Goal: Task Accomplishment & Management: Complete application form

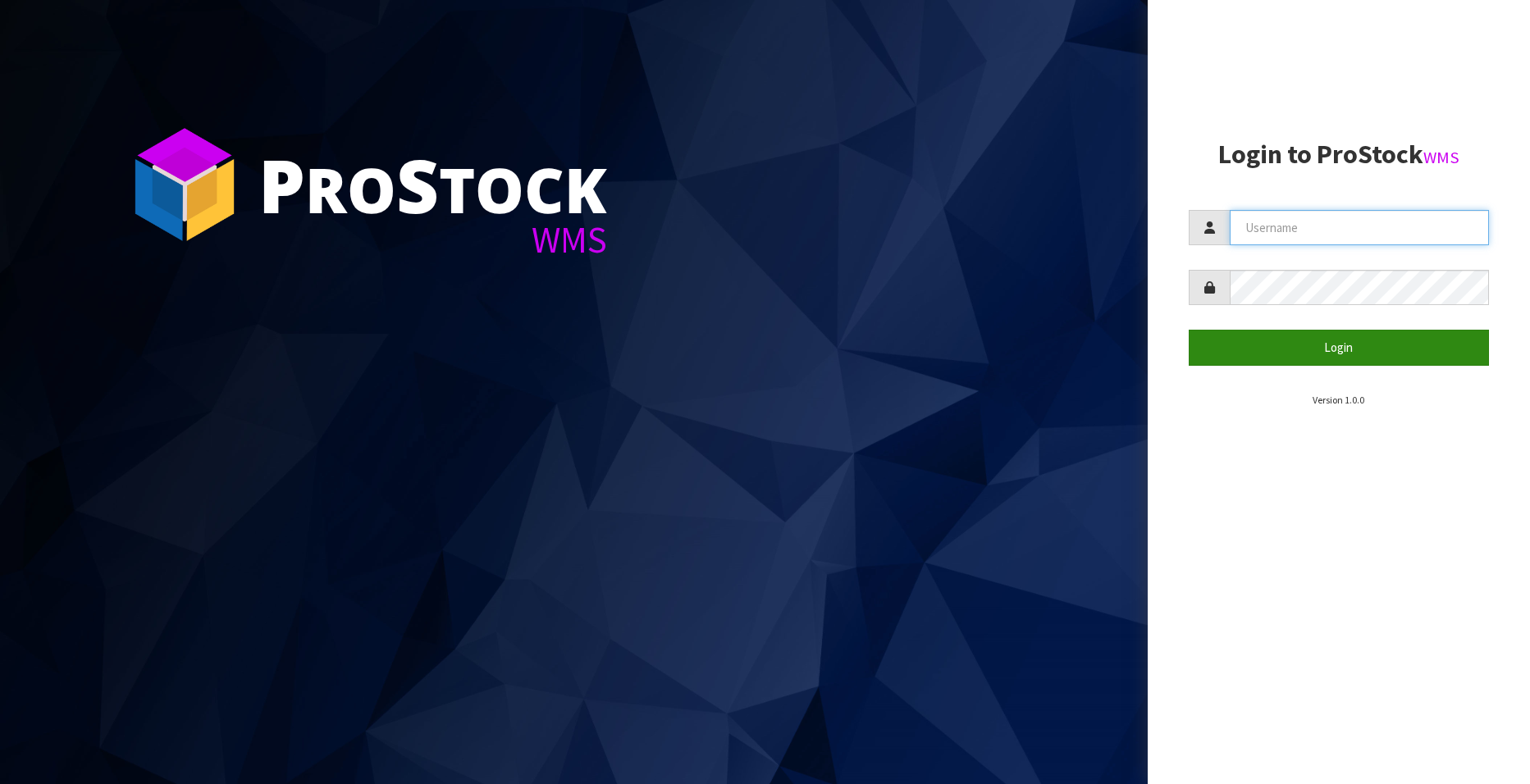
type input "[EMAIL_ADDRESS][DOMAIN_NAME]"
click at [1324, 351] on button "Login" at bounding box center [1338, 347] width 300 height 35
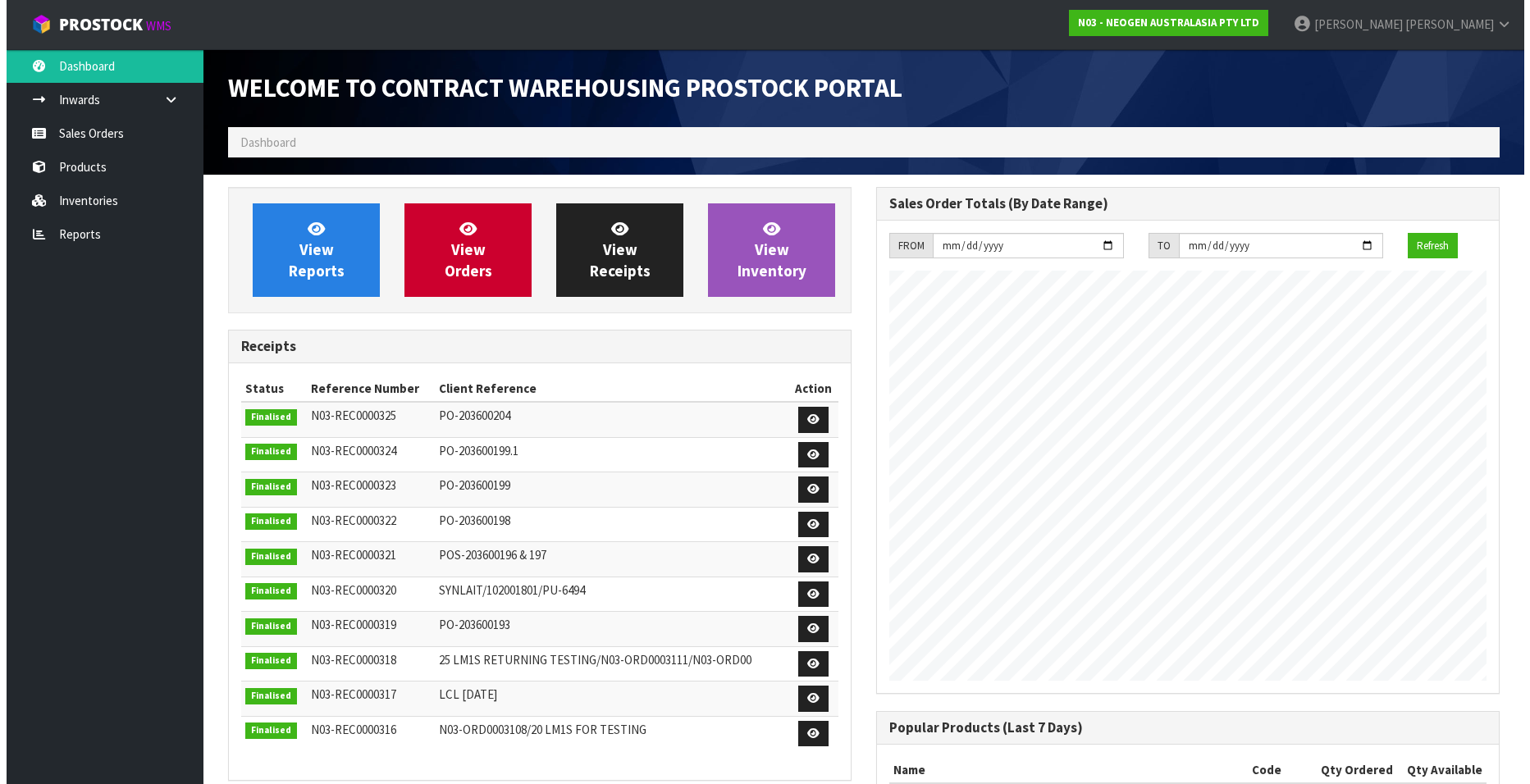
scroll to position [909, 648]
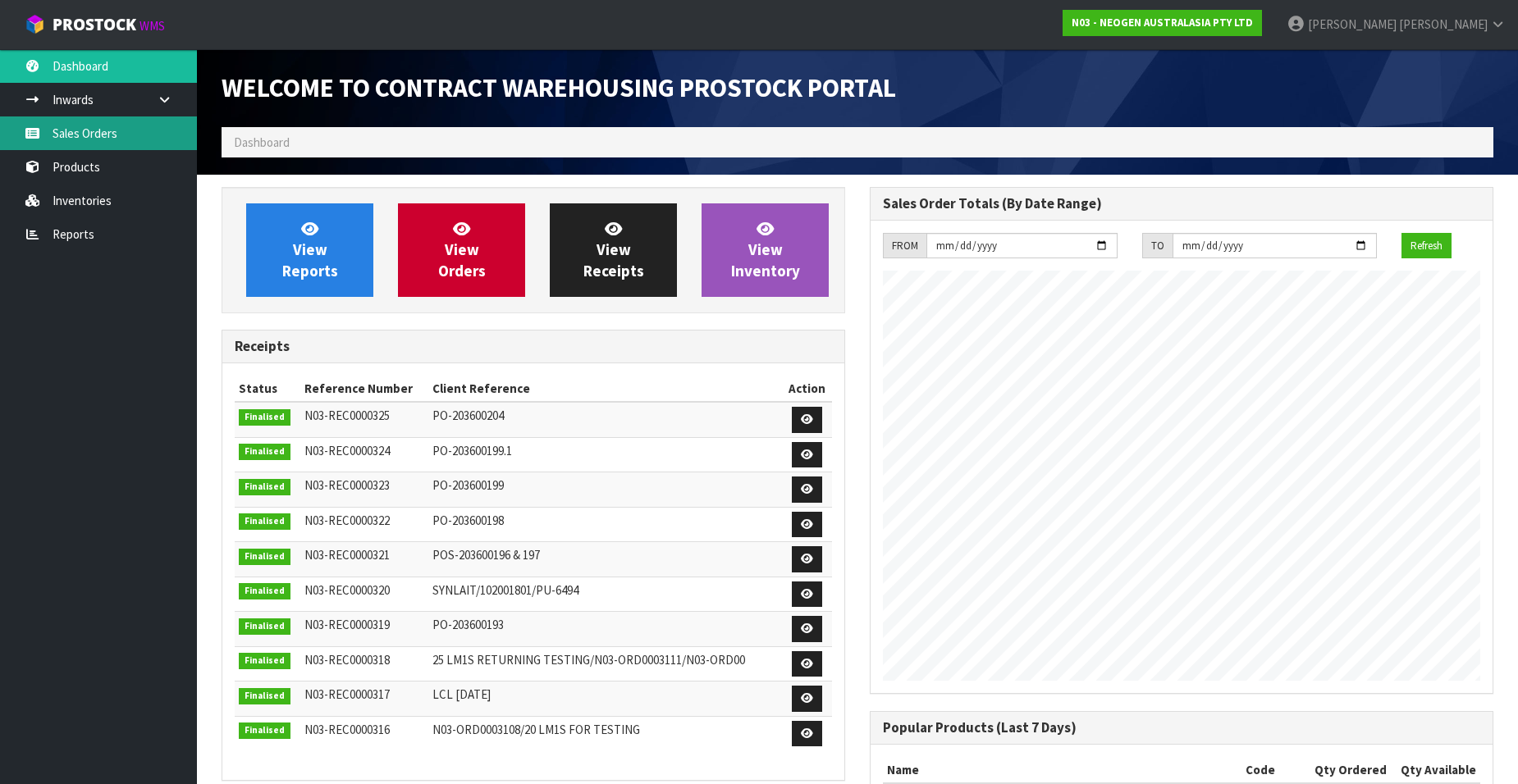
click at [96, 136] on link "Sales Orders" at bounding box center [98, 133] width 197 height 34
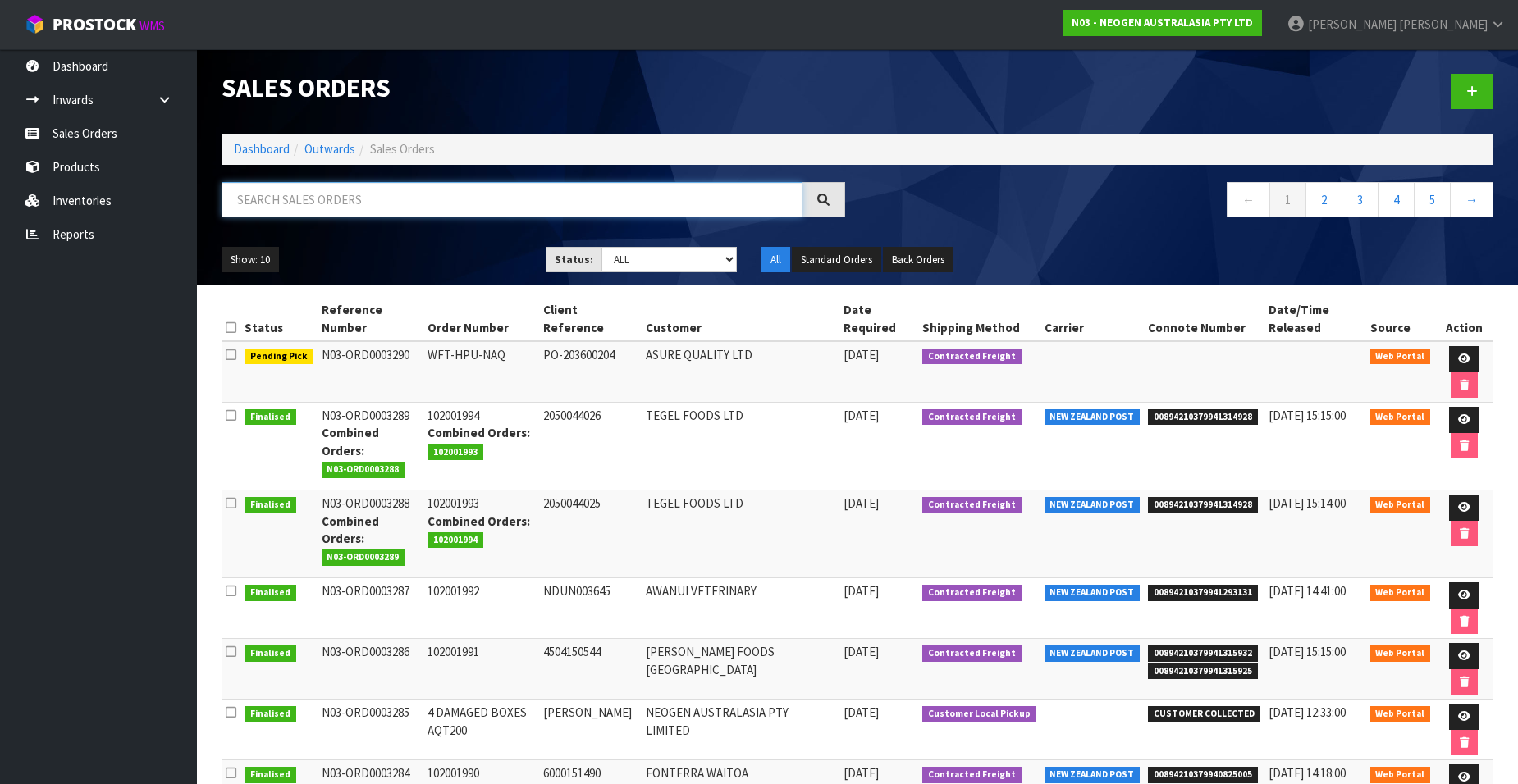
click at [285, 196] on input "text" at bounding box center [511, 199] width 581 height 35
paste input "102001991"
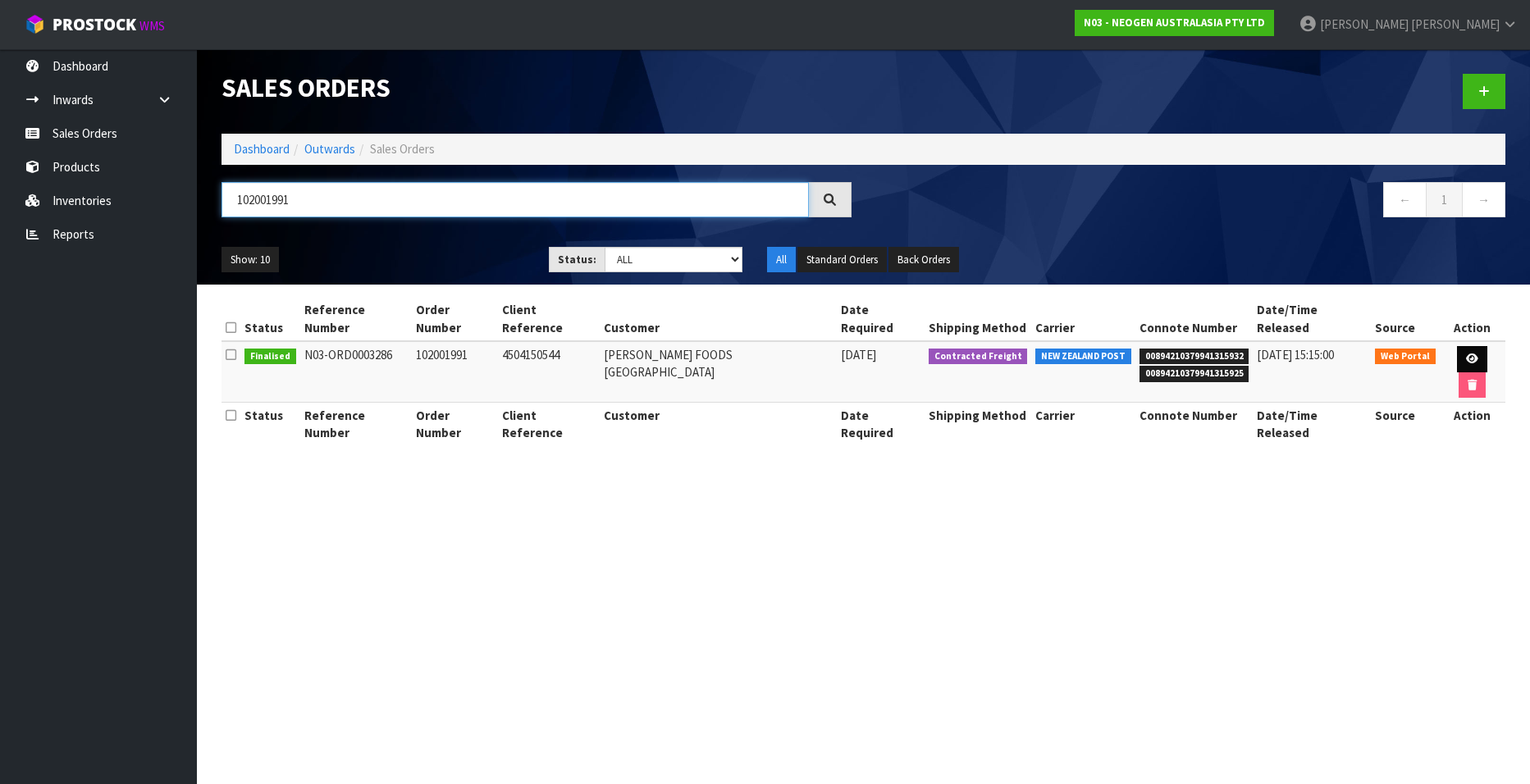
type input "102001991"
click at [1466, 353] on icon at bounding box center [1472, 358] width 12 height 11
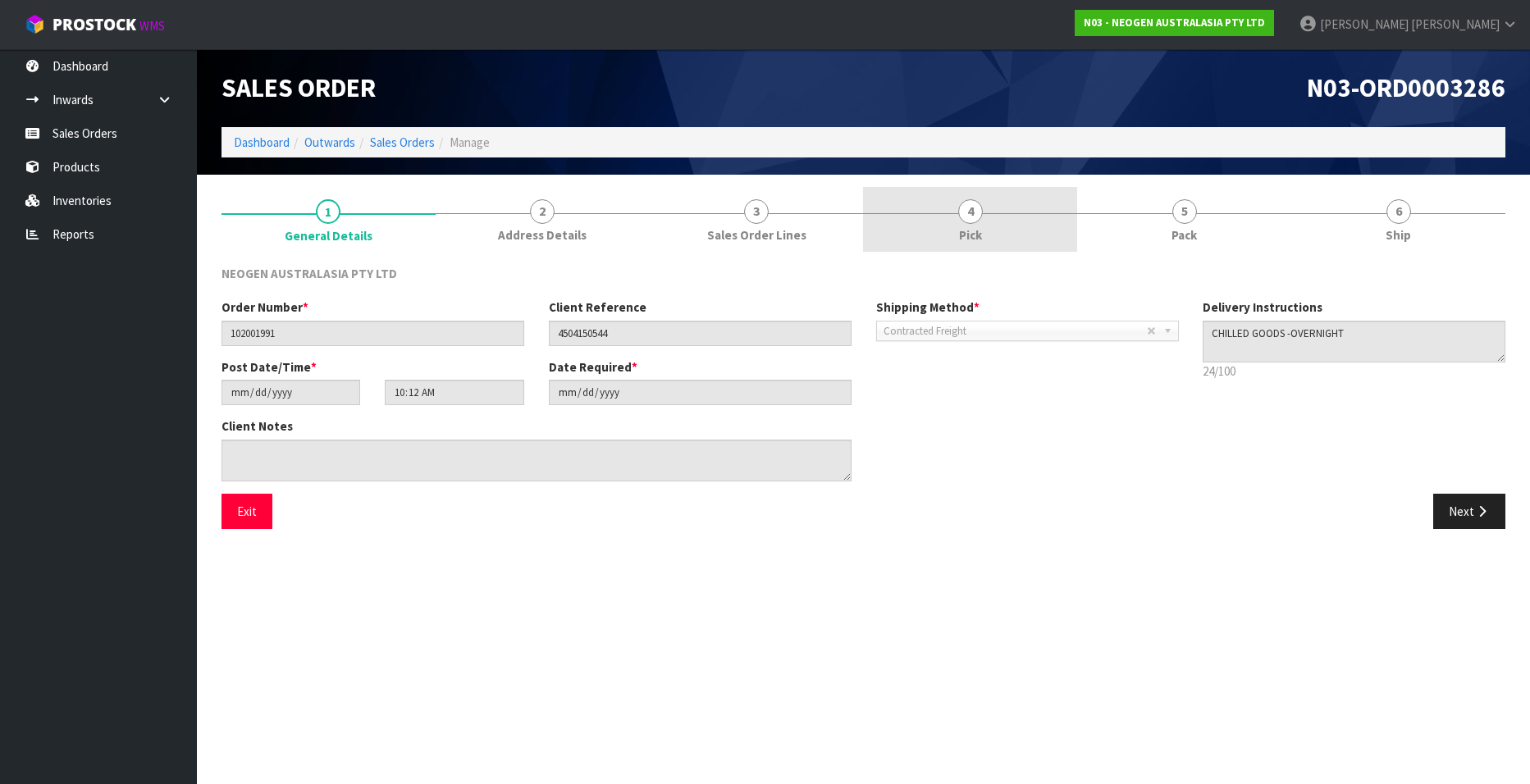
click at [973, 213] on span "4" at bounding box center [970, 211] width 25 height 25
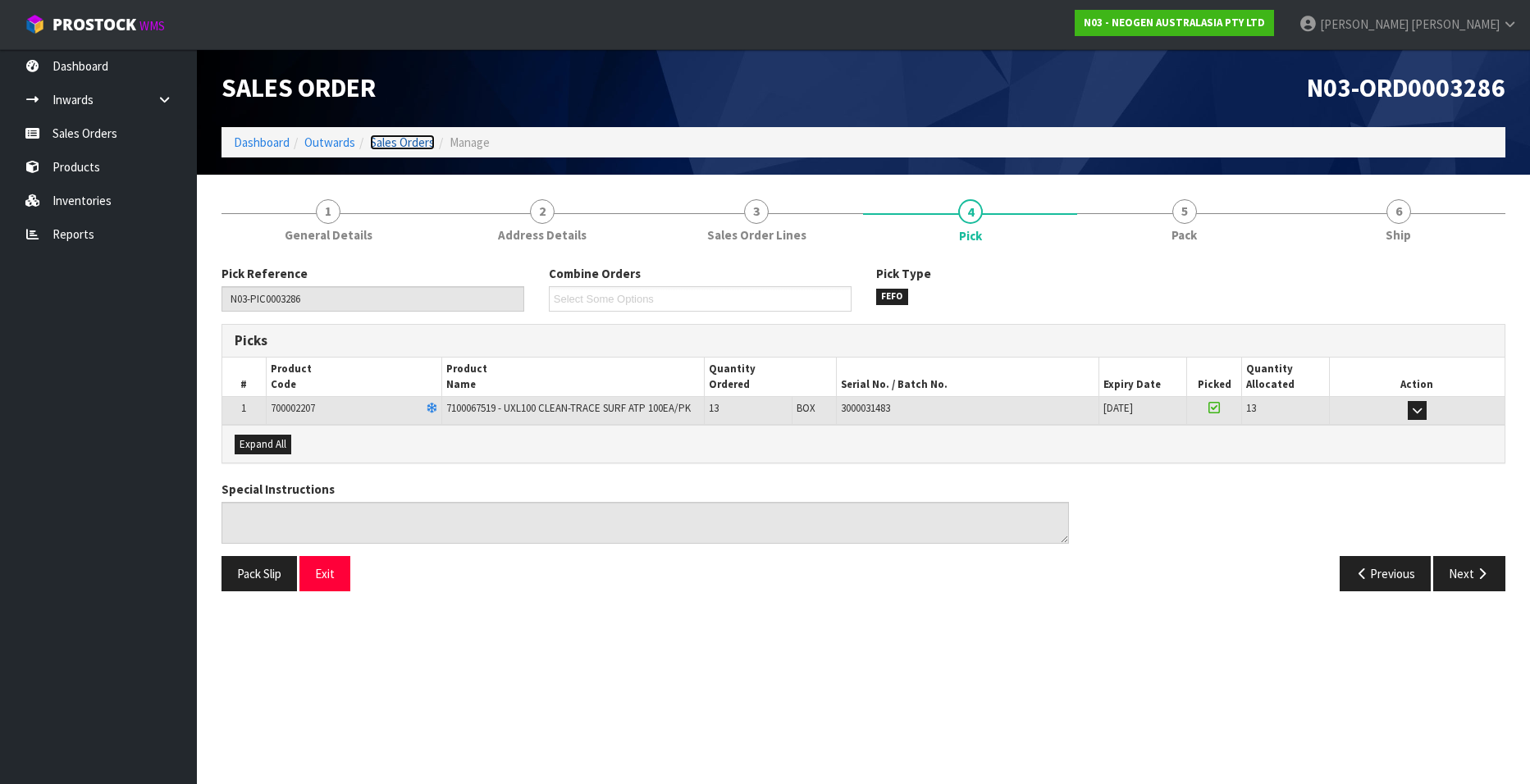
click at [386, 136] on link "Sales Orders" at bounding box center [402, 142] width 65 height 16
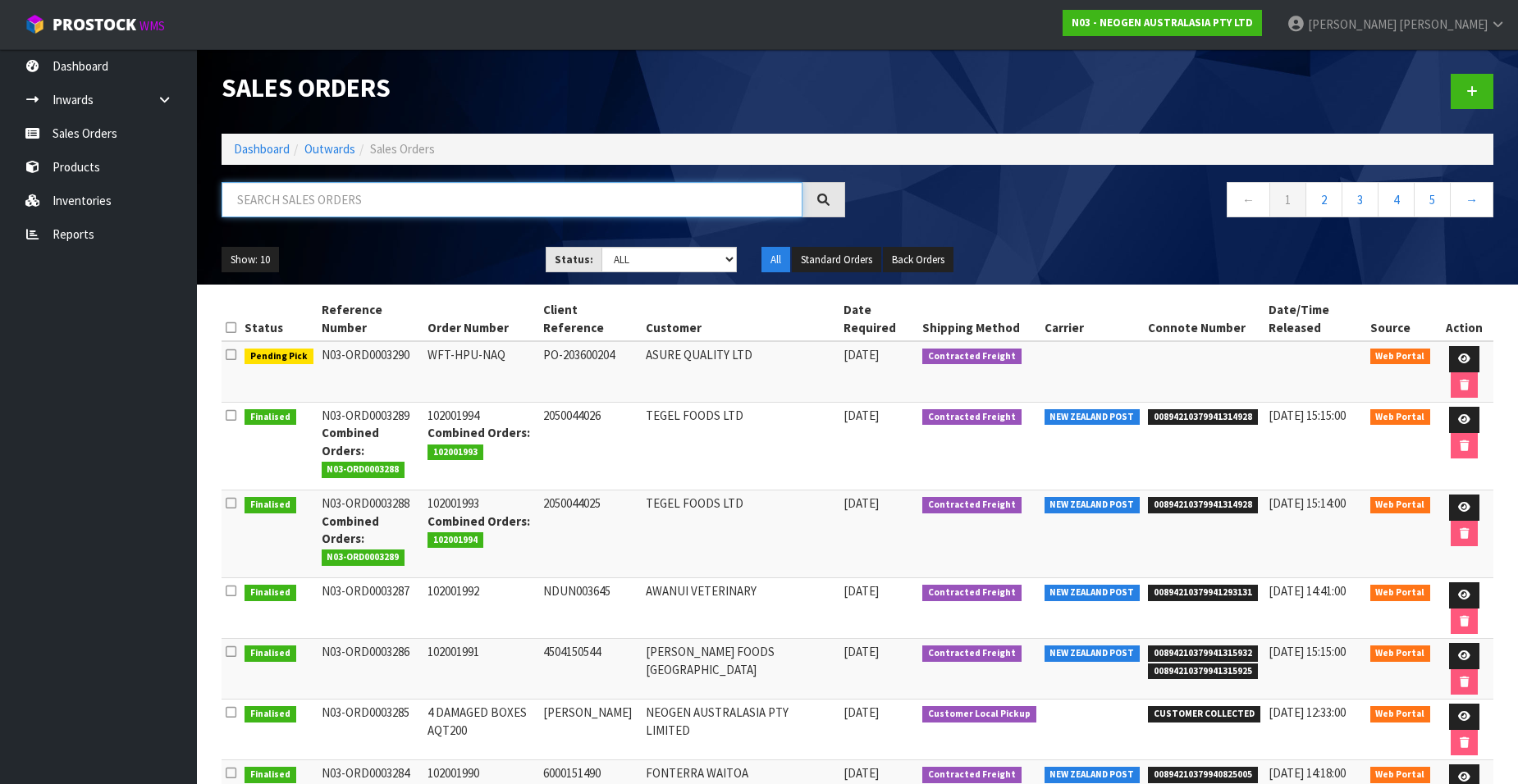
click at [378, 203] on input "text" at bounding box center [511, 199] width 581 height 35
paste input "102001992"
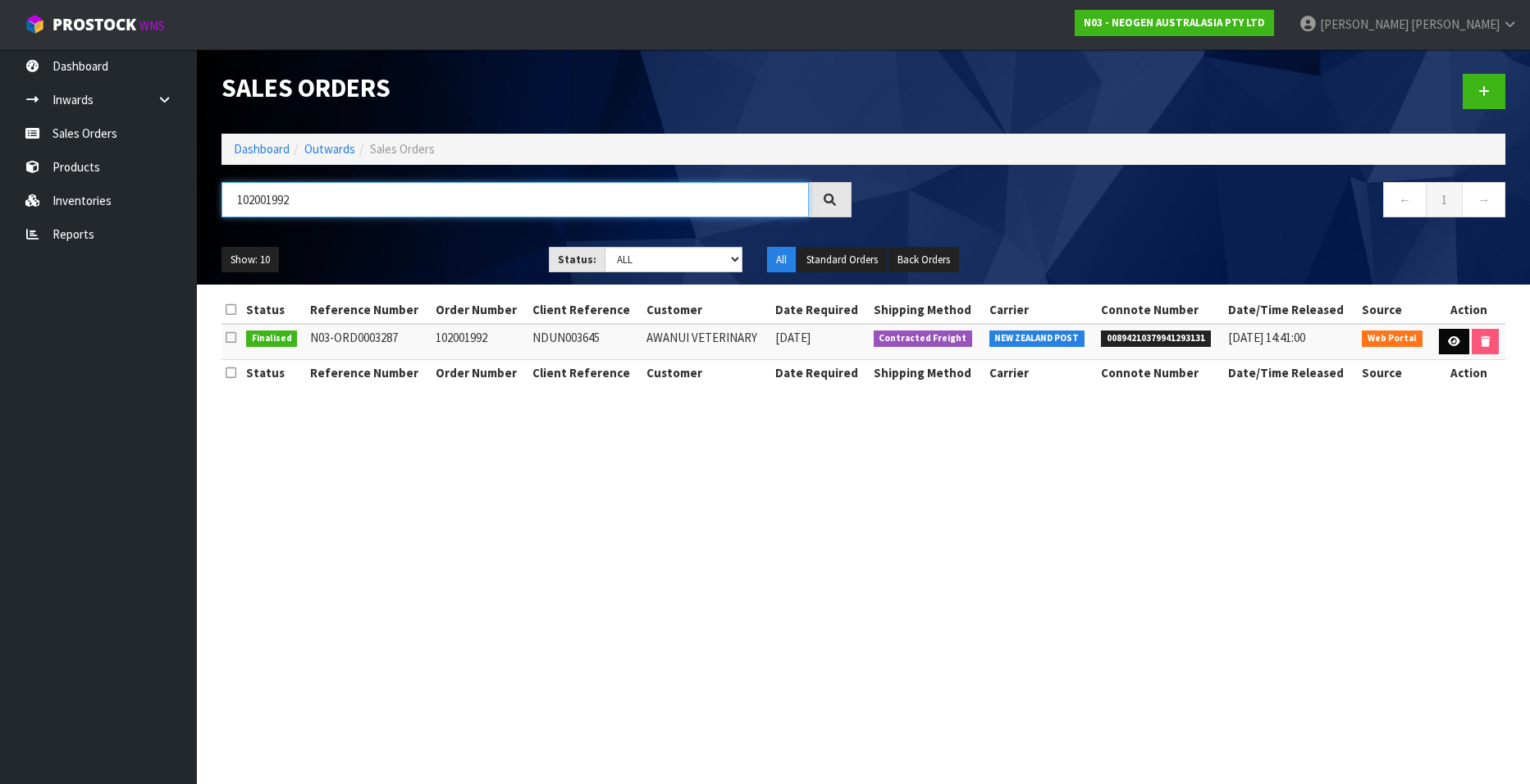
type input "102001992"
click at [1448, 341] on icon at bounding box center [1454, 341] width 12 height 11
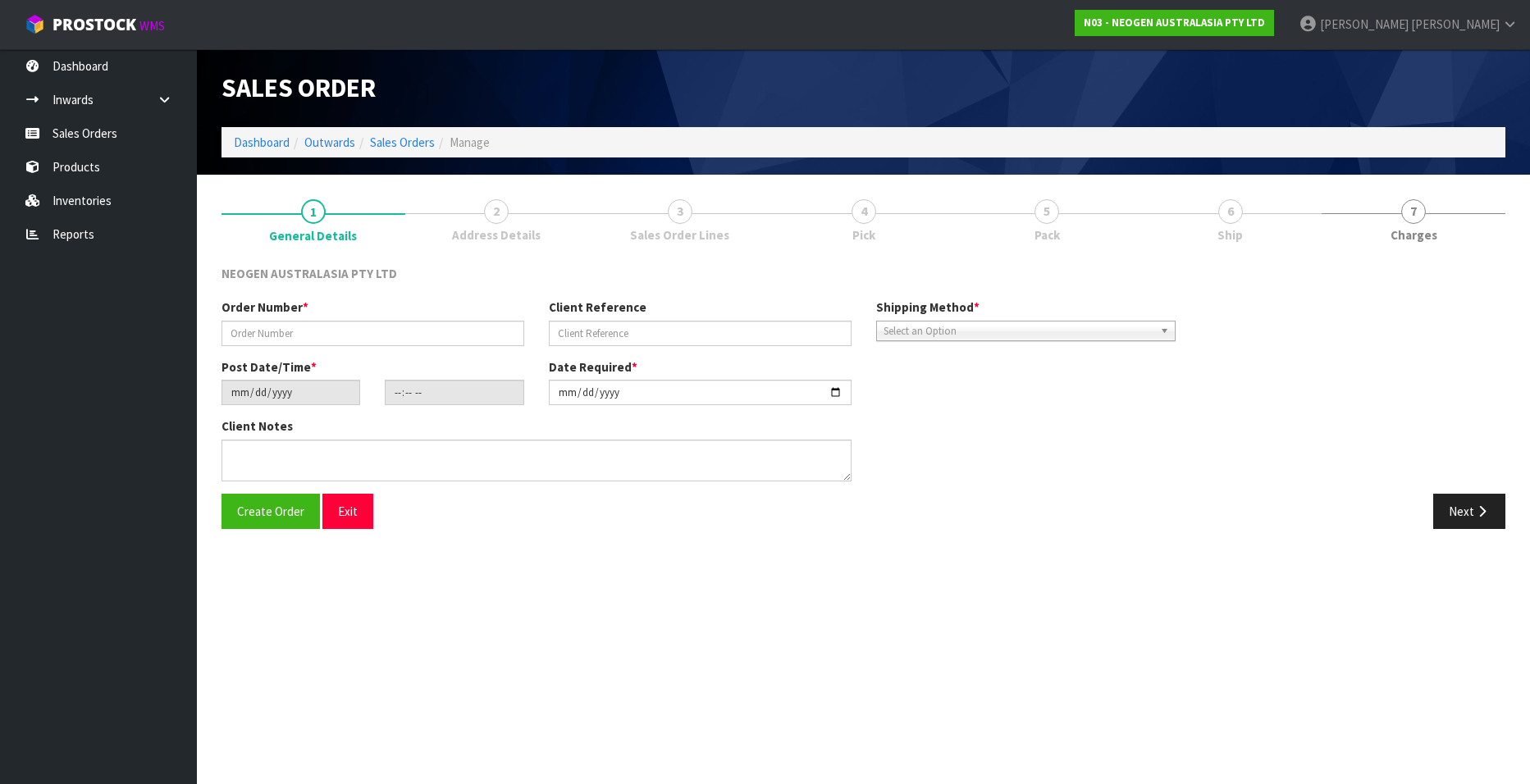
type input "102001992"
type input "NDUN003645"
type input "[DATE]"
type input "10:18:00.000"
type input "[DATE]"
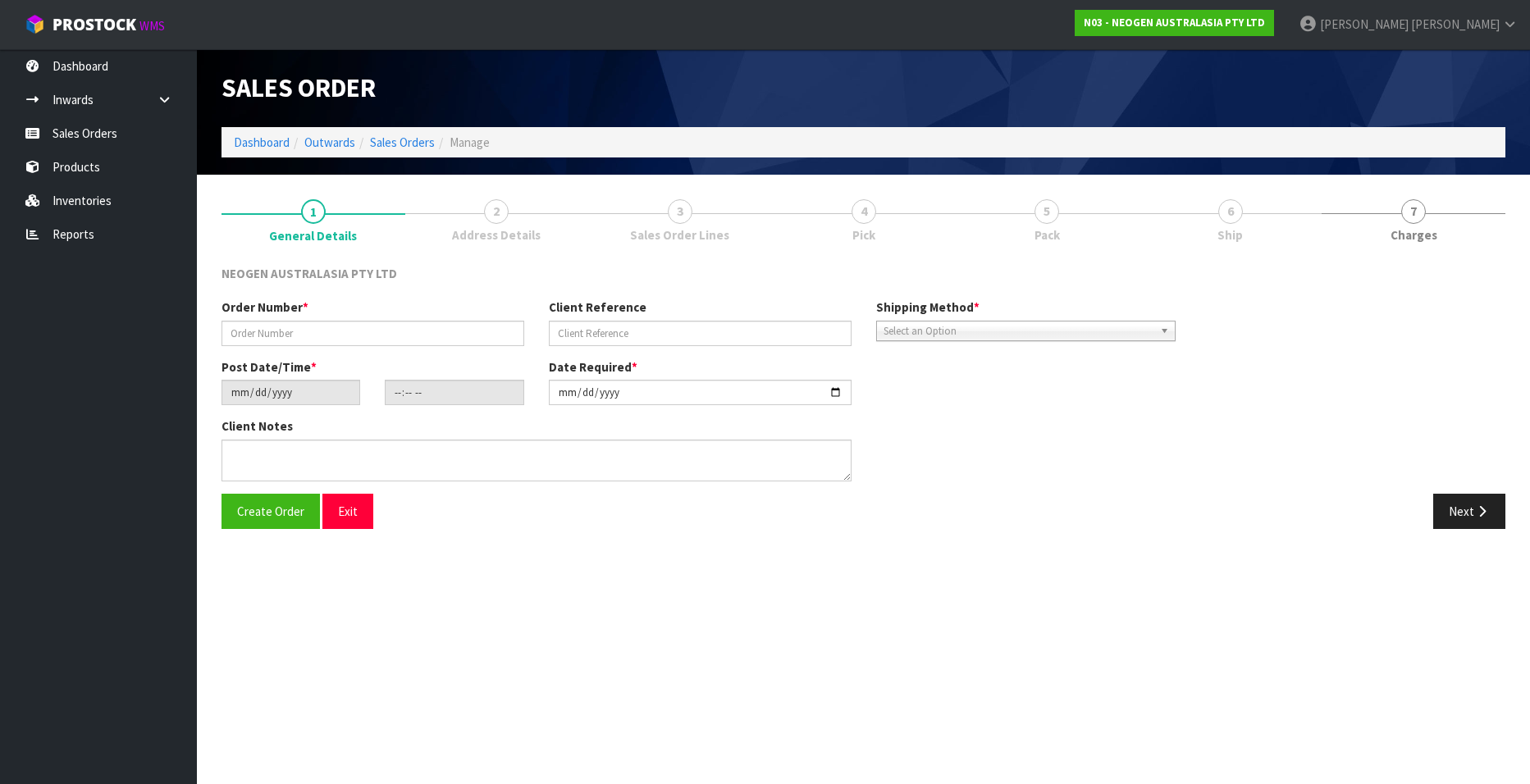
type textarea "ATTN [PERSON_NAME]"
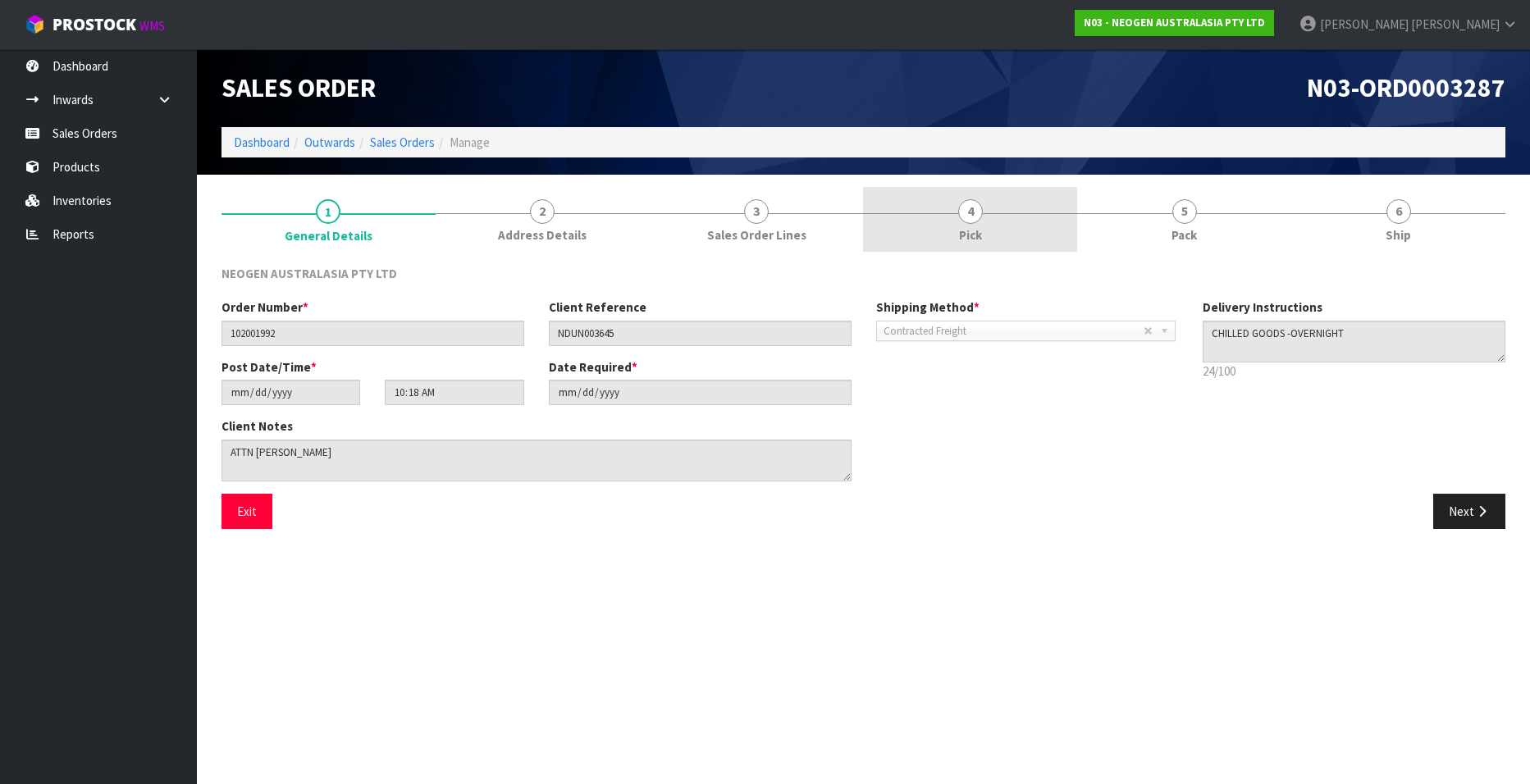
click at [973, 212] on span "4" at bounding box center [970, 211] width 25 height 25
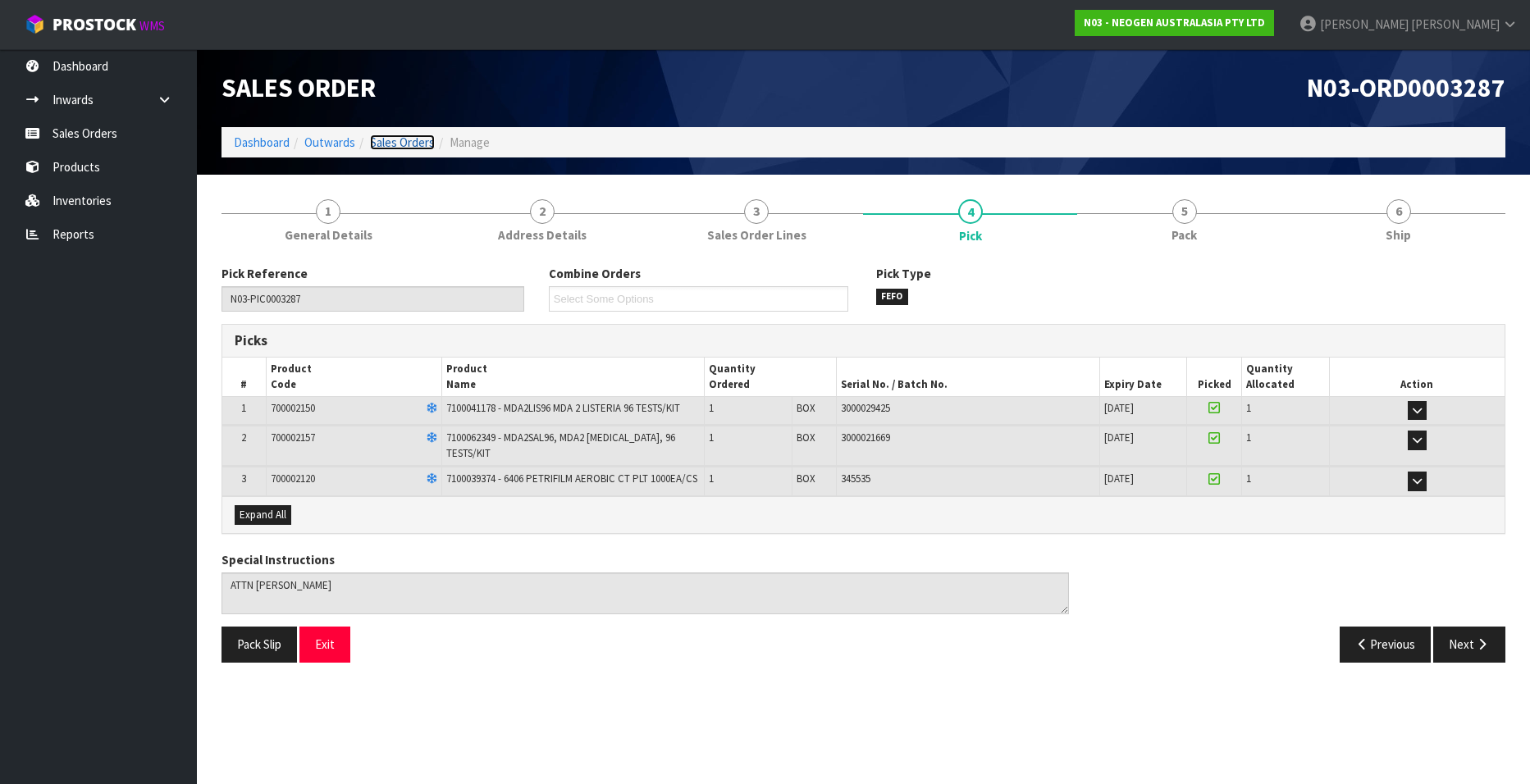
click at [397, 143] on link "Sales Orders" at bounding box center [402, 142] width 65 height 16
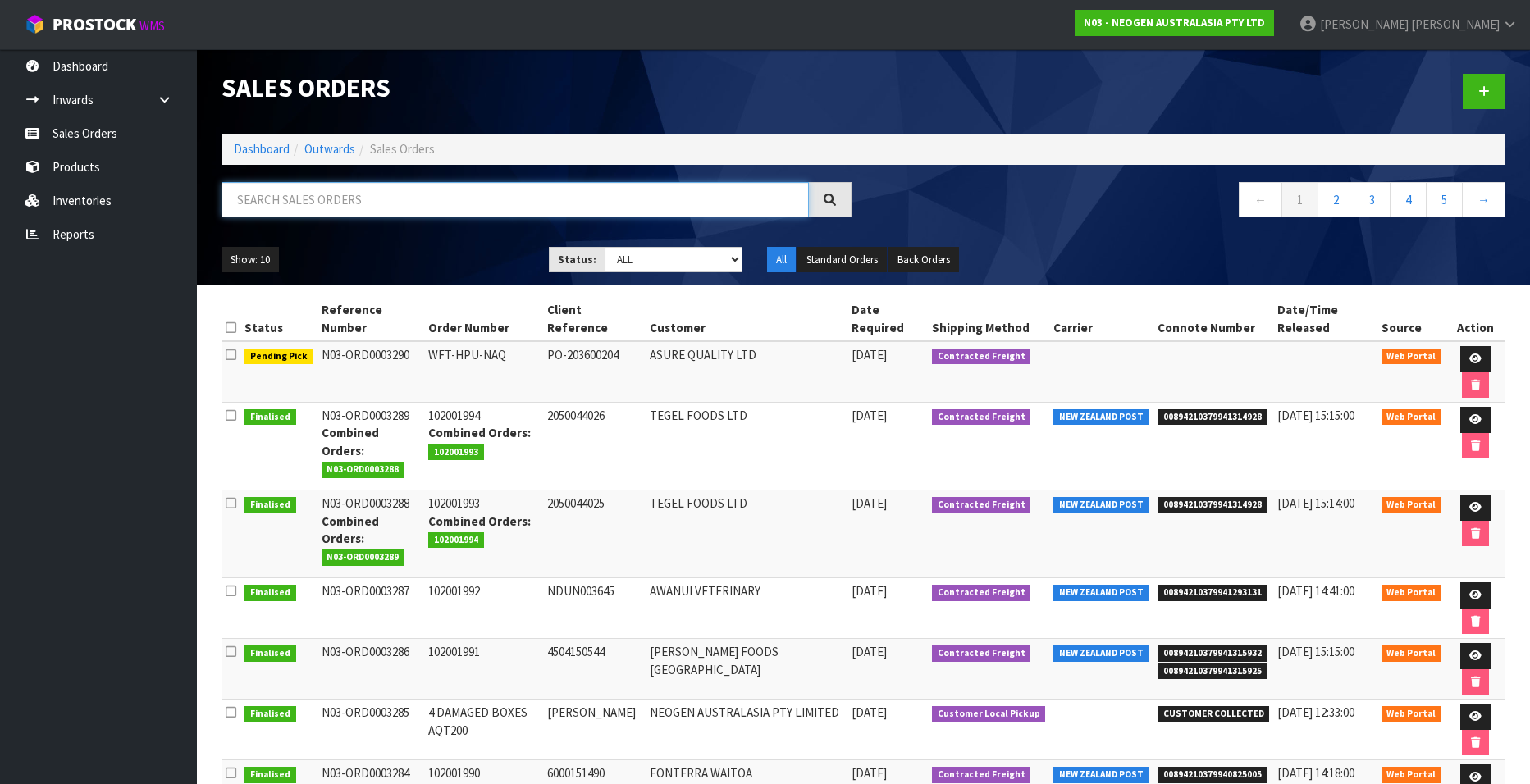
click at [377, 202] on input "text" at bounding box center [515, 199] width 587 height 35
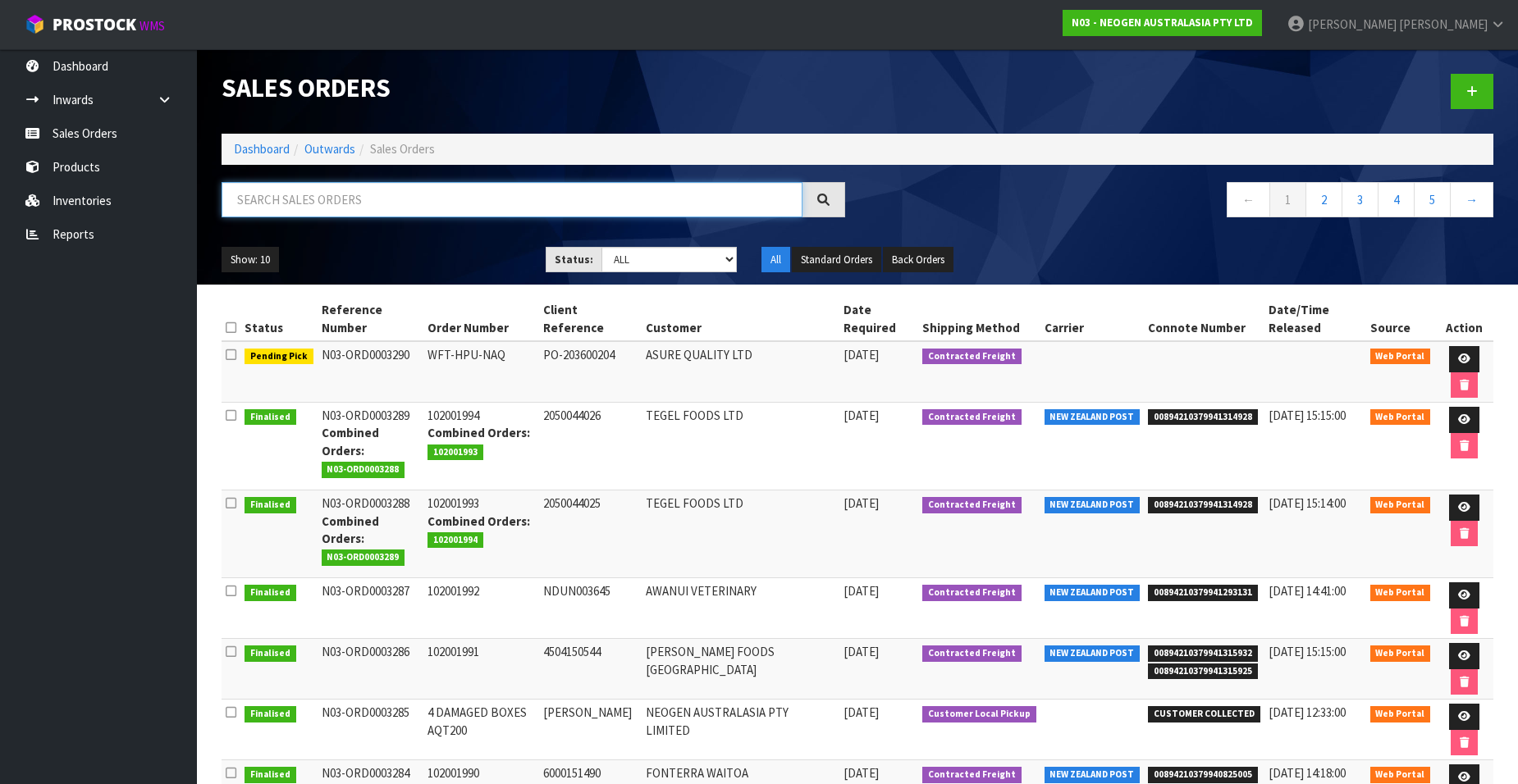
paste input "102001993"
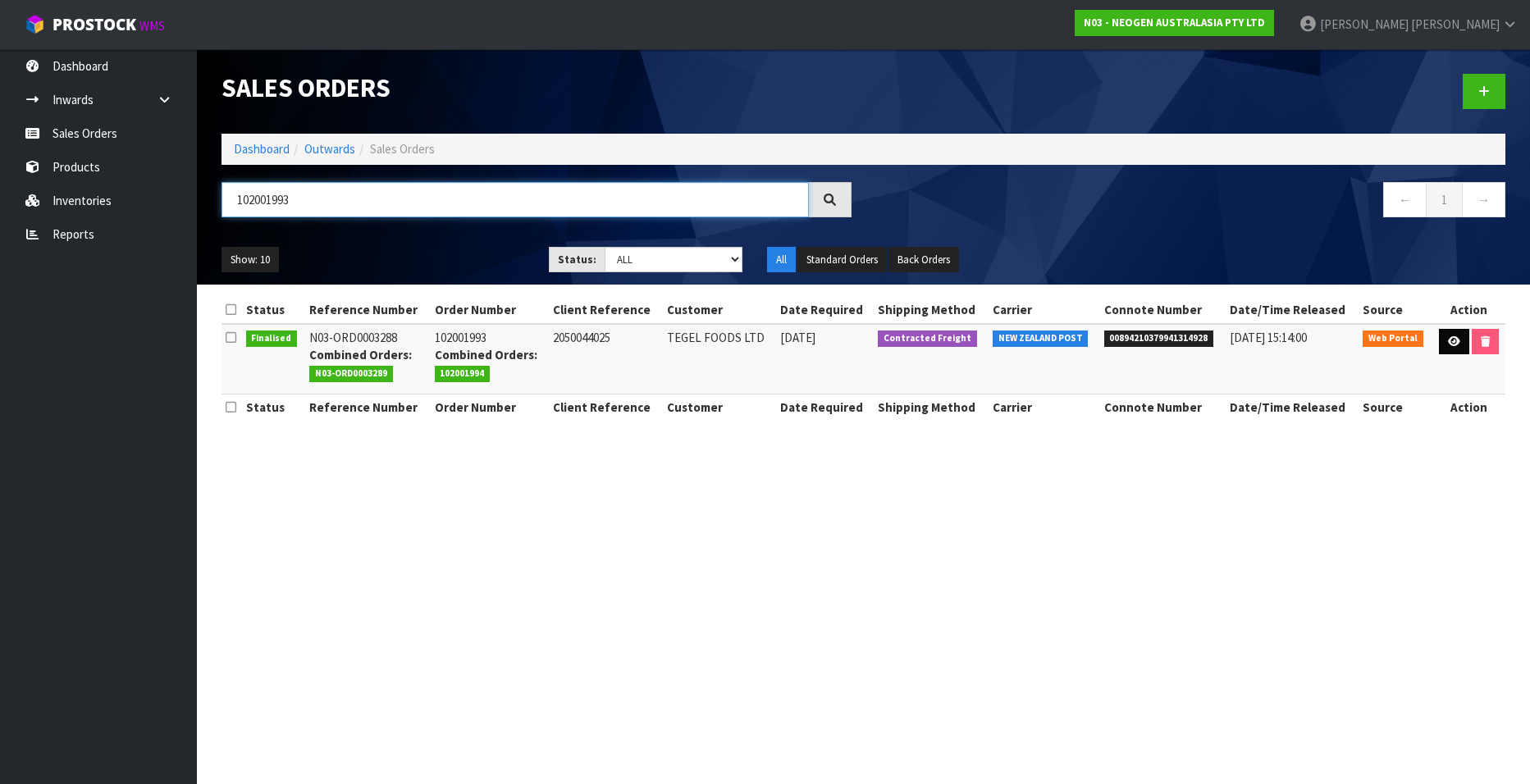
type input "102001993"
click at [1444, 342] on link at bounding box center [1454, 342] width 30 height 26
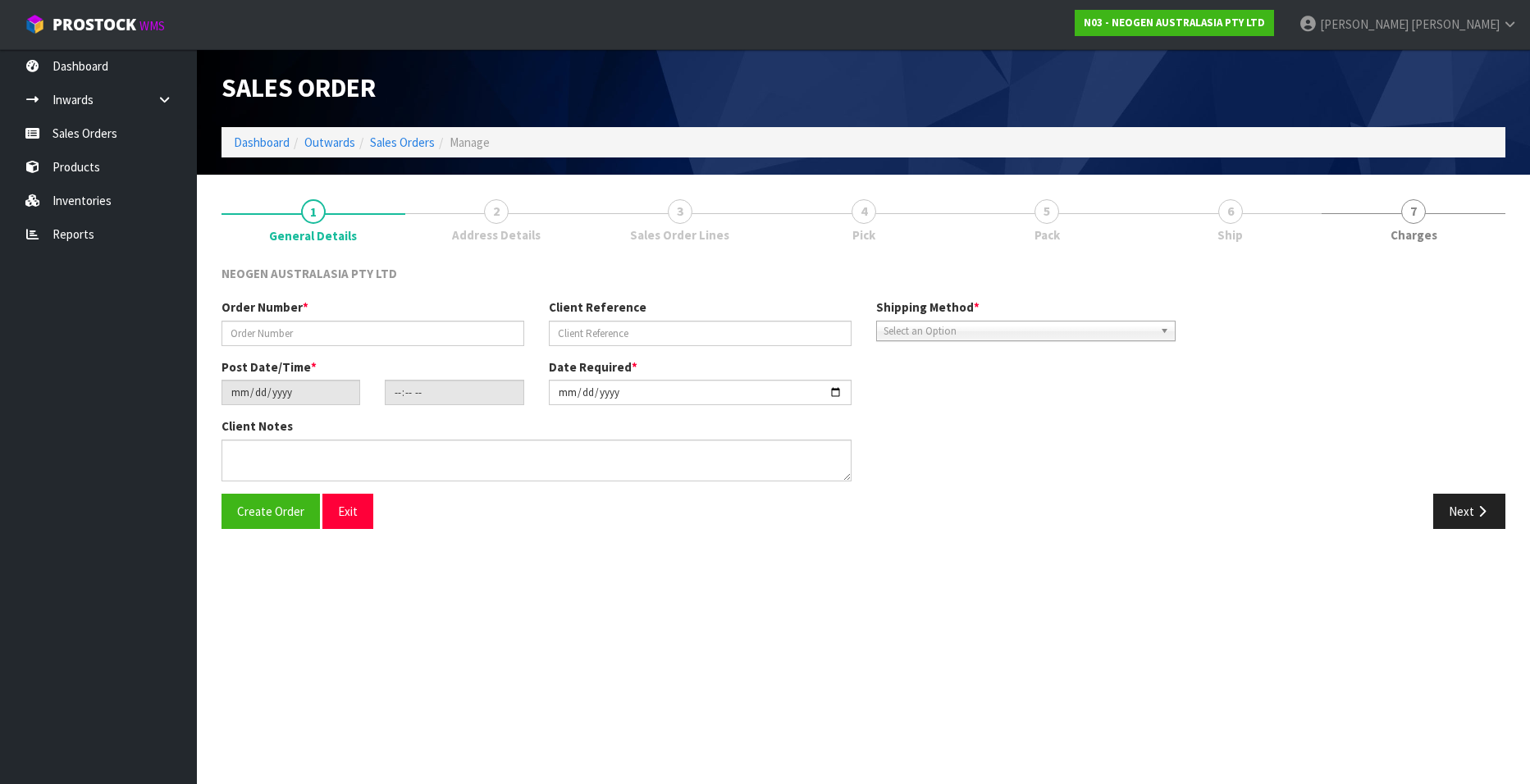
type input "102001993"
type input "2050044025"
type input "[DATE]"
type input "10:26:00.000"
type input "[DATE]"
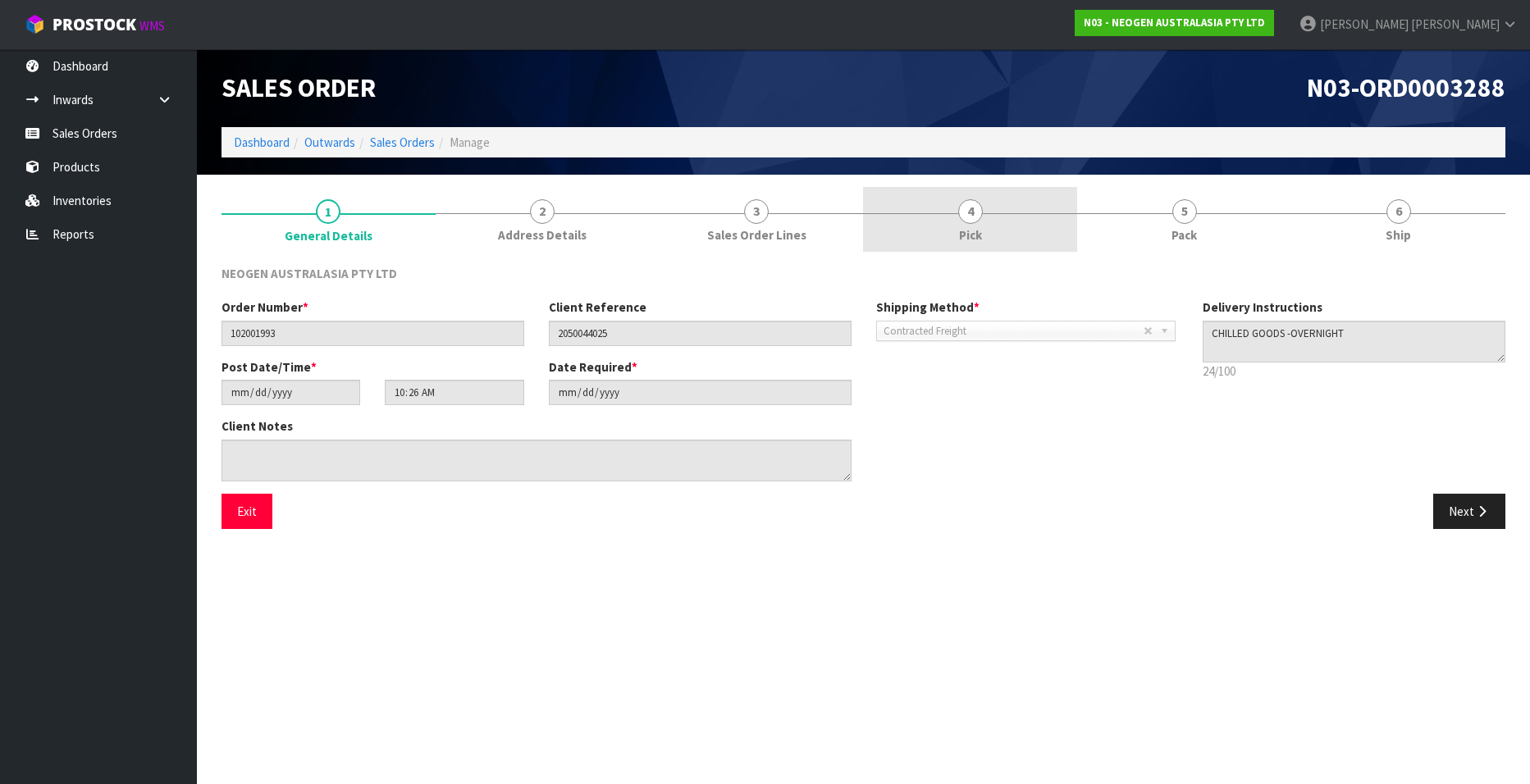
click at [974, 224] on link "4 Pick" at bounding box center [969, 219] width 214 height 65
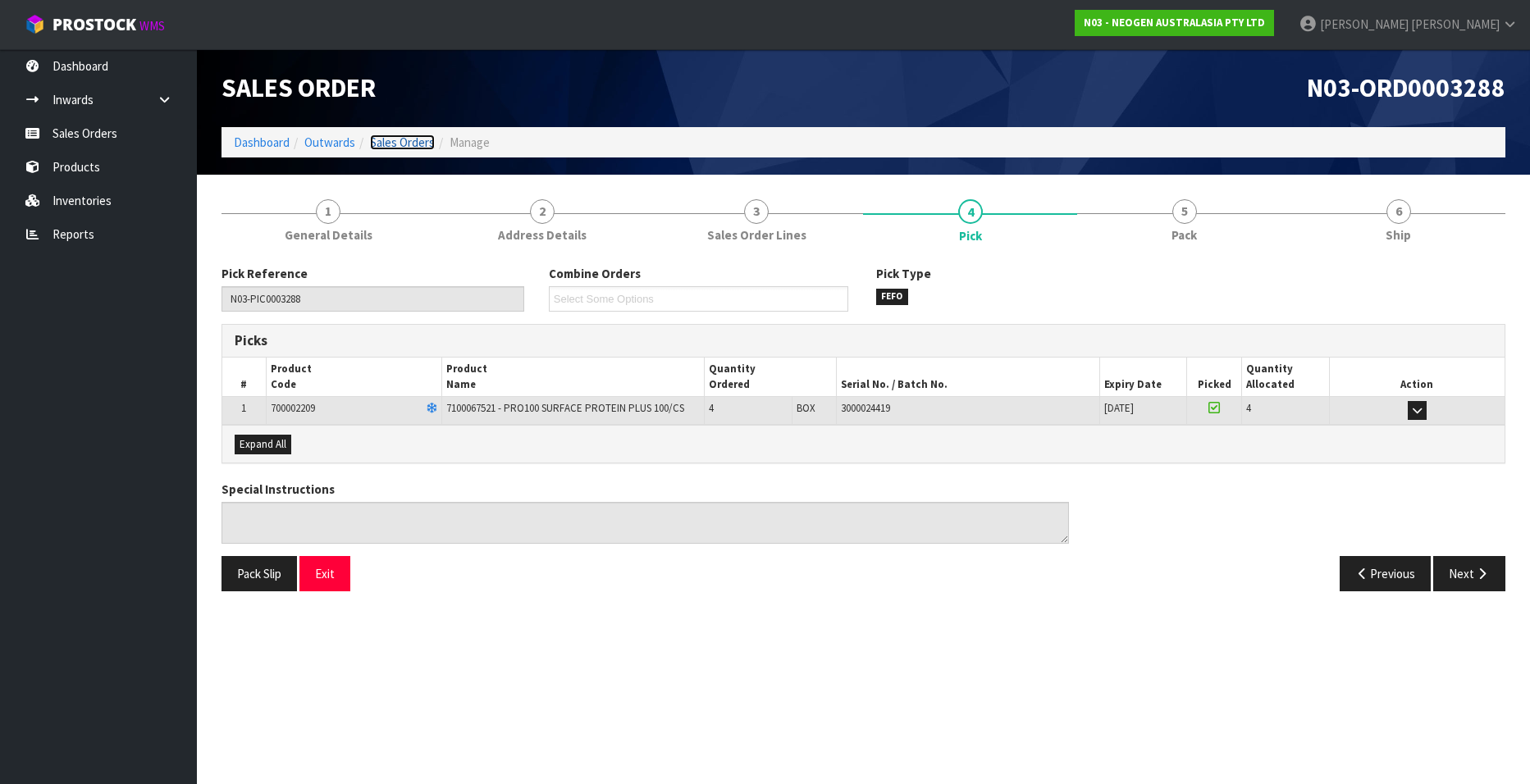
click at [408, 142] on link "Sales Orders" at bounding box center [402, 142] width 65 height 16
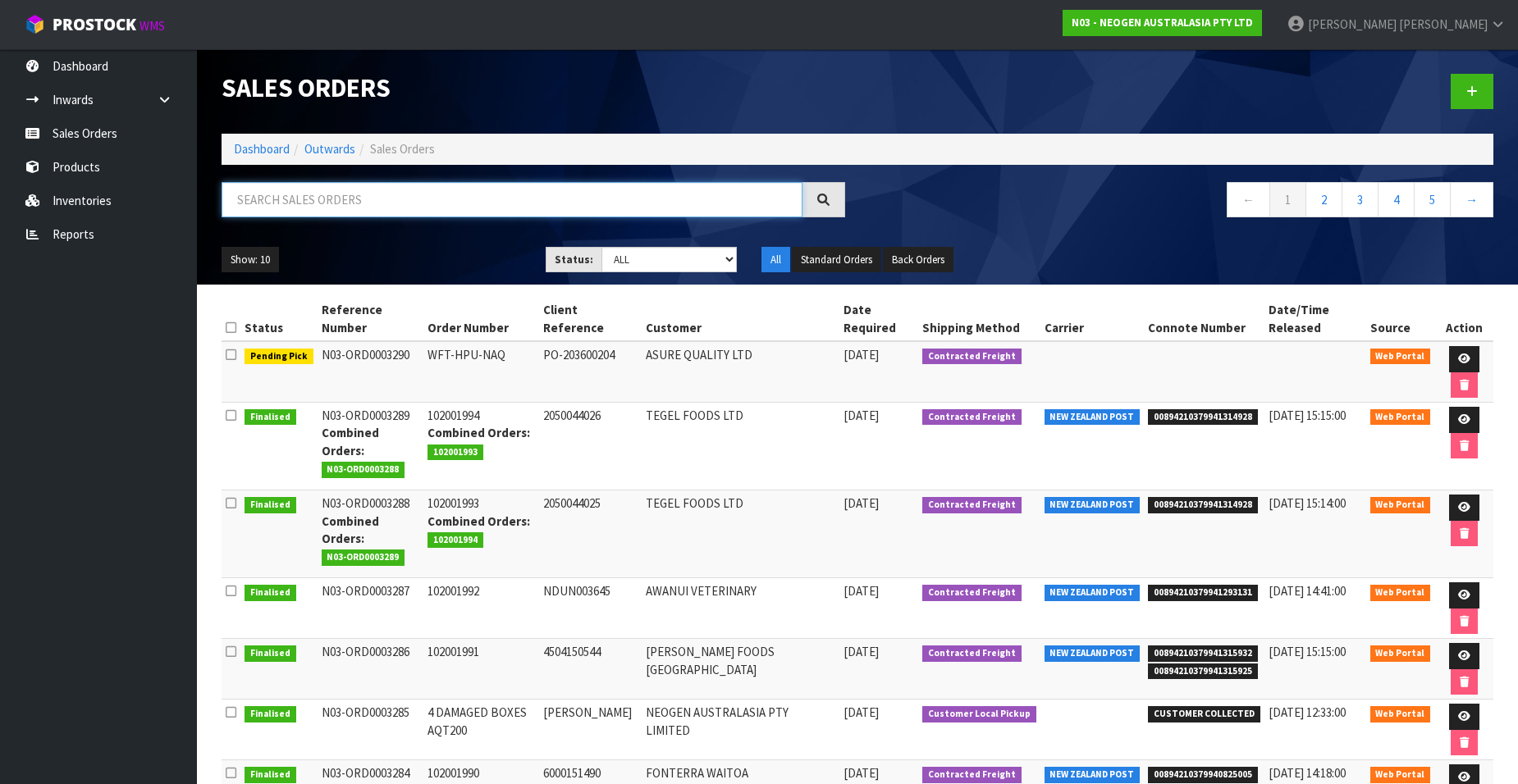
click at [275, 202] on input "text" at bounding box center [511, 199] width 581 height 35
paste input "02001994"
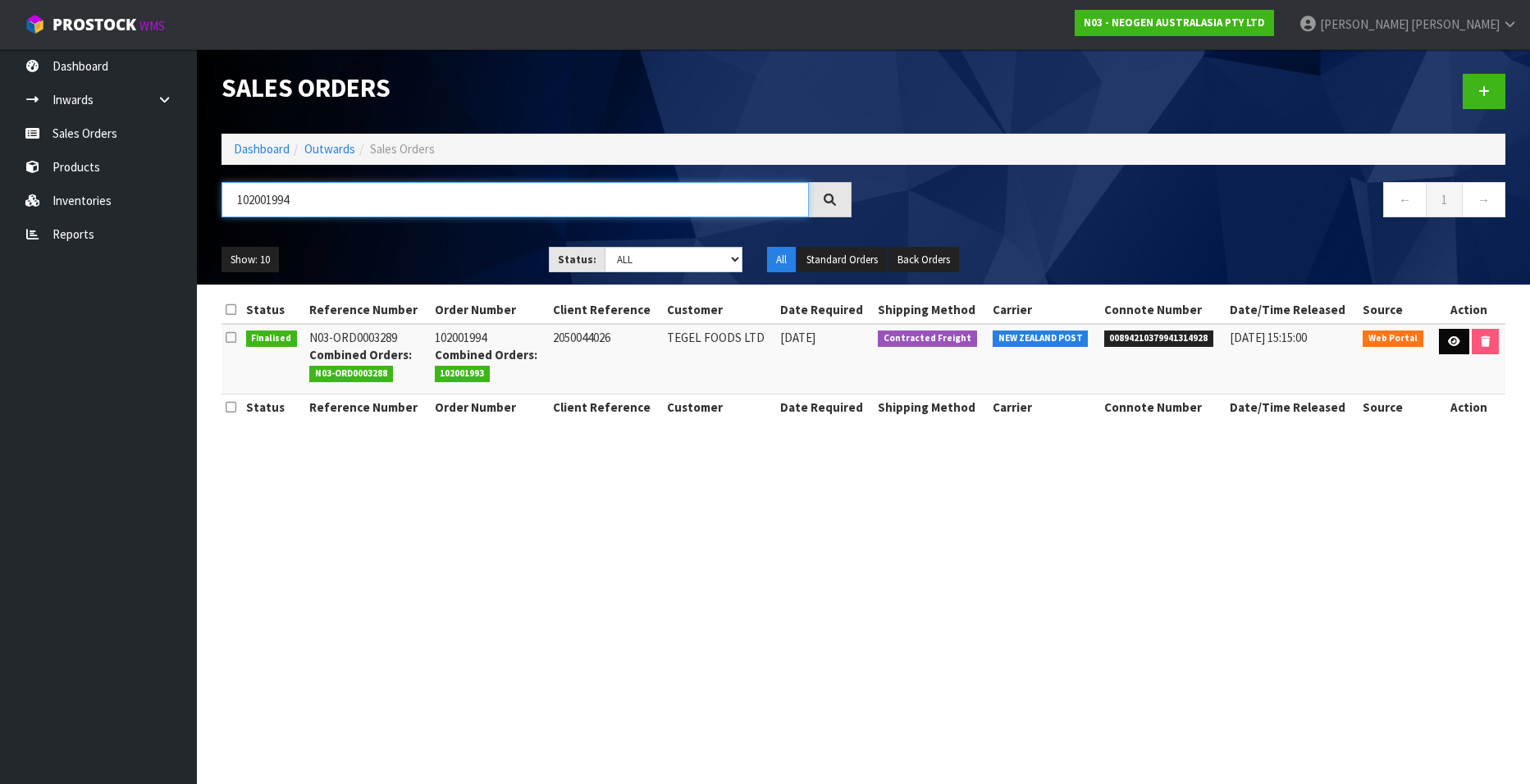
type input "102001994"
click at [1448, 341] on icon at bounding box center [1454, 341] width 12 height 11
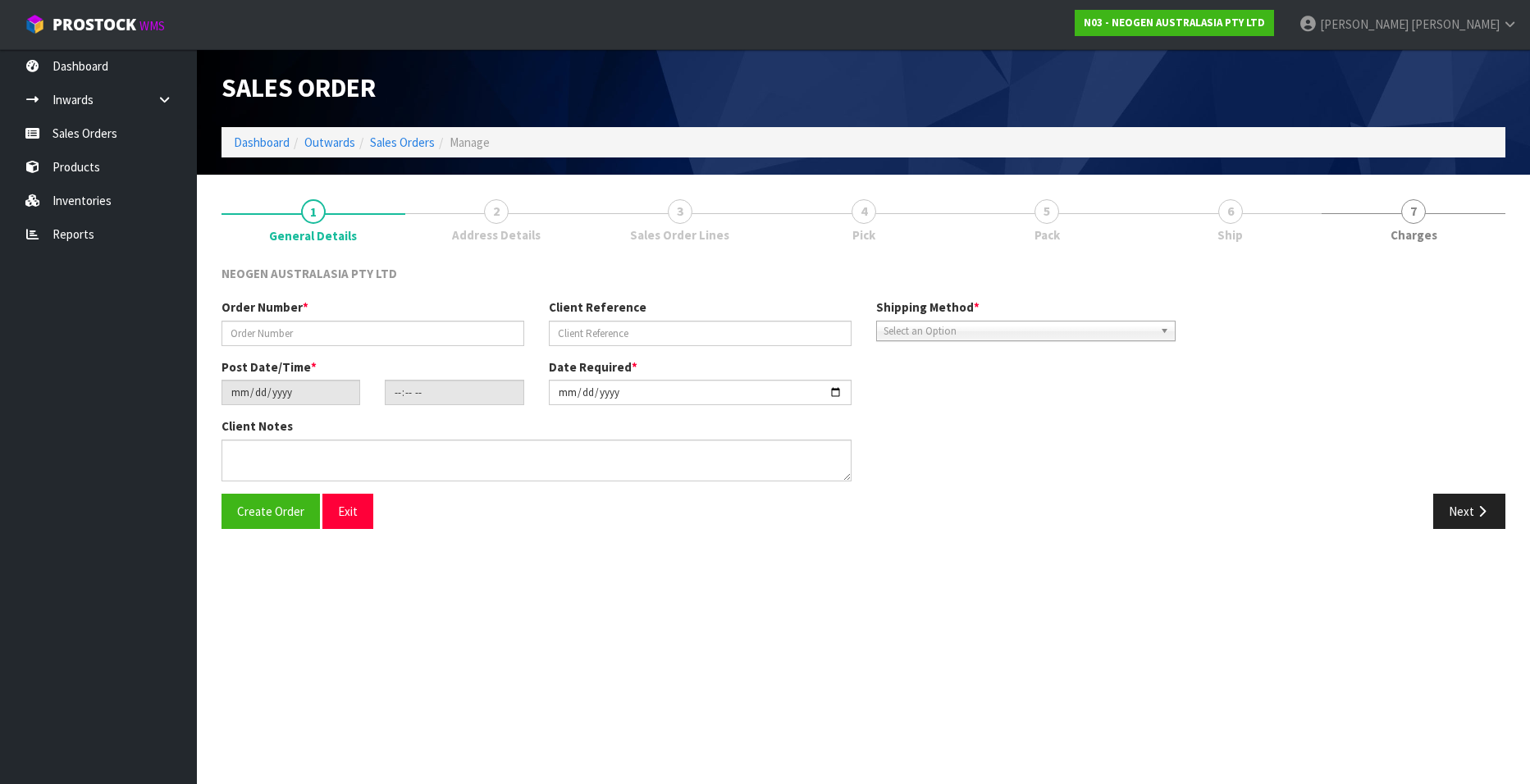
type input "102001994"
type input "2050044026"
type input "[DATE]"
type input "10:31:00.000"
type input "[DATE]"
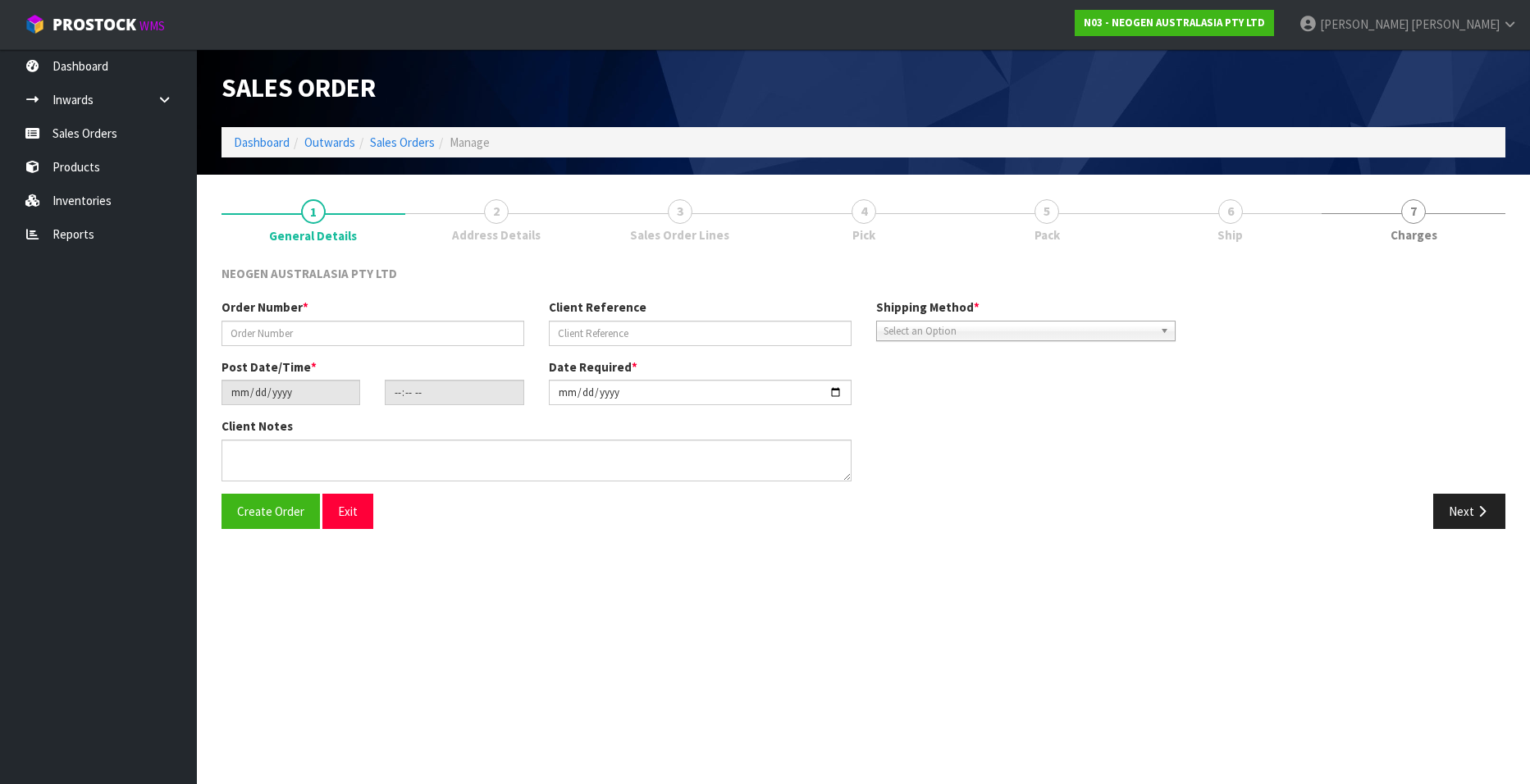
type textarea "ATTN LABORATORY"
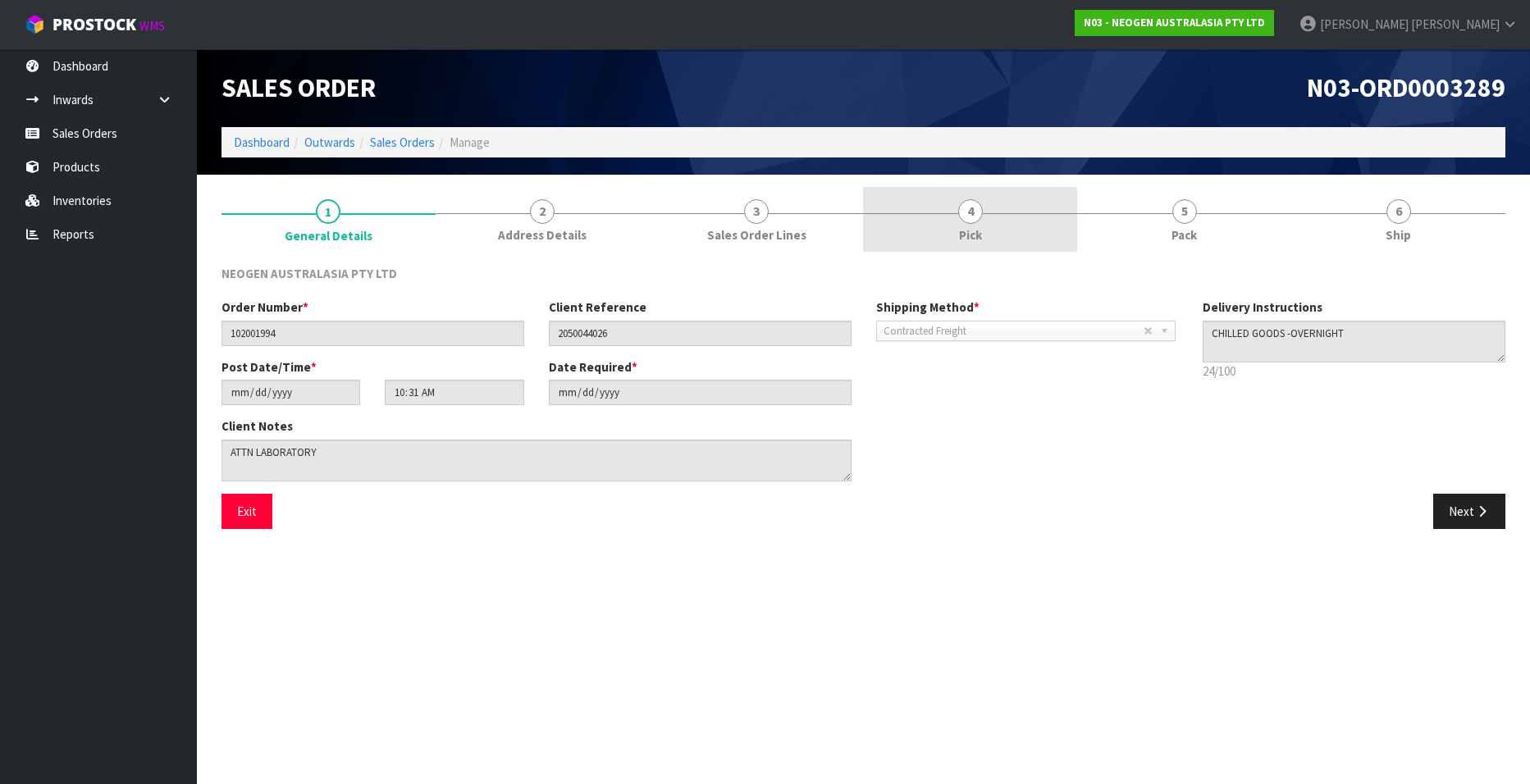
click at [969, 214] on span "4" at bounding box center [970, 211] width 25 height 25
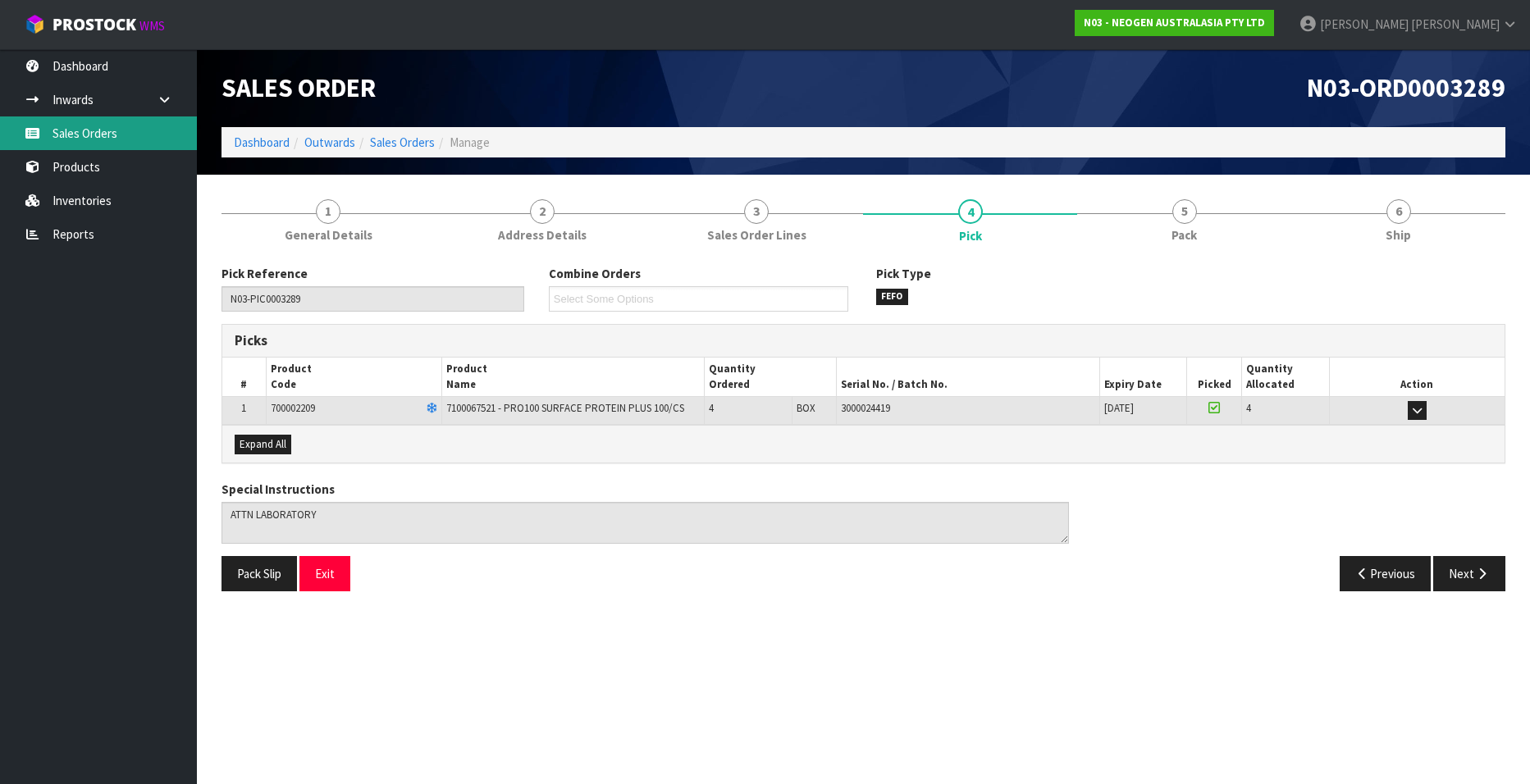
click at [99, 127] on link "Sales Orders" at bounding box center [98, 133] width 196 height 34
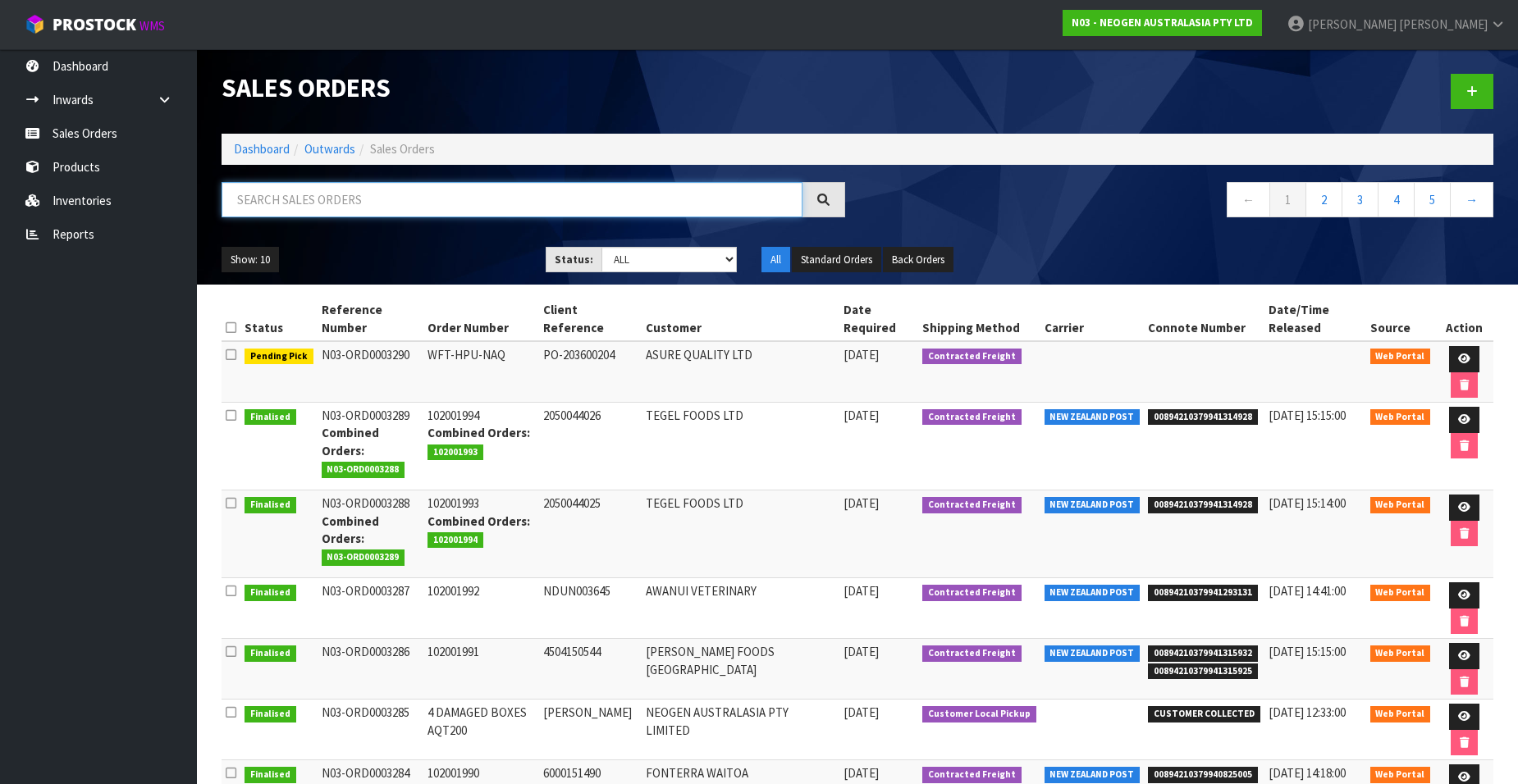
click at [351, 205] on input "text" at bounding box center [511, 199] width 581 height 35
paste input "102001933"
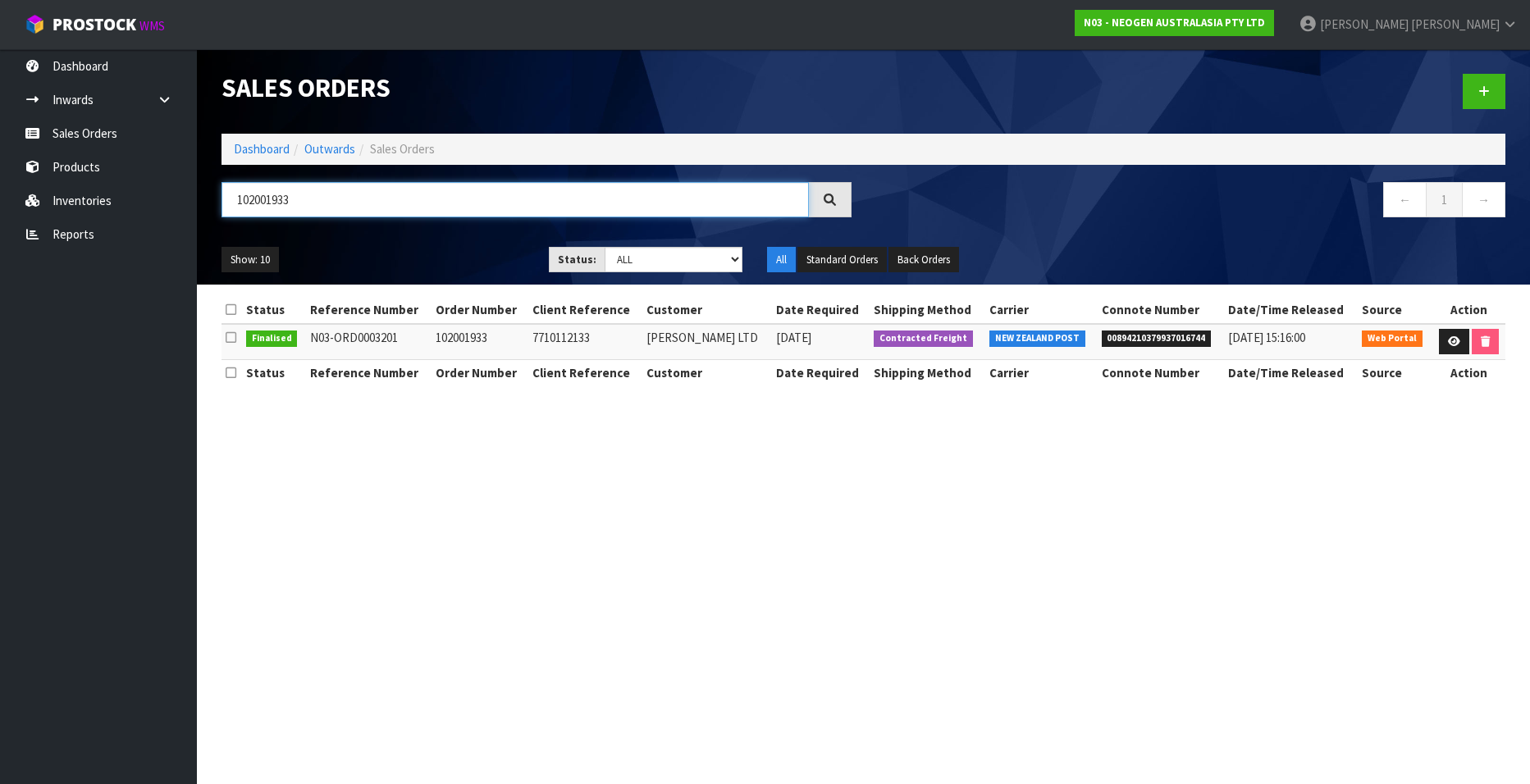
click at [319, 196] on input "102001933" at bounding box center [515, 199] width 587 height 35
type input "102001933.1"
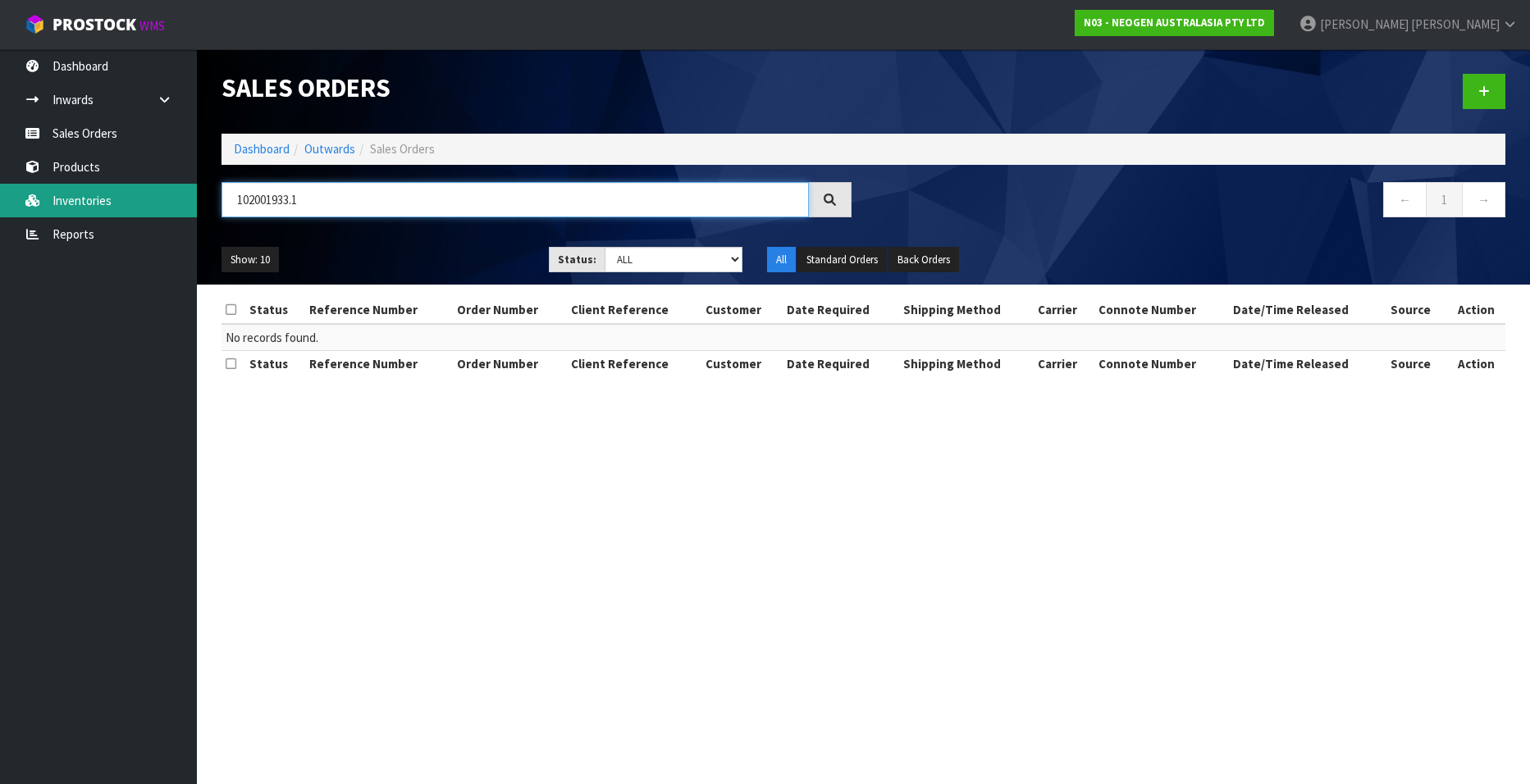
drag, startPoint x: 306, startPoint y: 202, endPoint x: 165, endPoint y: 201, distance: 141.0
click at [165, 201] on body "Toggle navigation ProStock WMS N03 - NEOGEN AUSTRALASIA PTY LTD [PERSON_NAME] L…" at bounding box center [765, 392] width 1530 height 784
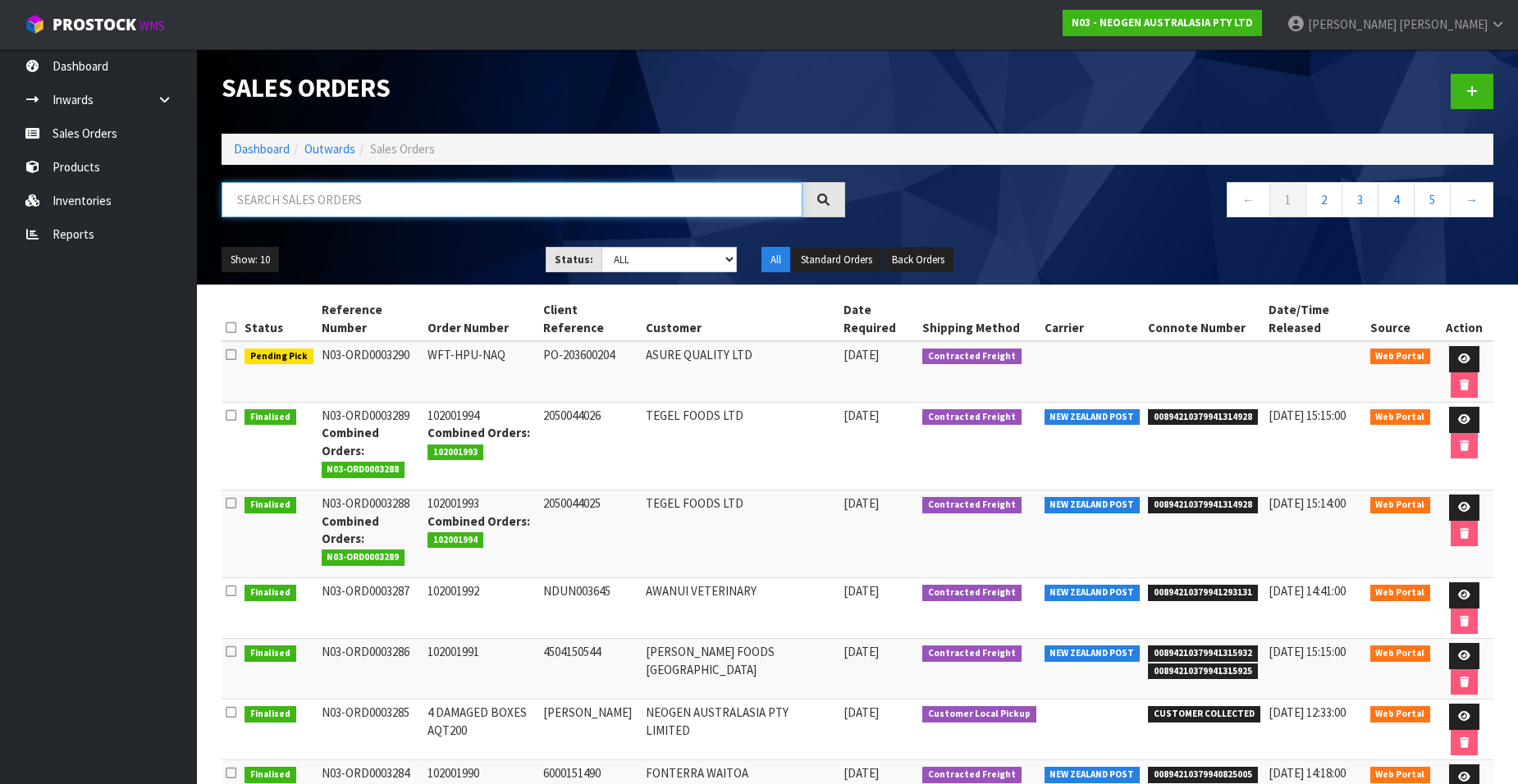
click at [285, 201] on input "text" at bounding box center [511, 199] width 581 height 35
paste input "102001917"
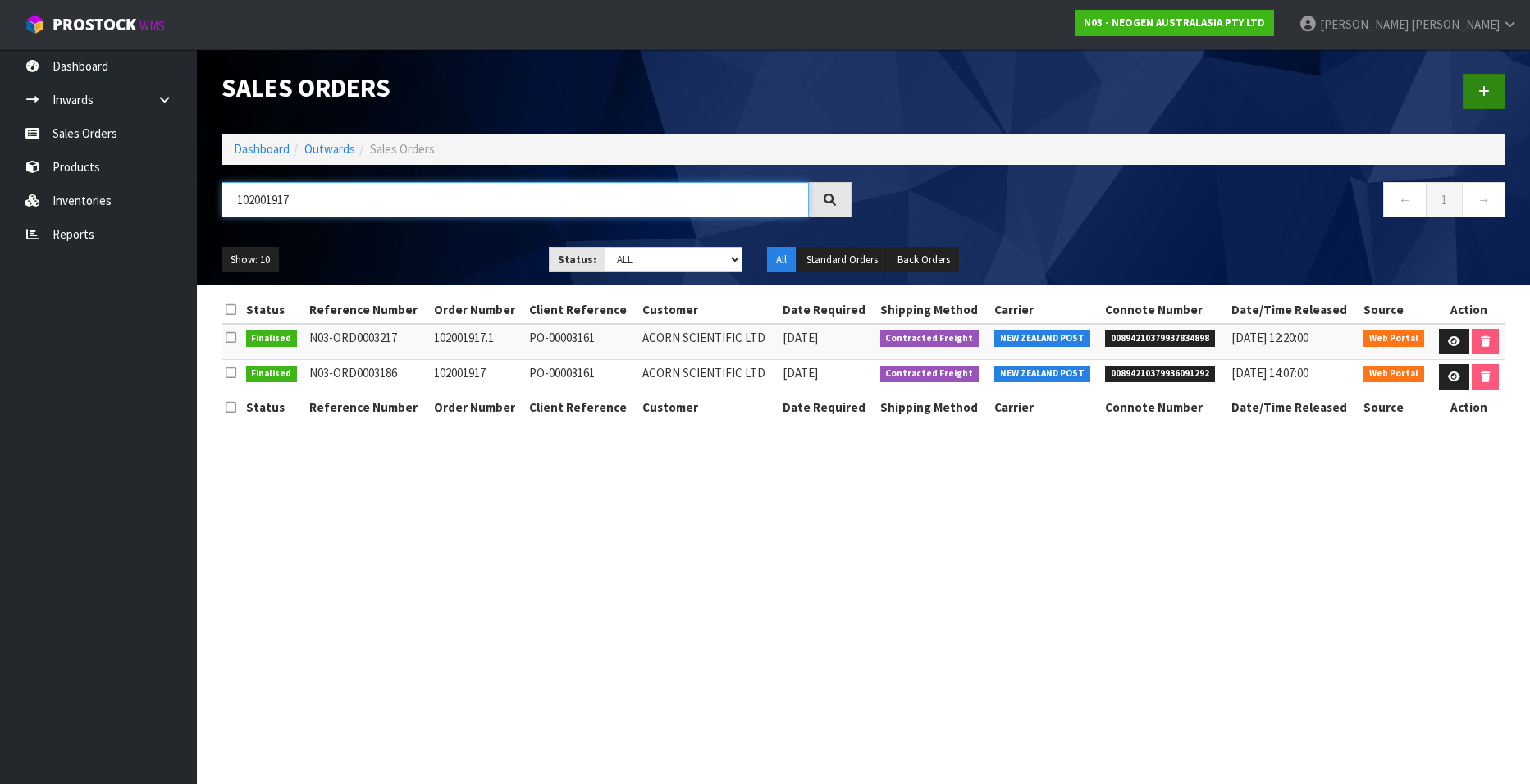
type input "102001917"
click at [1486, 87] on icon at bounding box center [1484, 91] width 12 height 12
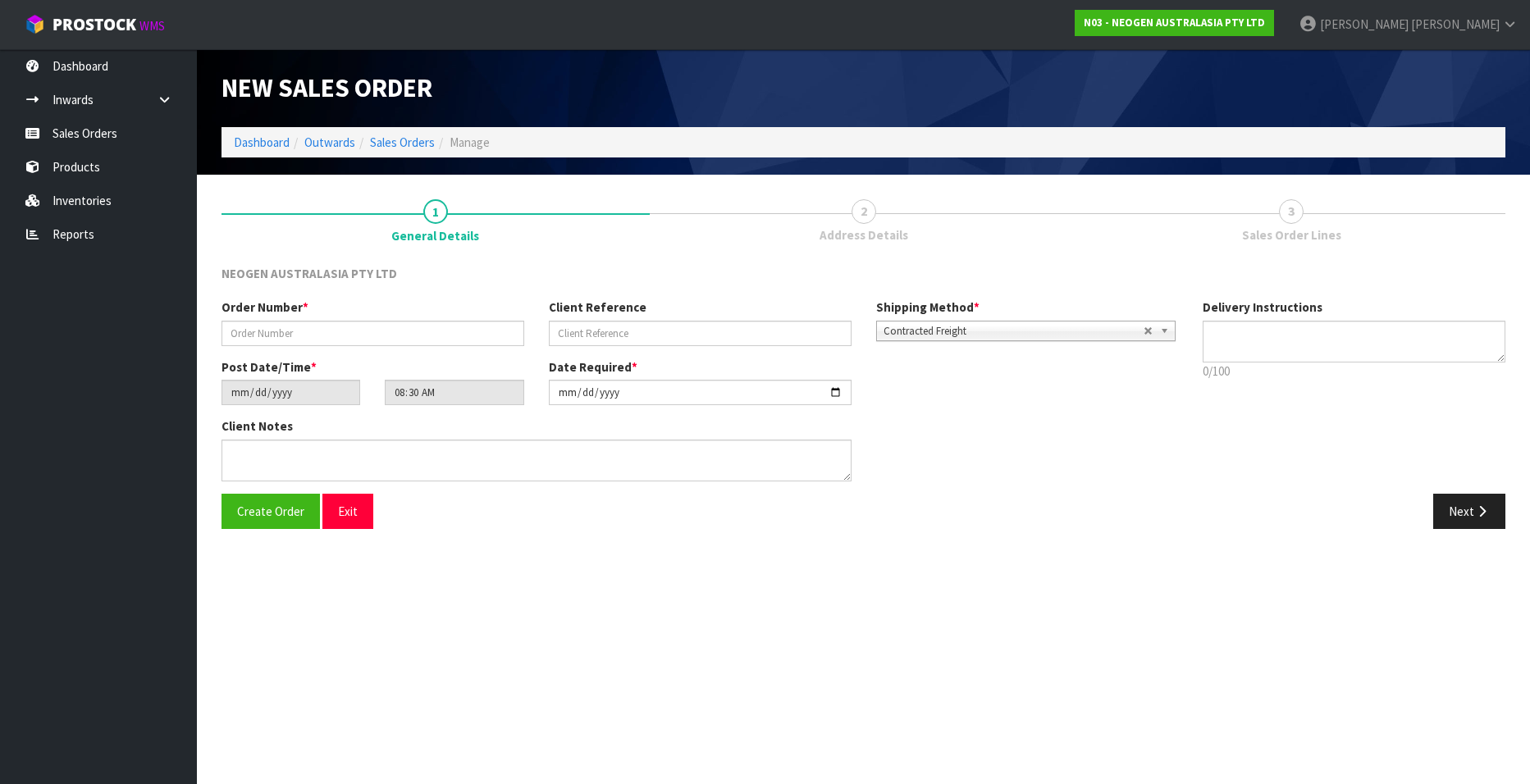
type textarea "CHILLED GOODS -OVERNIGHT"
click at [290, 329] on input "text" at bounding box center [372, 333] width 303 height 25
paste input "102001917"
type input "102001917.2"
click at [639, 334] on input "text" at bounding box center [700, 333] width 303 height 25
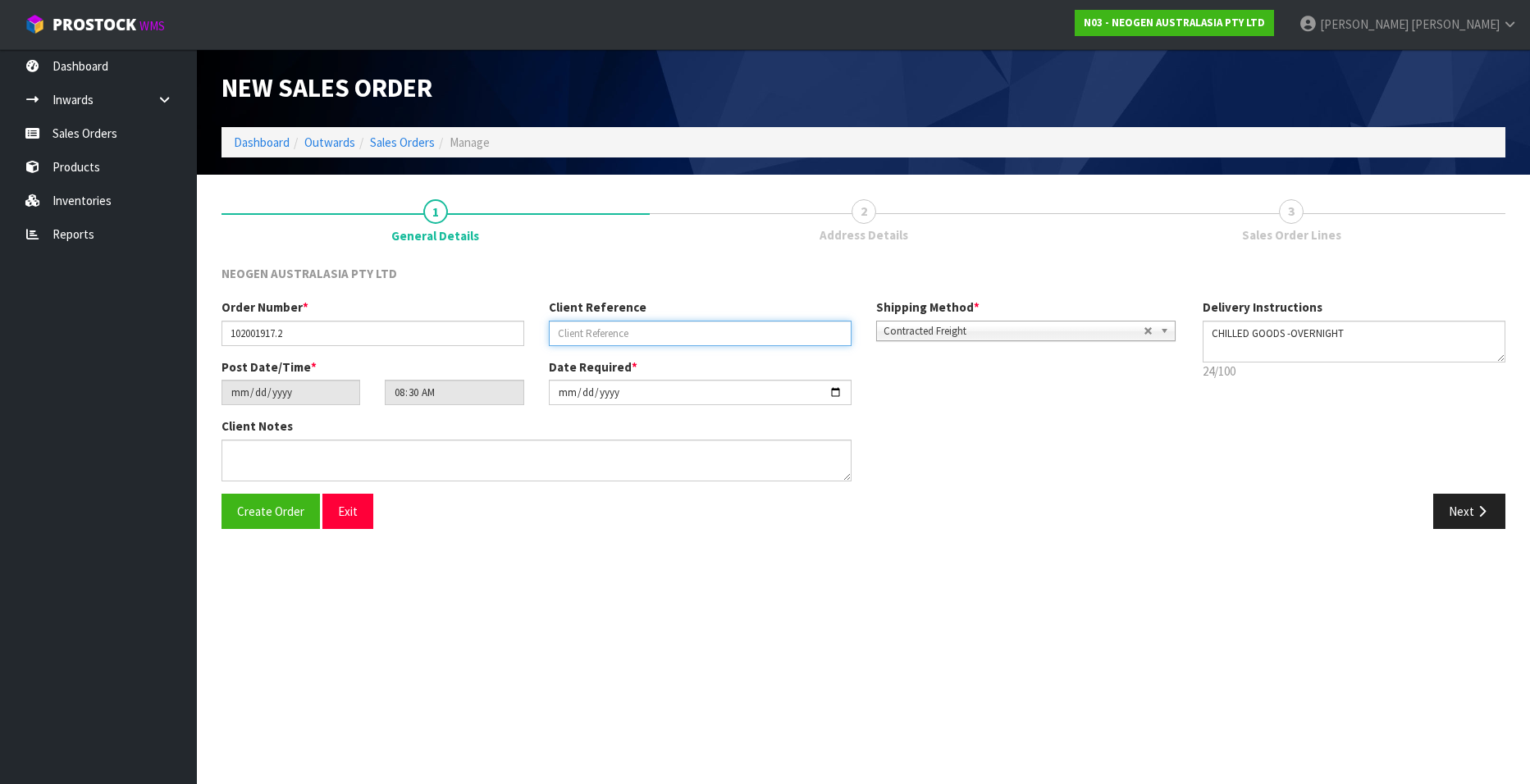
paste input "PO-00003161"
type input "PO-00003161"
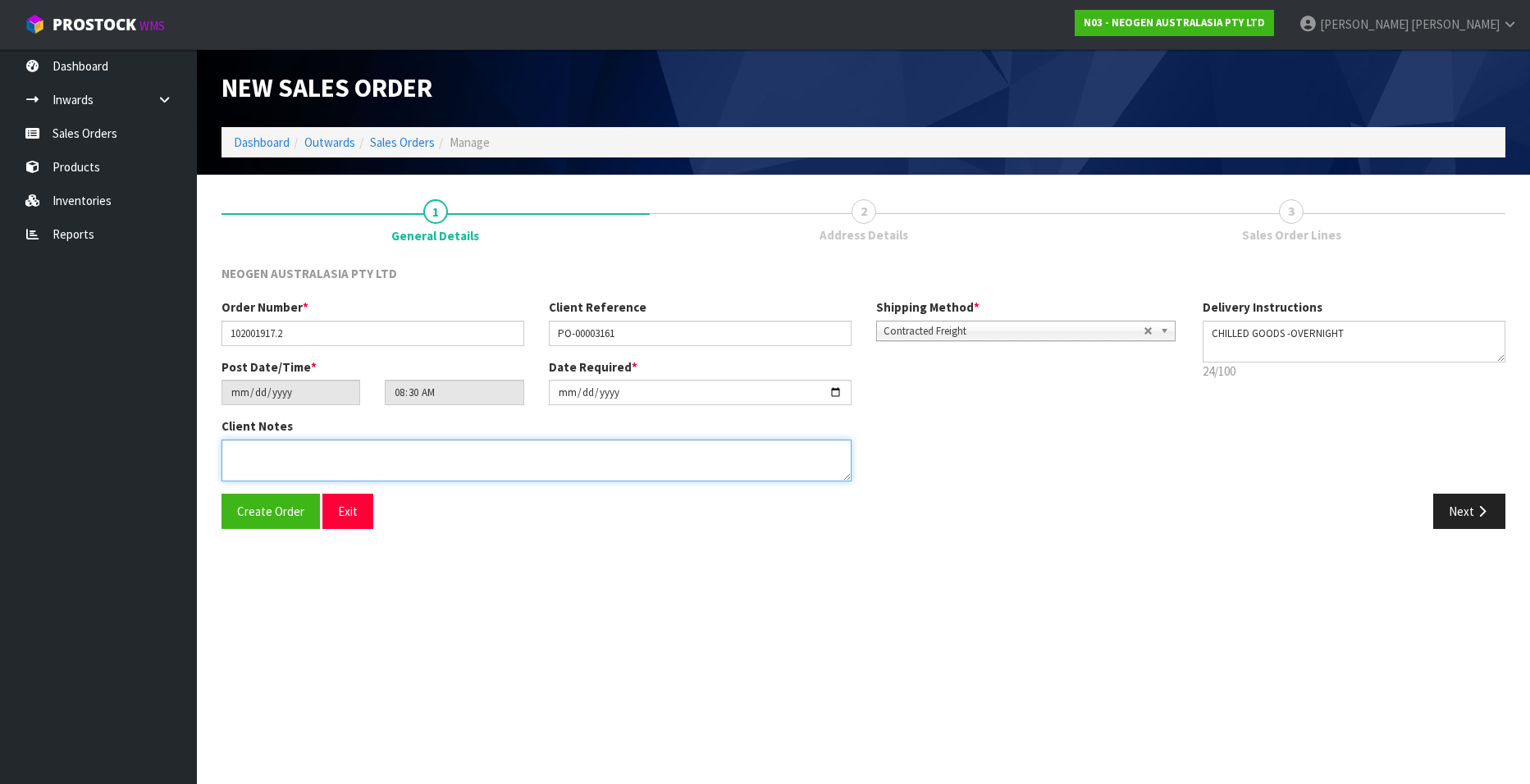
drag, startPoint x: 246, startPoint y: 467, endPoint x: 247, endPoint y: 457, distance: 10.0
click at [246, 467] on textarea at bounding box center [536, 460] width 630 height 42
paste textarea "[PERSON_NAME]"
type textarea "ATTN [PERSON_NAME]"
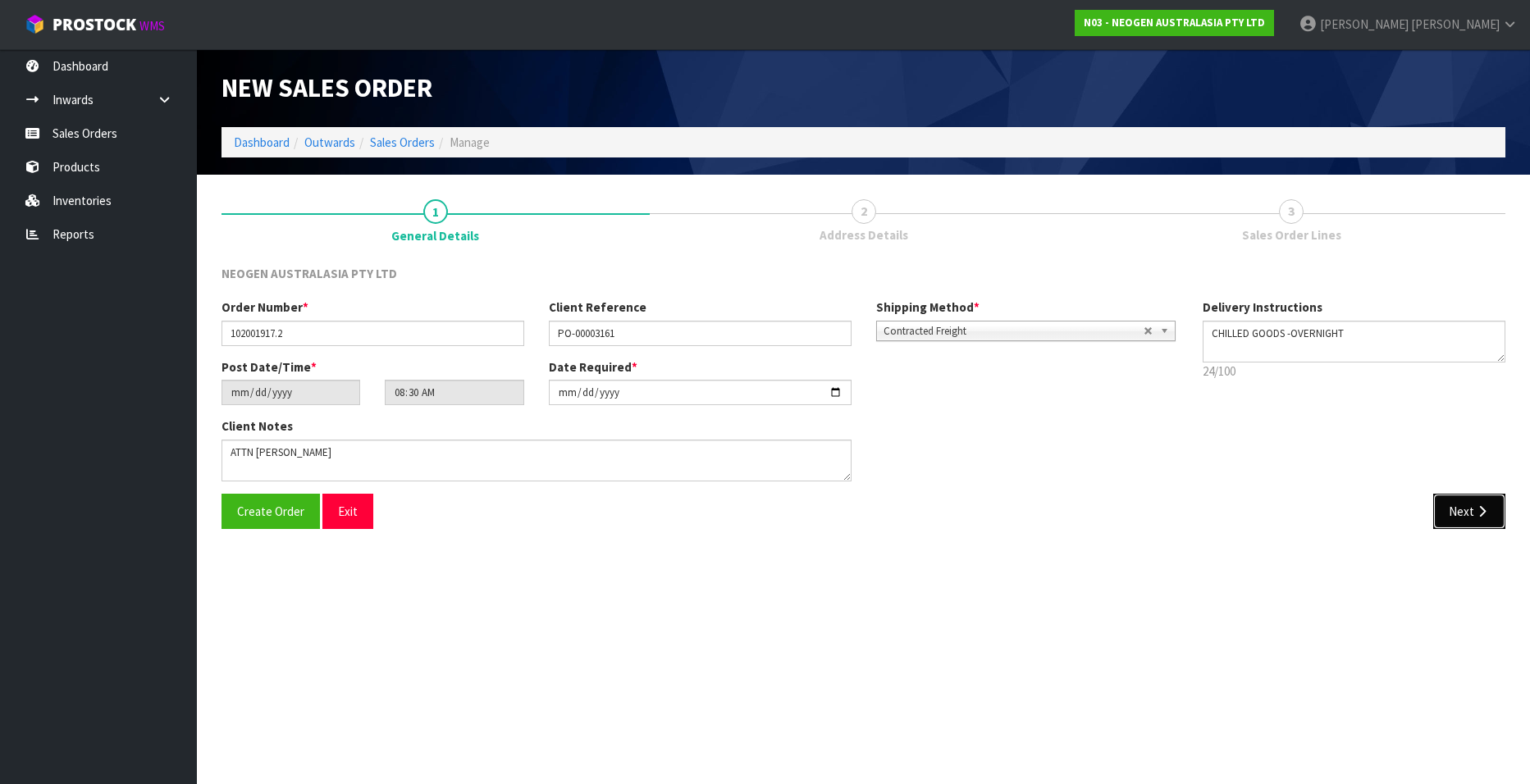
click at [1452, 509] on button "Next" at bounding box center [1469, 511] width 72 height 35
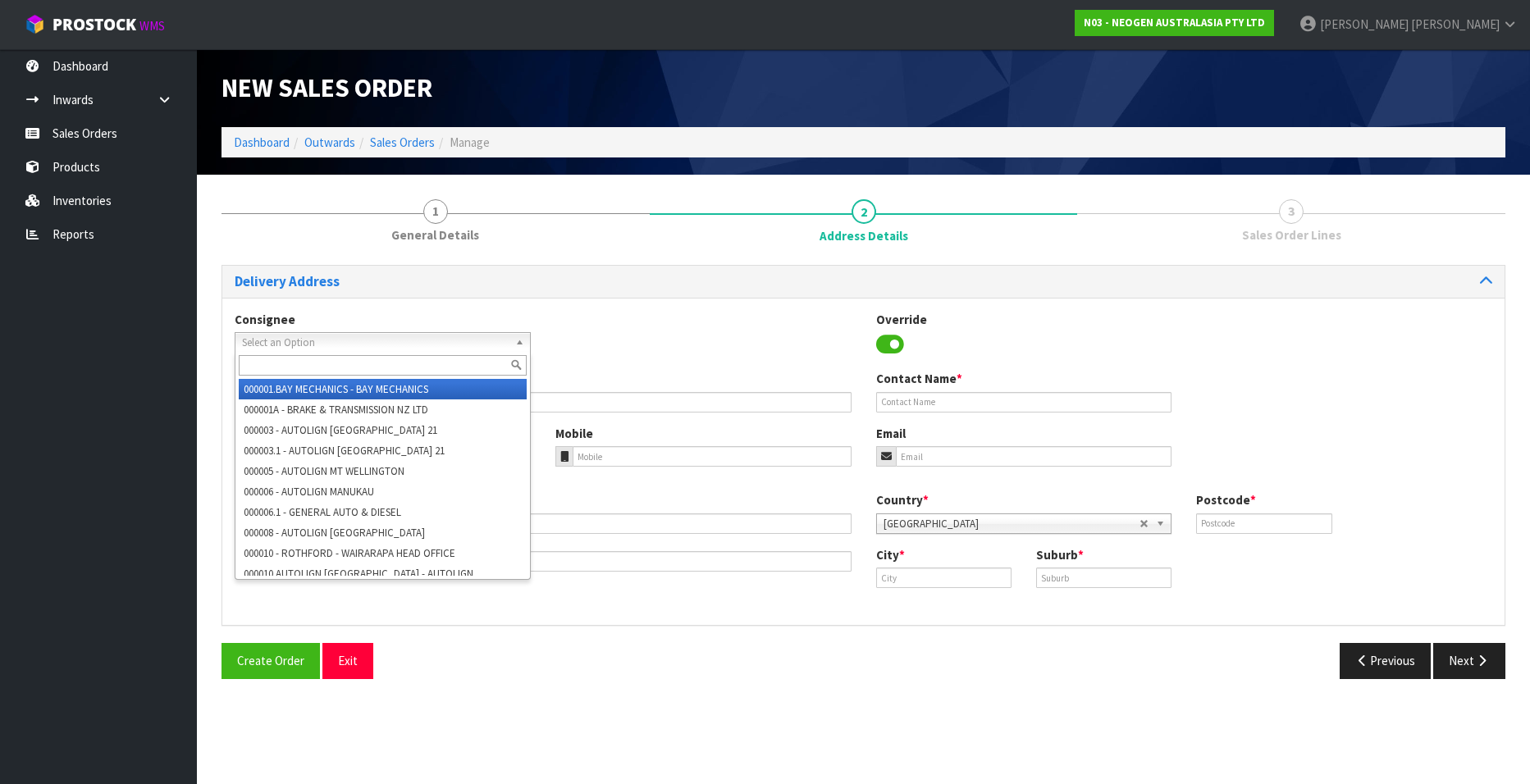
click at [516, 339] on b at bounding box center [522, 342] width 15 height 19
click at [376, 366] on input "text" at bounding box center [382, 365] width 288 height 21
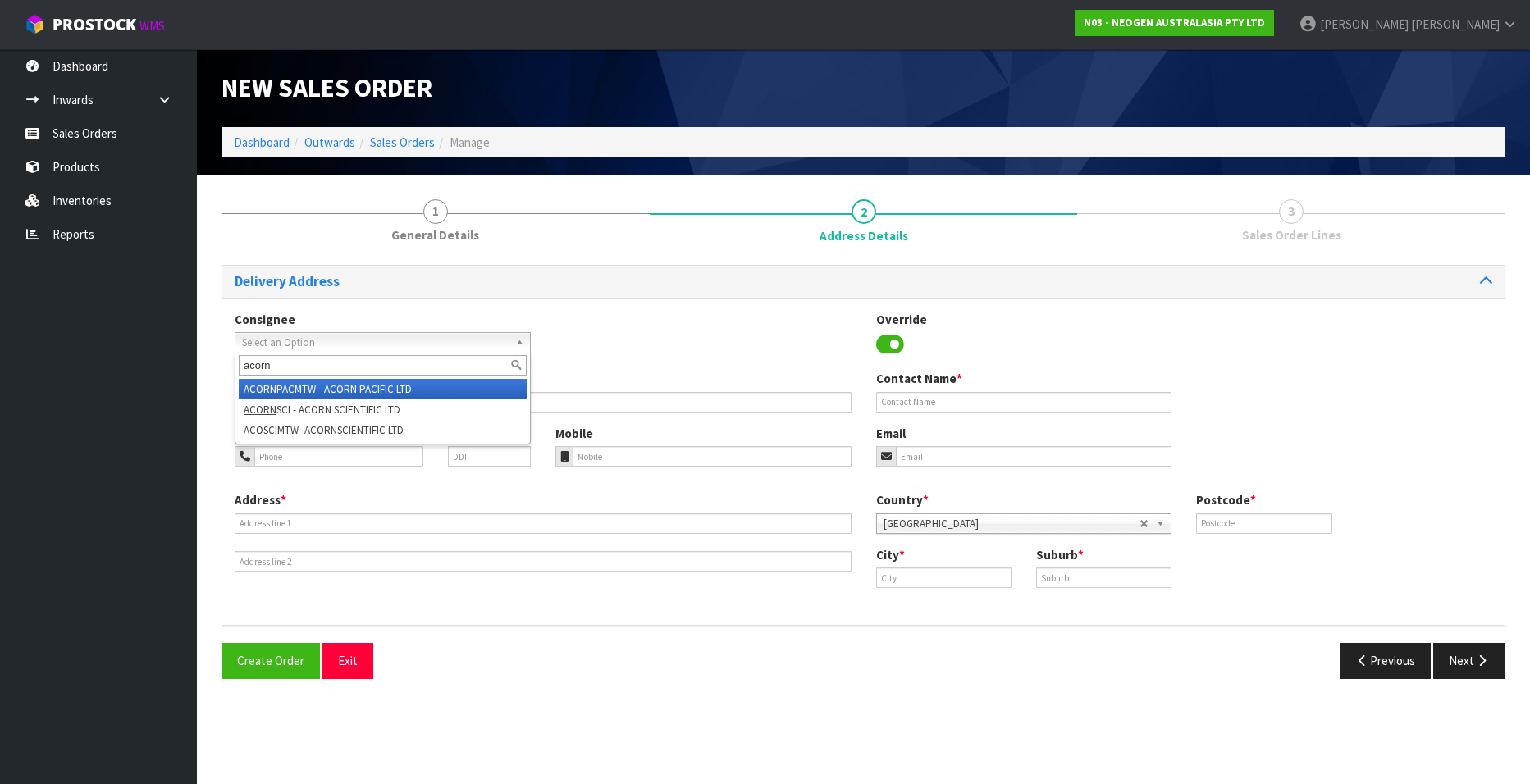
type input "acorn"
click at [375, 389] on li "ACORN PACMTW - ACORN PACIFIC LTD" at bounding box center [382, 389] width 288 height 21
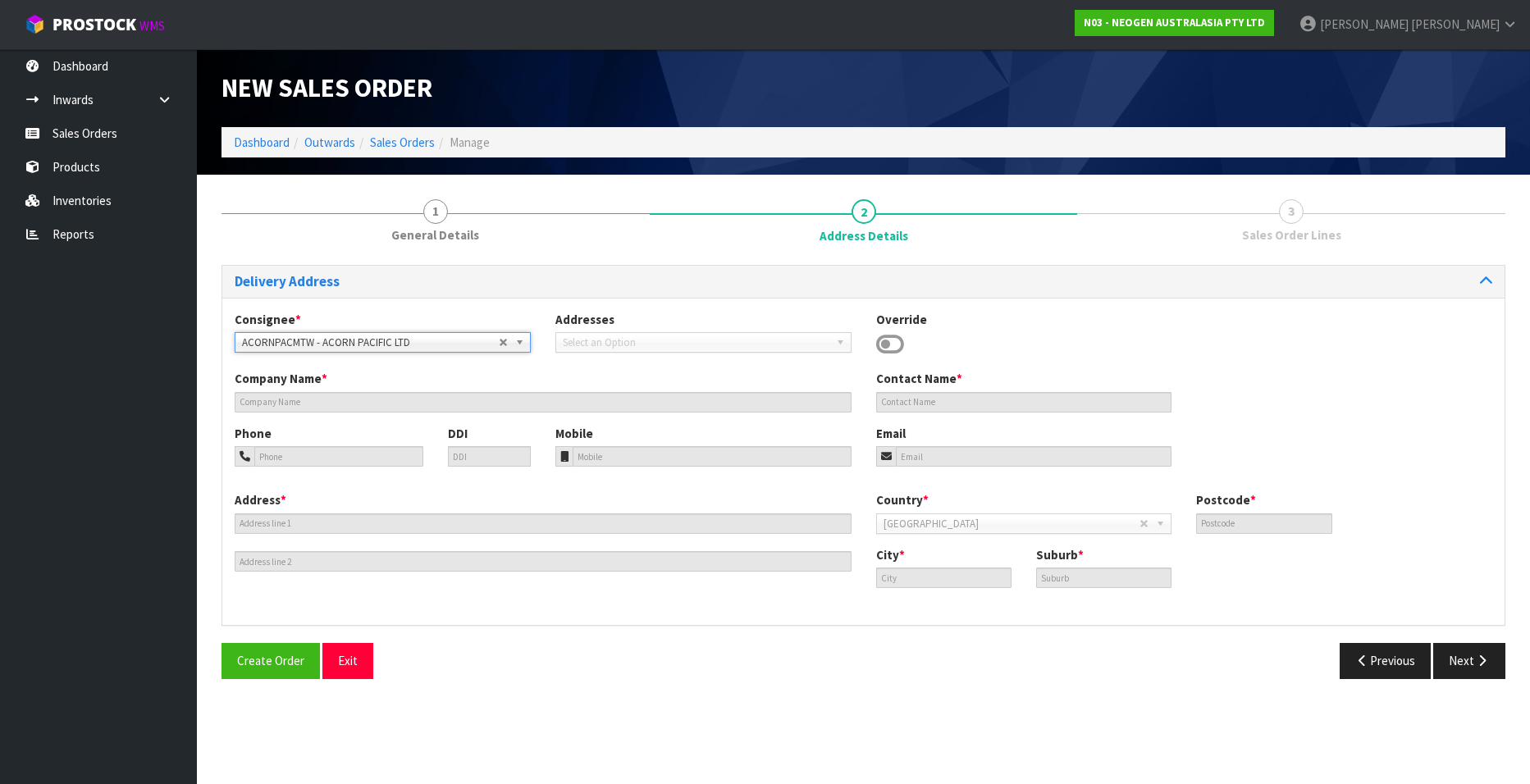
type input "ACORN PACIFIC LTD"
type input "10/49 MT. WELLINGTON HWY"
type input "1060"
type input "[GEOGRAPHIC_DATA]"
type input "MT [GEOGRAPHIC_DATA]"
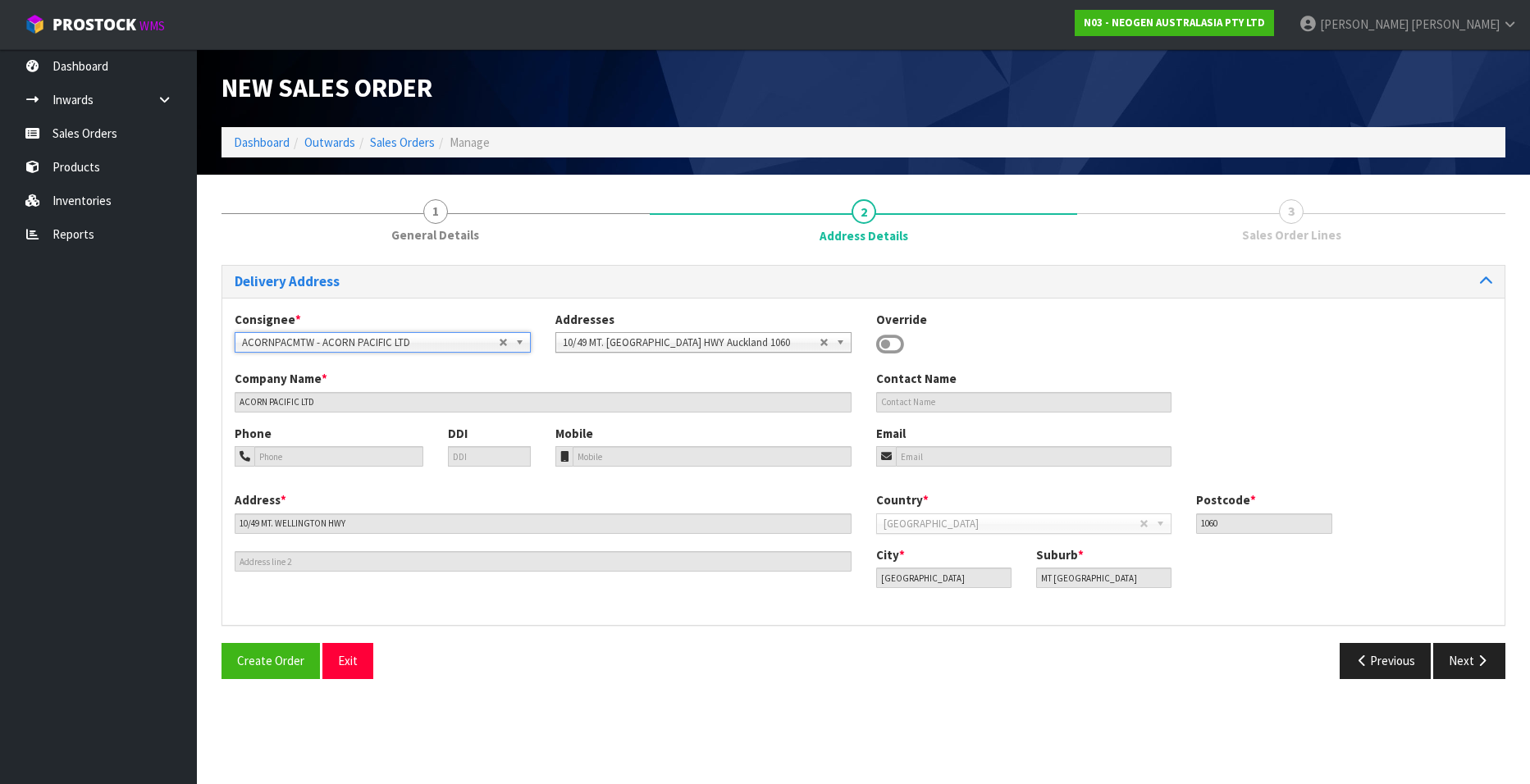
click at [520, 341] on b at bounding box center [522, 342] width 15 height 19
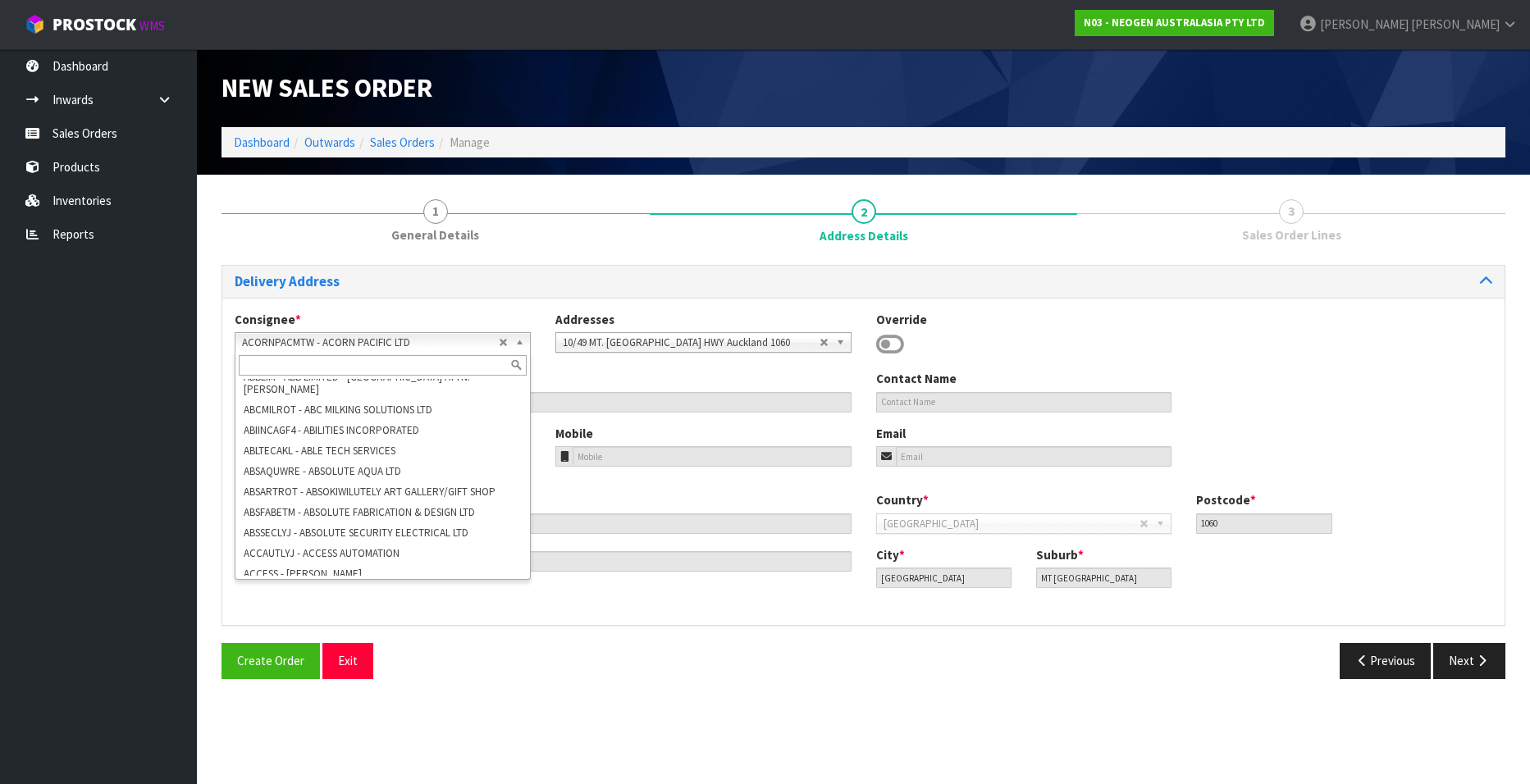
scroll to position [12498, 0]
click at [374, 364] on input "text" at bounding box center [382, 365] width 288 height 21
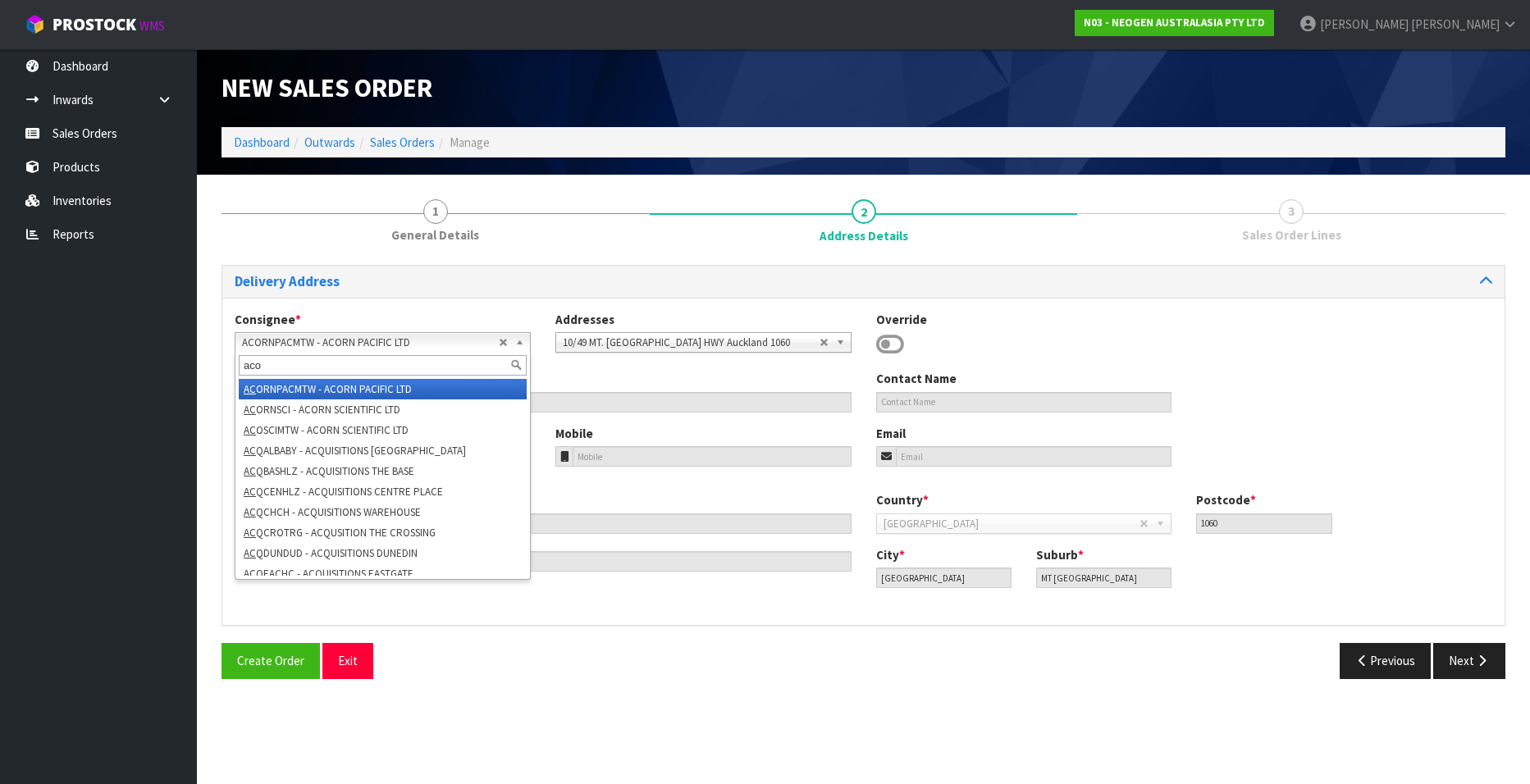
scroll to position [0, 0]
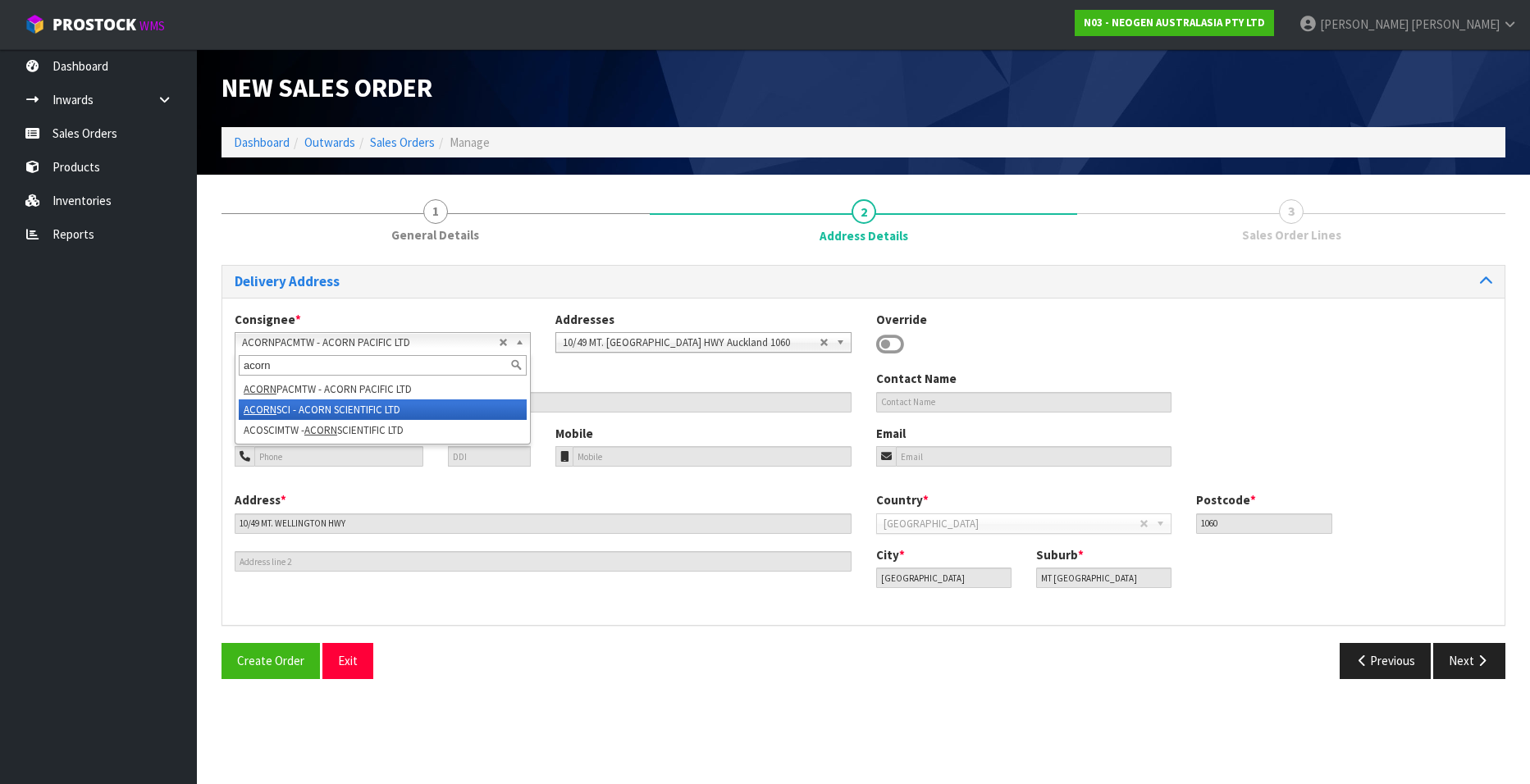
type input "acorn"
click at [364, 406] on li "ACORN SCI - ACORN SCIENTIFIC LTD" at bounding box center [382, 409] width 288 height 21
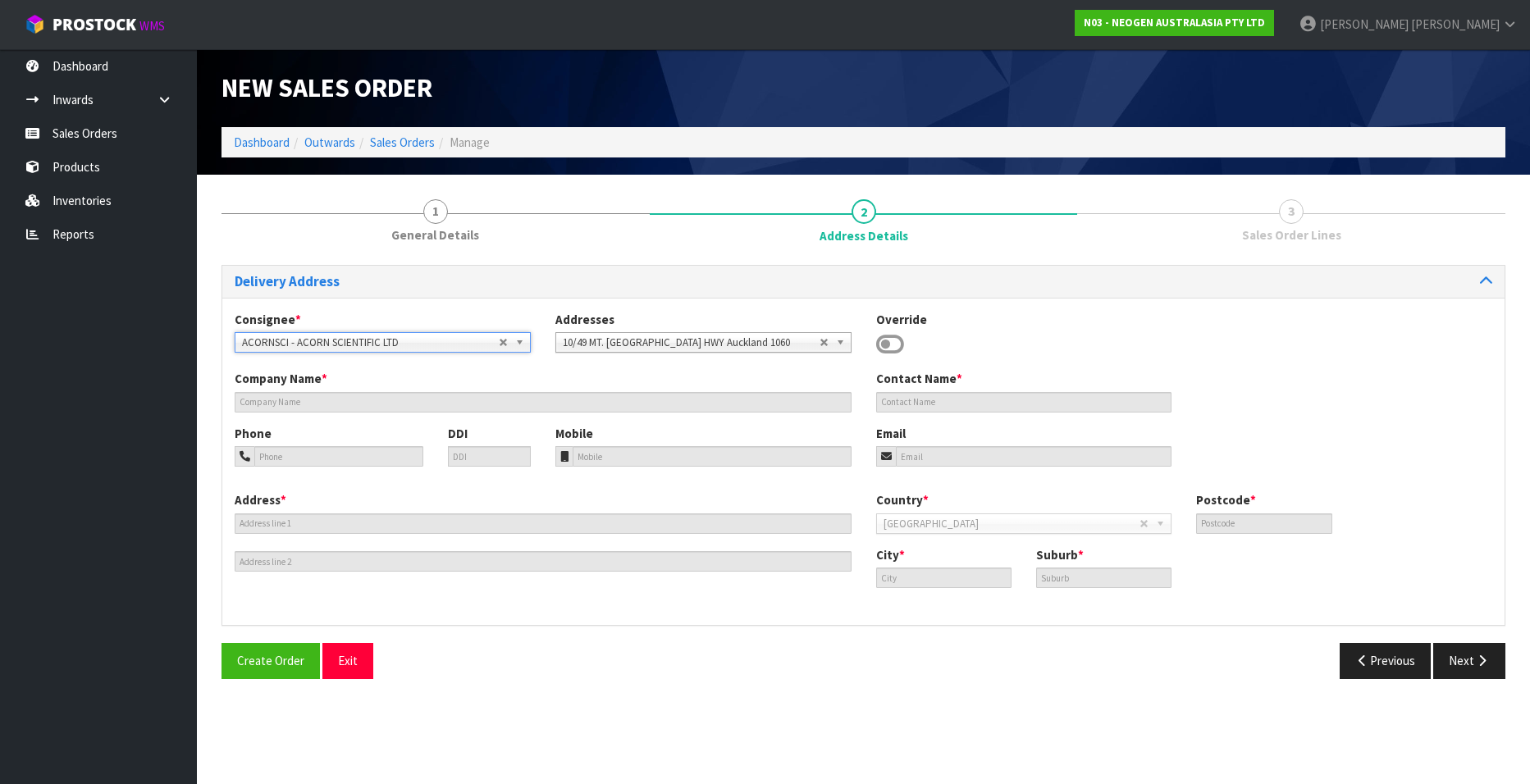
type input "ACORN SCIENTIFIC LTD"
type input "11/49 MT. WELLINGTON HWY"
type input "1060"
type input "[GEOGRAPHIC_DATA]"
type input "MT [GEOGRAPHIC_DATA]"
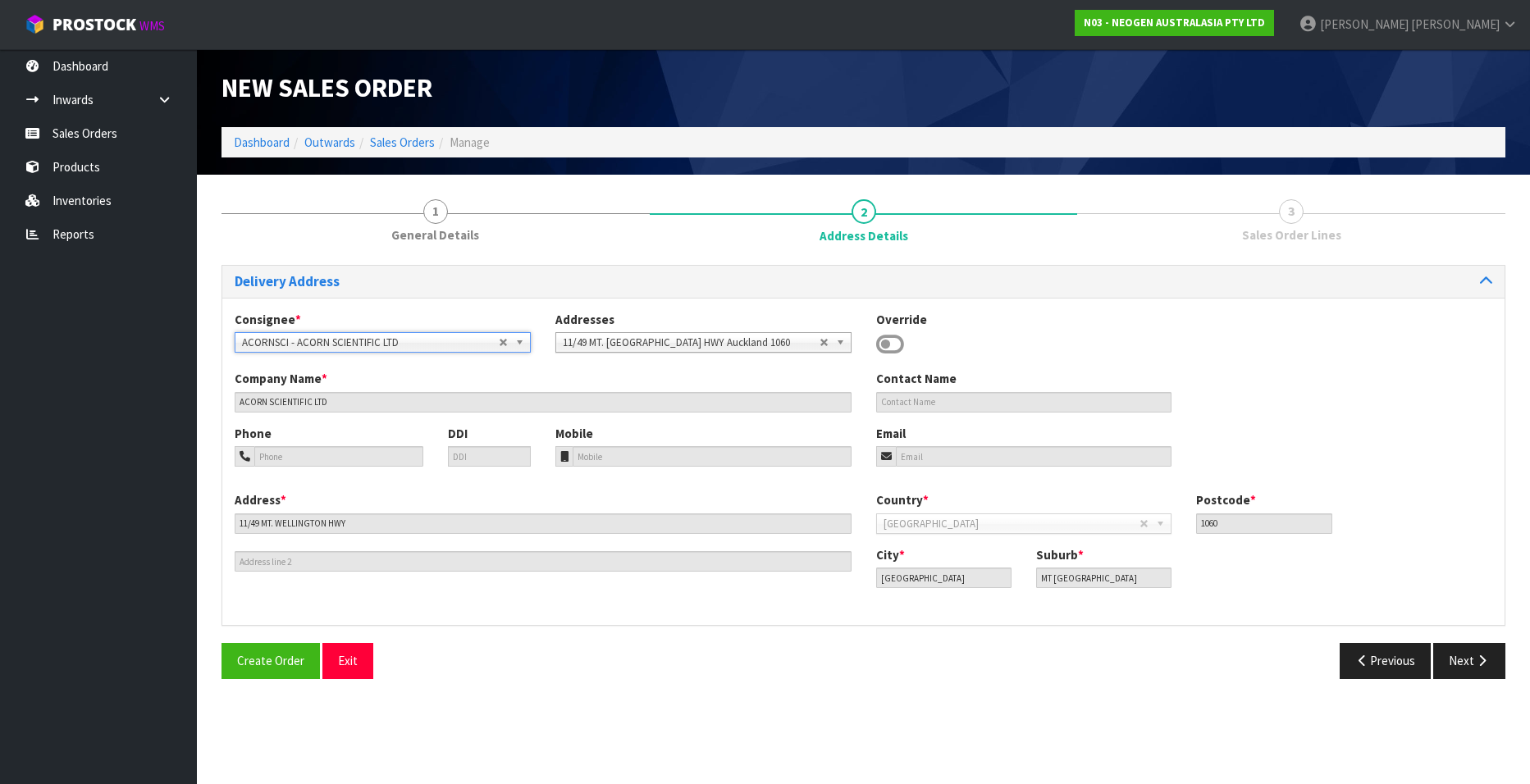
click at [516, 338] on b at bounding box center [522, 342] width 15 height 19
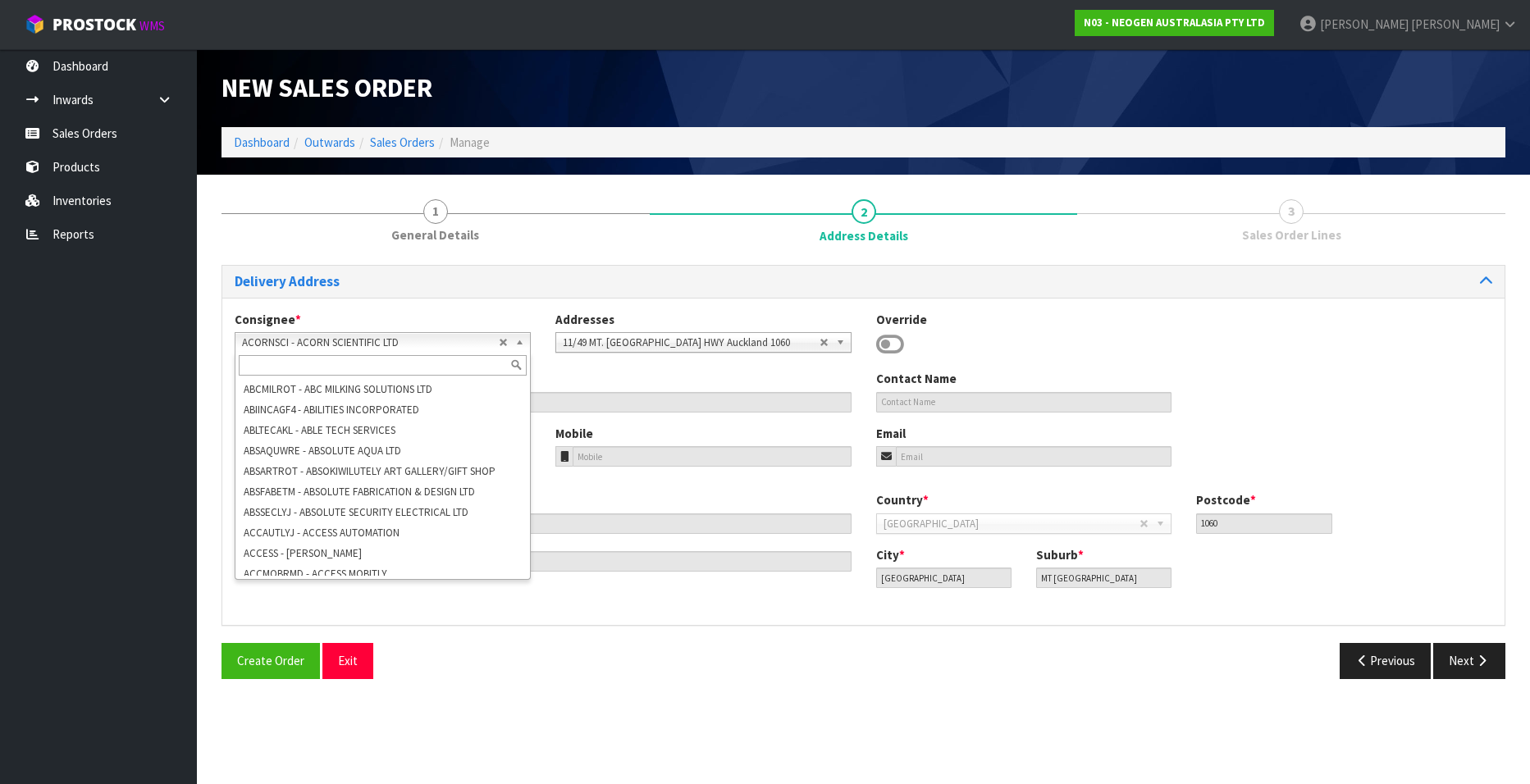
click at [426, 365] on input "text" at bounding box center [382, 365] width 288 height 21
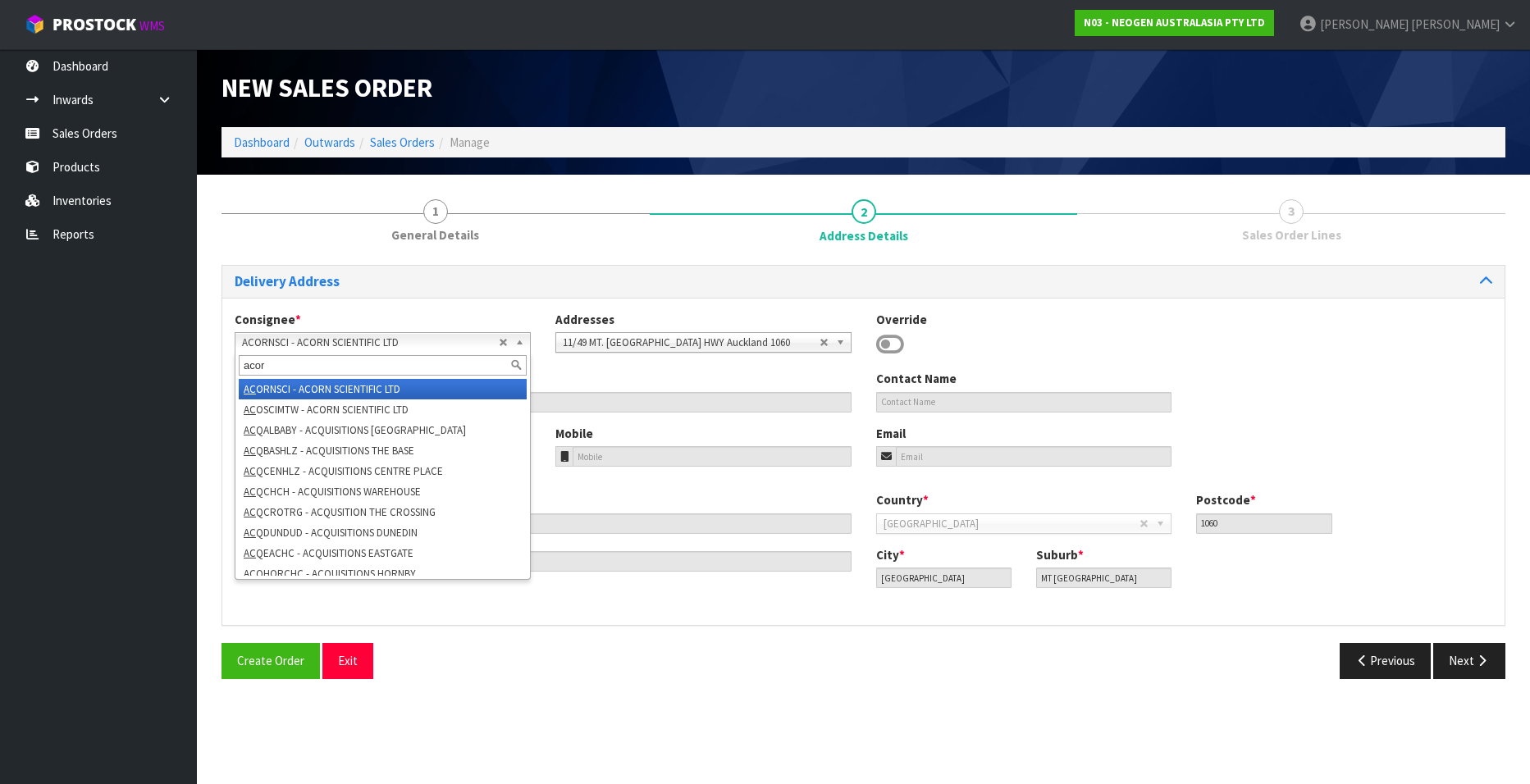
scroll to position [0, 0]
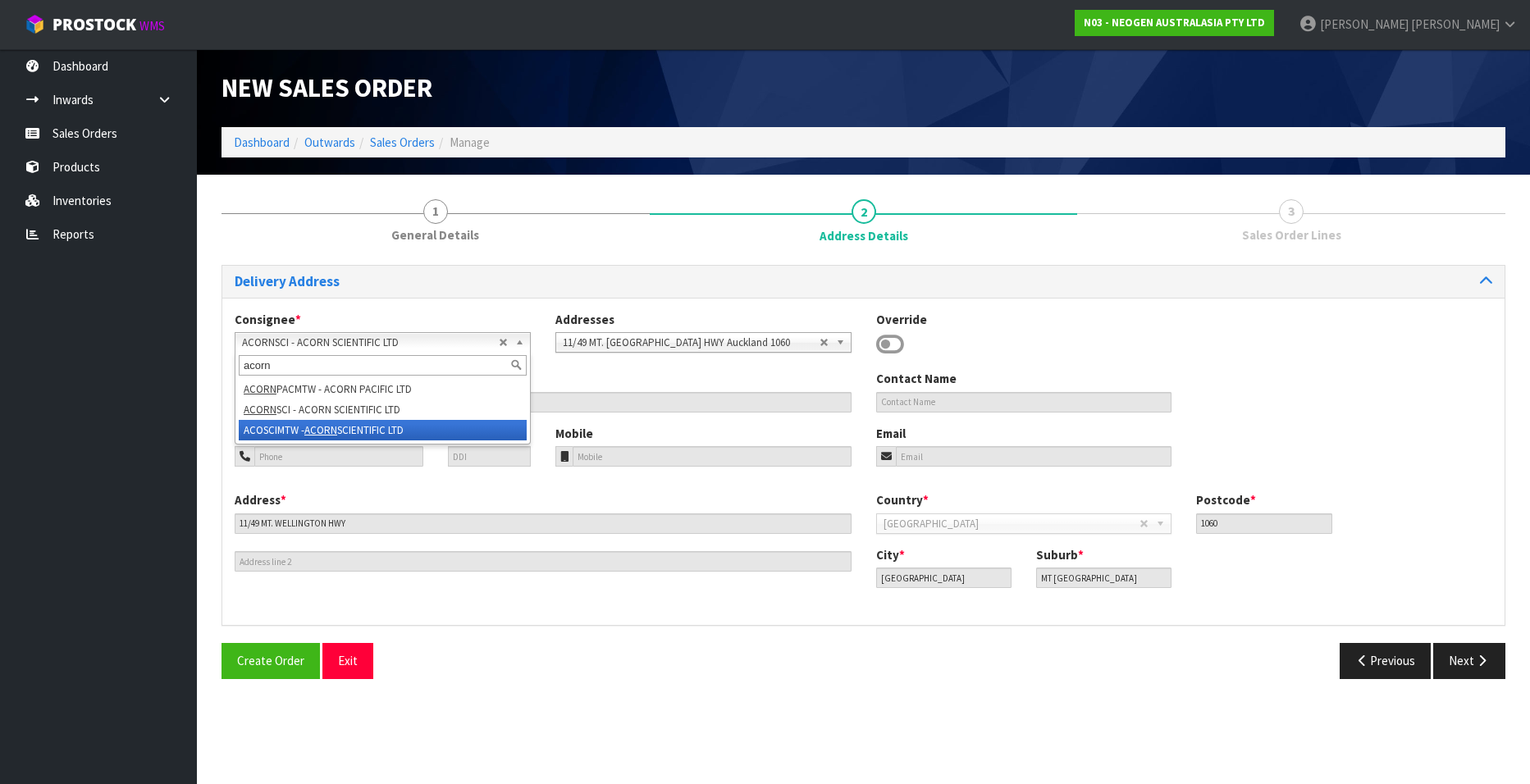
type input "acorn"
click at [346, 429] on li "ACOSCIMTW - ACORN SCIENTIFIC LTD" at bounding box center [382, 430] width 288 height 21
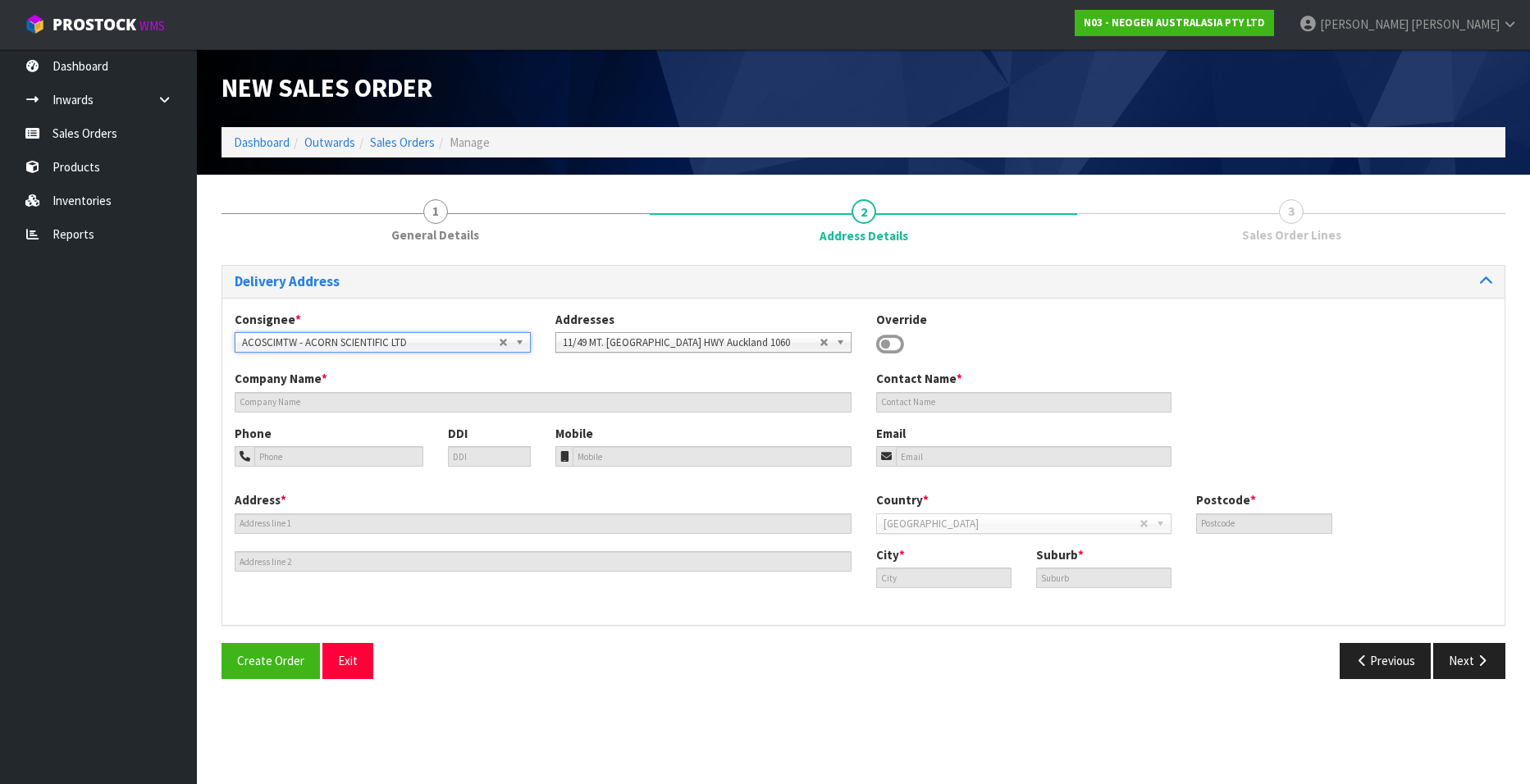
type input "ACORN SCIENTIFIC LTD"
type input "11/49 MT. WELLINGTON HWY"
type input "1060"
type input "[GEOGRAPHIC_DATA]"
type input "MT [GEOGRAPHIC_DATA]"
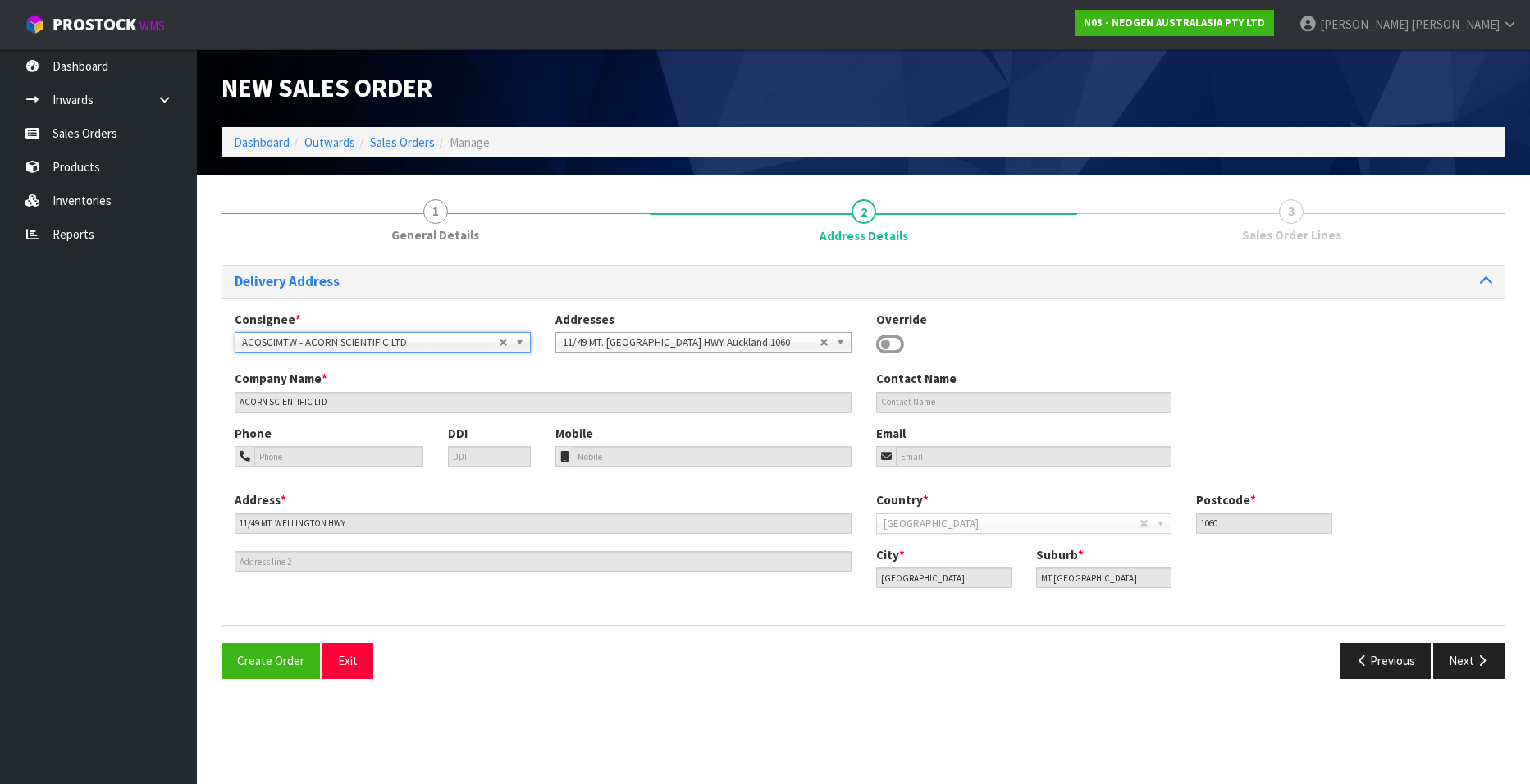
click at [518, 340] on b at bounding box center [522, 342] width 15 height 19
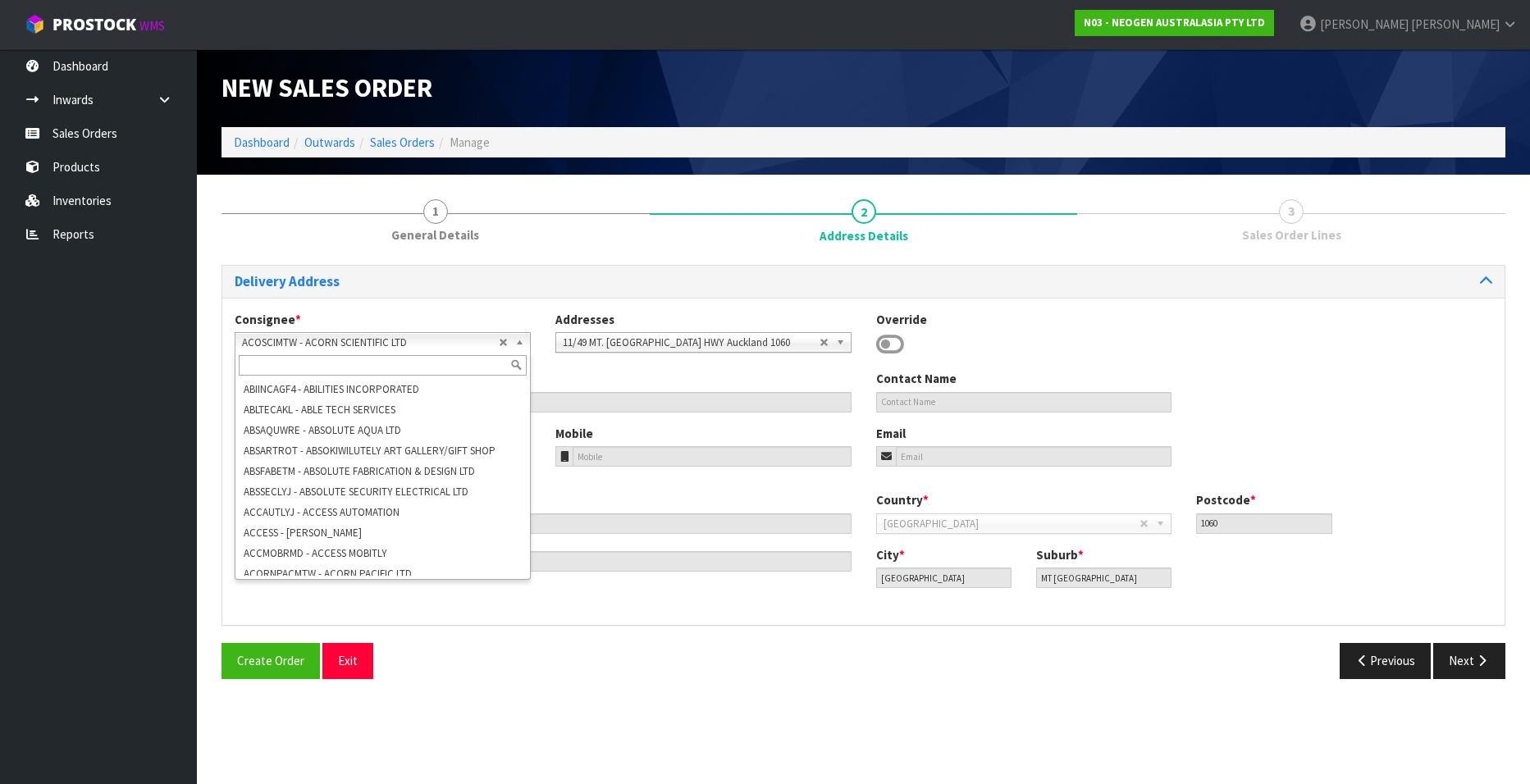
scroll to position [12539, 0]
click at [384, 364] on input "text" at bounding box center [382, 365] width 288 height 21
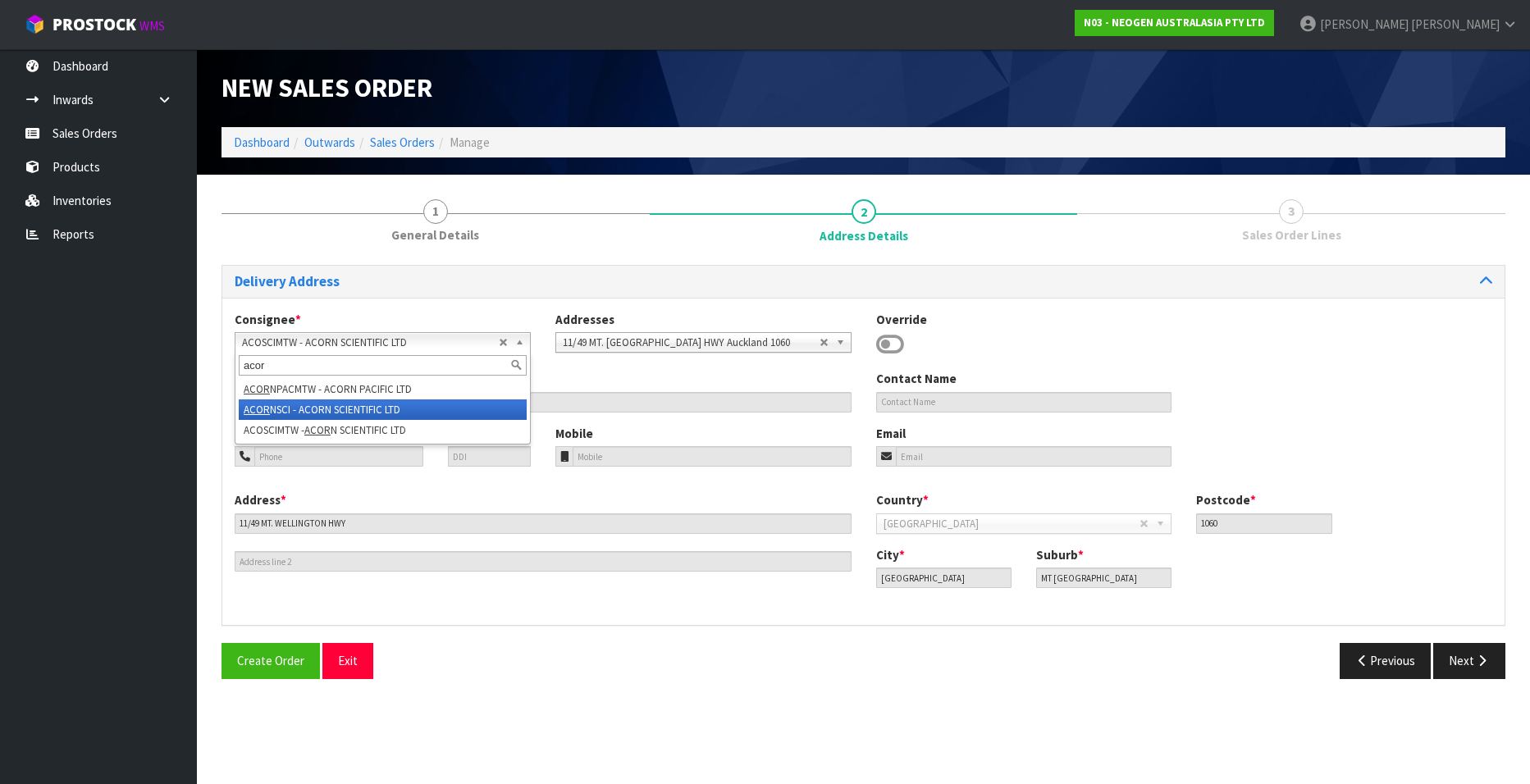
type input "acor"
click at [361, 409] on li "ACOR NSCI - ACORN SCIENTIFIC LTD" at bounding box center [382, 409] width 288 height 21
type input "ACORN SCIENTIFIC LTD"
type input "11/49 MT. WELLINGTON HWY"
type input "1060"
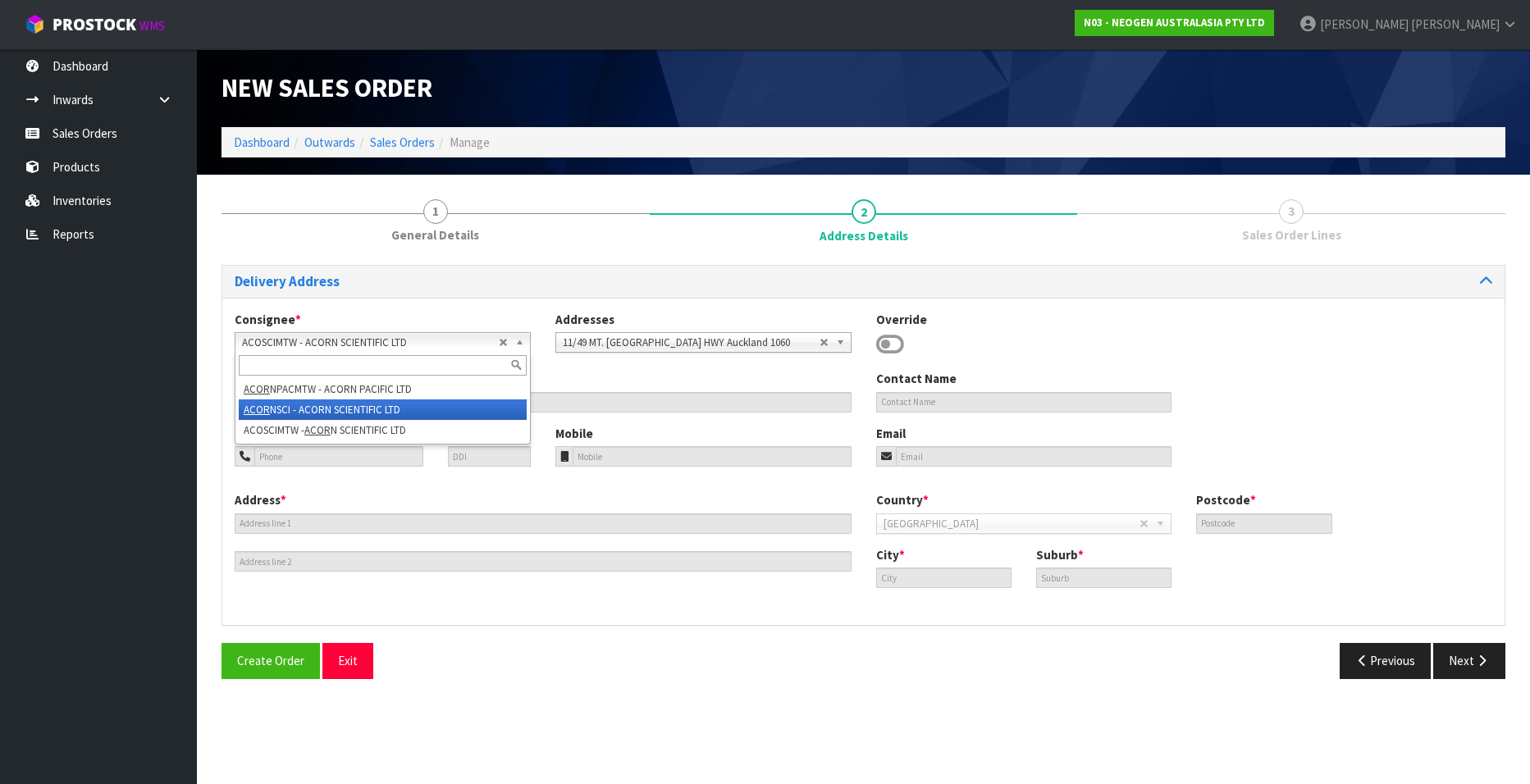
type input "[GEOGRAPHIC_DATA]"
type input "MT [GEOGRAPHIC_DATA]"
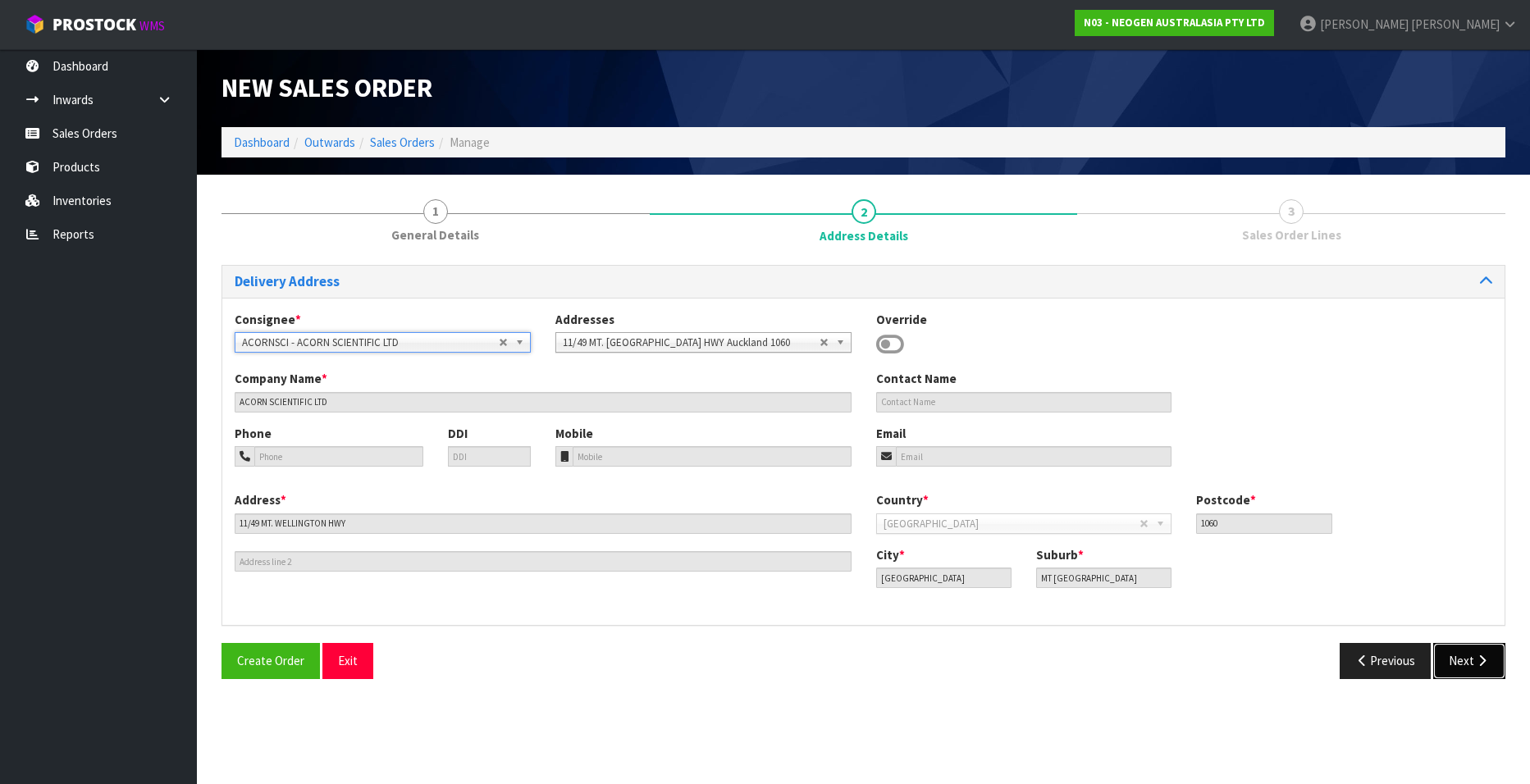
click at [1463, 653] on button "Next" at bounding box center [1469, 660] width 72 height 35
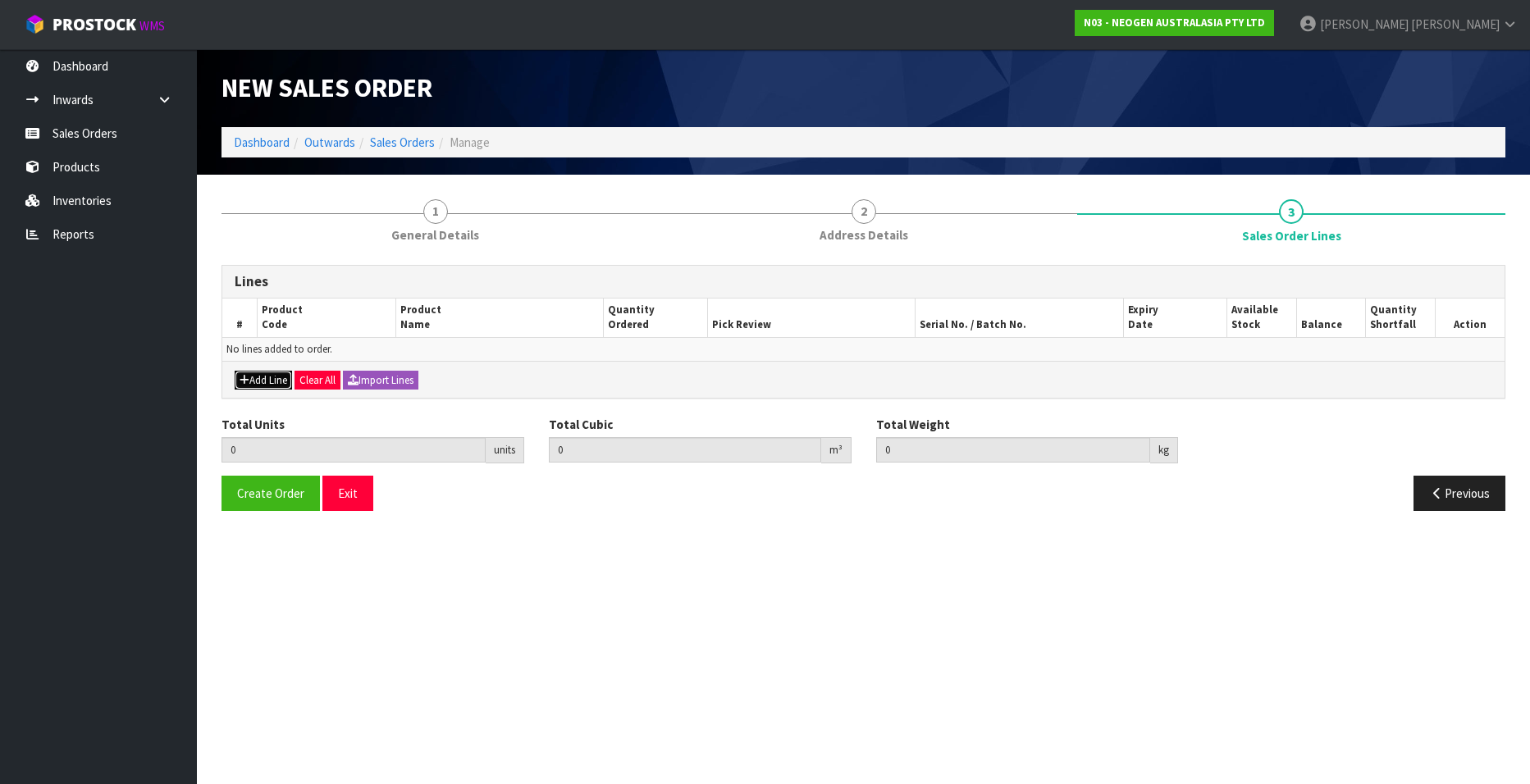
click at [266, 380] on button "Add Line" at bounding box center [263, 380] width 58 height 20
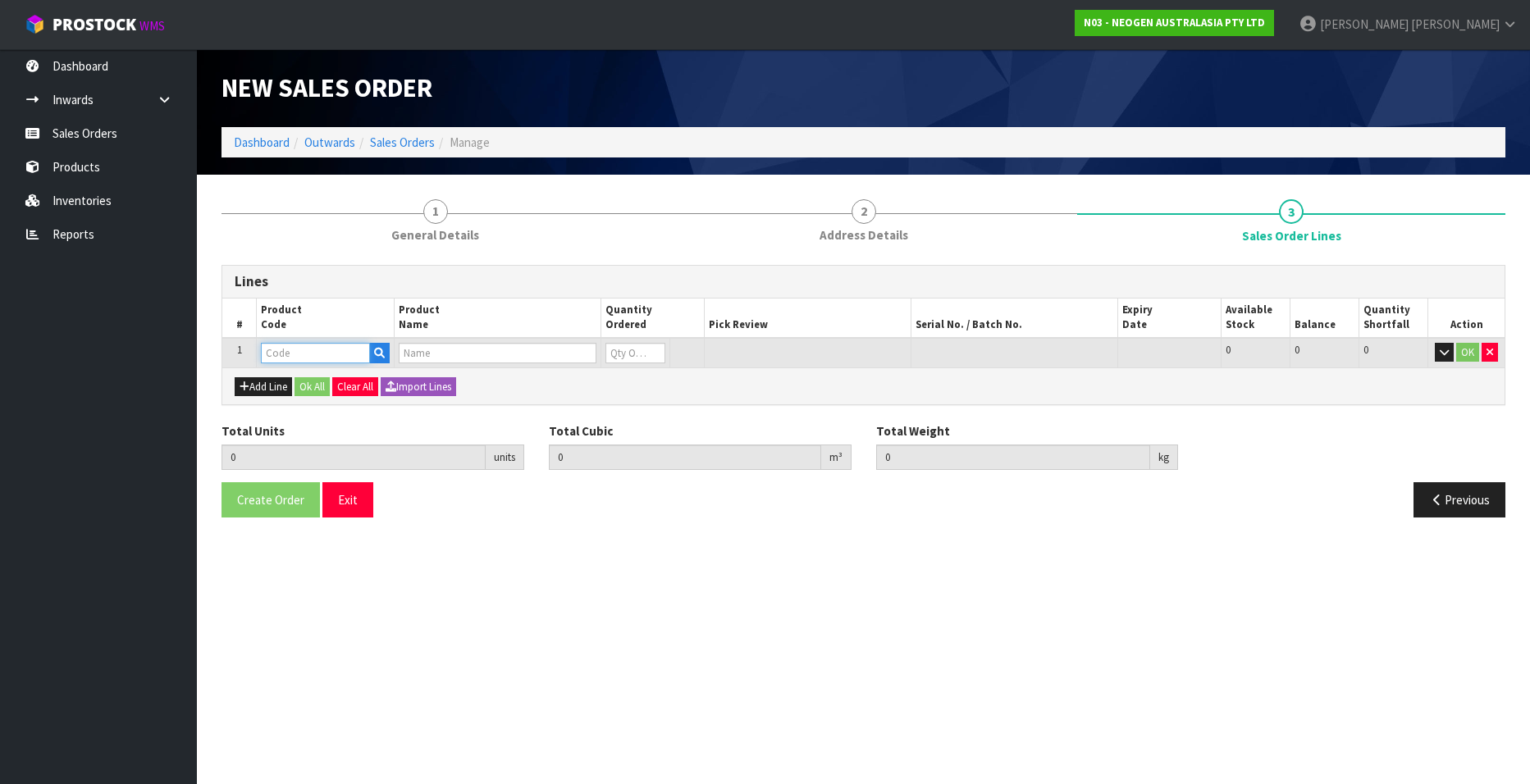
click at [333, 351] on input "text" at bounding box center [315, 353] width 109 height 21
click at [409, 349] on input "text" at bounding box center [497, 353] width 197 height 21
click at [379, 353] on icon "button" at bounding box center [379, 353] width 11 height 11
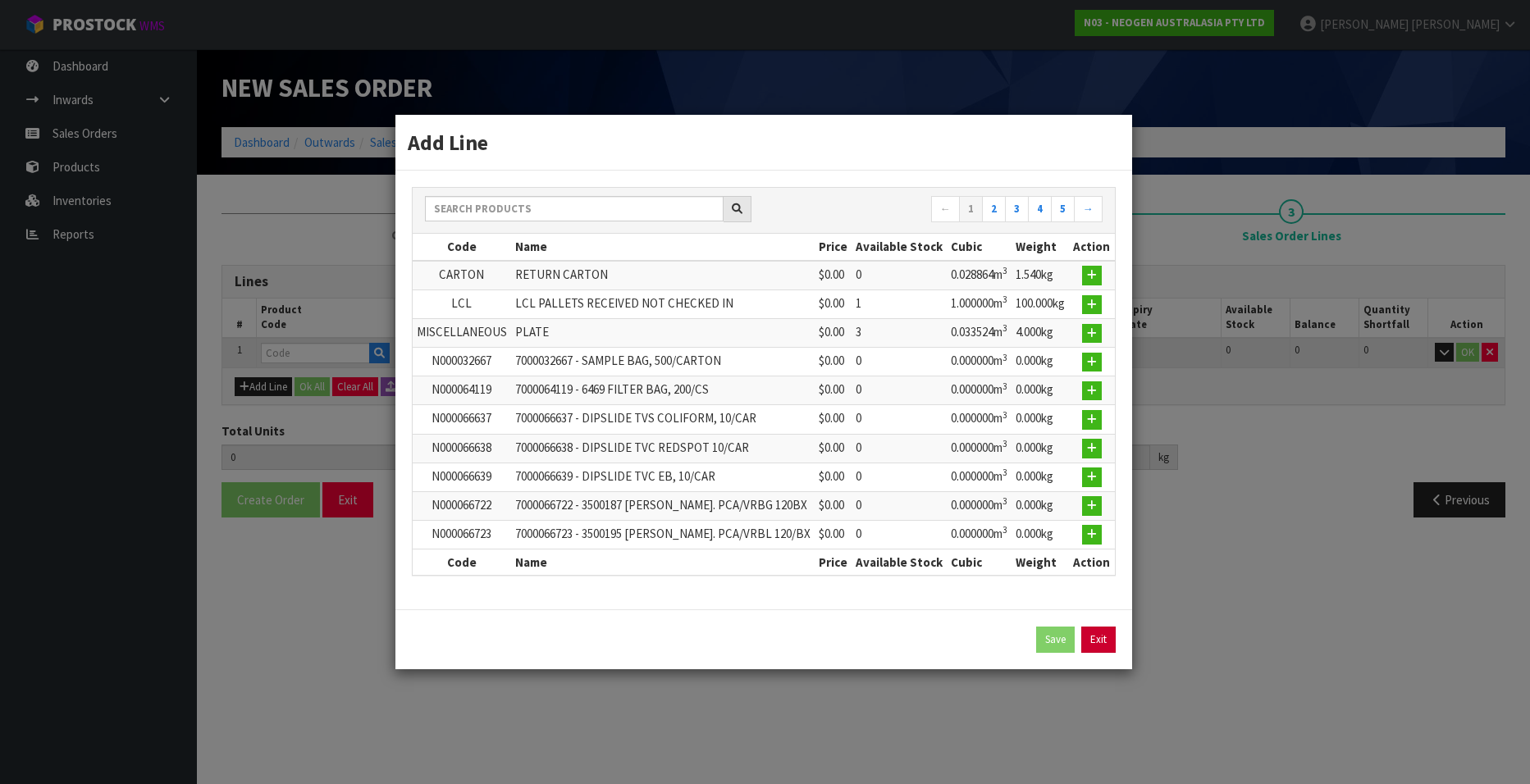
click at [1098, 635] on link "Exit" at bounding box center [1098, 639] width 35 height 26
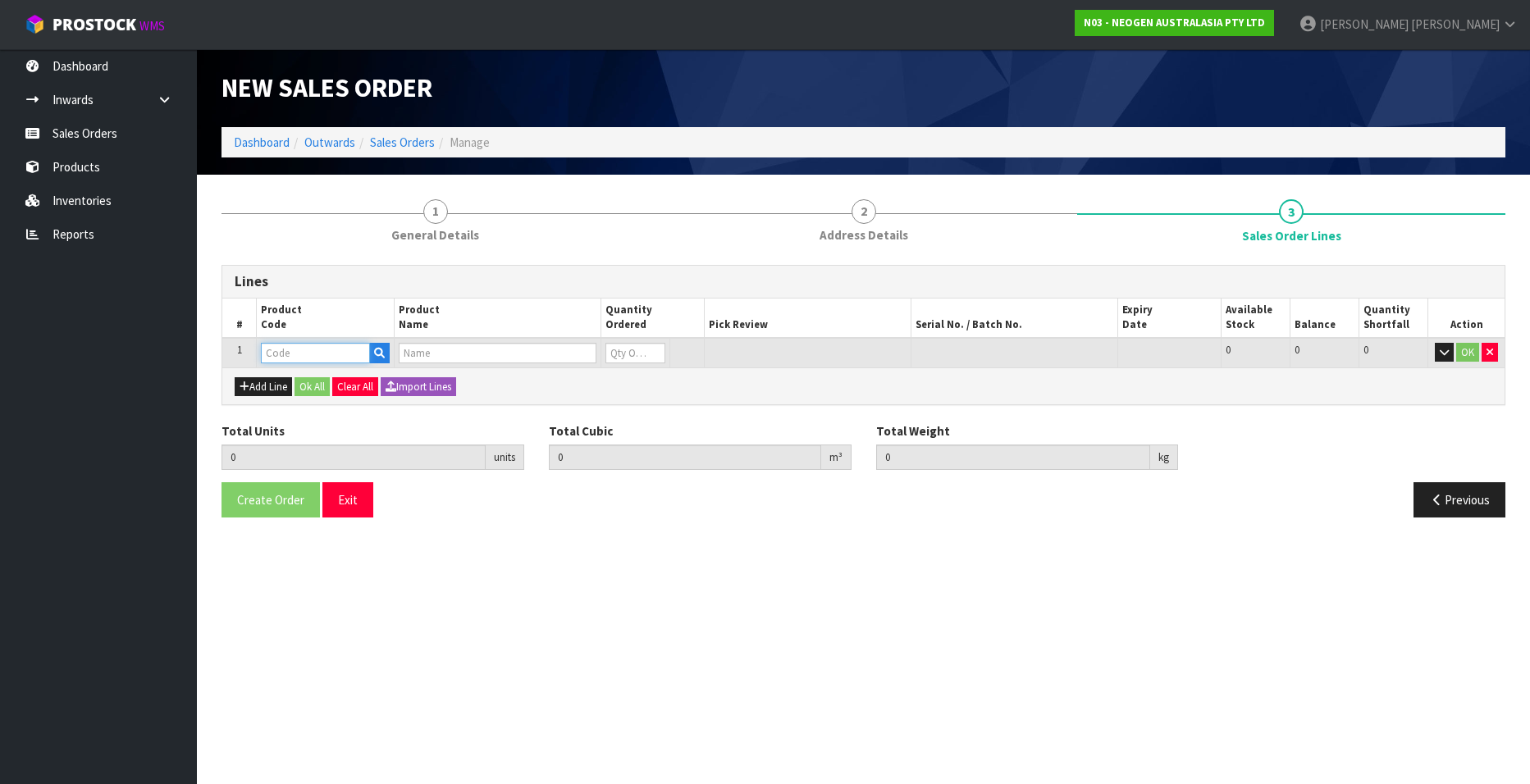
click at [302, 354] on input "text" at bounding box center [315, 353] width 109 height 21
paste input "700002230"
type input "700002230"
type input "0.000000"
type input "0.000"
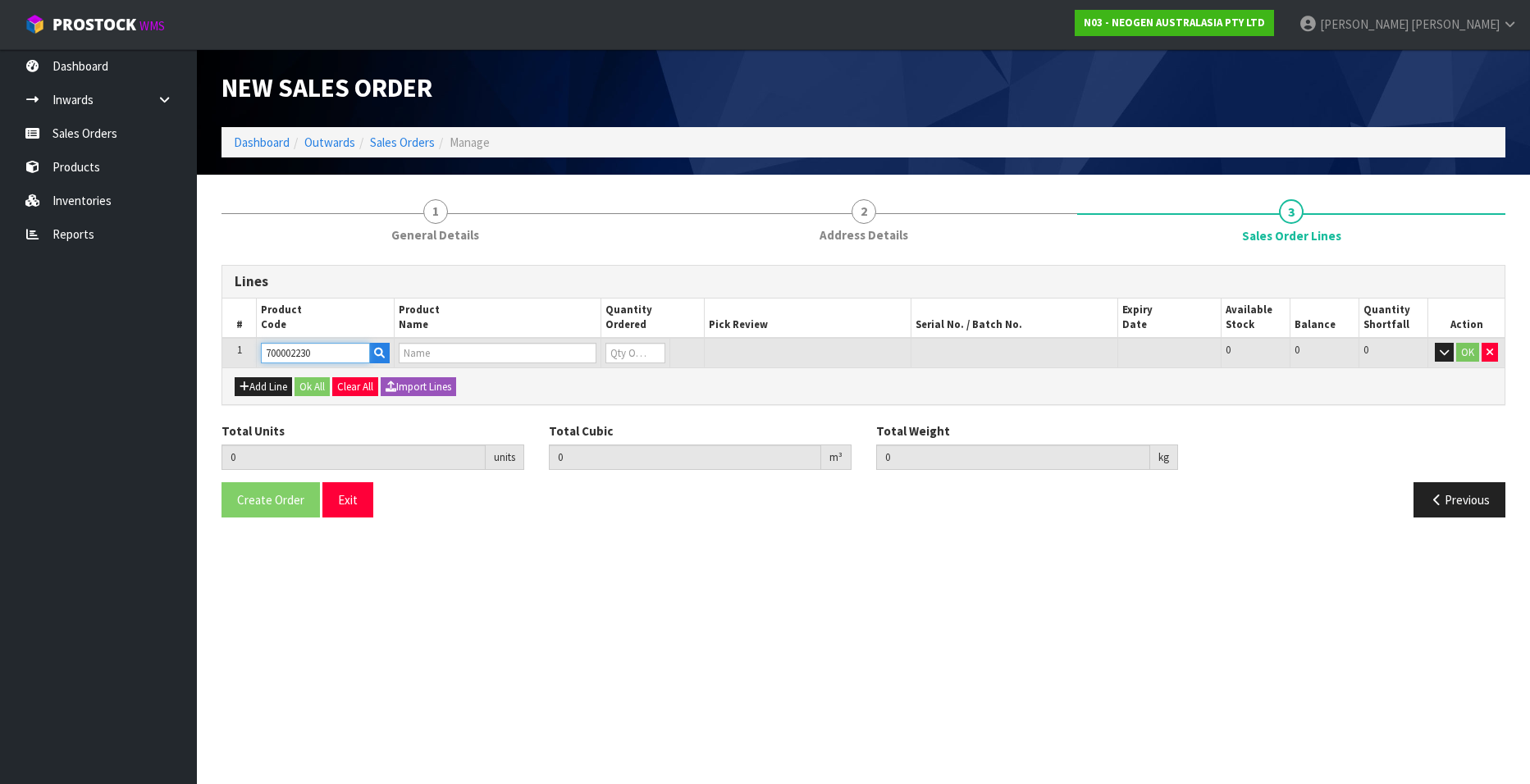
type input "7100090291 - 6490 PETRIFILM STAPH EXPRS CT 50/CS"
type input "0"
type input "700002230"
type input "1"
type input "0.00136"
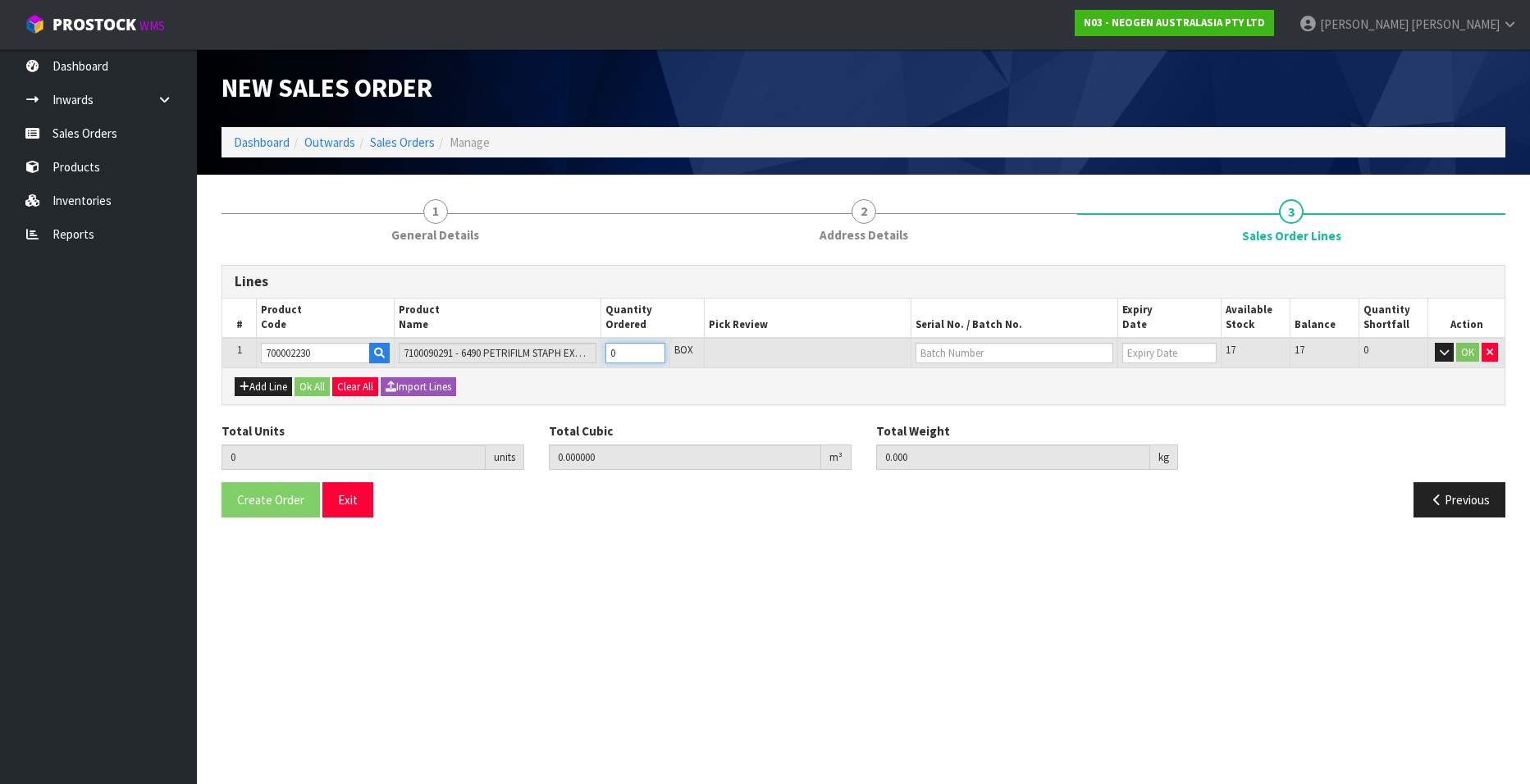
type input "0.2"
type input "1"
click at [654, 351] on input "1" at bounding box center [635, 353] width 60 height 21
click at [955, 351] on input "text" at bounding box center [1014, 353] width 197 height 21
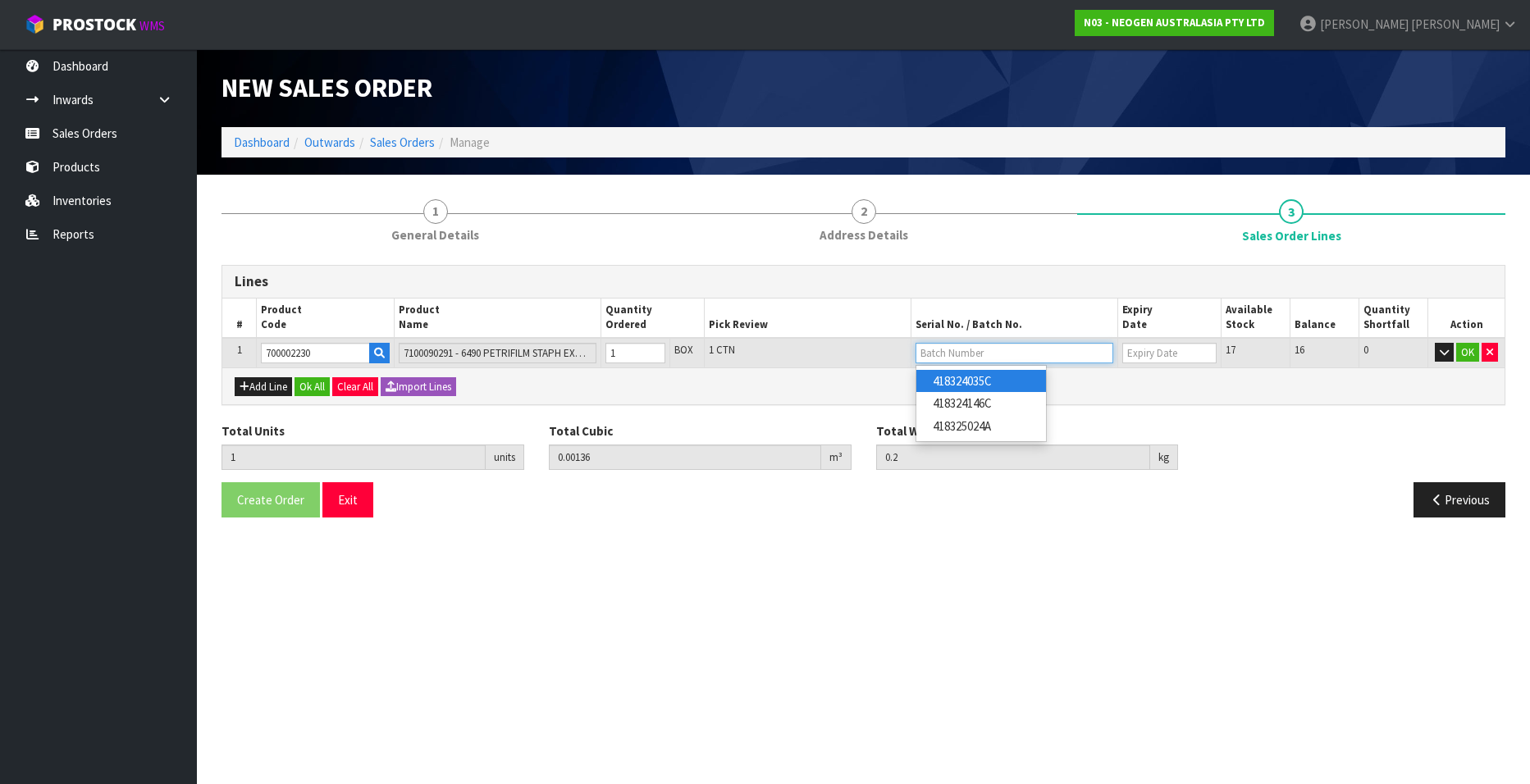
paste input "418325024A"
type input "418325024A"
type input "[DATE]"
type input "418325024A"
click at [1468, 352] on button "OK" at bounding box center [1468, 353] width 23 height 20
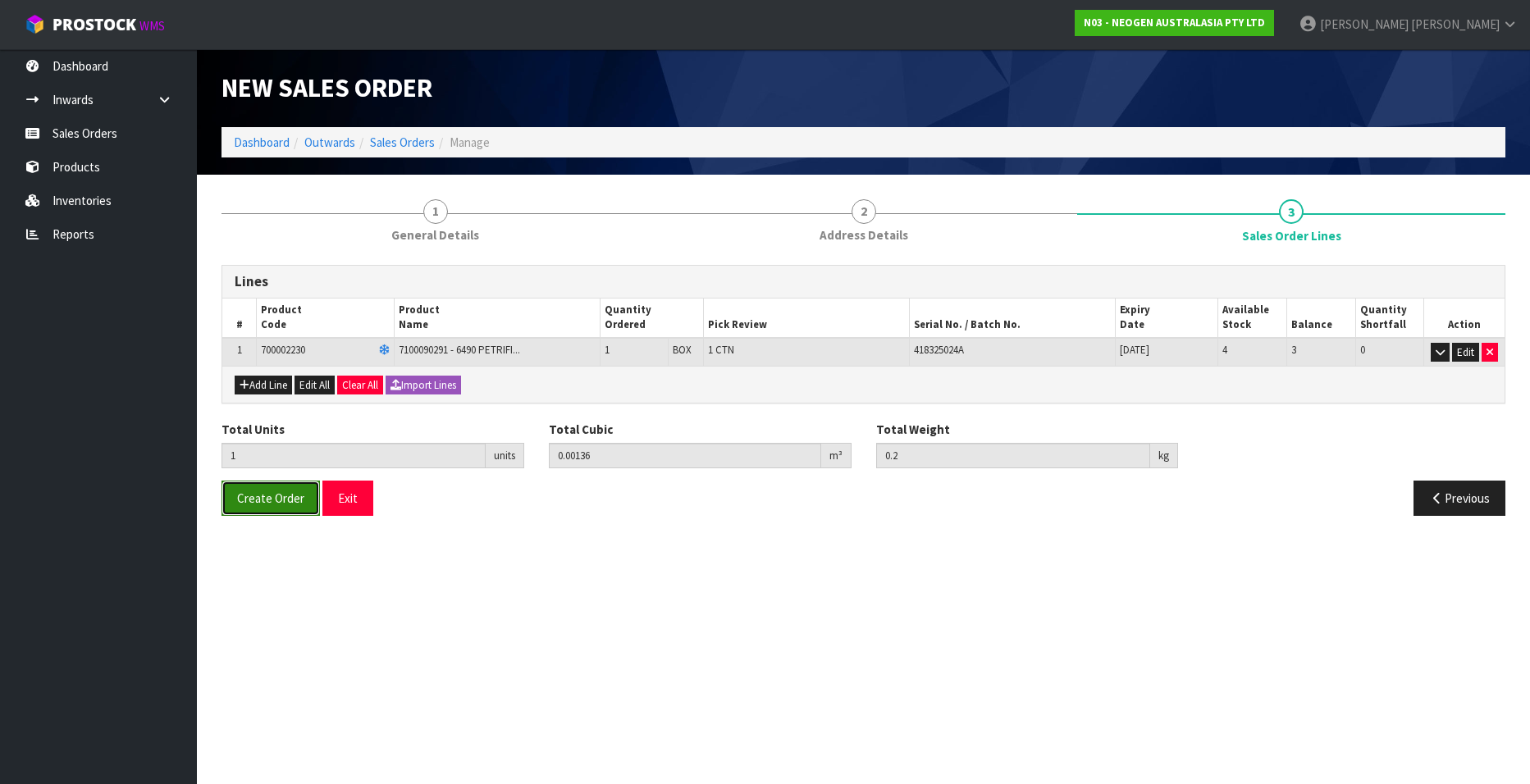
click at [268, 493] on span "Create Order" at bounding box center [270, 498] width 67 height 16
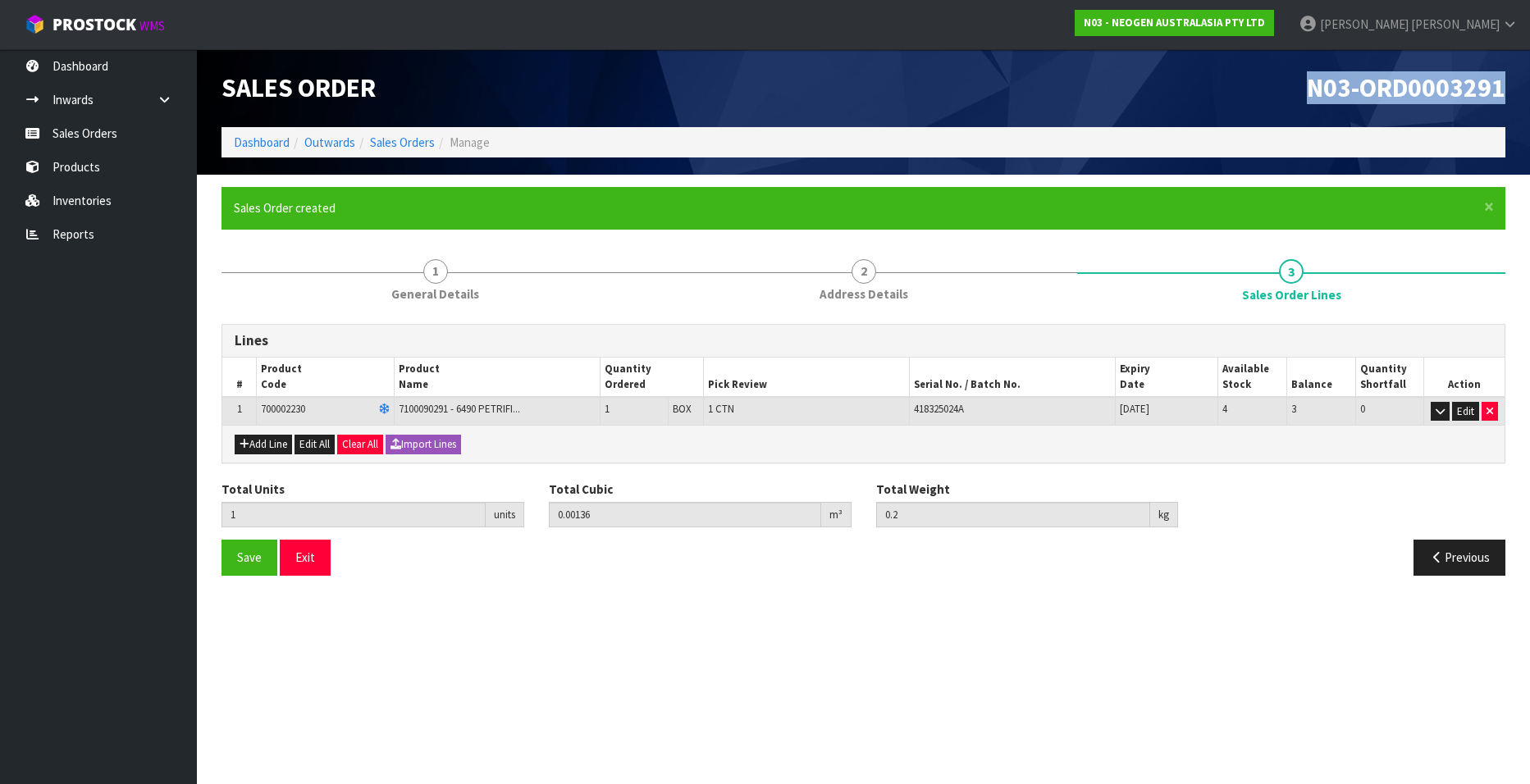
drag, startPoint x: 1306, startPoint y: 85, endPoint x: 1506, endPoint y: 86, distance: 200.0
click at [1506, 86] on div "N03-ORD0003291" at bounding box center [1190, 88] width 654 height 78
copy span "N03-ORD0003291"
click at [100, 127] on link "Sales Orders" at bounding box center [98, 133] width 196 height 34
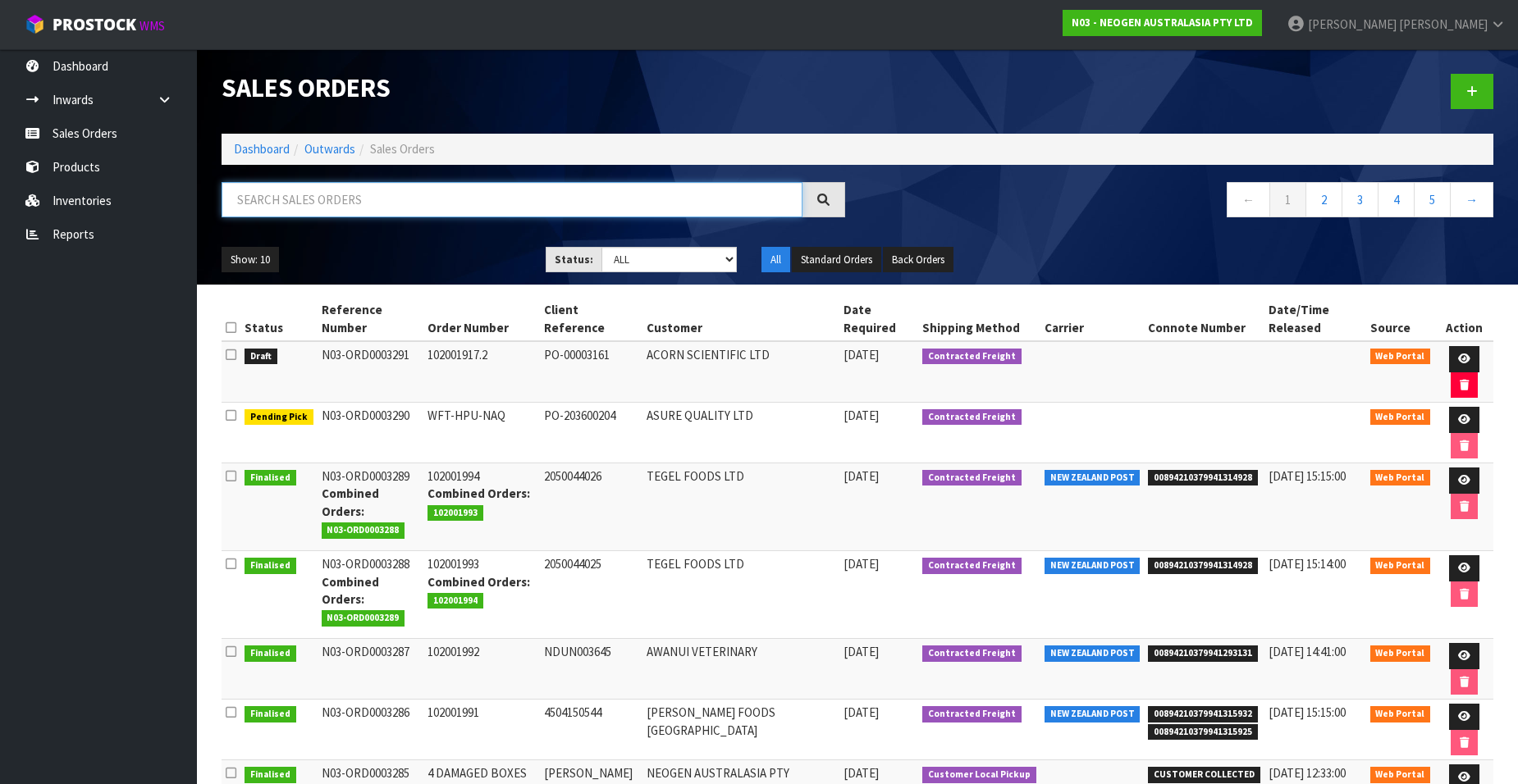
click at [299, 201] on input "text" at bounding box center [511, 199] width 581 height 35
paste input "102001933"
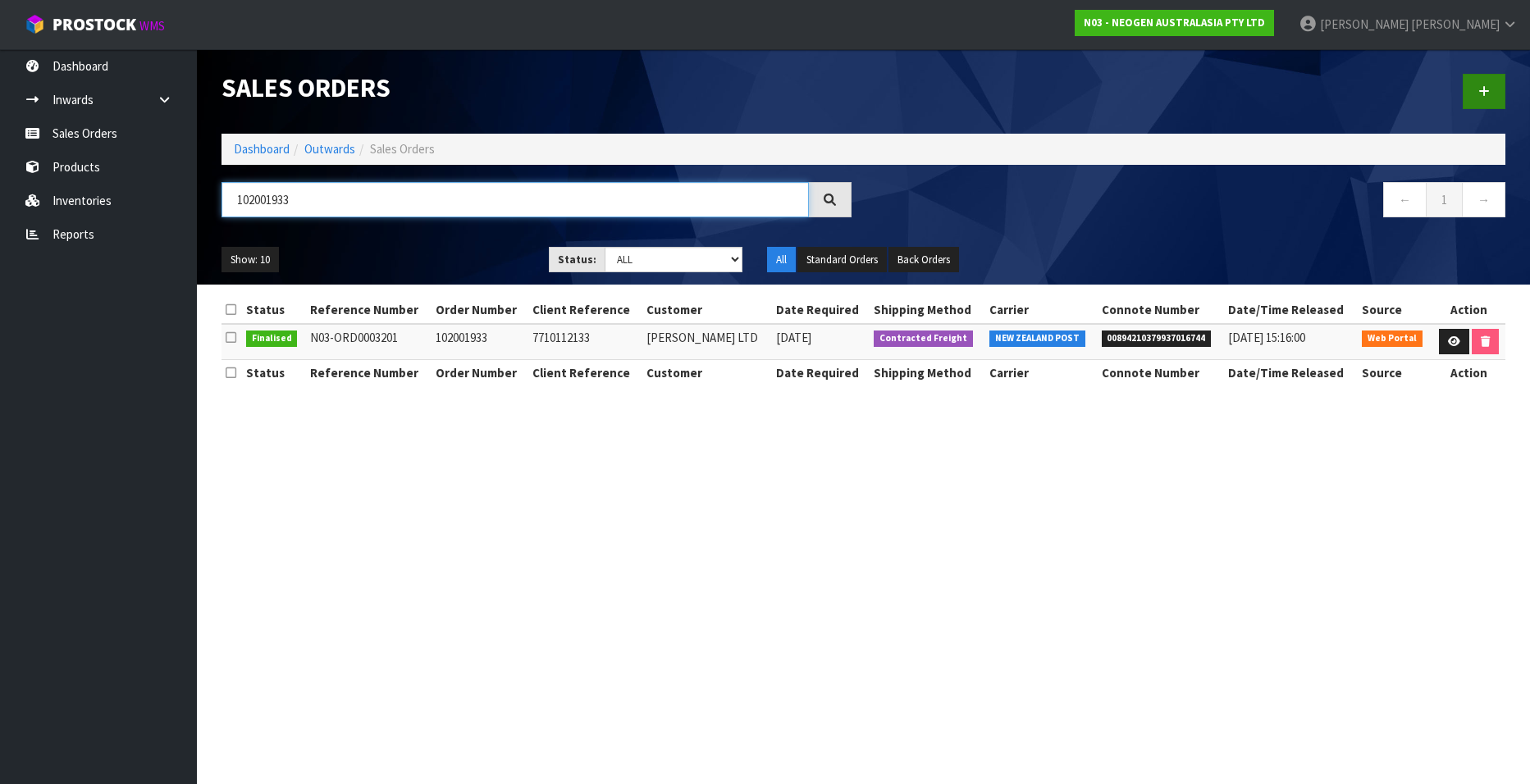
type input "102001933"
click at [1477, 86] on link at bounding box center [1484, 91] width 43 height 35
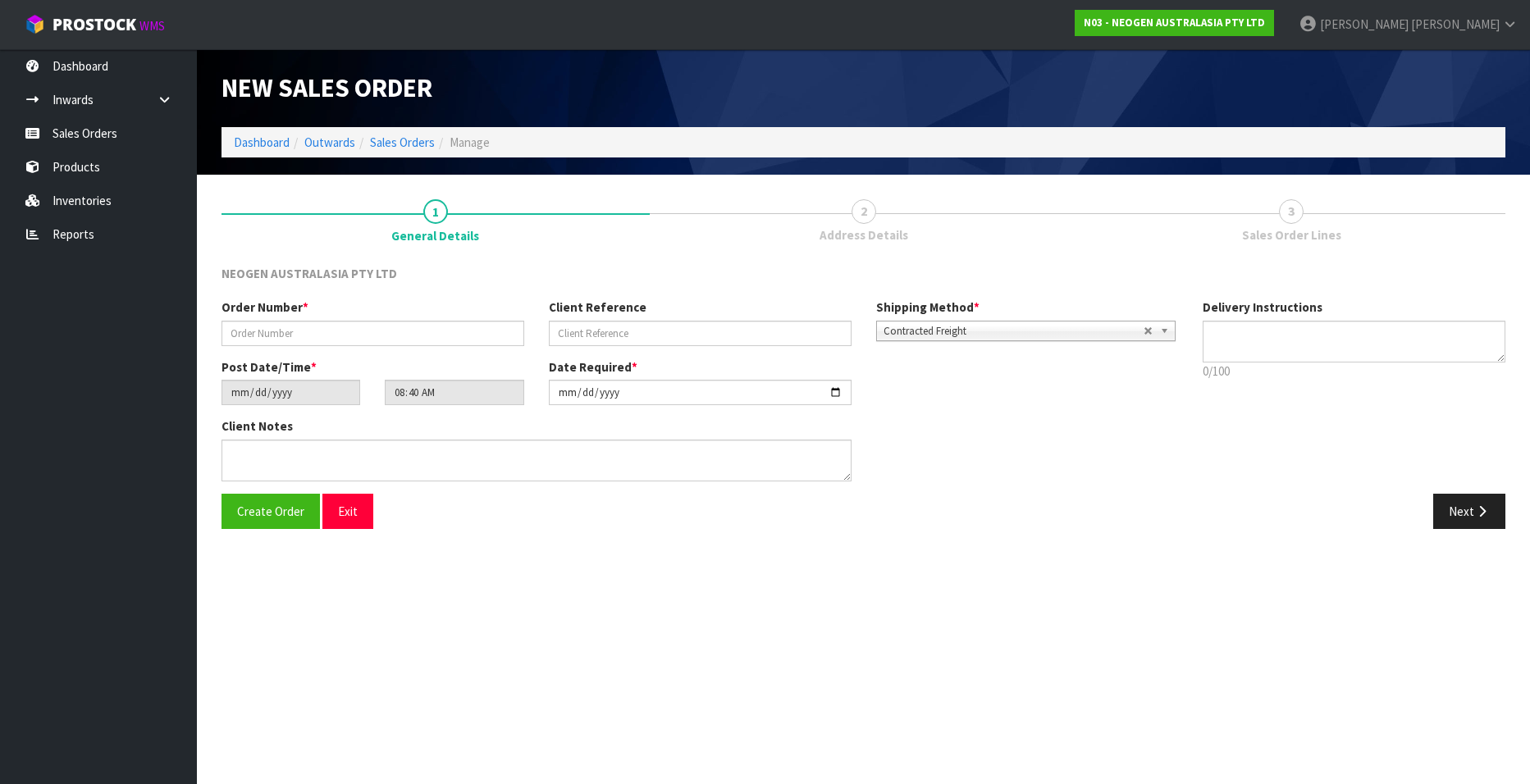
type textarea "CHILLED GOODS -OVERNIGHT"
click at [278, 331] on input "text" at bounding box center [372, 333] width 303 height 25
paste input "102001933"
type input "102001933.1"
click at [599, 331] on input "text" at bounding box center [700, 333] width 303 height 25
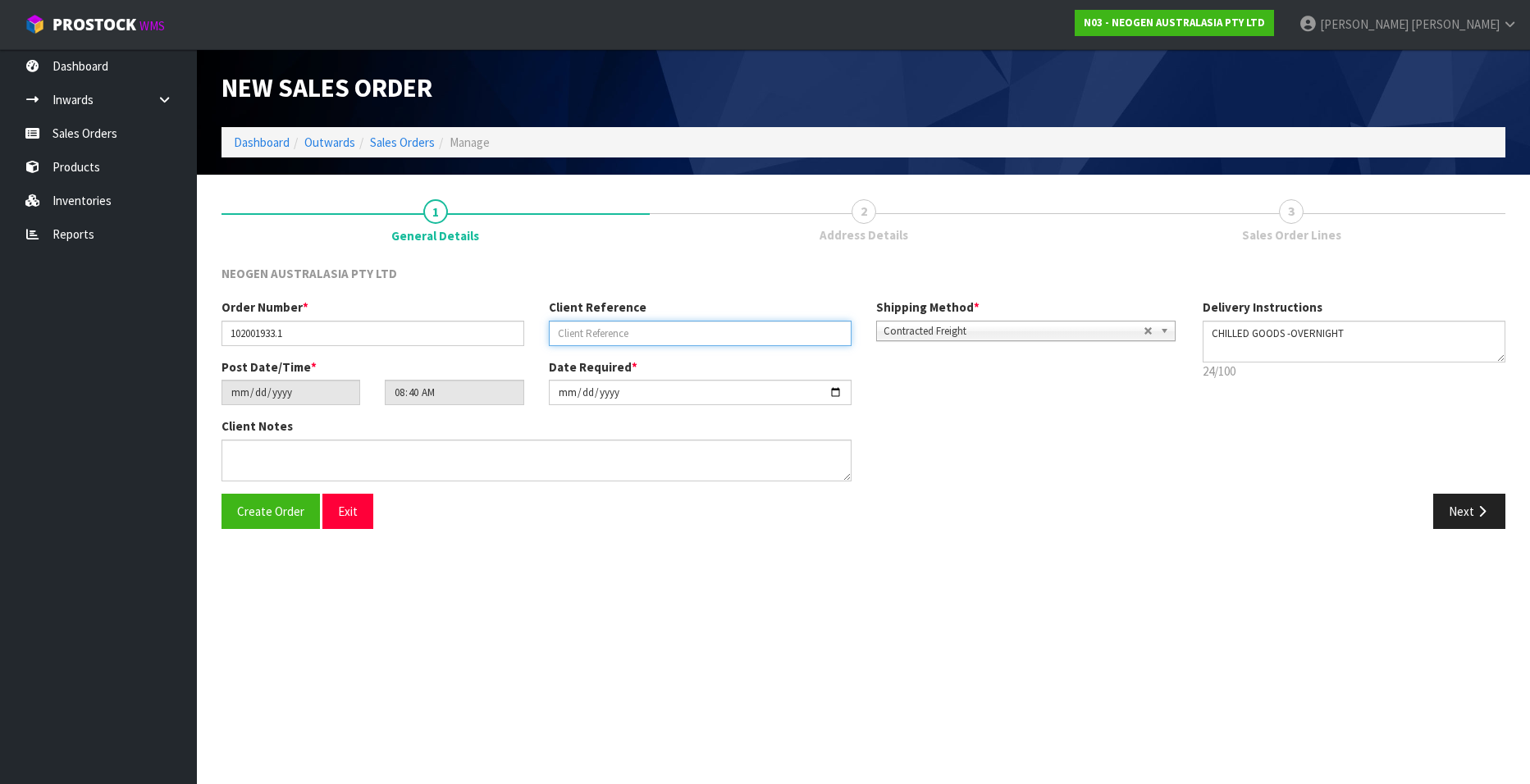
paste input "7710112133"
type input "7710112133"
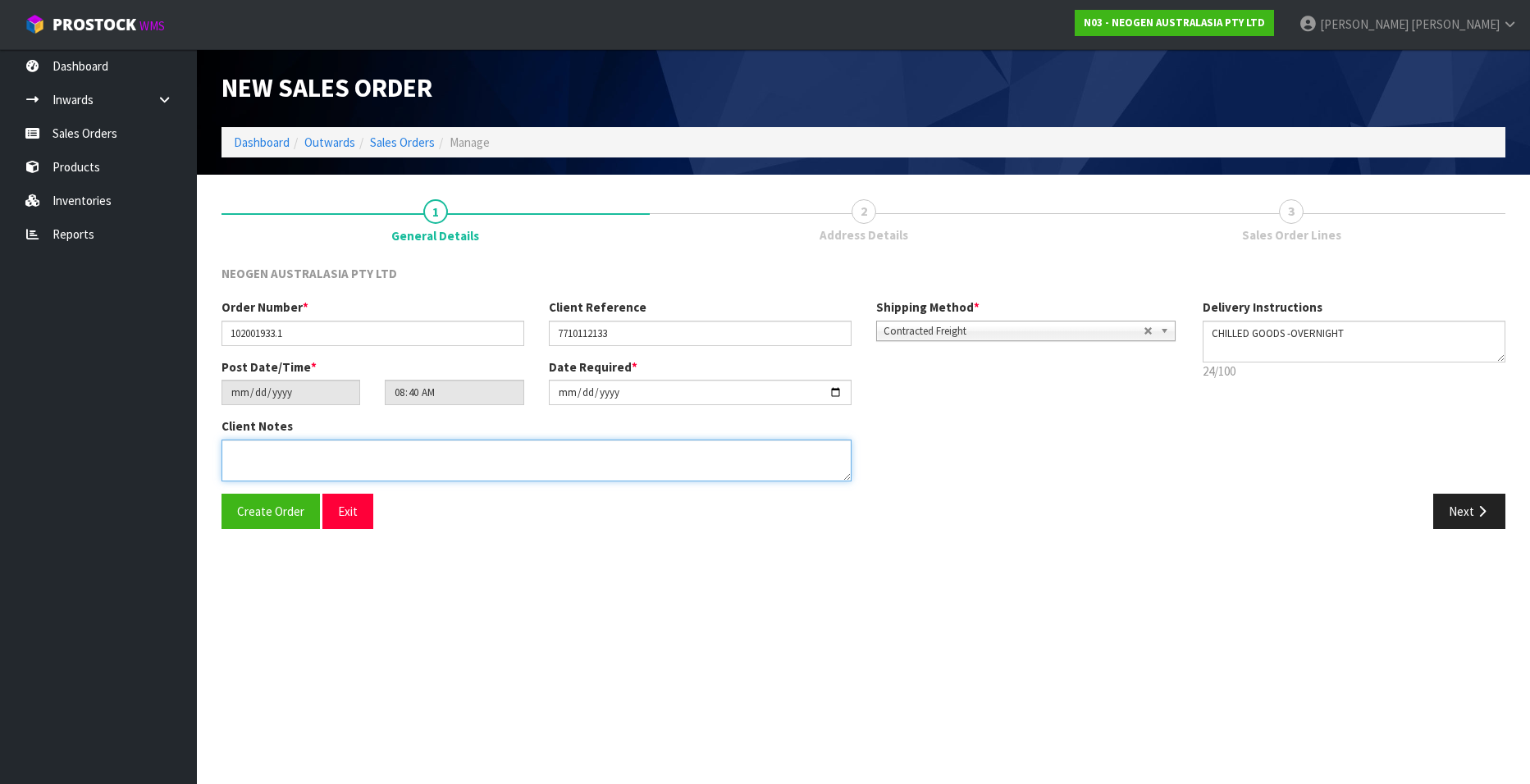
click at [260, 461] on textarea at bounding box center [536, 460] width 630 height 42
paste textarea "MICRO LAB"
click at [252, 455] on textarea at bounding box center [536, 460] width 630 height 42
type textarea "ATTN: MICRO LAB"
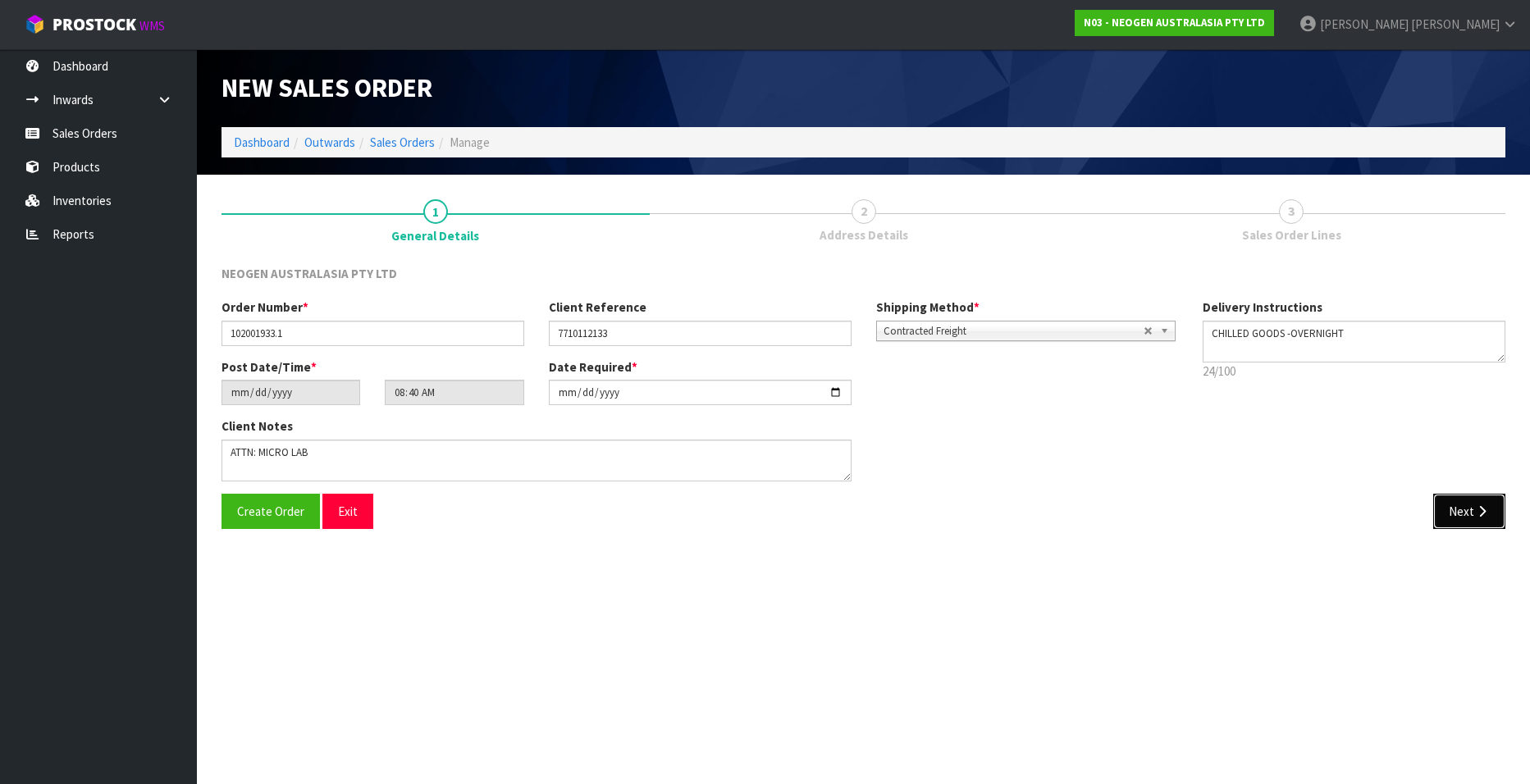
click at [1453, 510] on button "Next" at bounding box center [1469, 511] width 72 height 35
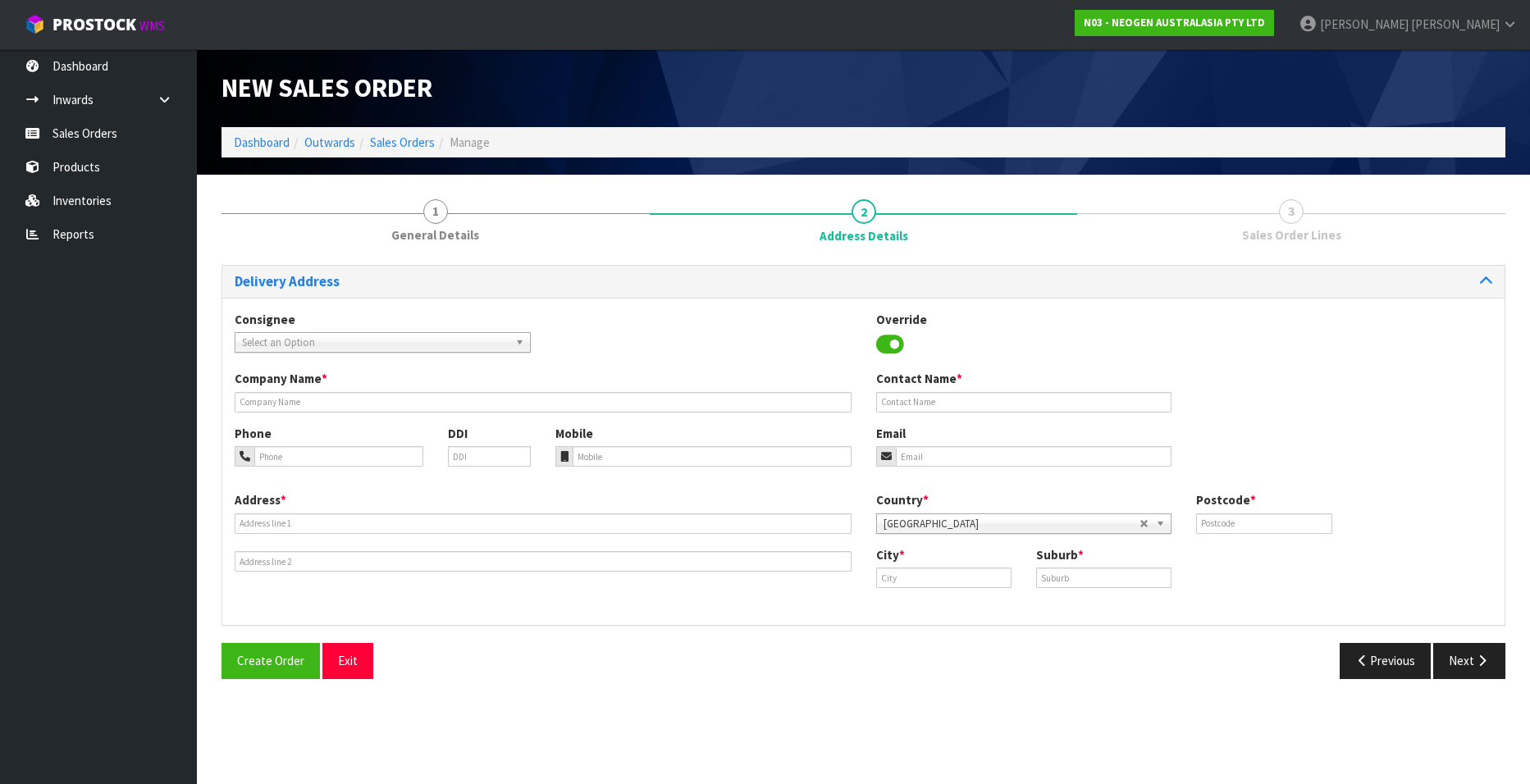
click at [513, 339] on link "Select an Option" at bounding box center [382, 342] width 296 height 21
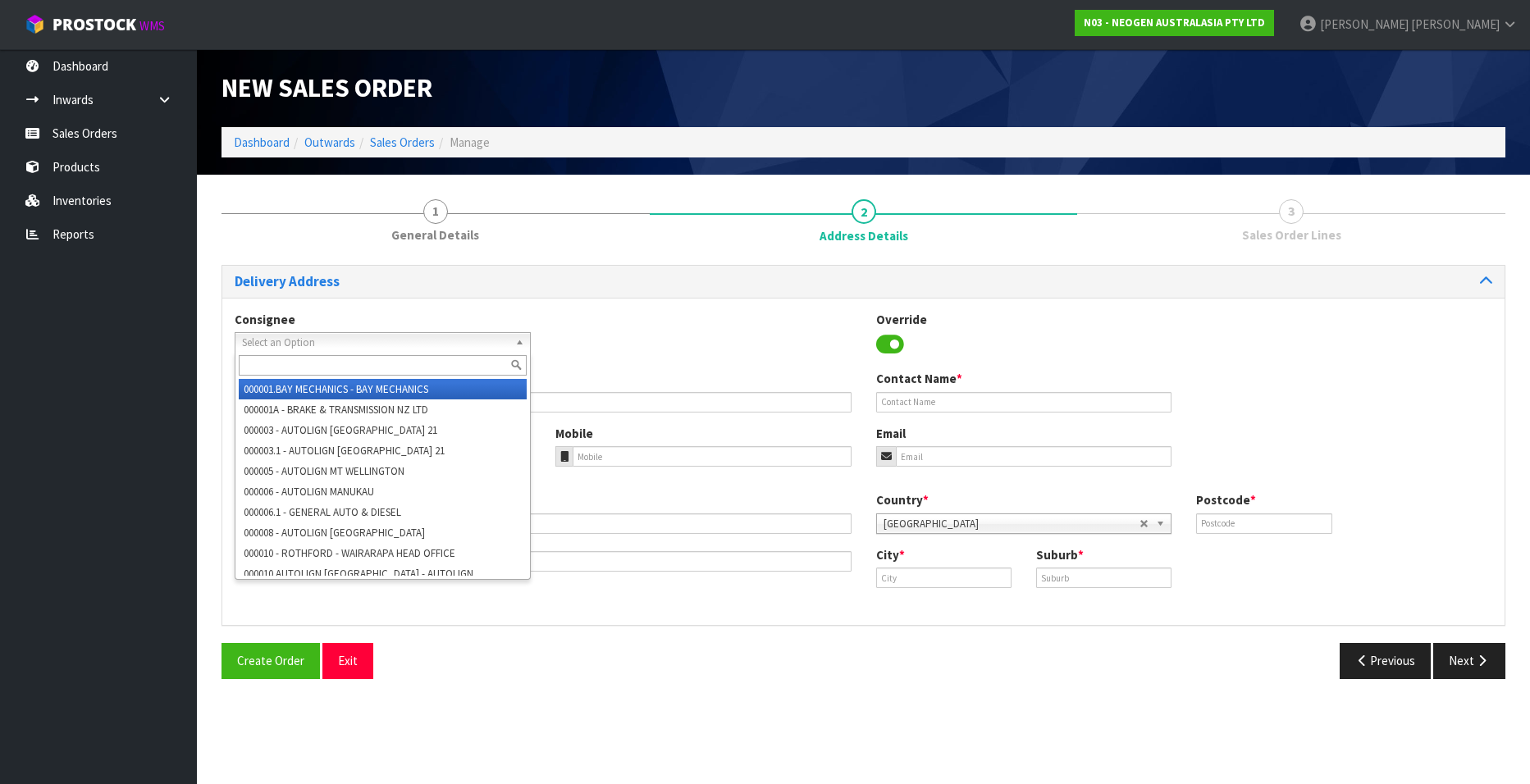
click at [429, 362] on input "text" at bounding box center [382, 365] width 288 height 21
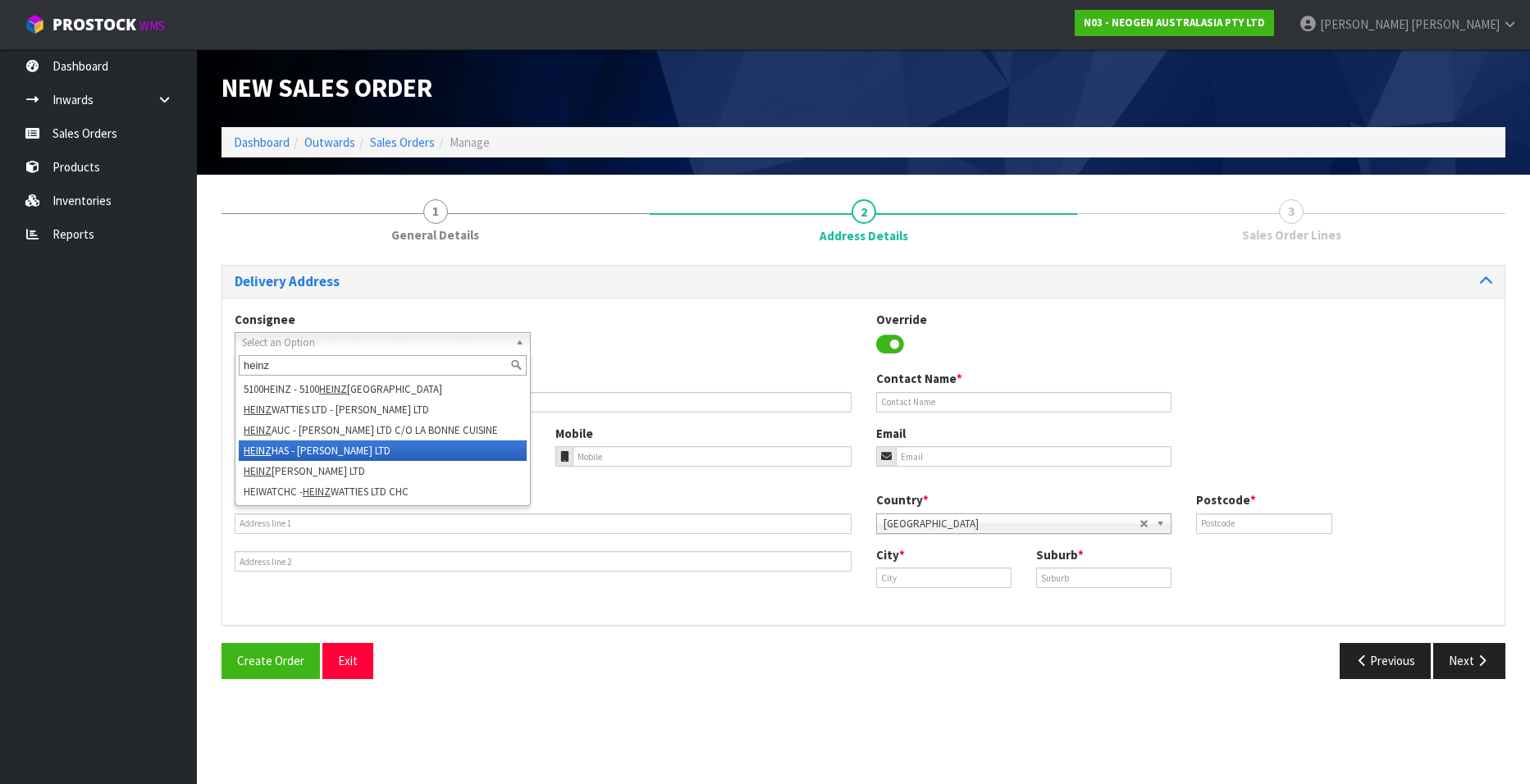
type input "heinz"
click at [376, 447] on li "HEINZ HAS - [PERSON_NAME] LTD" at bounding box center [382, 450] width 288 height 21
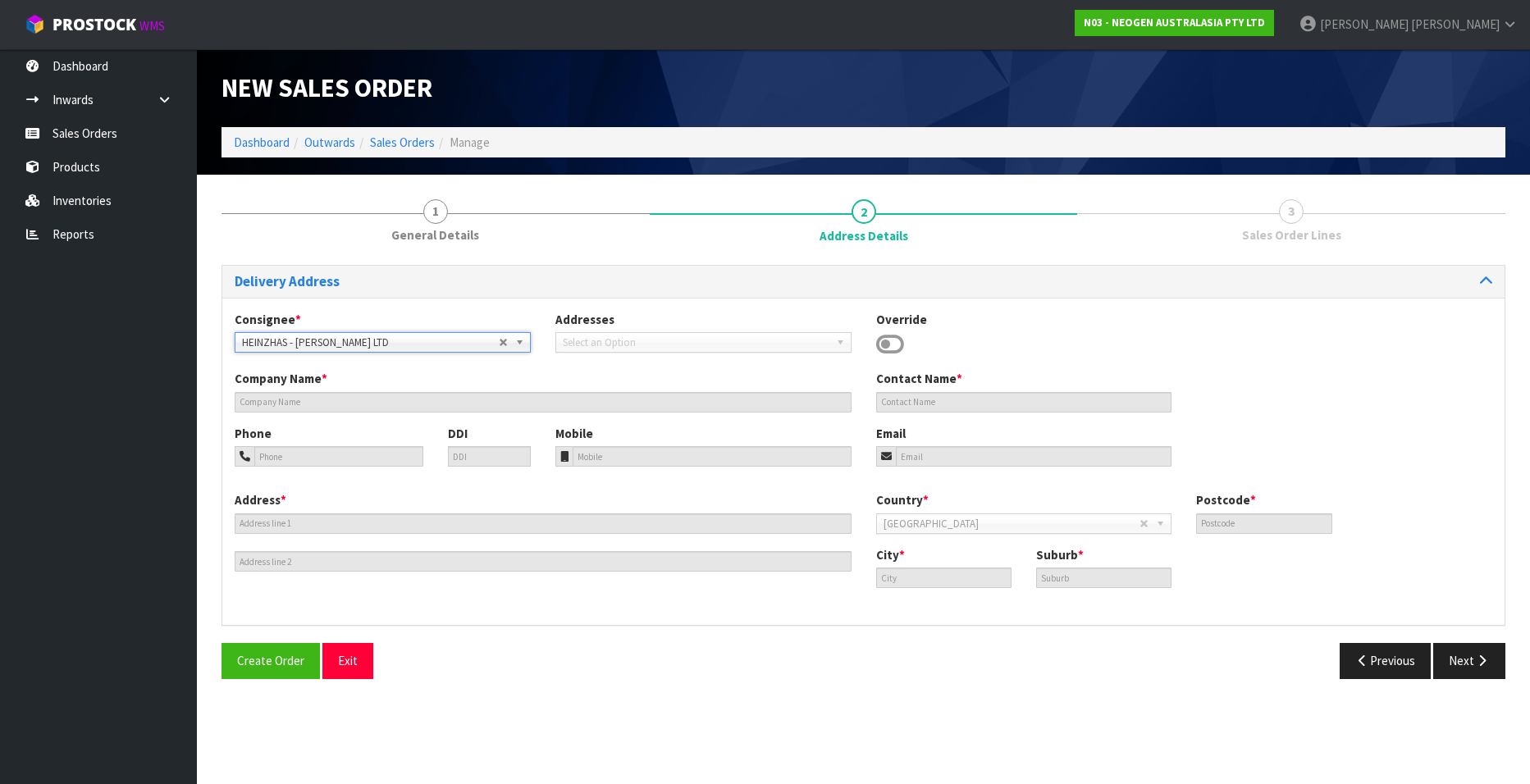
type input "[PERSON_NAME] LTD"
type input "[STREET_ADDRESS]"
type input "4122"
type input "HASTINGS"
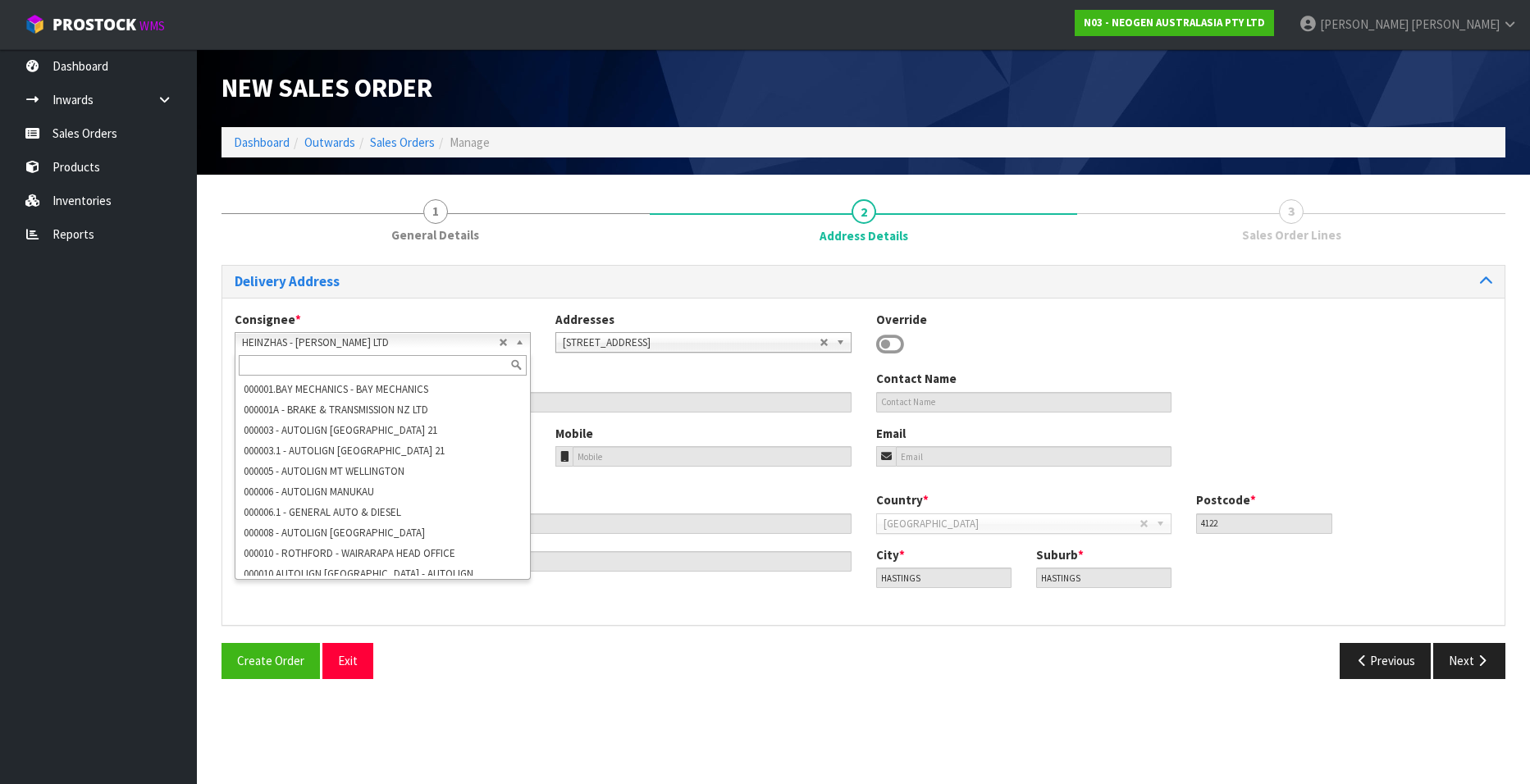
click at [515, 339] on b at bounding box center [522, 342] width 15 height 19
click at [341, 367] on input "text" at bounding box center [382, 365] width 288 height 21
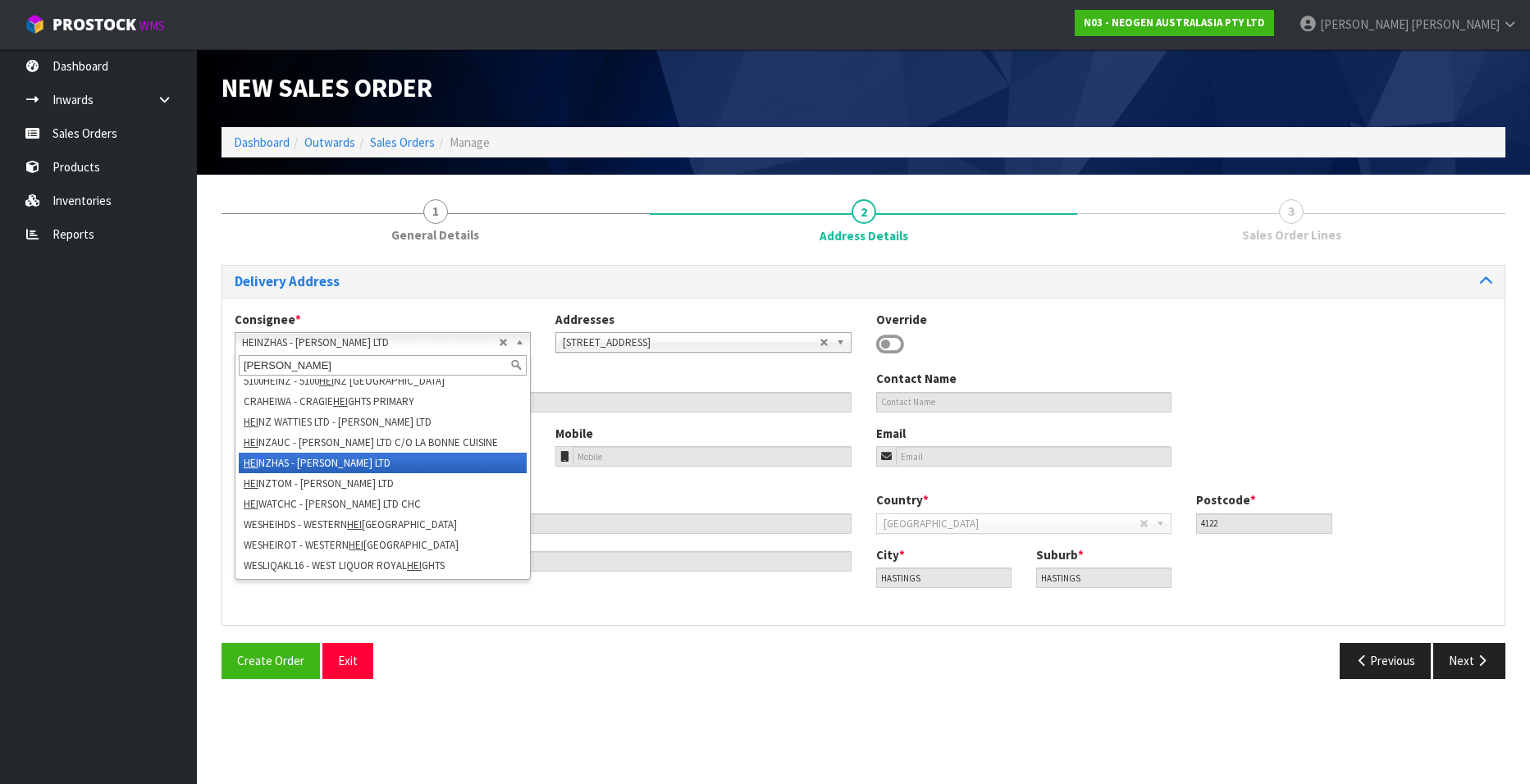
scroll to position [0, 0]
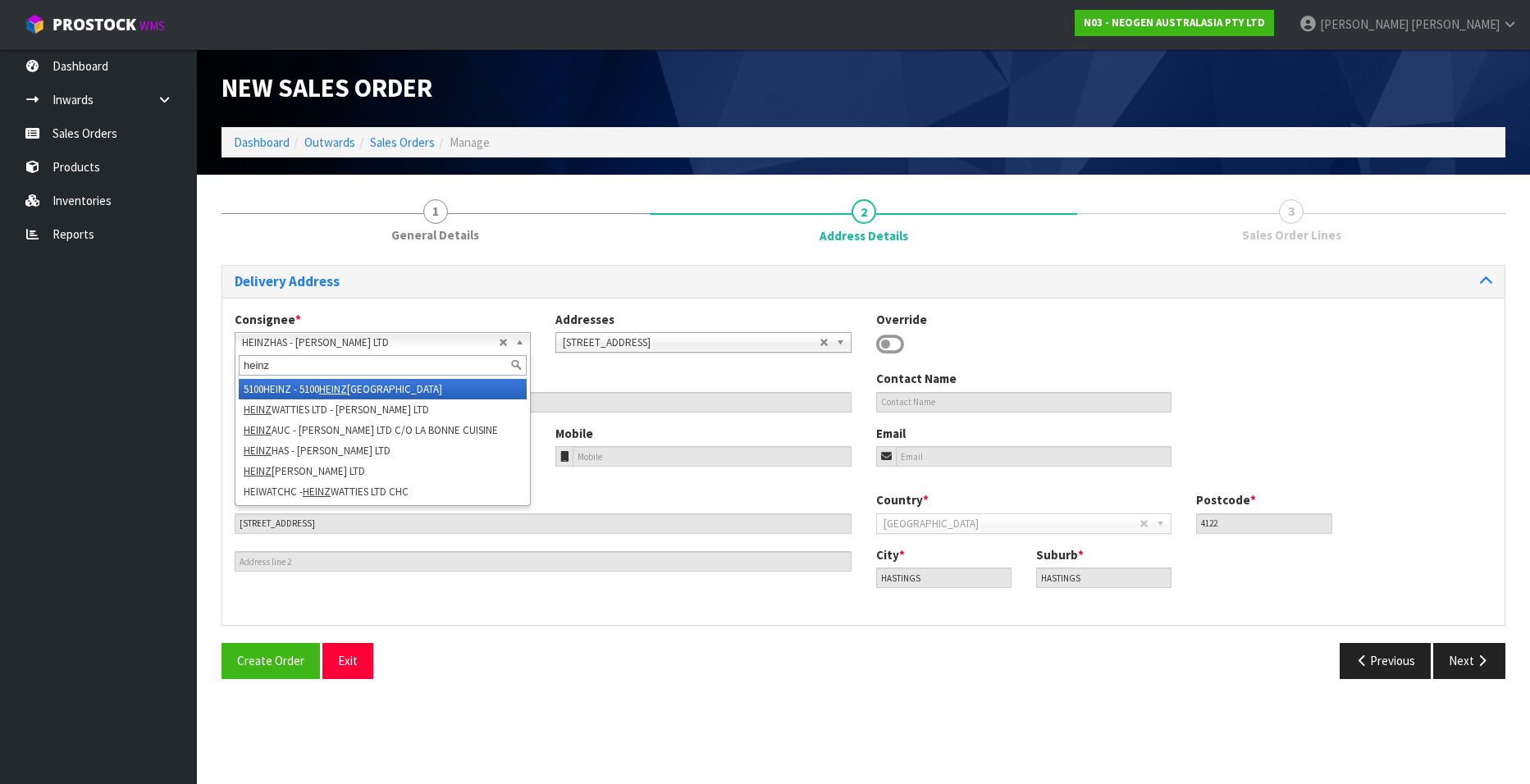
type input "heinz"
click at [363, 383] on li "5100HEINZ - 5100 HEINZ [GEOGRAPHIC_DATA]" at bounding box center [382, 389] width 288 height 21
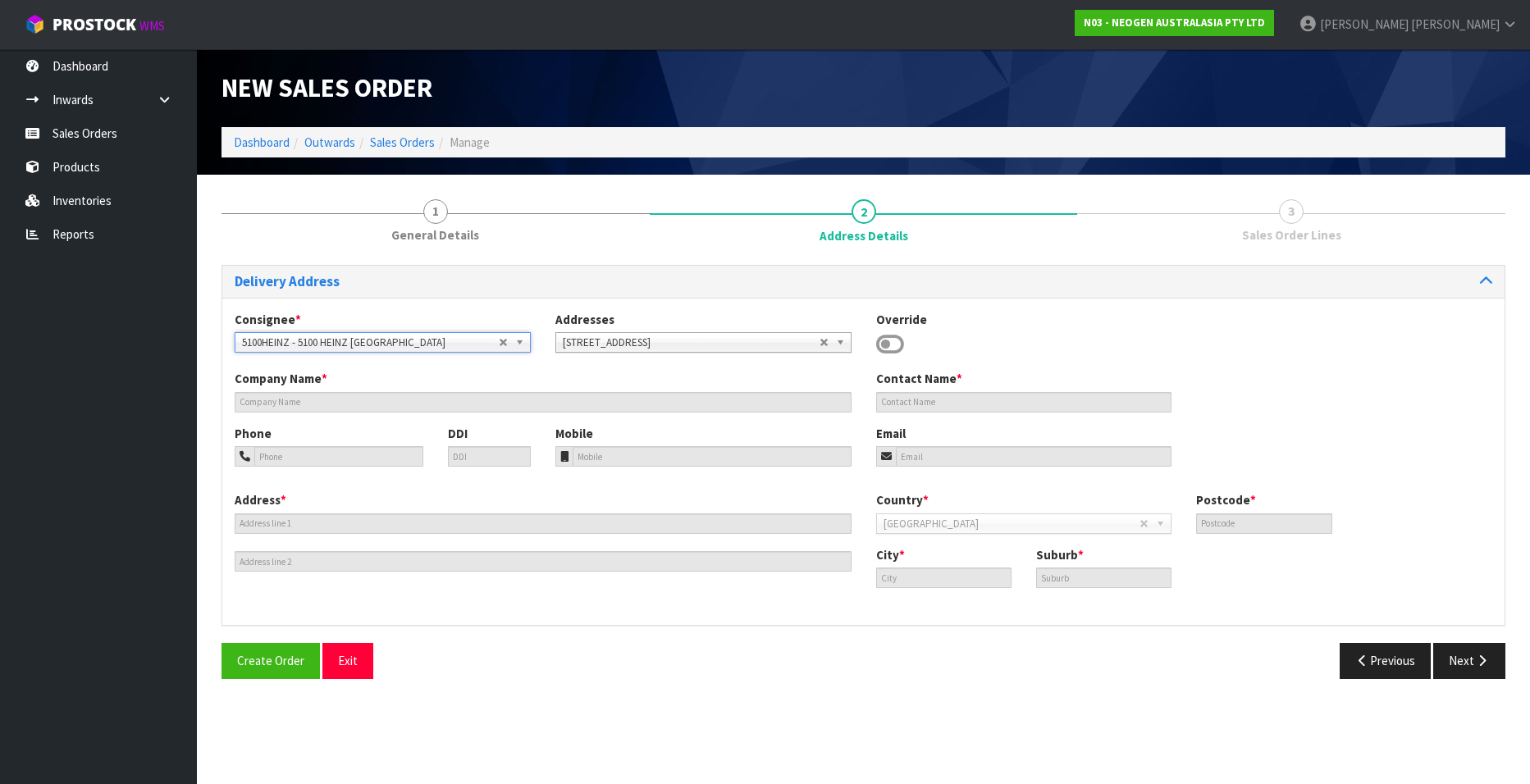
type input "5100 HEINZ [GEOGRAPHIC_DATA]"
type input "MICRO LAB"
type input "CNR TOMOANA & RICHMOND ROADS"
type input "4120"
type input "HASTINGS"
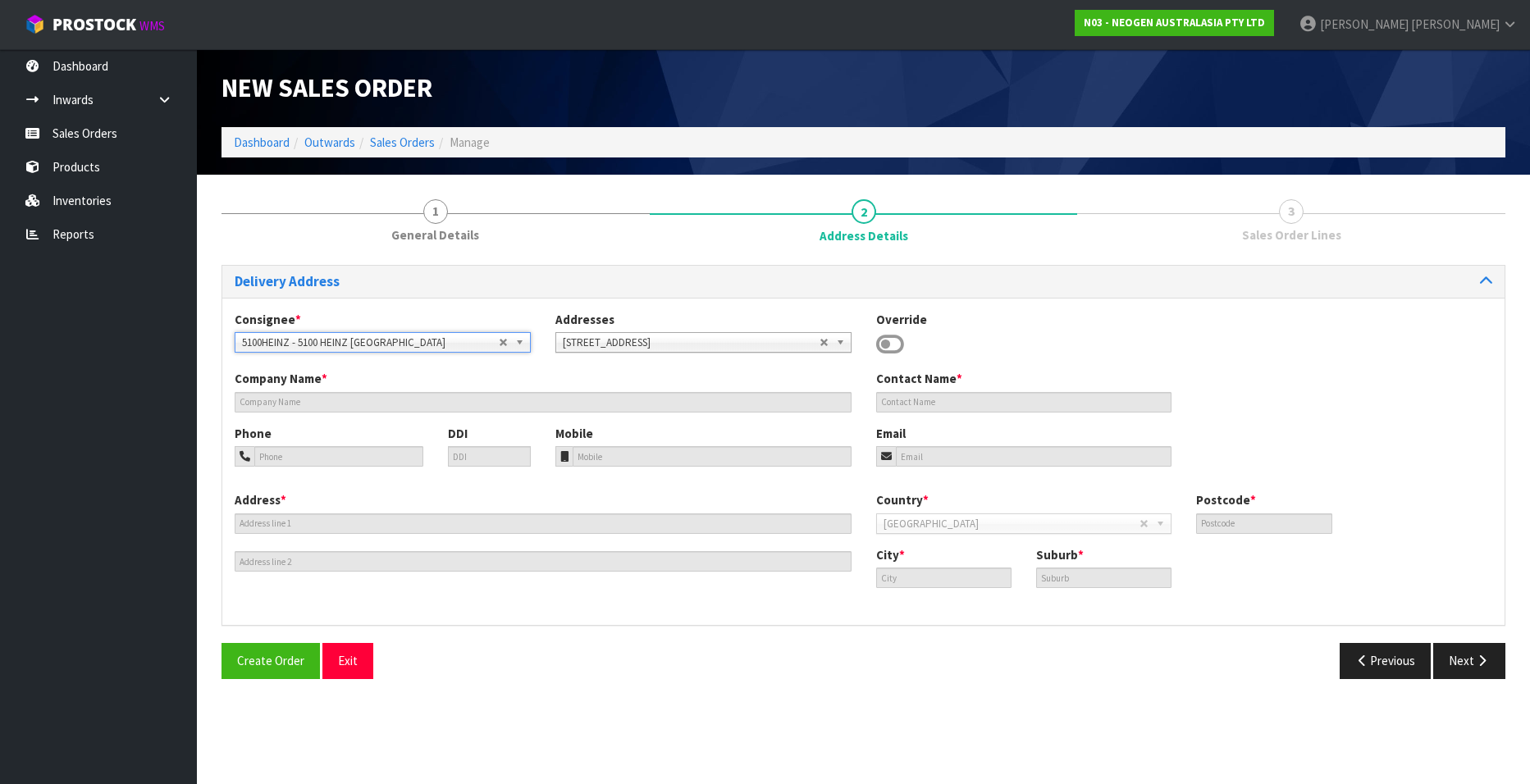
type input "HASTINGS"
click at [1460, 657] on button "Next" at bounding box center [1469, 660] width 72 height 35
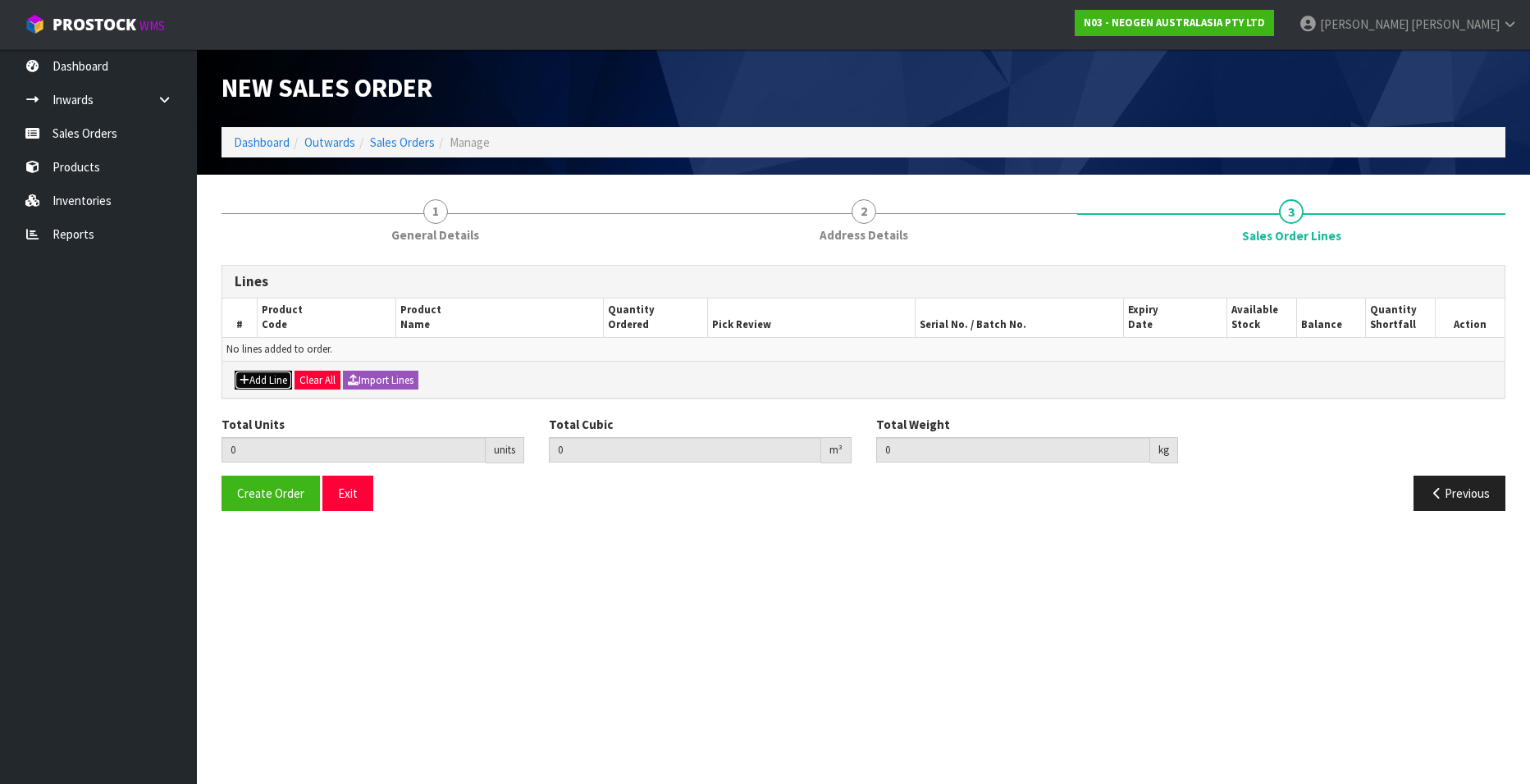
click at [252, 377] on button "Add Line" at bounding box center [263, 380] width 58 height 20
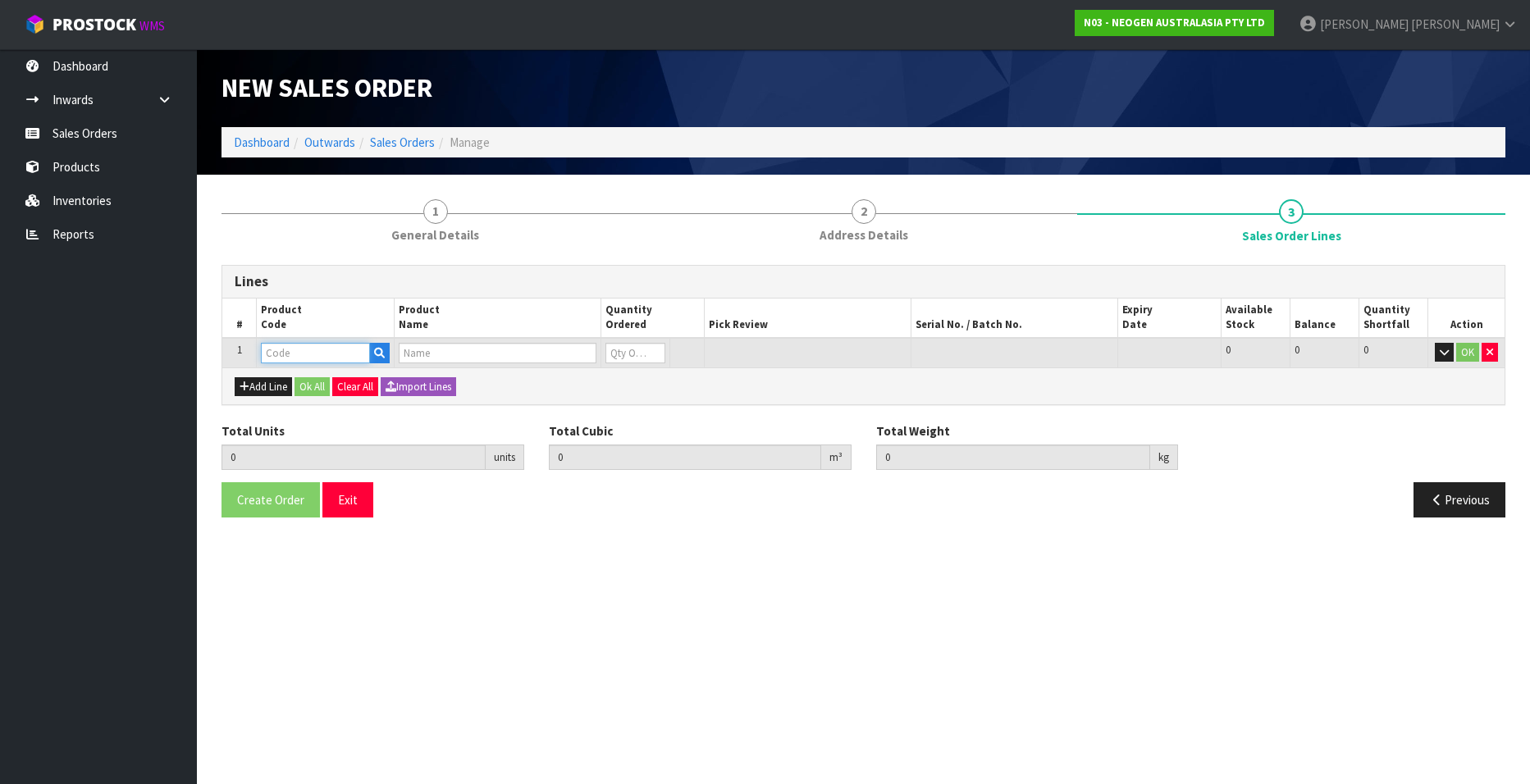
click at [320, 354] on input "text" at bounding box center [315, 353] width 109 height 21
paste input "700002148"
type input "700002148"
type input "0.000000"
type input "0.000"
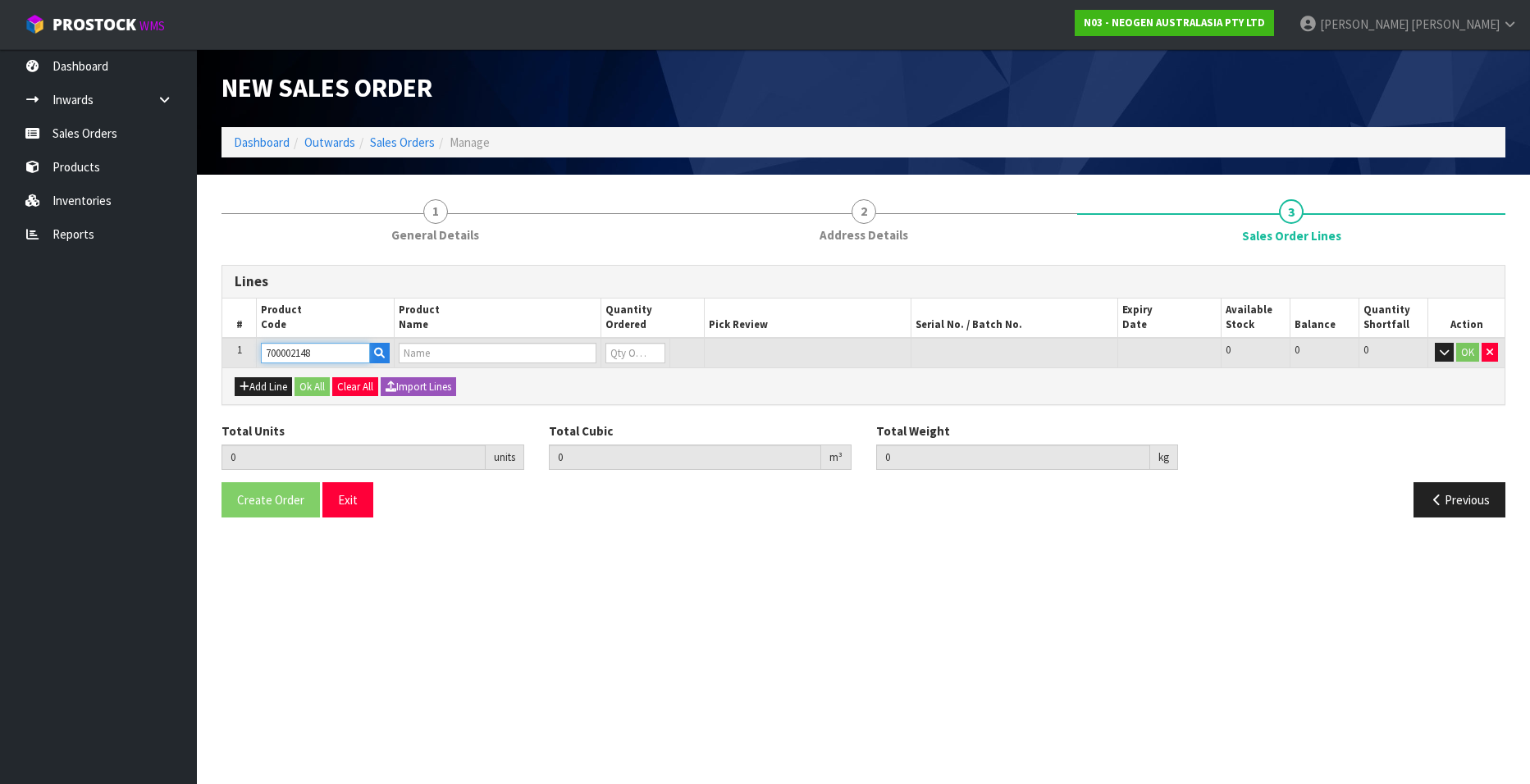
type input "7100040141 - 6477 PETRIFILM RAPD YNM CT PLT 500EA/CS"
type input "0"
type input "700002148"
type input "1"
type input "0.009842"
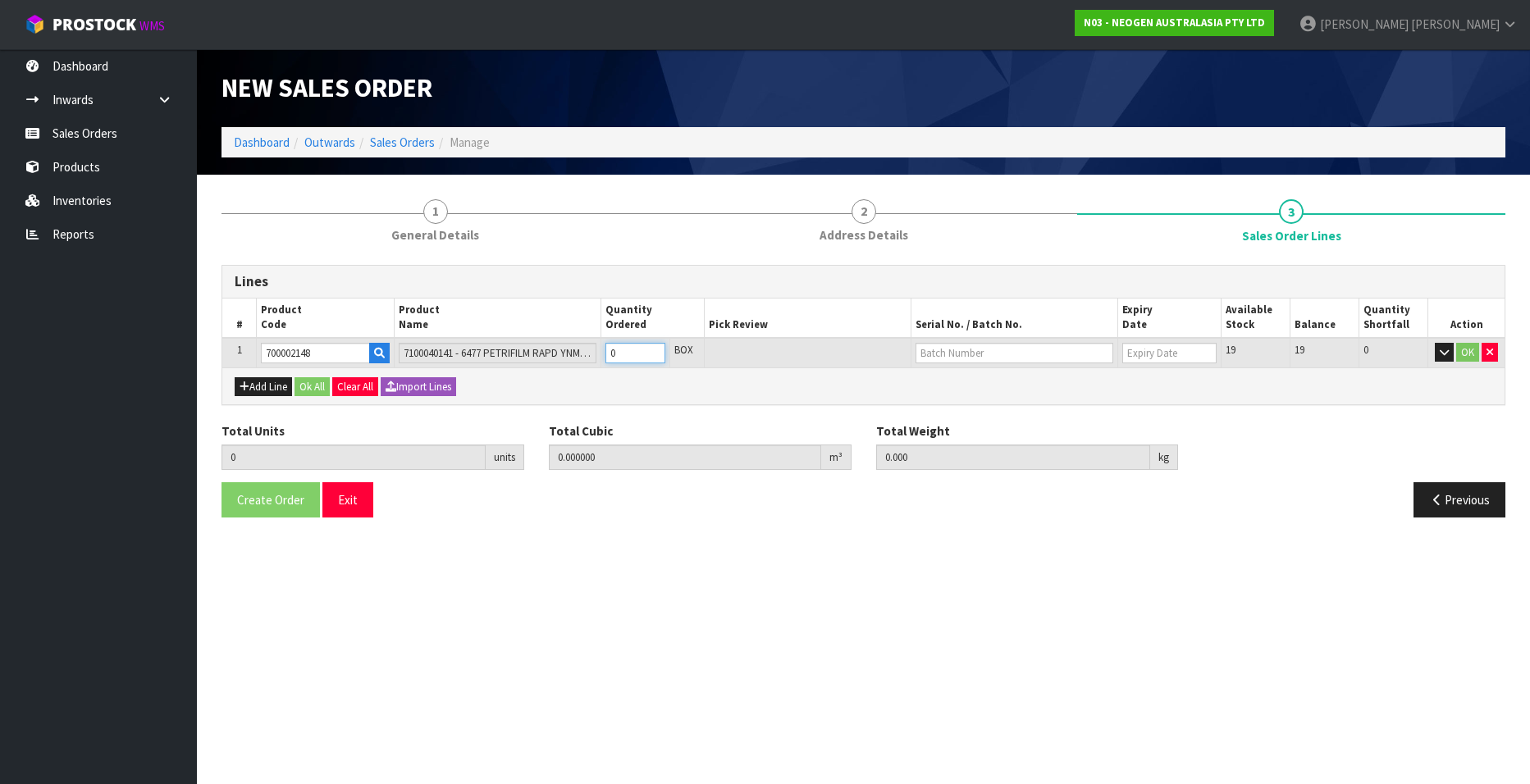
type input "1.6"
type input "1"
click at [655, 348] on input "1" at bounding box center [635, 353] width 60 height 21
type input "2"
type input "0.019684"
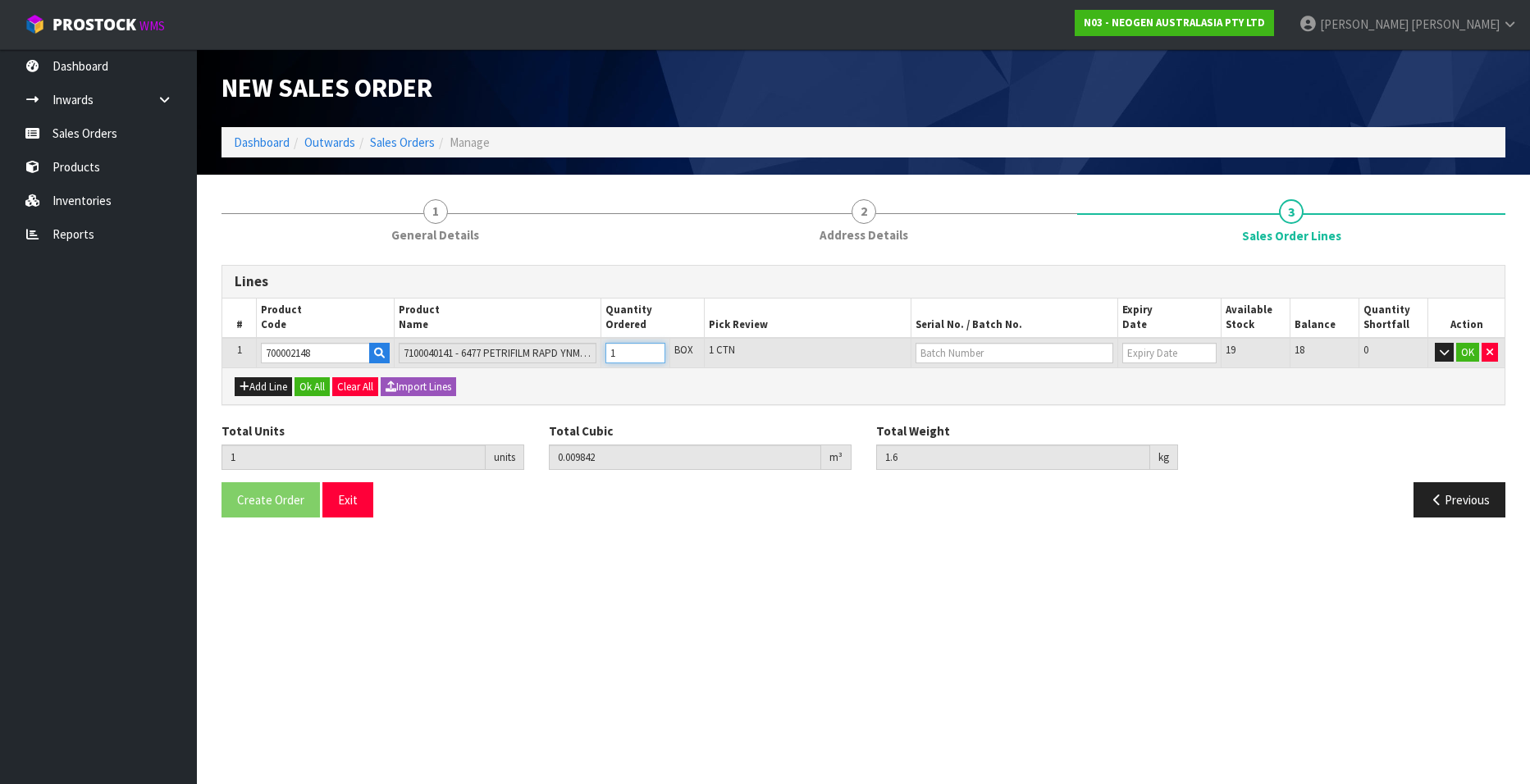
type input "3.2"
type input "2"
click at [655, 348] on input "2" at bounding box center [635, 353] width 60 height 21
type input "3"
type input "0.029526"
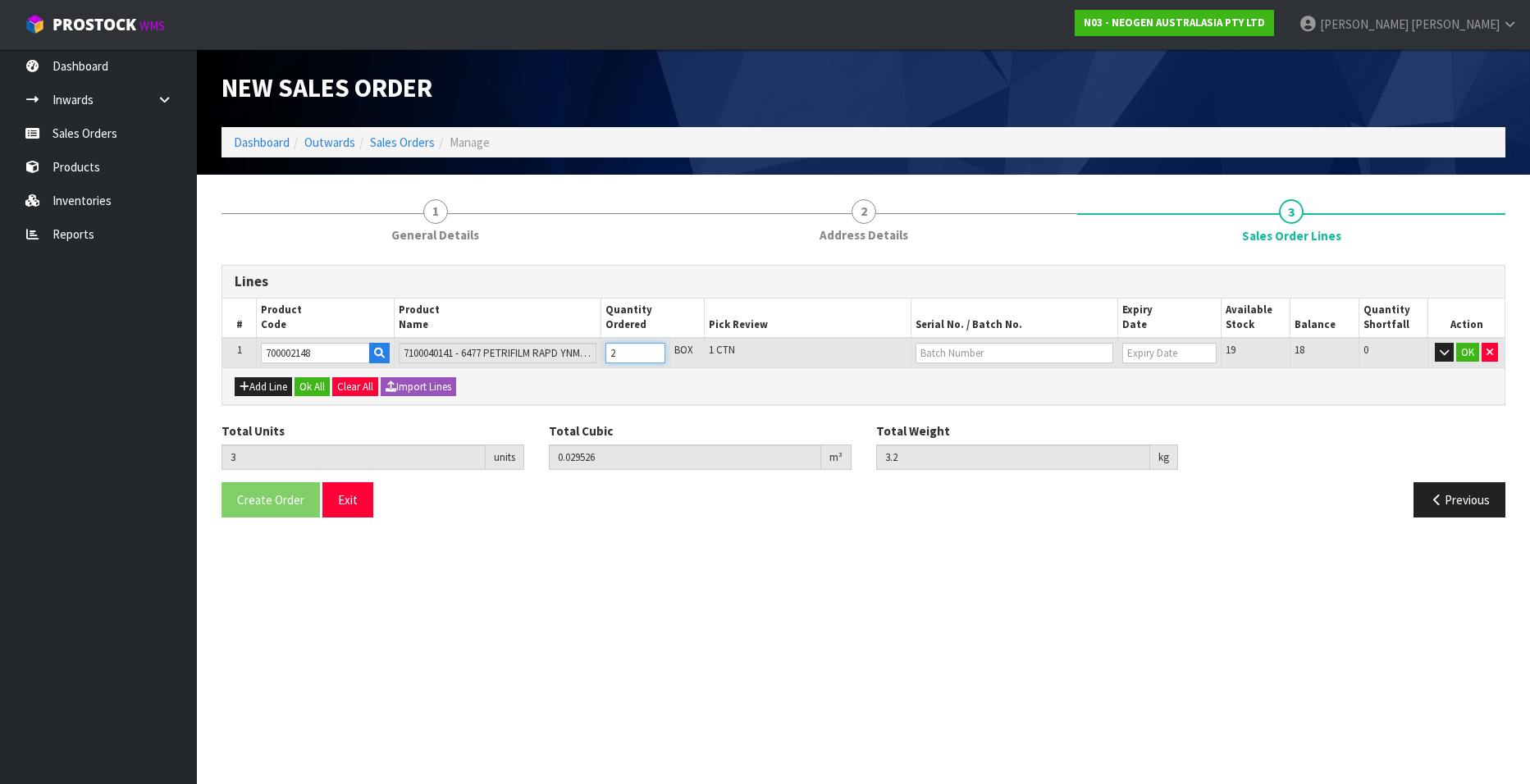
type input "4.8"
type input "3"
click at [655, 348] on input "3" at bounding box center [635, 353] width 60 height 21
type input "4"
type input "0.039368"
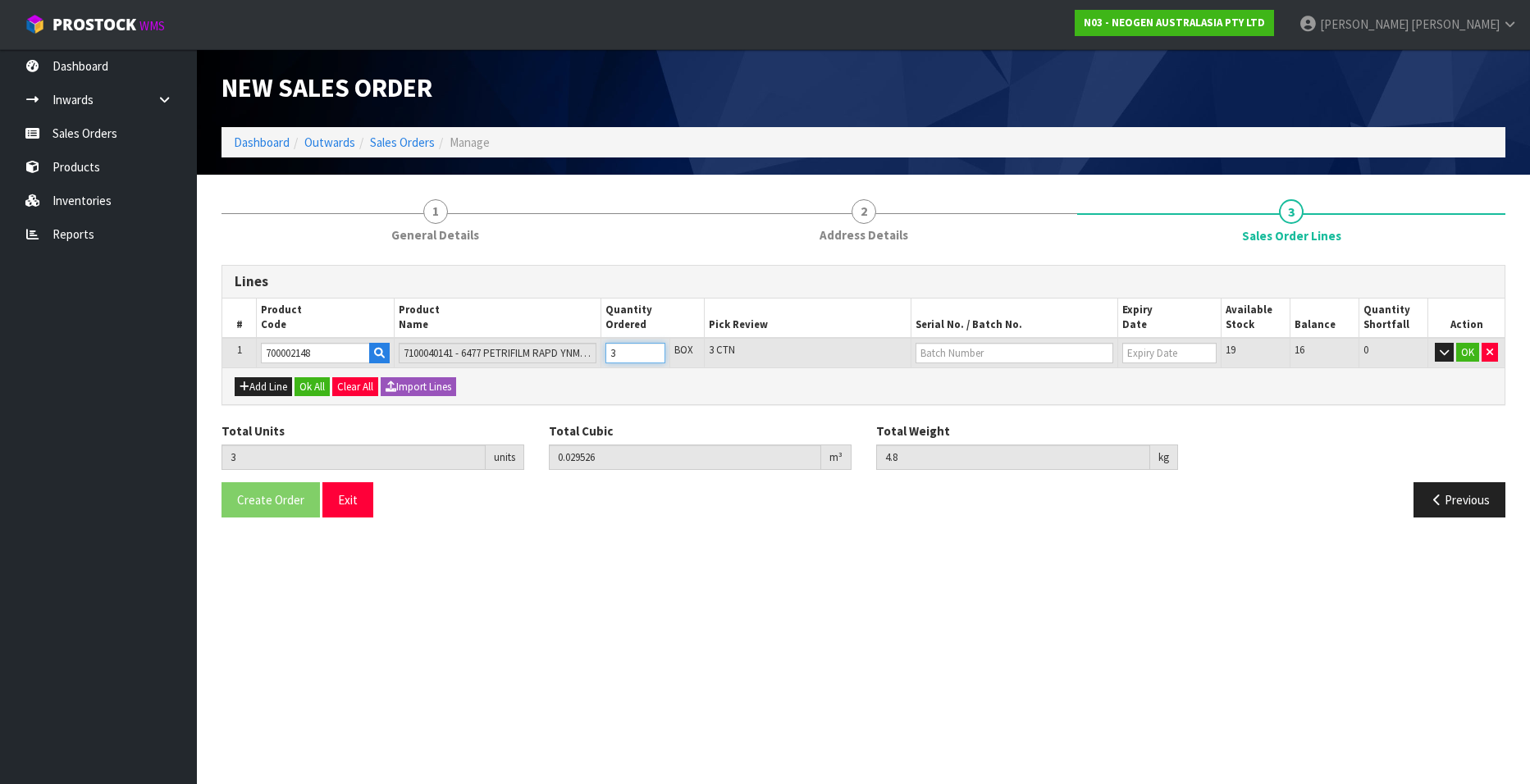
type input "6.4"
type input "4"
click at [655, 348] on input "4" at bounding box center [635, 353] width 60 height 21
click at [944, 354] on input "text" at bounding box center [1014, 353] width 197 height 21
click at [978, 377] on link "34563Y" at bounding box center [981, 380] width 130 height 22
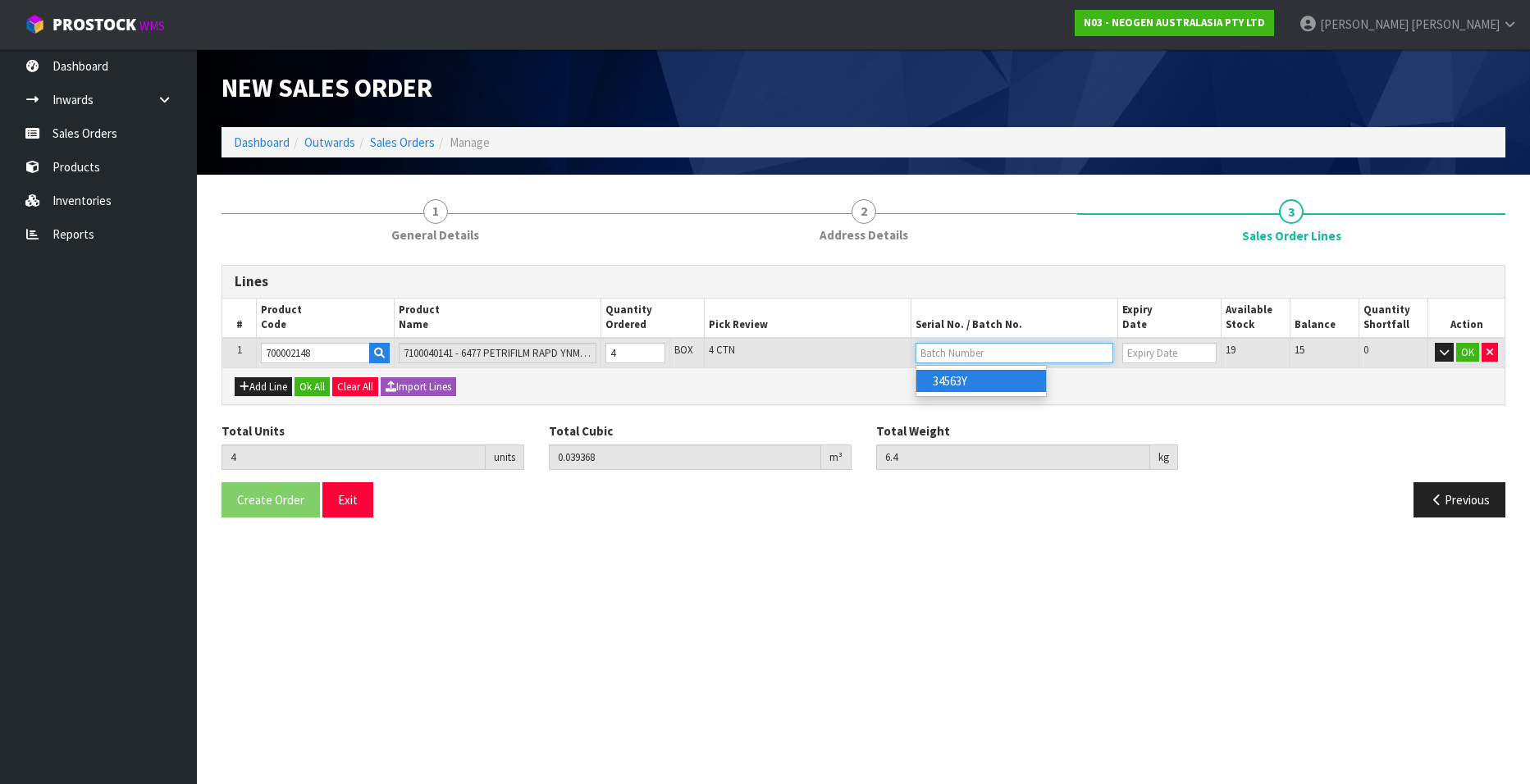
type input "34563Y"
type input "[DATE]"
click at [1468, 352] on button "OK" at bounding box center [1468, 353] width 23 height 20
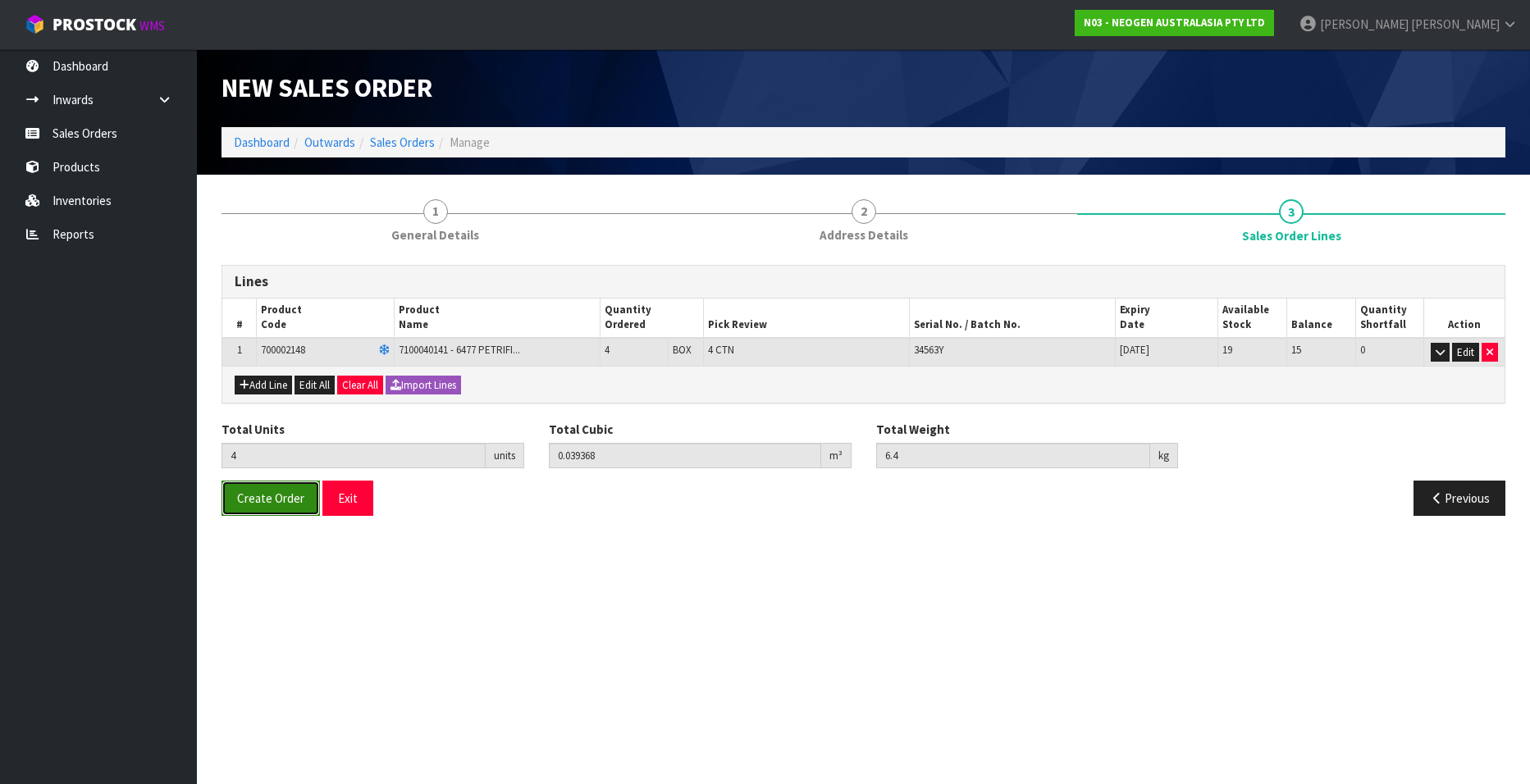
click at [255, 500] on span "Create Order" at bounding box center [270, 498] width 67 height 16
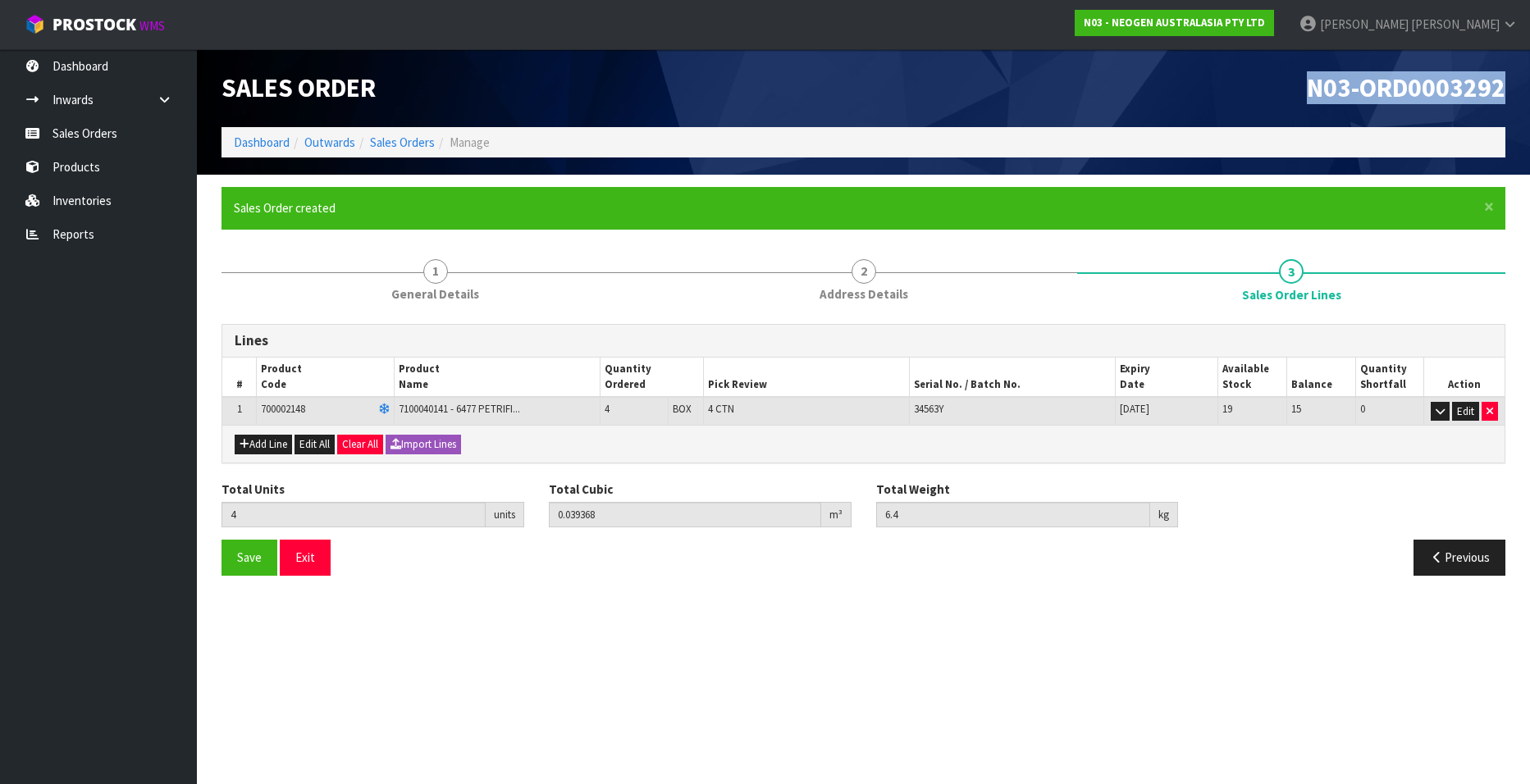
drag, startPoint x: 1308, startPoint y: 90, endPoint x: 1510, endPoint y: 89, distance: 202.0
click at [1510, 89] on div "N03-ORD0003292" at bounding box center [1190, 88] width 654 height 78
copy span "N03-ORD0003292"
click at [101, 138] on link "Sales Orders" at bounding box center [98, 133] width 196 height 34
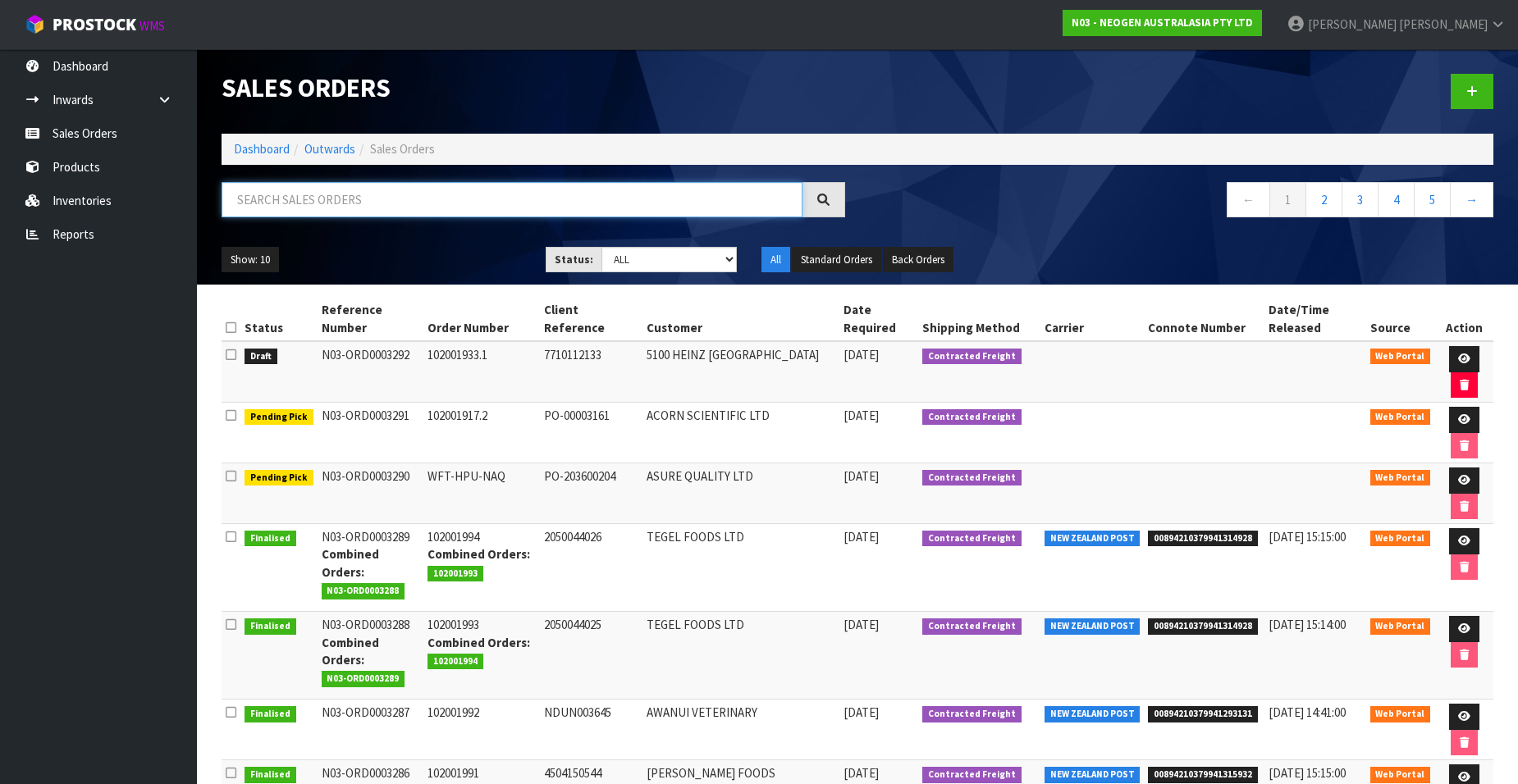
click at [285, 200] on input "text" at bounding box center [511, 199] width 581 height 35
paste input "102001935"
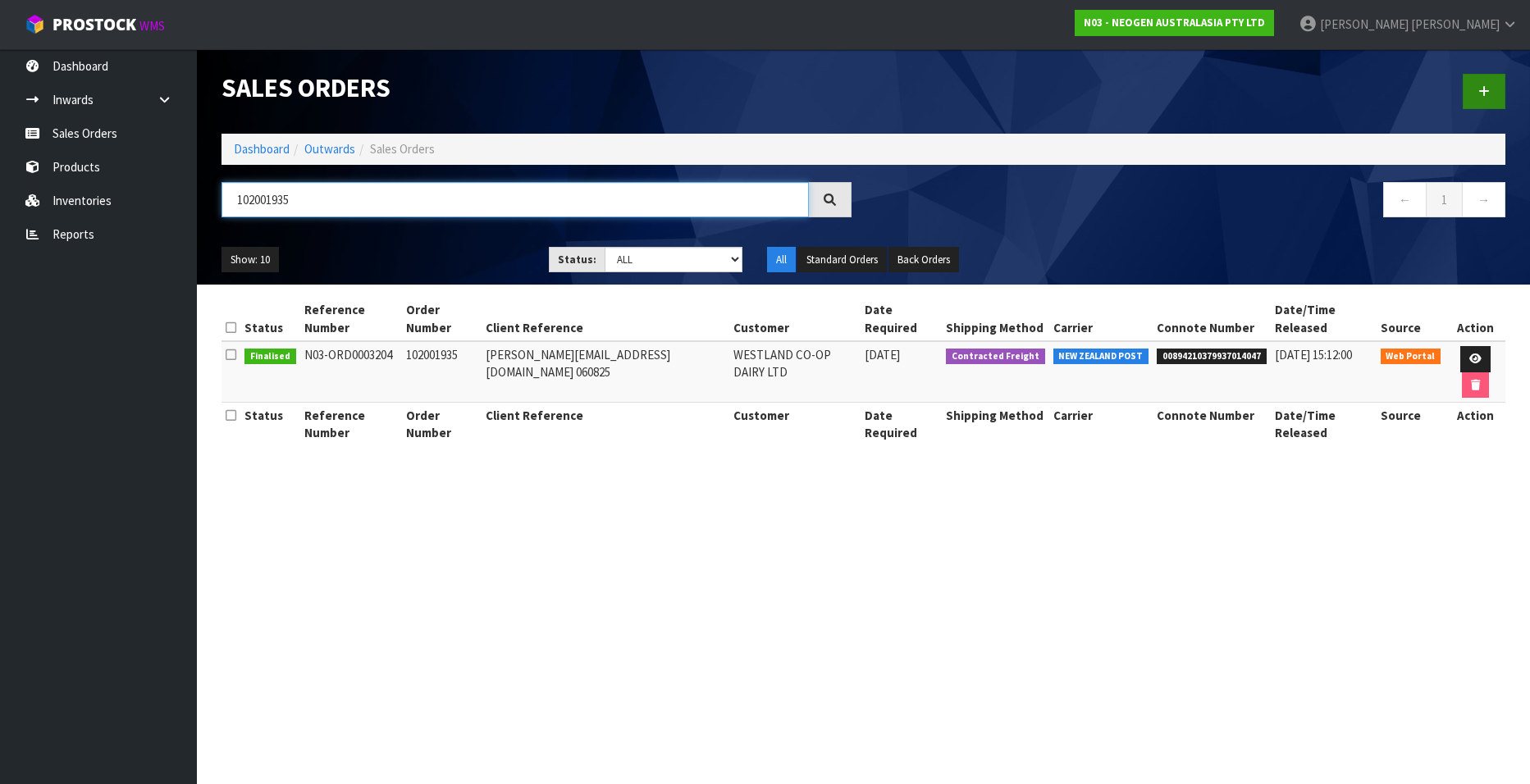
type input "102001935"
click at [1480, 87] on icon at bounding box center [1484, 91] width 12 height 12
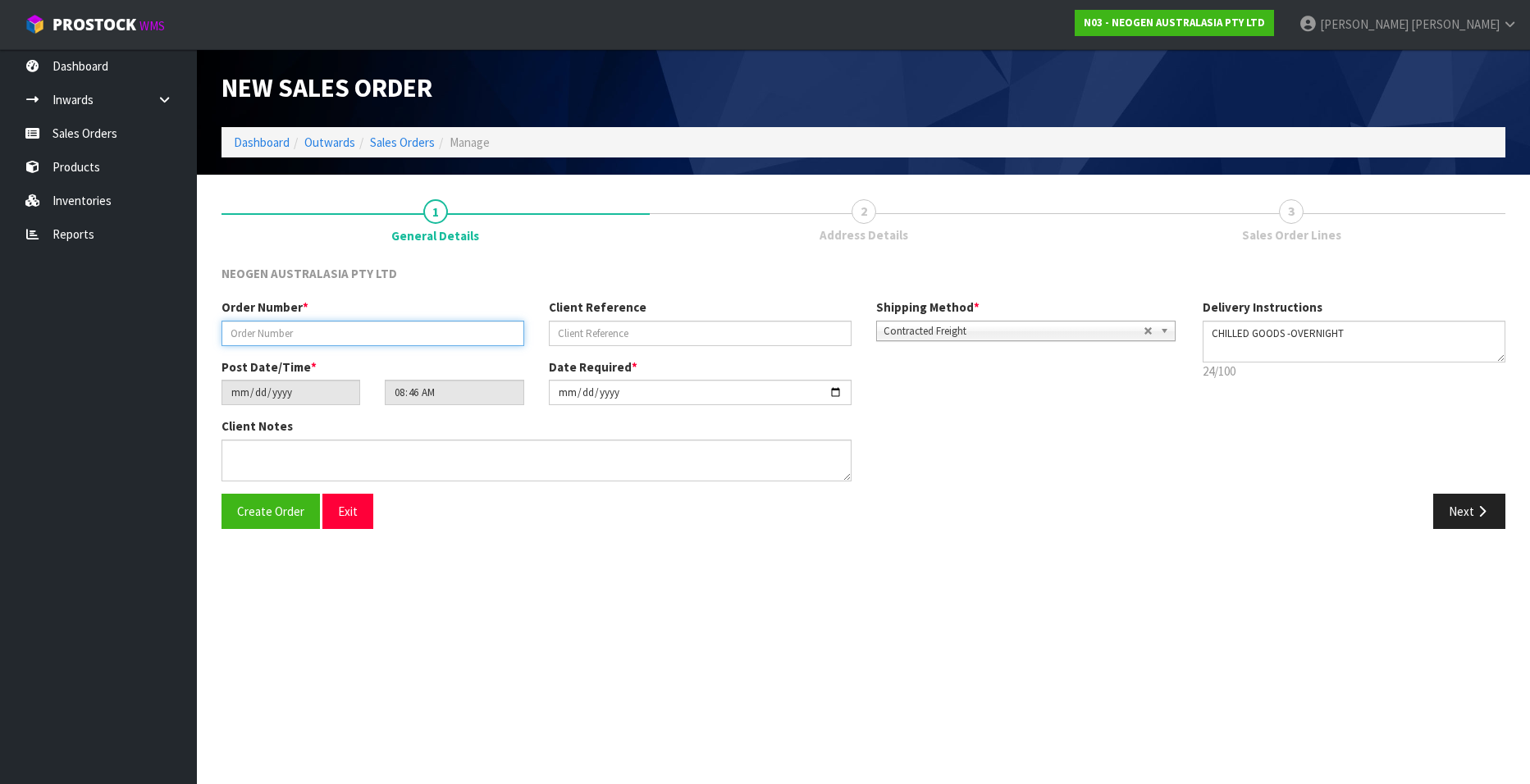
click at [289, 330] on input "text" at bounding box center [372, 333] width 303 height 25
paste input "102001935"
type input "102001935.1"
click at [608, 334] on input "text" at bounding box center [700, 333] width 303 height 25
paste input "[PERSON_NAME][EMAIL_ADDRESS][DOMAIN_NAME] 060825"
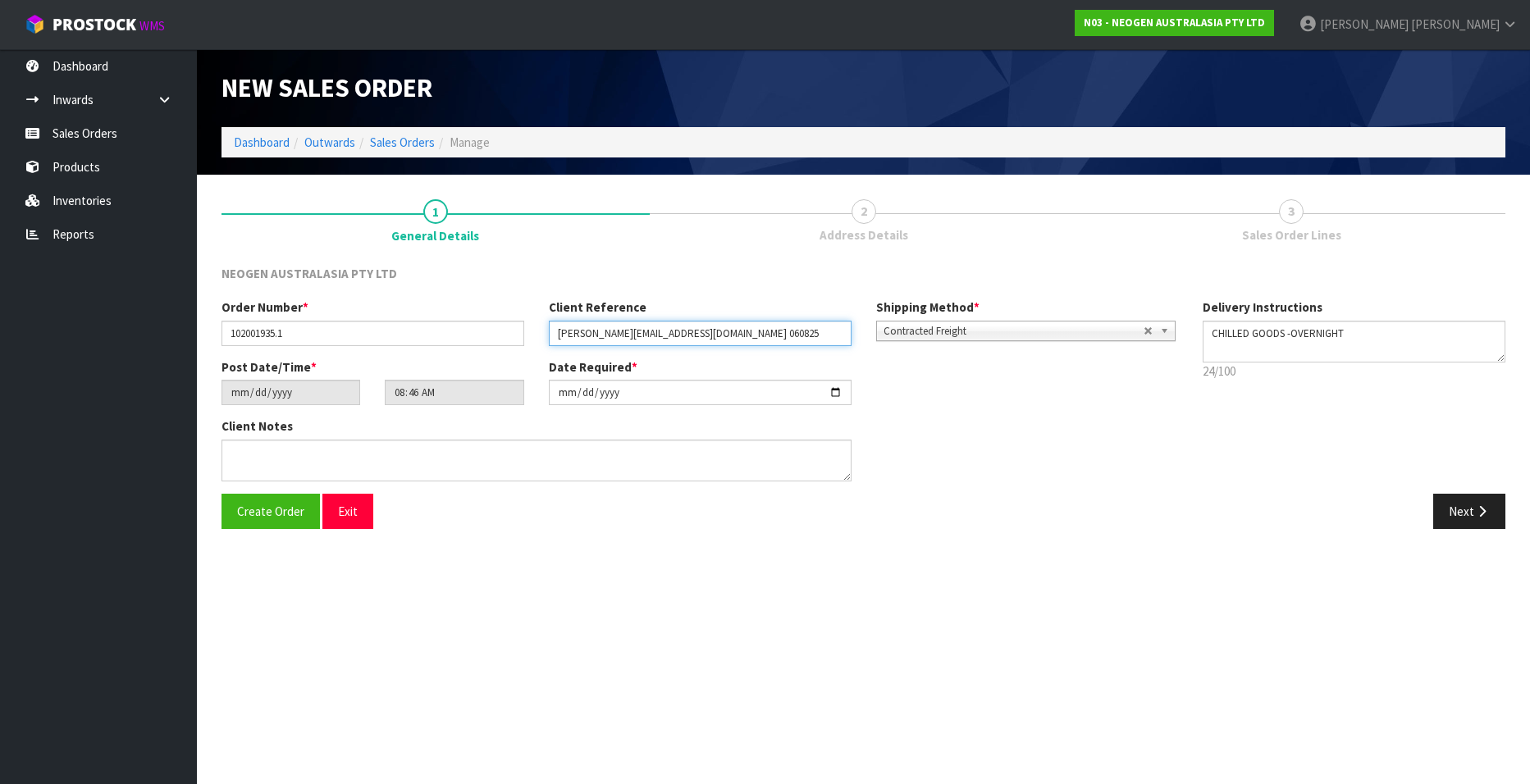
type input "[PERSON_NAME][EMAIL_ADDRESS][DOMAIN_NAME] 060825"
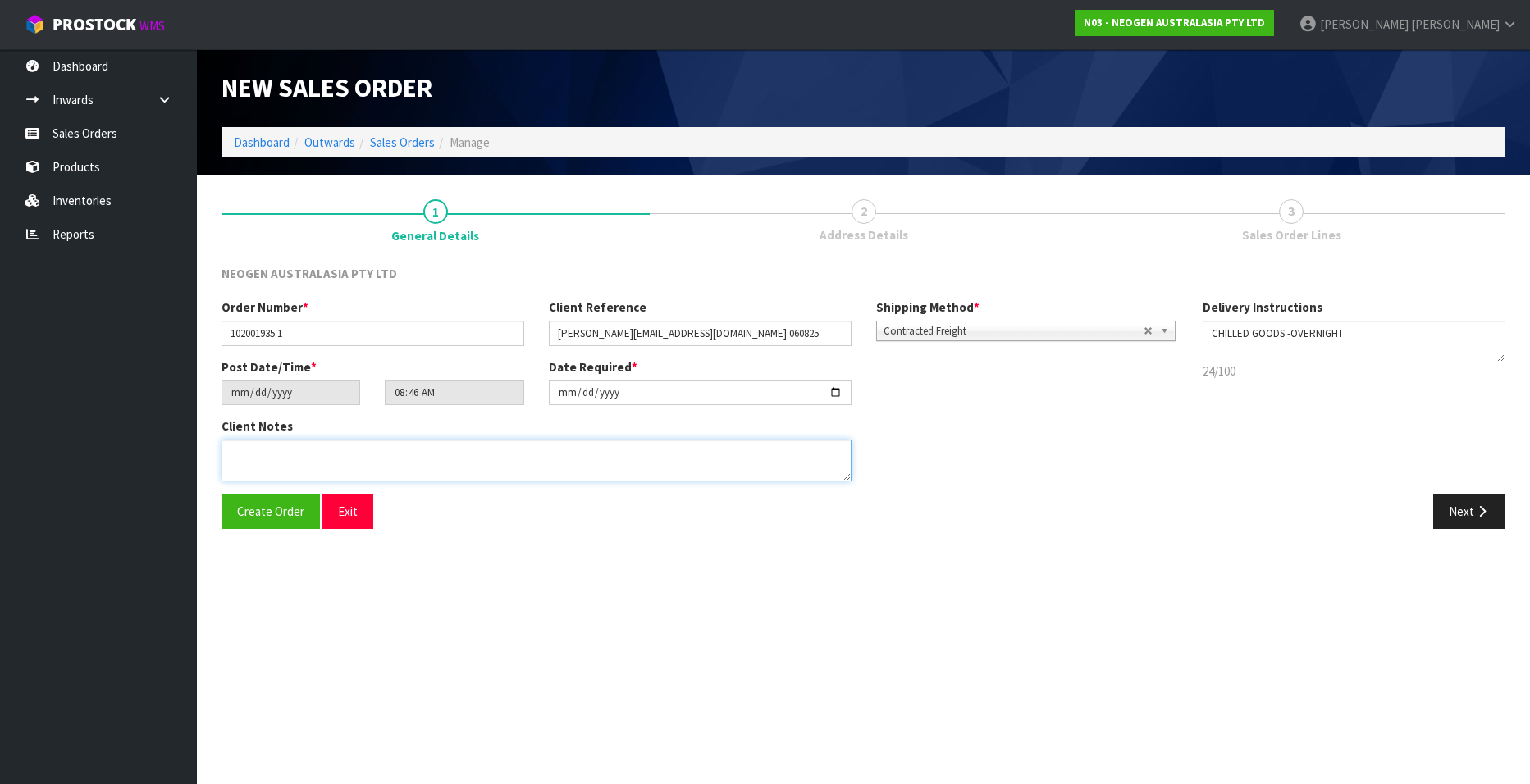
click at [310, 463] on textarea at bounding box center [536, 460] width 630 height 42
paste textarea "ATTN [PERSON_NAME]"
type textarea "ATTN [PERSON_NAME]"
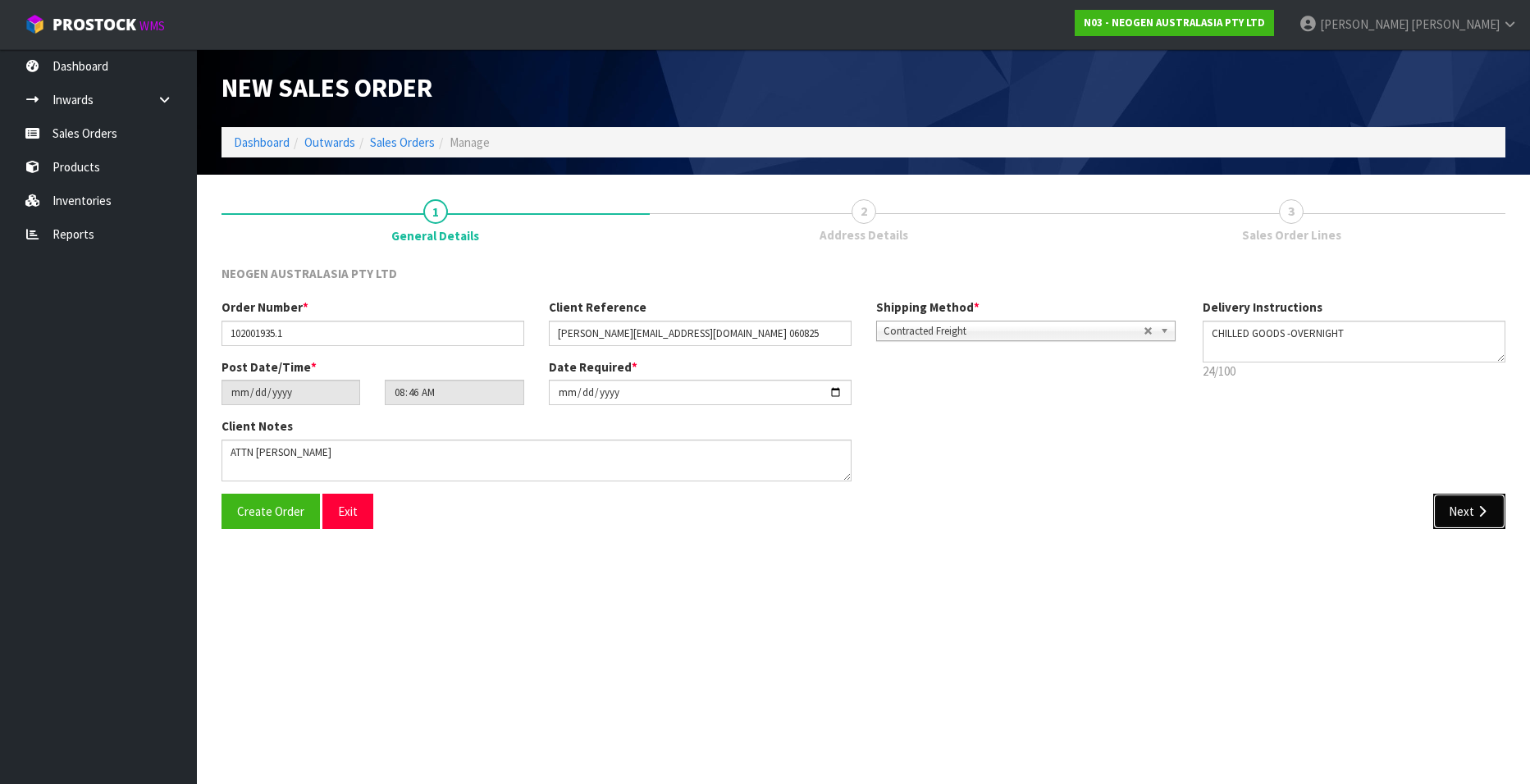
click at [1453, 506] on button "Next" at bounding box center [1469, 511] width 72 height 35
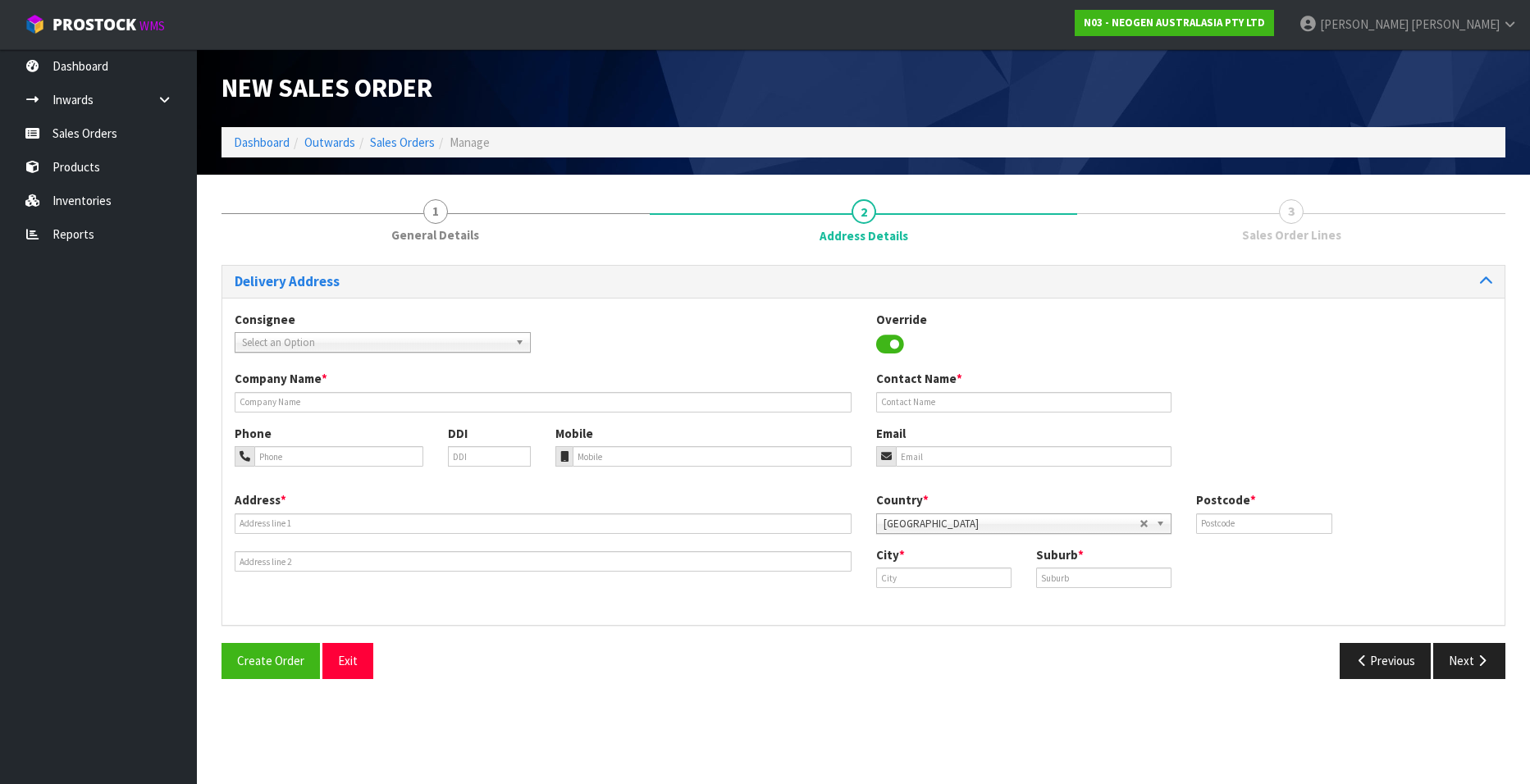
click at [518, 341] on b at bounding box center [522, 342] width 15 height 19
click at [406, 341] on span "Select an Option" at bounding box center [375, 343] width 266 height 20
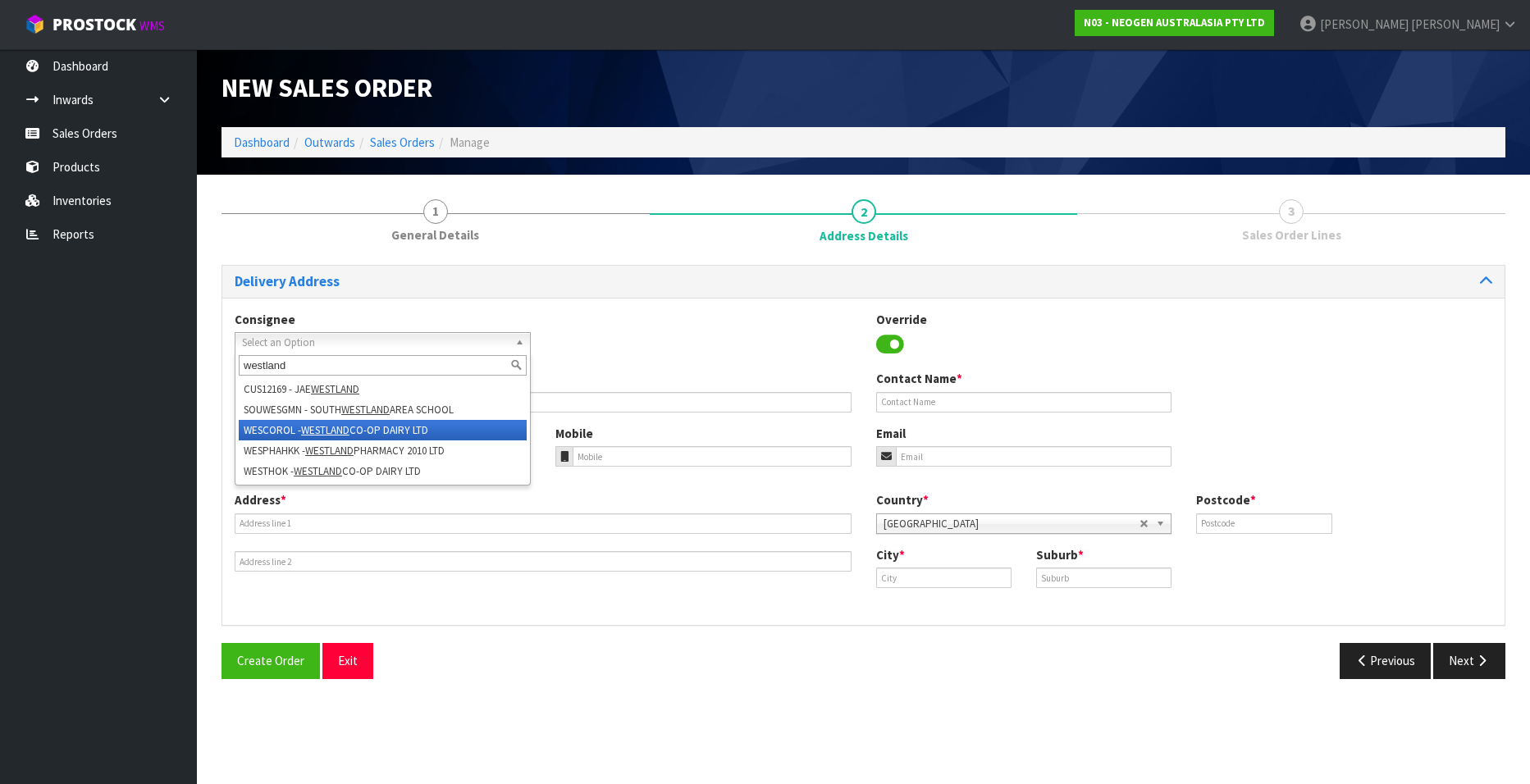
type input "westland"
click at [411, 431] on li "WESCOROL - WESTLAND CO-OP DAIRY LTD" at bounding box center [382, 430] width 288 height 21
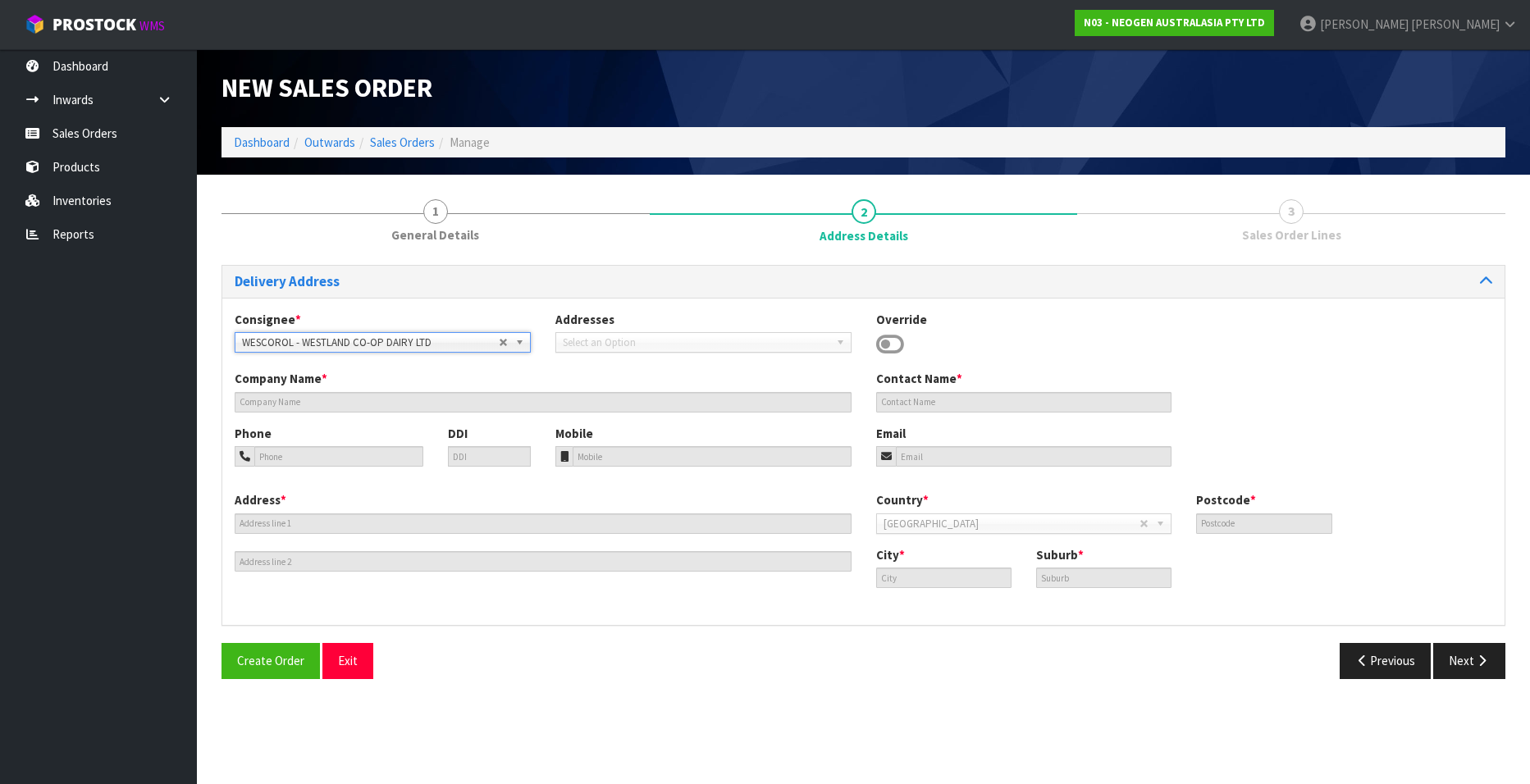
type input "WESTLAND CO-OP DAIRY LTD"
type input "ATTN: [PERSON_NAME]"
type input "[STREET_ADDRESS]"
type input "7675"
type input "ROLLESTON"
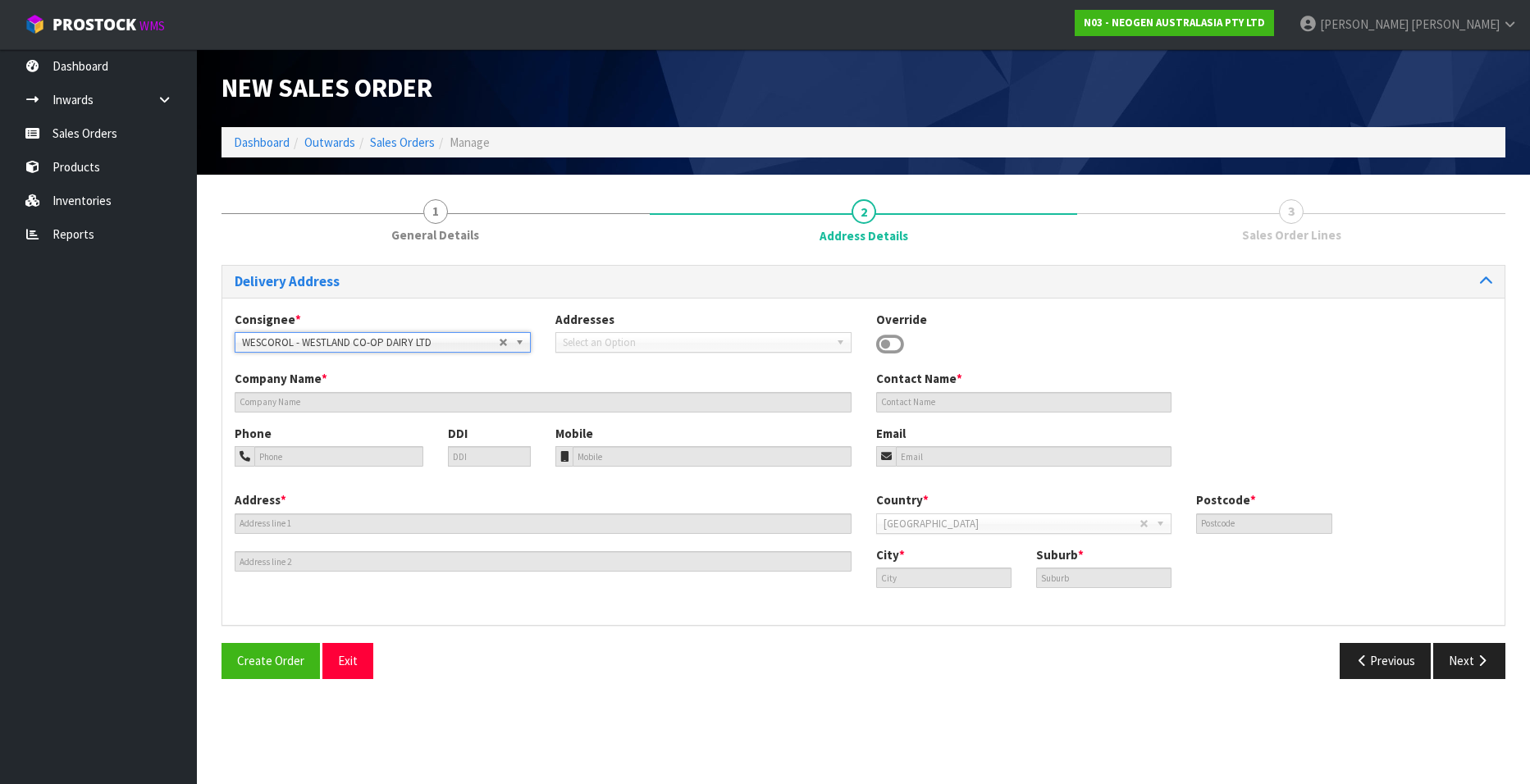
type input "ROLLESTON"
click at [1460, 659] on button "Next" at bounding box center [1469, 660] width 72 height 35
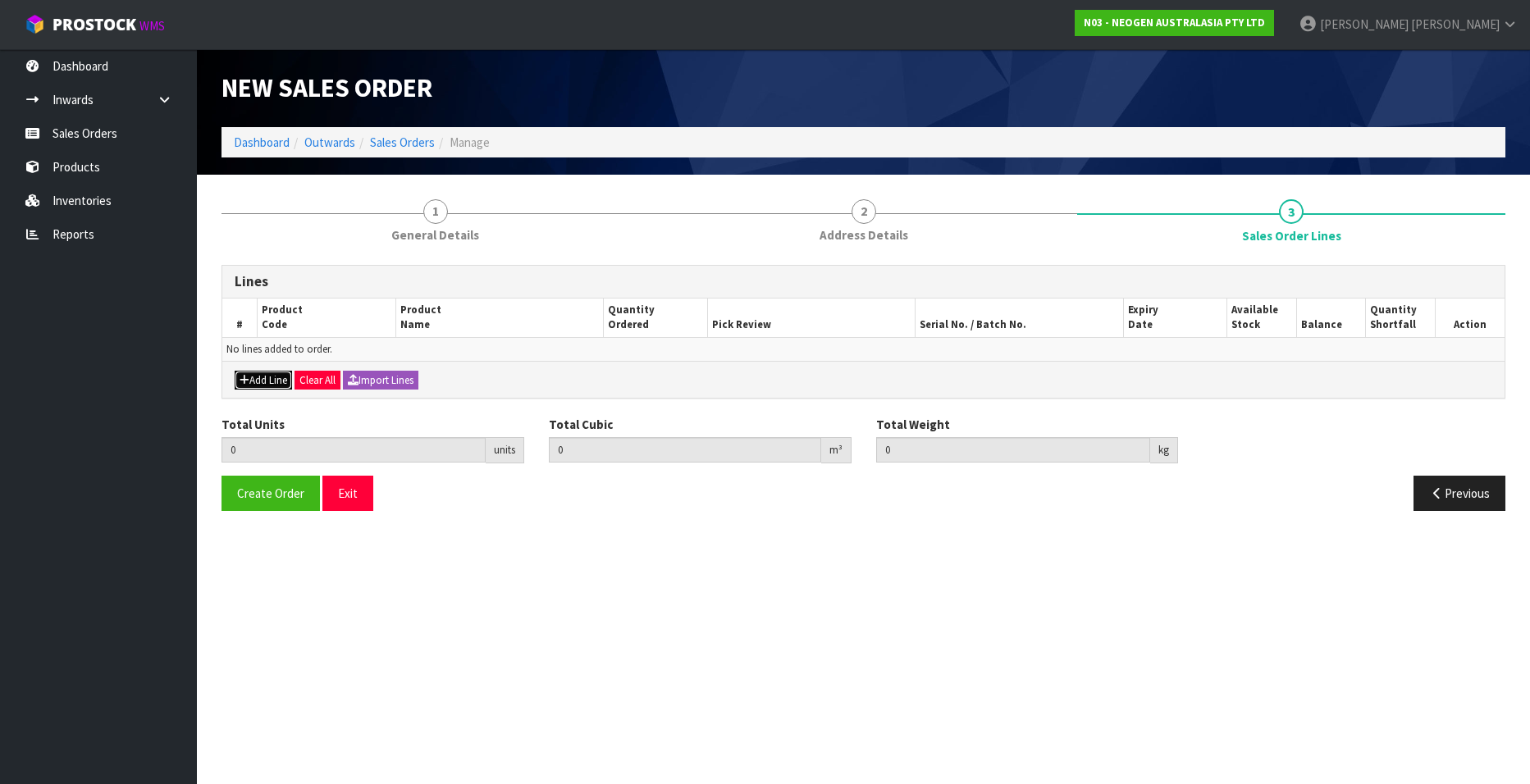
click at [258, 377] on button "Add Line" at bounding box center [263, 380] width 58 height 20
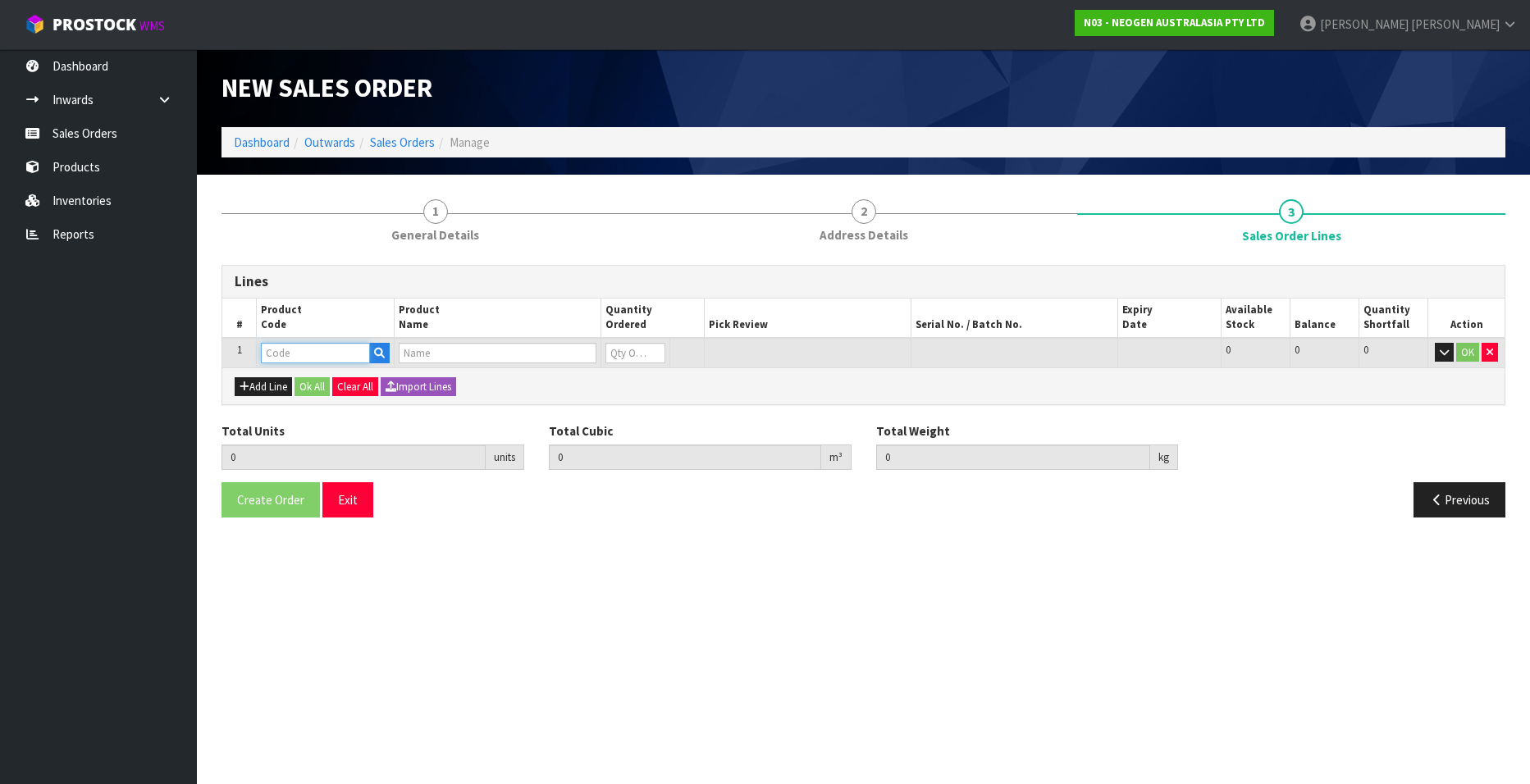
click at [299, 354] on input "text" at bounding box center [315, 353] width 109 height 21
paste input "700002148"
type input "700002148"
type input "0.000000"
type input "0.000"
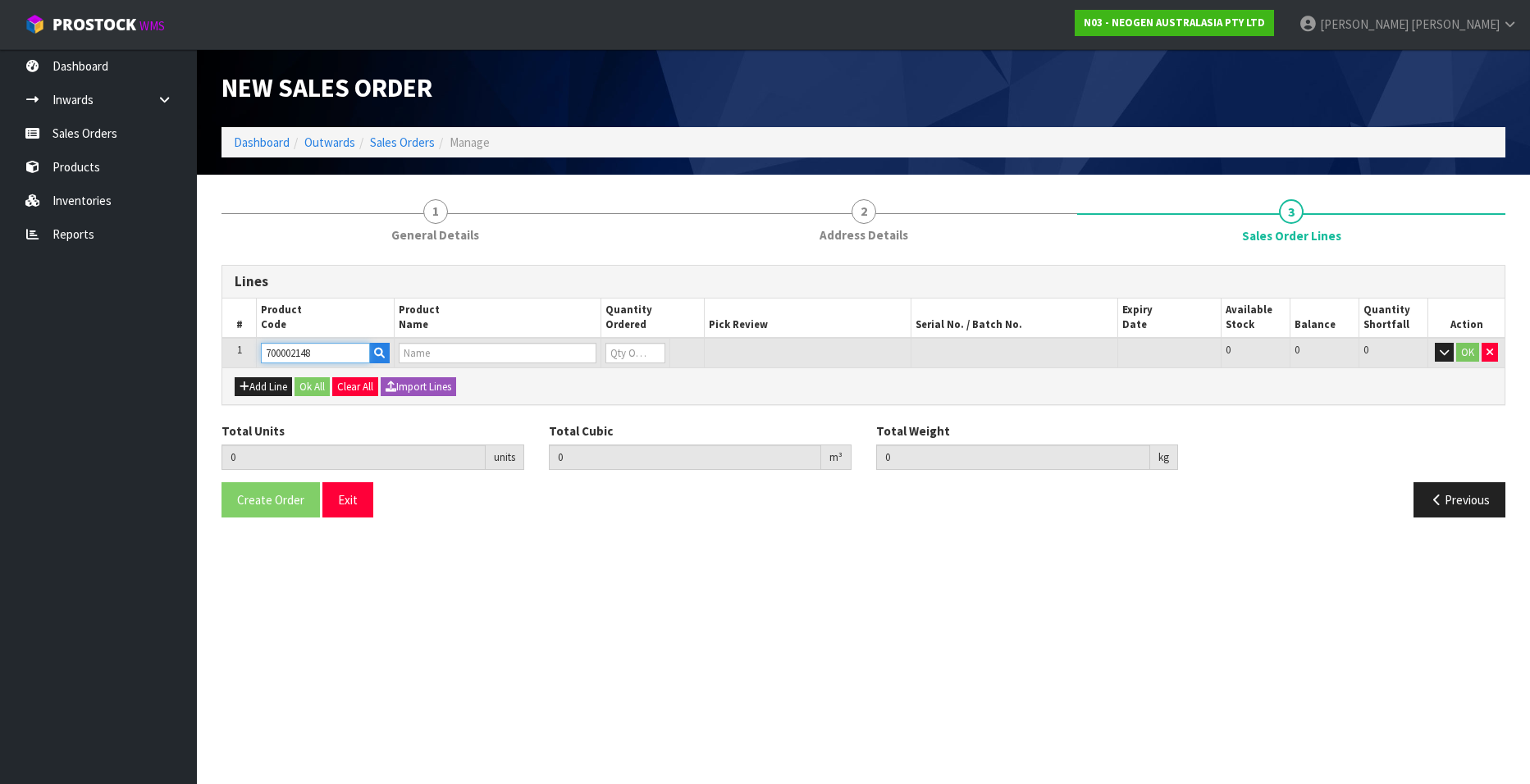
type input "7100040141 - 6477 PETRIFILM RAPD YNM CT PLT 500EA/CS"
type input "0"
type input "700002148"
type input "1"
type input "0.009842"
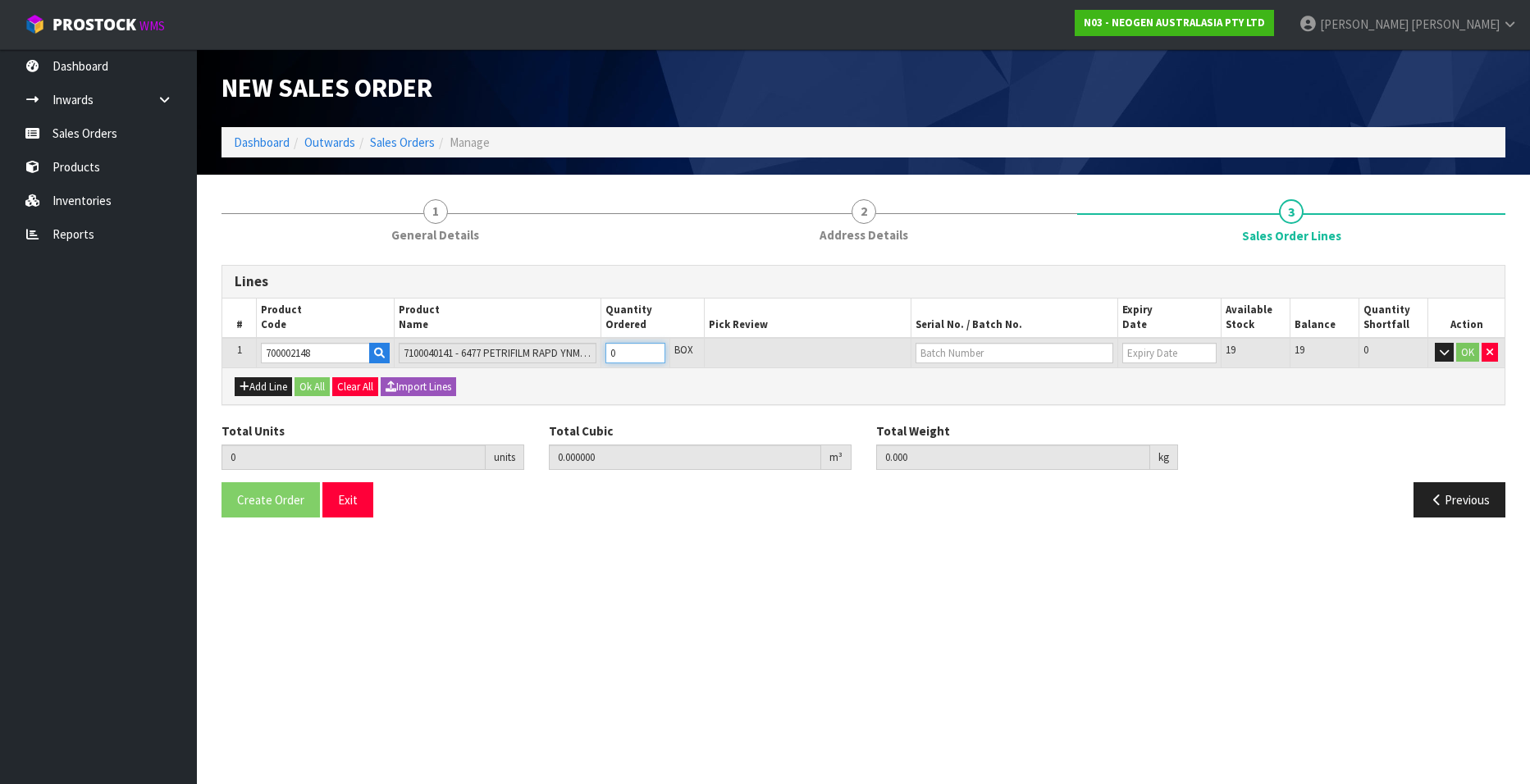
type input "1.6"
type input "1"
click at [652, 348] on input "1" at bounding box center [635, 353] width 60 height 21
click at [961, 358] on input "text" at bounding box center [1014, 353] width 197 height 21
click at [976, 379] on link "34563Y" at bounding box center [981, 380] width 130 height 22
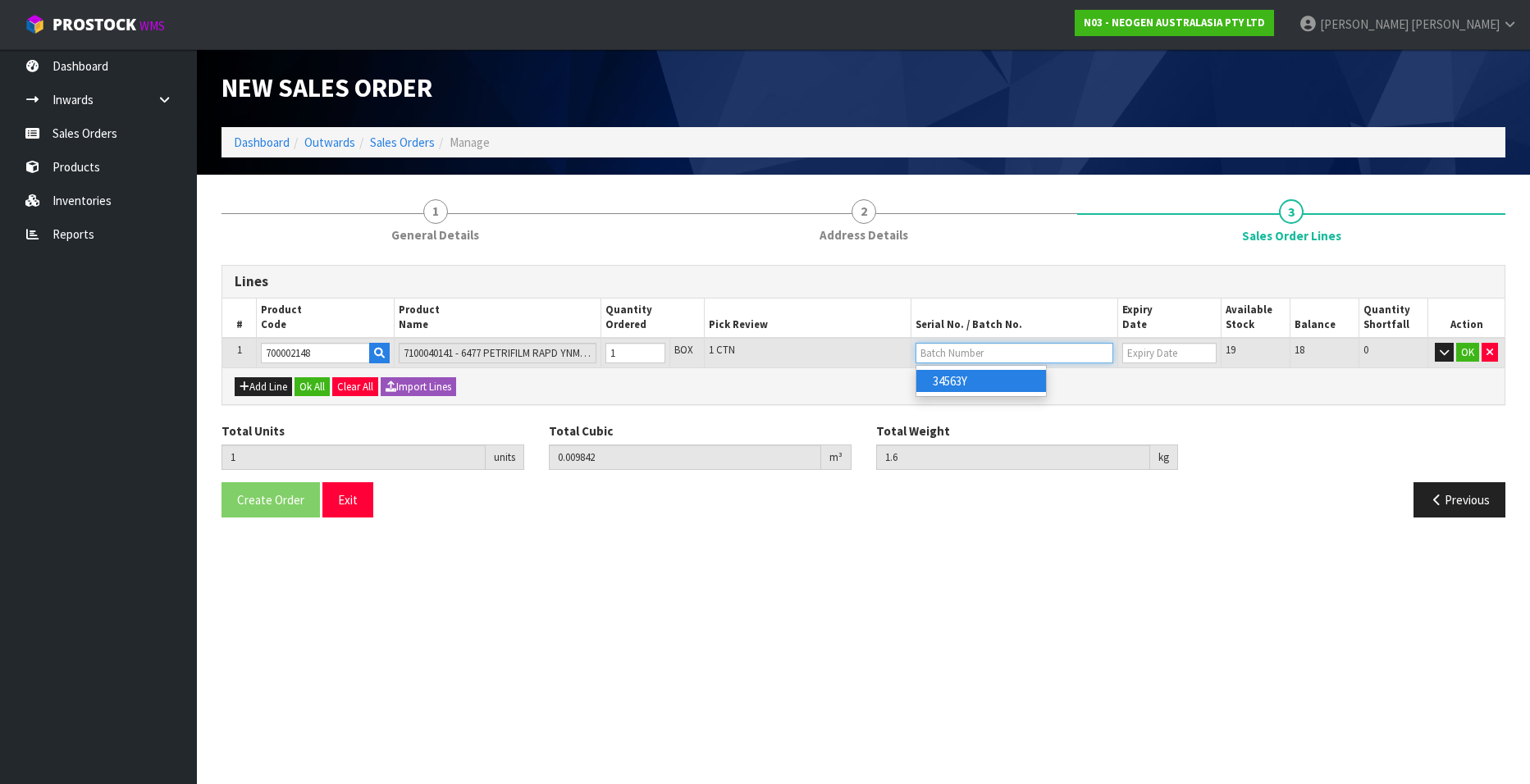
type input "34563Y"
type input "[DATE]"
click at [1469, 353] on button "OK" at bounding box center [1468, 353] width 23 height 20
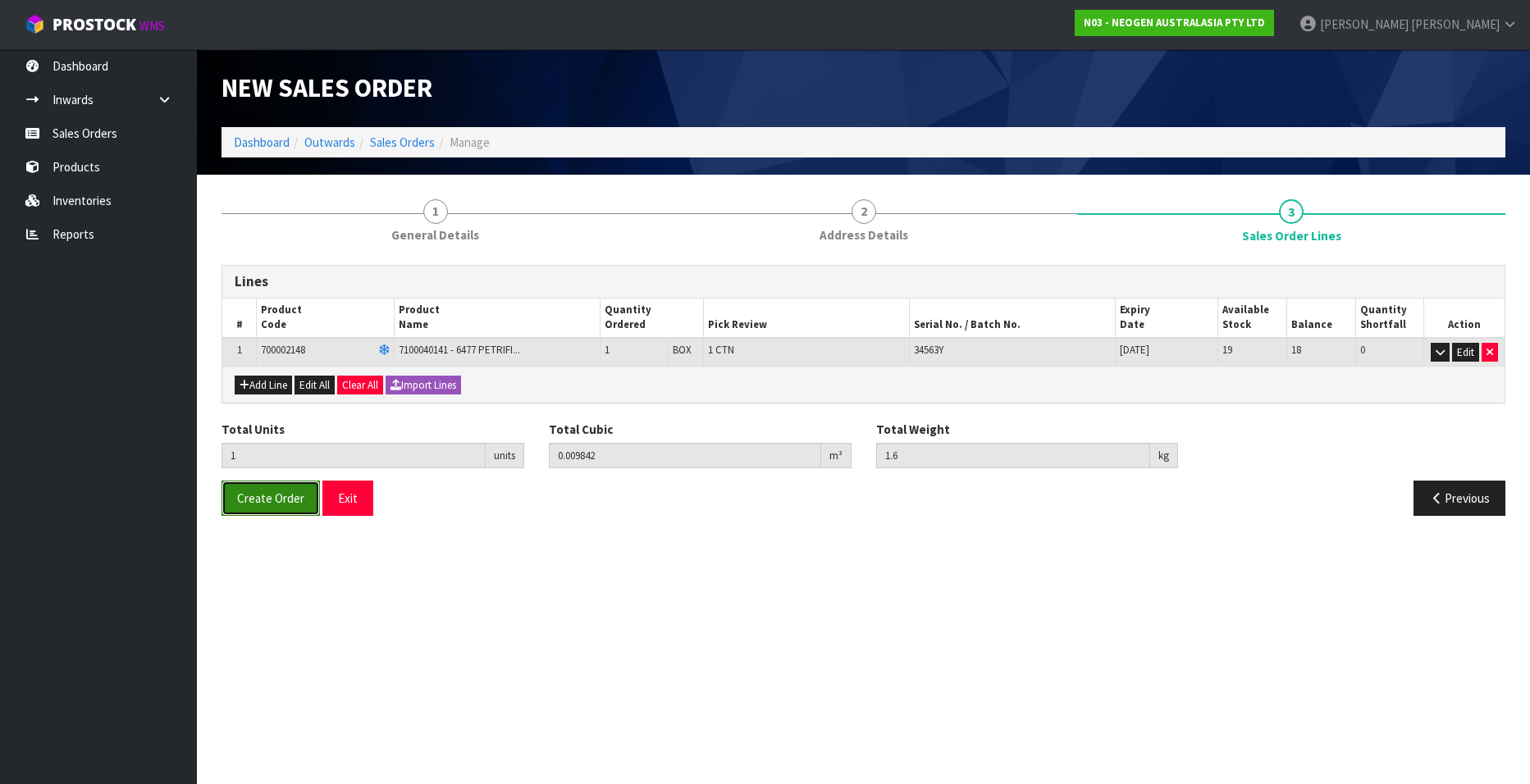
click at [252, 495] on span "Create Order" at bounding box center [270, 498] width 67 height 16
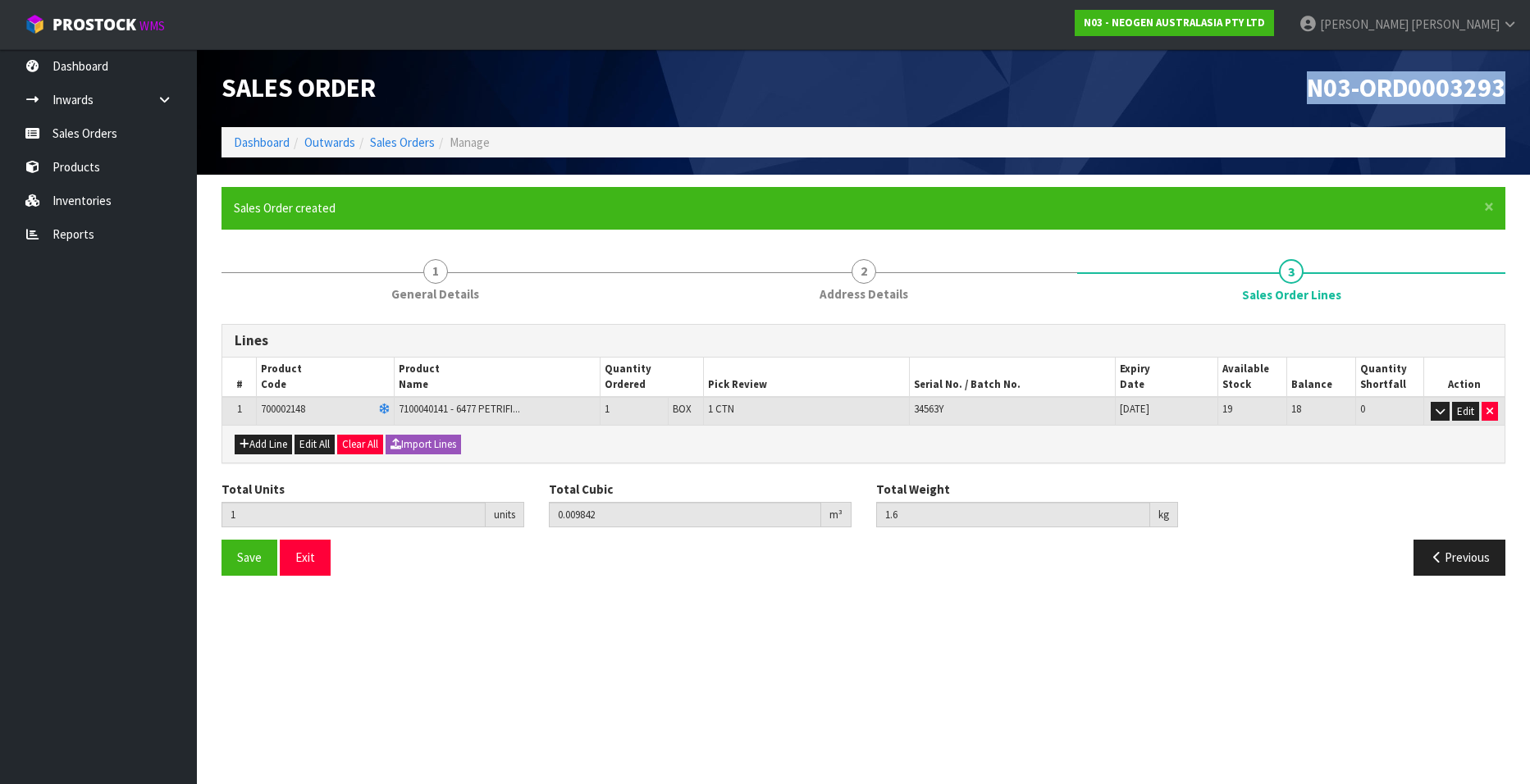
drag, startPoint x: 1307, startPoint y: 85, endPoint x: 1503, endPoint y: 90, distance: 196.1
click at [1503, 90] on span "N03-ORD0003293" at bounding box center [1405, 88] width 198 height 33
copy span "N03-ORD0003293"
click at [93, 130] on link "Sales Orders" at bounding box center [98, 133] width 196 height 34
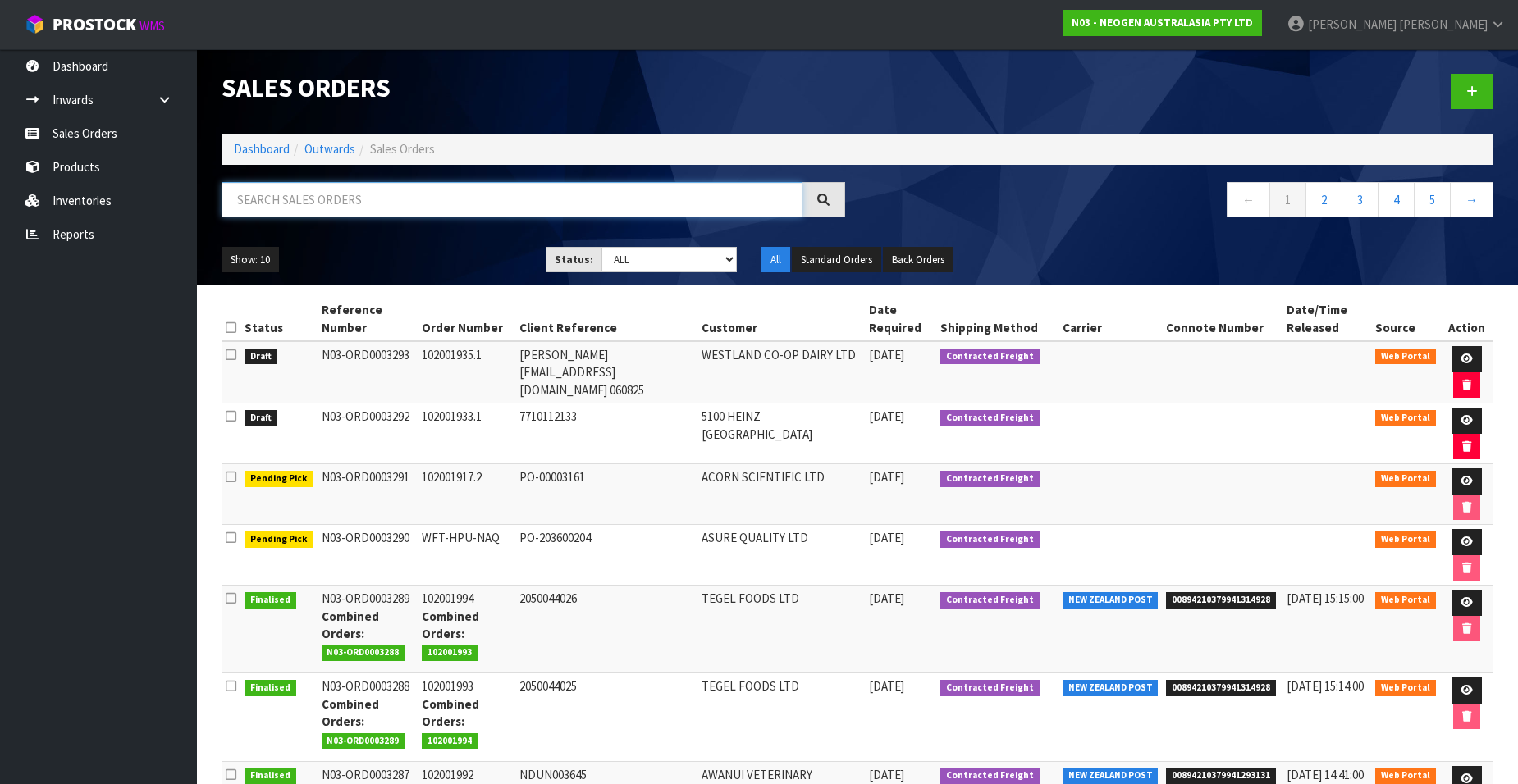
click at [344, 203] on input "text" at bounding box center [511, 199] width 581 height 35
paste input "102001966"
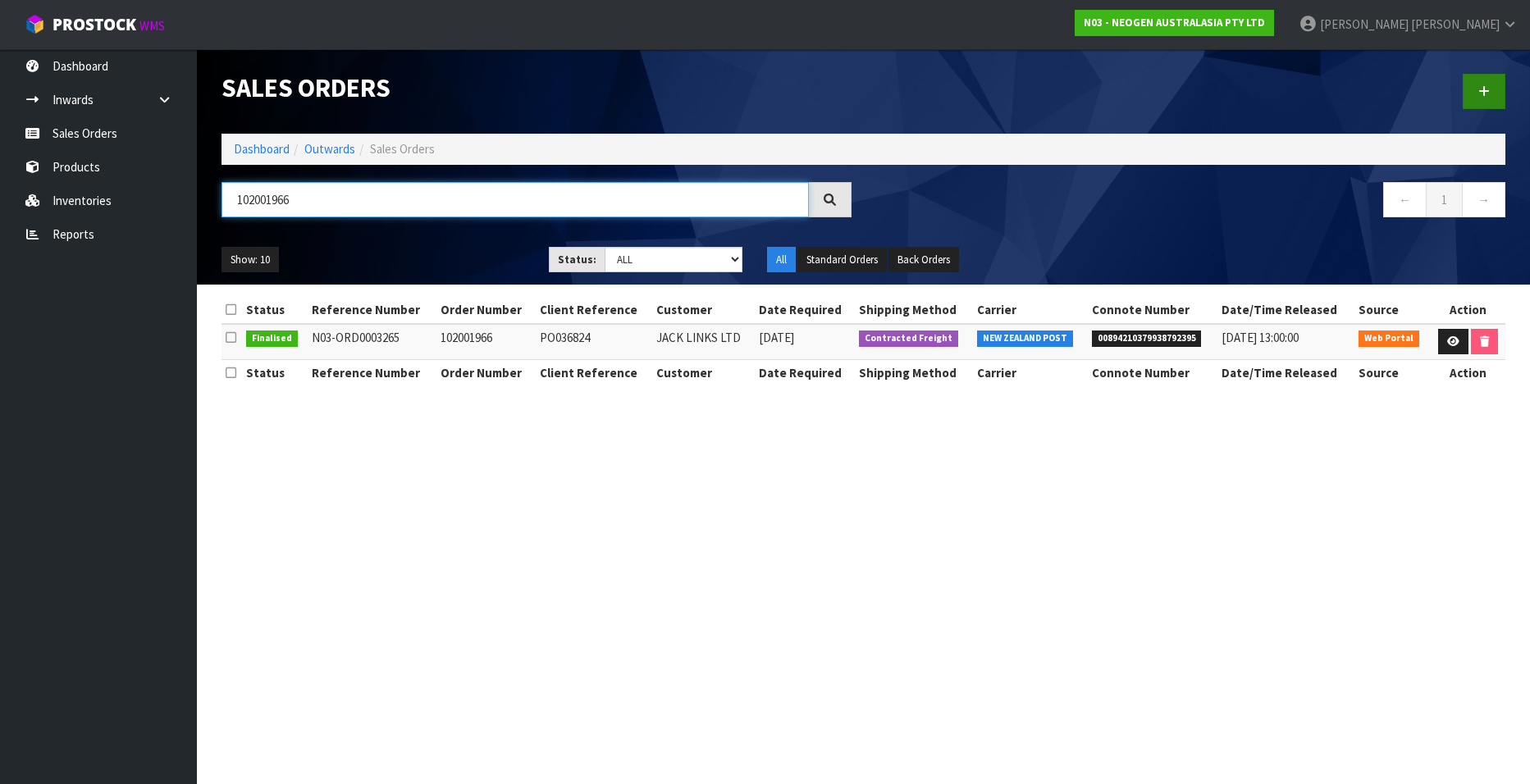
type input "102001966"
click at [1481, 89] on icon at bounding box center [1484, 91] width 12 height 12
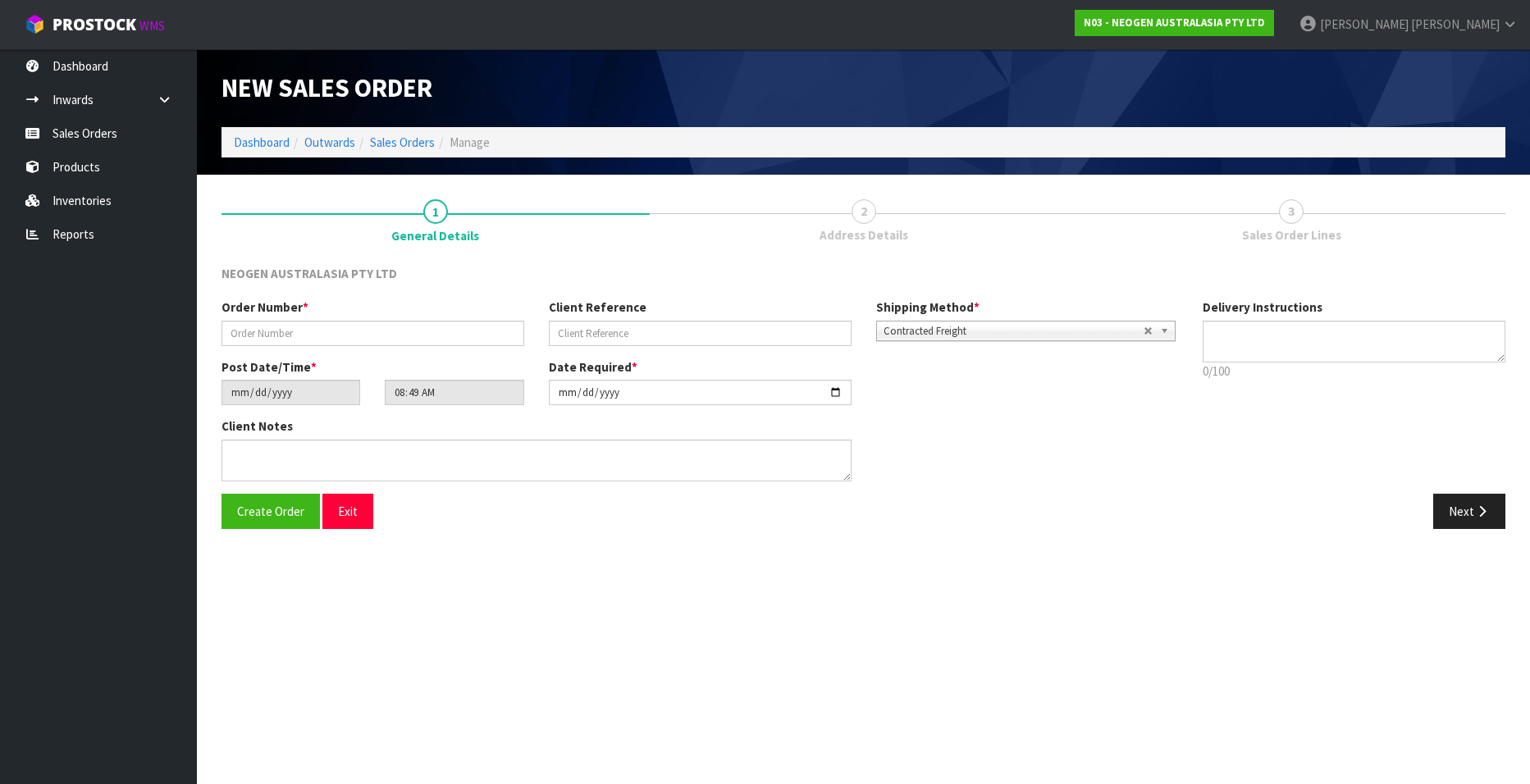
type textarea "CHILLED GOODS -OVERNIGHT"
click at [395, 330] on input "text" at bounding box center [372, 333] width 303 height 25
paste input "102001966"
type input "102001966.1"
click at [562, 333] on input "text" at bounding box center [700, 333] width 303 height 25
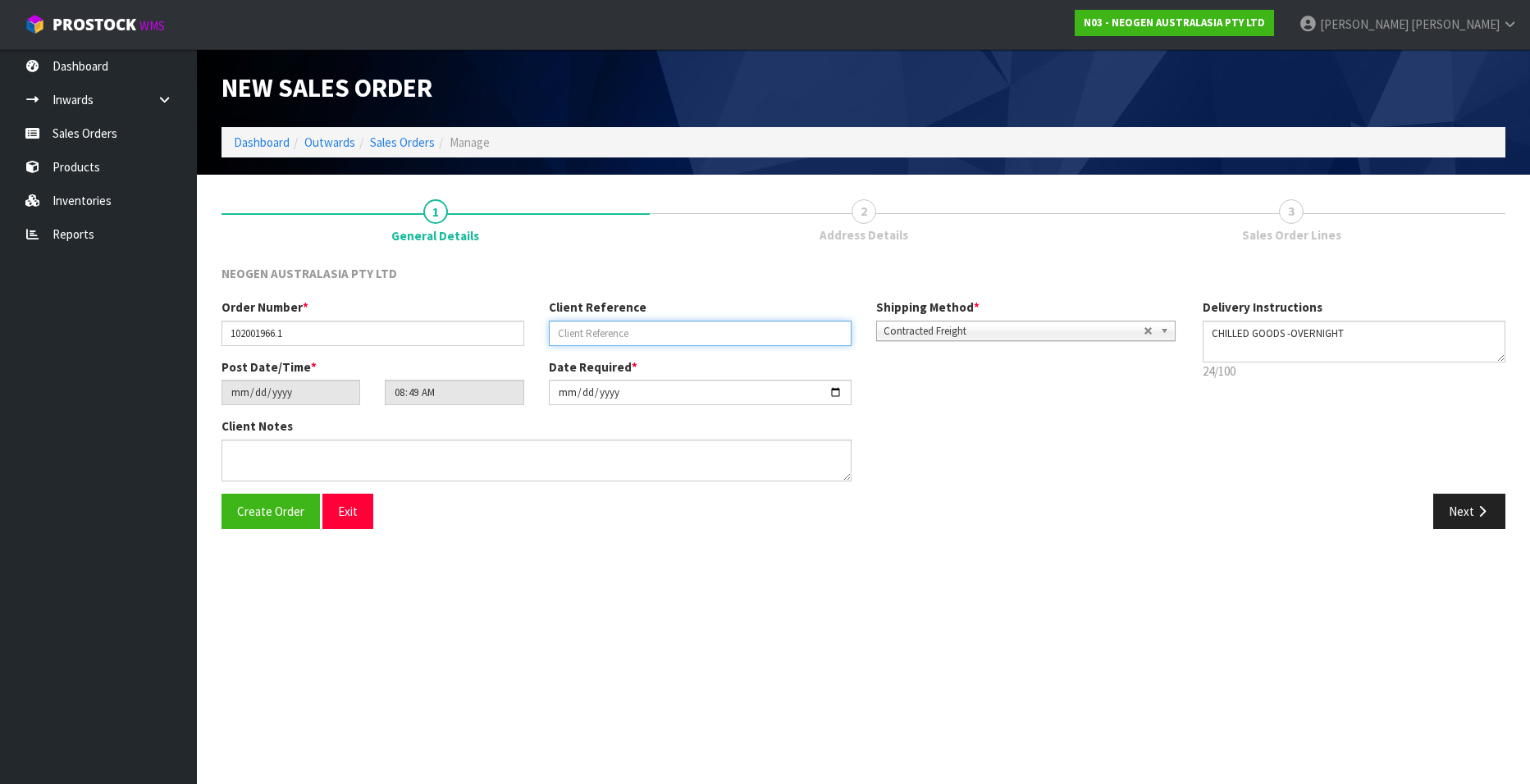
paste input "PO036824"
type input "PO036824"
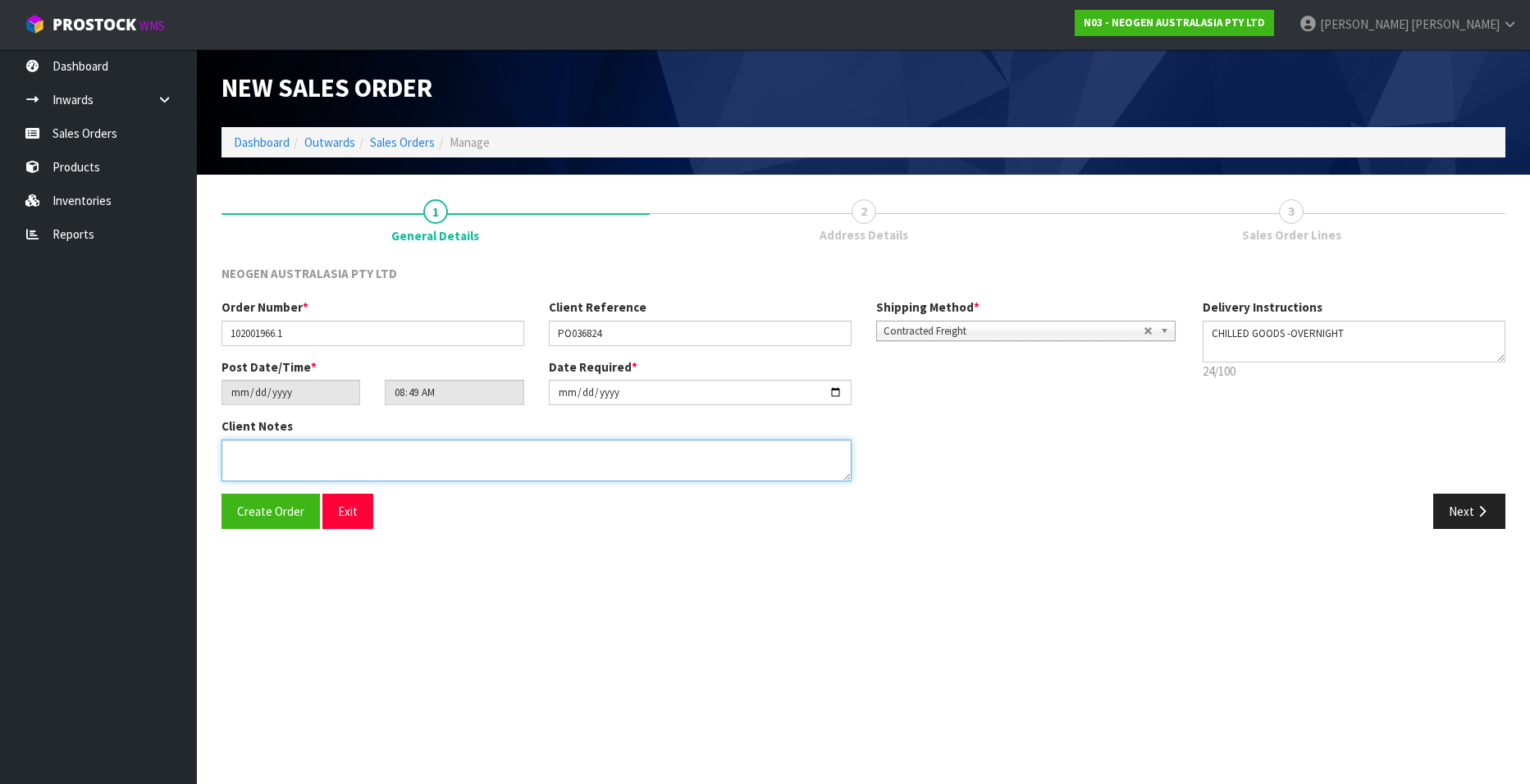
click at [298, 465] on textarea at bounding box center [536, 460] width 630 height 42
paste textarea "57"
click at [270, 458] on textarea at bounding box center [536, 460] width 630 height 42
paste textarea "57"
type textarea "ATTN [PERSON_NAME]"
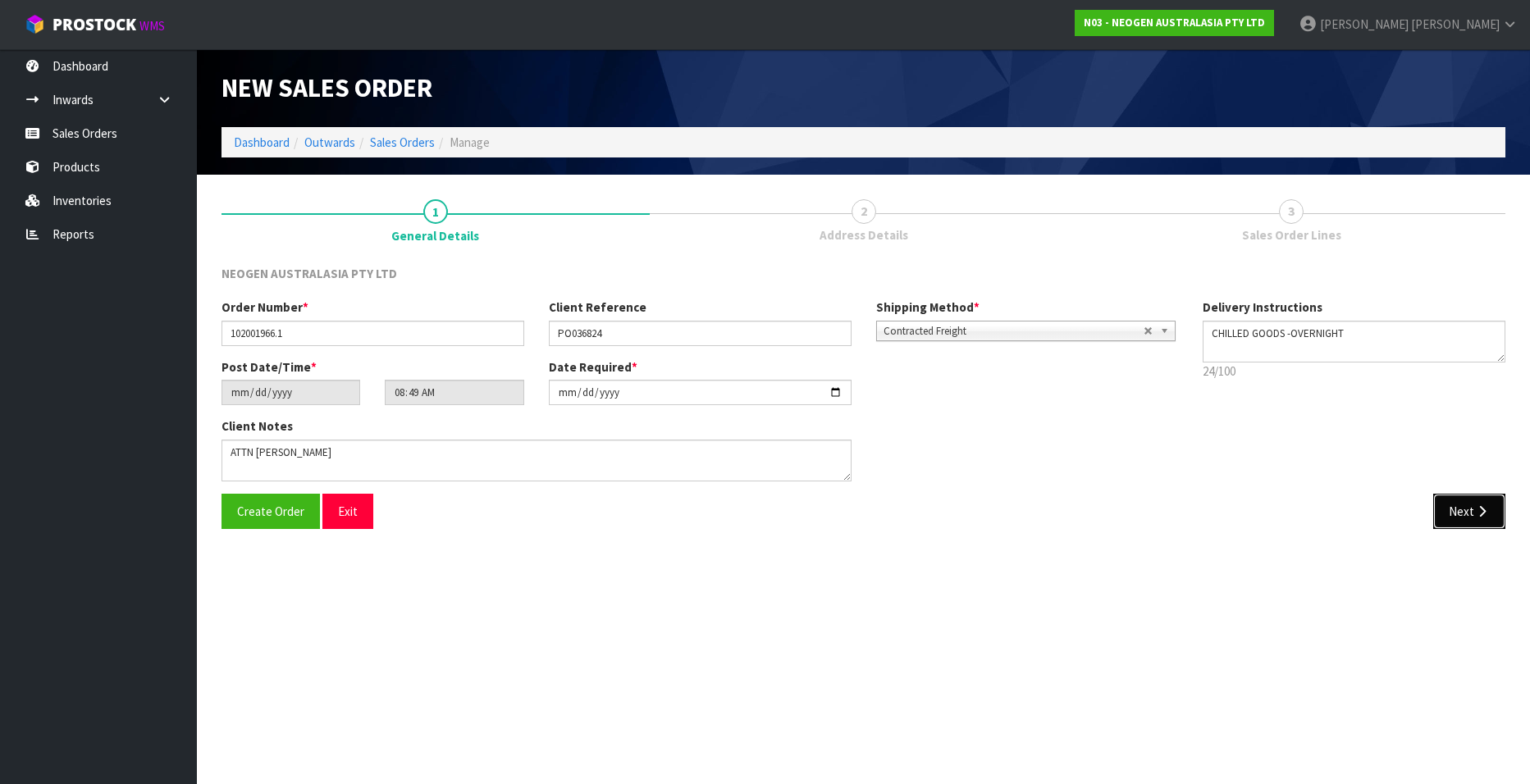
click at [1458, 509] on button "Next" at bounding box center [1469, 511] width 72 height 35
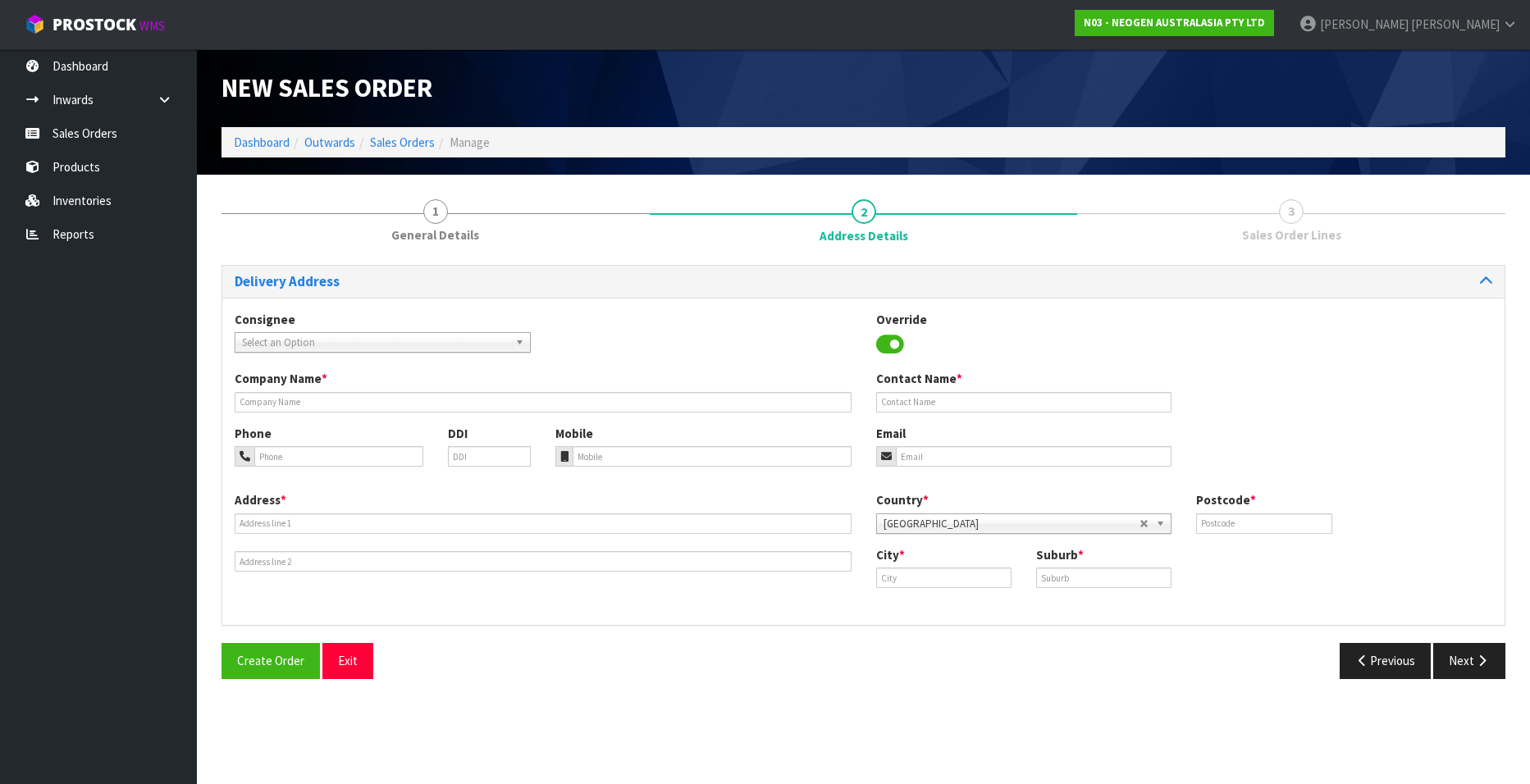
click at [250, 341] on span "Select an Option" at bounding box center [375, 343] width 266 height 20
type input "[PERSON_NAME]"
click at [351, 386] on li "JACLINAUC - JACK LINK S LTD" at bounding box center [382, 389] width 288 height 21
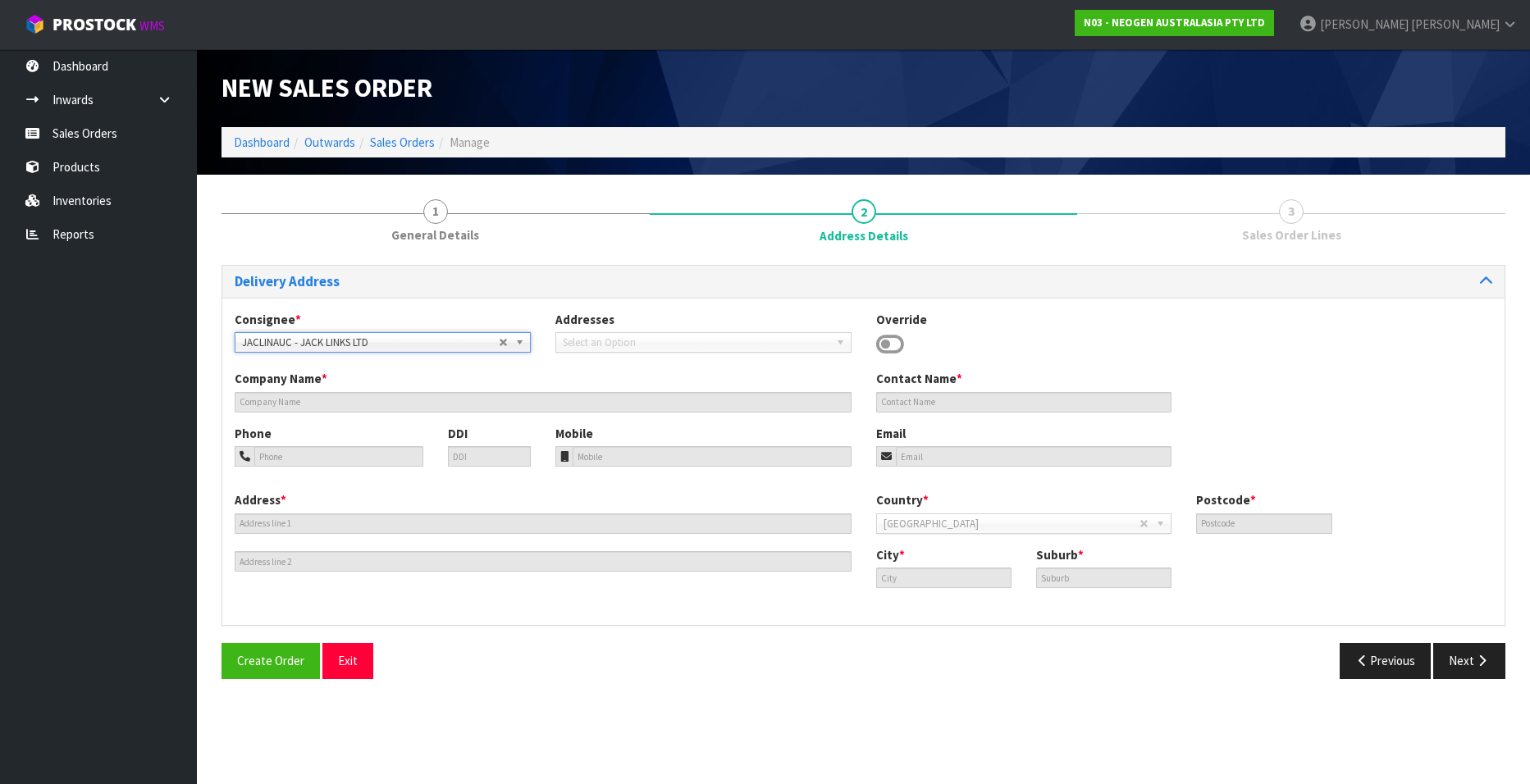
type input "JACK LINKS LTD"
type input "159 MONTGOMERIE ROAD"
type input "2022"
type input "[GEOGRAPHIC_DATA]"
type input "MANGERE"
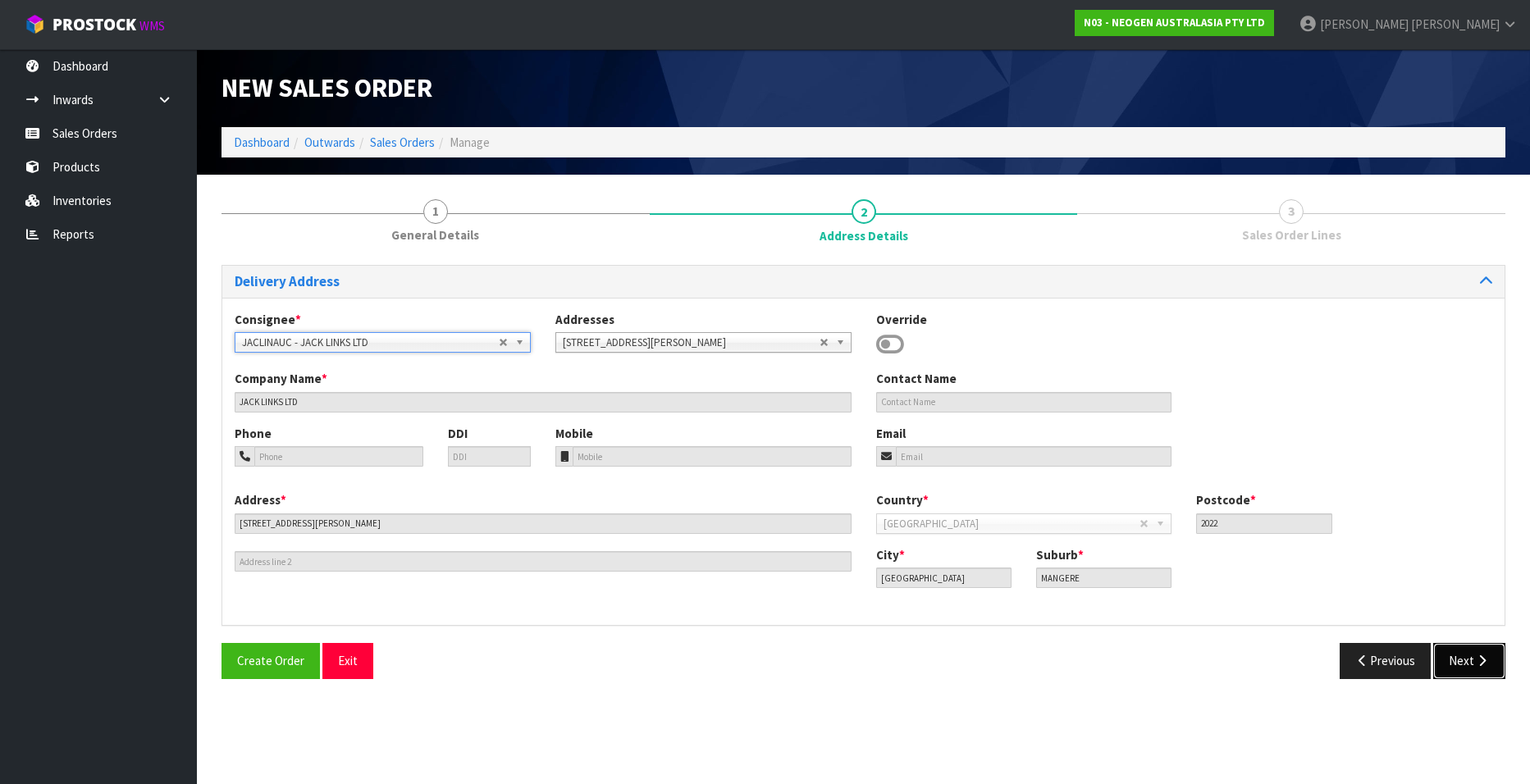
click at [1462, 658] on button "Next" at bounding box center [1469, 660] width 72 height 35
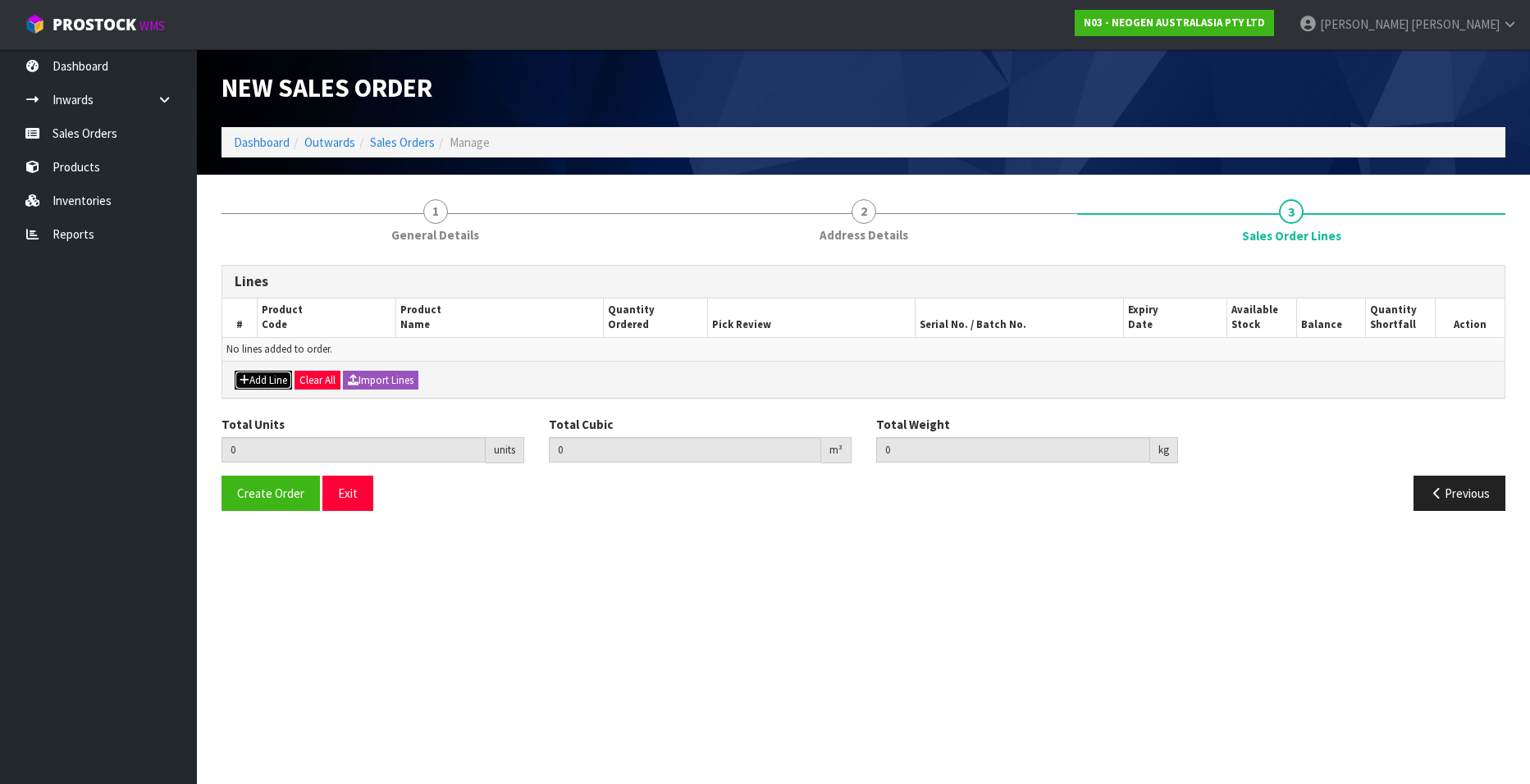
click at [251, 377] on button "Add Line" at bounding box center [263, 380] width 58 height 20
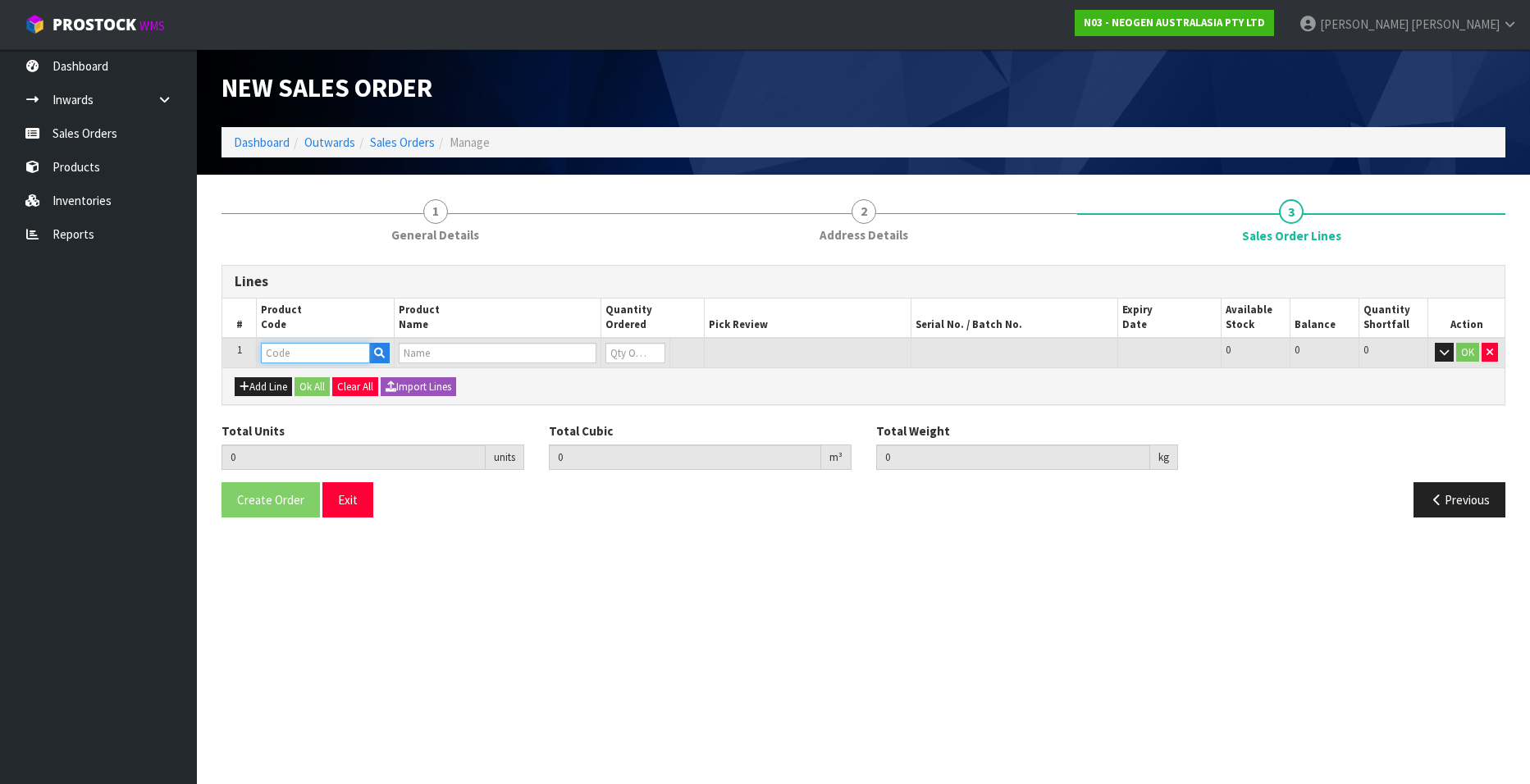
click at [284, 350] on input "text" at bounding box center [315, 353] width 109 height 21
paste input "700002148"
type input "700002148"
type input "0.000000"
type input "0.000"
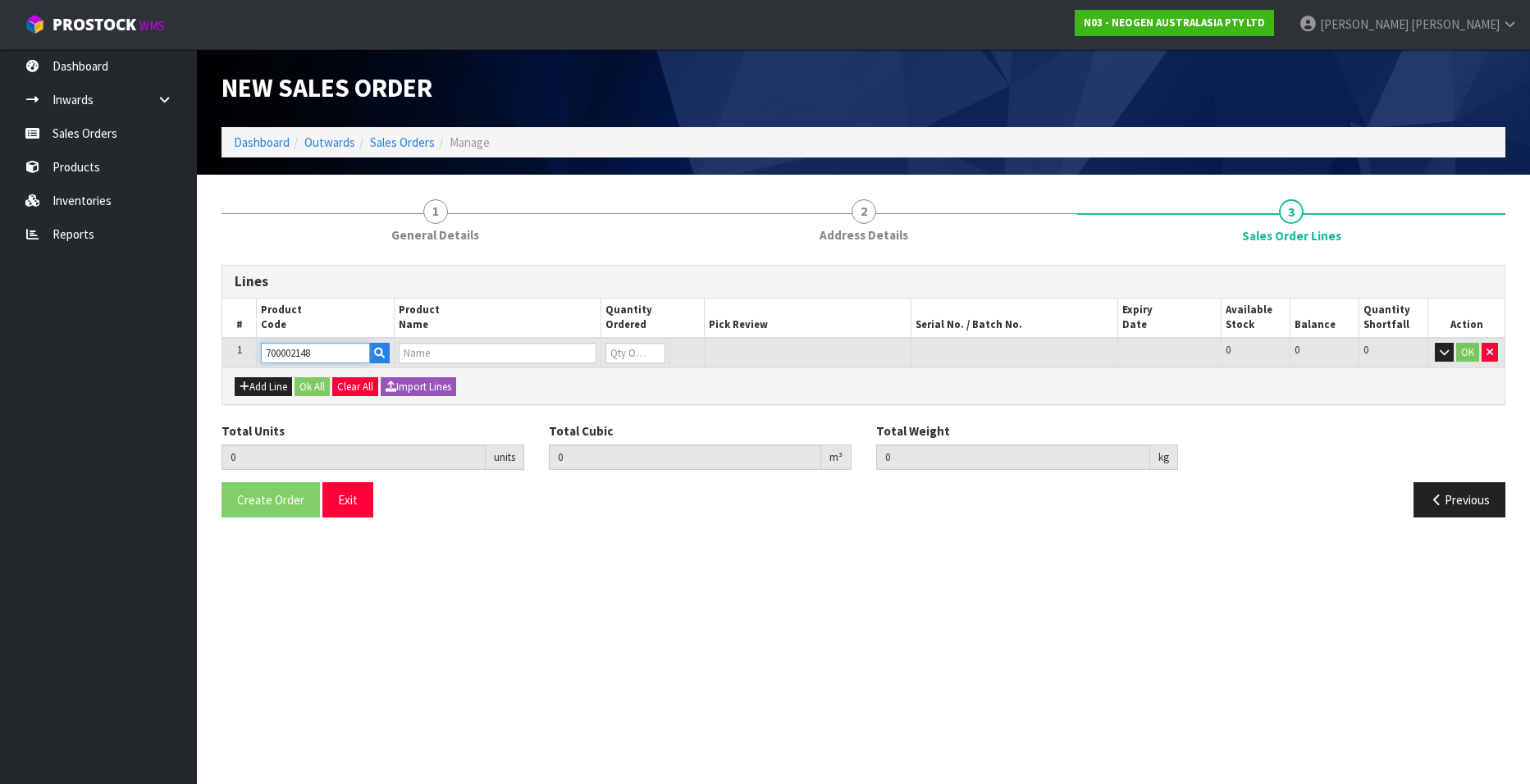
type input "7100040141 - 6477 PETRIFILM RAPD YNM CT PLT 500EA/CS"
type input "0"
type input "700002148"
type input "1"
type input "0.009842"
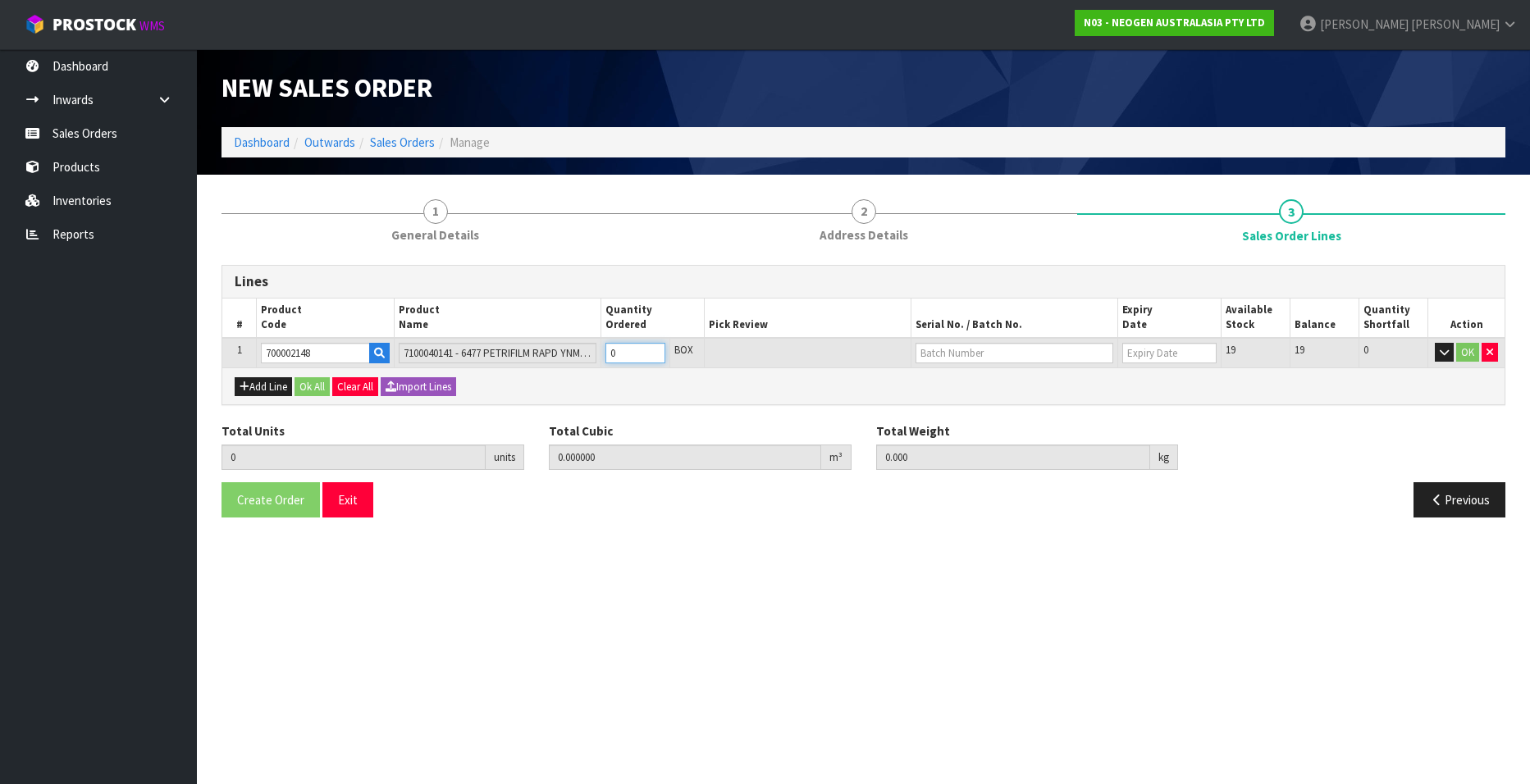
type input "1.6"
type input "1"
click at [654, 351] on input "1" at bounding box center [635, 353] width 60 height 21
click at [943, 349] on input "text" at bounding box center [1014, 353] width 197 height 21
click at [955, 375] on link "34563Y" at bounding box center [981, 380] width 130 height 22
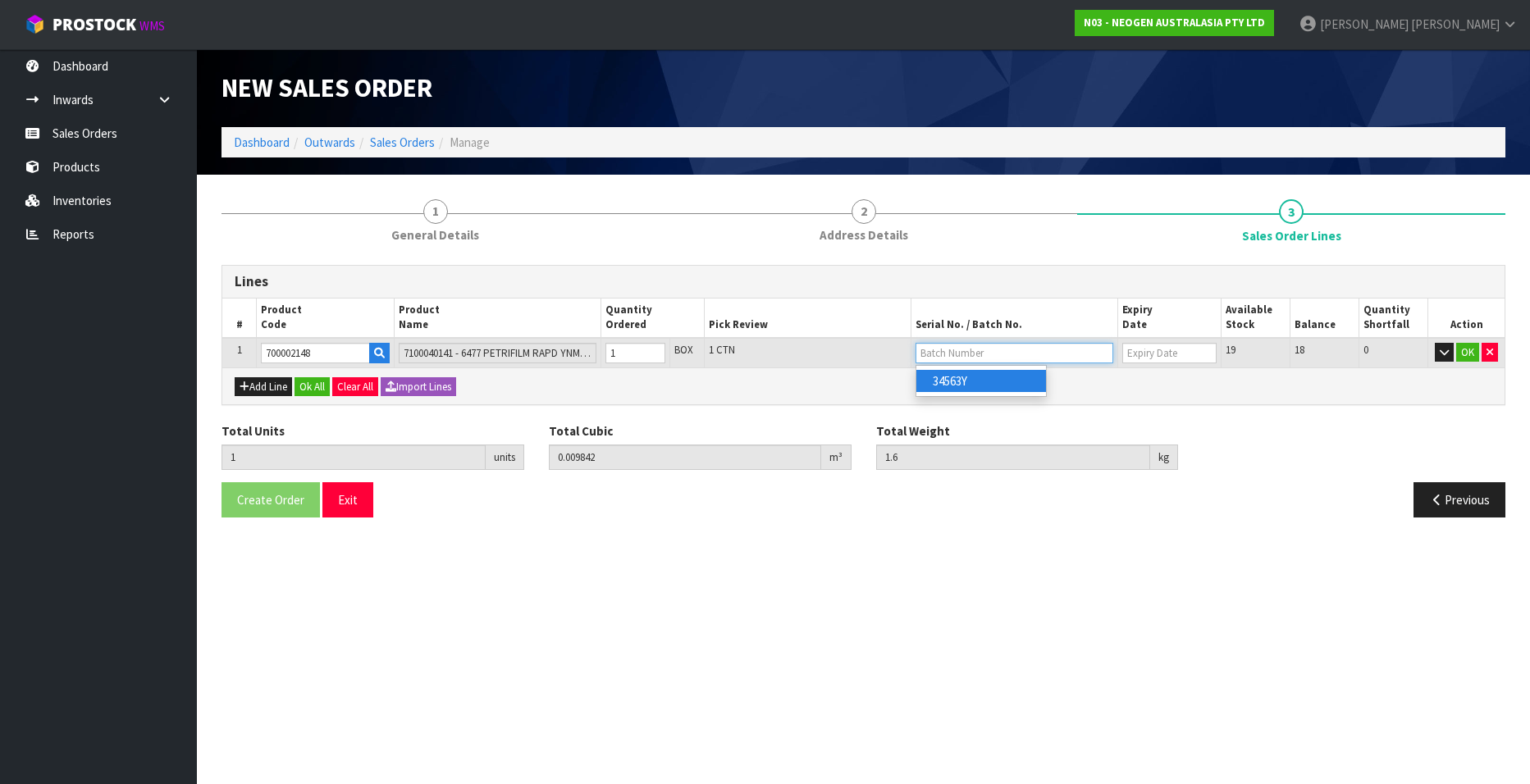
type input "34563Y"
type input "[DATE]"
click at [1463, 353] on button "OK" at bounding box center [1468, 353] width 23 height 20
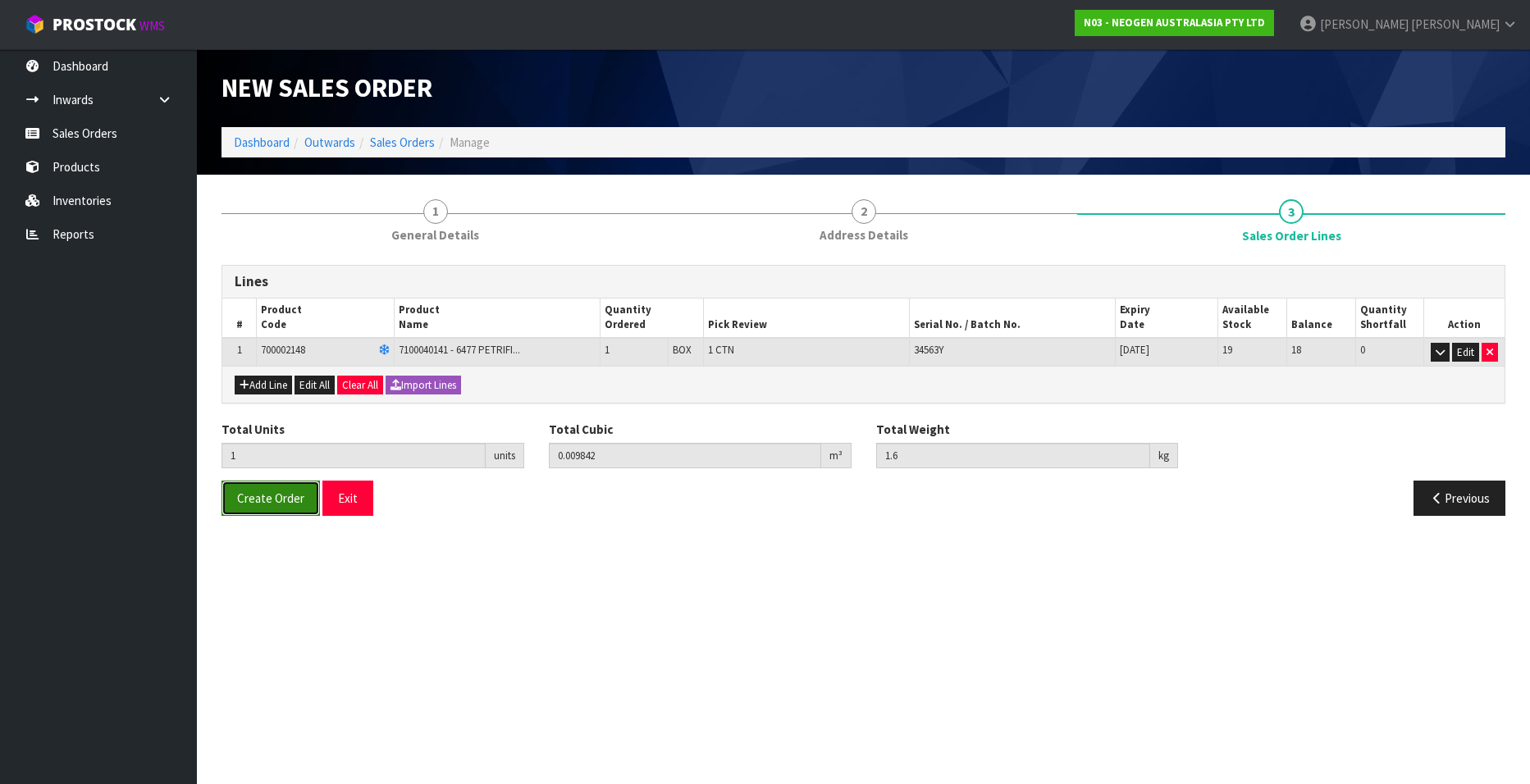
click at [274, 498] on span "Create Order" at bounding box center [270, 498] width 67 height 16
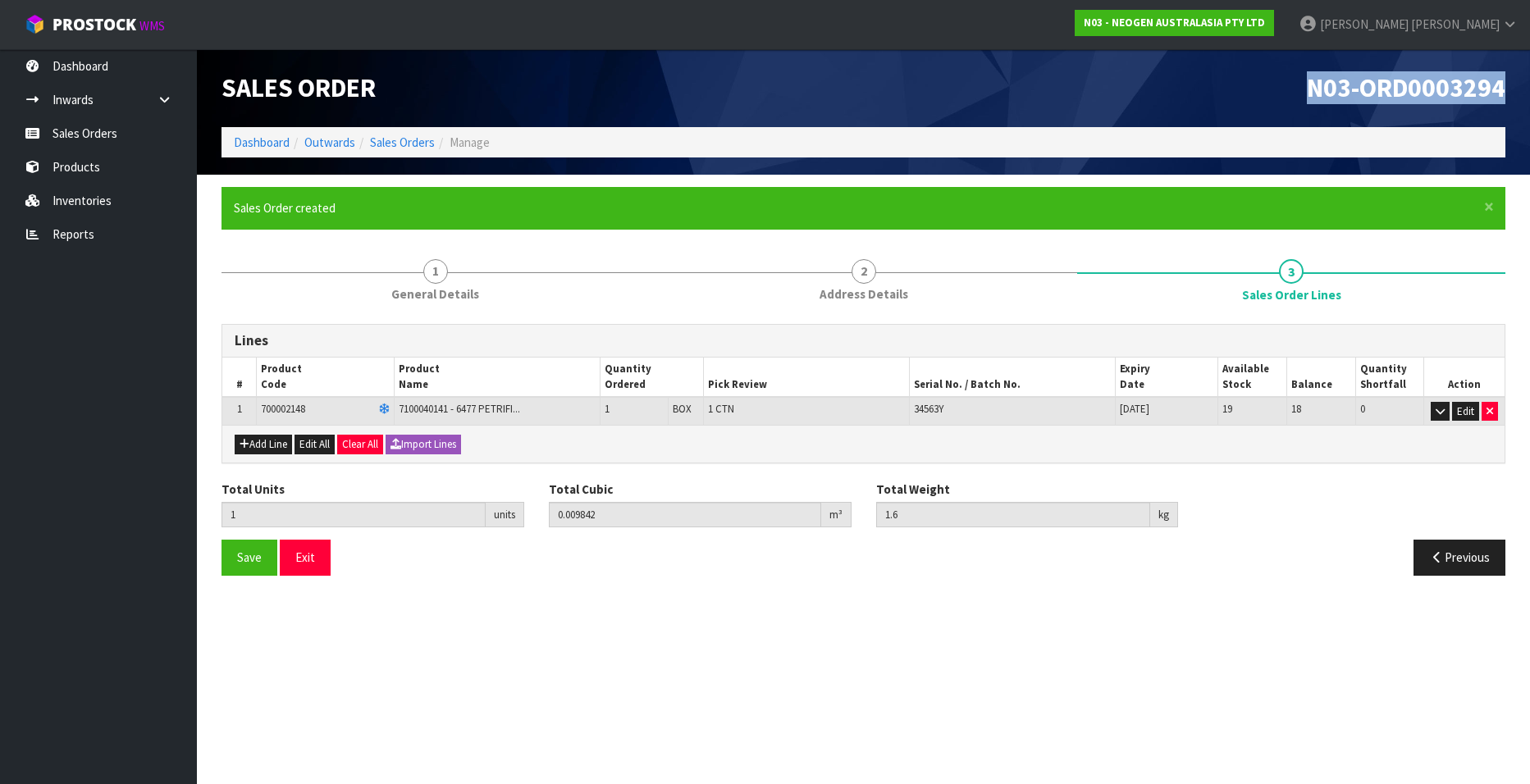
drag, startPoint x: 1306, startPoint y: 87, endPoint x: 1503, endPoint y: 88, distance: 197.0
click at [1503, 88] on h1 "N03-ORD0003294" at bounding box center [1190, 88] width 630 height 29
copy span "N03-ORD0003294"
click at [395, 137] on link "Sales Orders" at bounding box center [402, 142] width 65 height 16
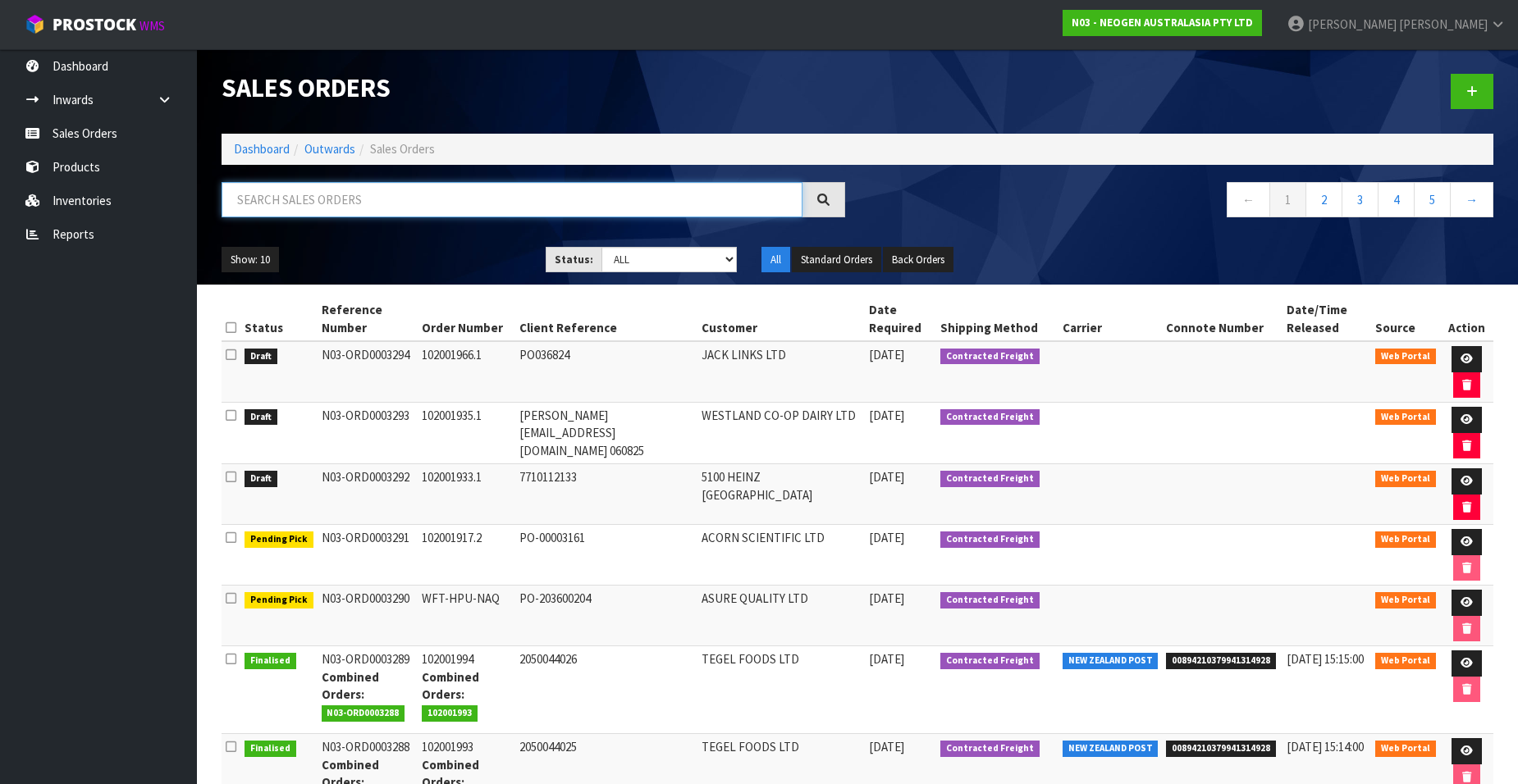
click at [329, 205] on input "text" at bounding box center [511, 199] width 581 height 35
paste input "102001995"
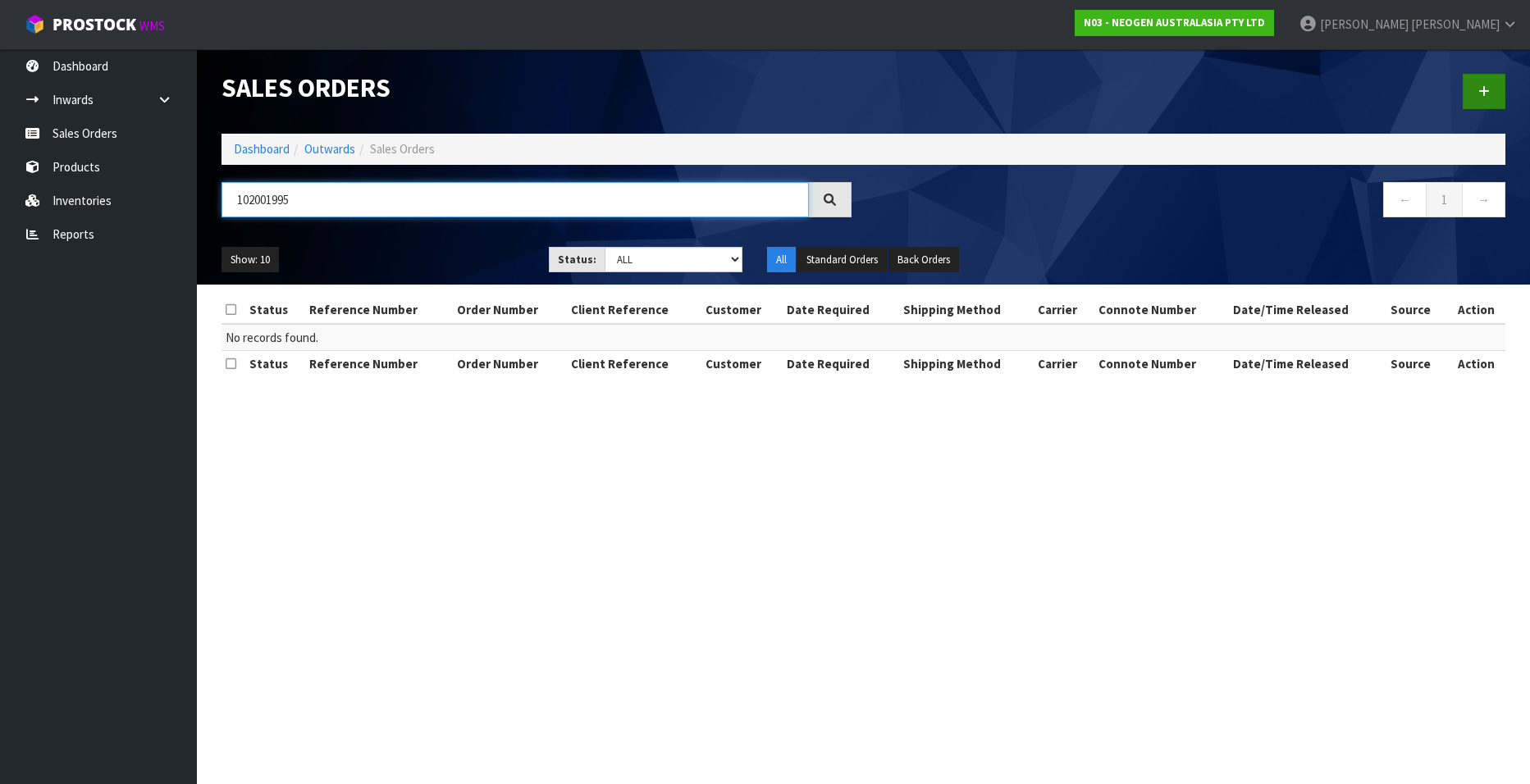
type input "102001995"
click at [1487, 91] on icon at bounding box center [1484, 91] width 12 height 12
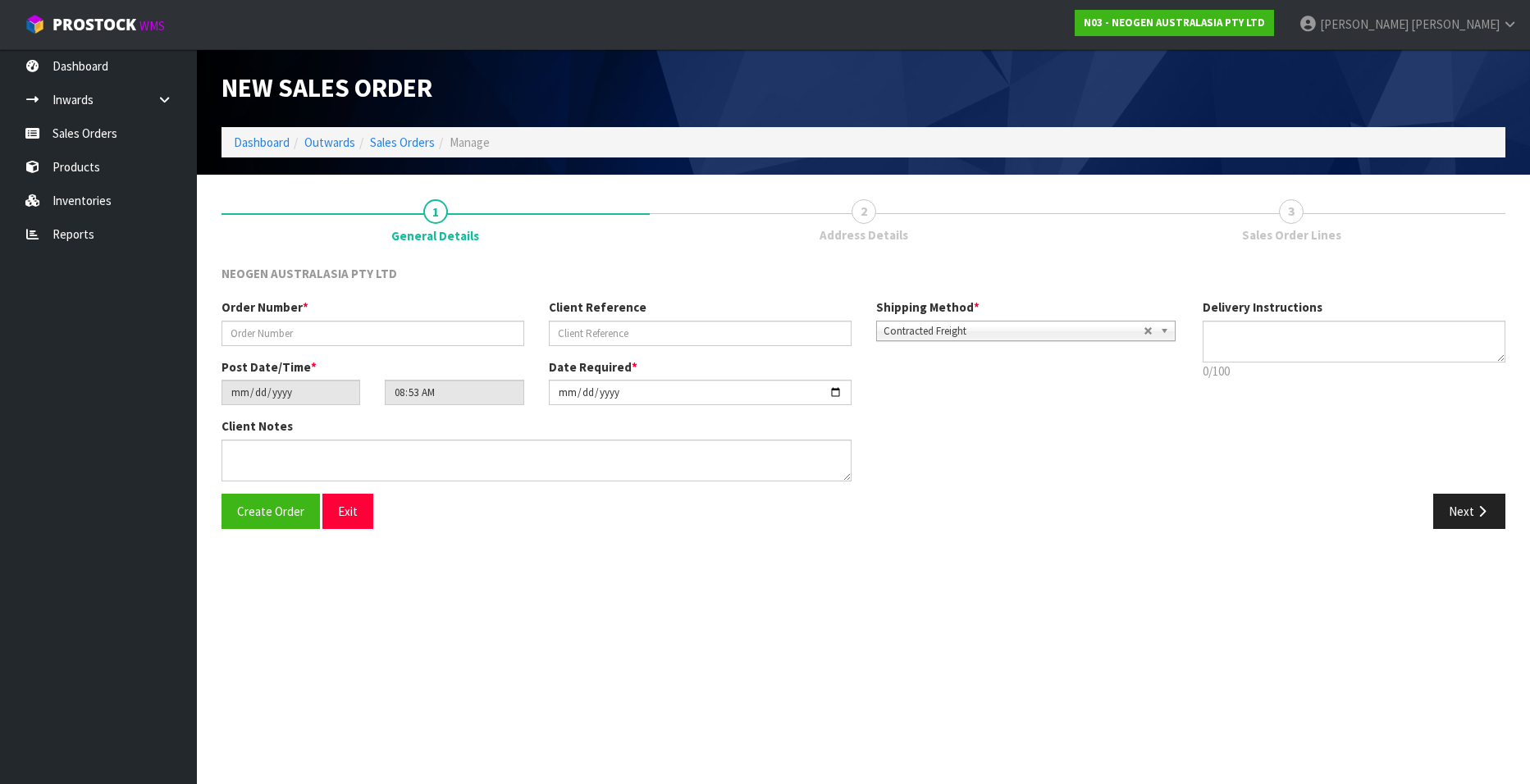
type textarea "CHILLED GOODS -OVERNIGHT"
click at [295, 339] on input "text" at bounding box center [372, 333] width 303 height 25
paste input "102001995"
type input "102001995"
click at [564, 332] on input "text" at bounding box center [700, 333] width 303 height 25
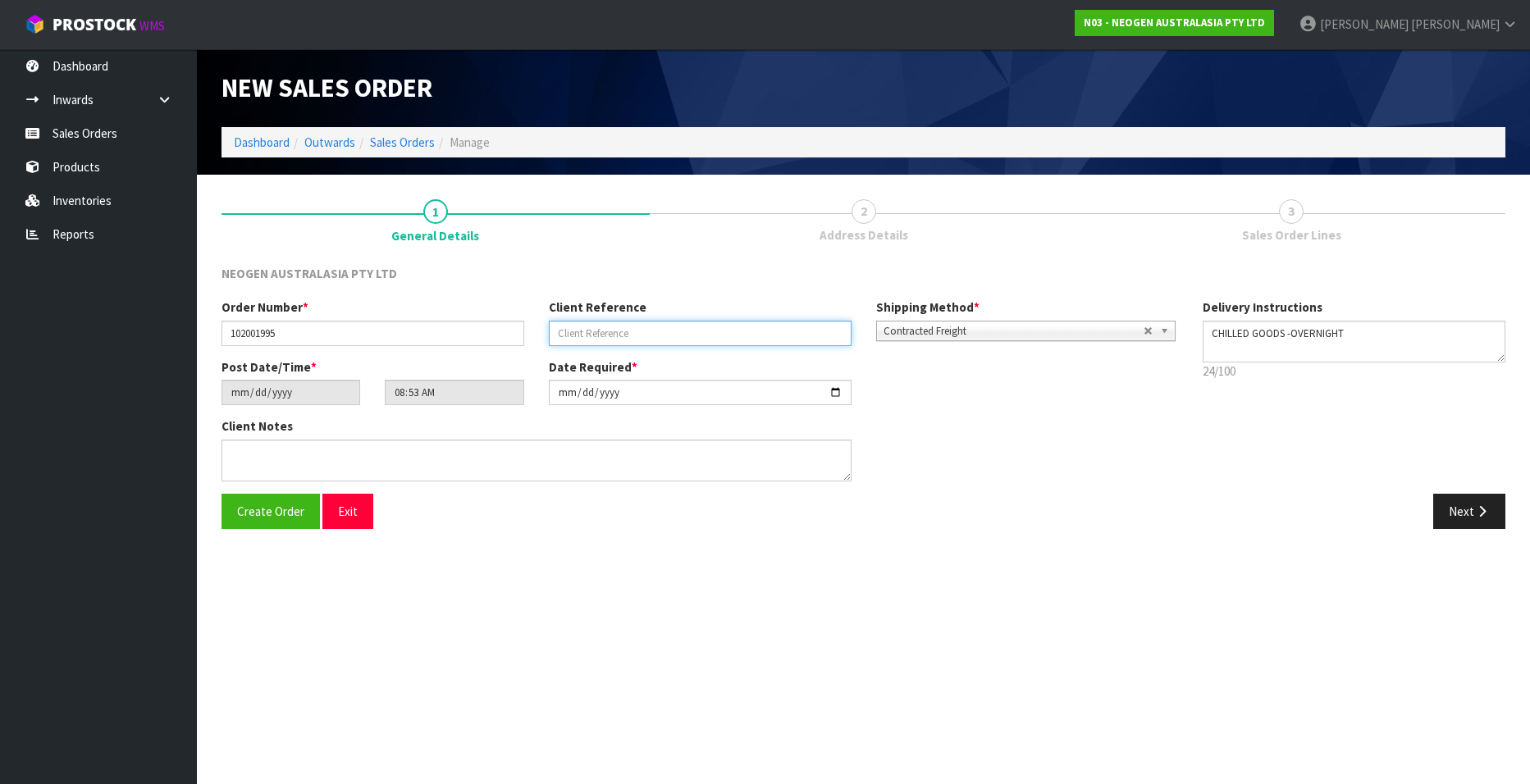
paste input "8002858072"
type input "8002858072"
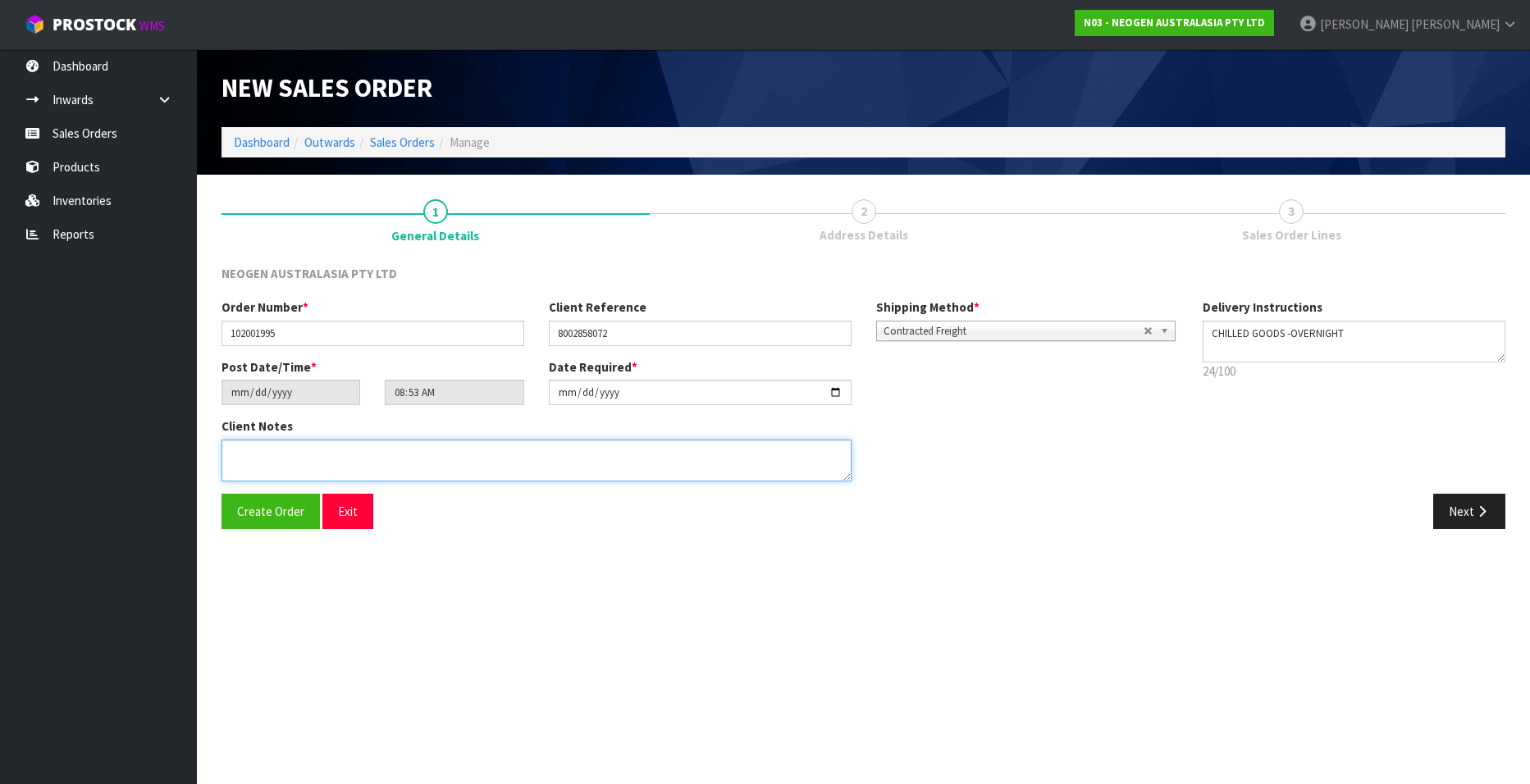
click at [266, 457] on textarea at bounding box center [536, 460] width 630 height 42
type textarea "ATTN SITE STORE"
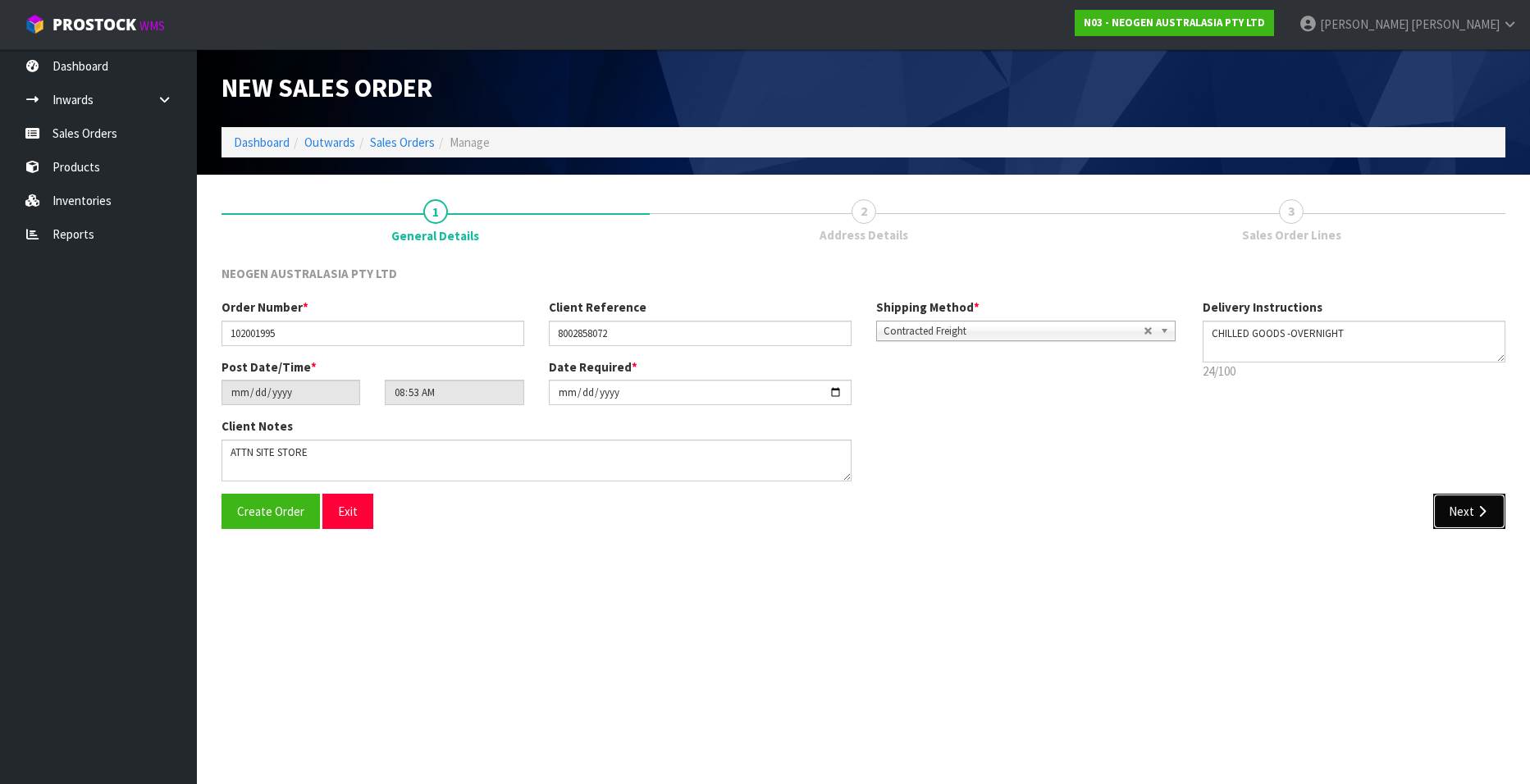
click at [1450, 512] on button "Next" at bounding box center [1469, 511] width 72 height 35
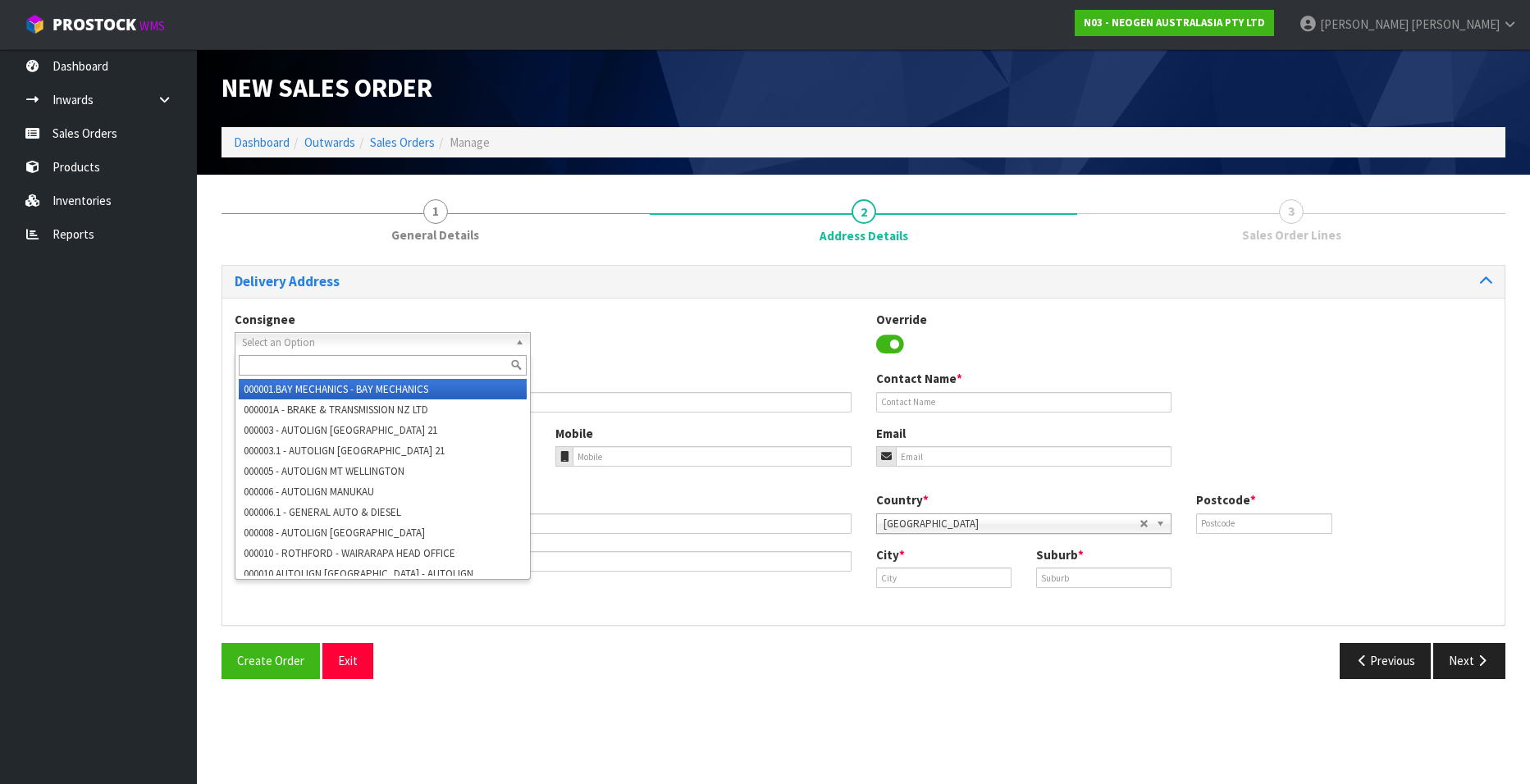
click at [439, 340] on span "Select an Option" at bounding box center [375, 343] width 266 height 20
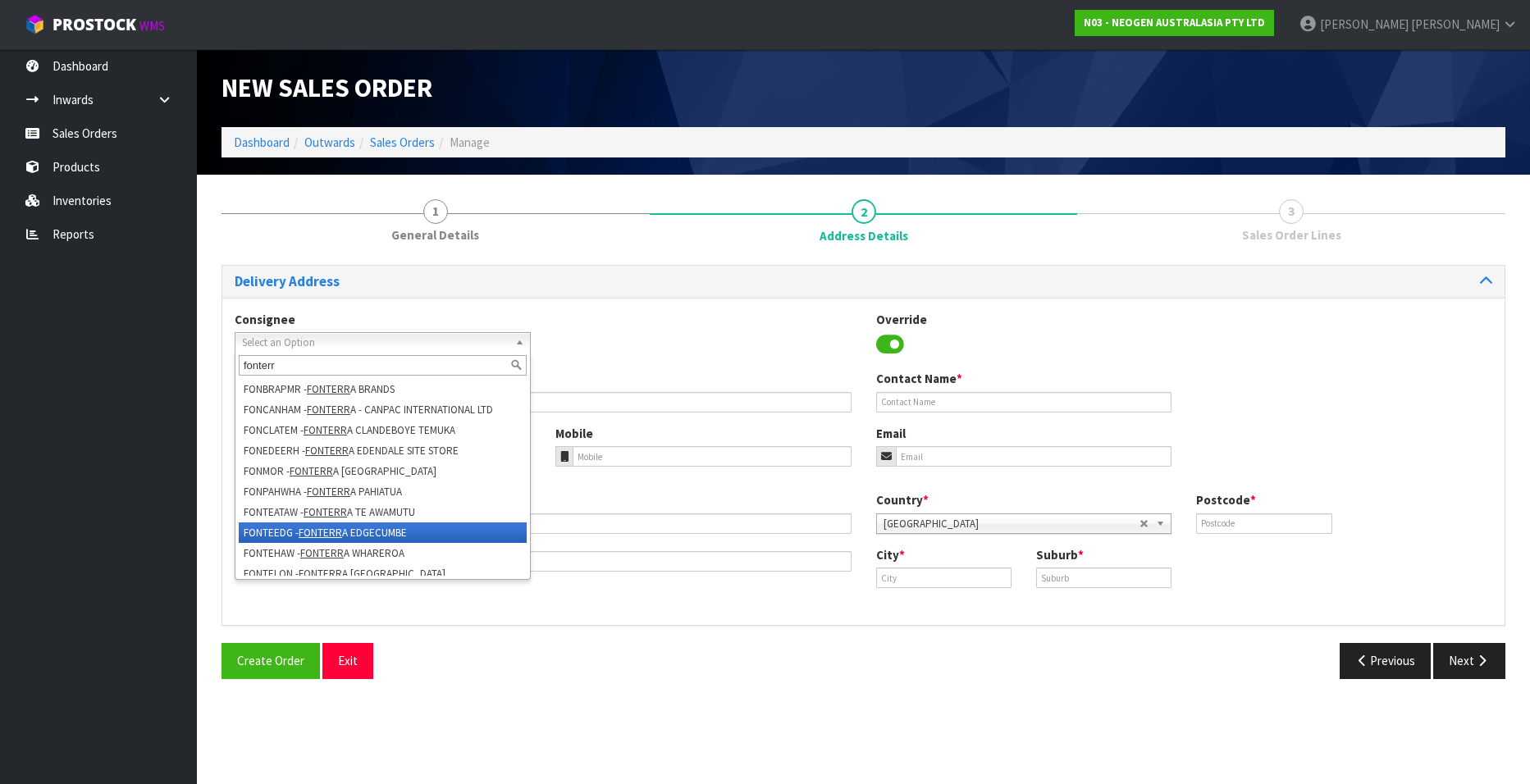
type input "fonterr"
click at [409, 526] on li "FONTEEDG - FONTERR A EDGECUMBE" at bounding box center [382, 532] width 288 height 21
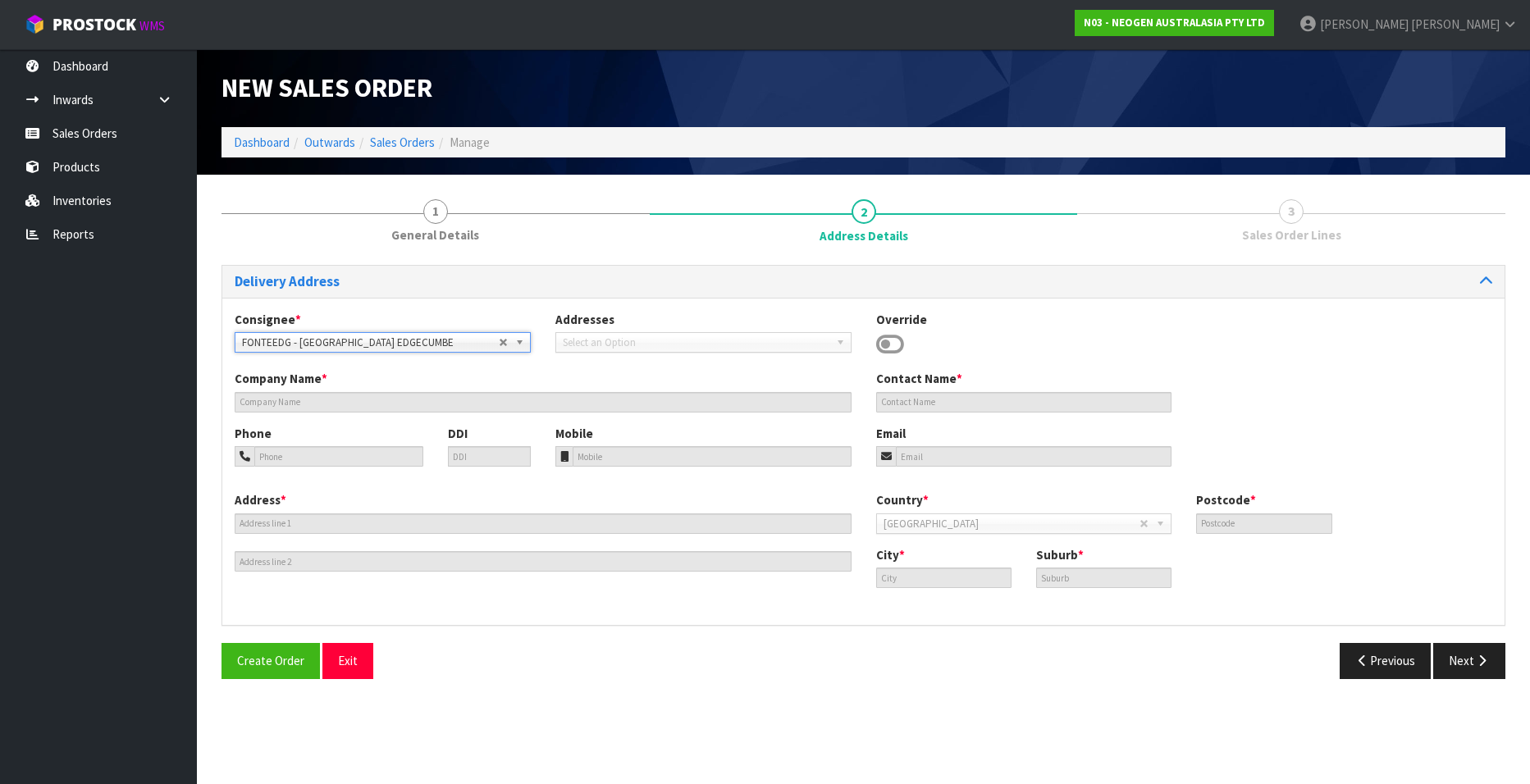
type input "FONTERRA EDGECUMBE"
type input "SITE STORE, 520 AWAKERI ROAD"
type input "3193"
type input "EDGECUMBE"
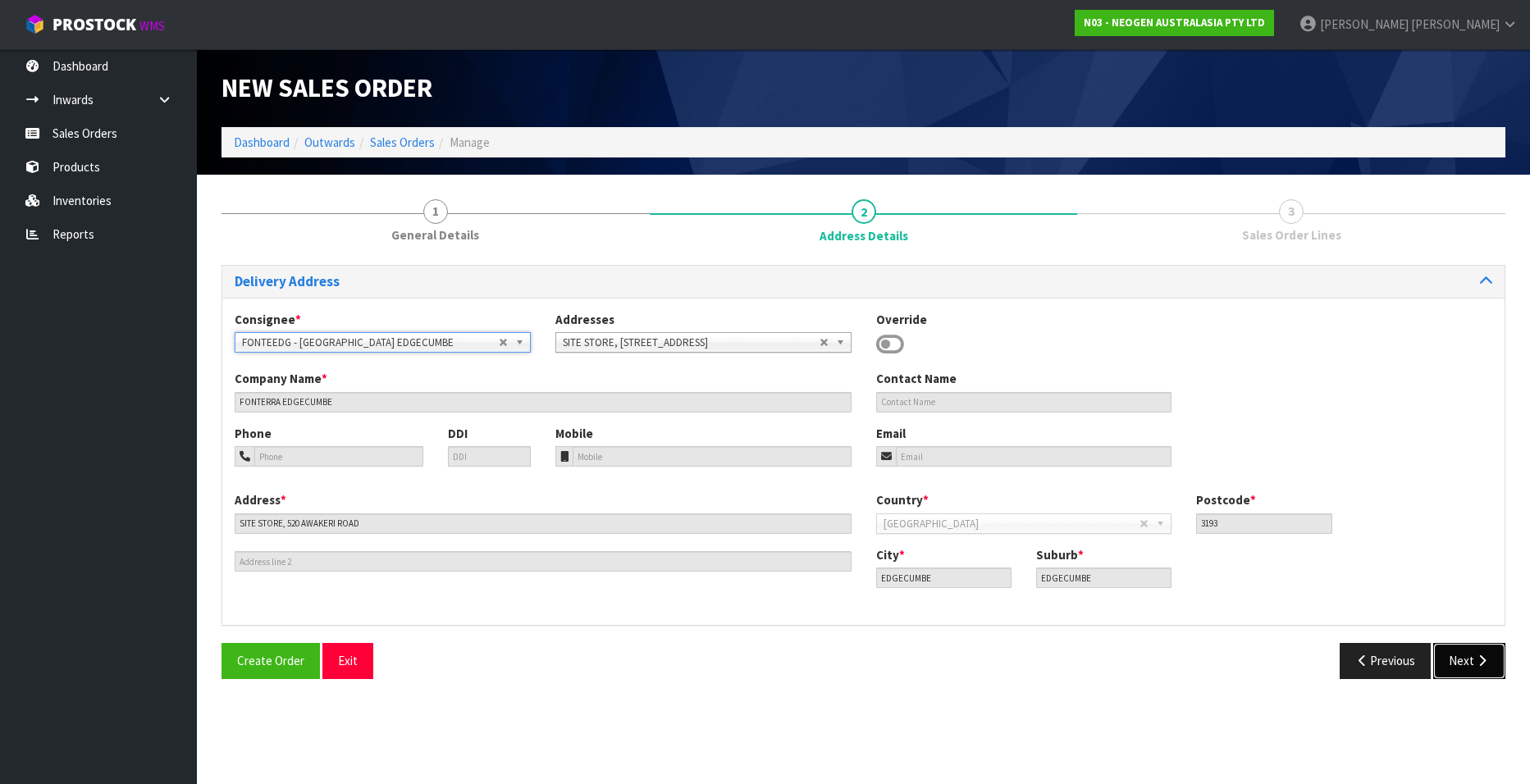
click at [1463, 662] on button "Next" at bounding box center [1469, 660] width 72 height 35
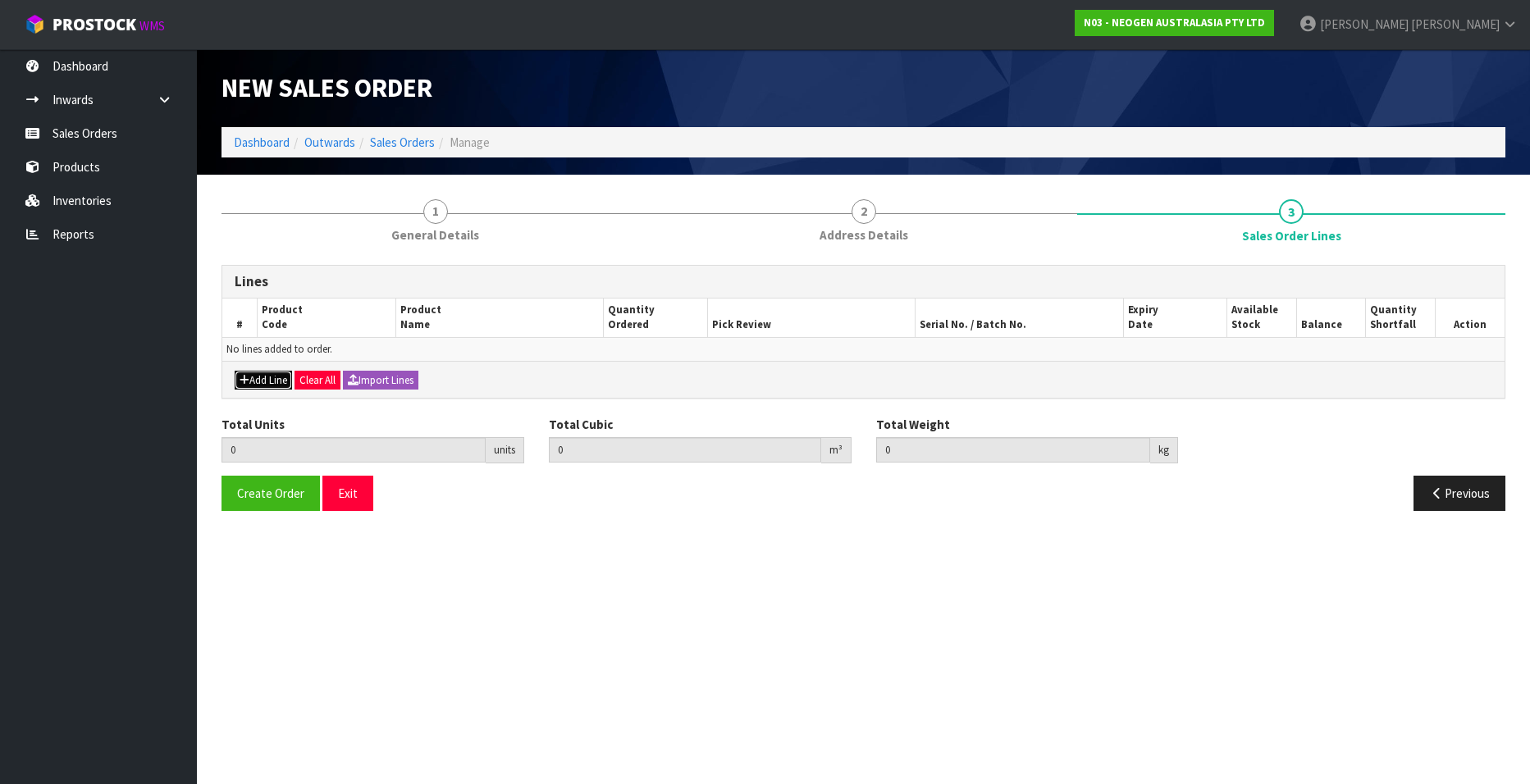
click at [264, 376] on button "Add Line" at bounding box center [263, 380] width 58 height 20
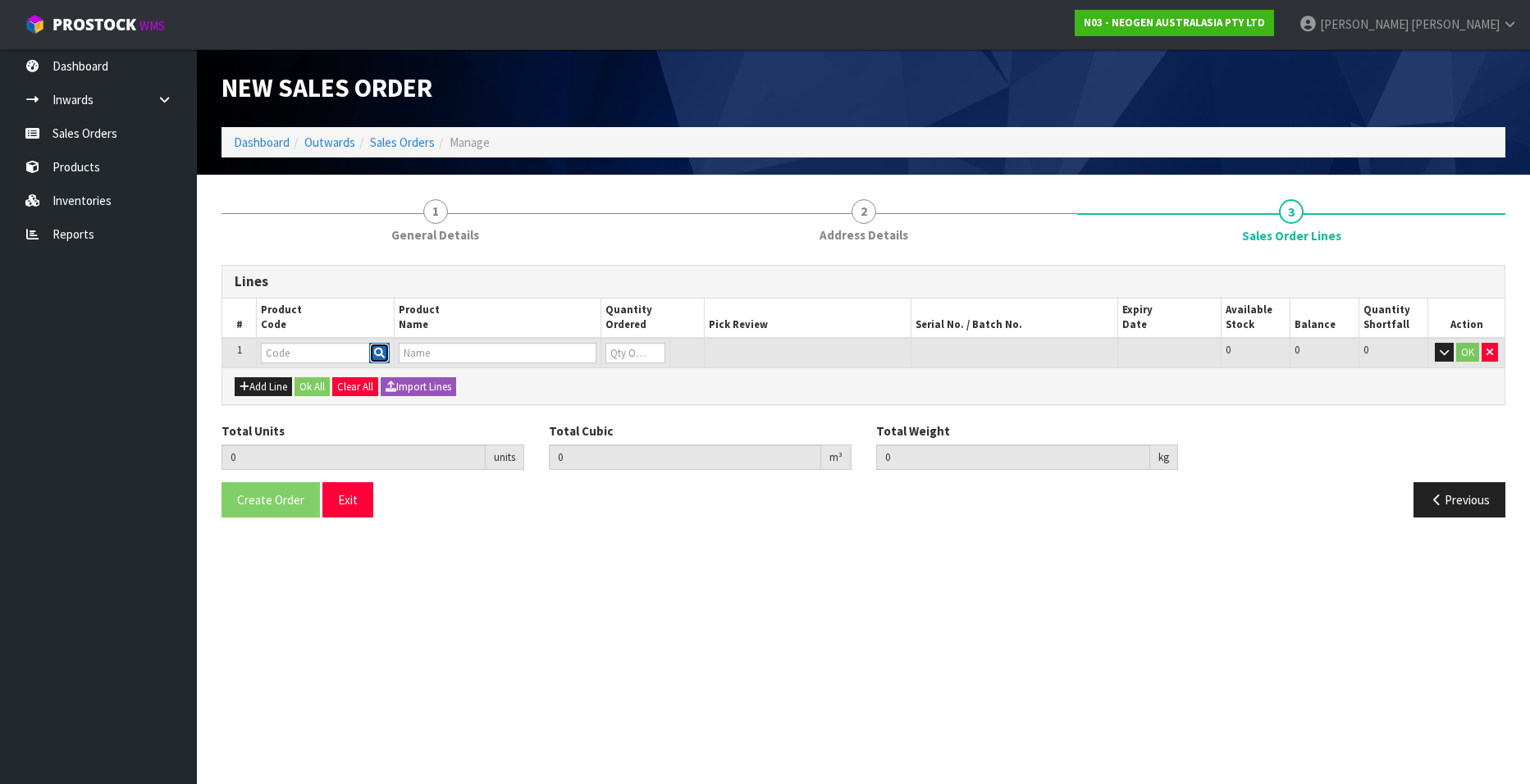
click at [372, 351] on button "button" at bounding box center [379, 353] width 21 height 21
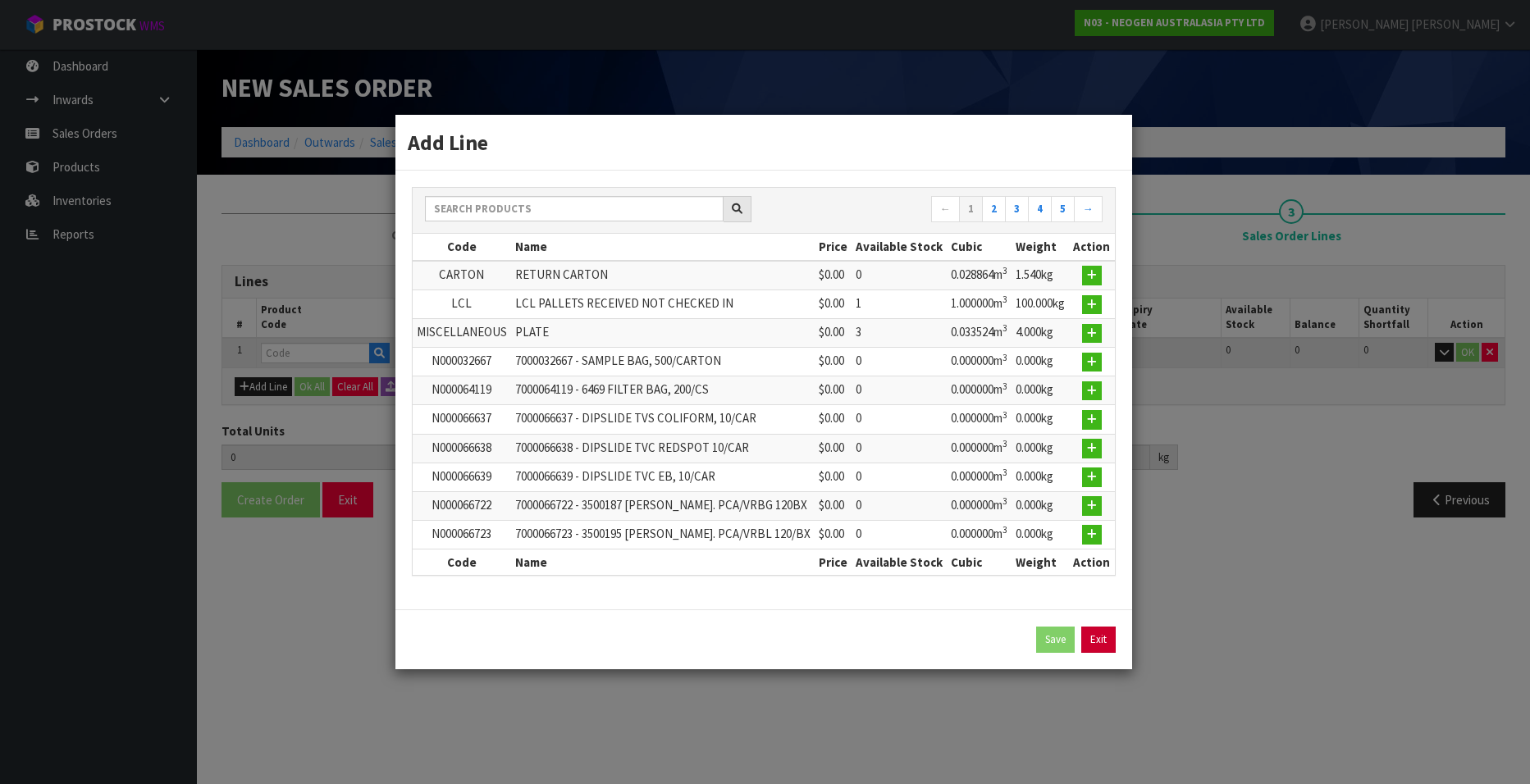
click at [1098, 638] on link "Exit" at bounding box center [1098, 639] width 35 height 26
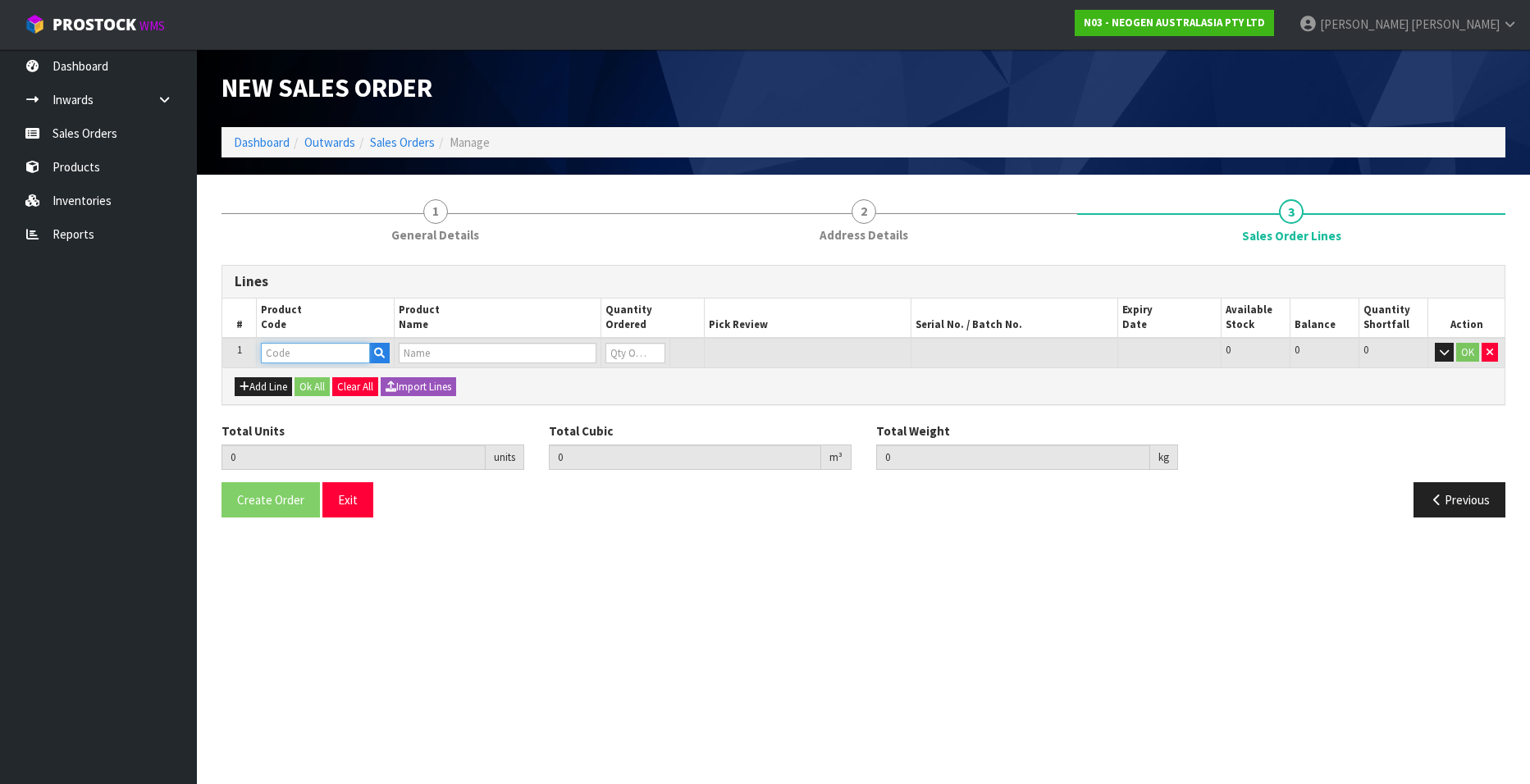
click at [283, 351] on input "text" at bounding box center [315, 353] width 109 height 21
paste input "700002100"
type input "700002100"
type input "0.000000"
type input "0.000"
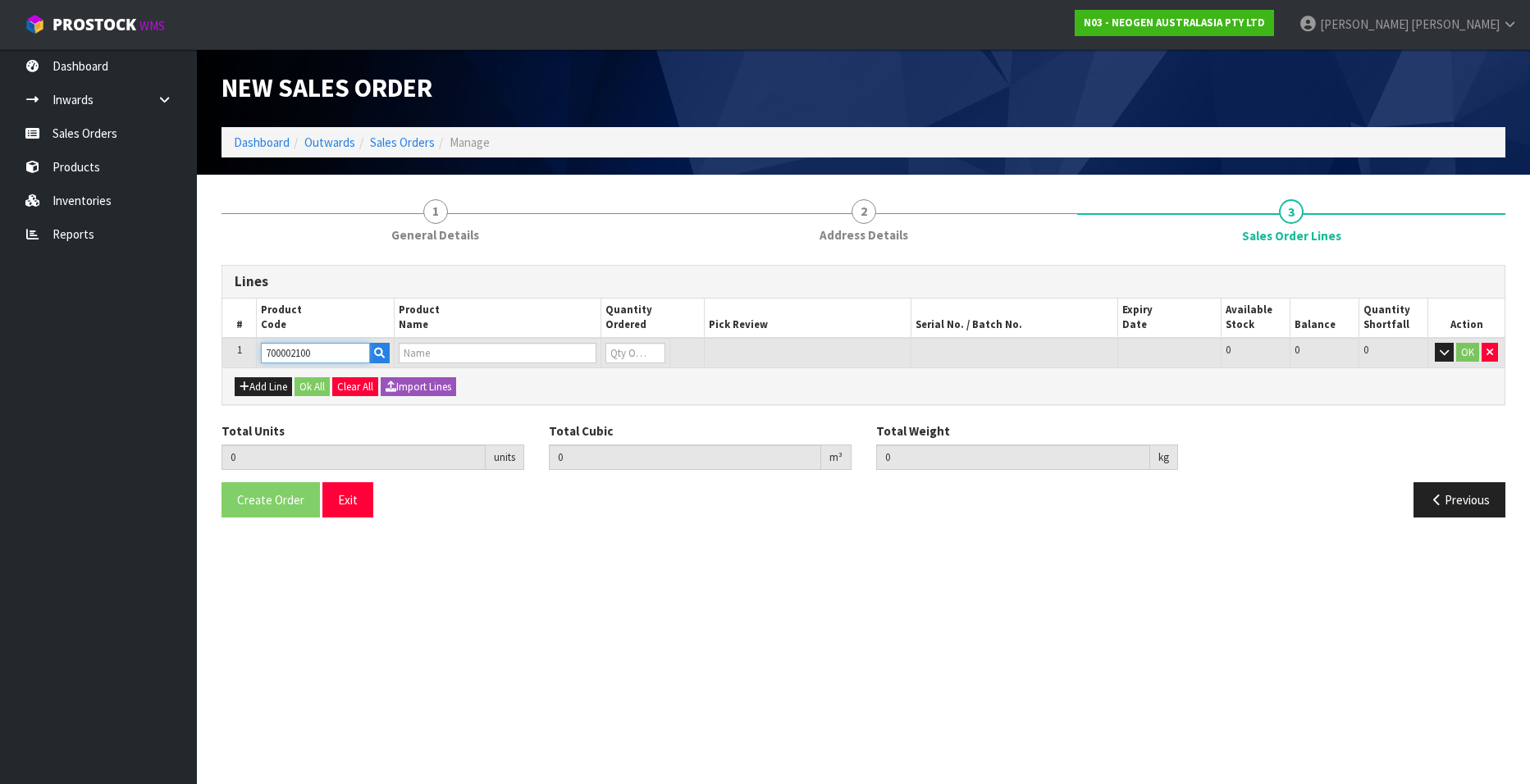
type input "7100002659 - AQT200 WATER - TOTAL ATP TEST, 100/CS"
type input "0"
type input "700002100"
click at [652, 353] on input "0" at bounding box center [635, 353] width 60 height 21
type input "1"
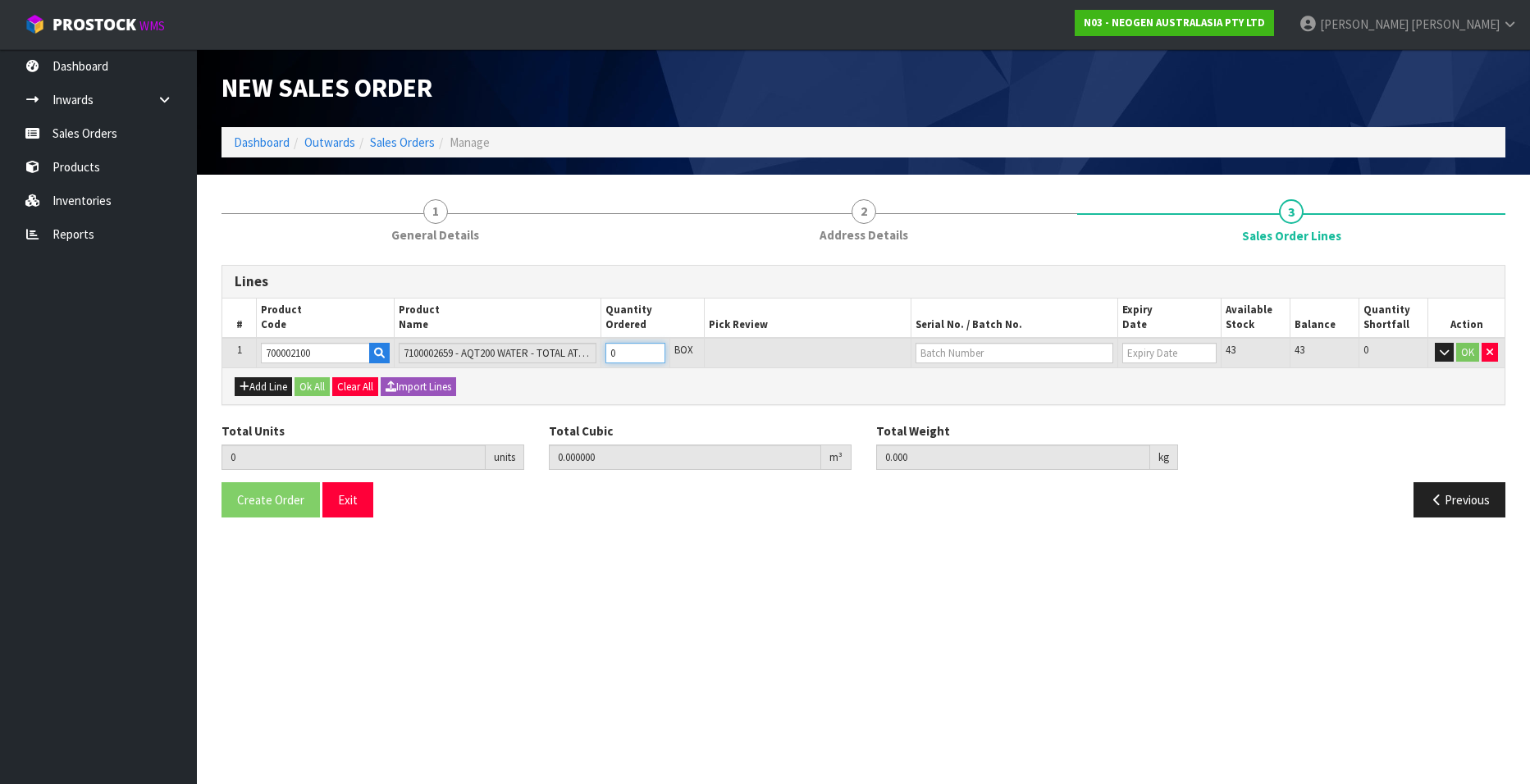
type input "0.00504"
type input "1"
click at [653, 348] on input "1" at bounding box center [635, 353] width 60 height 21
click at [1011, 356] on input "text" at bounding box center [1014, 353] width 197 height 21
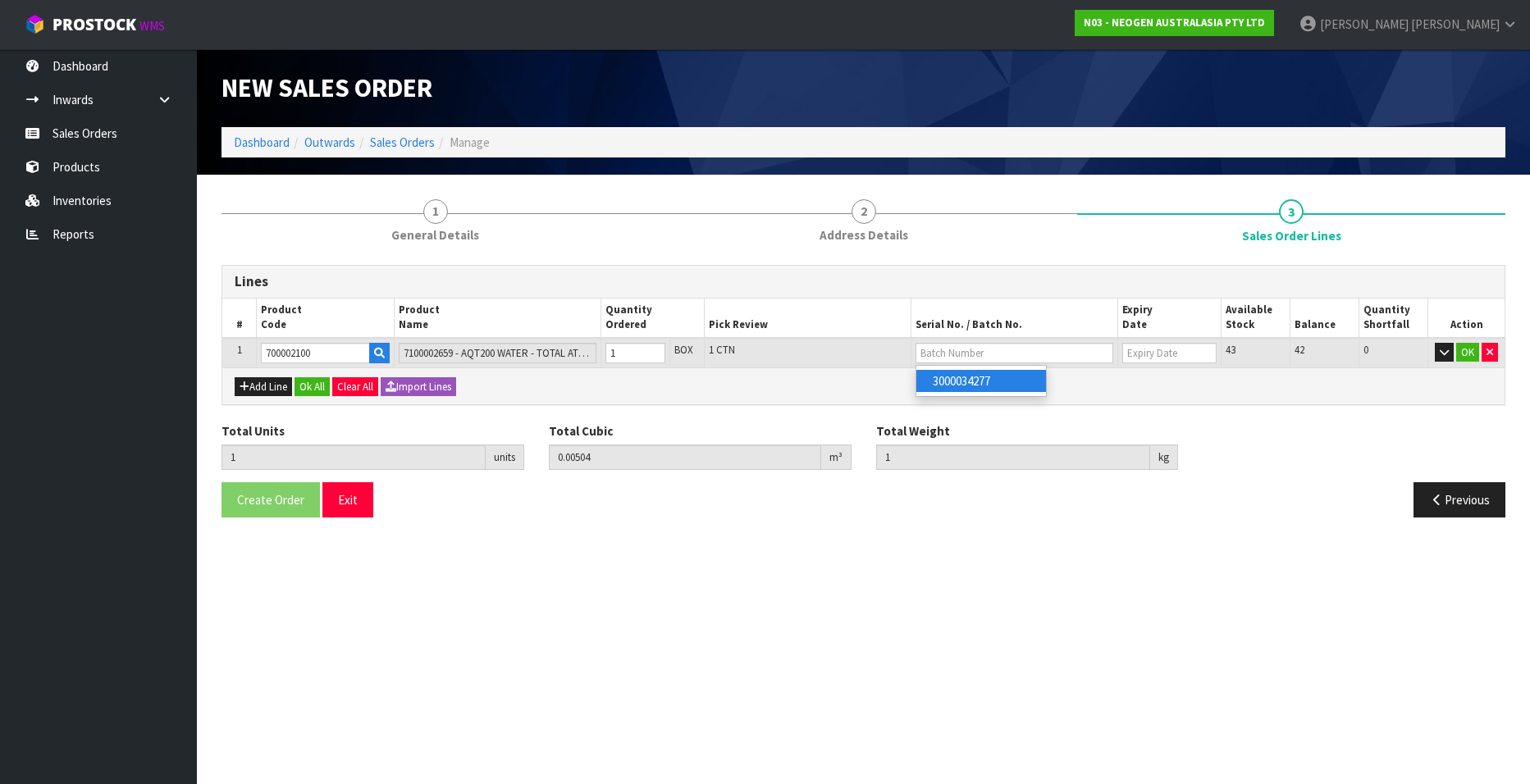
click at [993, 377] on link "3000034277" at bounding box center [981, 380] width 130 height 22
type input "3000034277"
type input "09/06/2026"
click at [265, 382] on button "Add Line" at bounding box center [263, 387] width 58 height 20
type input "0"
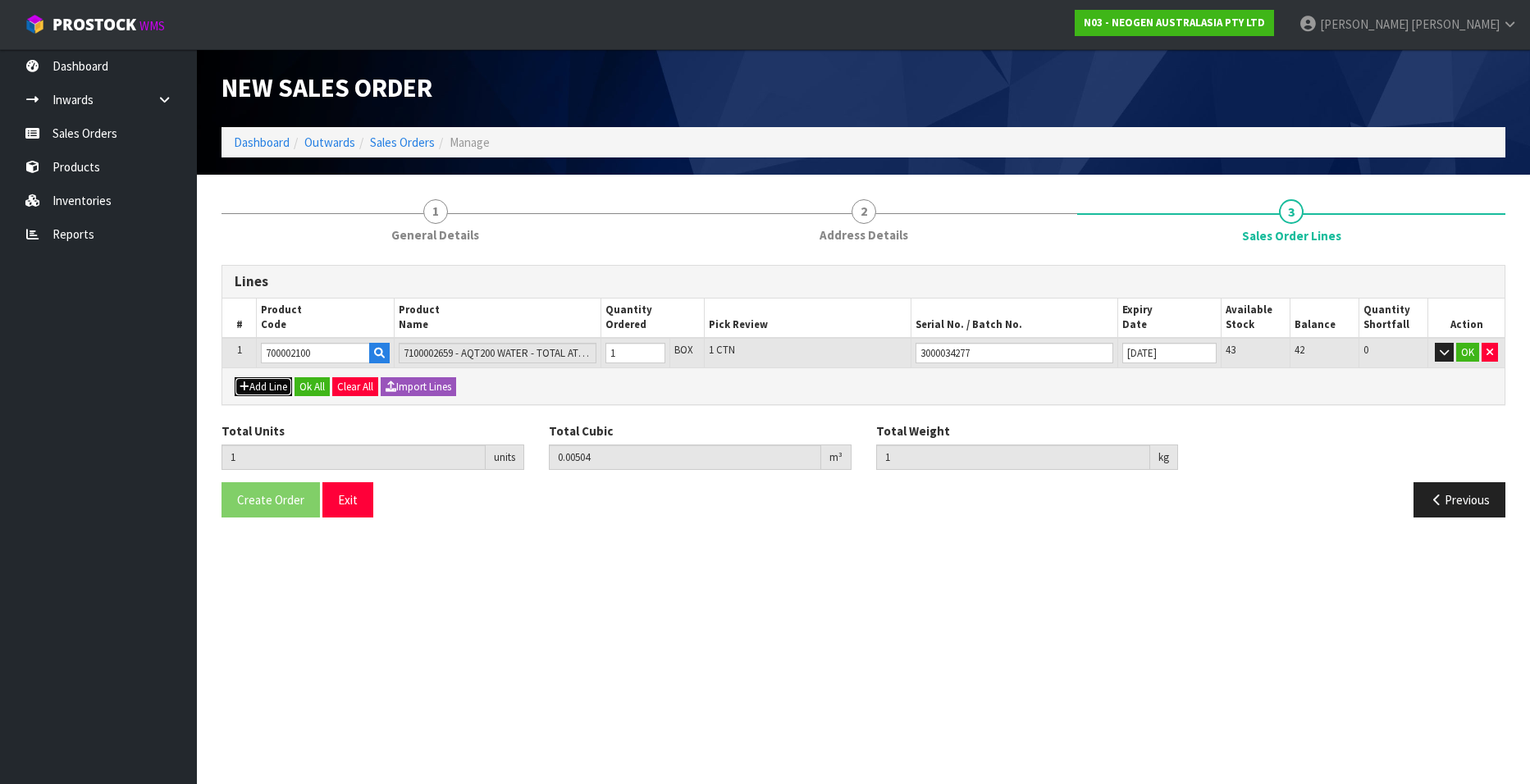
type input "0"
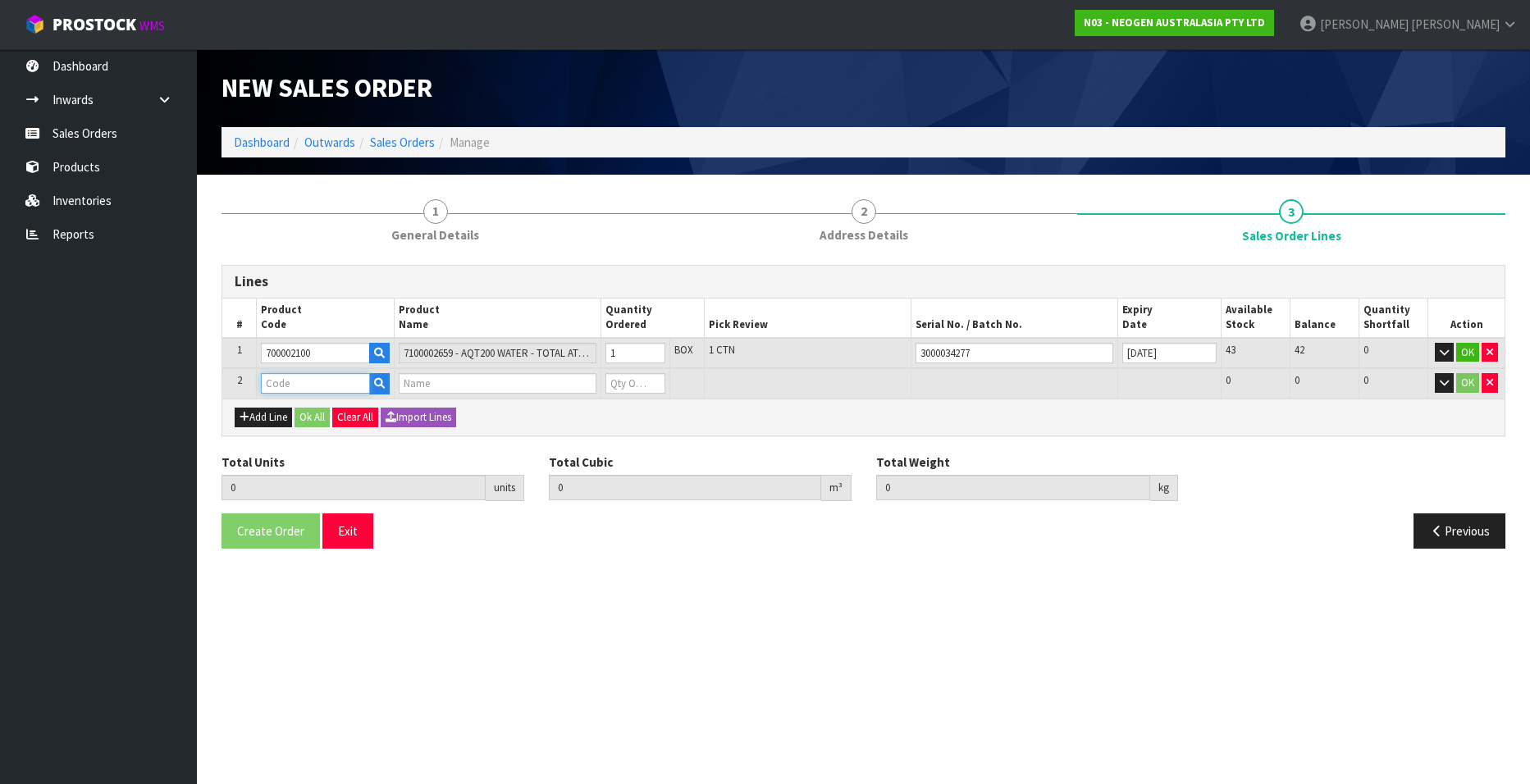
click at [306, 385] on input "text" at bounding box center [315, 383] width 109 height 21
drag, startPoint x: 321, startPoint y: 351, endPoint x: 253, endPoint y: 351, distance: 68.0
click at [253, 351] on tr "1 700002100 7100002659 - AQT200 WATER - TOTAL ATP TEST, 100/CS 1 BOX 1 CTN 3000…" at bounding box center [862, 353] width 1282 height 31
click at [303, 387] on input "text" at bounding box center [315, 383] width 109 height 21
paste input "700002100"
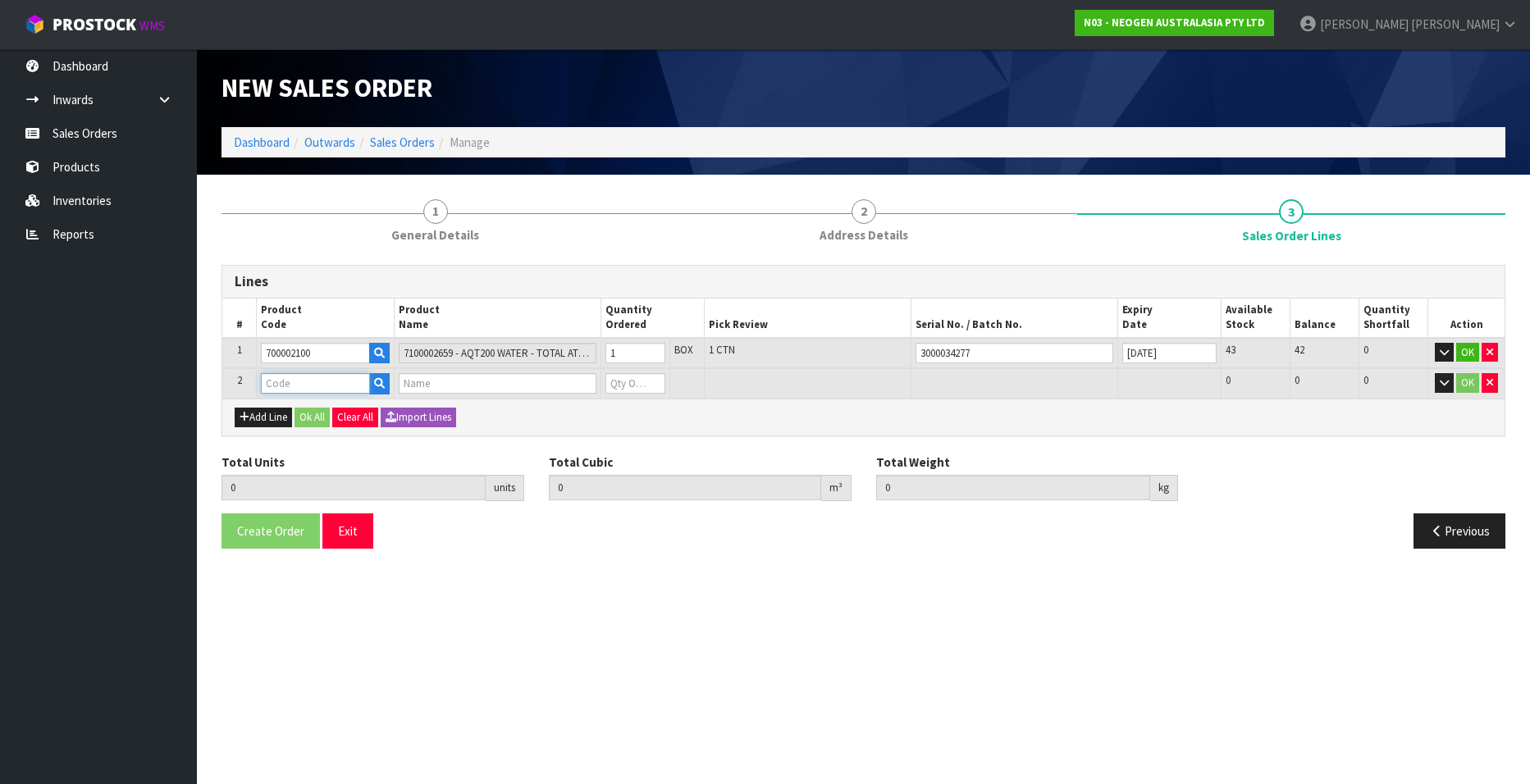
type input "700002100"
type input "1"
type input "0.00504"
type input "1"
type input "7100002659 - AQT200 WATER - TOTAL ATP TEST, 100/CS"
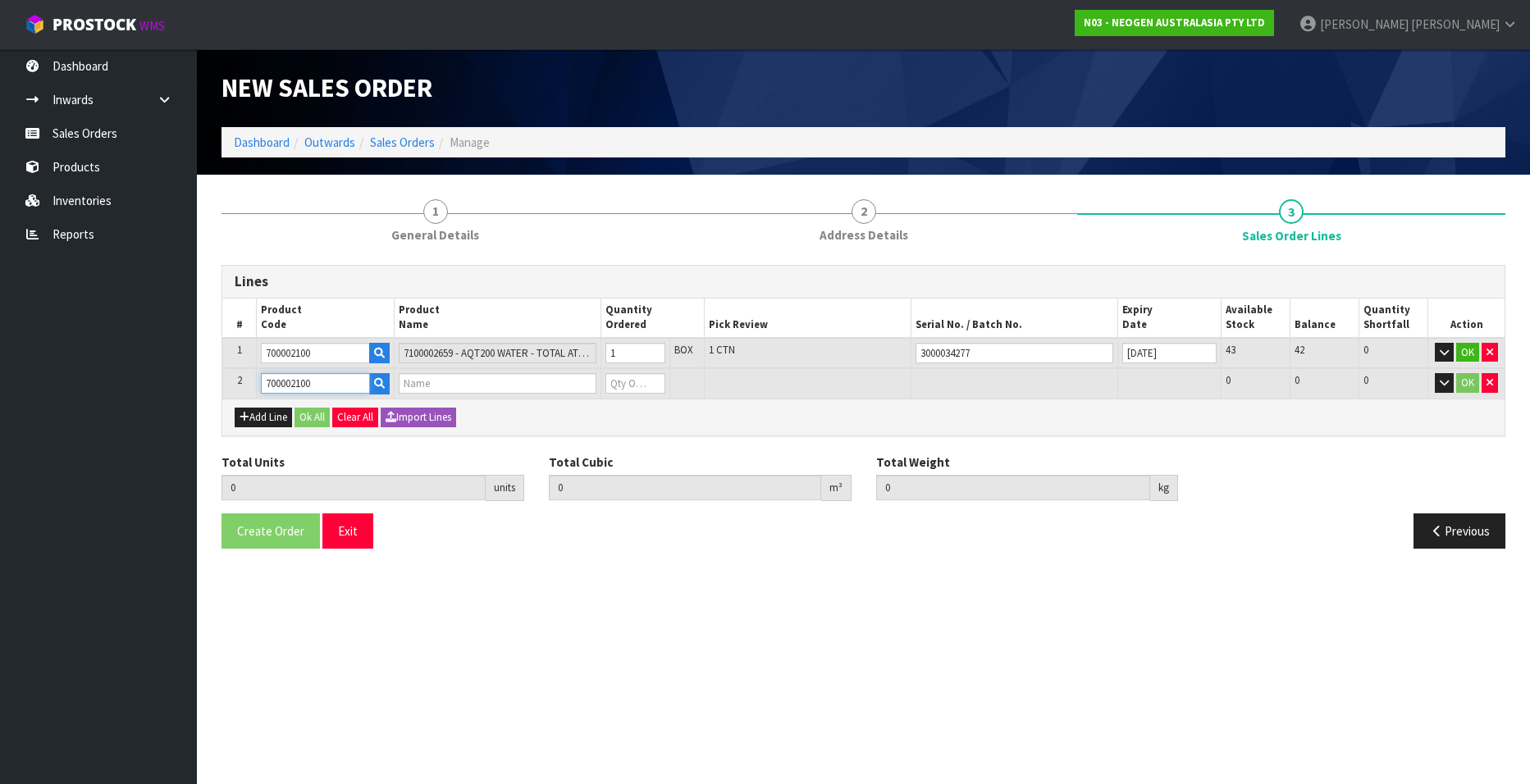
type input "0"
type input "700002100"
type input "2"
type input "0.01008"
type input "2"
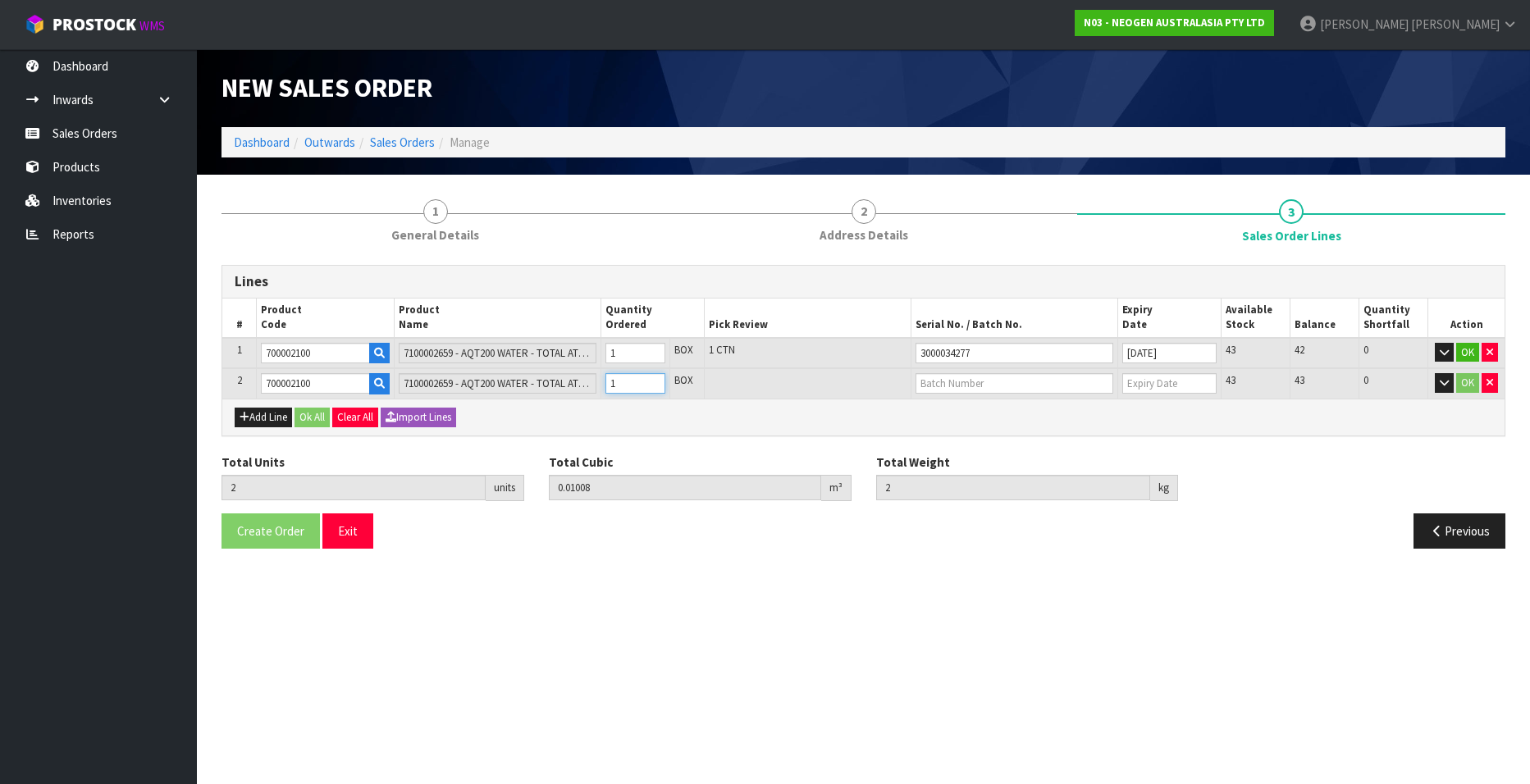
type input "1"
click at [652, 379] on input "1" at bounding box center [635, 383] width 60 height 21
click at [981, 380] on input "text" at bounding box center [1014, 383] width 197 height 21
click at [1017, 410] on link "3000034277" at bounding box center [981, 411] width 130 height 22
type input "3000034277"
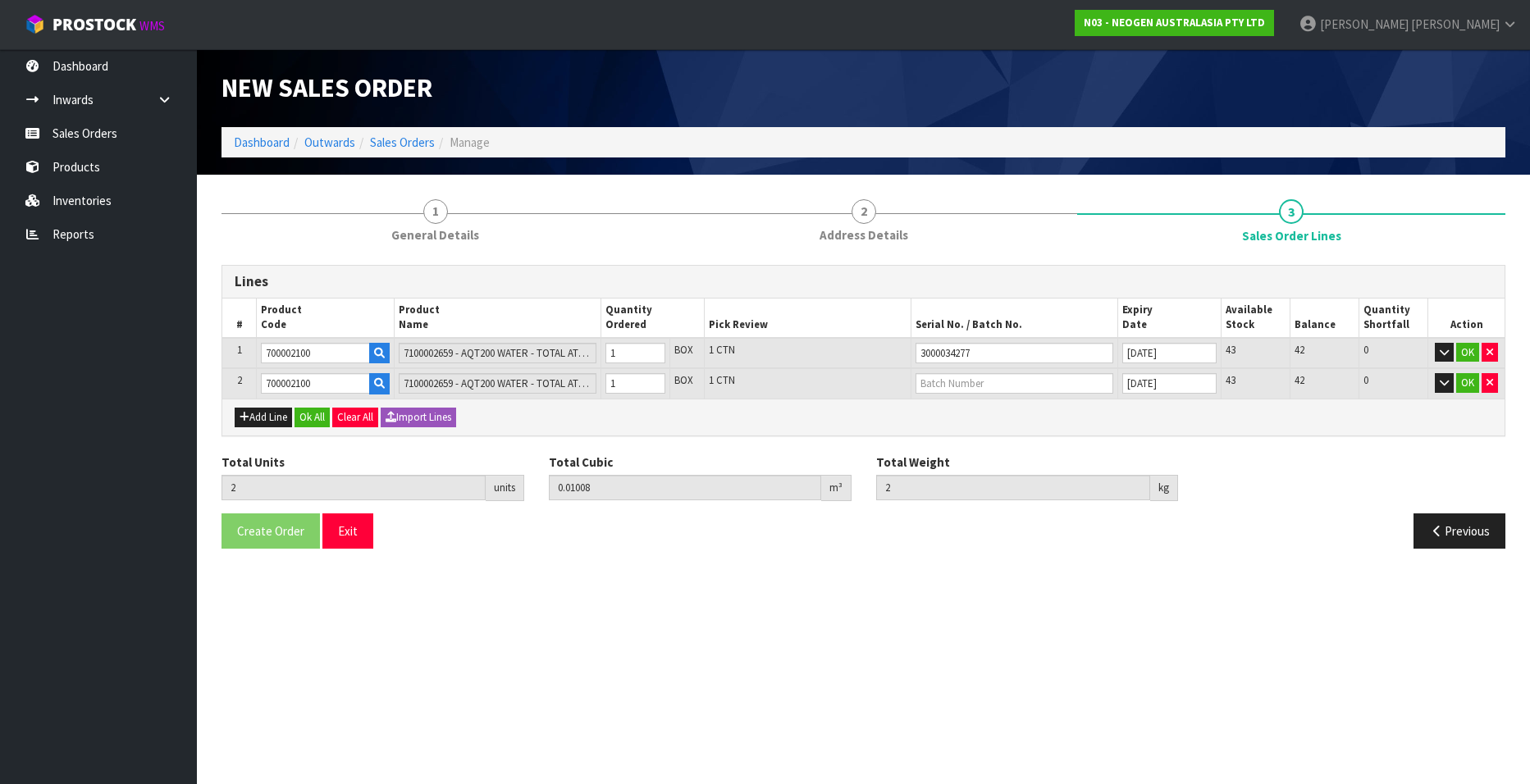
type input "09/06/2026"
click at [1468, 349] on button "OK" at bounding box center [1468, 353] width 23 height 20
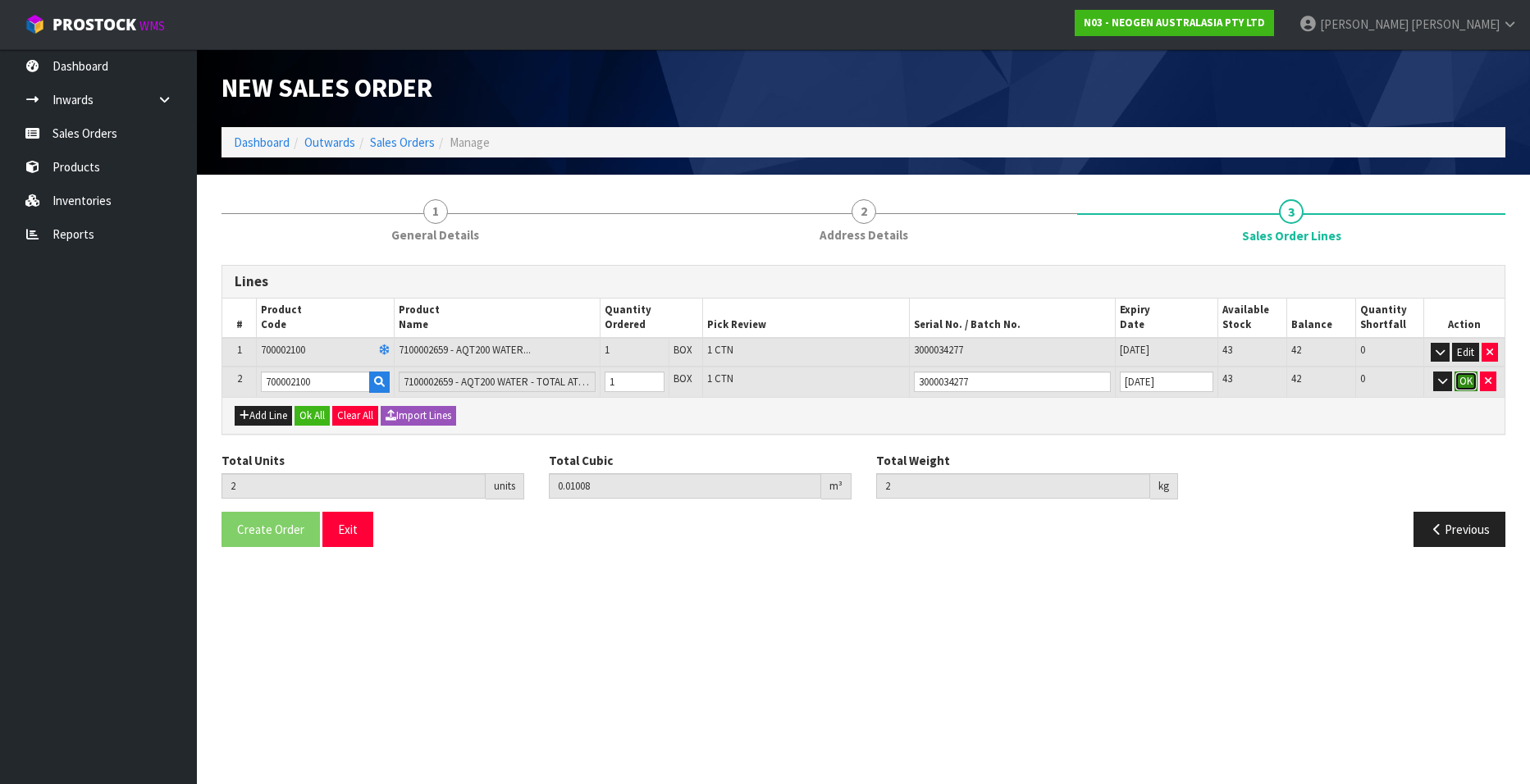
click at [1466, 376] on button "OK" at bounding box center [1466, 381] width 23 height 20
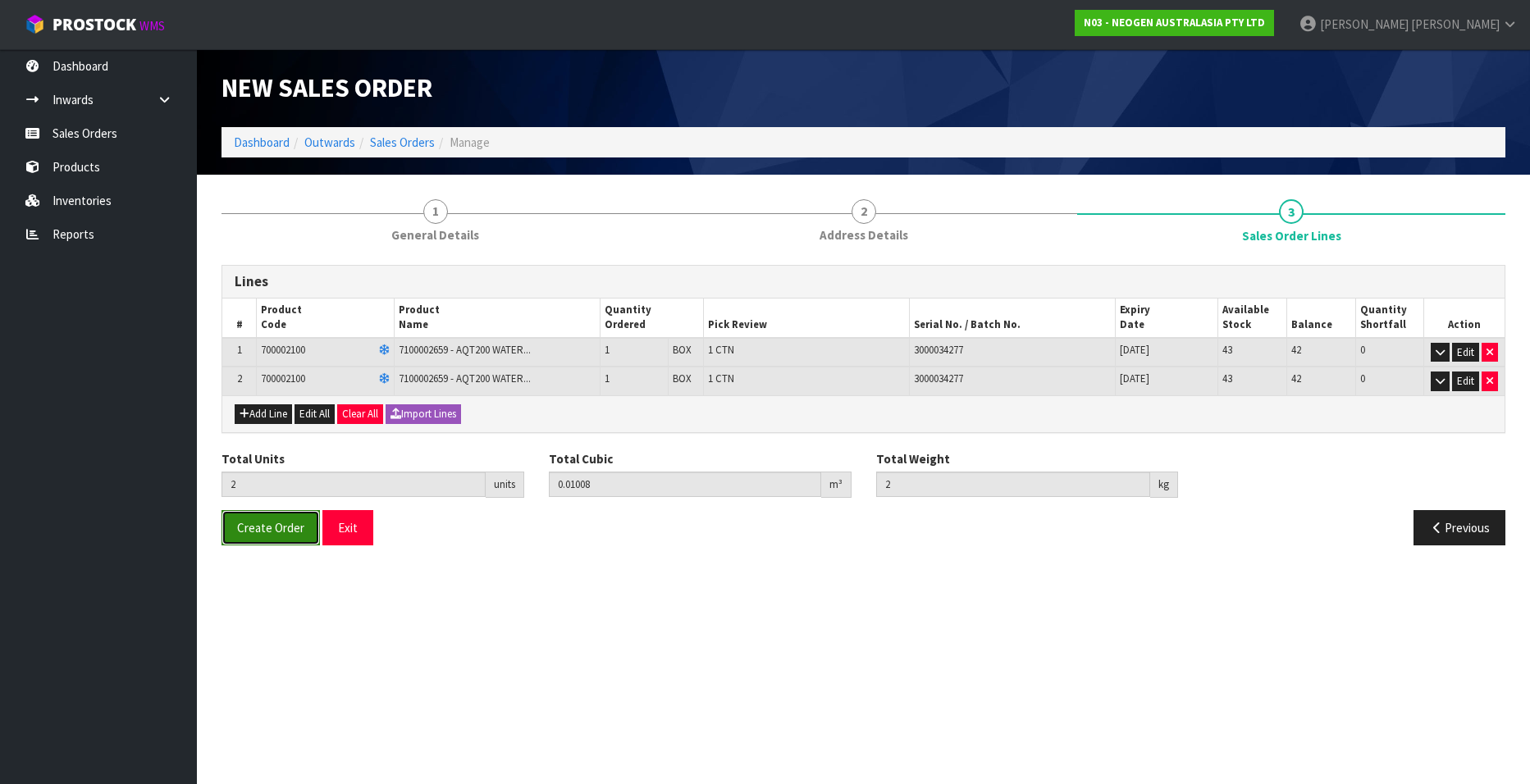
click at [254, 525] on span "Create Order" at bounding box center [270, 527] width 67 height 16
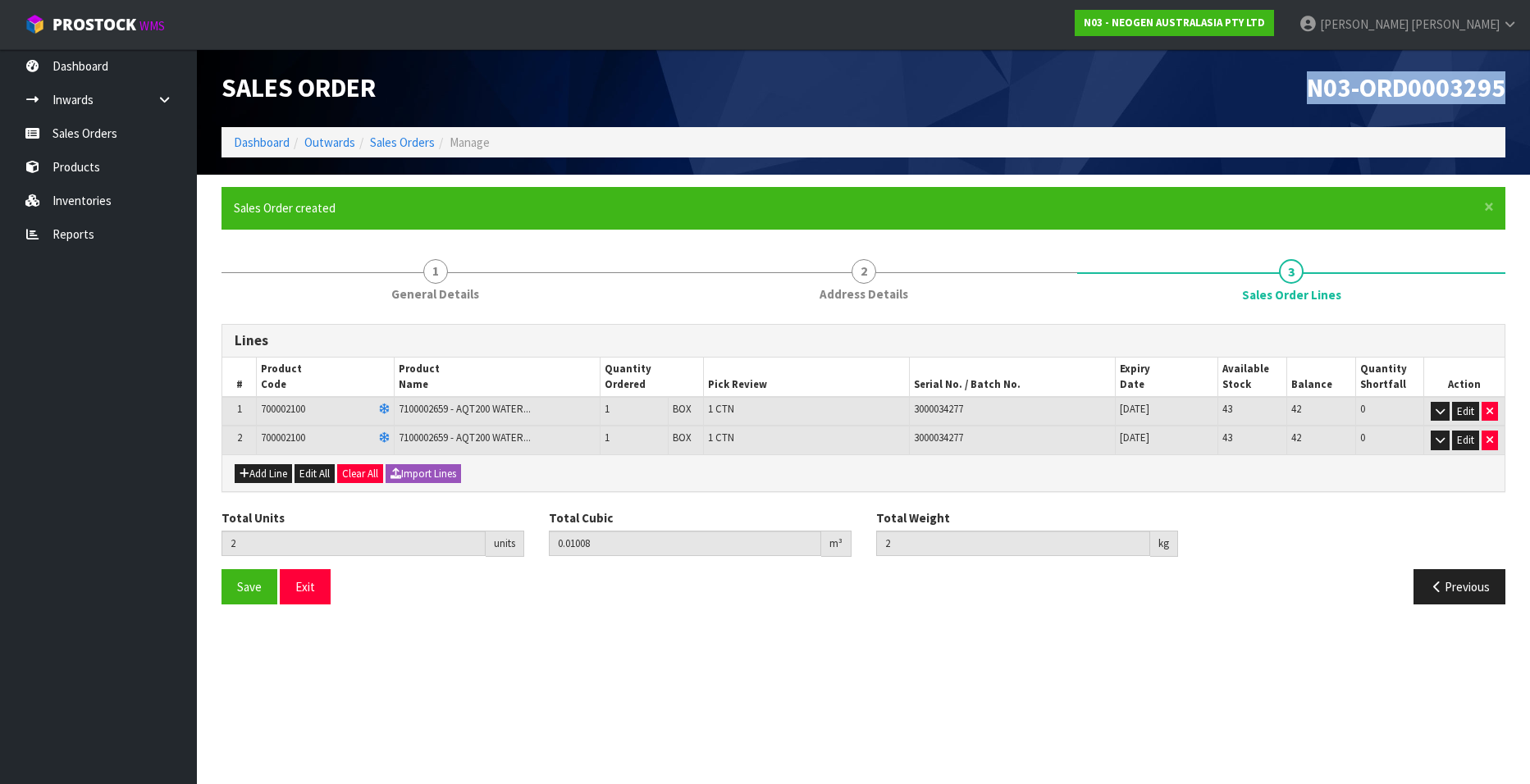
drag, startPoint x: 1307, startPoint y: 86, endPoint x: 1503, endPoint y: 86, distance: 196.0
click at [1503, 86] on span "N03-ORD0003295" at bounding box center [1405, 88] width 198 height 33
copy span "N03-ORD0003295"
click at [405, 140] on link "Sales Orders" at bounding box center [402, 142] width 65 height 16
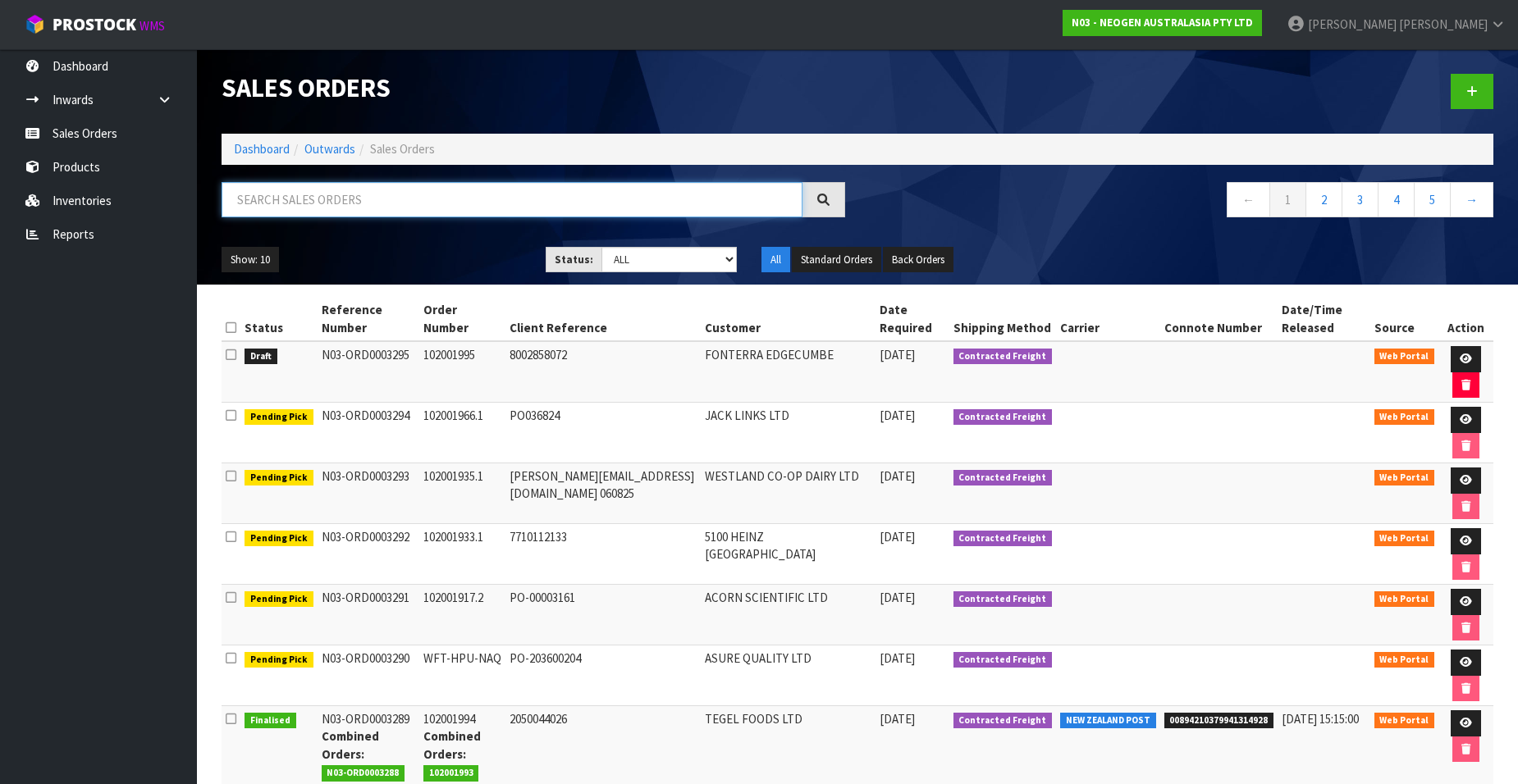
click at [294, 201] on input "text" at bounding box center [511, 199] width 581 height 35
paste input "N03-ORD0003295"
type input "N03-ORD0003295"
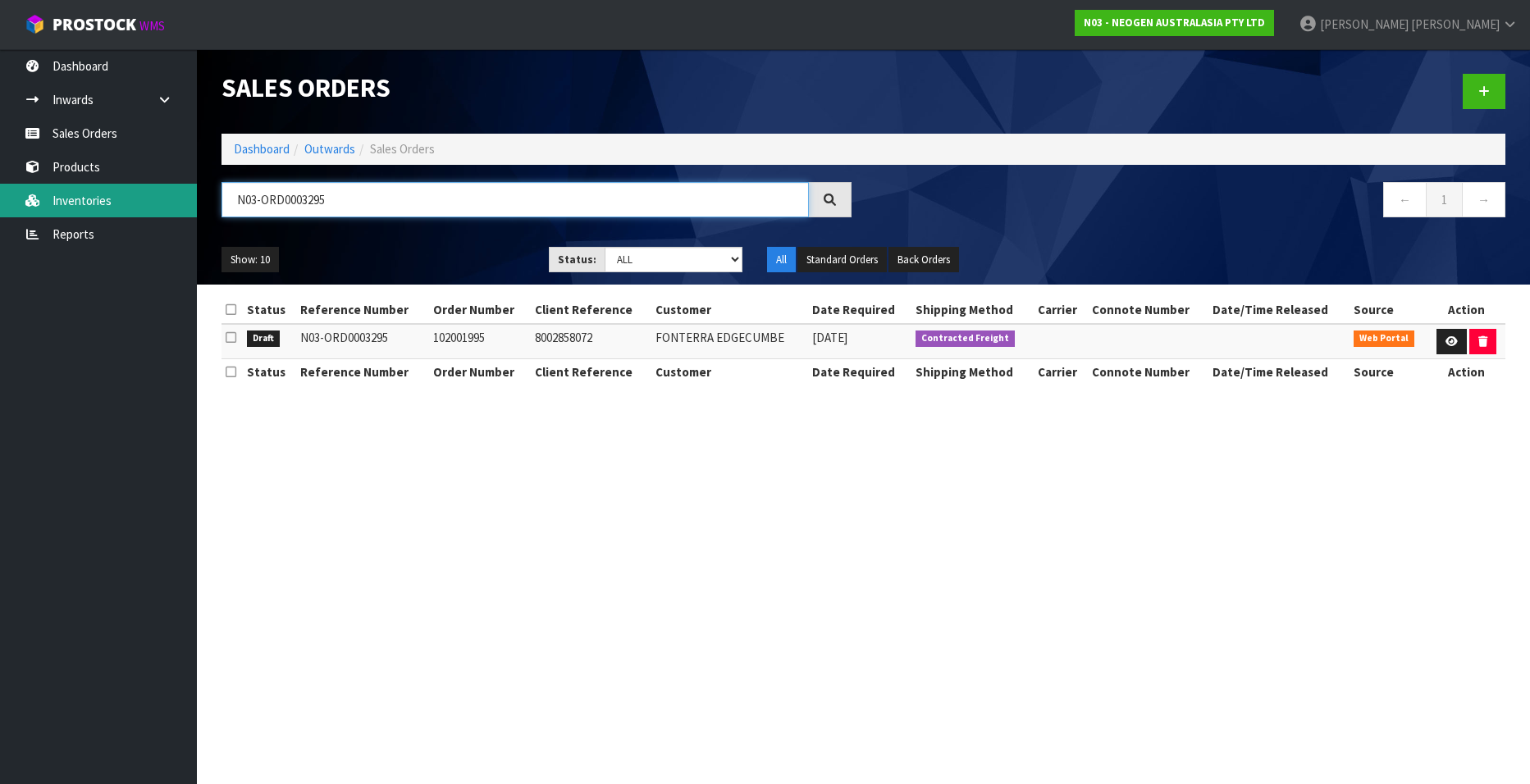
drag, startPoint x: 344, startPoint y: 200, endPoint x: 172, endPoint y: 199, distance: 172.0
click at [172, 199] on body "Toggle navigation ProStock WMS N03 - NEOGEN AUSTRALASIA PTY LTD [PERSON_NAME] L…" at bounding box center [765, 392] width 1530 height 784
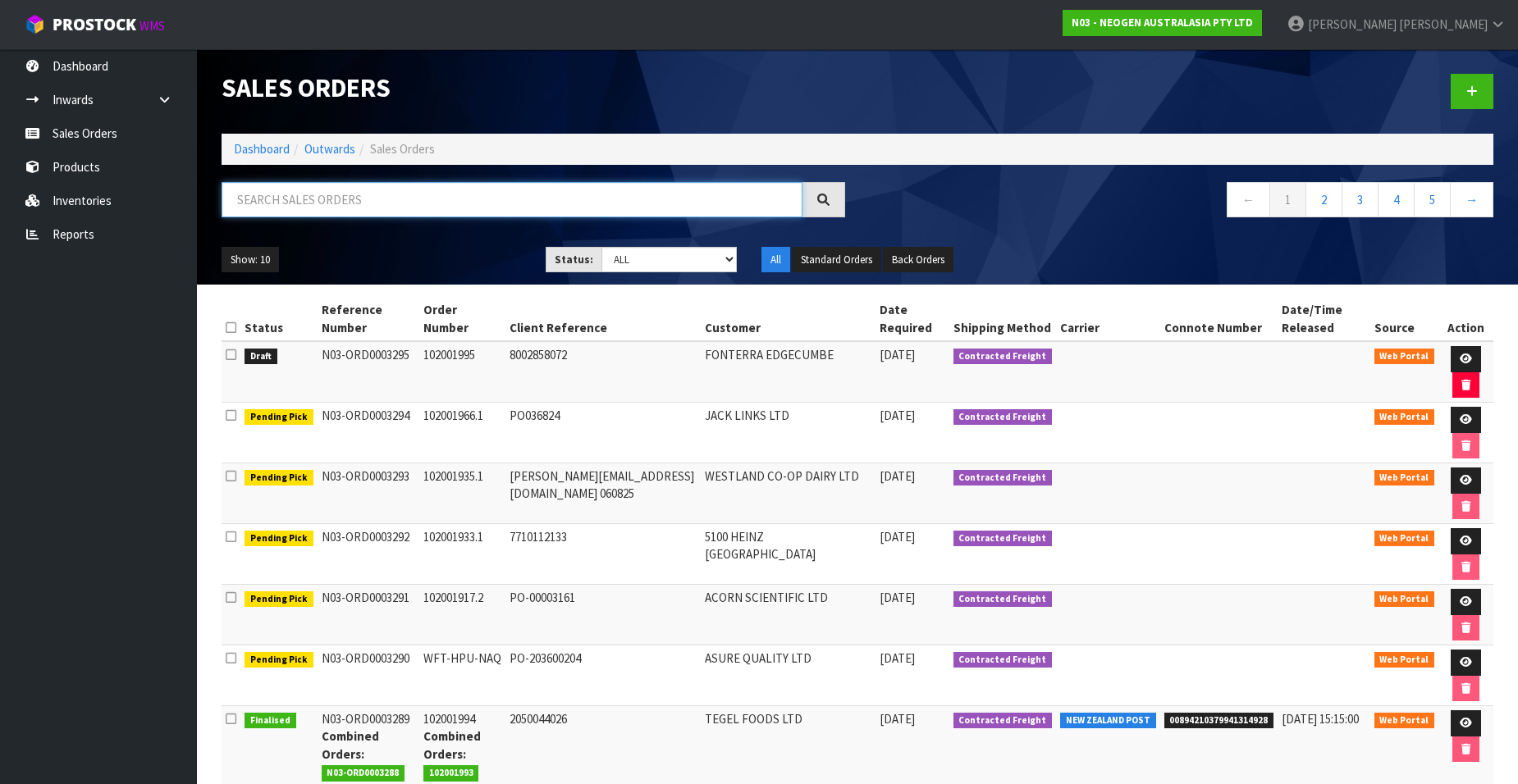
click at [290, 201] on input "text" at bounding box center [511, 199] width 581 height 35
paste input "102001996"
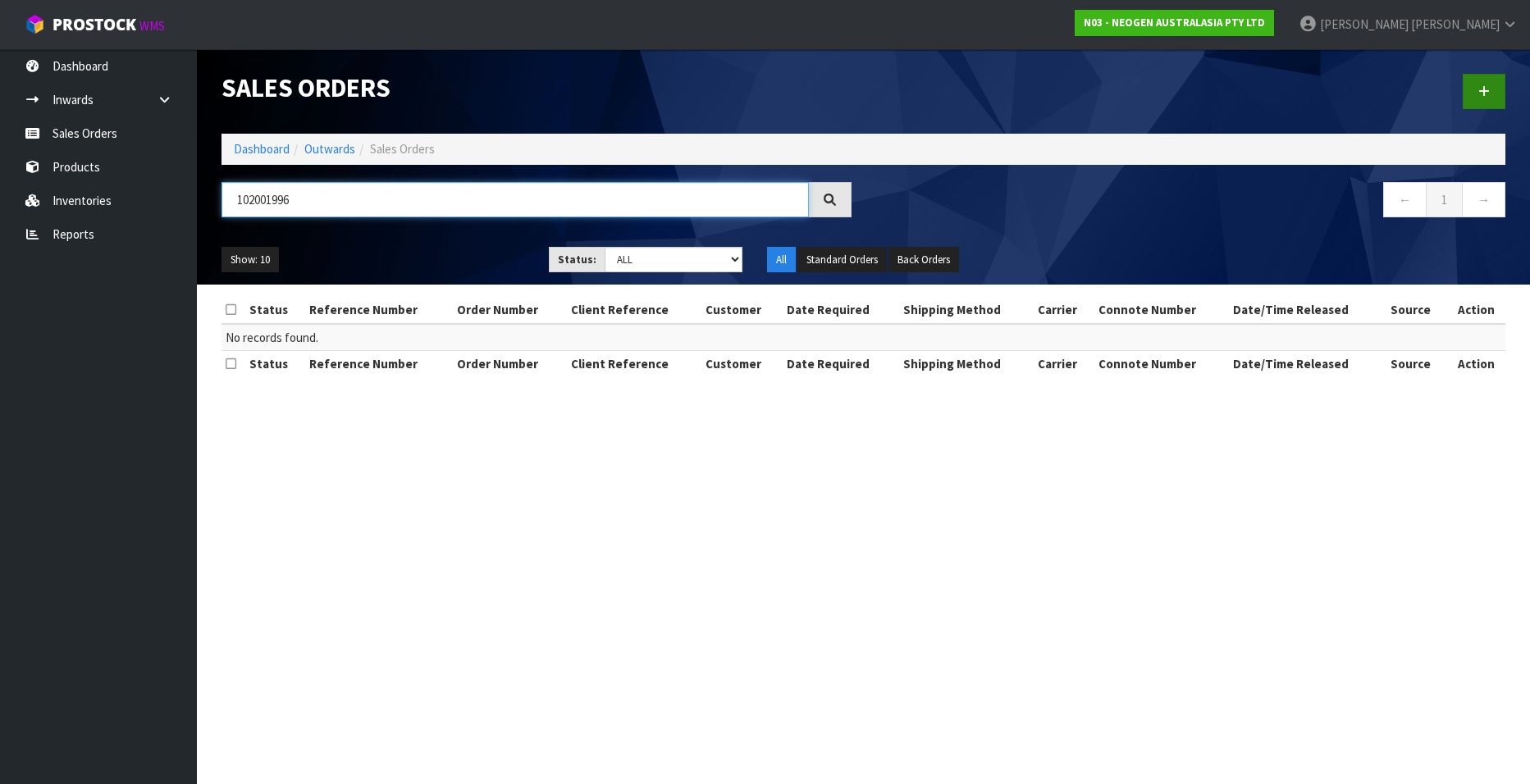
type input "102001996"
click at [1482, 86] on icon at bounding box center [1484, 91] width 12 height 12
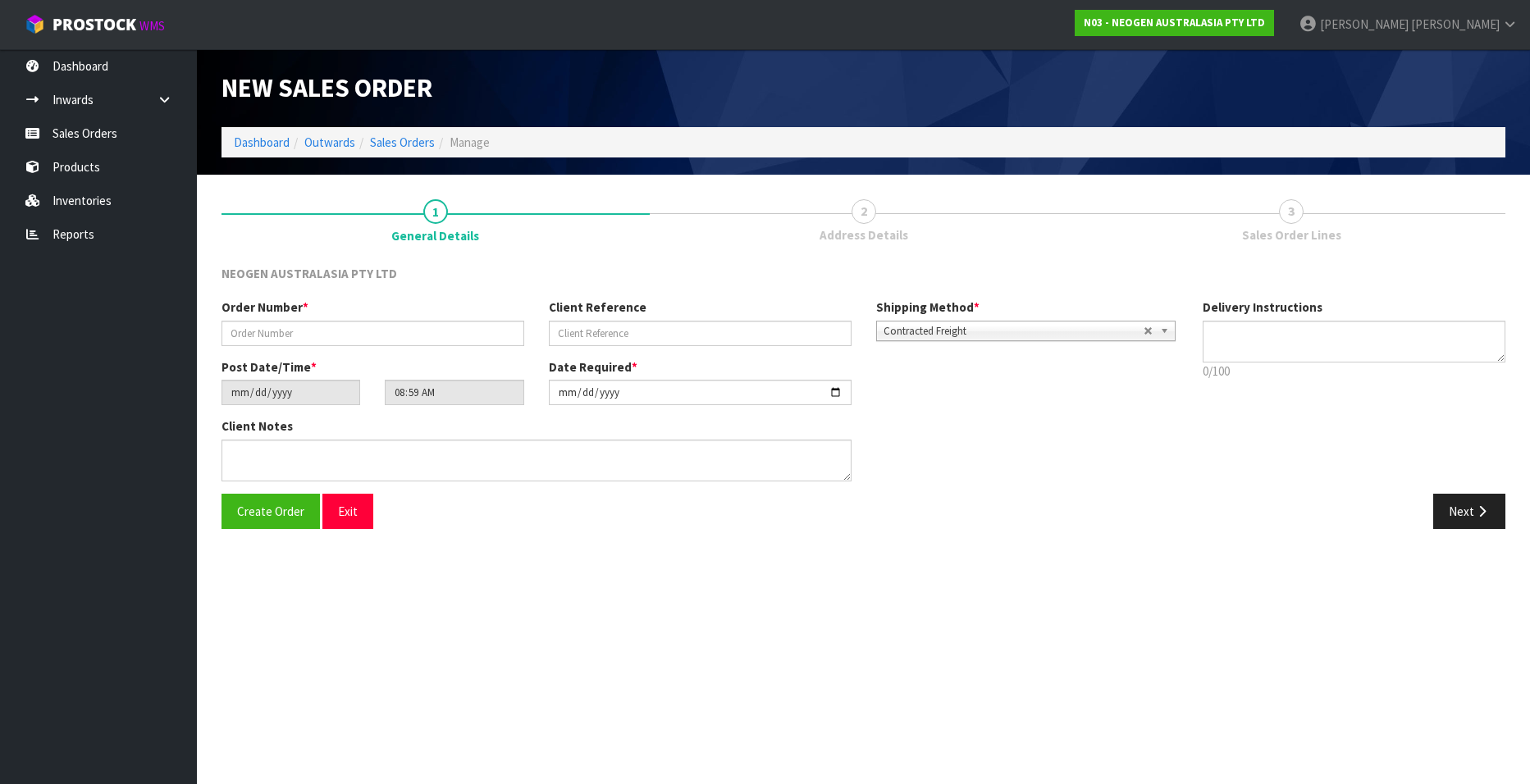
type textarea "CHILLED GOODS -OVERNIGHT"
click at [275, 330] on input "text" at bounding box center [372, 333] width 303 height 25
paste input "102001996"
type input "102001996"
click at [590, 331] on input "text" at bounding box center [700, 333] width 303 height 25
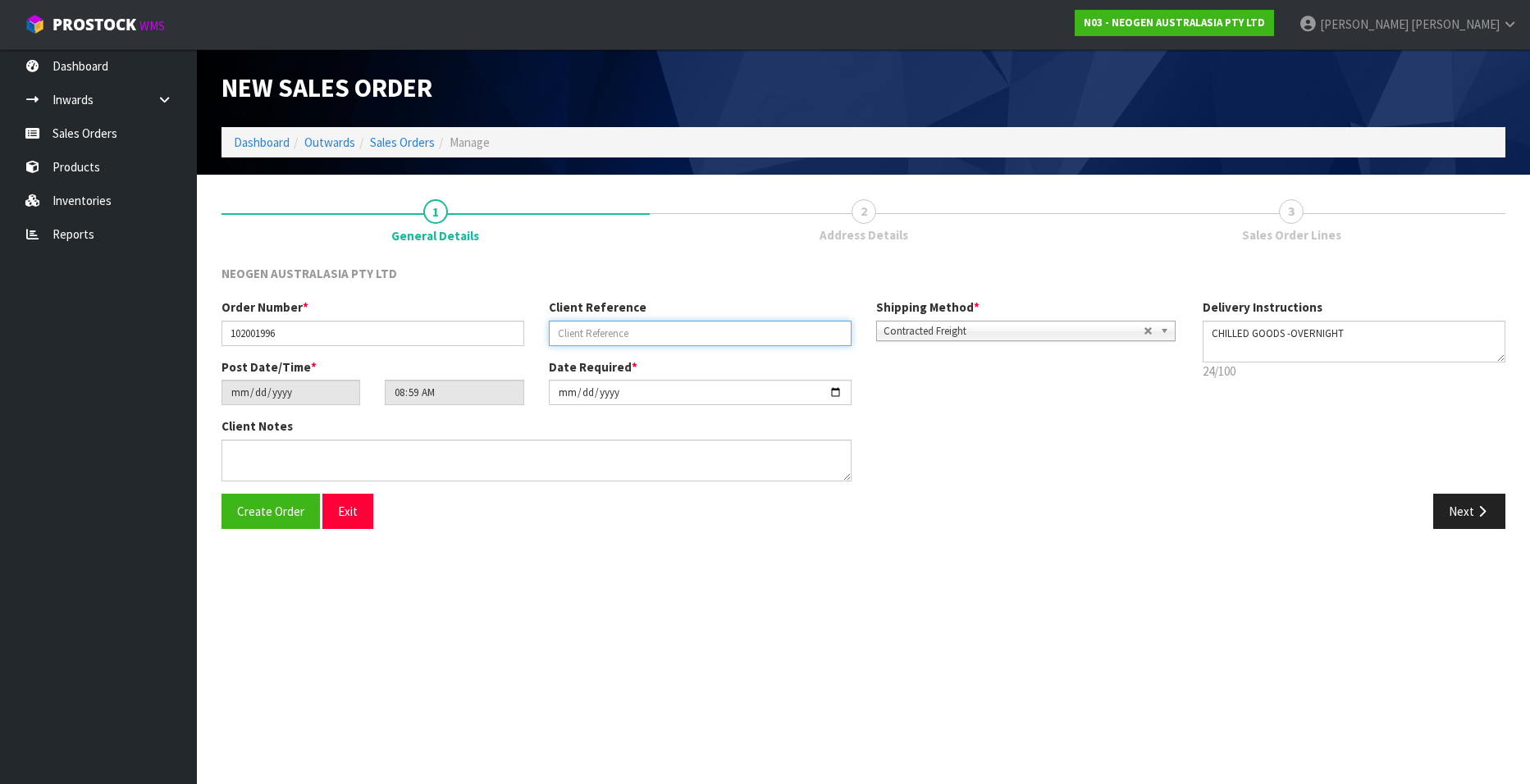
paste input "CIS63764"
type input "CIS63764"
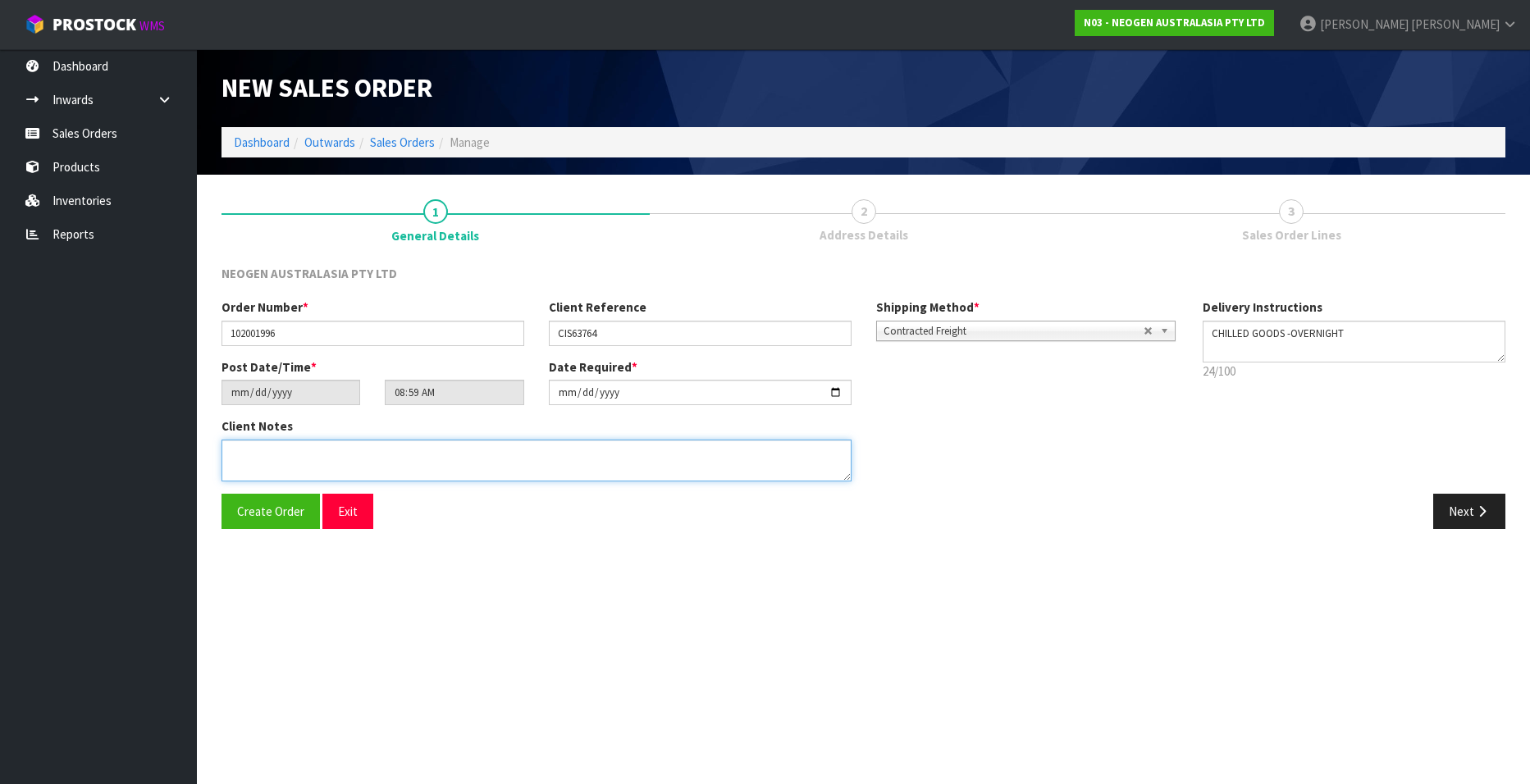
click at [252, 463] on textarea at bounding box center [536, 460] width 630 height 42
type textarea "ATTN KIM RHIND"
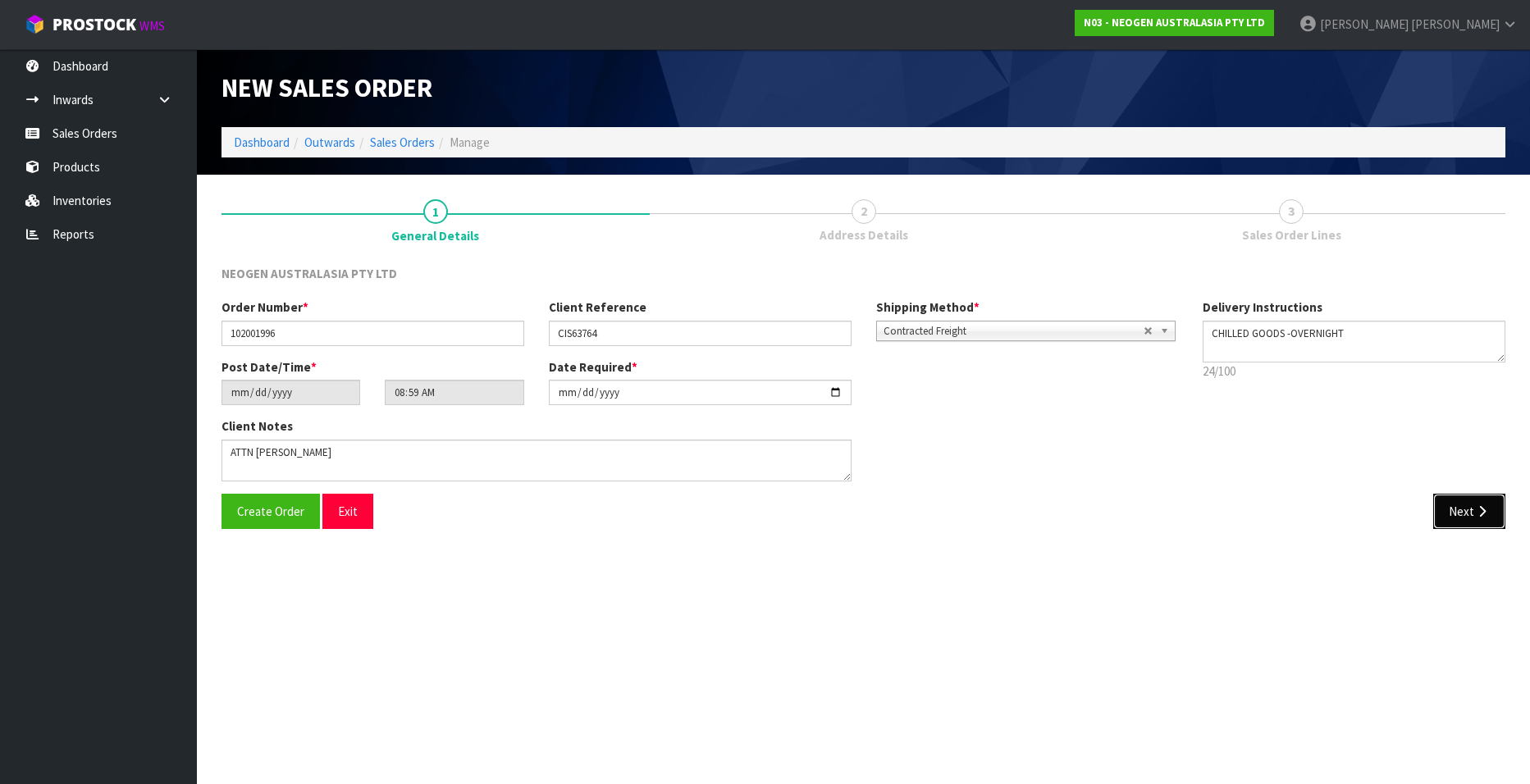
click at [1454, 510] on button "Next" at bounding box center [1469, 511] width 72 height 35
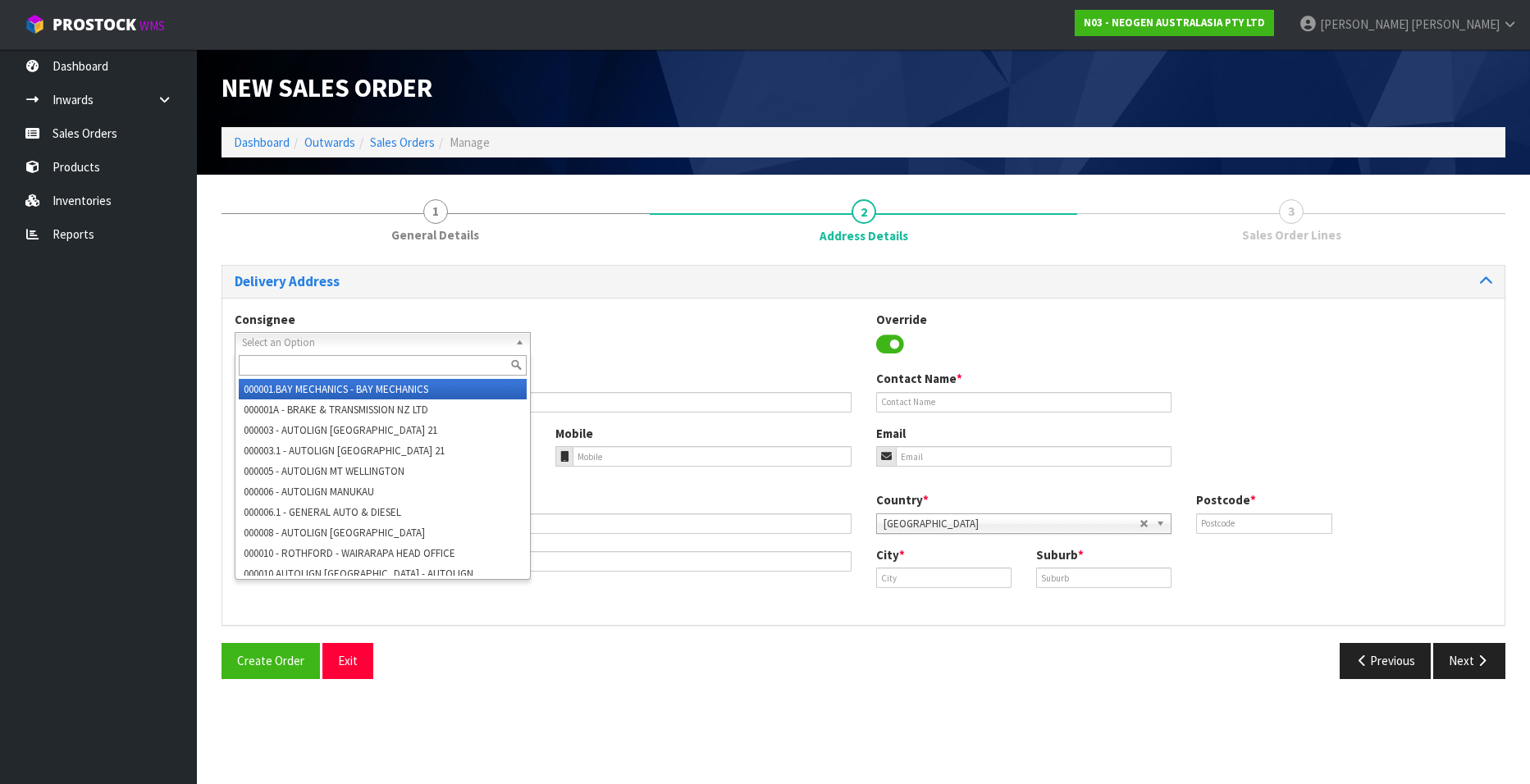
click at [453, 334] on span "Select an Option" at bounding box center [375, 343] width 266 height 20
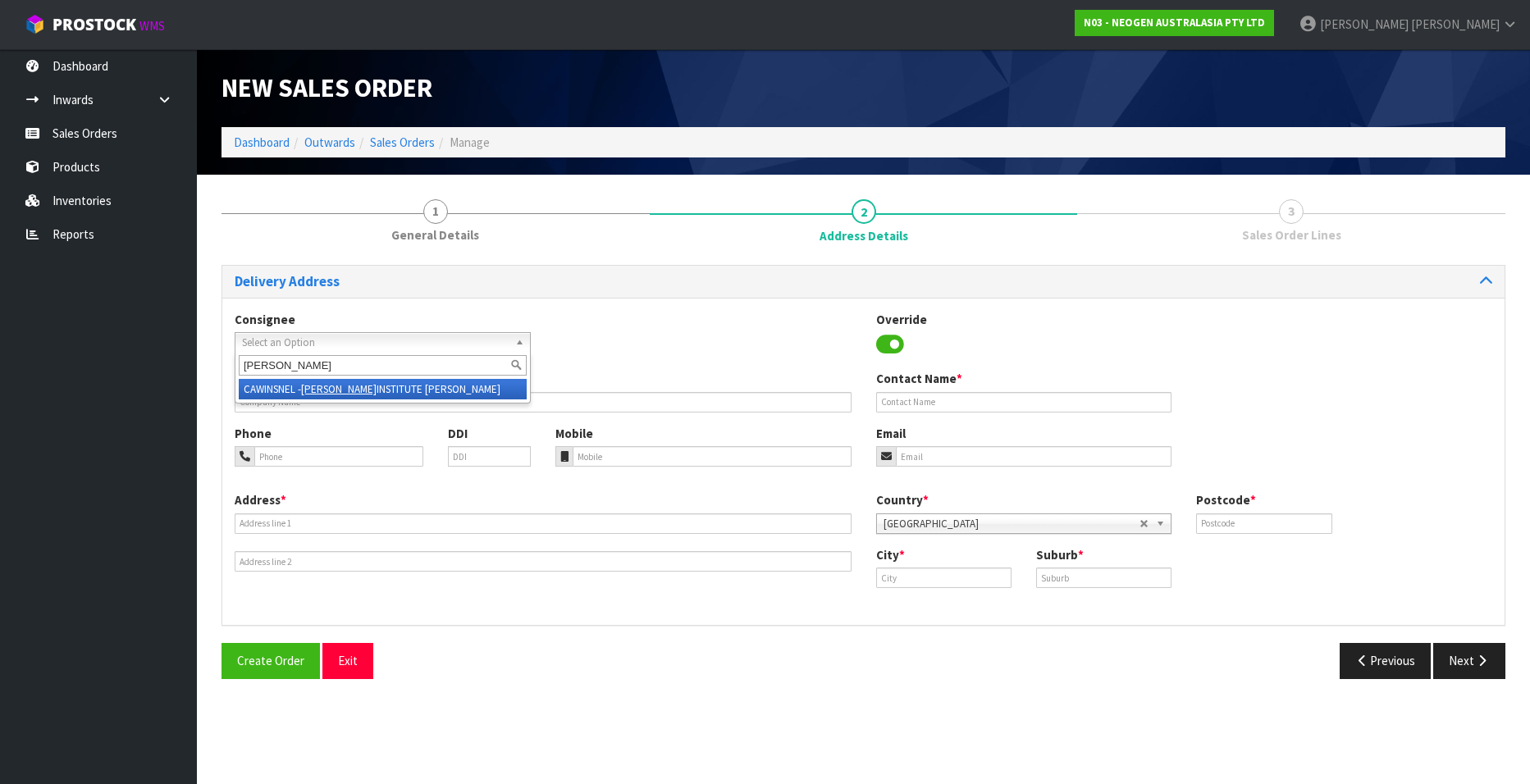
type input "cawthron"
click at [322, 385] on em "CAWTHRON" at bounding box center [339, 389] width 76 height 14
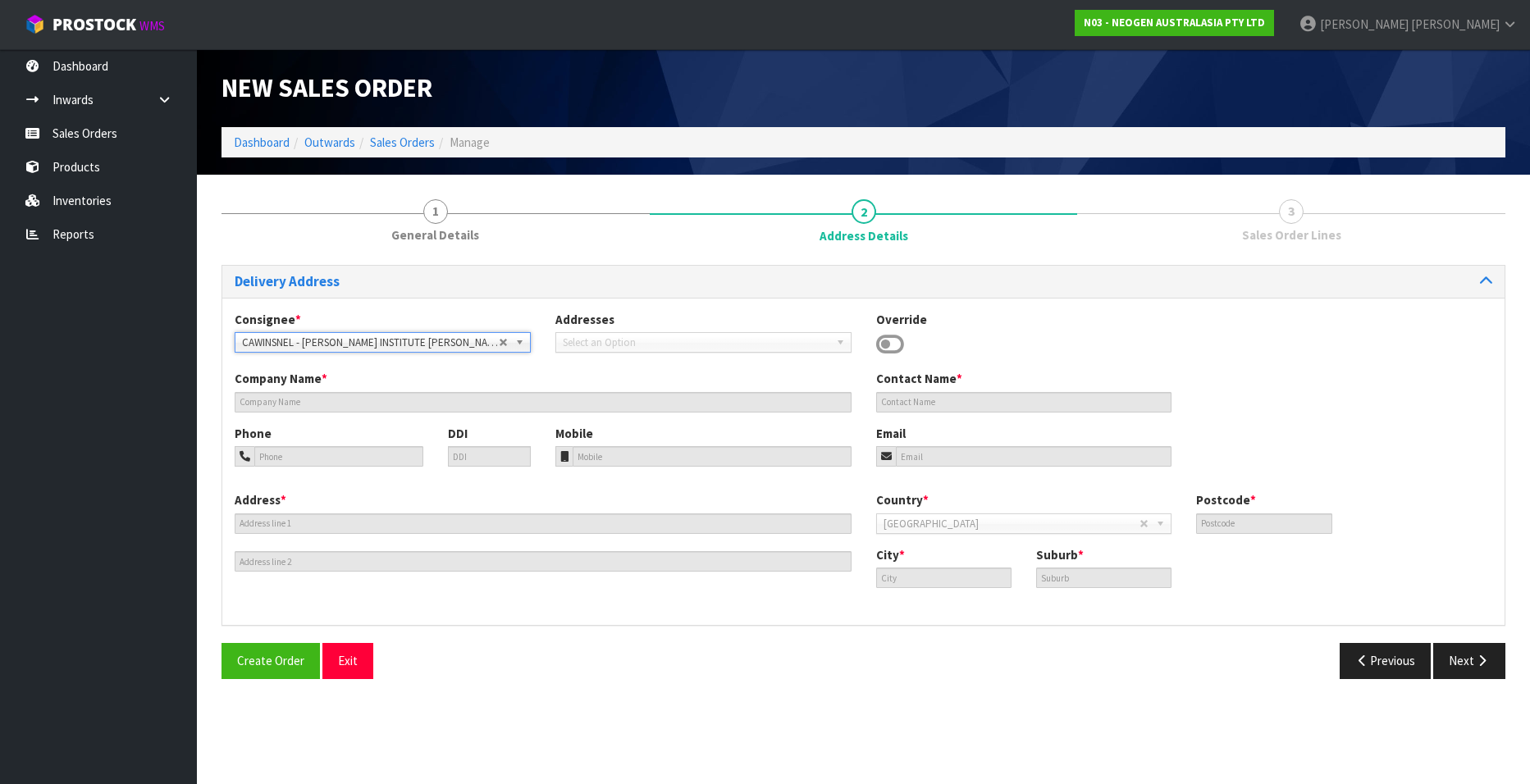
type input "CAWTHRON INSTITUTE NELSON"
type input "98 HALIFAX STREET EAST"
type input "7010"
type input "NELSON"
type input "THE WOOD"
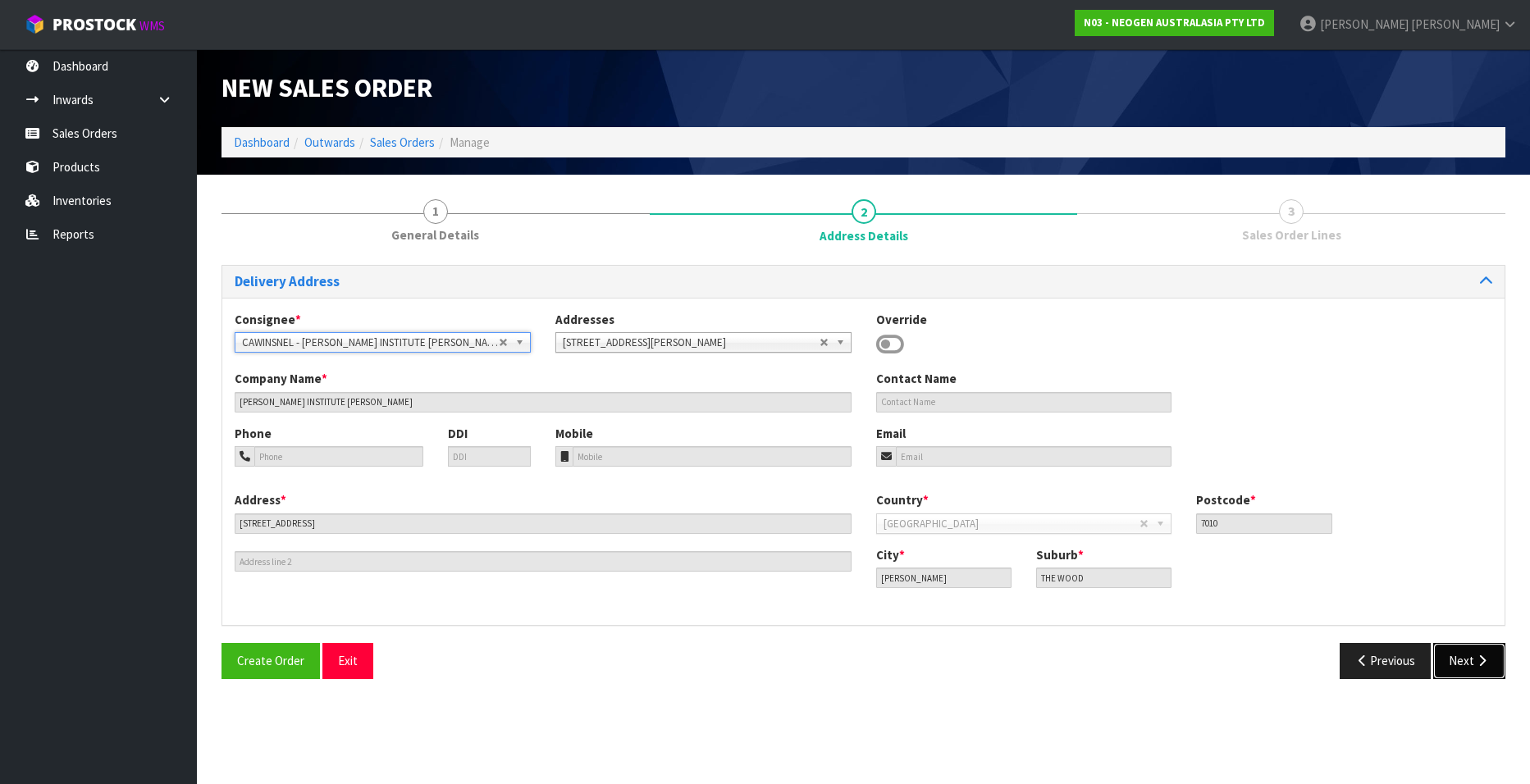
click at [1466, 658] on button "Next" at bounding box center [1469, 660] width 72 height 35
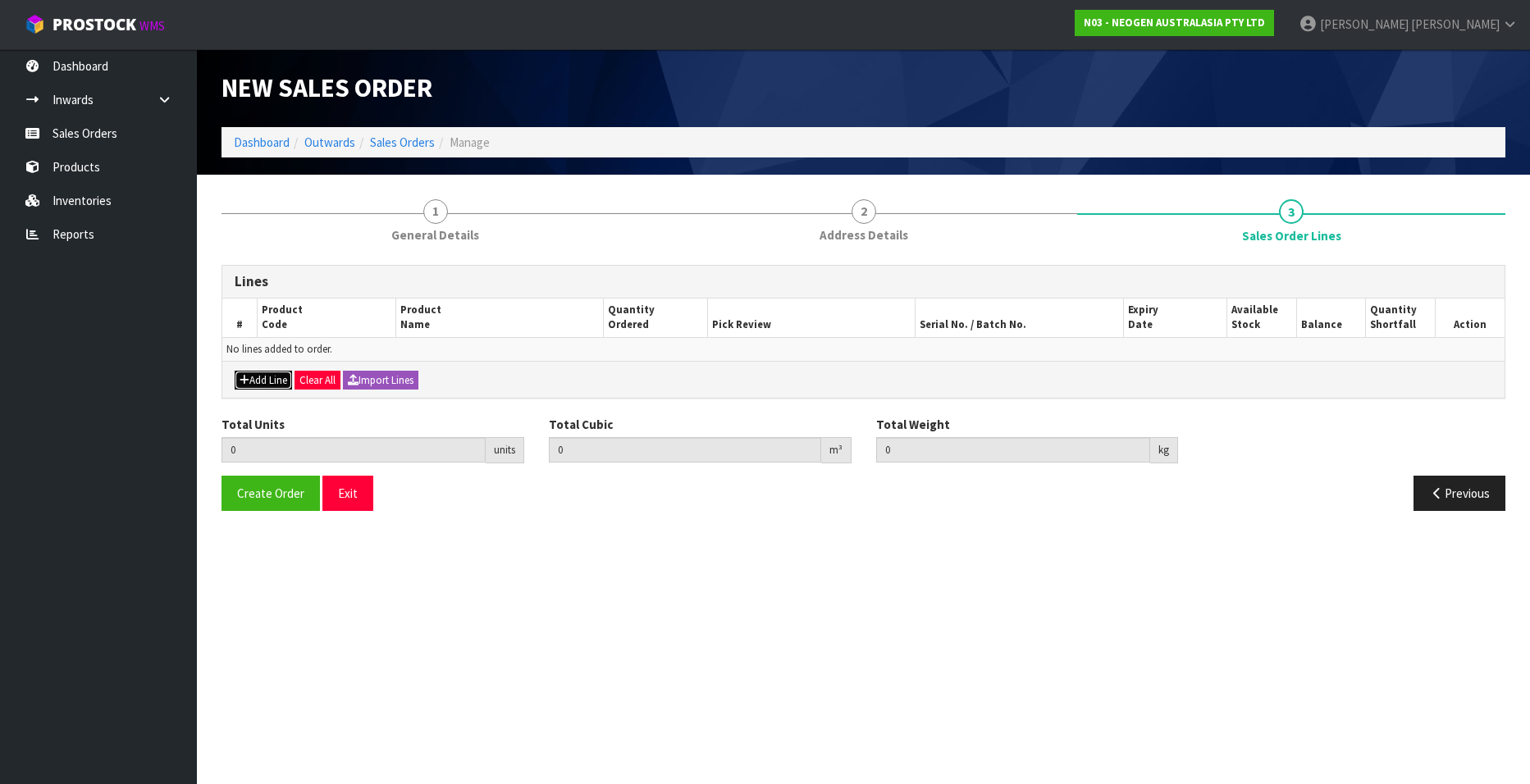
click at [257, 376] on button "Add Line" at bounding box center [263, 380] width 58 height 20
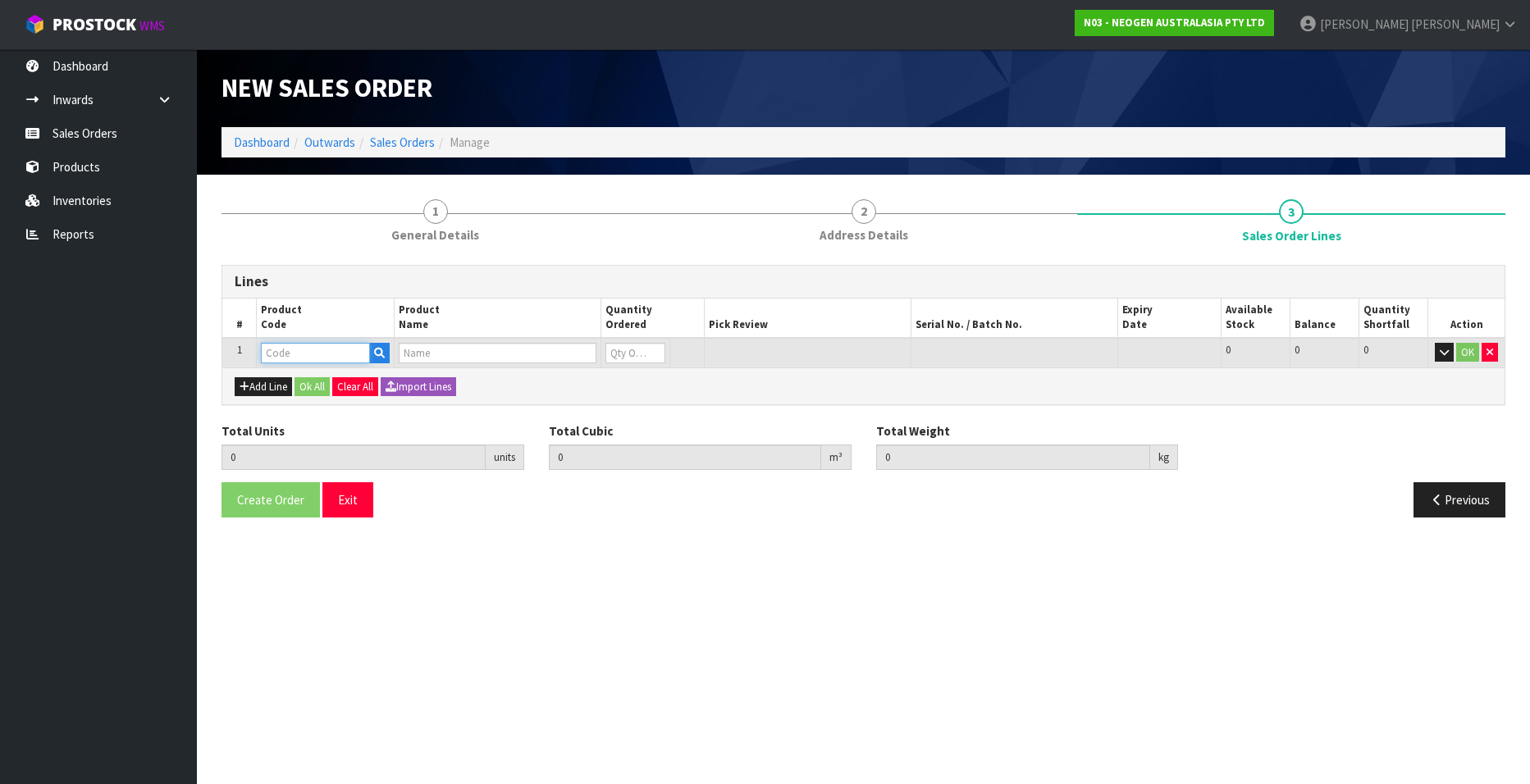
click at [321, 354] on input "text" at bounding box center [315, 353] width 109 height 21
paste input "700002150"
type input "700002150"
type input "0.000000"
type input "0.000"
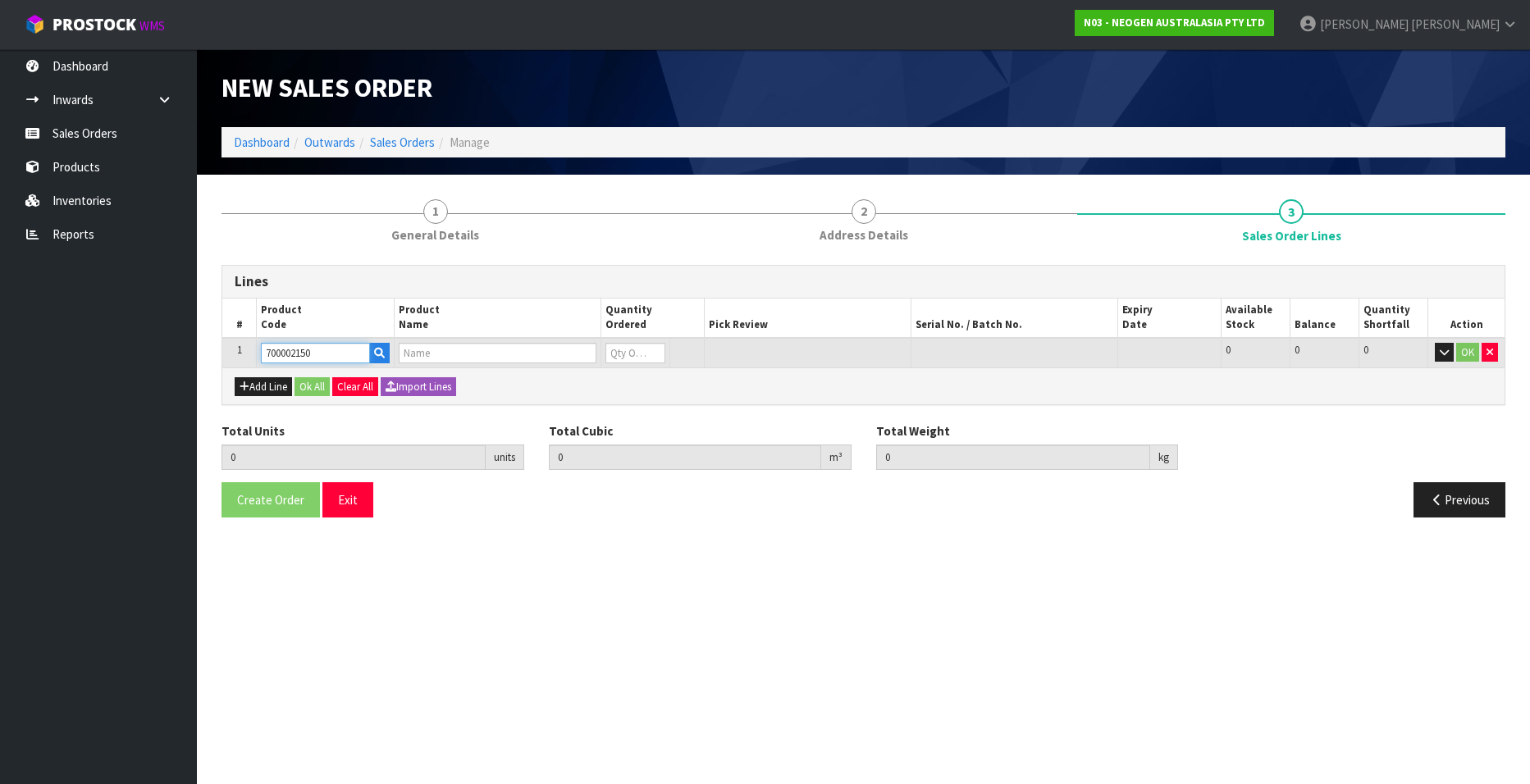
type input "7100041178 - MDA2LIS96 MDA 2 LISTERIA 96 TESTS/KIT"
type input "0"
type input "700002150"
click at [265, 386] on button "Add Line" at bounding box center [263, 387] width 58 height 20
type input "0"
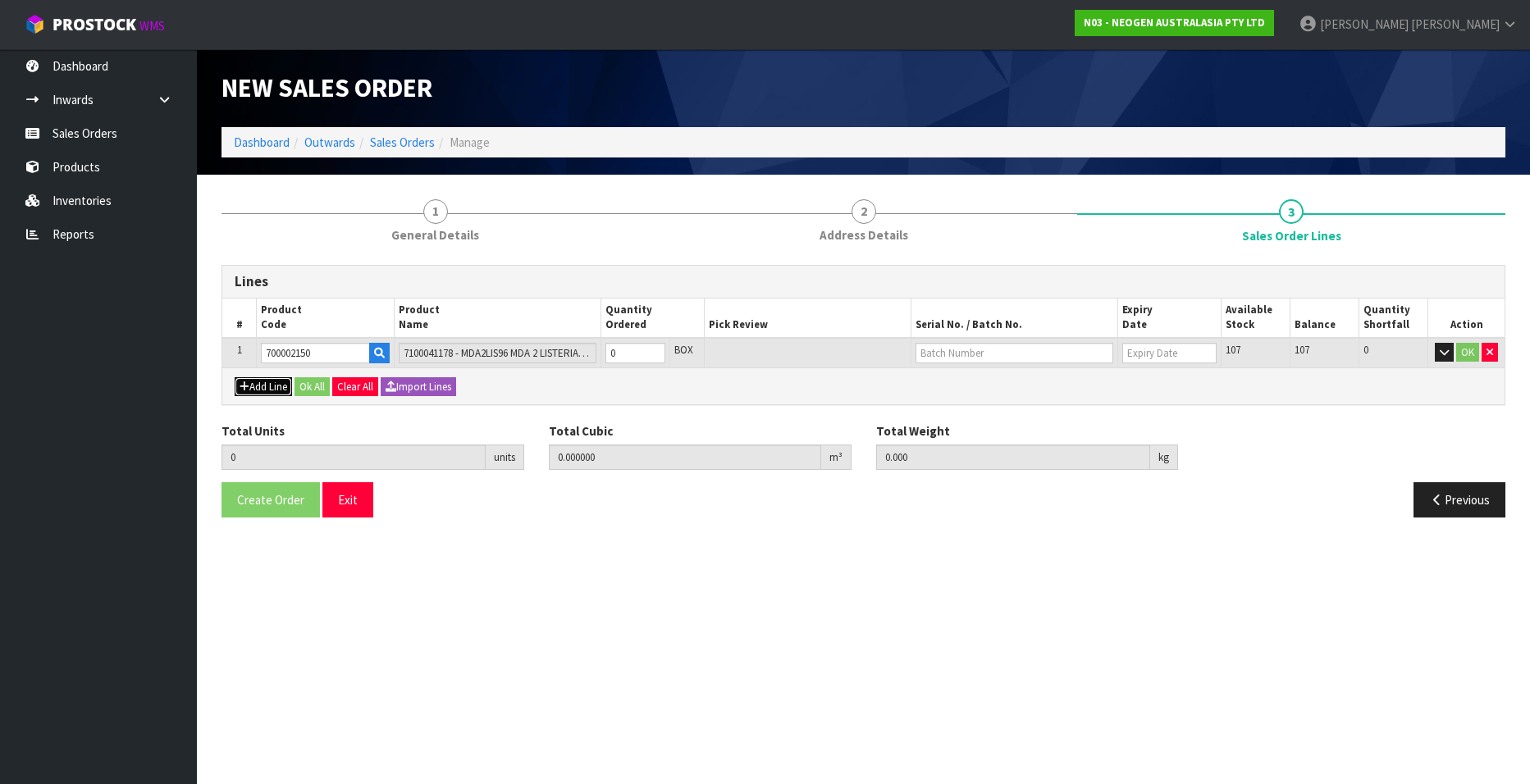
type input "0"
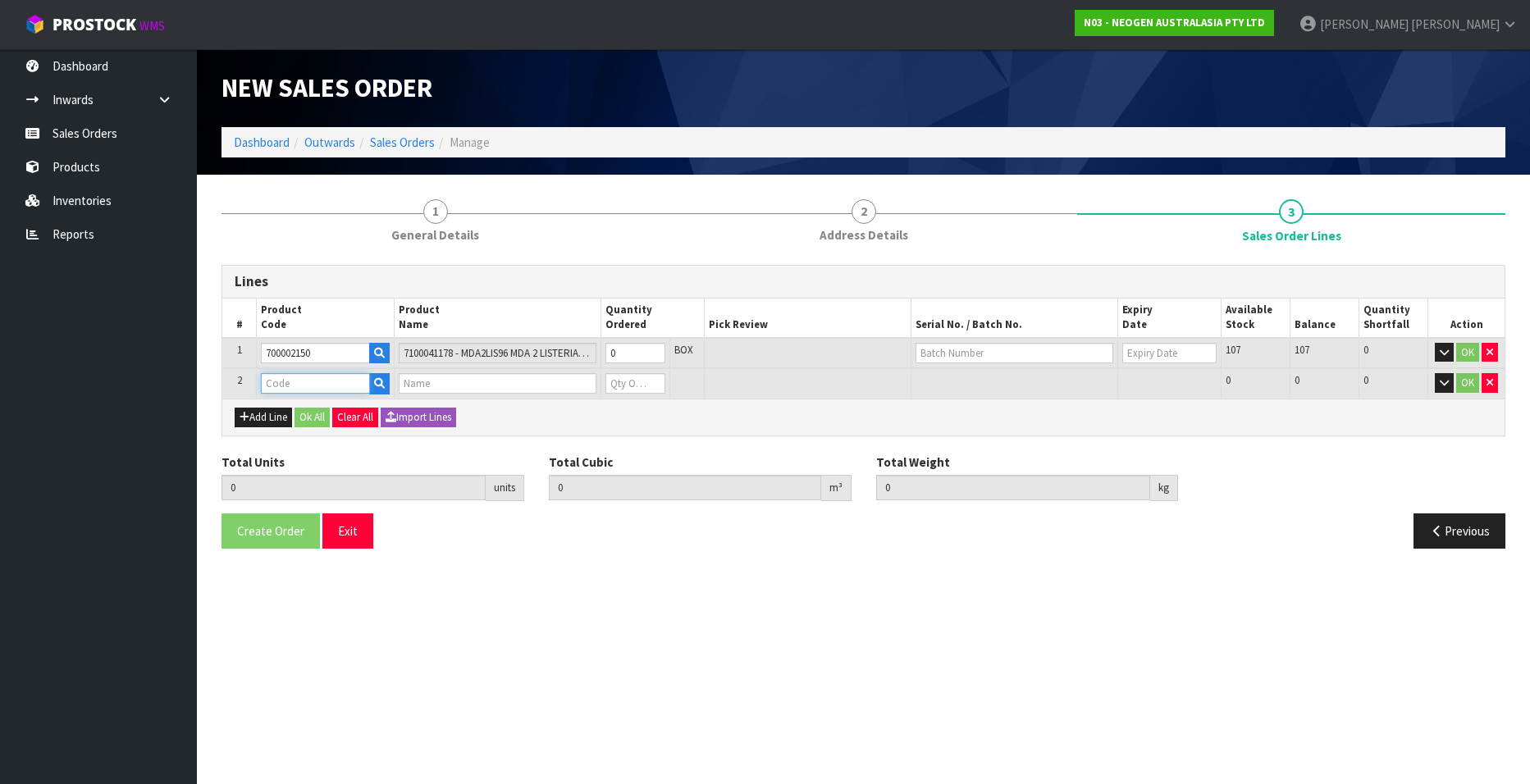
click at [275, 383] on input "text" at bounding box center [315, 383] width 109 height 21
paste input "700002120"
type input "700002120"
type input "0.000000"
type input "0.000"
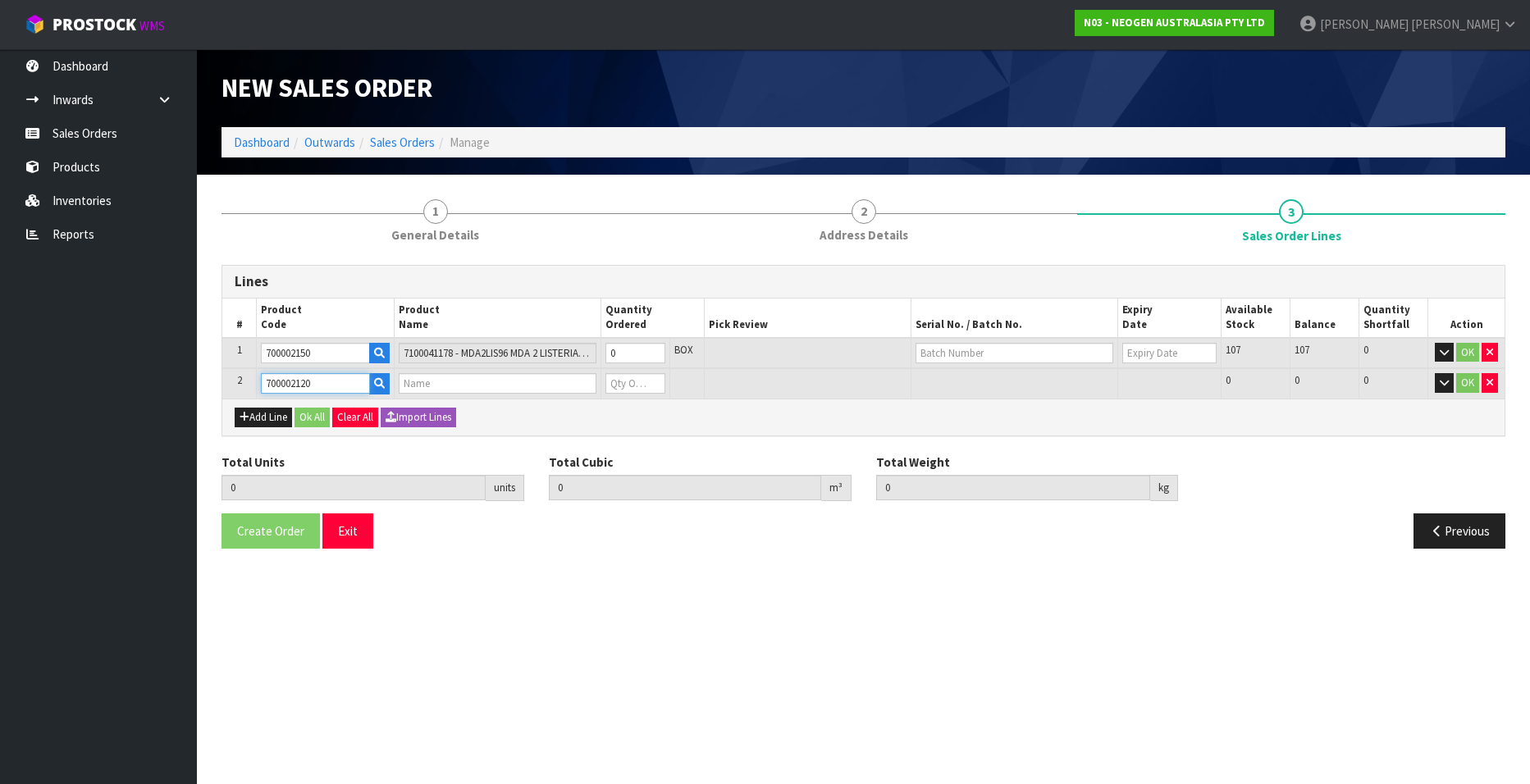
type input "7100039374 - 6406 PETRIFILM AEROBIC CT PLT 1000EA/CS"
type input "0"
type input "700002120"
click at [267, 416] on button "Add Line" at bounding box center [263, 417] width 58 height 20
type input "0"
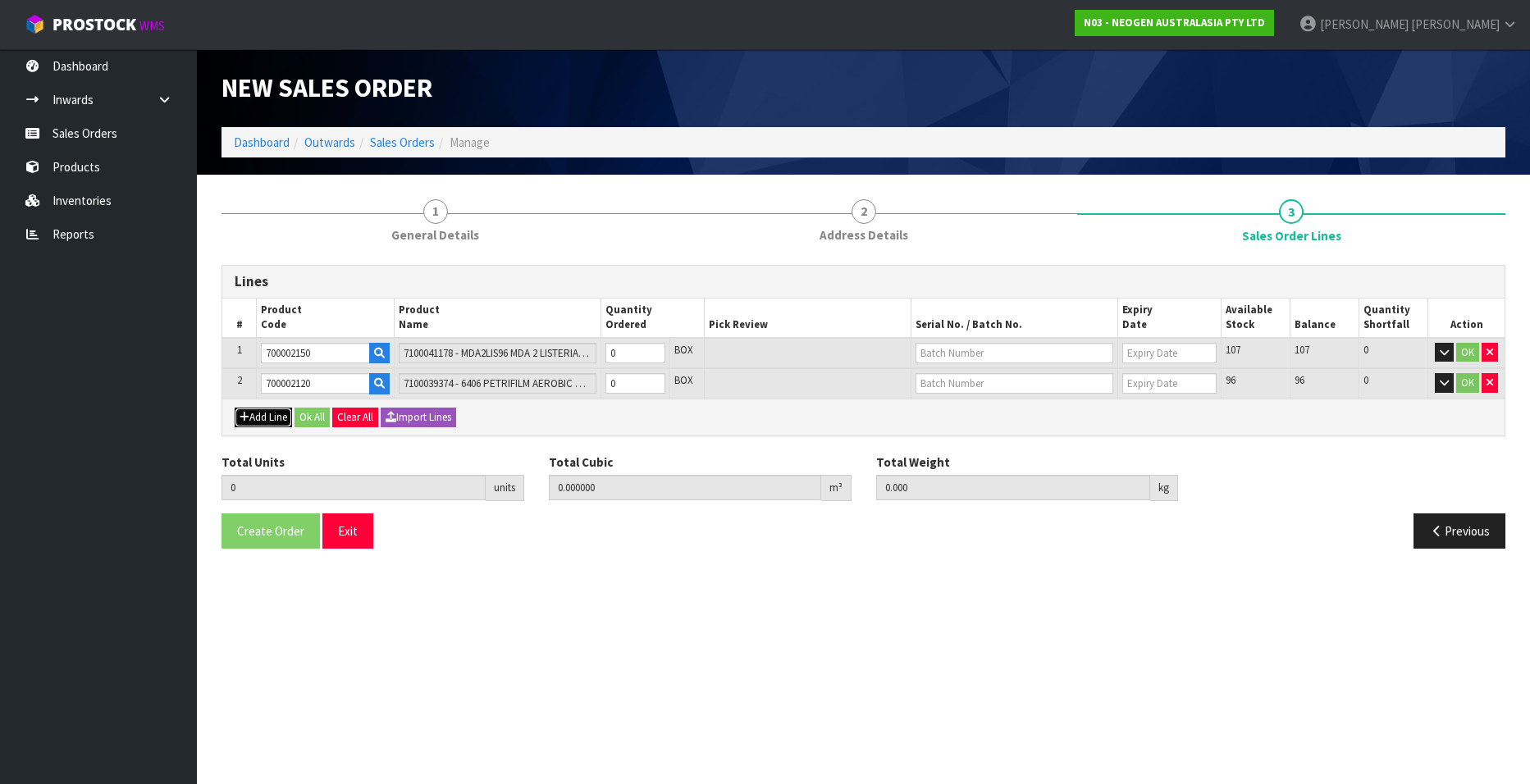
type input "0"
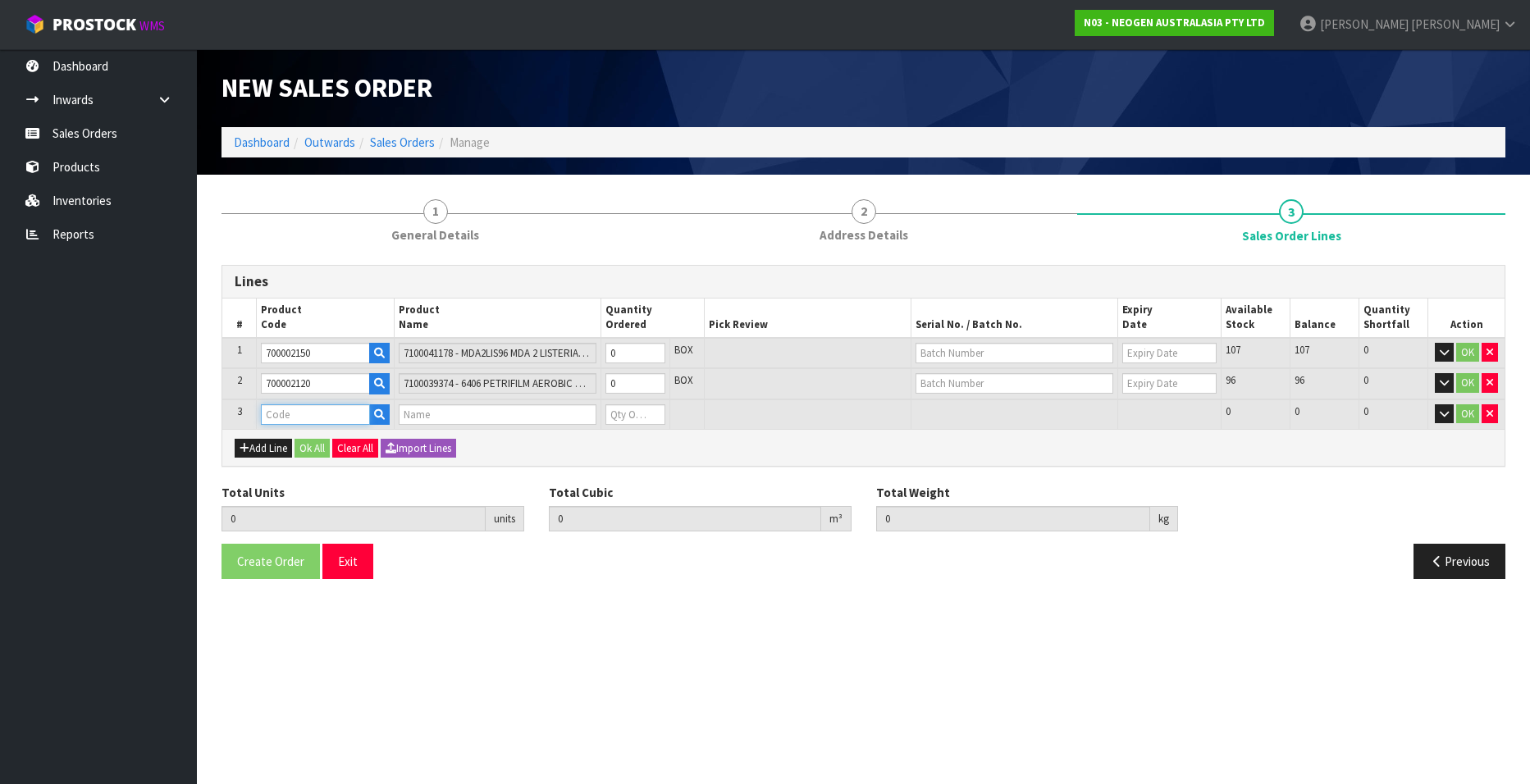
click at [278, 413] on input "text" at bounding box center [315, 414] width 109 height 21
paste input "700002277"
type input "700002277"
type input "0.000000"
type input "0.000"
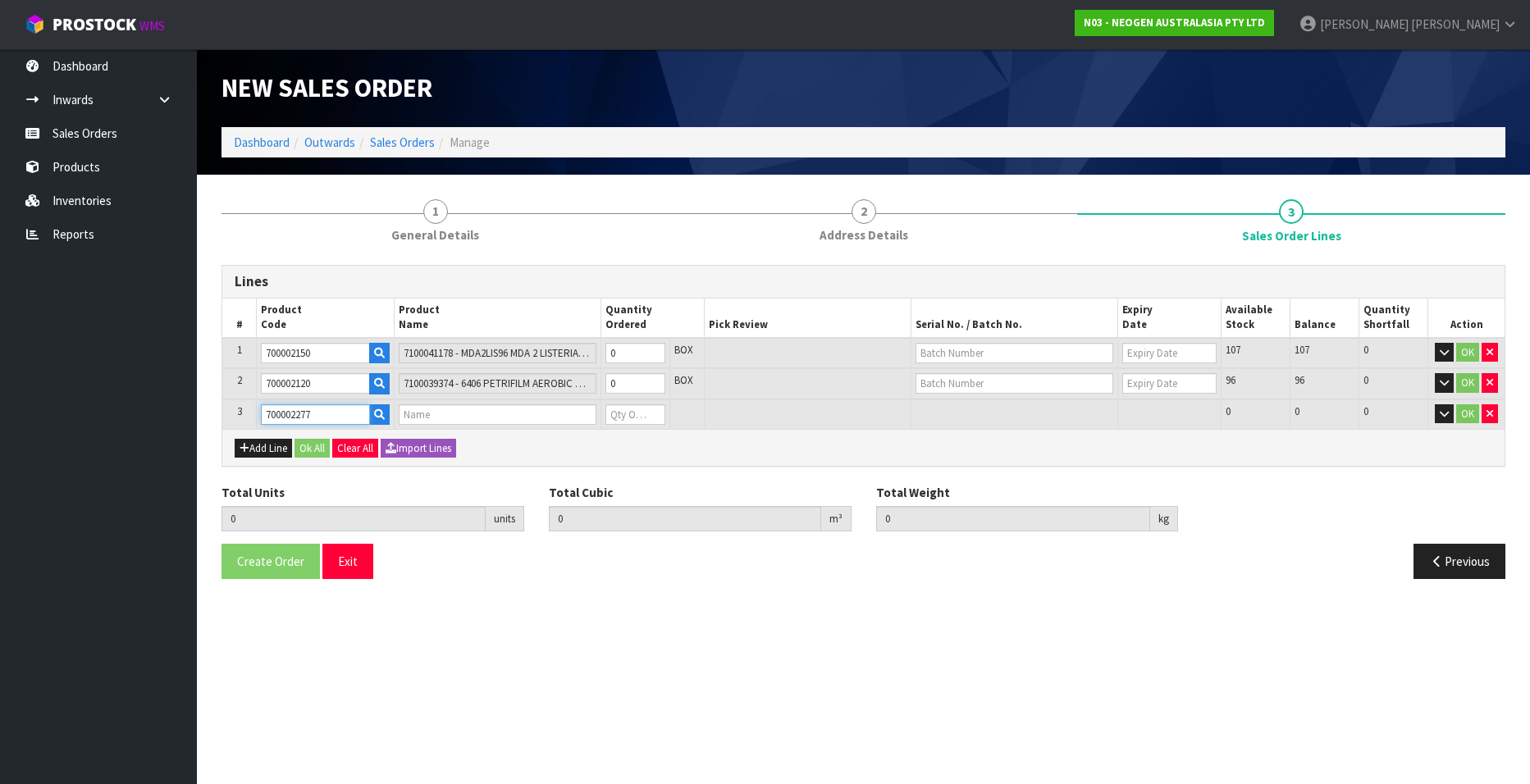
type input "7100126845 - 6414 PETRIFILM ECOLI/COLI CT PLT 500C PL"
type input "0"
type input "700002277"
type input "1"
type input "0.001824"
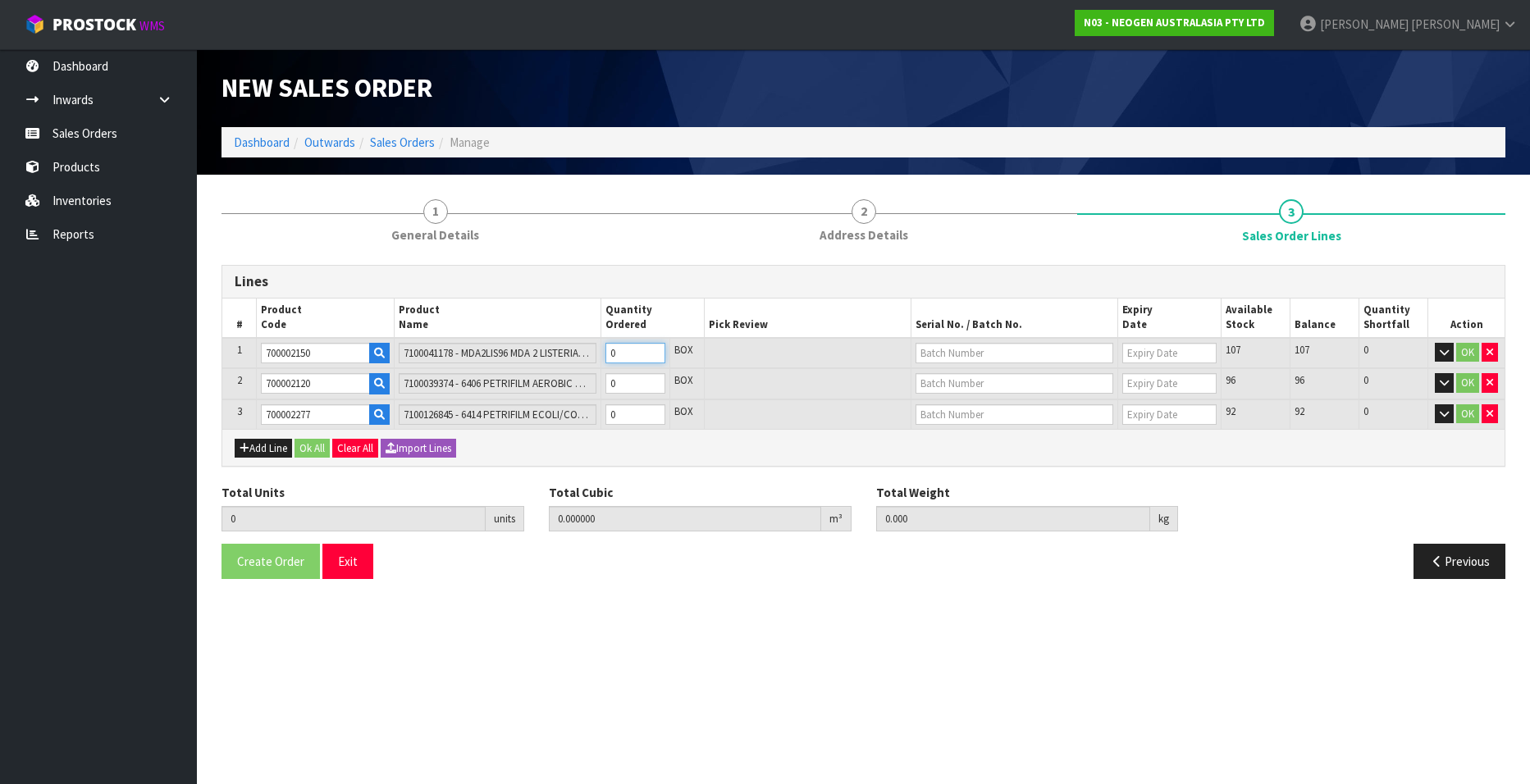
type input "0.4"
type input "1"
click at [655, 350] on input "1" at bounding box center [635, 353] width 60 height 21
type input "2"
type input "0.003648"
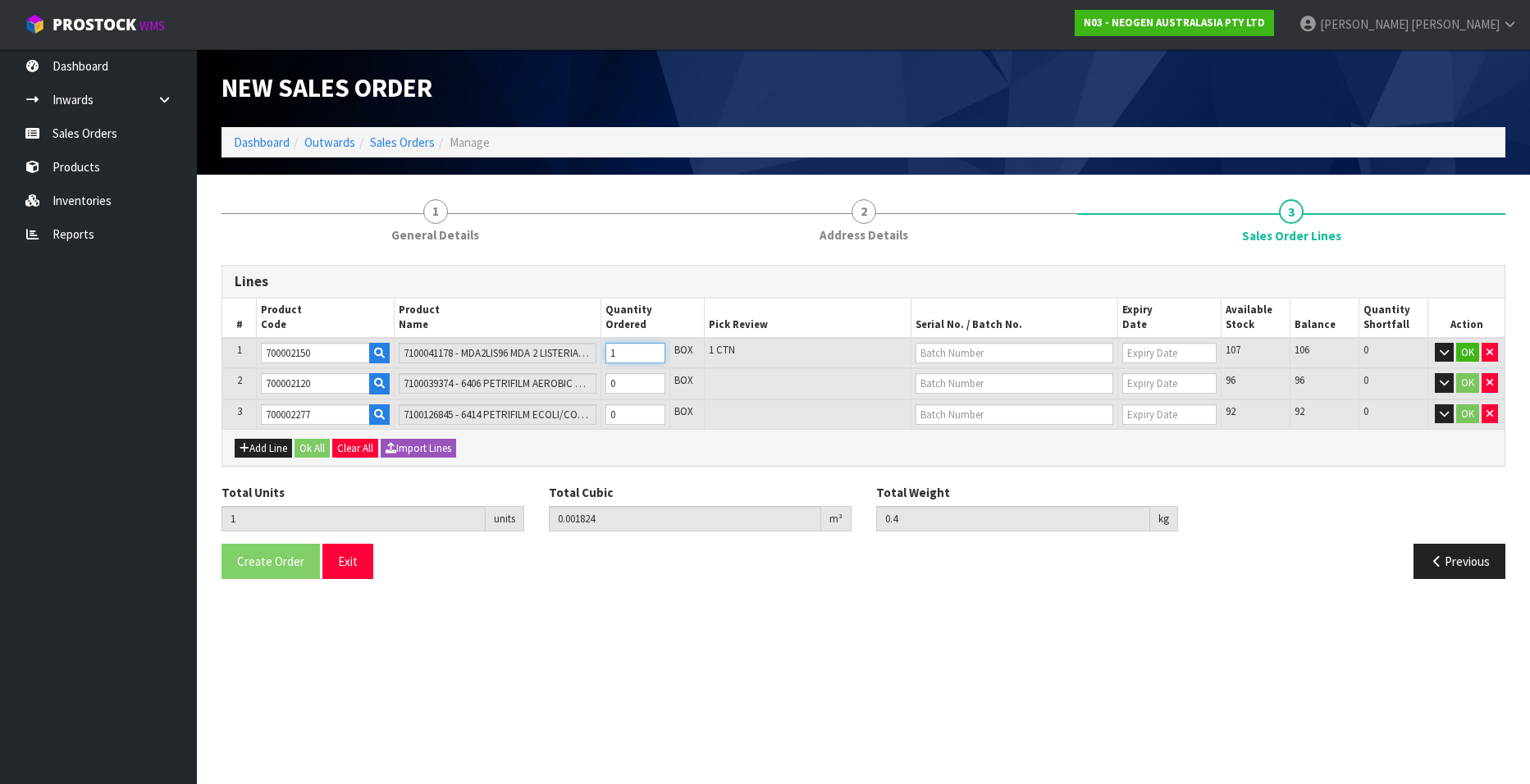
type input "0.8"
type input "2"
click at [655, 350] on input "2" at bounding box center [635, 353] width 60 height 21
type input "3"
type input "0.005472"
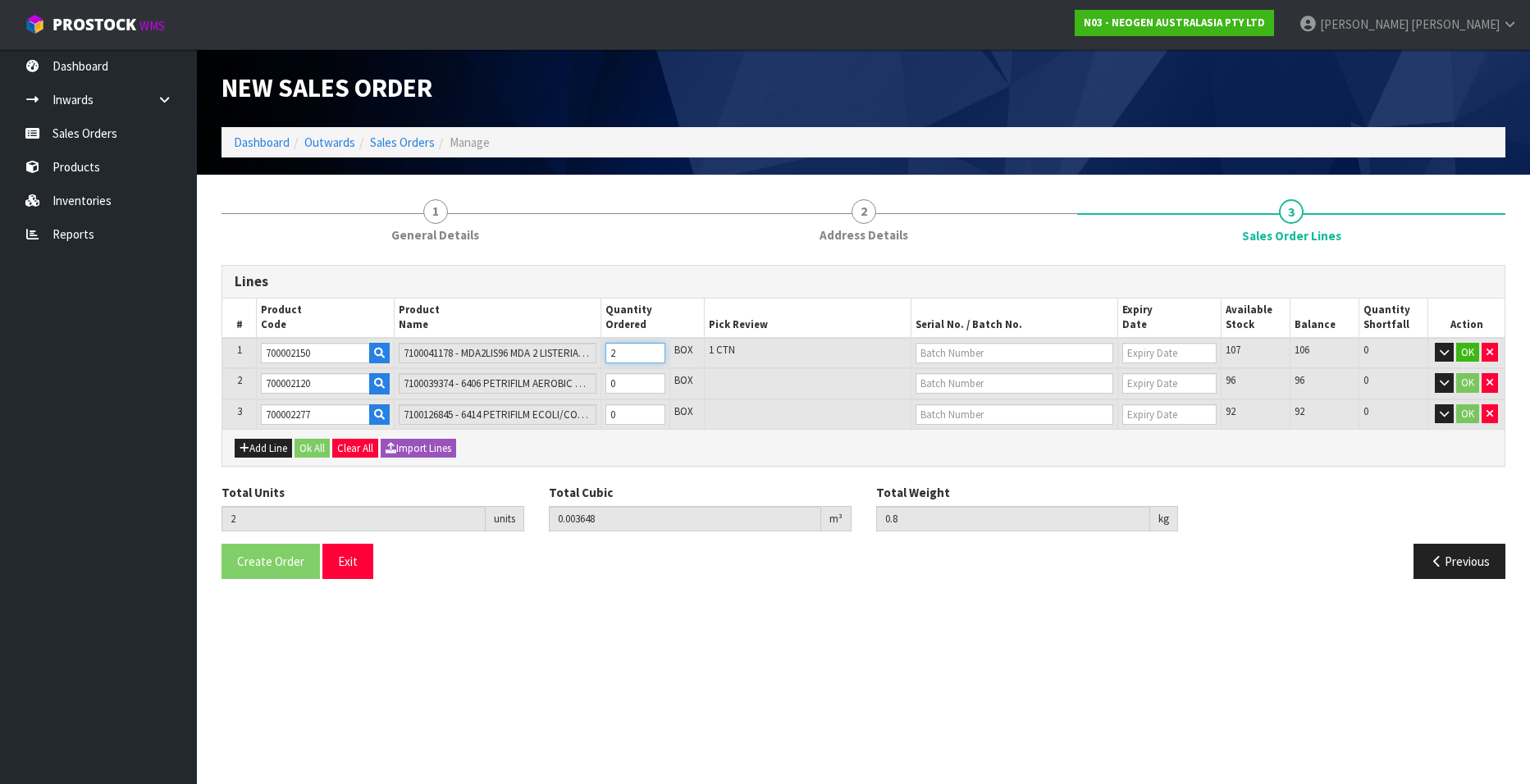
type input "1.2"
type input "3"
click at [655, 350] on input "3" at bounding box center [635, 353] width 60 height 21
type input "4"
type input "0.007296"
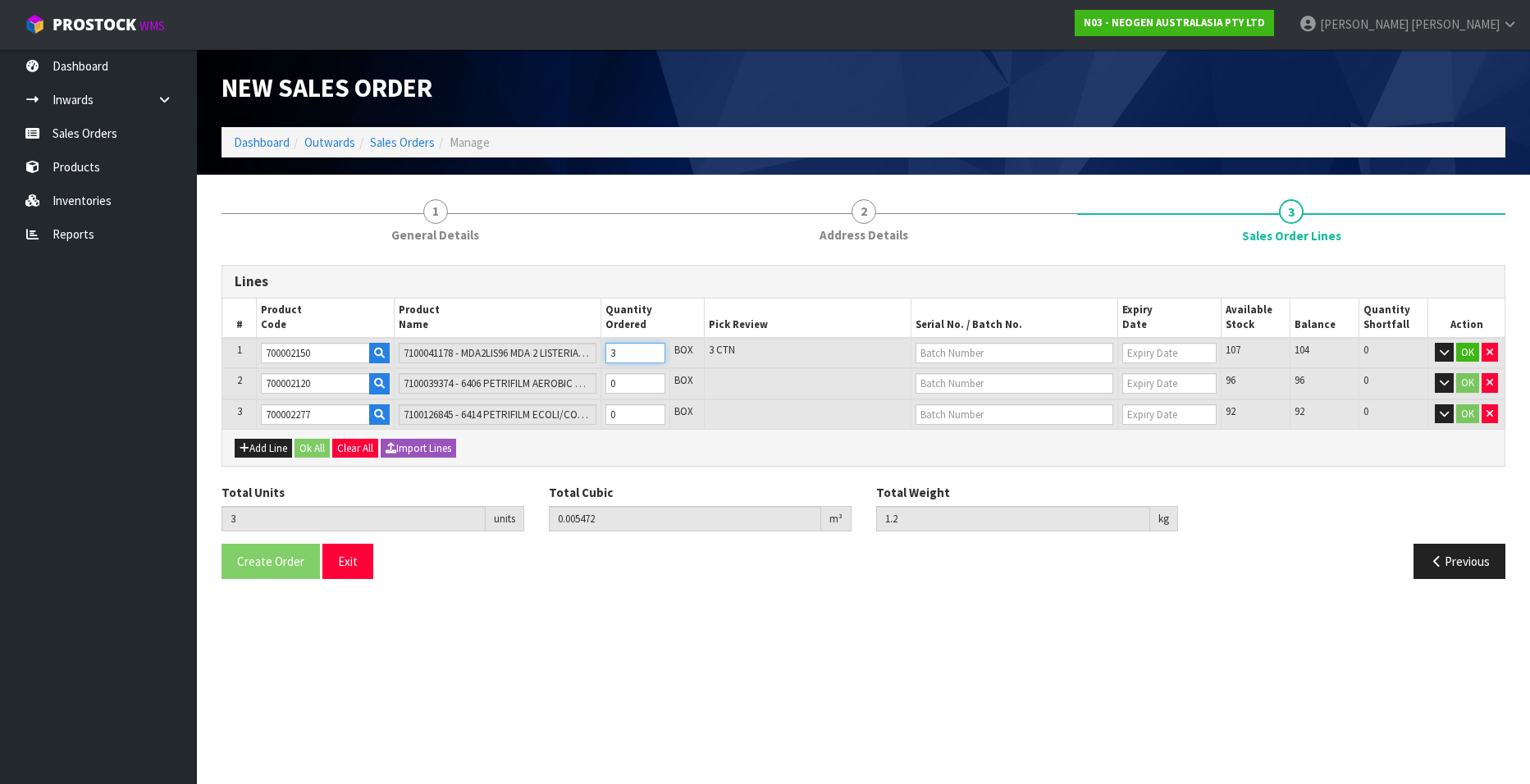
type input "1.6"
type input "4"
click at [655, 350] on input "4" at bounding box center [635, 353] width 60 height 21
type input "5"
type input "0.00912"
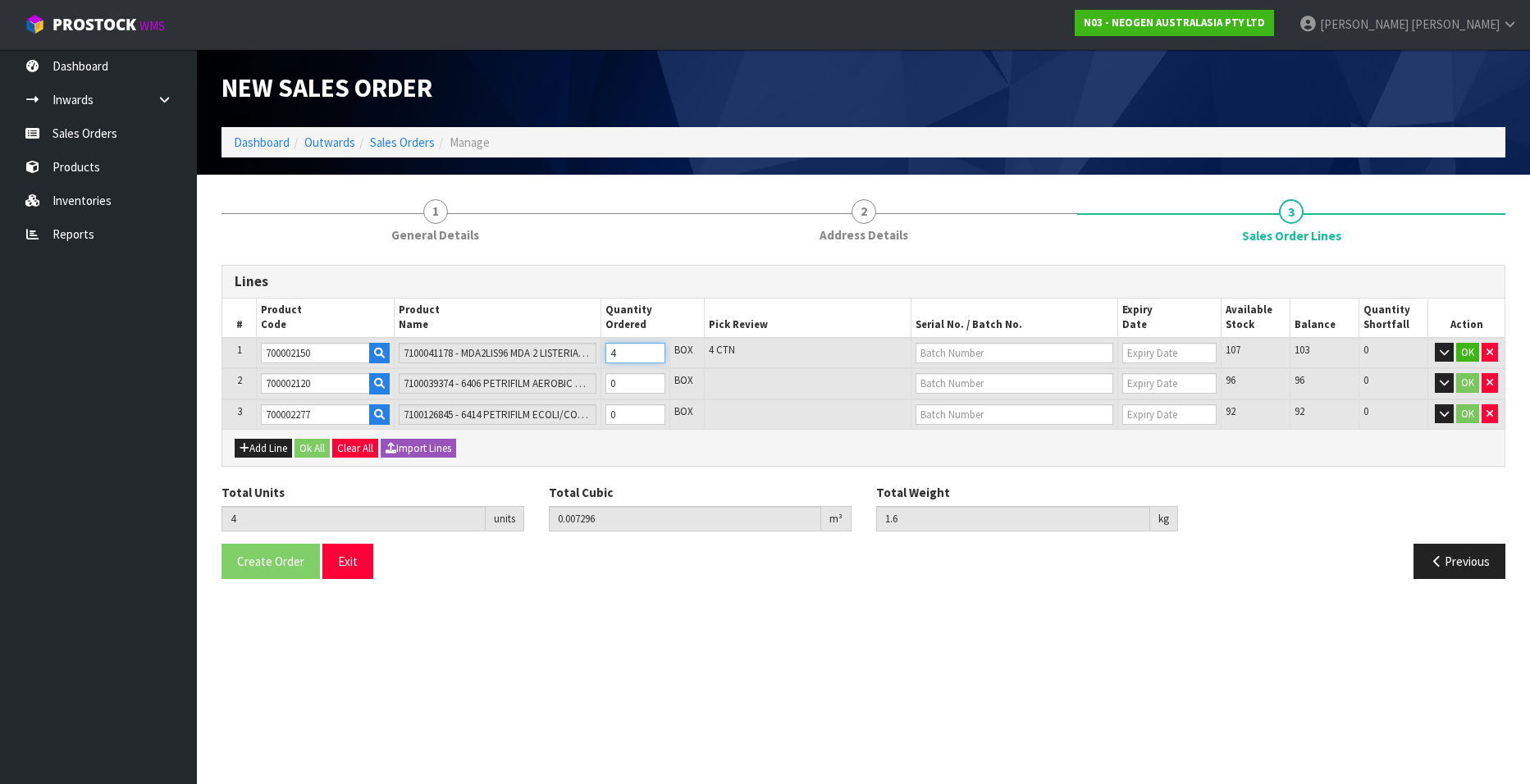
type input "2"
type input "5"
click at [655, 350] on input "5" at bounding box center [635, 353] width 60 height 21
type input "6"
type input "0.010944"
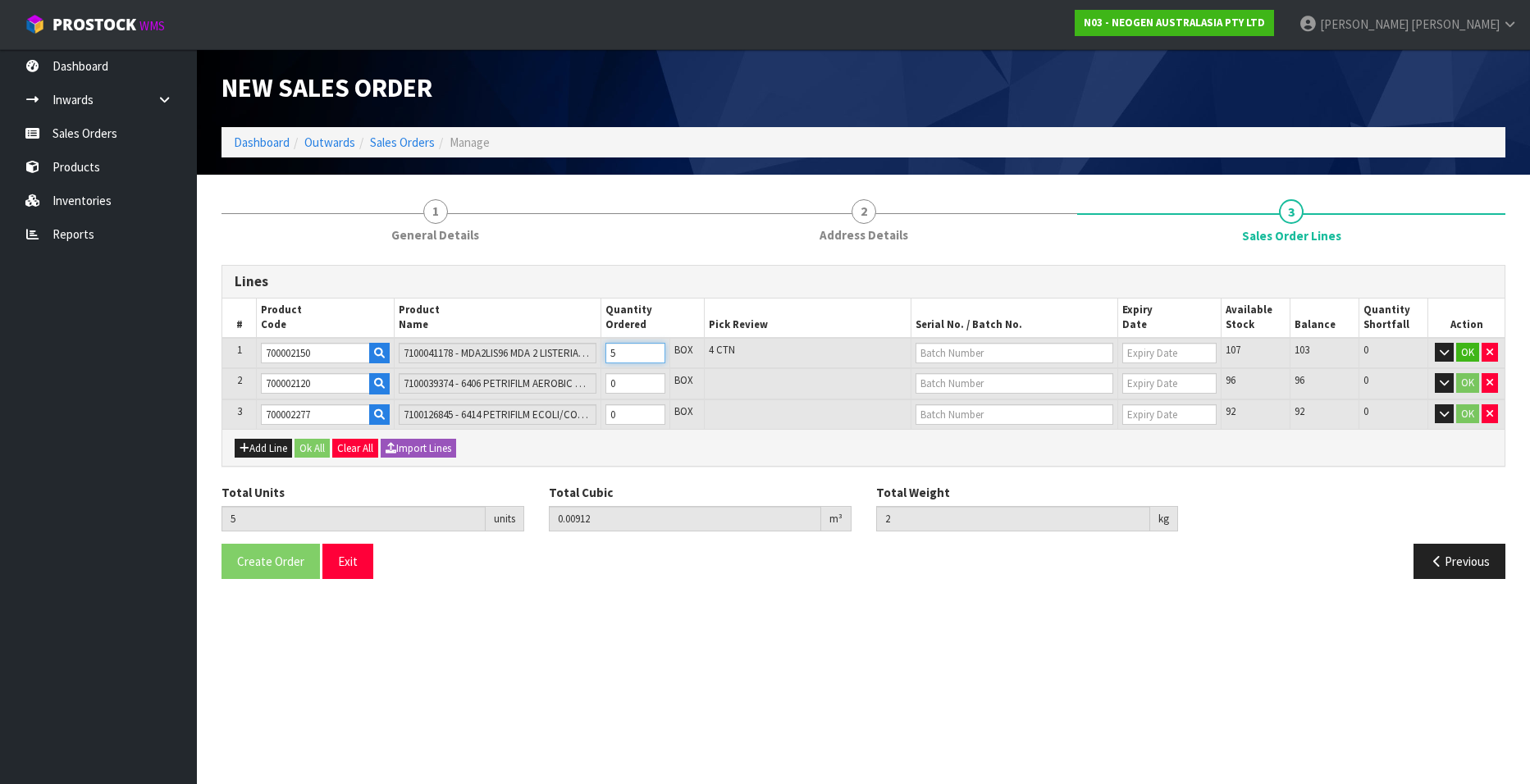
type input "2.4"
type input "6"
click at [655, 350] on input "6" at bounding box center [635, 353] width 60 height 21
type input "7"
type input "0.012768"
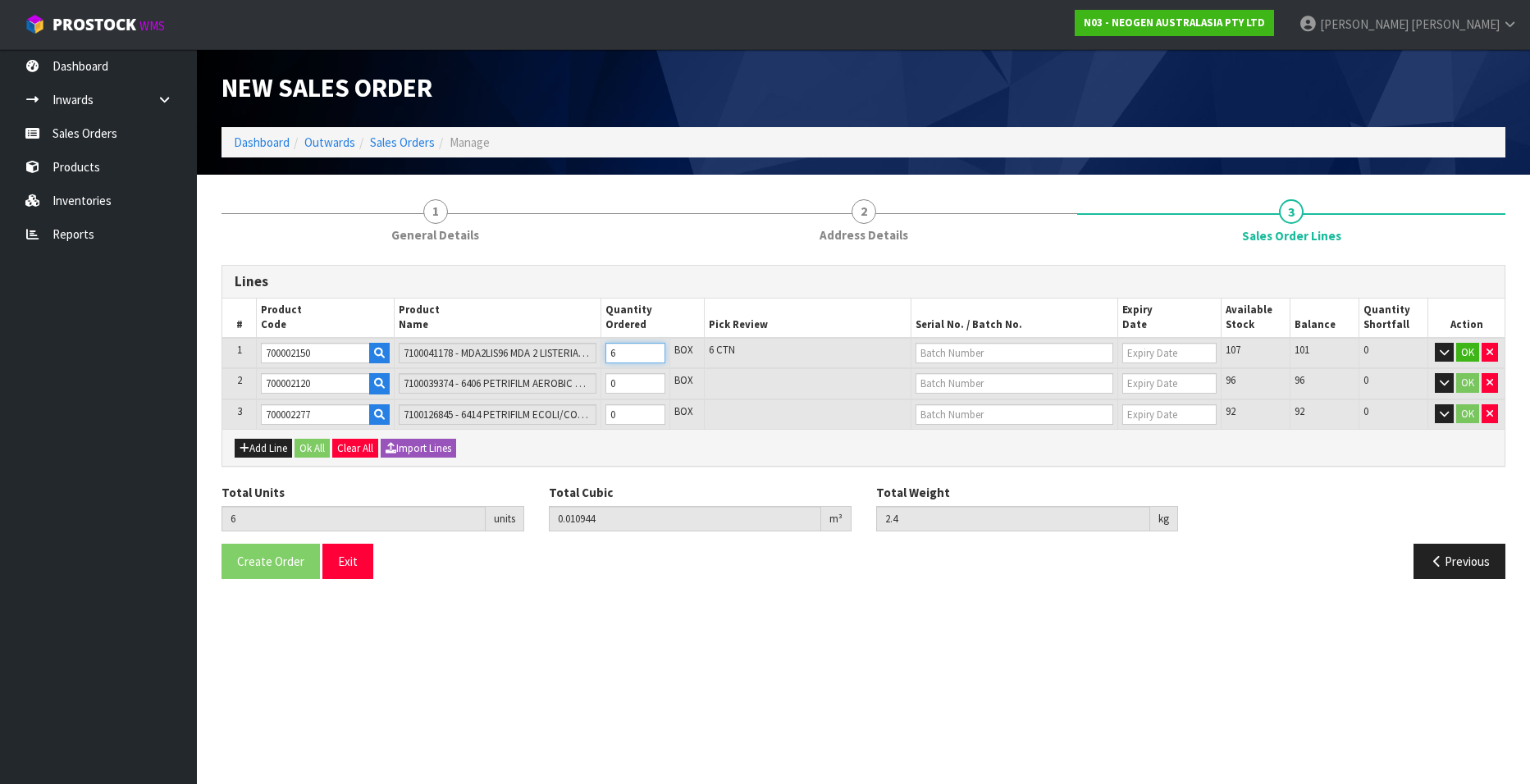
type input "2.8"
type input "7"
click at [655, 350] on input "7" at bounding box center [635, 353] width 60 height 21
type input "8"
type input "0.014592"
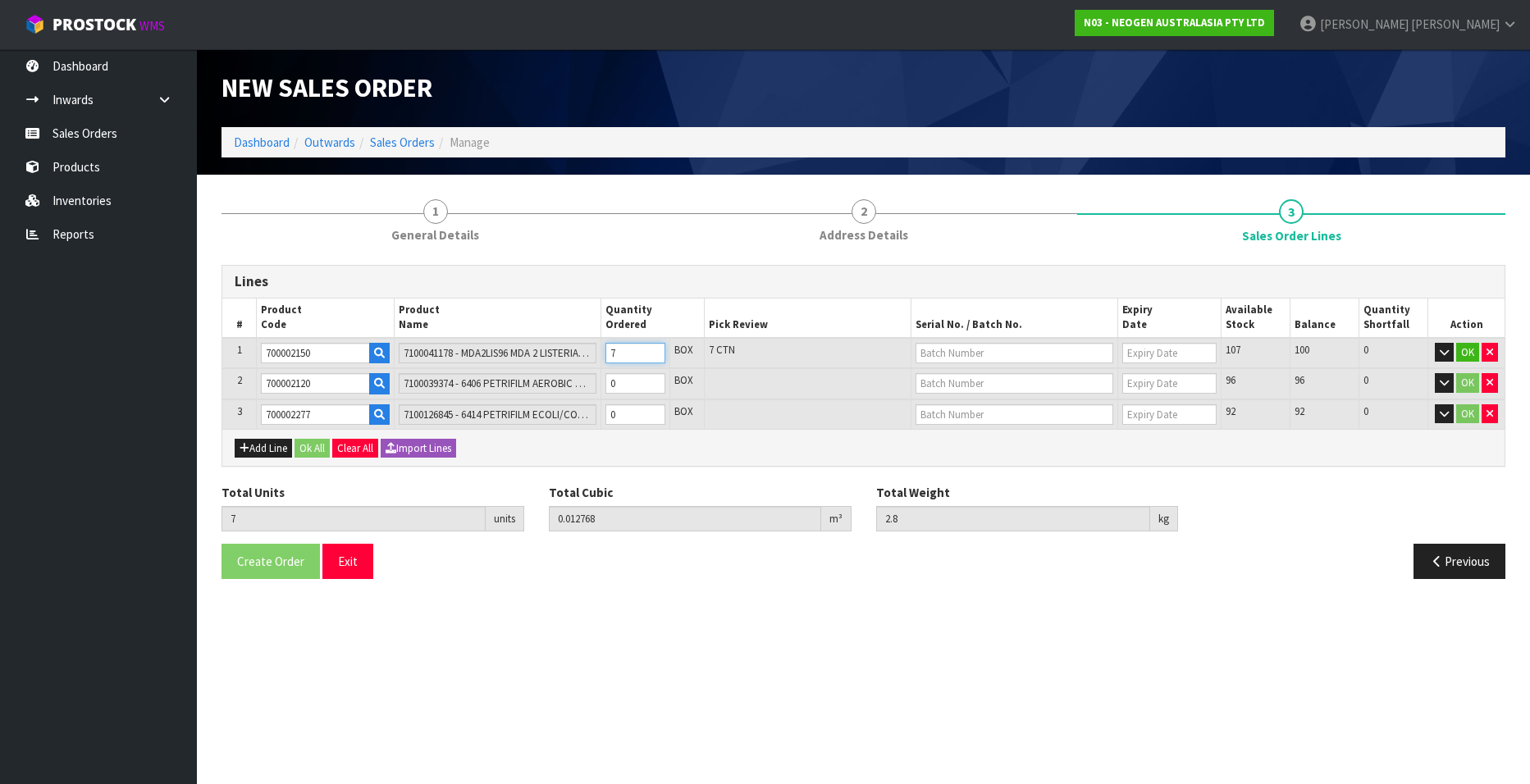
type input "3.2"
type input "8"
click at [654, 350] on input "8" at bounding box center [635, 353] width 60 height 21
type input "9"
type input "0.016416"
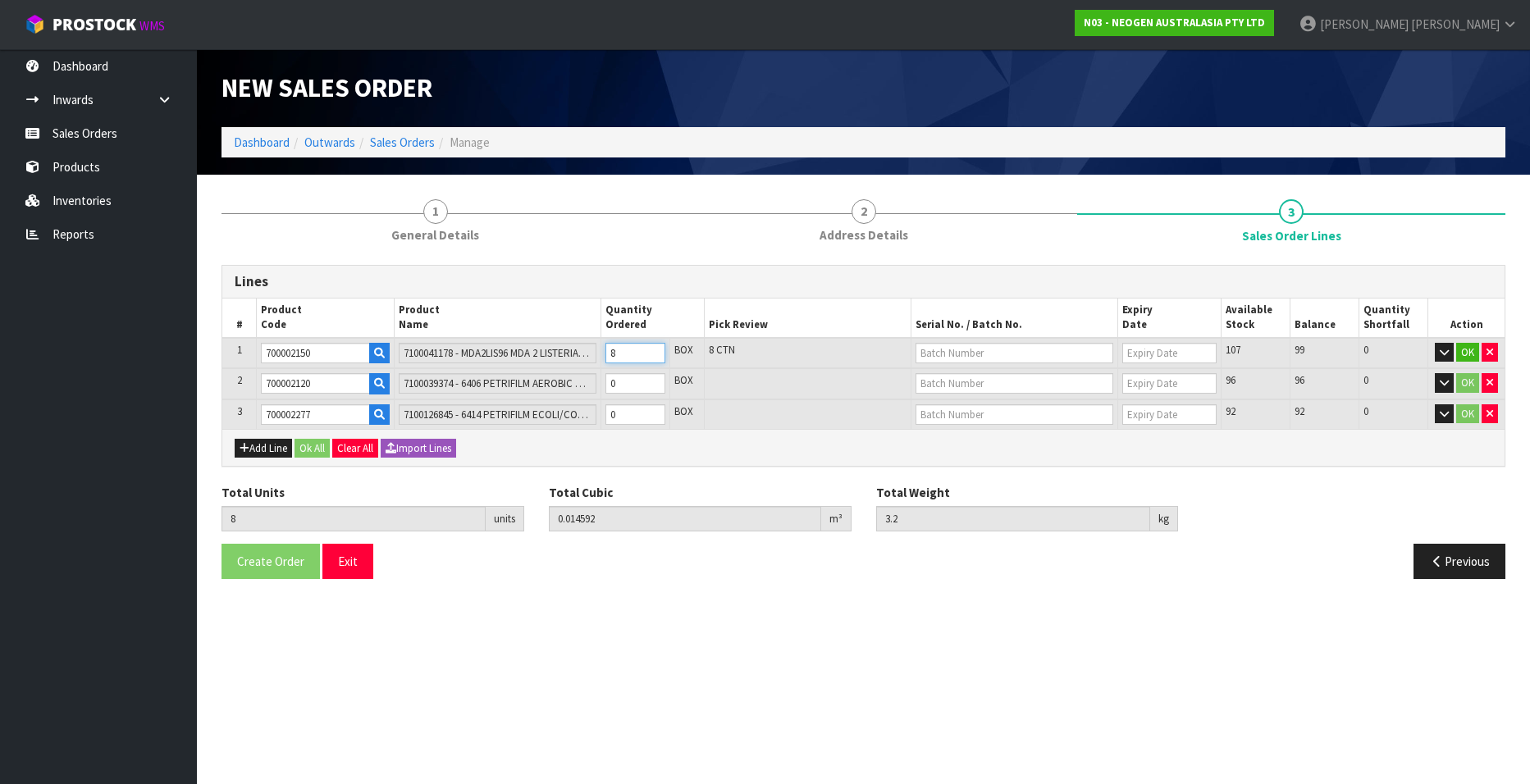
type input "3.6"
type input "9"
click at [653, 350] on input "9" at bounding box center [635, 353] width 60 height 21
type input "10"
type input "0.01824"
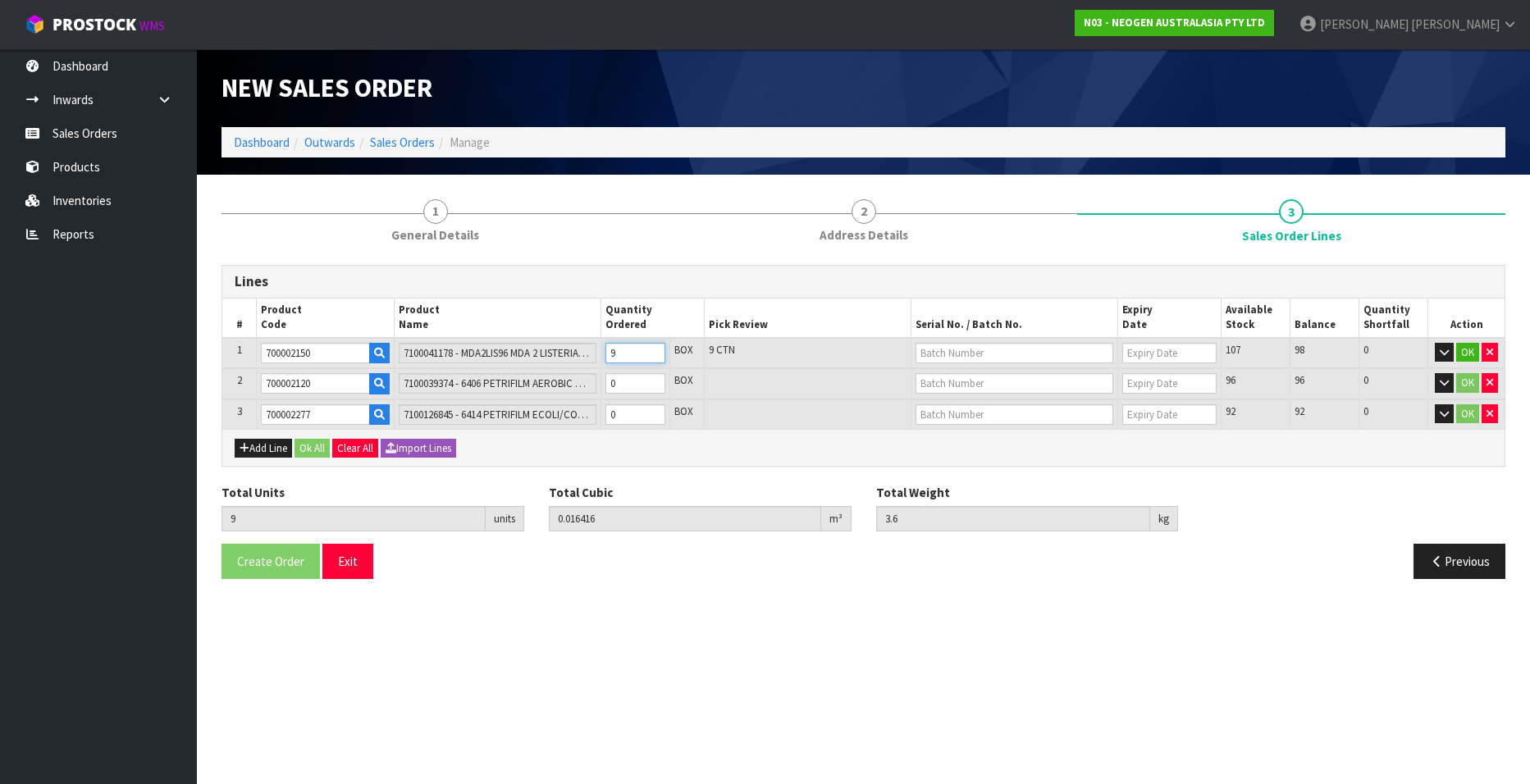
type input "4"
type input "10"
click at [653, 350] on input "10" at bounding box center [635, 353] width 60 height 21
type input "11"
type input "0.0256"
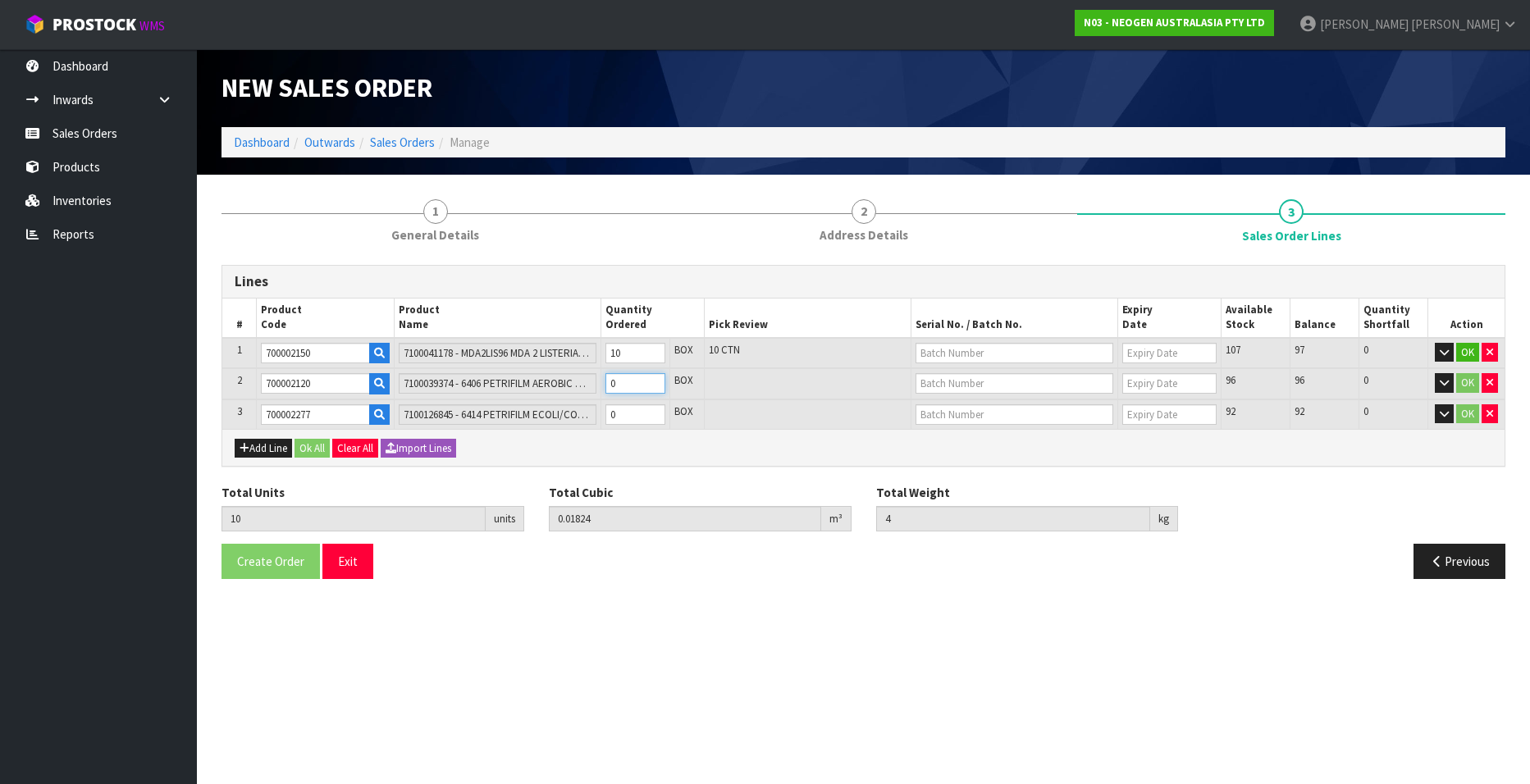
type input "6"
type input "1"
click at [655, 379] on input "1" at bounding box center [635, 383] width 60 height 21
type input "12"
type input "0.037"
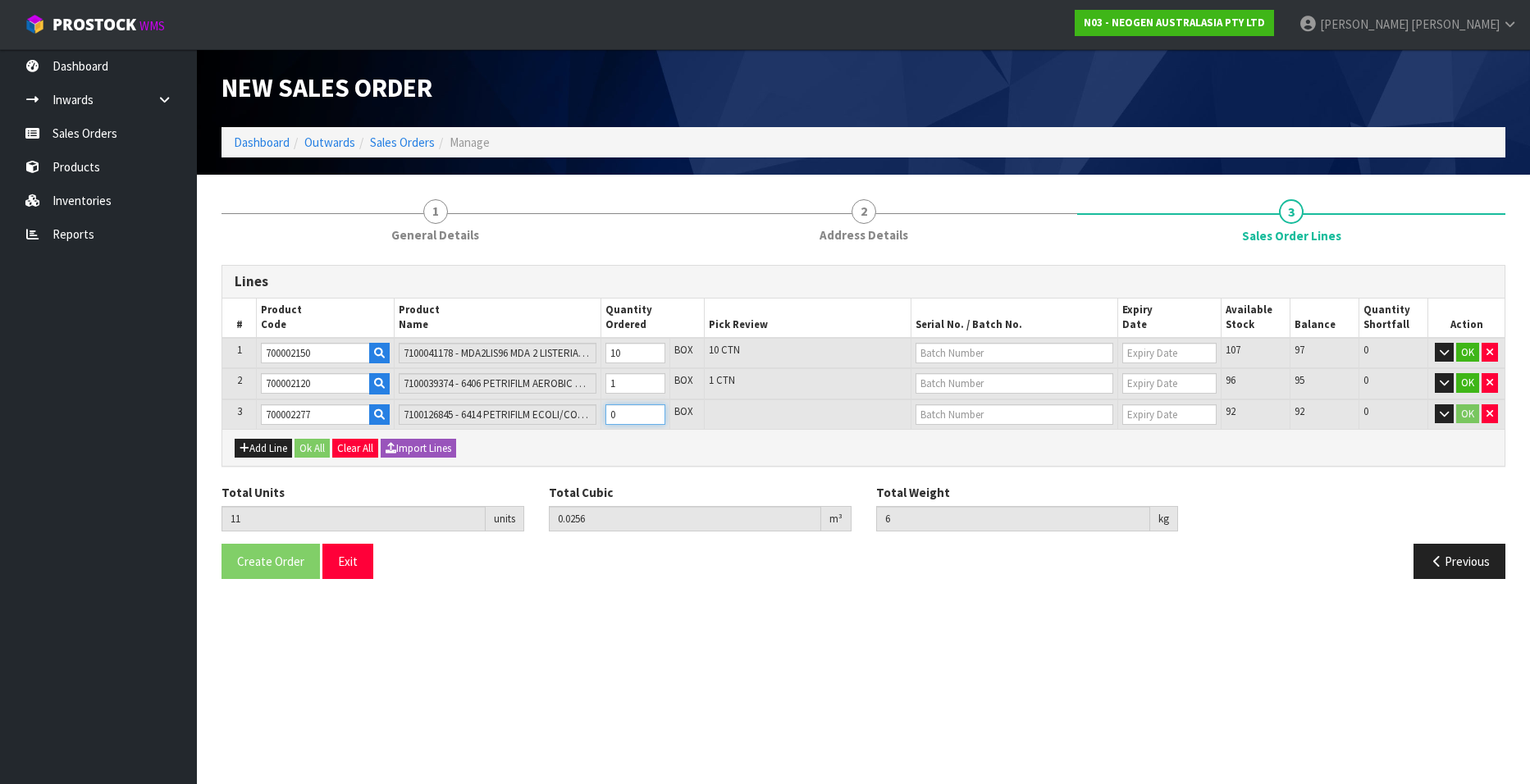
type input "7.7"
type input "1"
click at [652, 413] on input "1" at bounding box center [635, 414] width 60 height 21
click at [266, 445] on button "Add Line" at bounding box center [263, 449] width 58 height 20
type input "0"
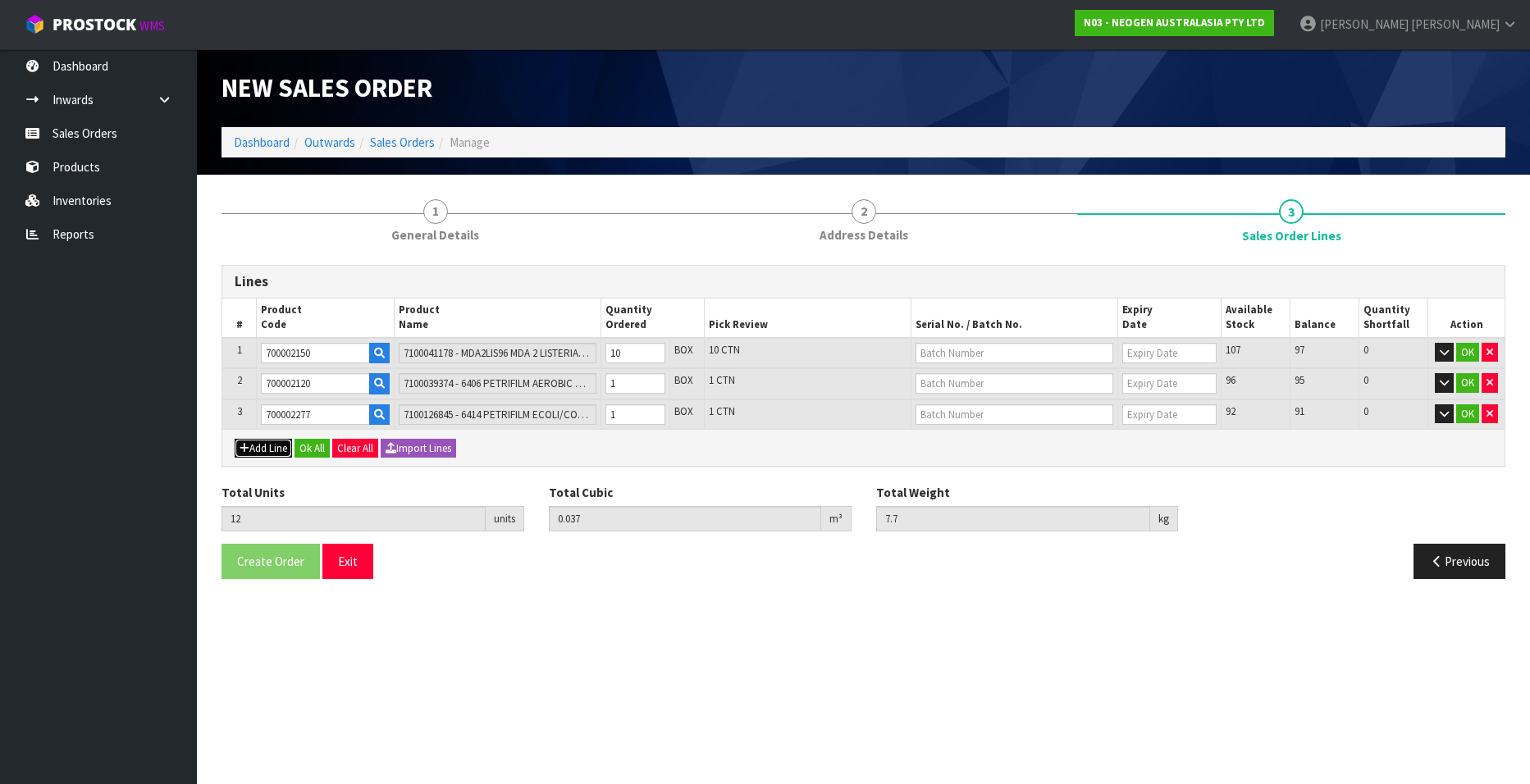
type input "0"
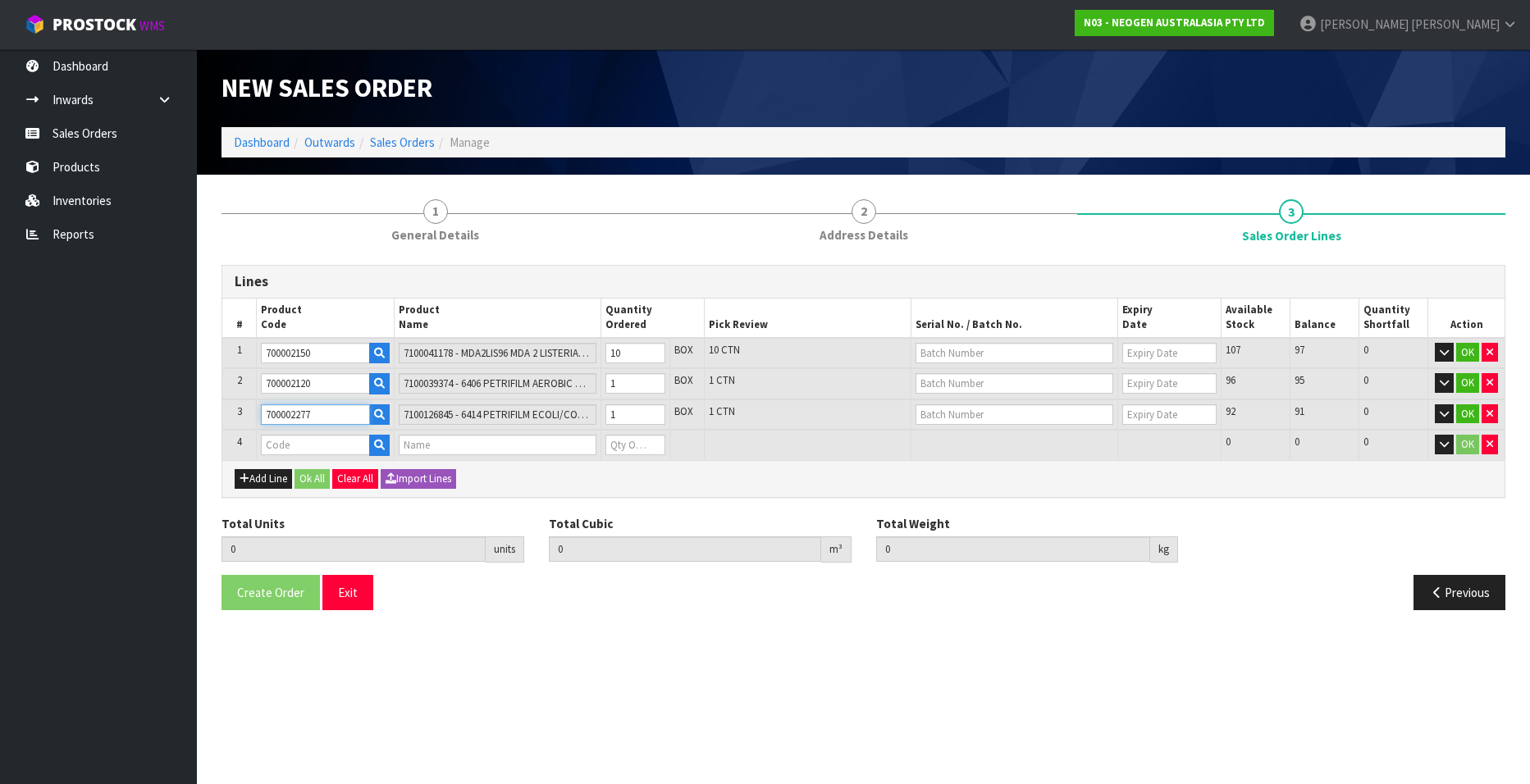
drag, startPoint x: 316, startPoint y: 414, endPoint x: 259, endPoint y: 414, distance: 57.0
click at [259, 414] on td "700002277" at bounding box center [326, 415] width 138 height 31
click at [293, 444] on input "text" at bounding box center [315, 445] width 109 height 21
paste input "700002277"
type input "700002277"
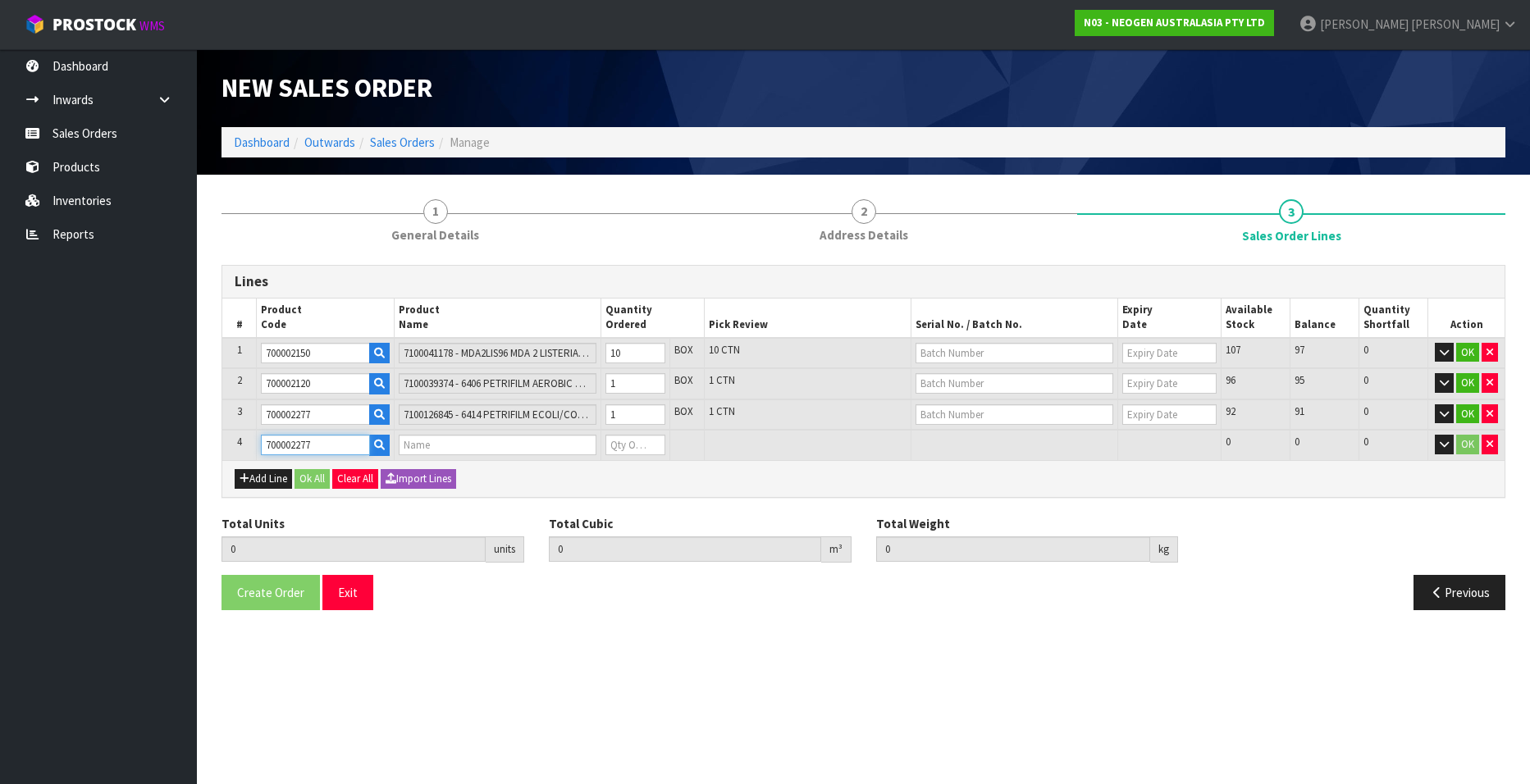
type input "12"
type input "0.037"
type input "7.7"
type input "7100126845 - 6414 PETRIFILM ECOLI/COLI CT PLT 500C PL"
type input "0"
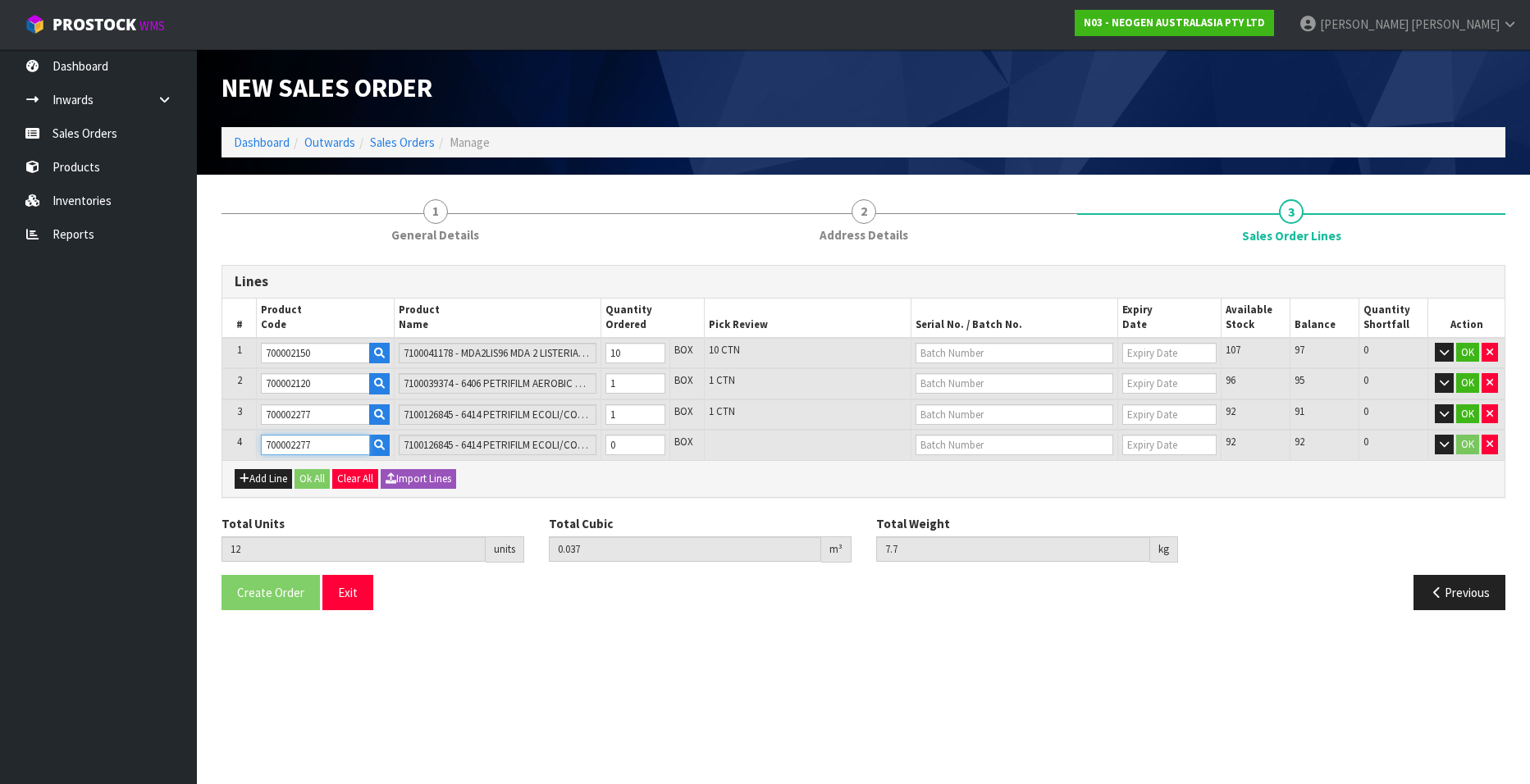
type input "700002277"
drag, startPoint x: 317, startPoint y: 385, endPoint x: 248, endPoint y: 383, distance: 69.0
click at [248, 383] on tr "2 700002120 7100039374 - 6406 PETRIFILM AEROBIC CT PLT 1000EA/CS 1 BOX 1 CTN 96…" at bounding box center [862, 384] width 1282 height 31
drag, startPoint x: 341, startPoint y: 413, endPoint x: 229, endPoint y: 408, distance: 112.1
click at [229, 408] on tr "3 700002277 7100126845 - 6414 PETRIFILM ECOLI/COLI CT PLT 500C PL 1 BOX 1 CTN 9…" at bounding box center [862, 415] width 1282 height 31
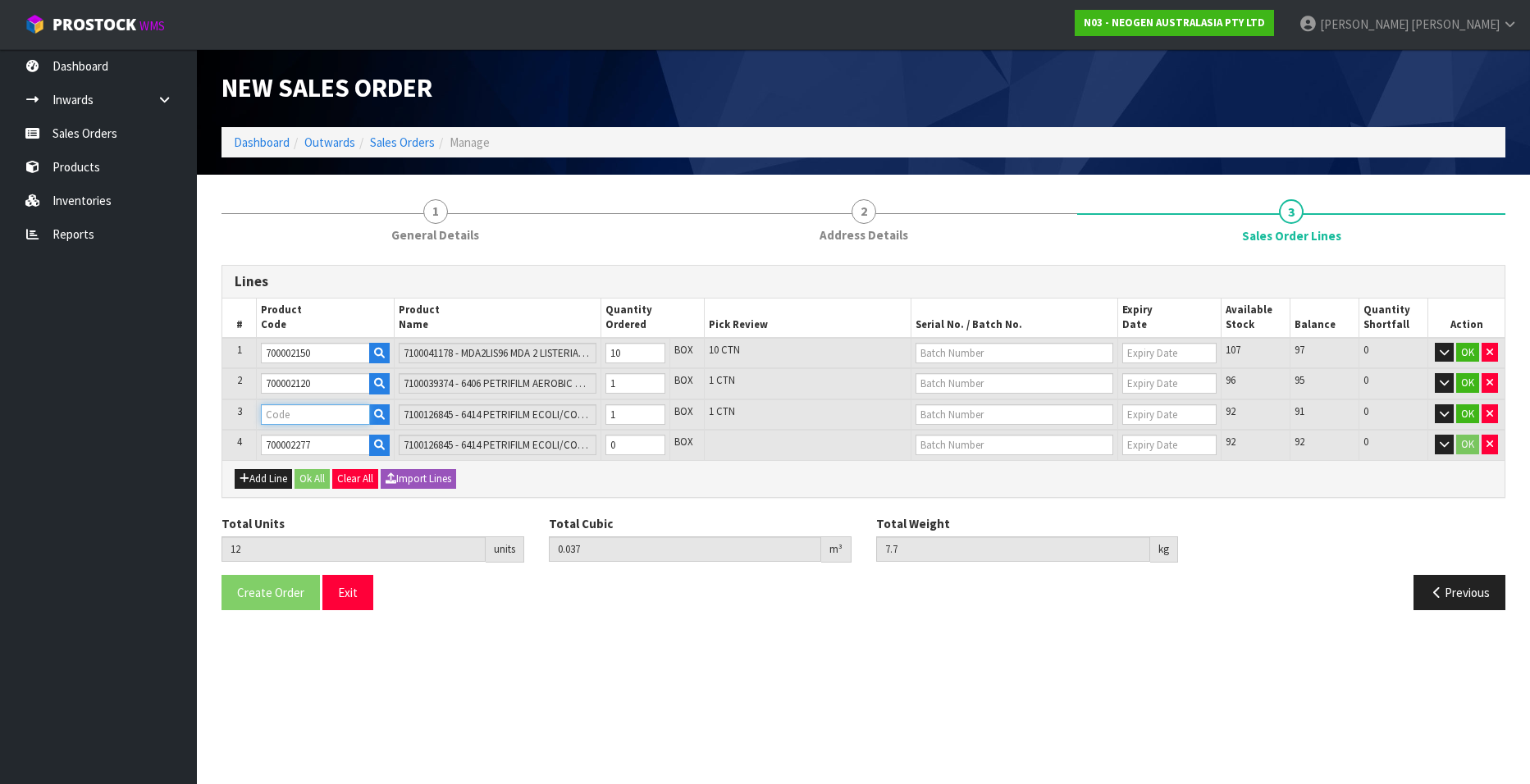
paste input "700002120"
type input "700002120"
type input "0.03296"
type input "8"
type input "7100039374 - 6406 PETRIFILM AEROBIC CT PLT 1000EA/CS"
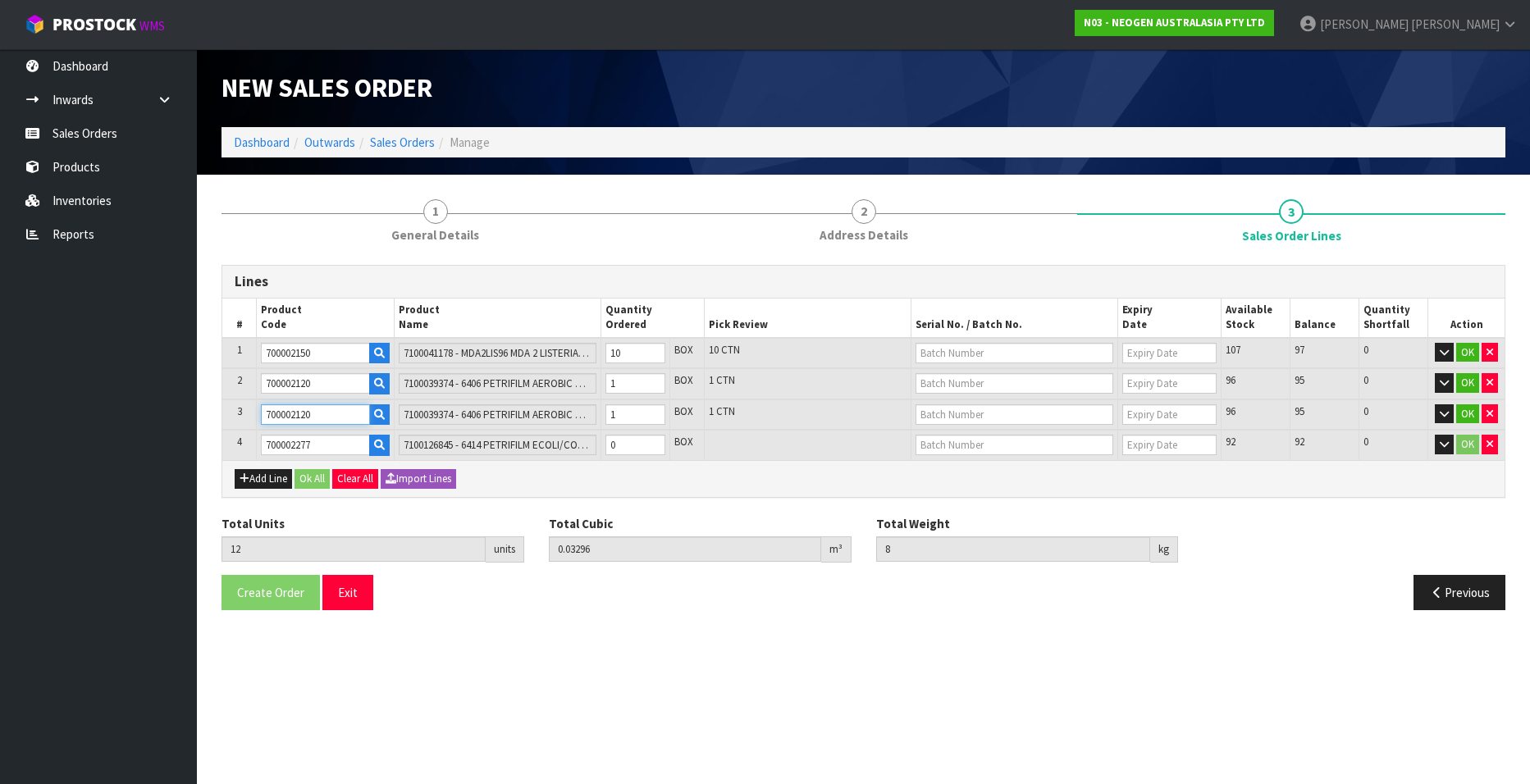
type input "700002120"
drag, startPoint x: 337, startPoint y: 382, endPoint x: 211, endPoint y: 379, distance: 126.0
click at [211, 379] on div "1 General Details 2 Address Details 3 Sales Order Lines Lines # Product Code Pr…" at bounding box center [862, 404] width 1308 height 436
type input "0"
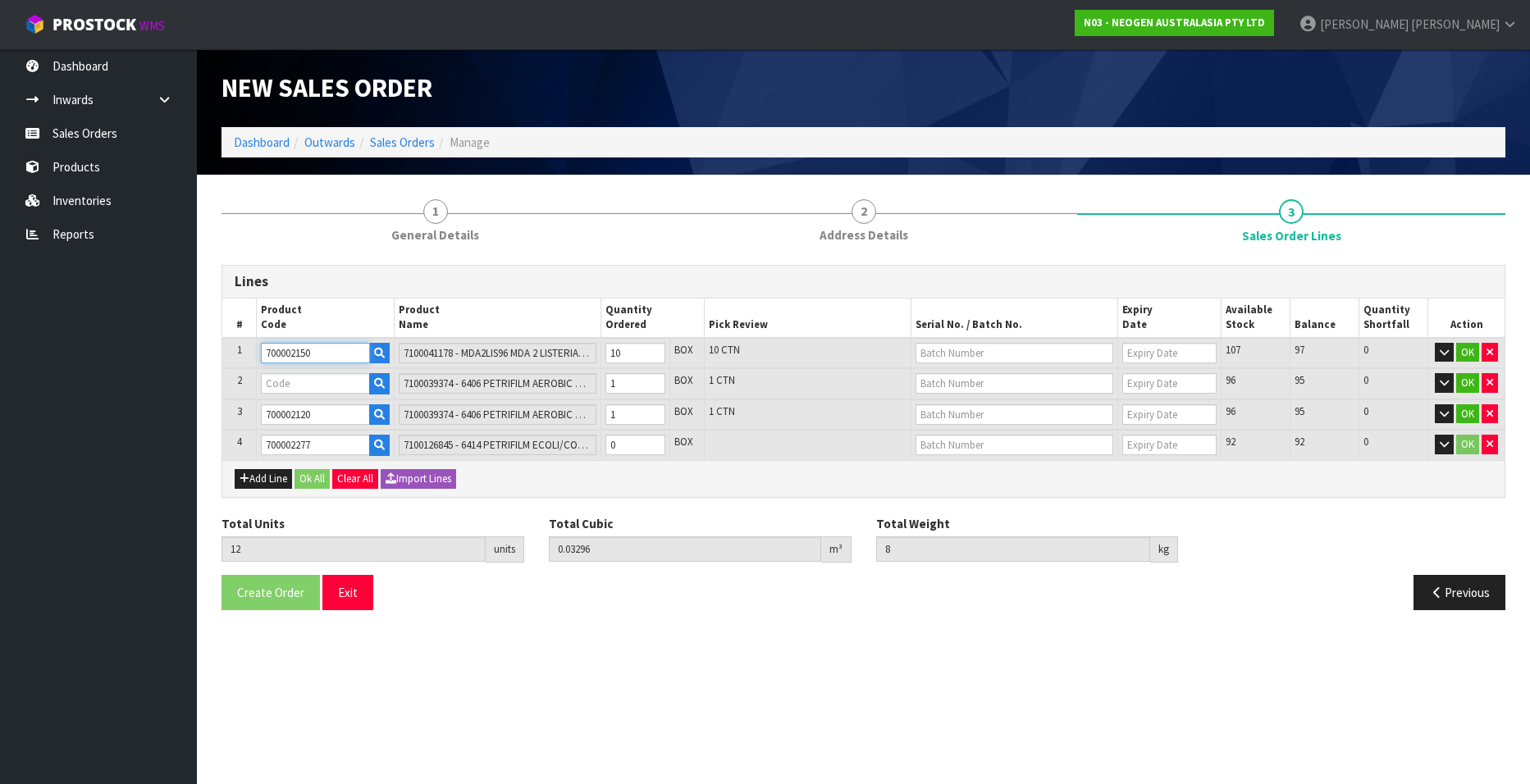
type input "0"
click at [321, 353] on input "700002150" at bounding box center [315, 353] width 109 height 21
drag, startPoint x: 325, startPoint y: 353, endPoint x: 234, endPoint y: 355, distance: 91.0
click at [234, 355] on tr "1 700002150 7100041178 - MDA2LIS96 MDA 2 LISTERIA 96 TESTS/KIT 10 BOX 10 CTN 10…" at bounding box center [862, 353] width 1282 height 31
click at [269, 377] on input "text" at bounding box center [315, 383] width 109 height 21
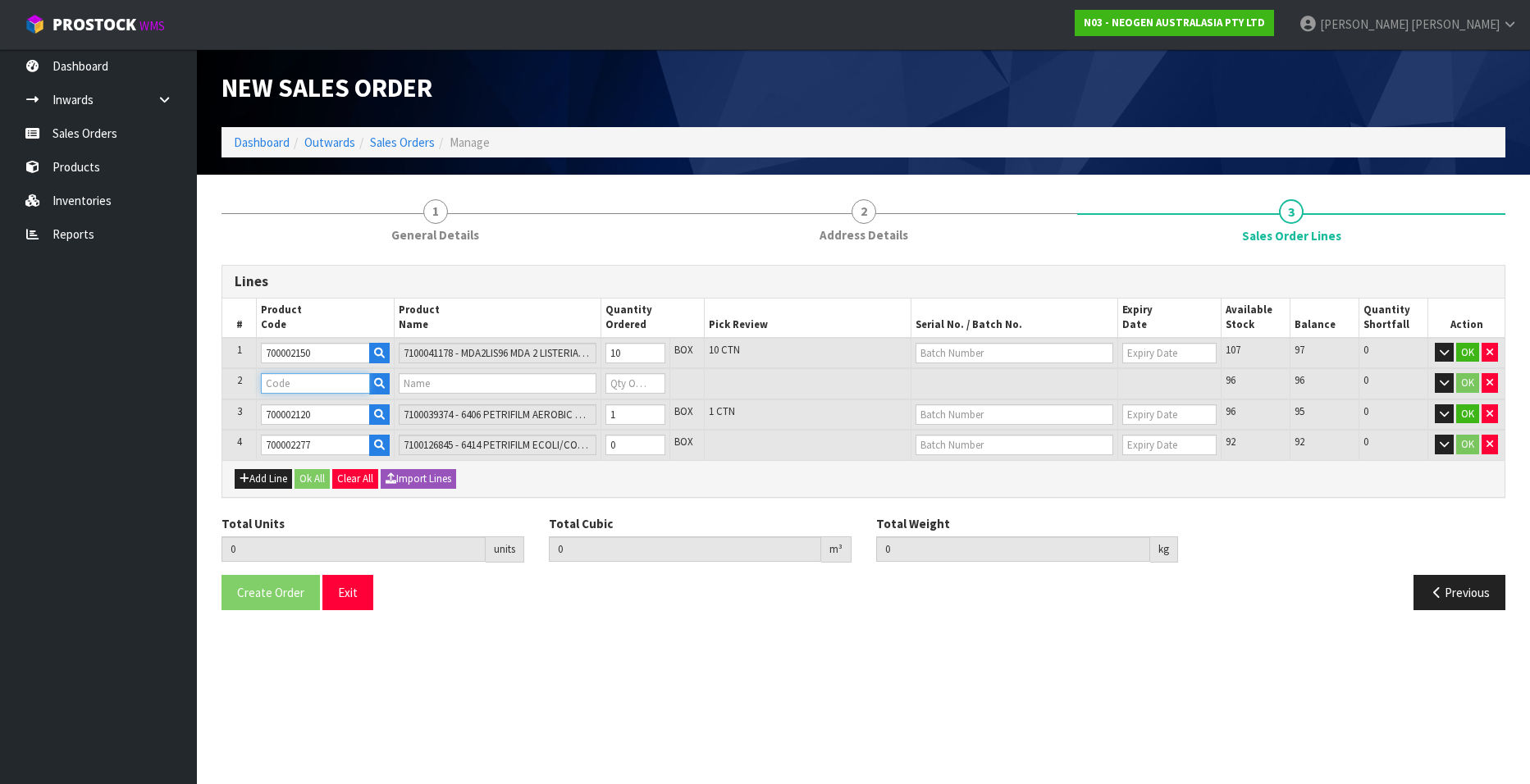
paste input "700002150"
type input "700002150"
type input "11"
type input "0.0256"
type input "6"
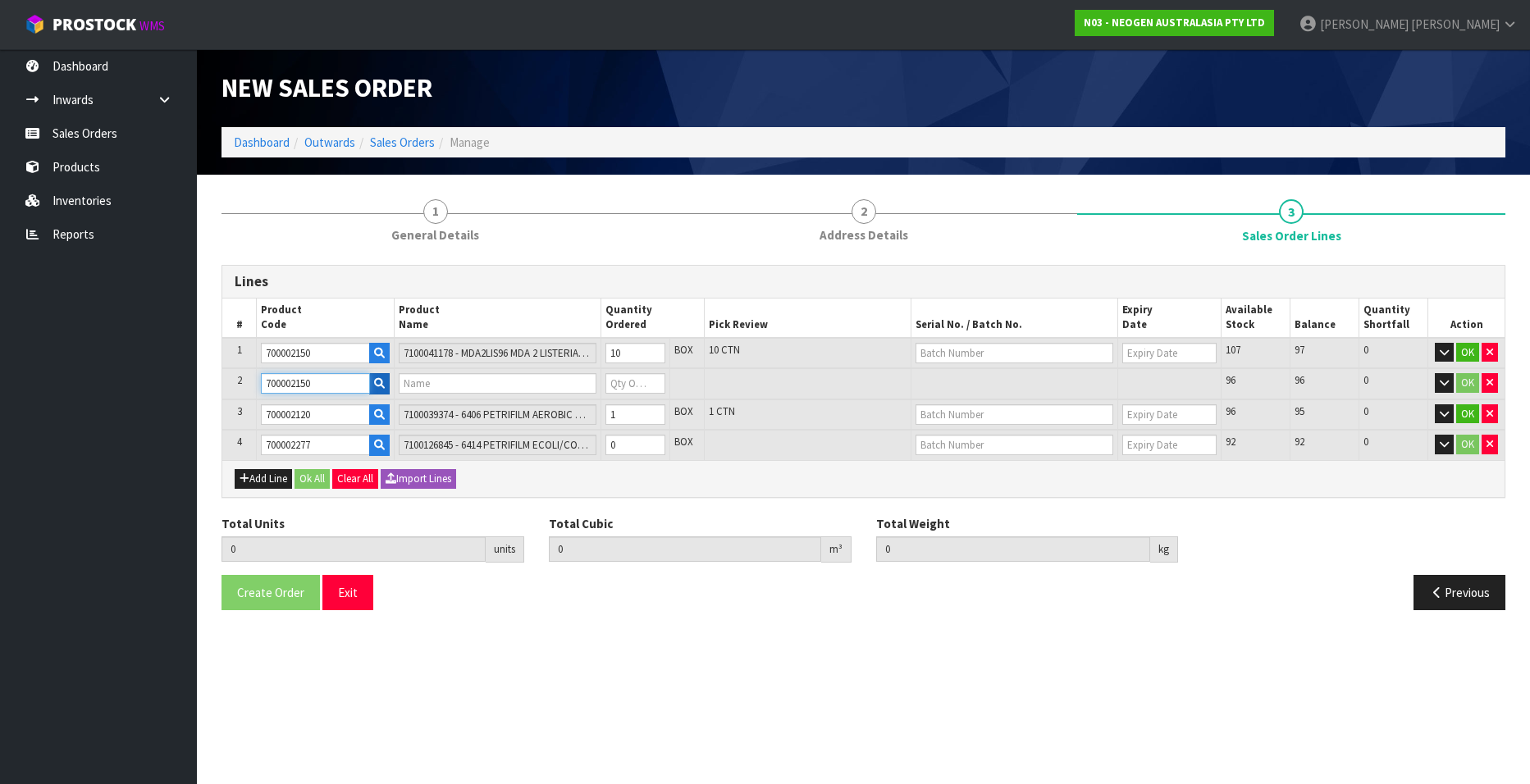
type input "7100041178 - MDA2LIS96 MDA 2 LISTERIA 96 TESTS/KIT"
type input "0"
type input "700002150"
type input "12"
type input "0.037"
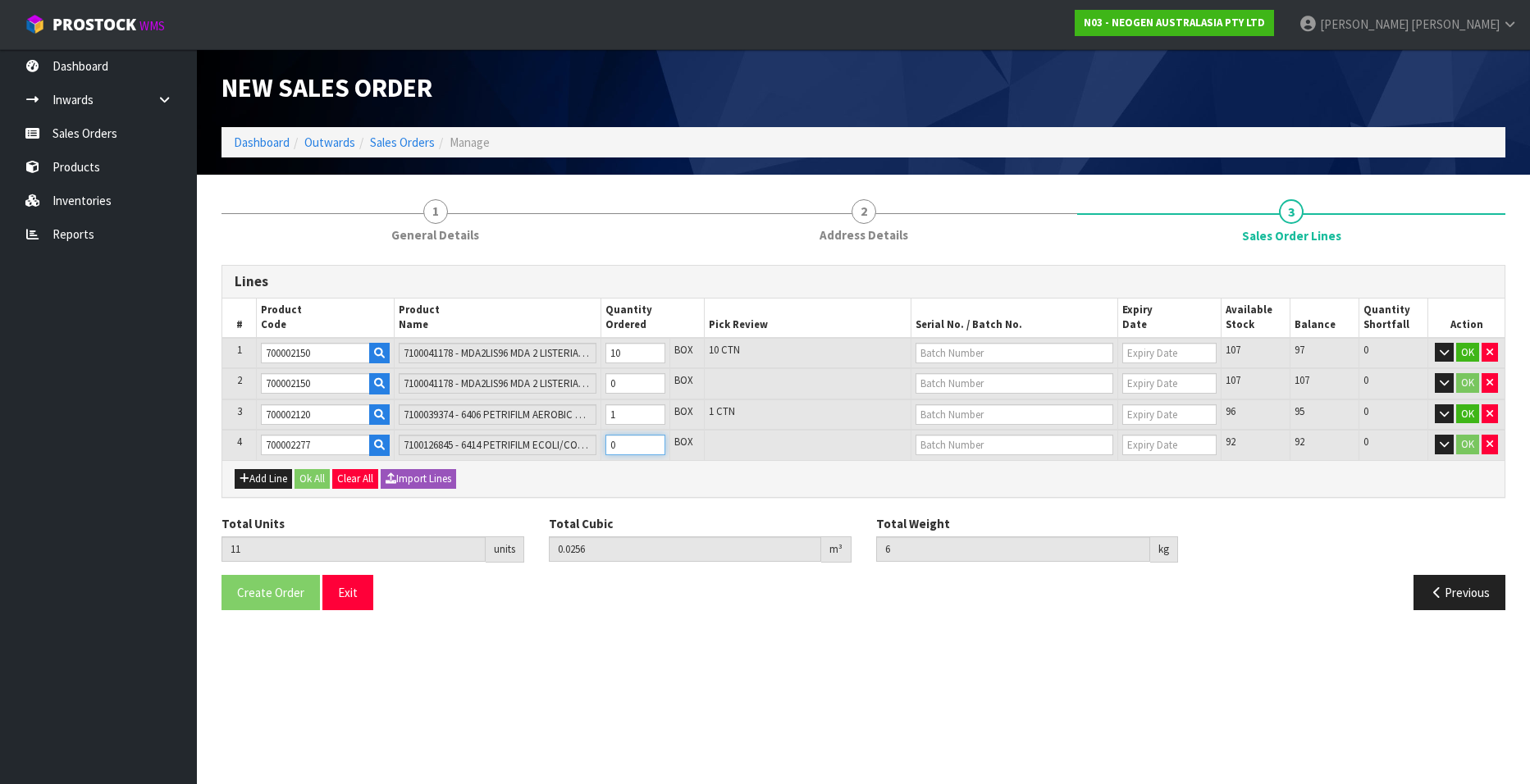
type input "7.7"
type input "1"
click at [651, 442] on input "1" at bounding box center [635, 445] width 60 height 21
click at [629, 353] on input "10" at bounding box center [635, 353] width 60 height 21
type input "11"
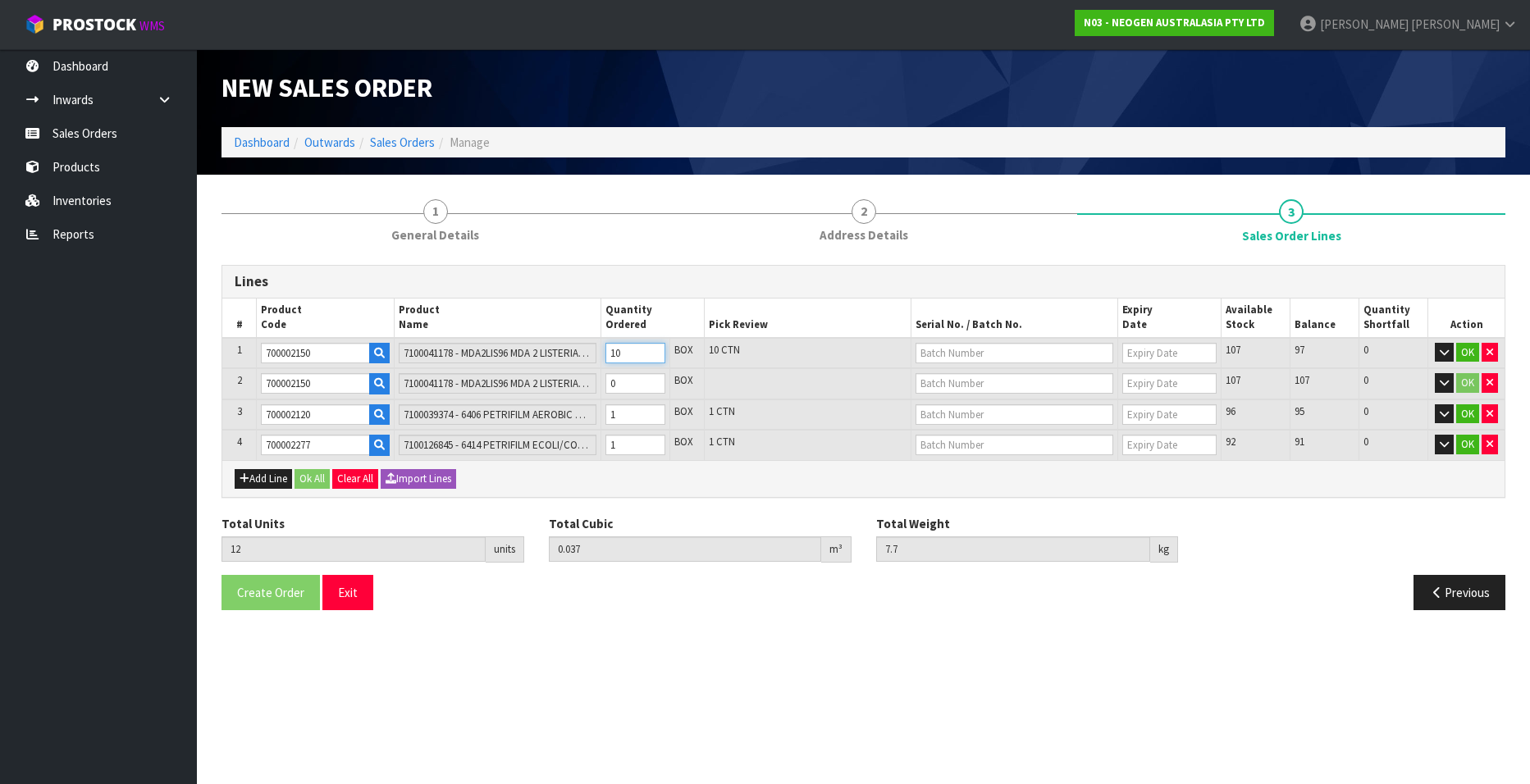
type input "0.035176"
type input "7.3"
type input "9"
click at [650, 355] on input "9" at bounding box center [635, 353] width 60 height 21
type input "10"
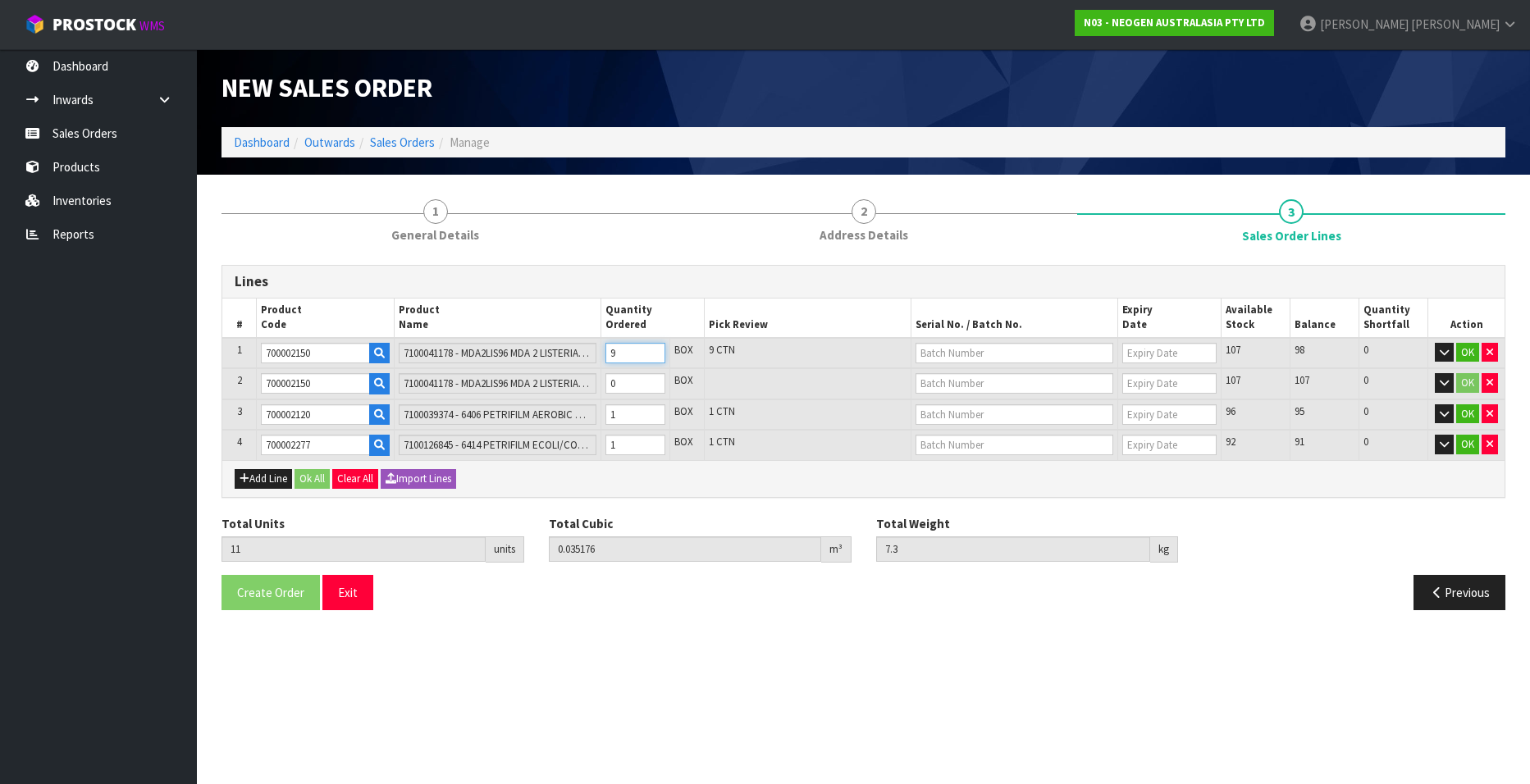
type input "0.033352"
type input "6.9"
type input "8"
click at [650, 355] on input "8" at bounding box center [635, 353] width 60 height 21
type input "9"
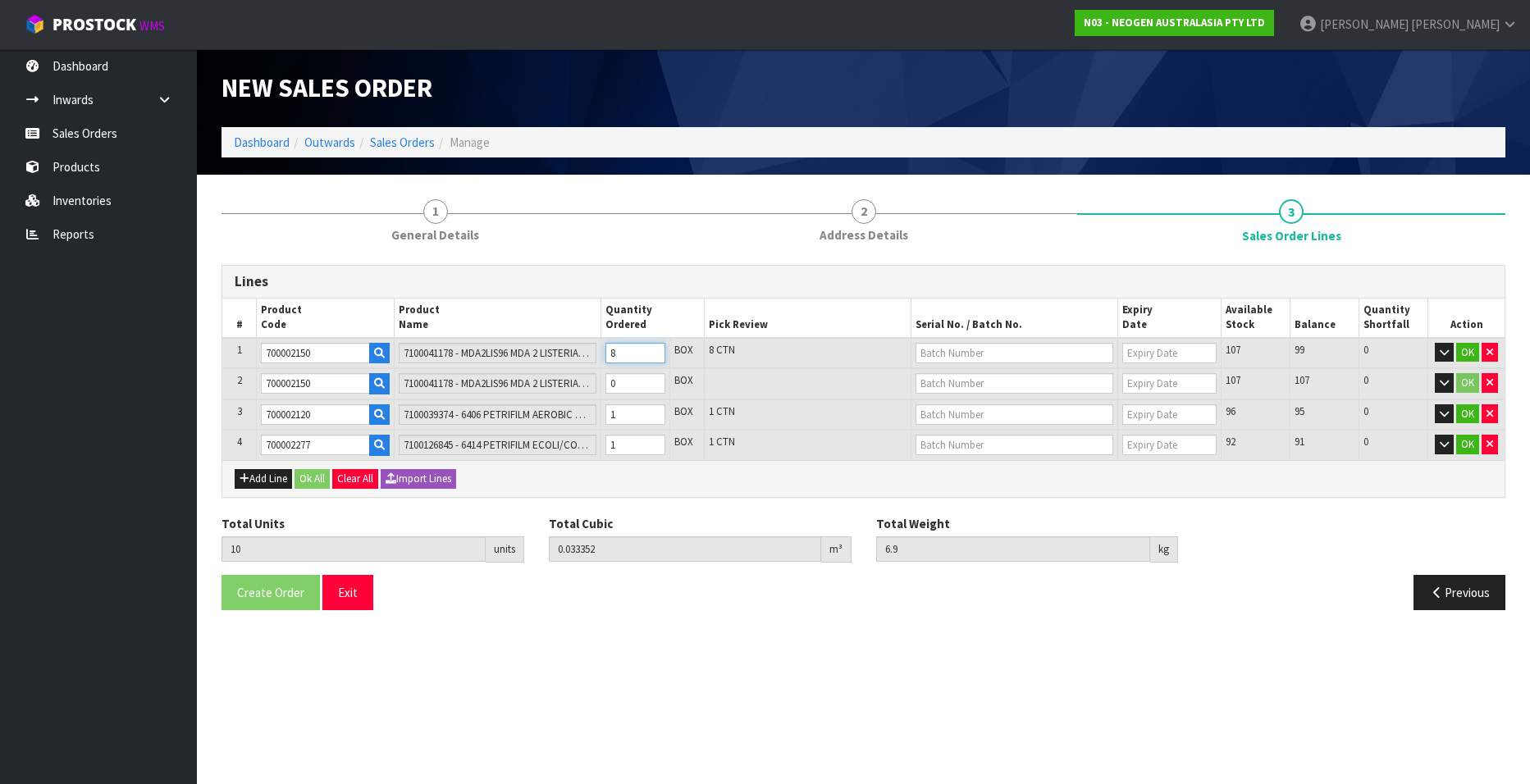
type input "0.031528"
type input "6.5"
type input "7"
click at [650, 355] on input "7" at bounding box center [635, 353] width 60 height 21
type input "10"
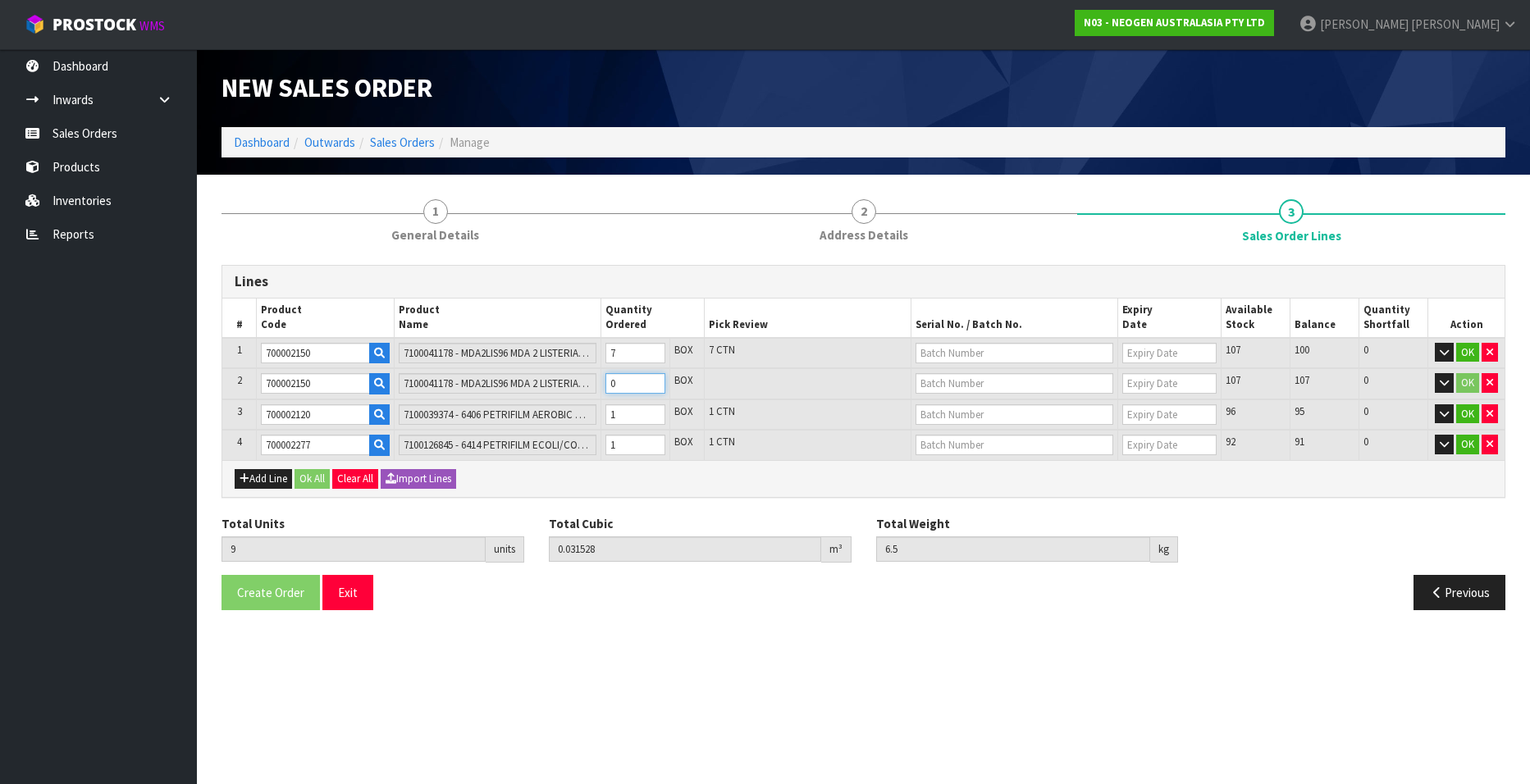
type input "0.033352"
type input "6.9"
type input "1"
click at [652, 378] on input "1" at bounding box center [635, 383] width 60 height 21
type input "11"
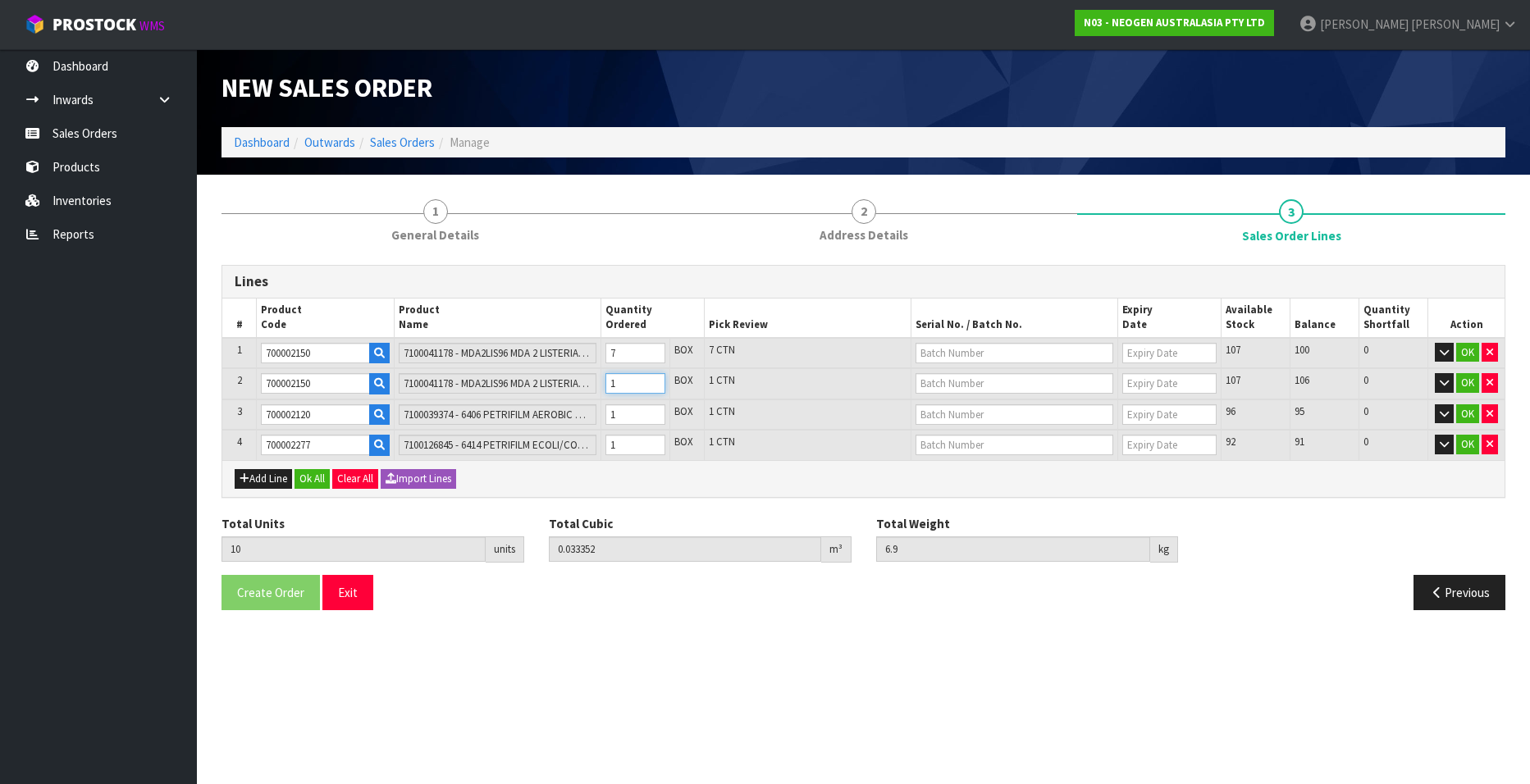
type input "0.035176"
type input "7.3"
type input "2"
click at [652, 378] on input "2" at bounding box center [635, 383] width 60 height 21
type input "12"
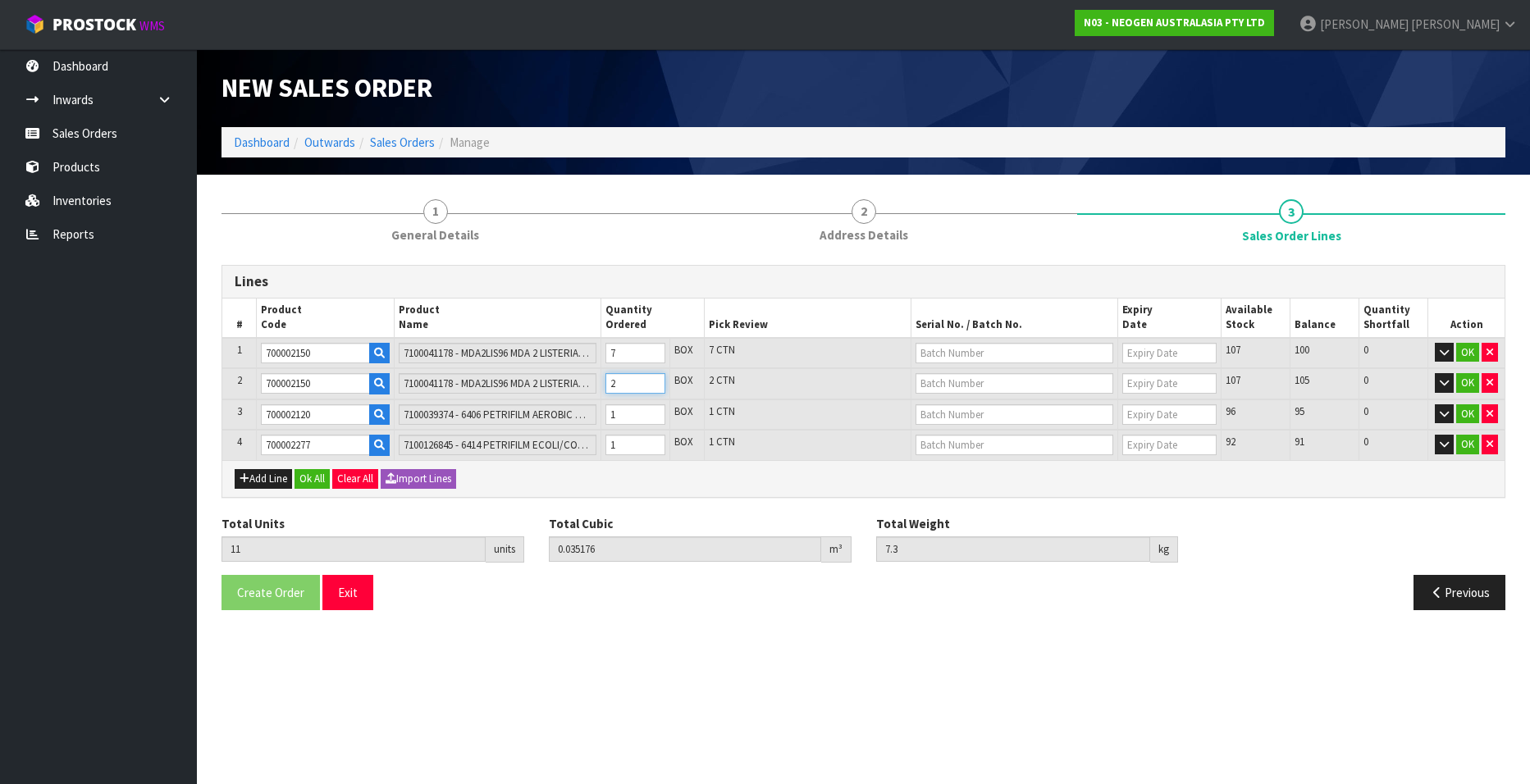
type input "0.037"
type input "7.7"
type input "3"
click at [652, 378] on input "3" at bounding box center [635, 383] width 60 height 21
click at [965, 354] on input "text" at bounding box center [1014, 353] width 197 height 21
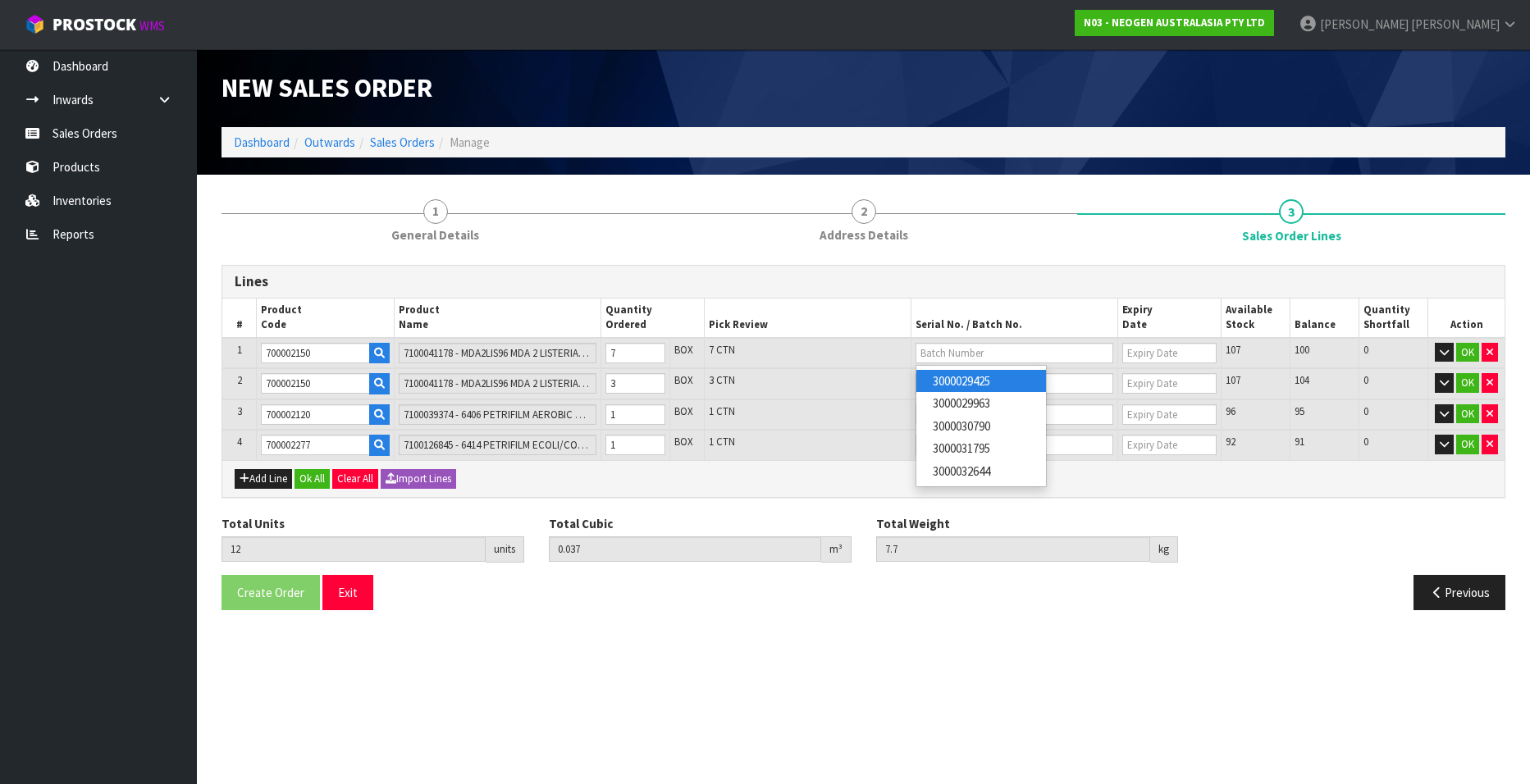
click at [998, 376] on link "3000029425" at bounding box center [981, 380] width 130 height 22
type input "3000029425"
type input "[DATE]"
click at [953, 385] on input "text" at bounding box center [1014, 383] width 197 height 21
click at [994, 429] on link "3000029963" at bounding box center [981, 433] width 130 height 22
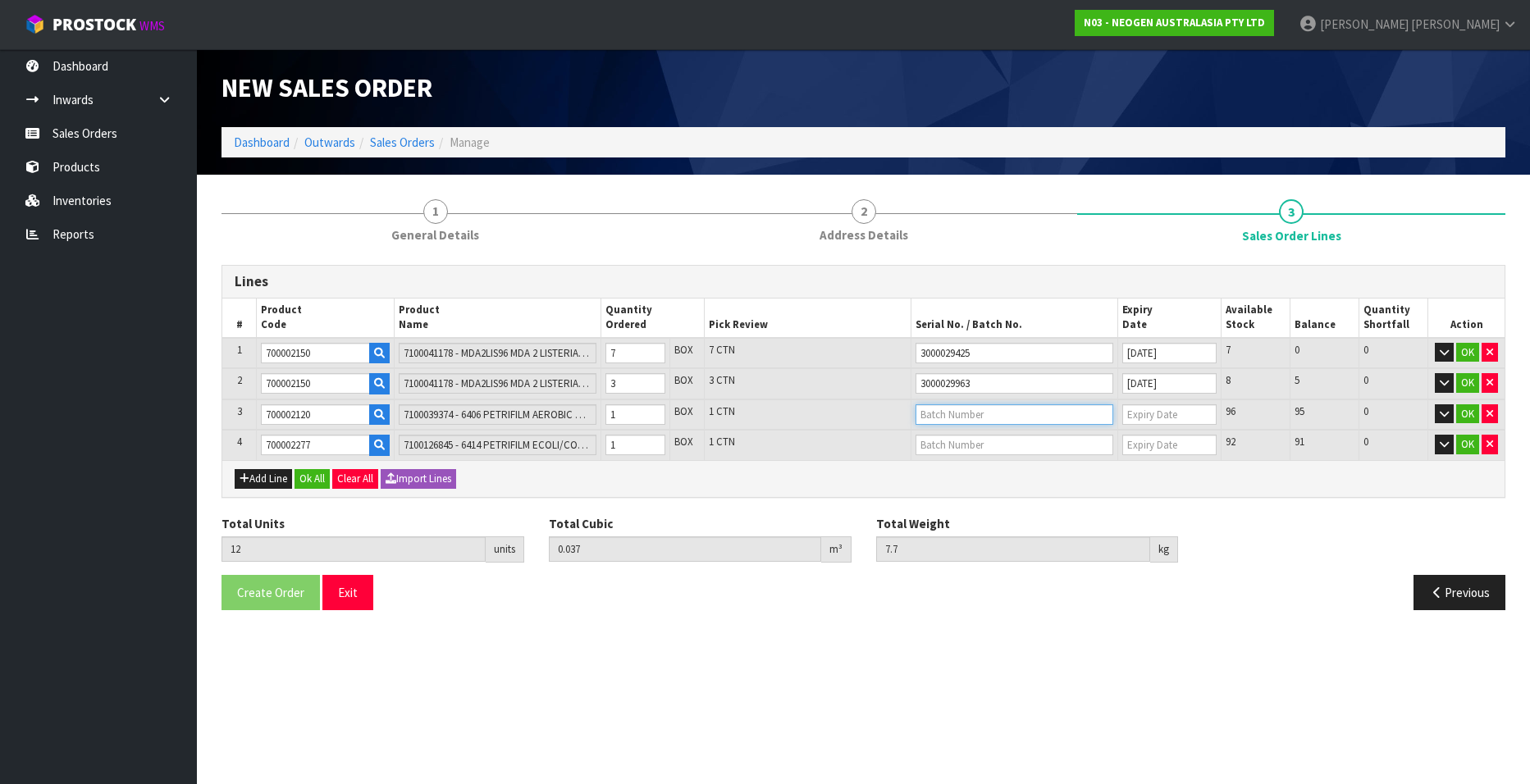
click at [958, 417] on input "text" at bounding box center [1014, 414] width 197 height 21
click at [976, 461] on link "3456WP" at bounding box center [981, 464] width 130 height 22
click at [978, 445] on input "text" at bounding box center [1014, 445] width 197 height 21
click at [1001, 490] on link "418325075A" at bounding box center [981, 495] width 130 height 22
click at [1464, 350] on button "OK" at bounding box center [1468, 353] width 23 height 20
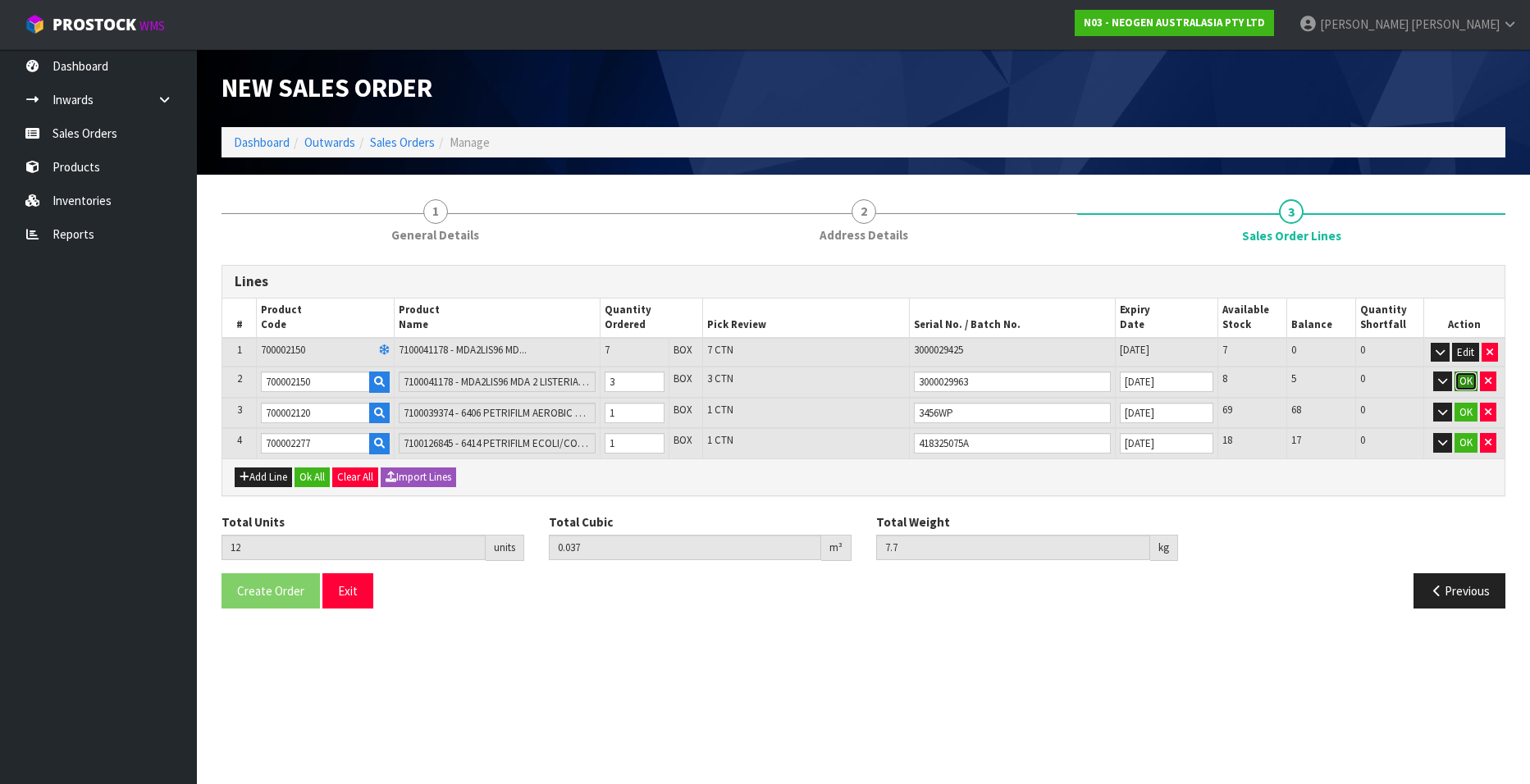
click at [1465, 380] on button "OK" at bounding box center [1466, 381] width 23 height 20
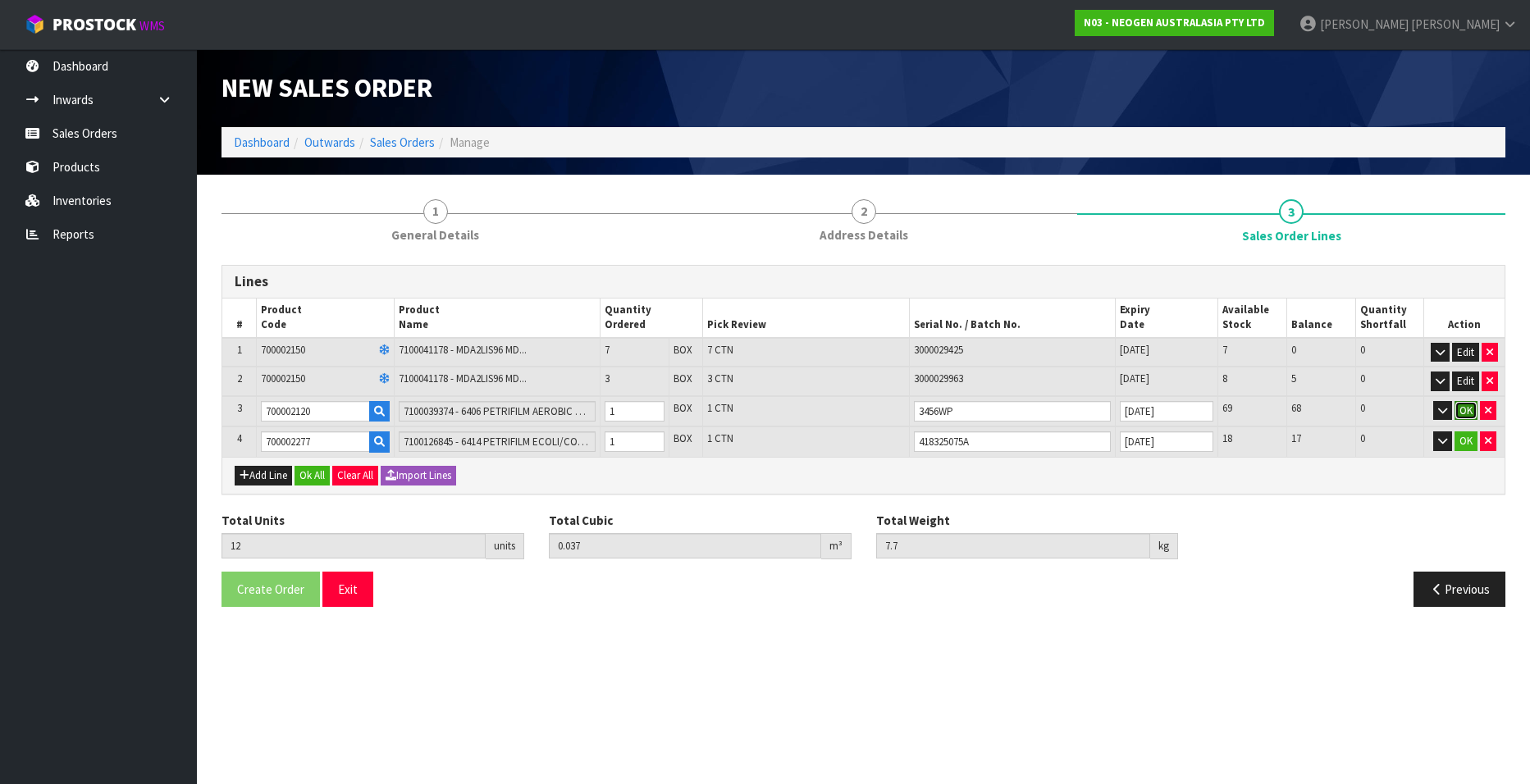
click at [1465, 410] on button "OK" at bounding box center [1466, 411] width 23 height 20
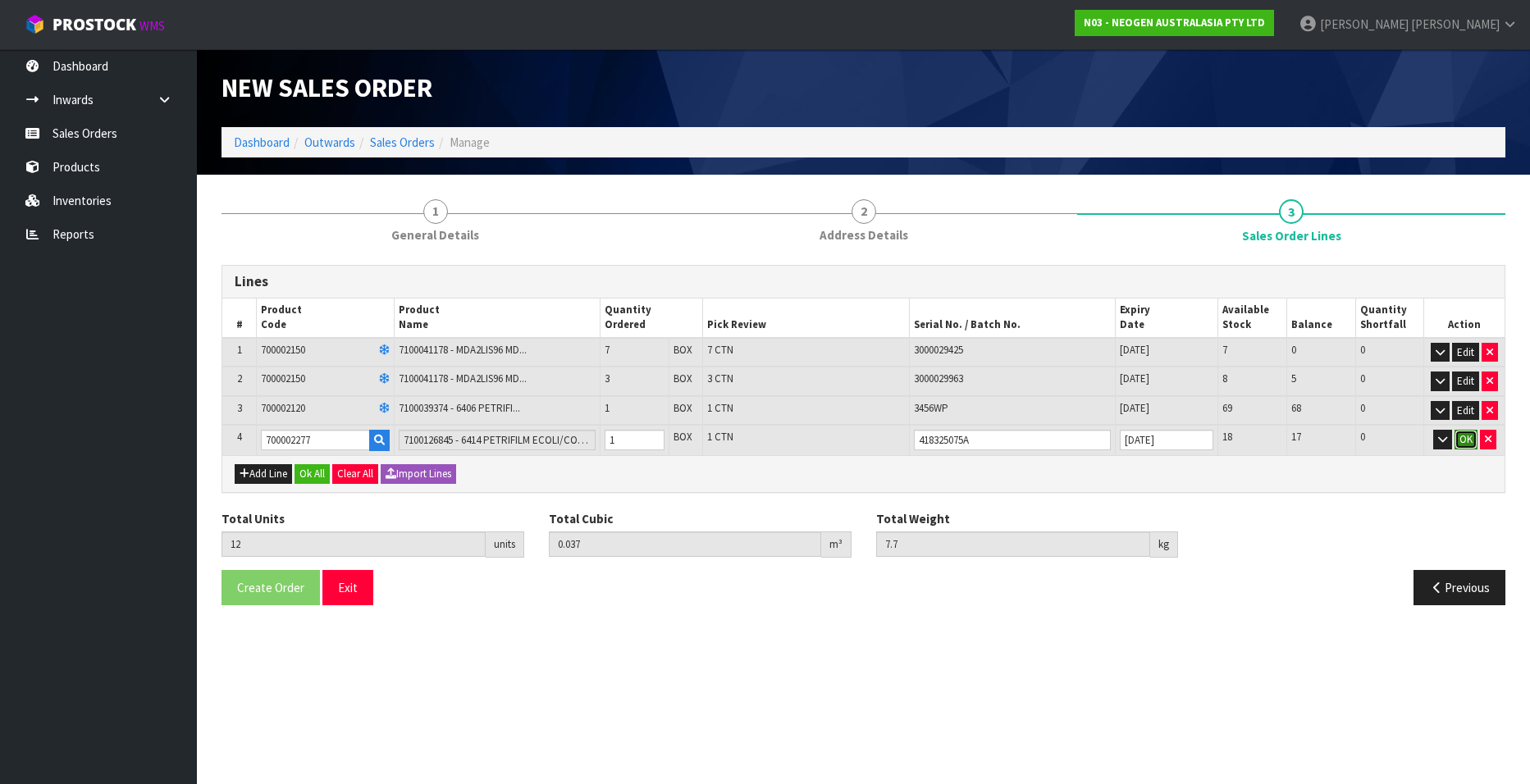
click at [1468, 440] on button "OK" at bounding box center [1466, 440] width 23 height 20
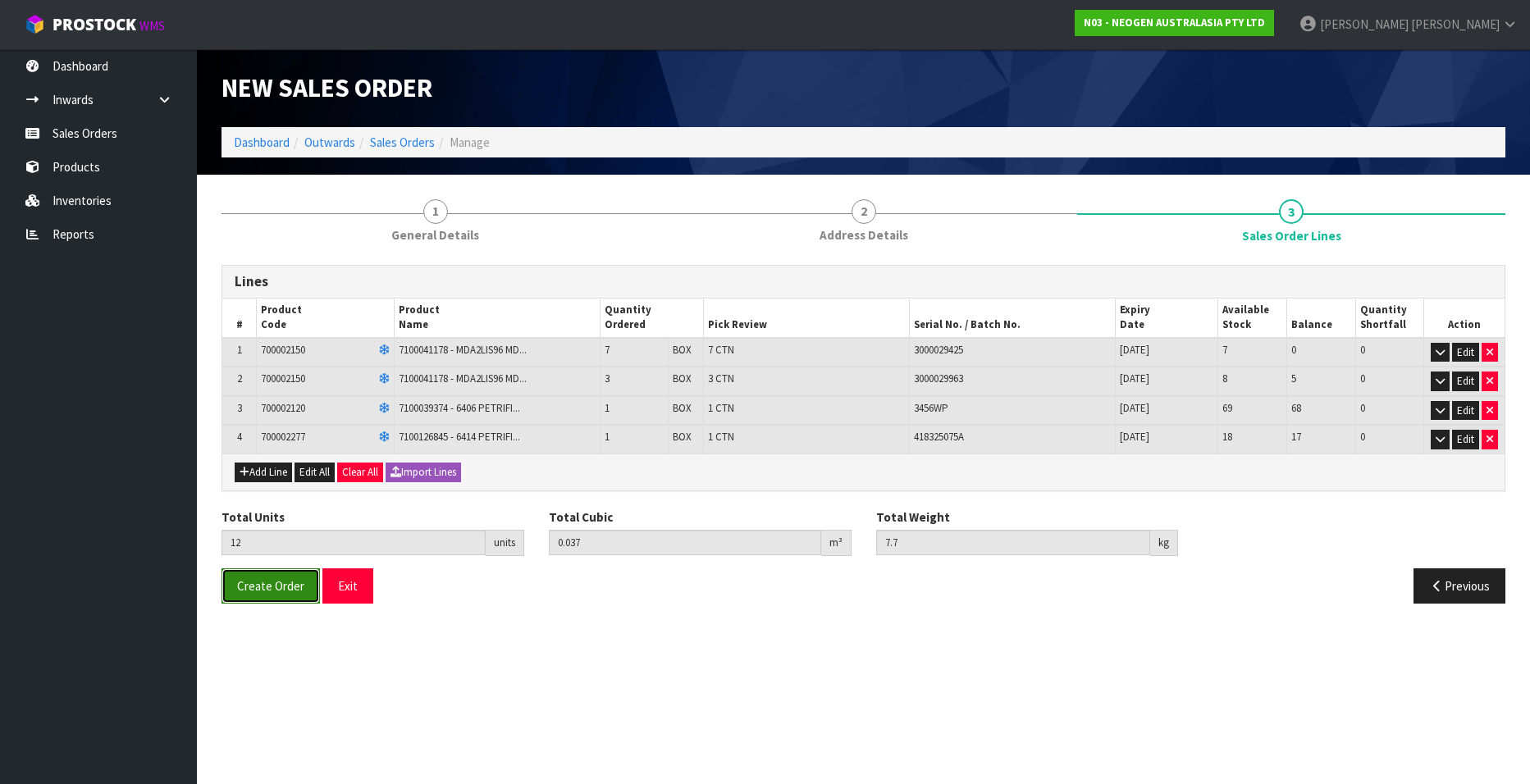
click at [273, 581] on span "Create Order" at bounding box center [270, 585] width 67 height 16
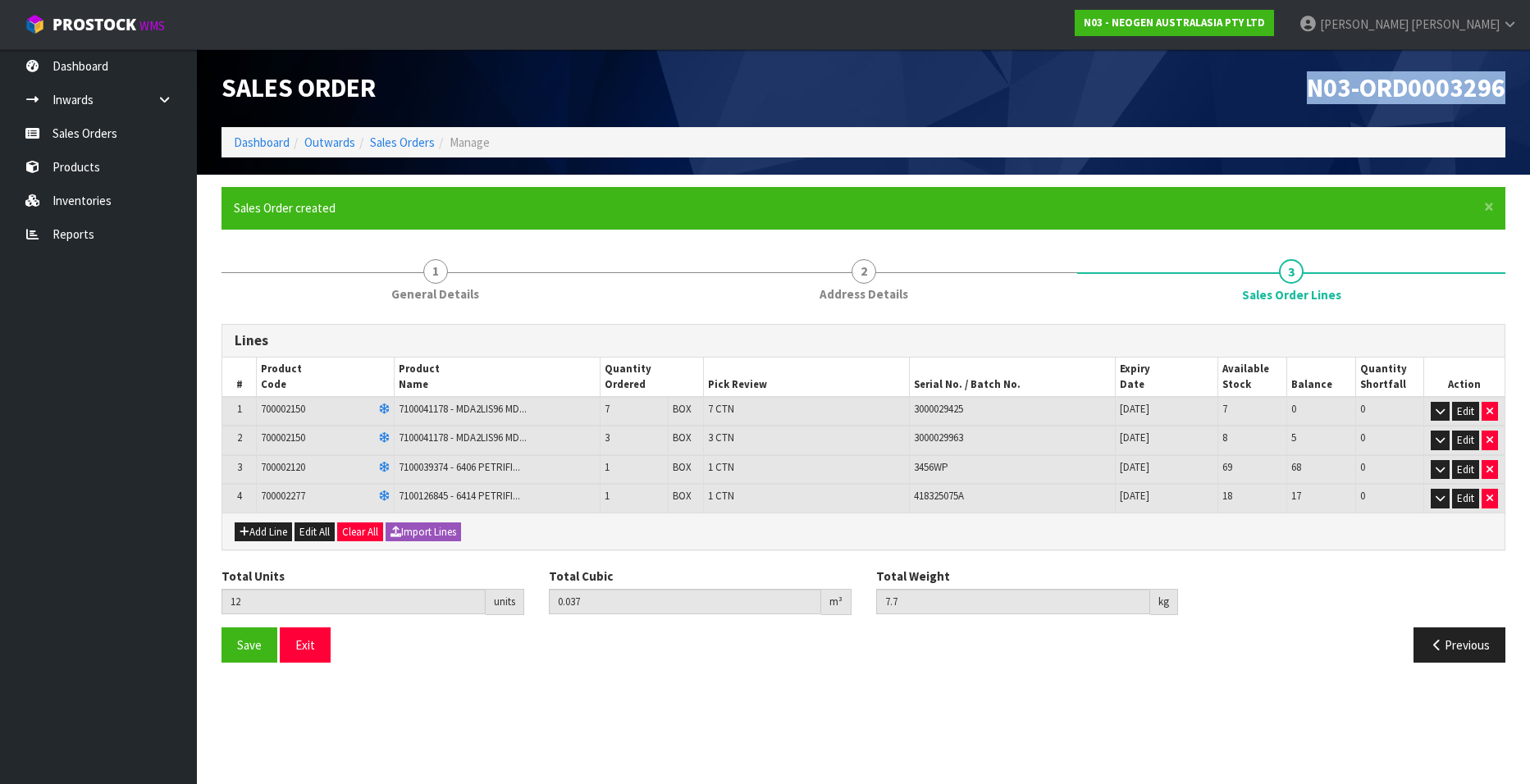
drag, startPoint x: 1309, startPoint y: 88, endPoint x: 1509, endPoint y: 89, distance: 200.0
click at [1509, 89] on div "N03-ORD0003296" at bounding box center [1190, 88] width 654 height 78
copy span "N03-ORD0003296"
click at [415, 142] on link "Sales Orders" at bounding box center [402, 142] width 65 height 16
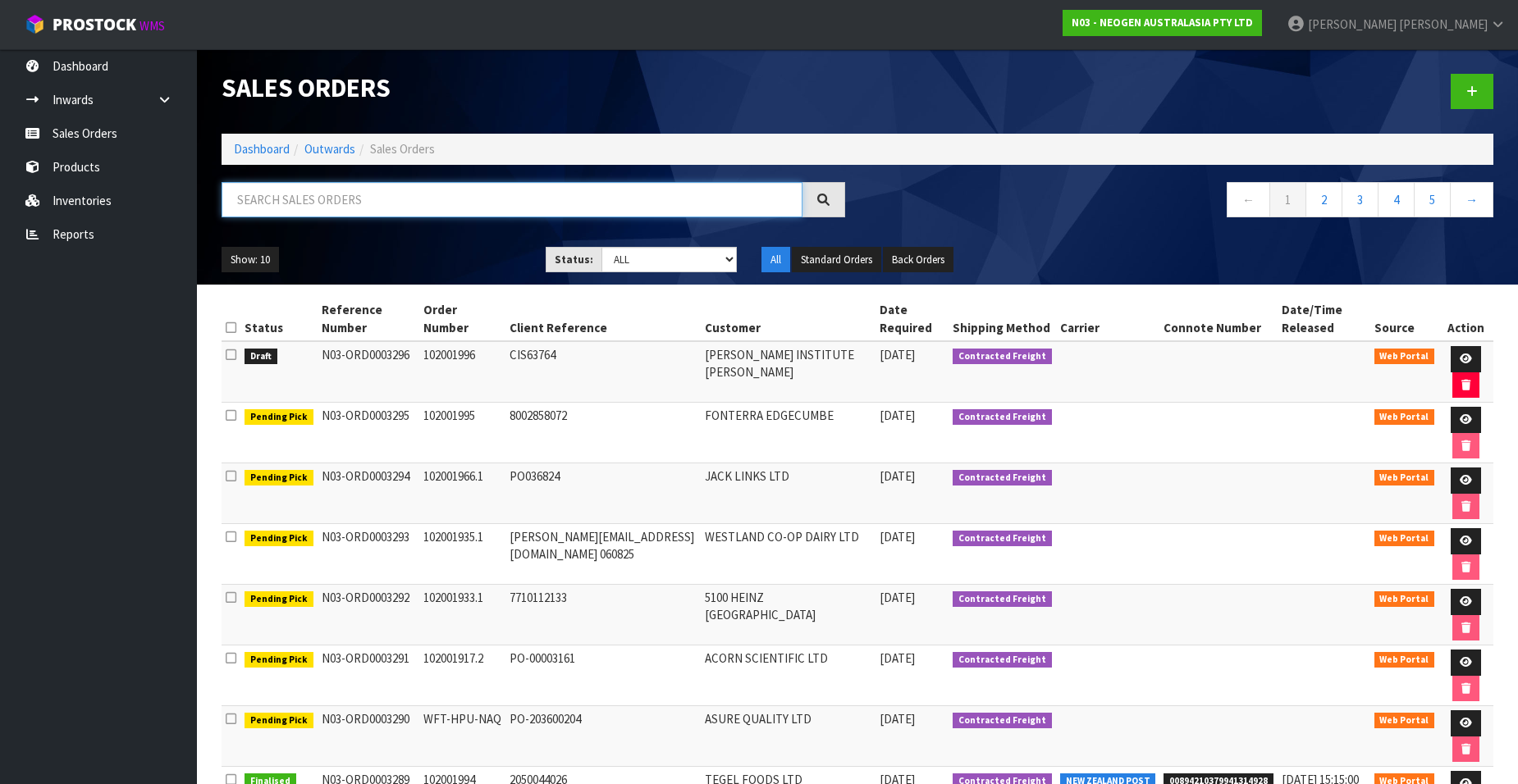
click at [286, 200] on input "text" at bounding box center [511, 199] width 581 height 35
paste input "102001997"
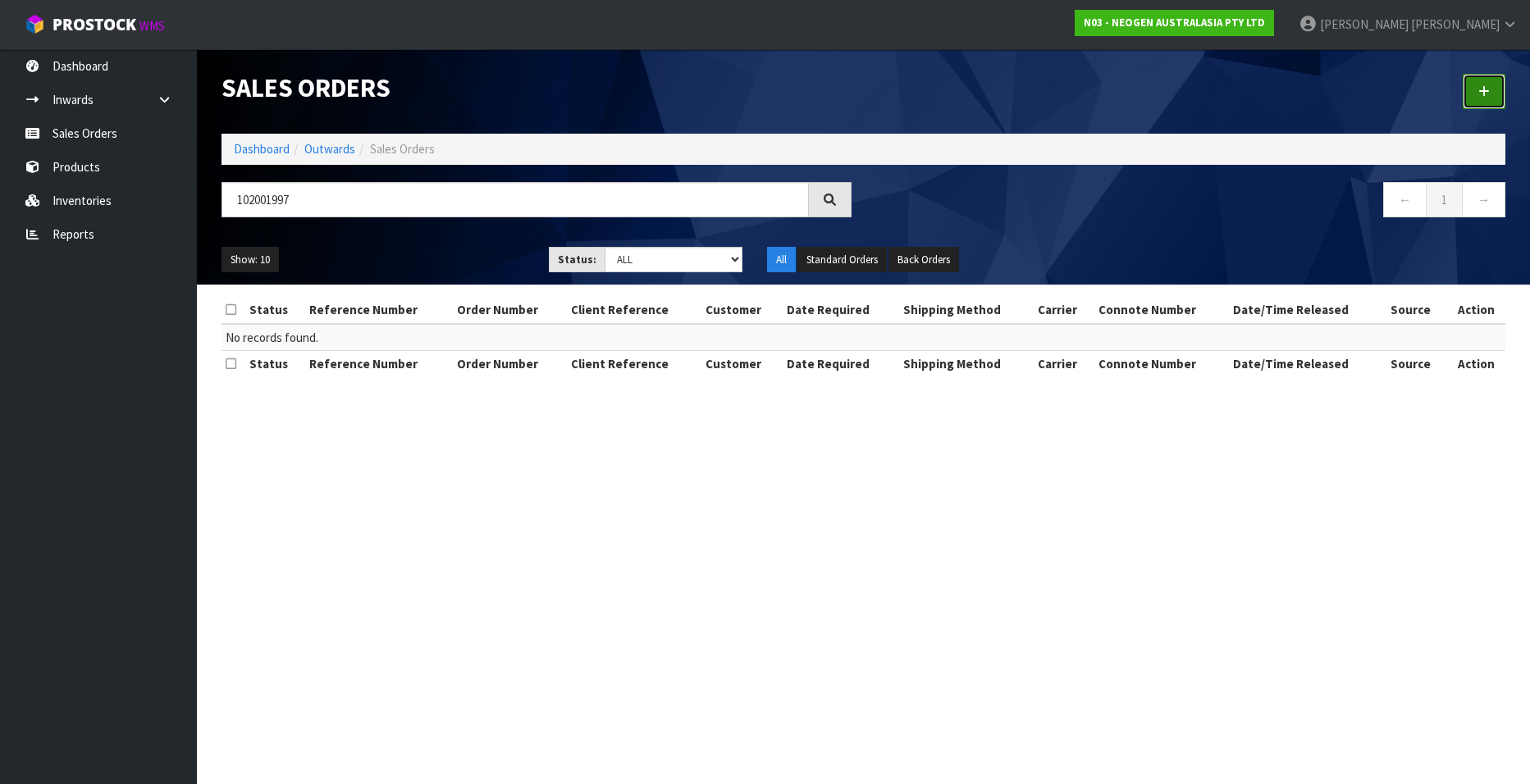
click at [1472, 92] on link at bounding box center [1484, 91] width 43 height 35
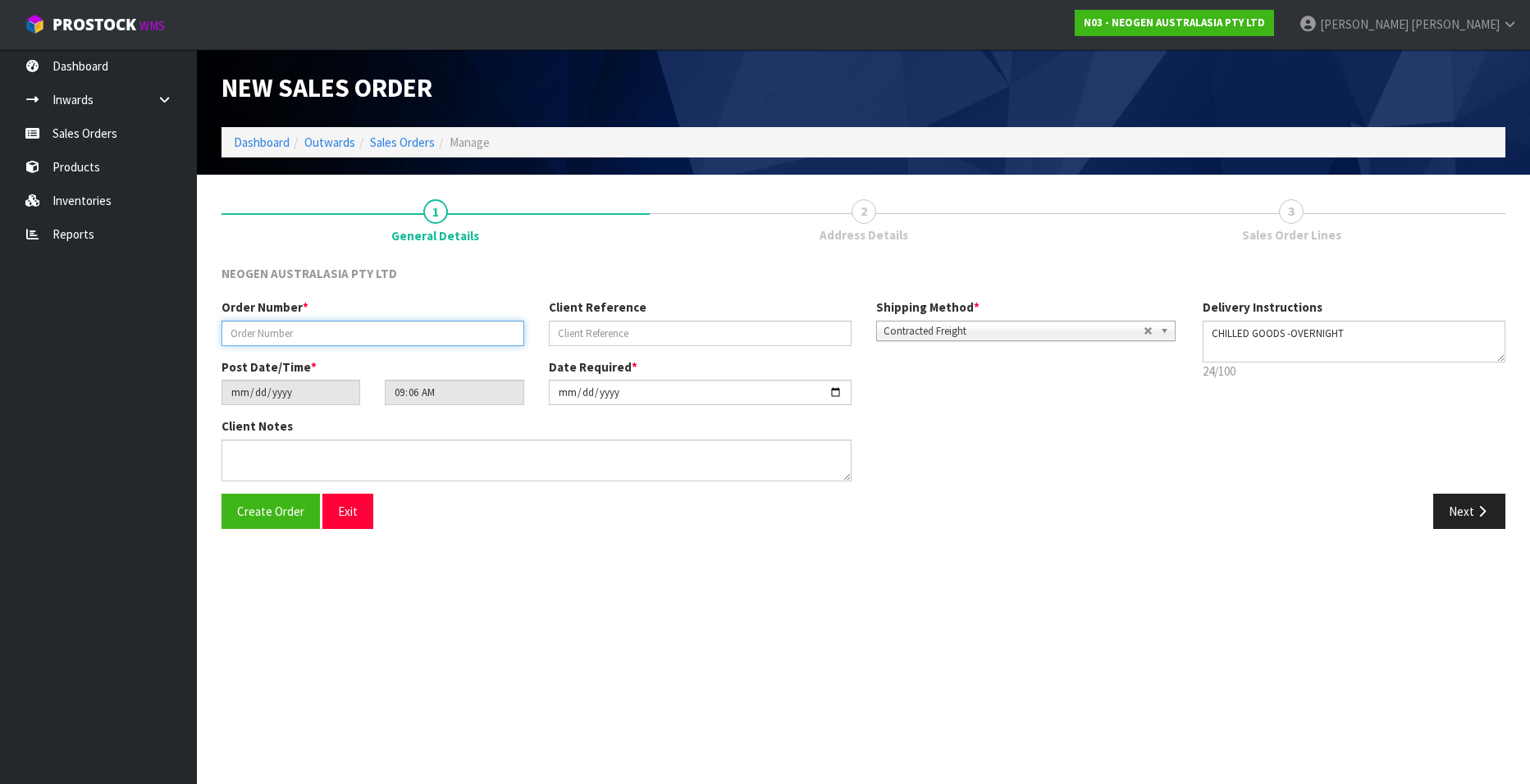
click at [311, 325] on input "text" at bounding box center [372, 333] width 303 height 25
paste input "102001997"
click at [570, 335] on input "text" at bounding box center [700, 333] width 303 height 25
paste input "BP30534396"
drag, startPoint x: 1450, startPoint y: 510, endPoint x: 1359, endPoint y: 501, distance: 91.4
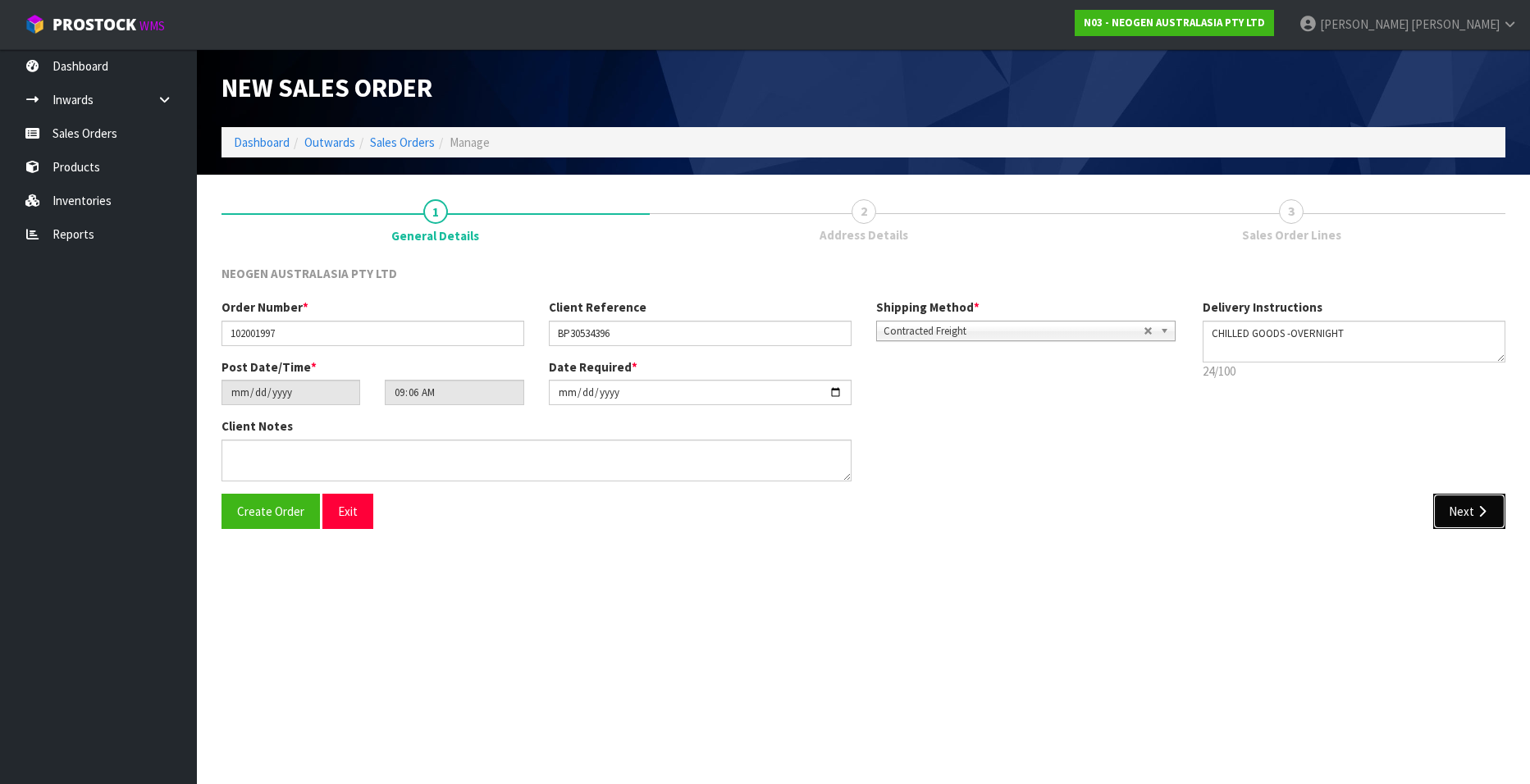
click at [1450, 510] on button "Next" at bounding box center [1469, 511] width 72 height 35
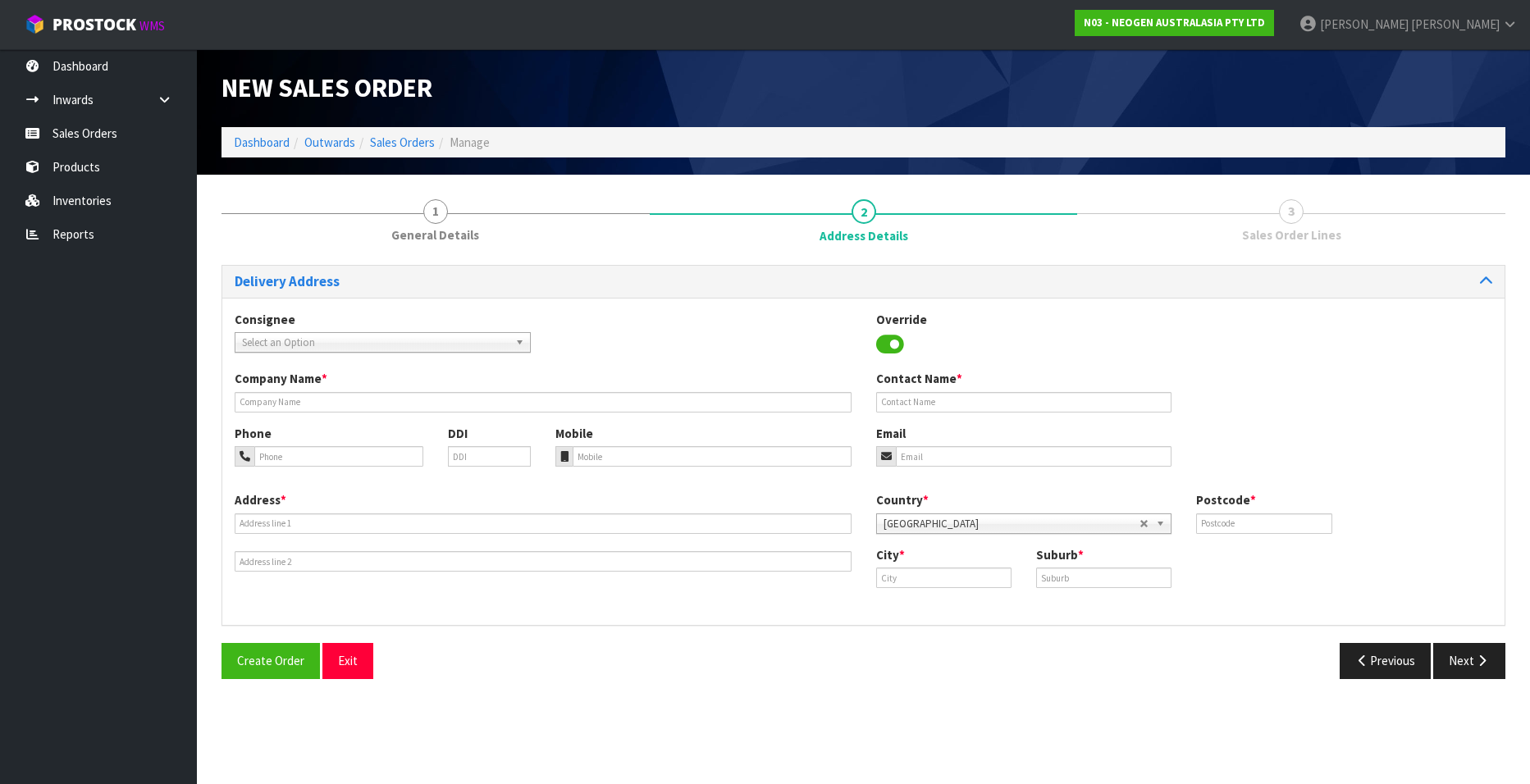
click at [434, 339] on span "Select an Option" at bounding box center [375, 343] width 266 height 20
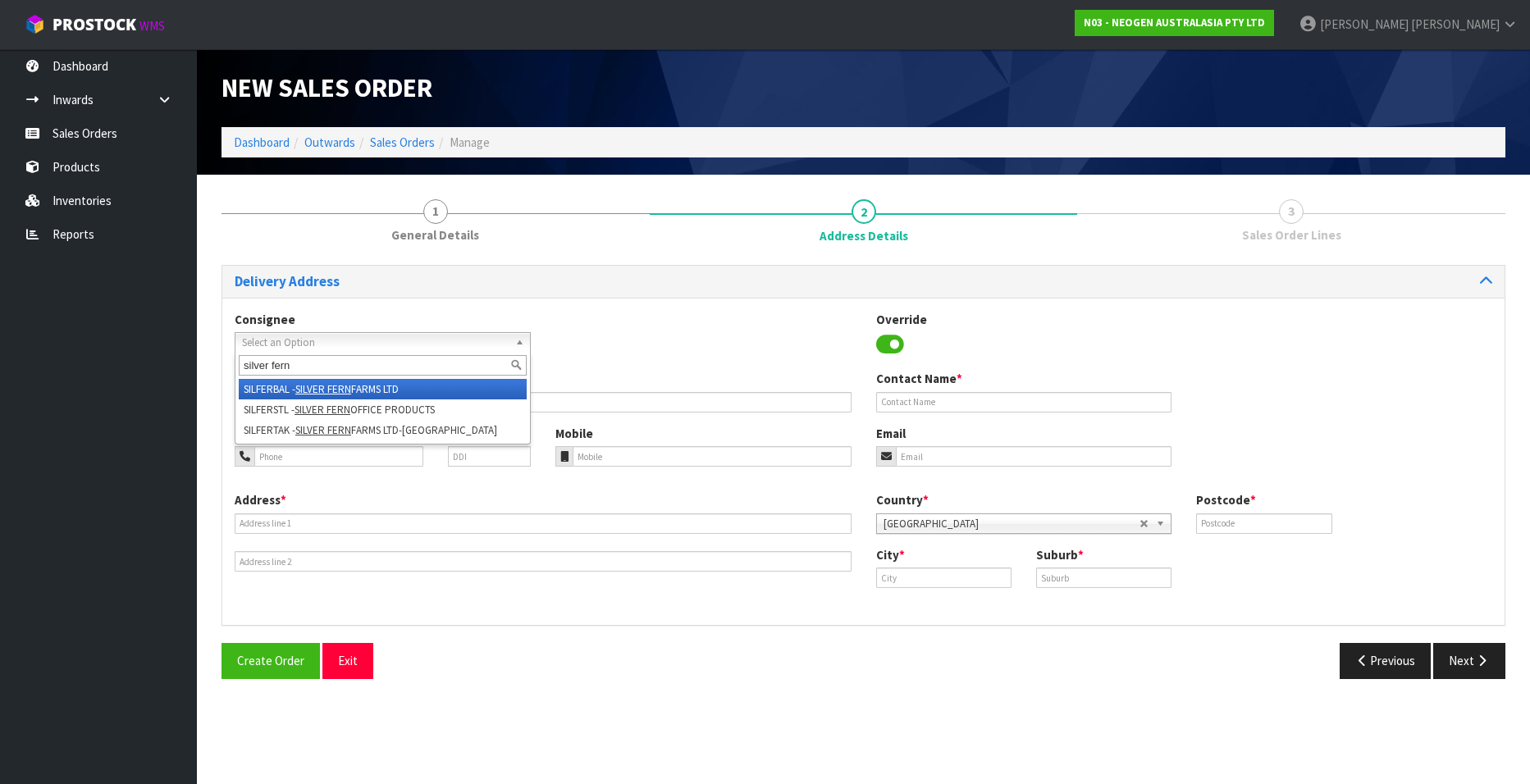
click at [328, 386] on em "SILVER FERN" at bounding box center [323, 389] width 56 height 14
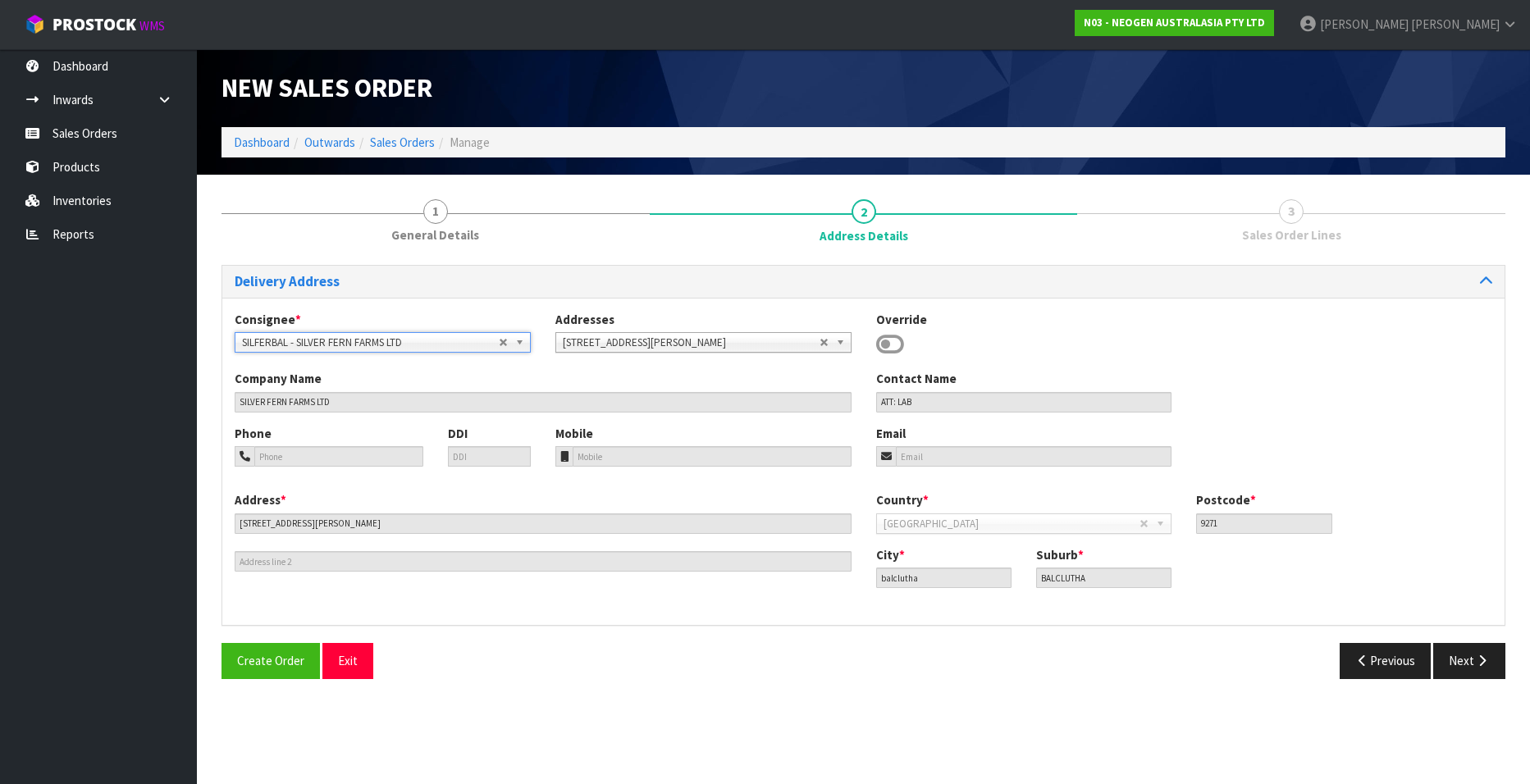
click at [423, 339] on span "SILFERBAL - SILVER FERN FARMS LTD" at bounding box center [370, 343] width 257 height 20
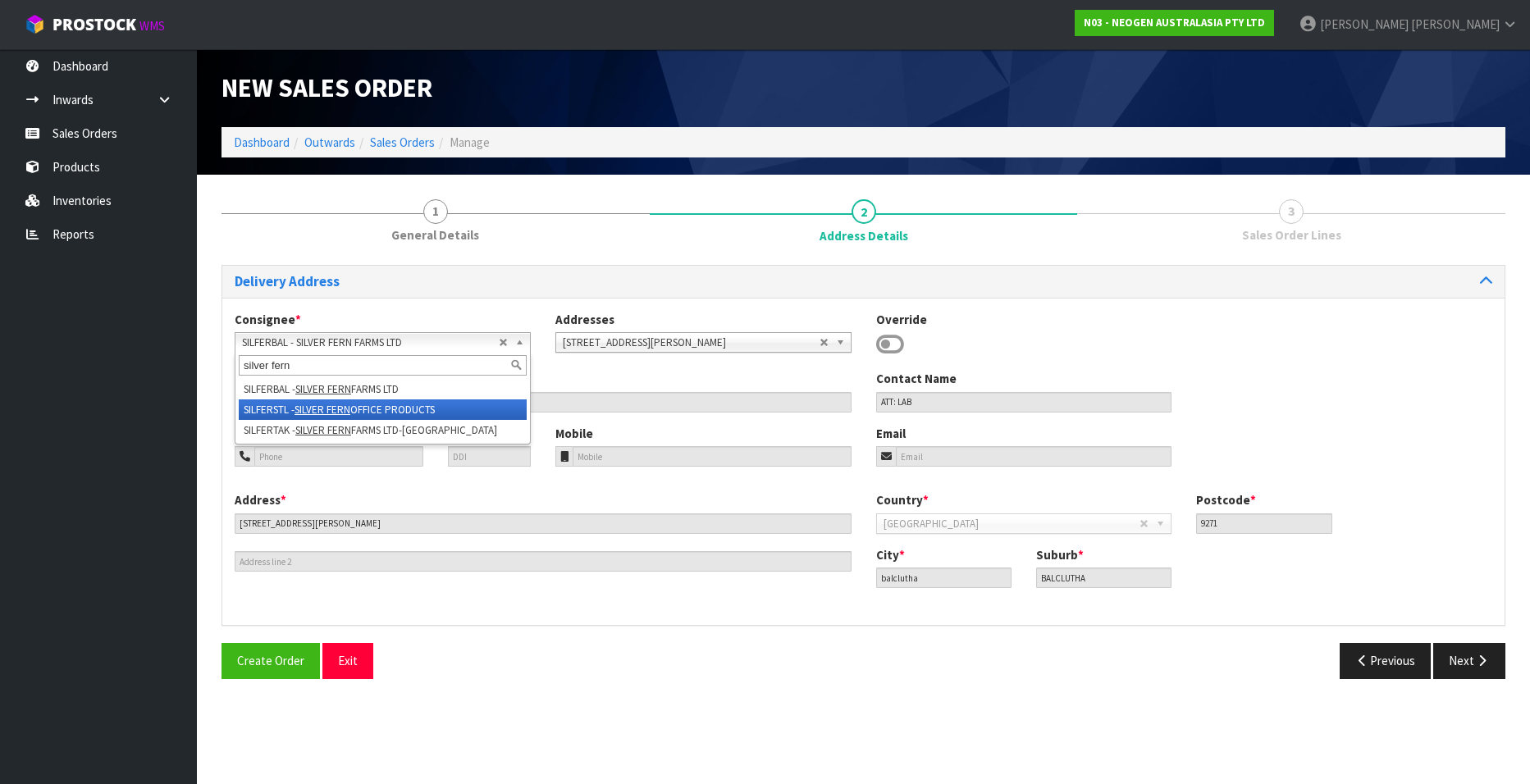
click at [330, 406] on em "SILVER FERN" at bounding box center [322, 409] width 56 height 14
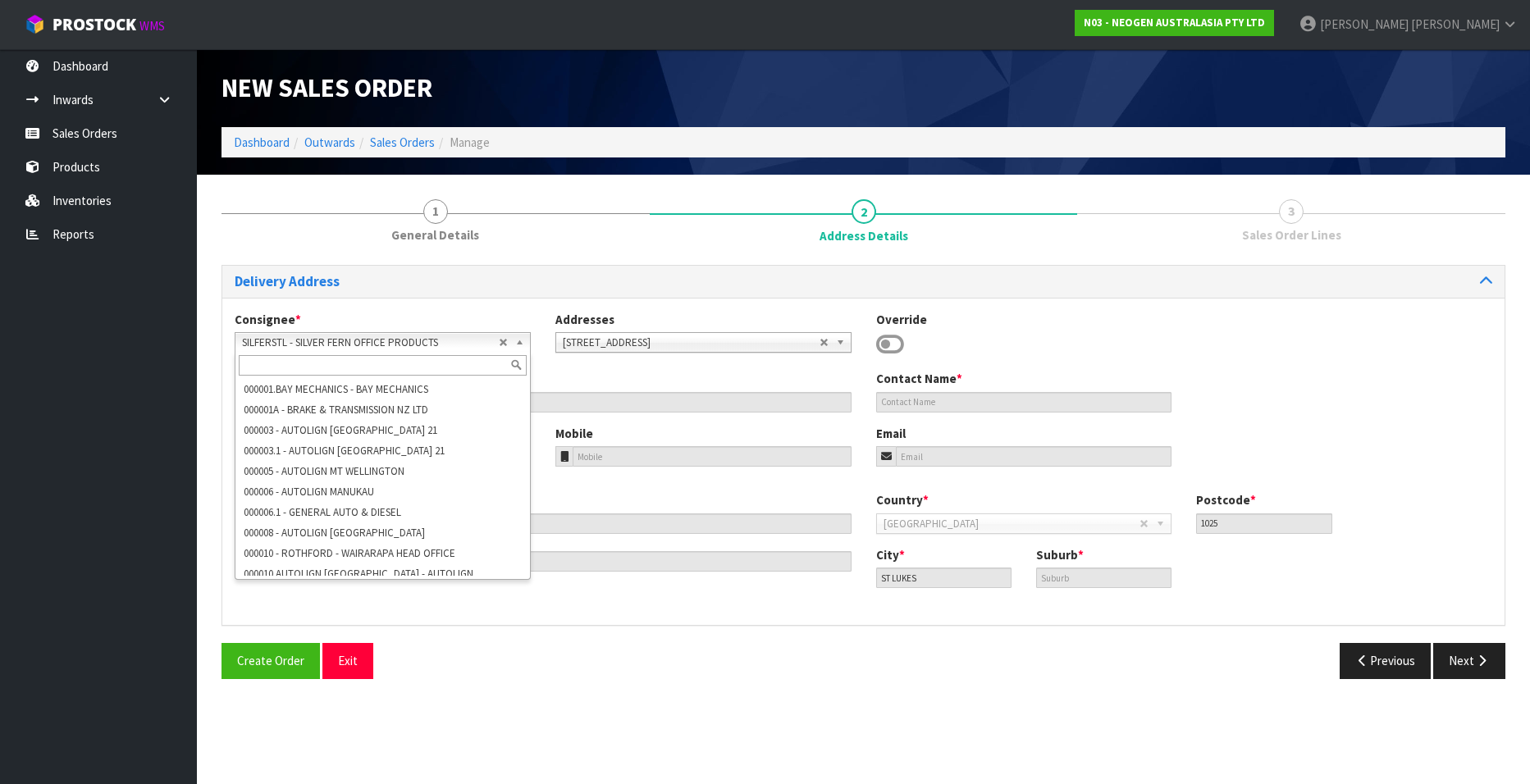
click at [469, 338] on span "SILFERSTL - SILVER FERN OFFICE PRODUCTS" at bounding box center [370, 343] width 257 height 20
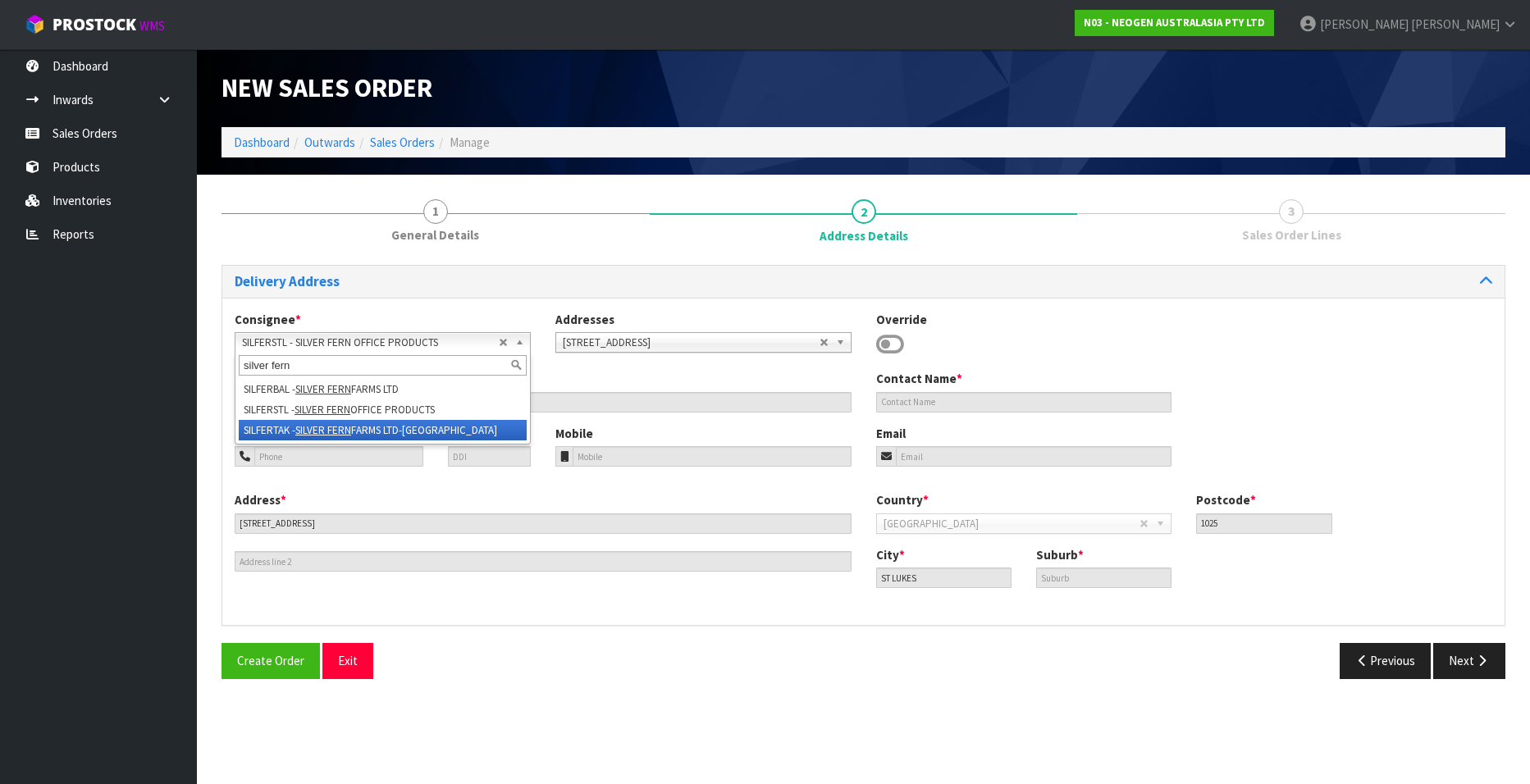
click at [361, 425] on li "SILFERTAK - SILVER FERN FARMS LTD-TAKAPAU" at bounding box center [382, 430] width 288 height 21
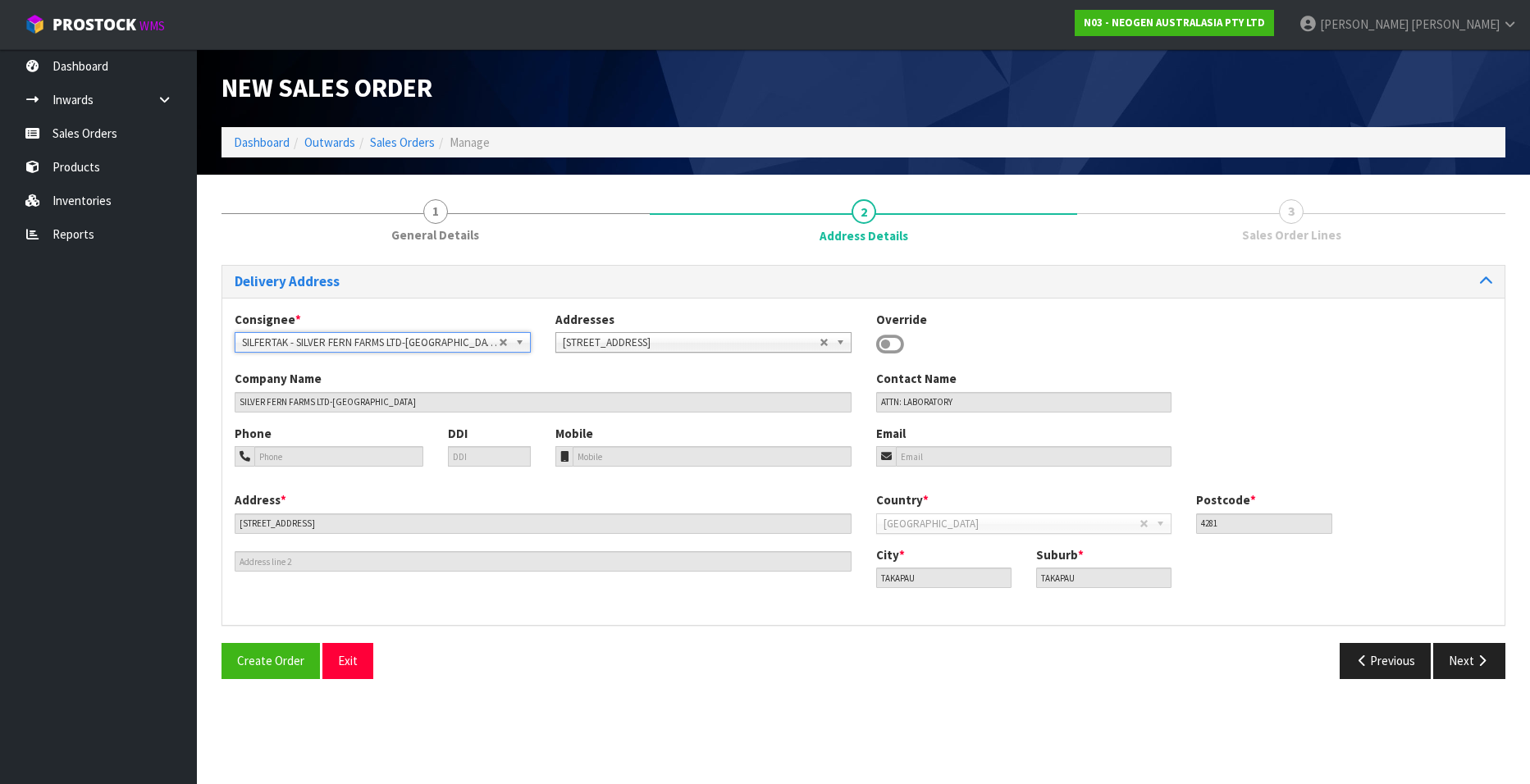
click at [377, 340] on span "SILFERTAK - SILVER FERN FARMS LTD-[GEOGRAPHIC_DATA]" at bounding box center [370, 343] width 257 height 20
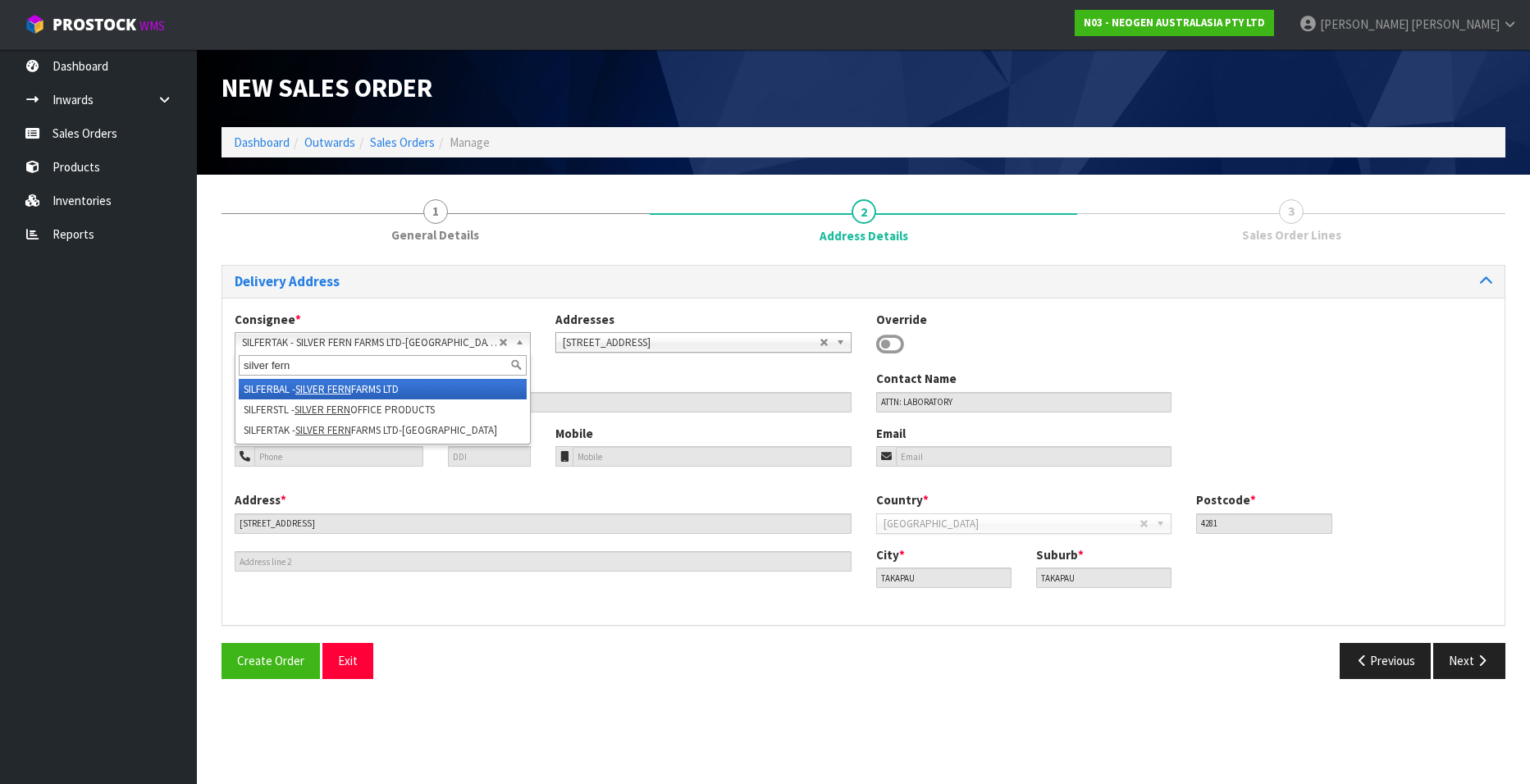
click at [351, 386] on em "SILVER FERN" at bounding box center [323, 389] width 56 height 14
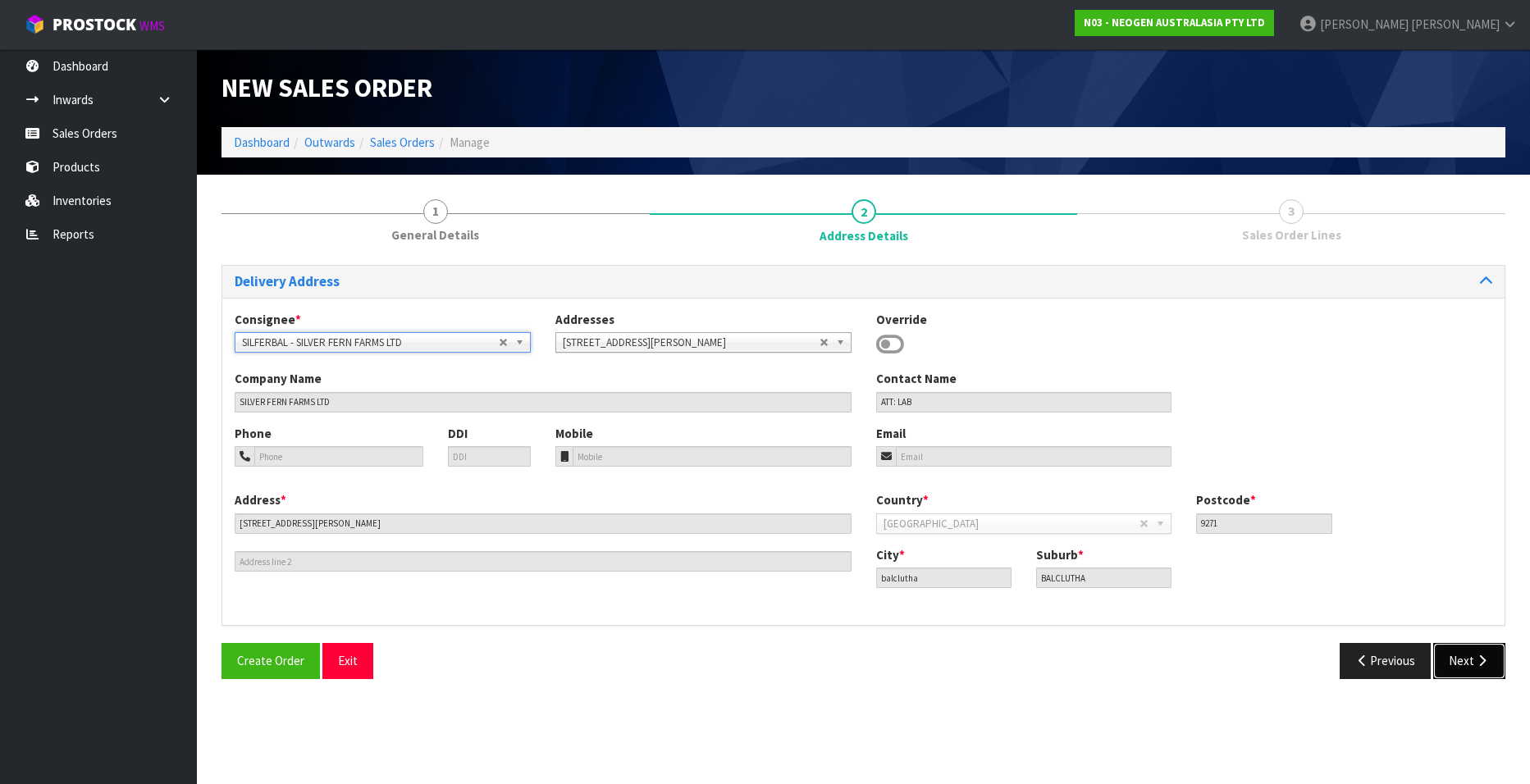
click at [1459, 657] on button "Next" at bounding box center [1469, 660] width 72 height 35
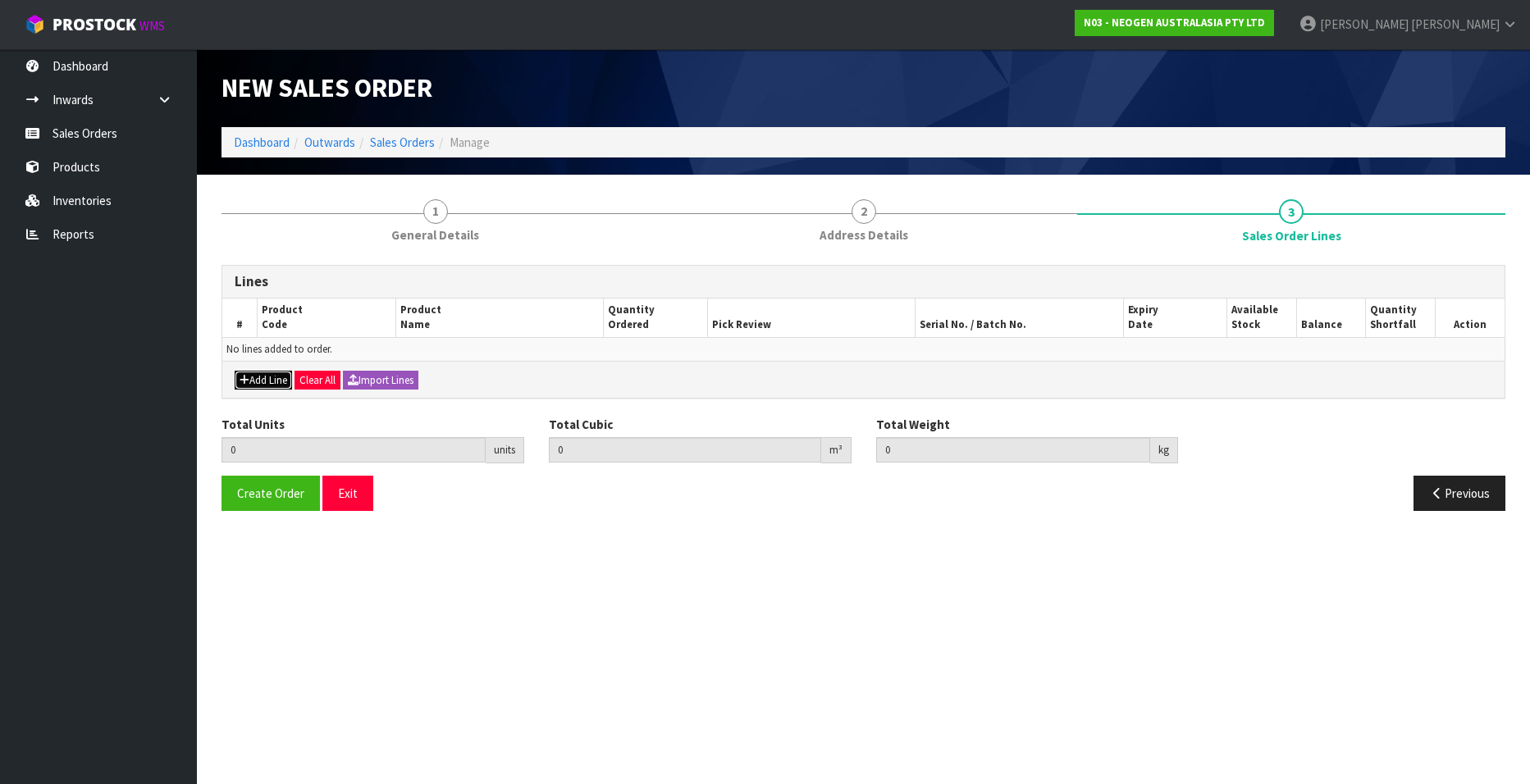
click at [253, 379] on button "Add Line" at bounding box center [263, 380] width 58 height 20
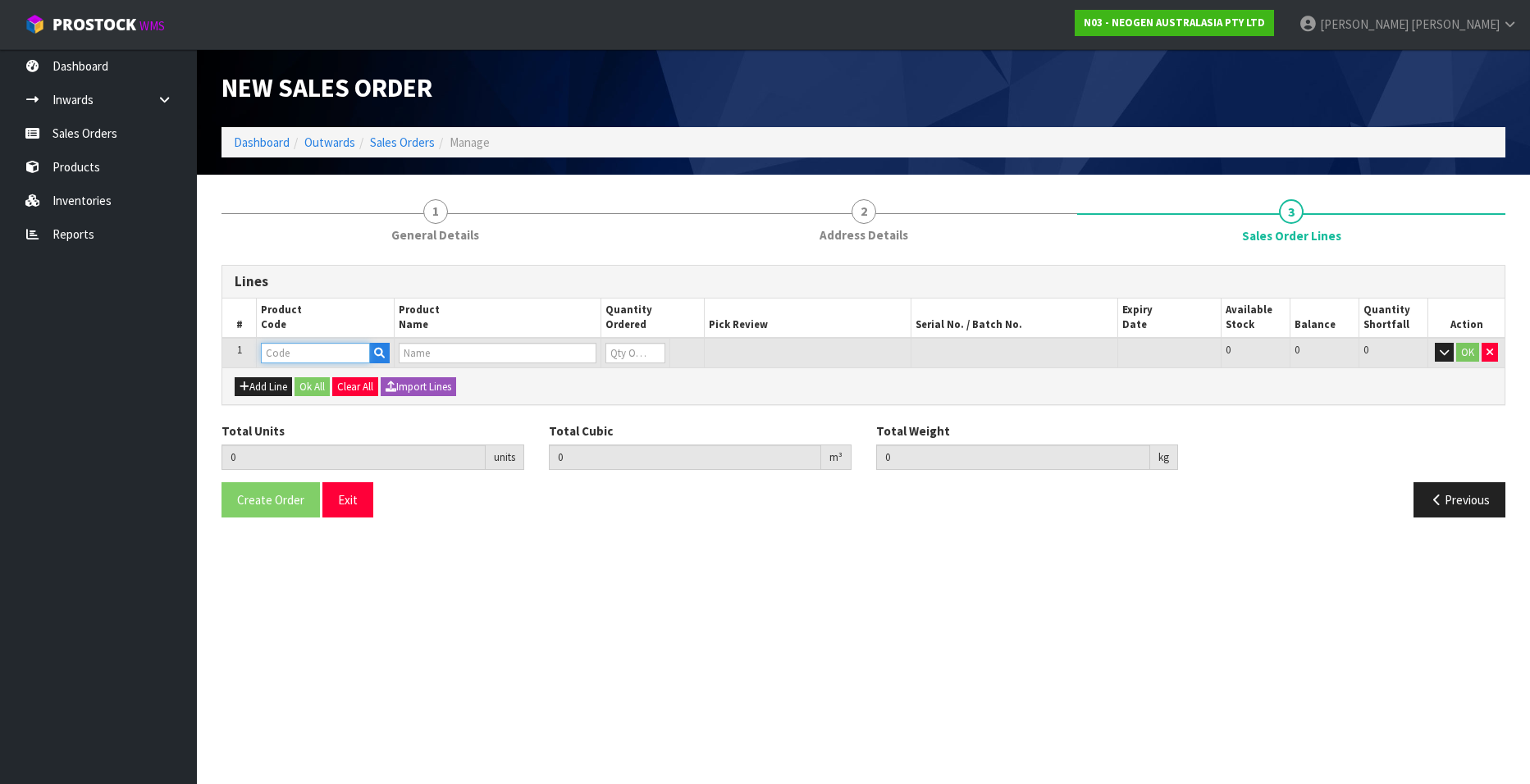
click at [327, 357] on input "text" at bounding box center [315, 353] width 109 height 21
paste input "700002277"
click at [651, 348] on input "1" at bounding box center [635, 353] width 60 height 21
click at [932, 355] on input "text" at bounding box center [1014, 353] width 197 height 21
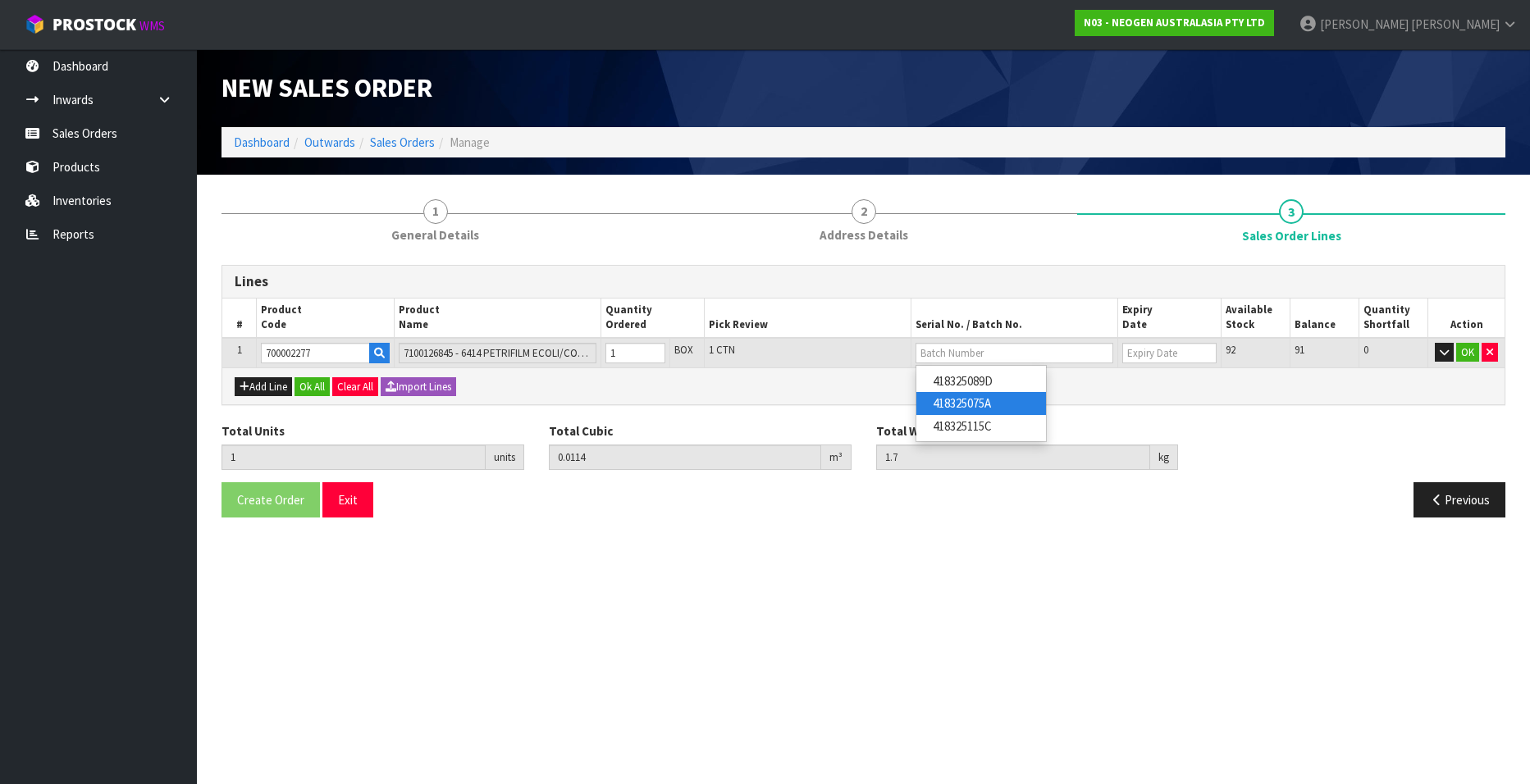
click at [972, 399] on link "418325075A" at bounding box center [981, 403] width 130 height 22
click at [1467, 353] on button "OK" at bounding box center [1468, 353] width 23 height 20
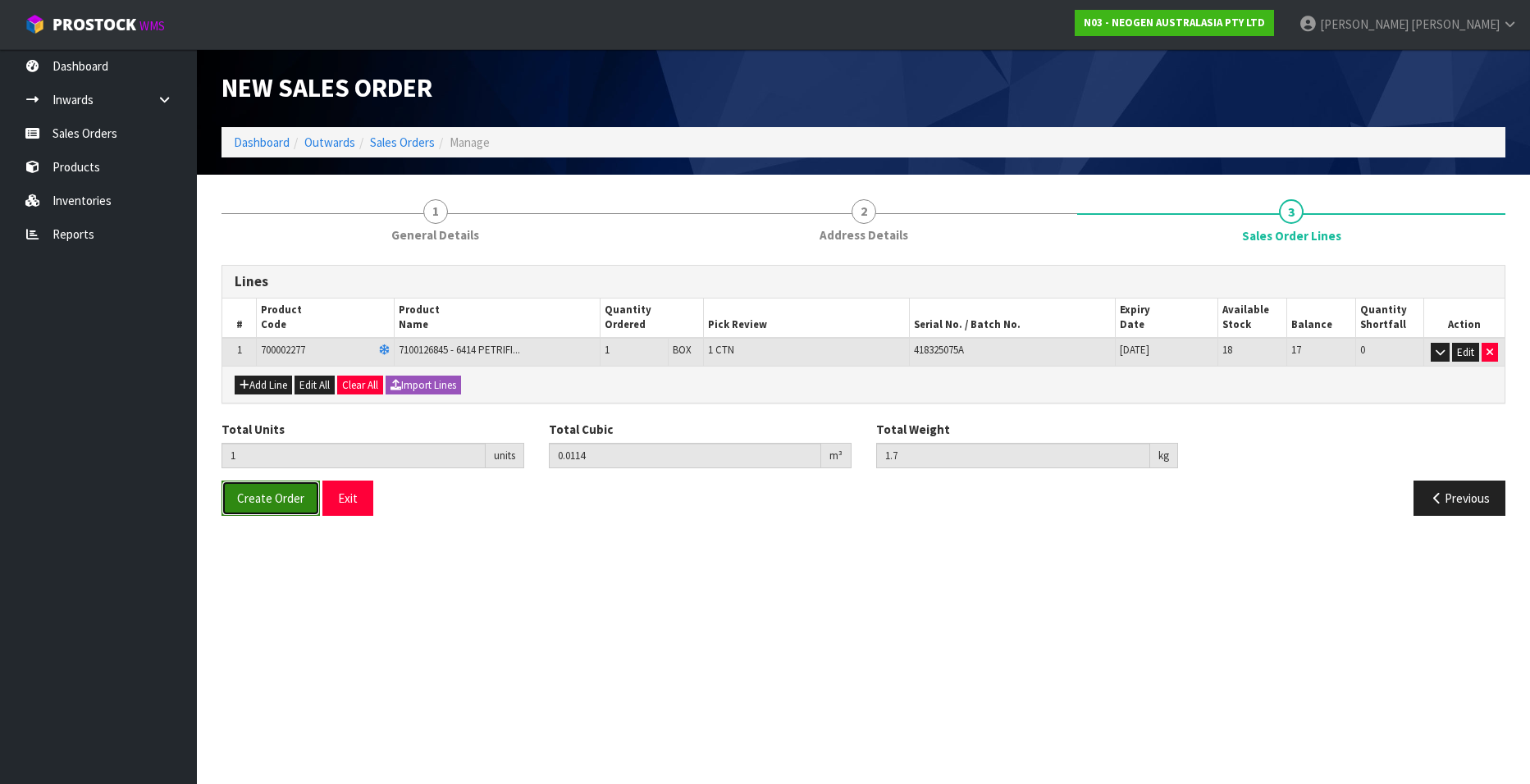
click at [244, 499] on span "Create Order" at bounding box center [270, 498] width 67 height 16
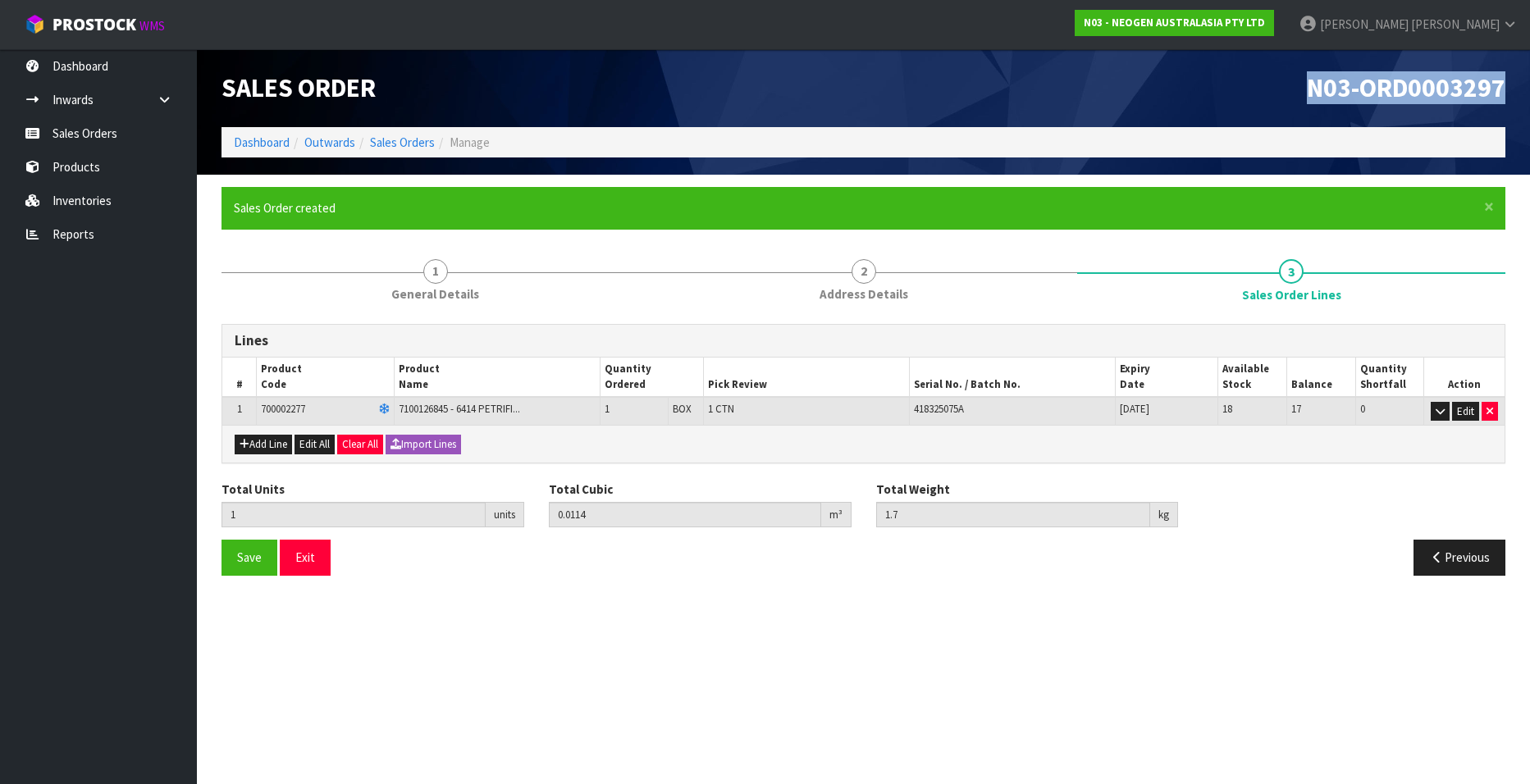
drag, startPoint x: 1306, startPoint y: 89, endPoint x: 1506, endPoint y: 87, distance: 200.0
click at [1506, 87] on div "N03-ORD0003297" at bounding box center [1190, 88] width 654 height 78
copy span "N03-ORD0003297"
click at [410, 139] on link "Sales Orders" at bounding box center [402, 142] width 65 height 16
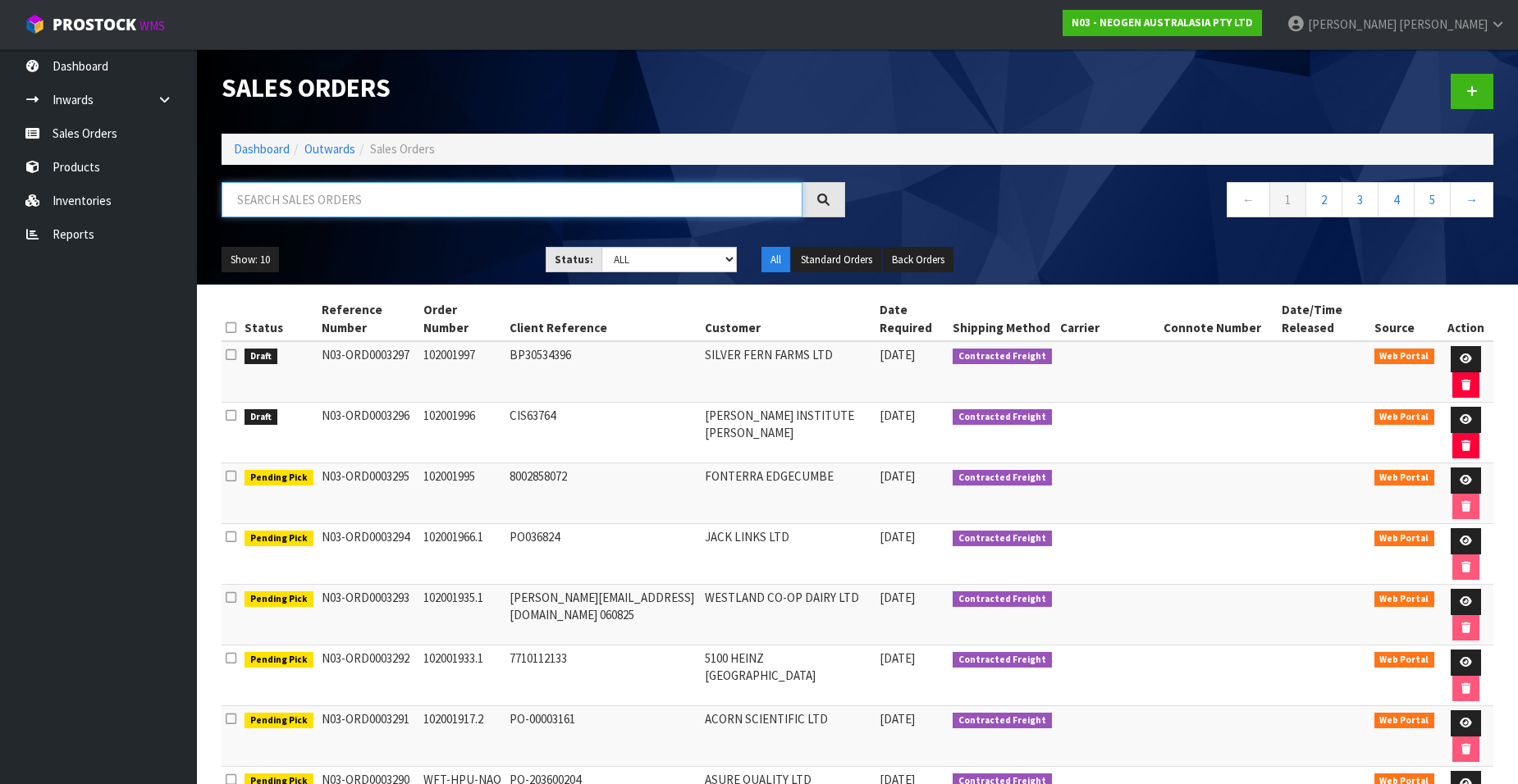
click at [317, 200] on input "text" at bounding box center [511, 199] width 581 height 35
paste input "102001998"
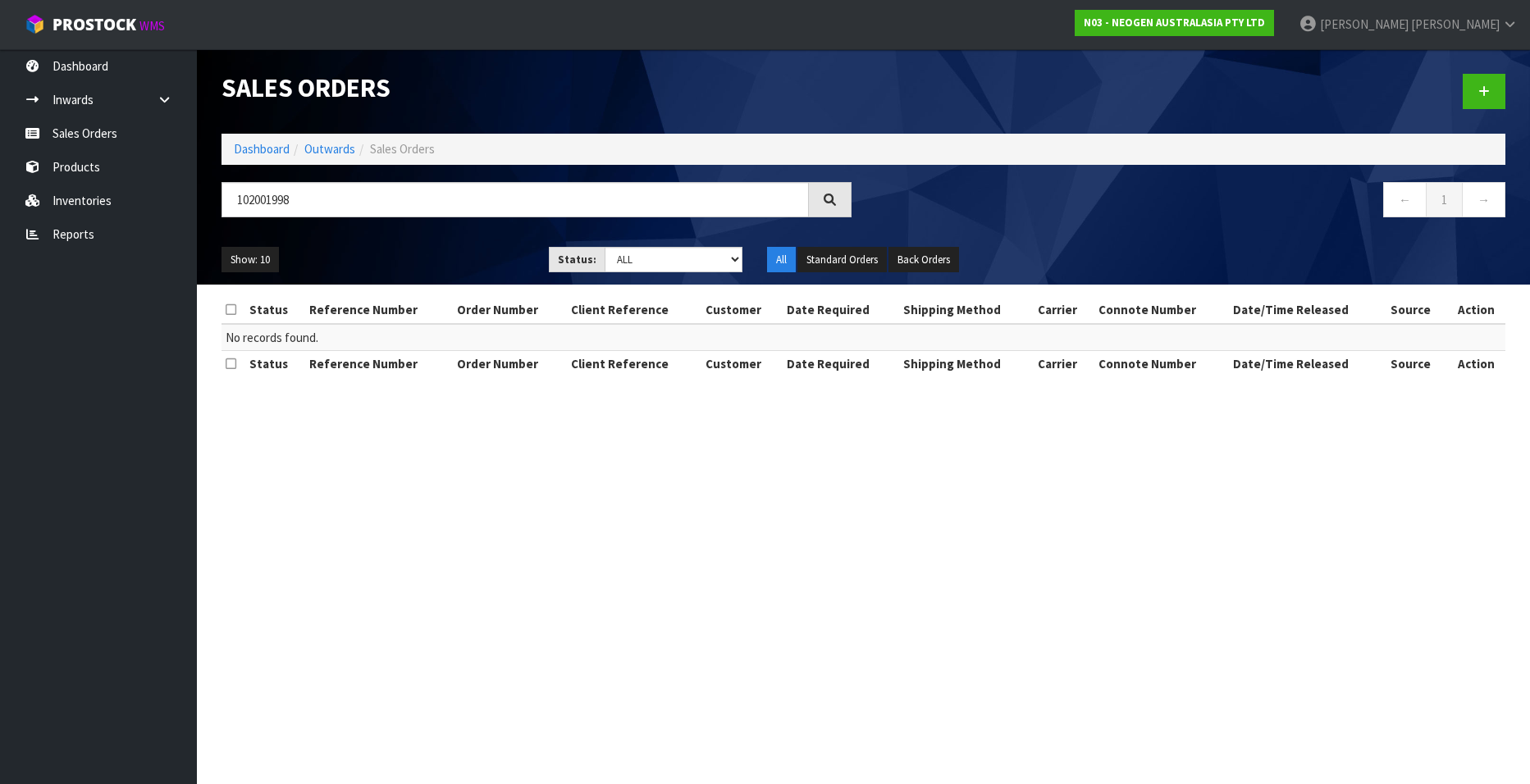
click at [1483, 94] on icon at bounding box center [1484, 91] width 12 height 12
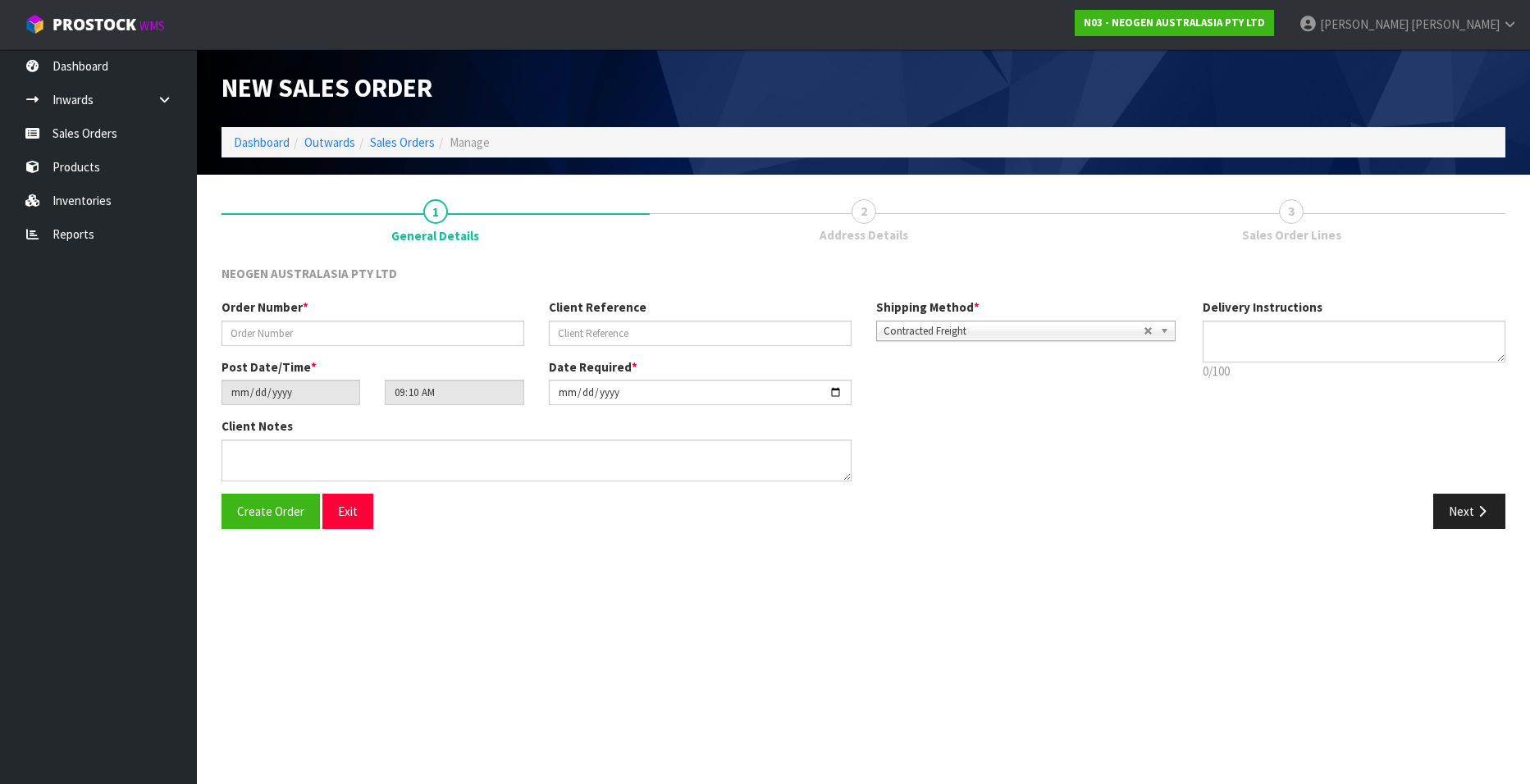
type textarea "CHILLED GOODS -OVERNIGHT"
click at [260, 329] on input "text" at bounding box center [372, 333] width 303 height 25
paste input "102001998"
type input "102001998"
click at [580, 334] on input "text" at bounding box center [700, 333] width 303 height 25
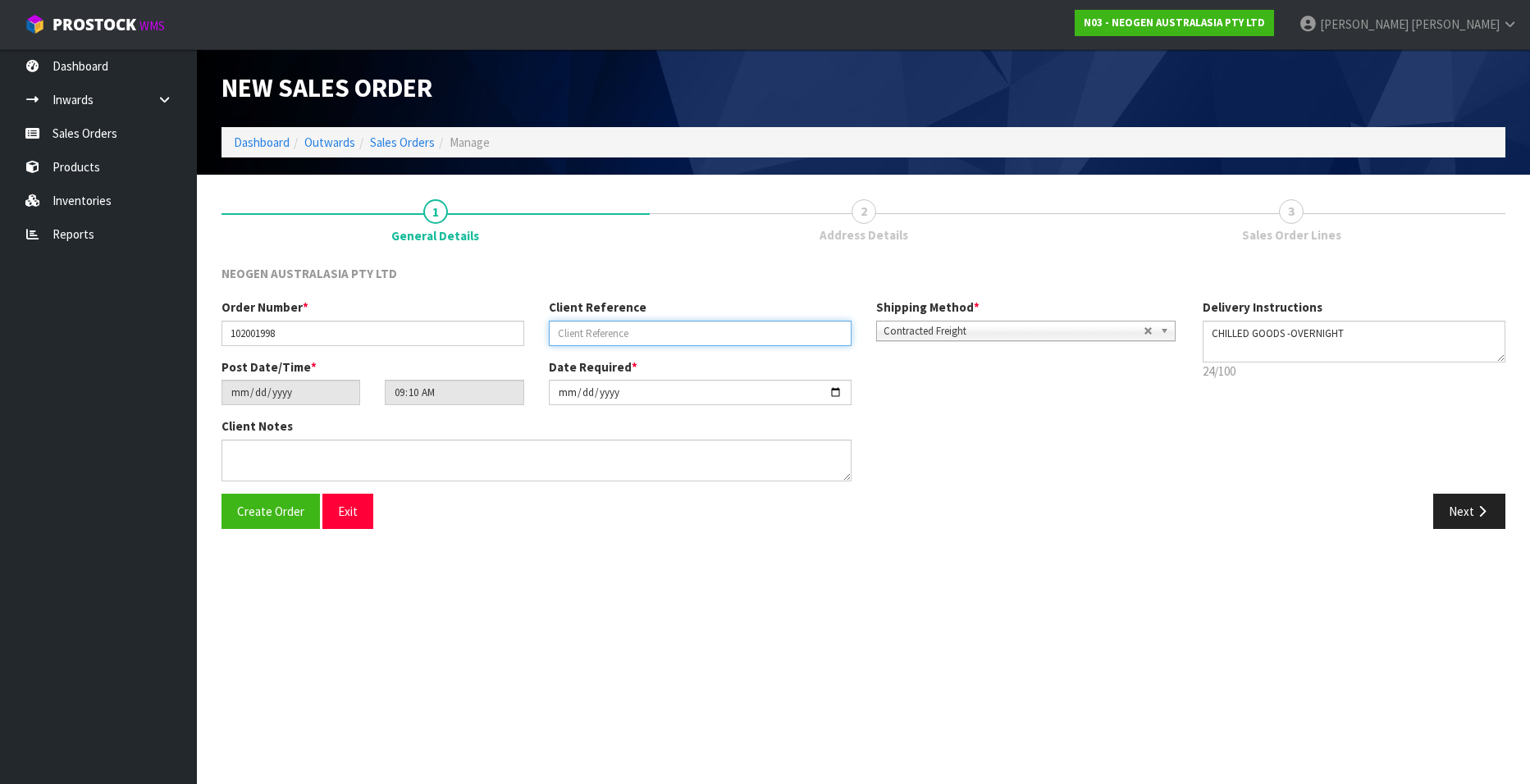
paste input "GL234727"
type input "GL234727"
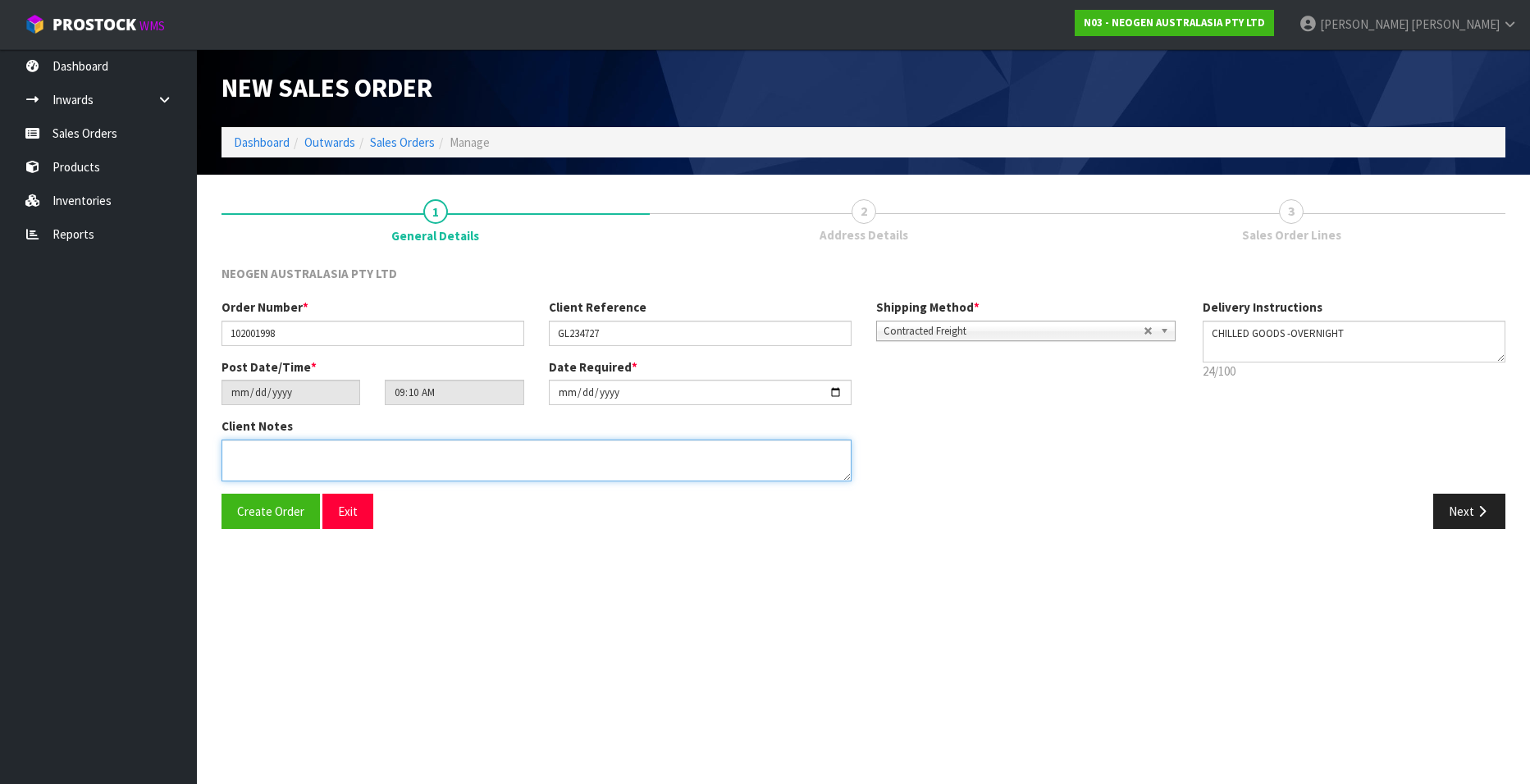
click at [254, 455] on textarea at bounding box center [536, 460] width 630 height 42
paste textarea "GILLIES HOSPITAL MS UPSTAIRS, GLUP - UPSTAIRS"
click at [229, 453] on textarea at bounding box center [536, 460] width 630 height 42
type textarea "ATTN: GILLIES HOSPITAL MS UPSTAIRS, GLUP - UPSTAIRS"
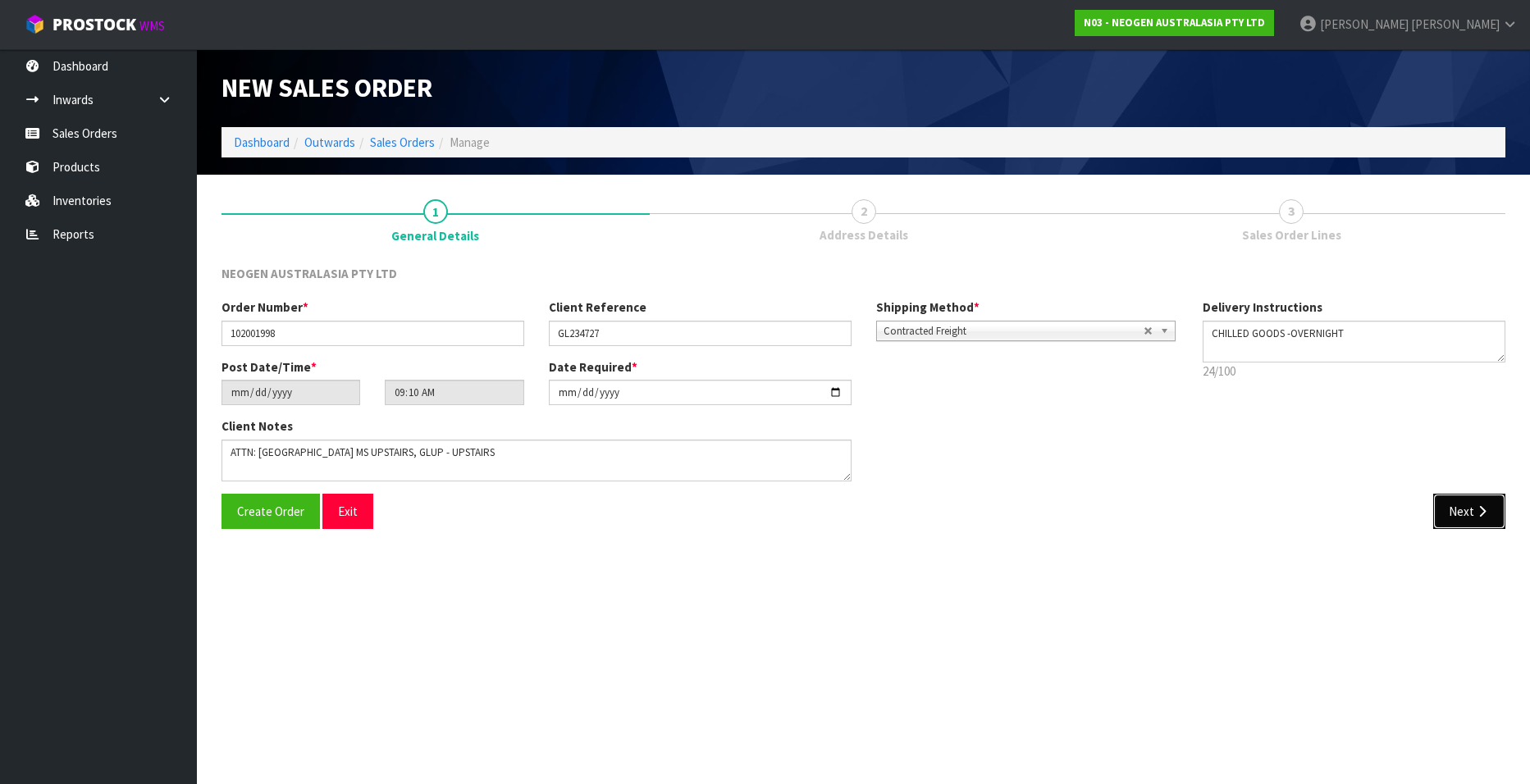
click at [1463, 503] on button "Next" at bounding box center [1469, 511] width 72 height 35
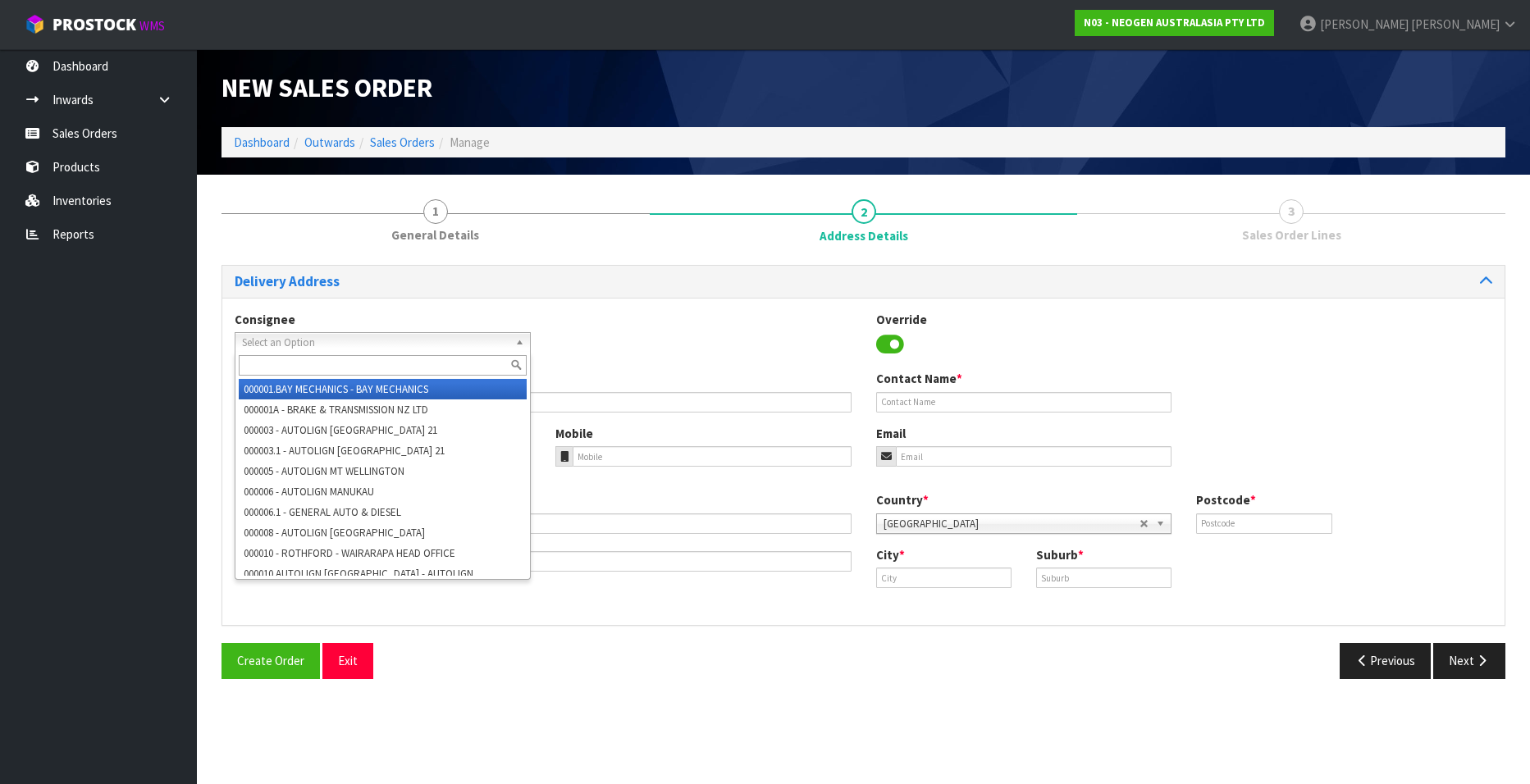
click at [478, 337] on span "Select an Option" at bounding box center [375, 343] width 266 height 20
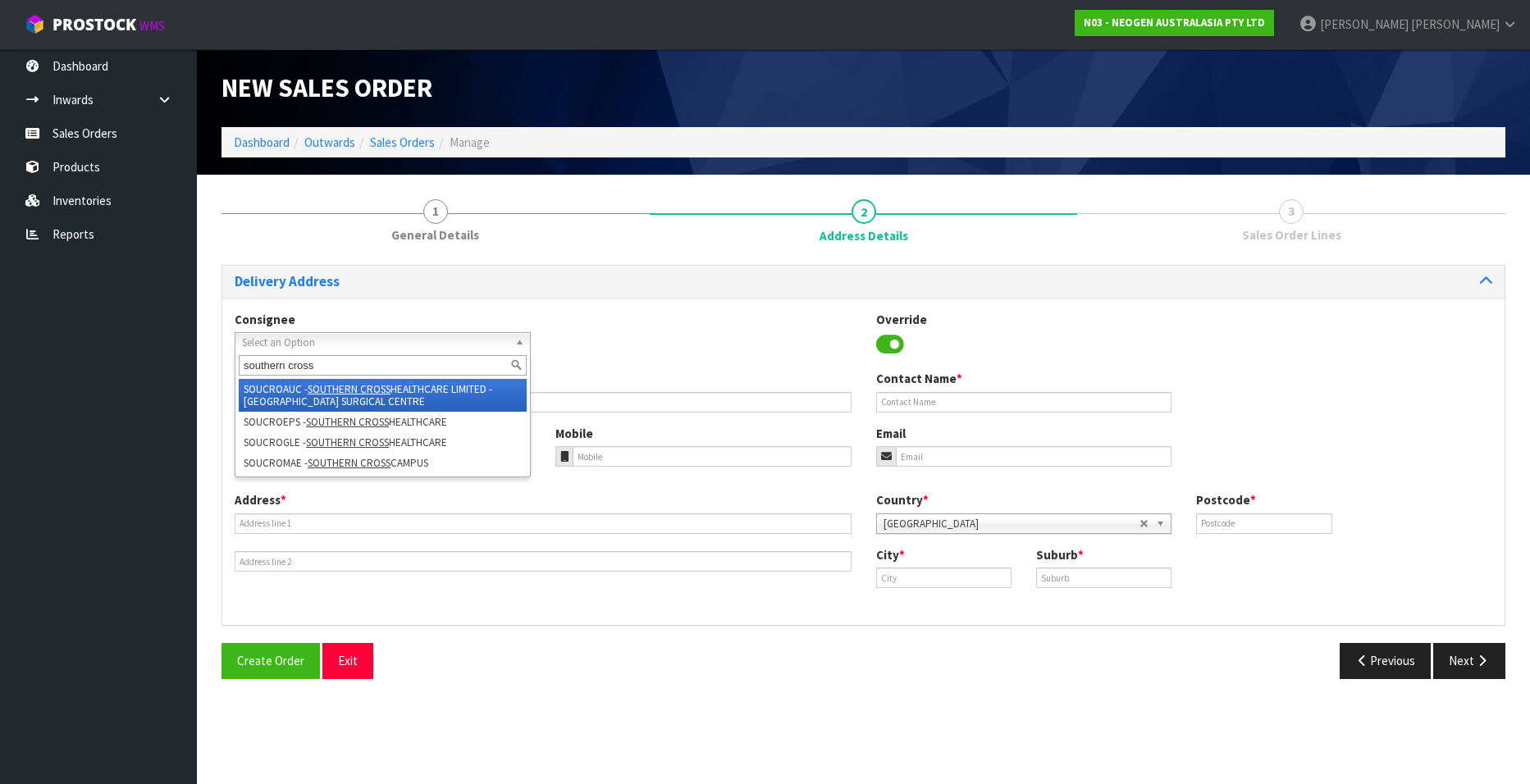
type input "southern cross"
click at [335, 387] on em "SOUTHERN CROSS" at bounding box center [349, 389] width 83 height 14
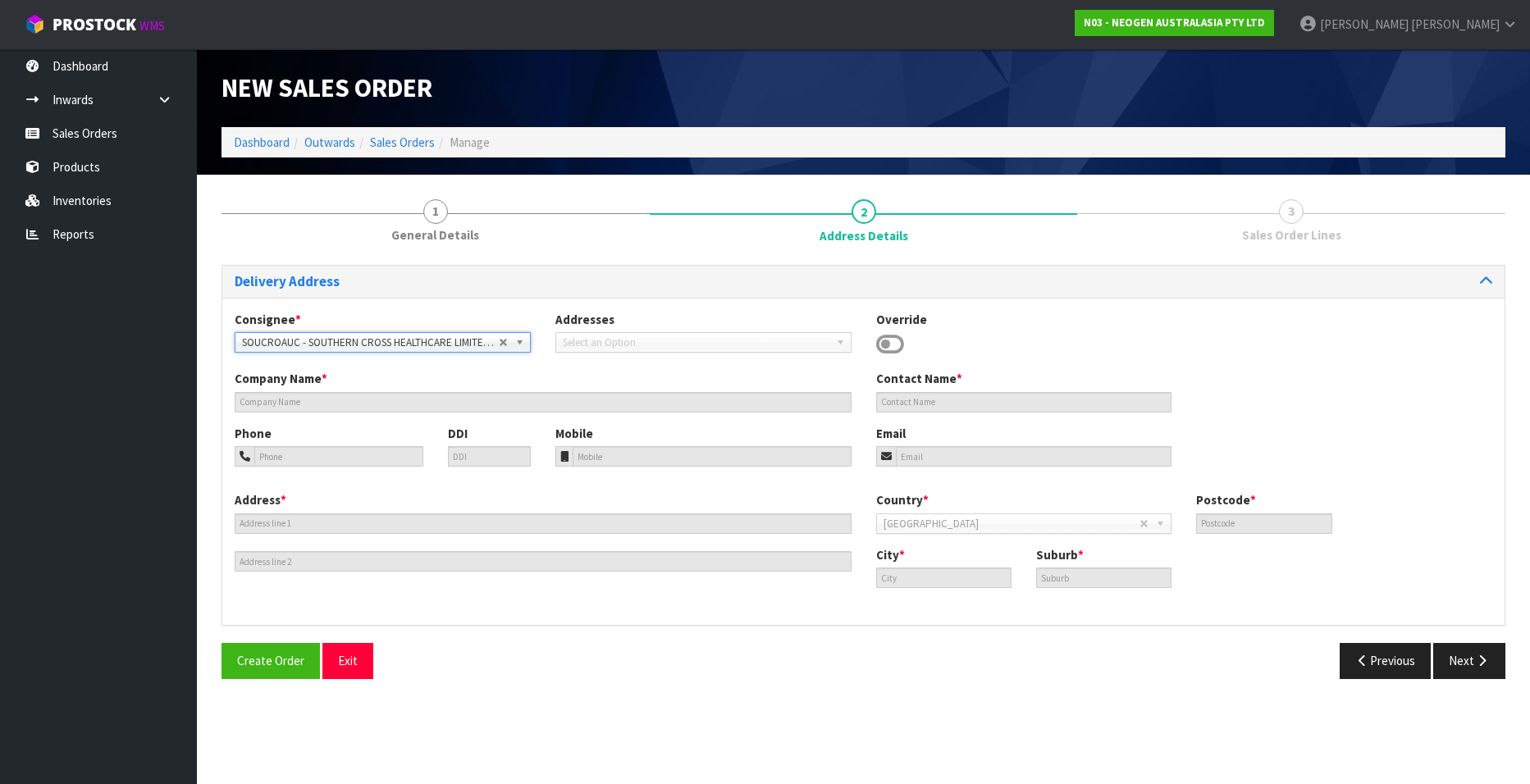
type input "SOUTHERN CROSS HEALTHCARE LIMITED - AUCKLAND SURGICAL CENTRE"
type input "9 ST MARKS ROAD"
type input "1050"
type input "[GEOGRAPHIC_DATA]"
type input "REMUERA"
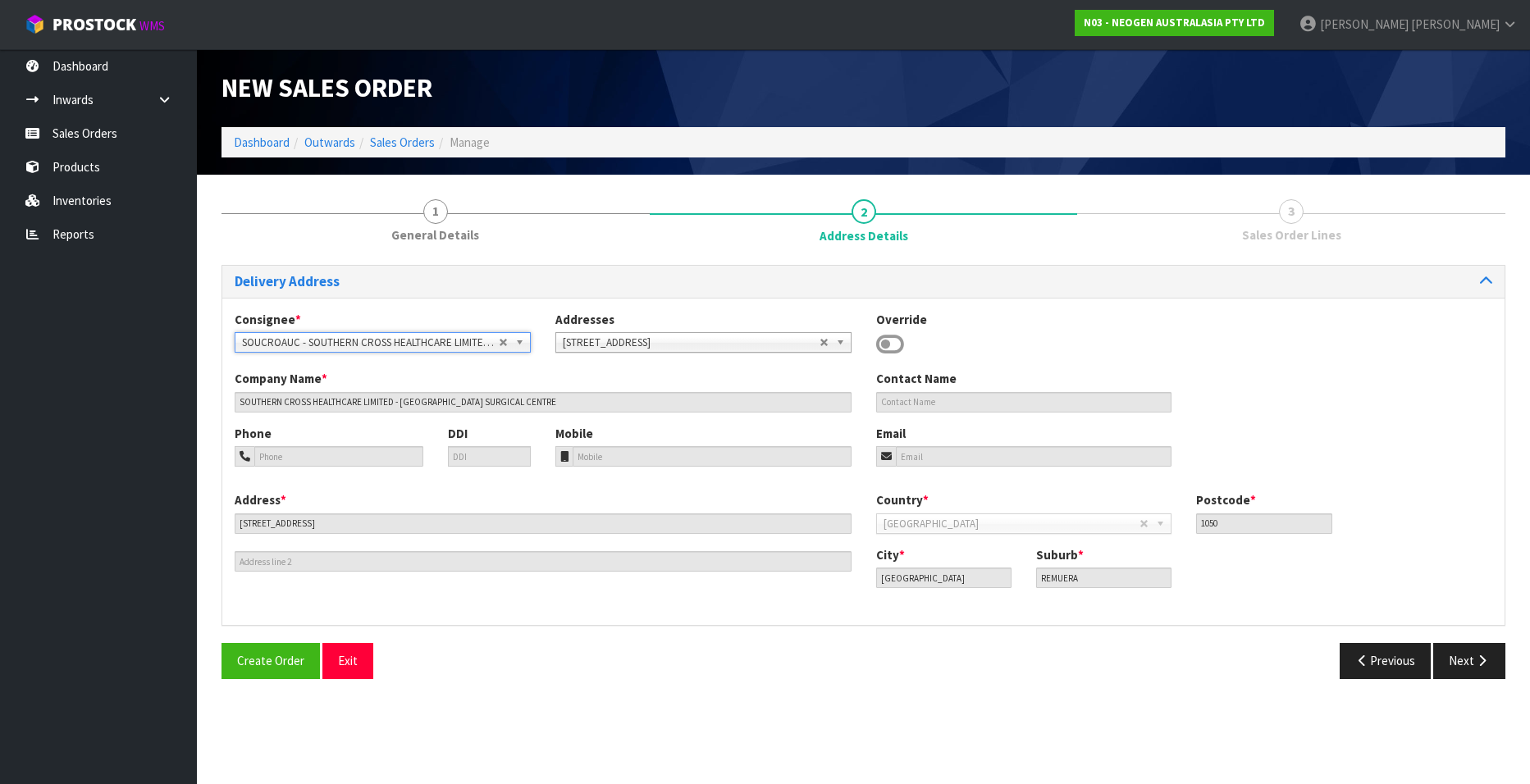
click at [454, 339] on span "SOUCROAUC - SOUTHERN CROSS HEALTHCARE LIMITED - [GEOGRAPHIC_DATA] SURGICAL CENT…" at bounding box center [370, 343] width 257 height 20
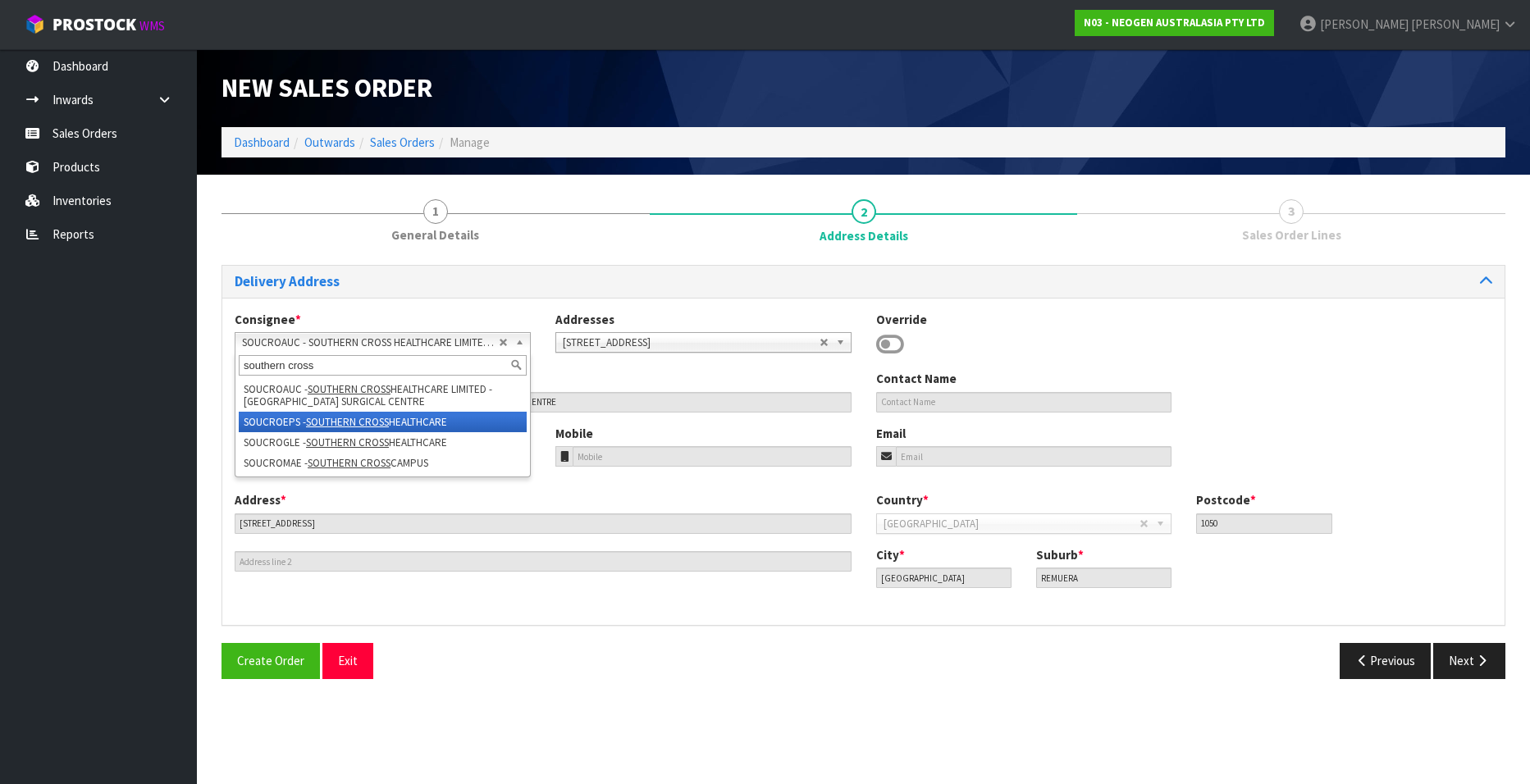
type input "southern cross"
click at [335, 417] on em "SOUTHERN CROSS" at bounding box center [347, 422] width 83 height 14
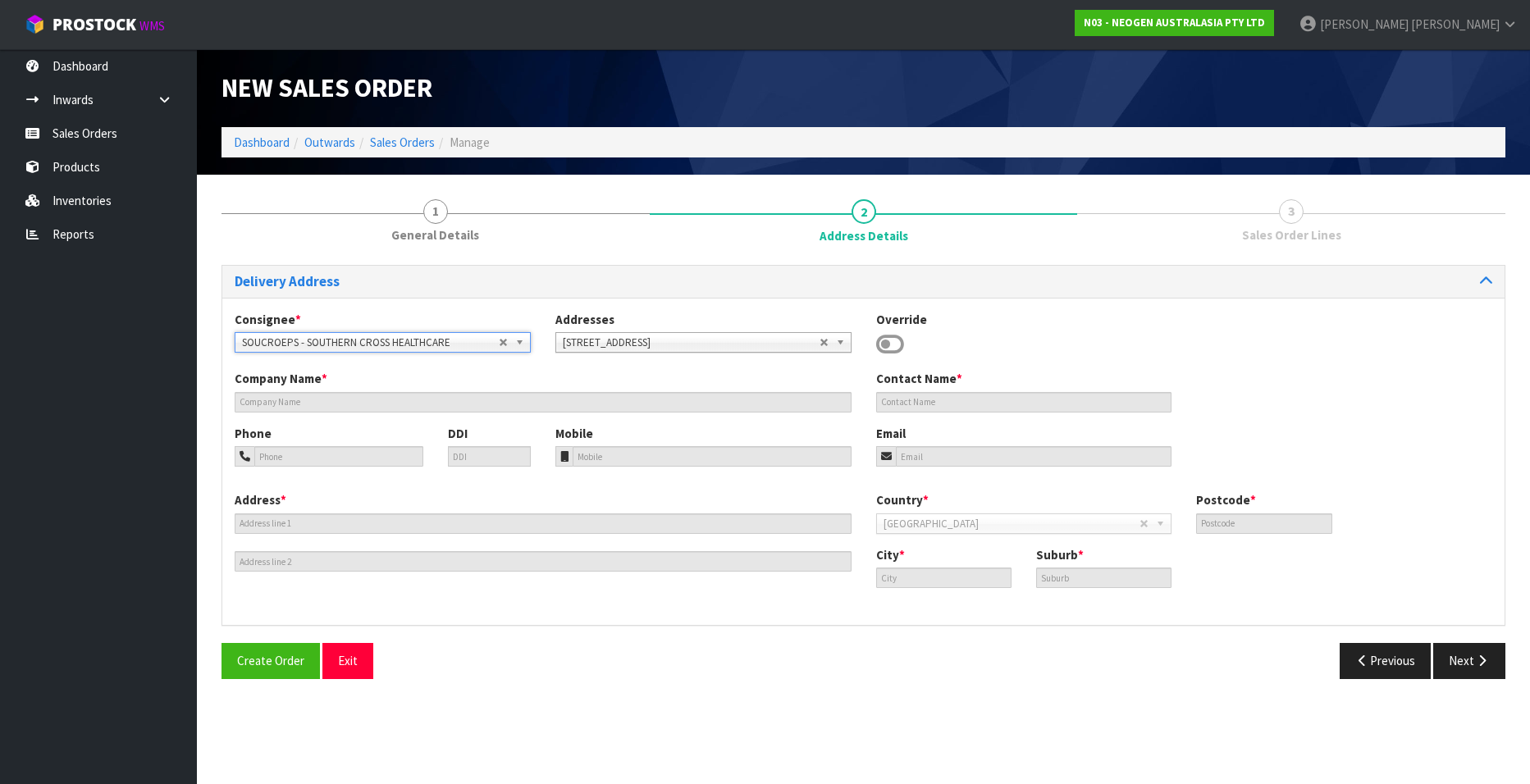
type input "SOUTHERN CROSS HEALTHCARE"
type input "160 GILLIES AVE"
type input "1023"
type input "[GEOGRAPHIC_DATA]"
type input "EPSOM"
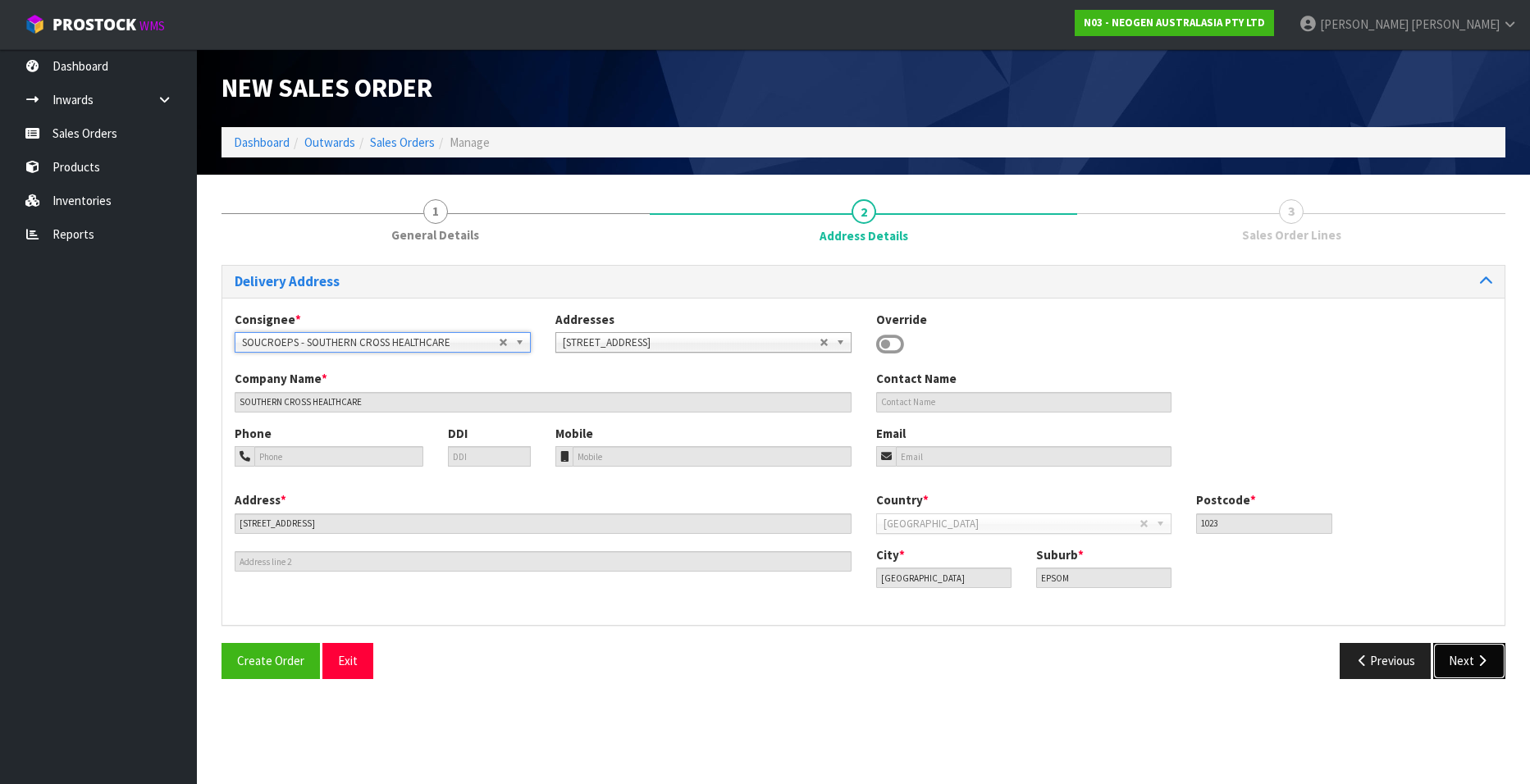
click at [1461, 662] on button "Next" at bounding box center [1469, 660] width 72 height 35
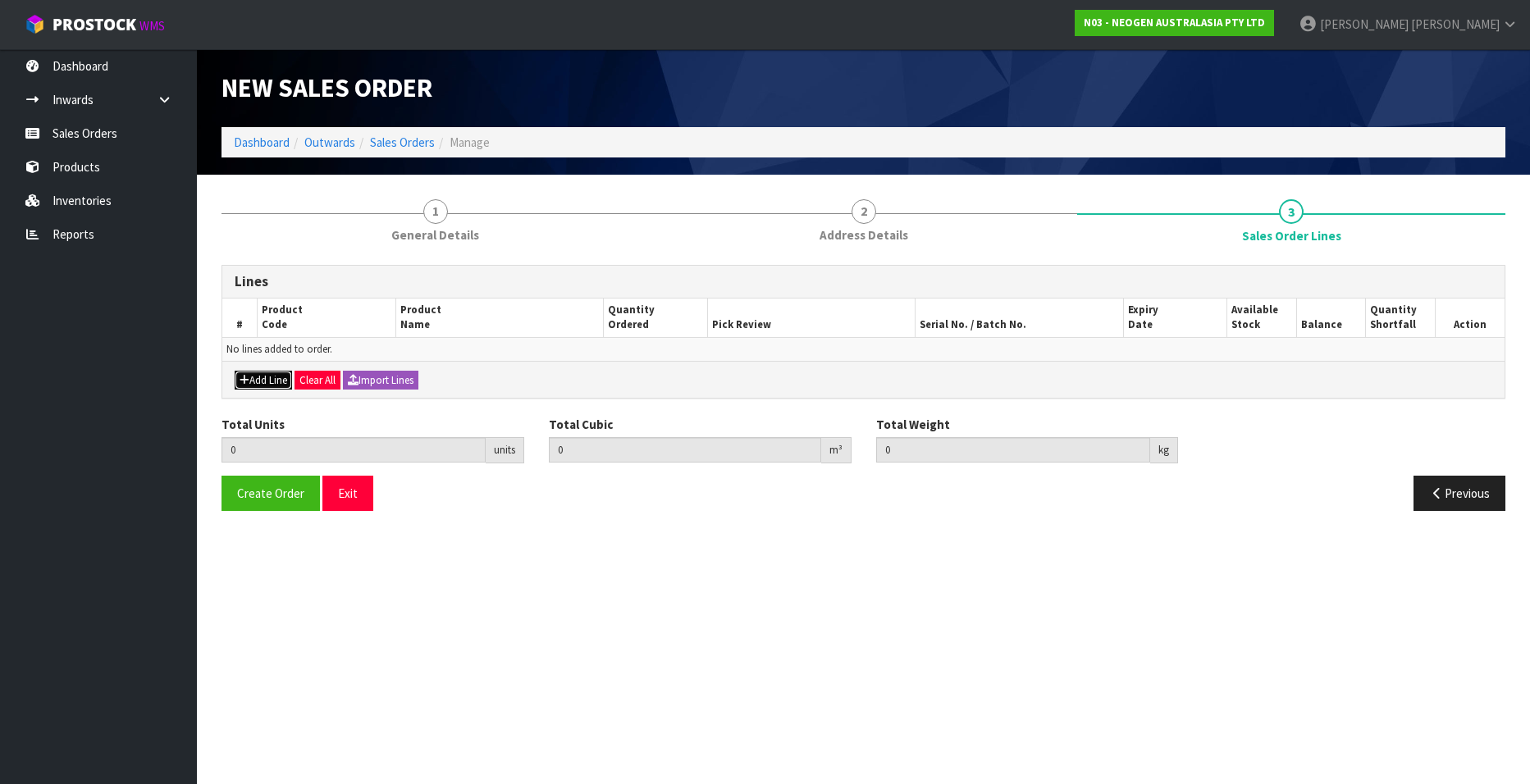
drag, startPoint x: 278, startPoint y: 379, endPoint x: 260, endPoint y: 379, distance: 18.0
click at [278, 379] on button "Add Line" at bounding box center [263, 380] width 58 height 20
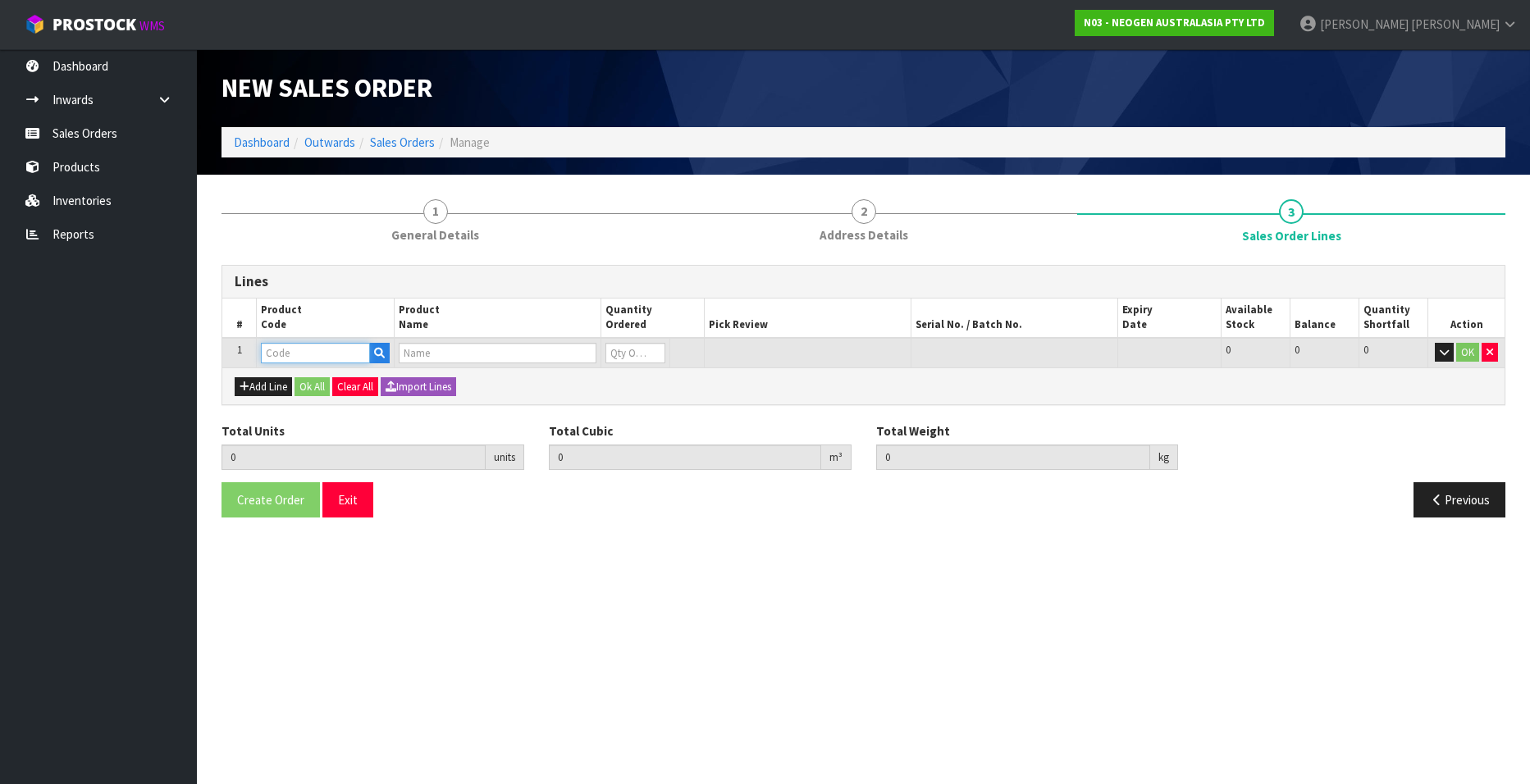
click at [298, 350] on input "text" at bounding box center [315, 353] width 109 height 21
paste input "700002207"
type input "700002207"
type input "0.000000"
type input "0.000"
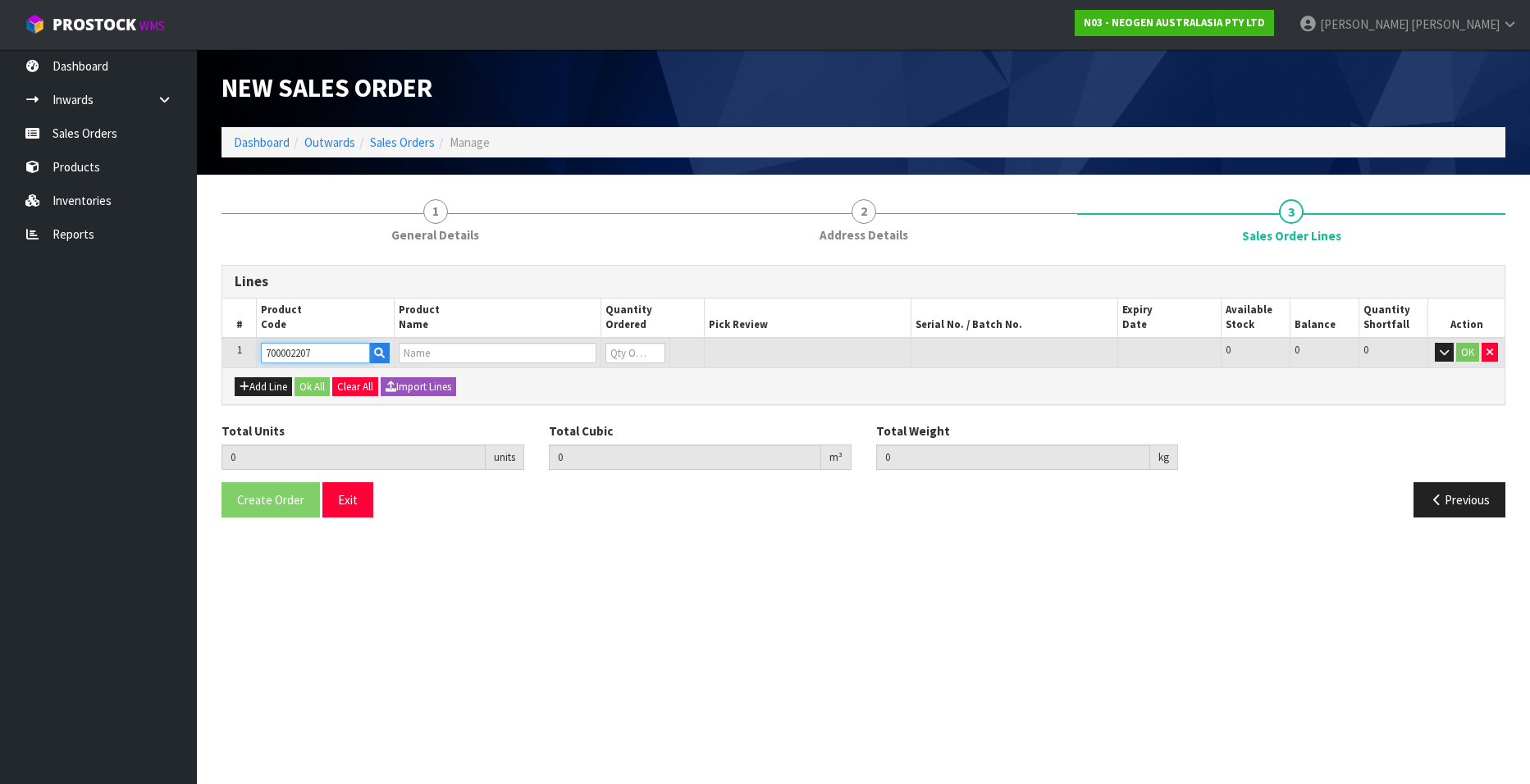
type input "7100067519 - UXL100 CLEAN-TRACE SURF ATP 100EA/PK"
type input "0"
type input "700002207"
type input "1"
type input "0.006496"
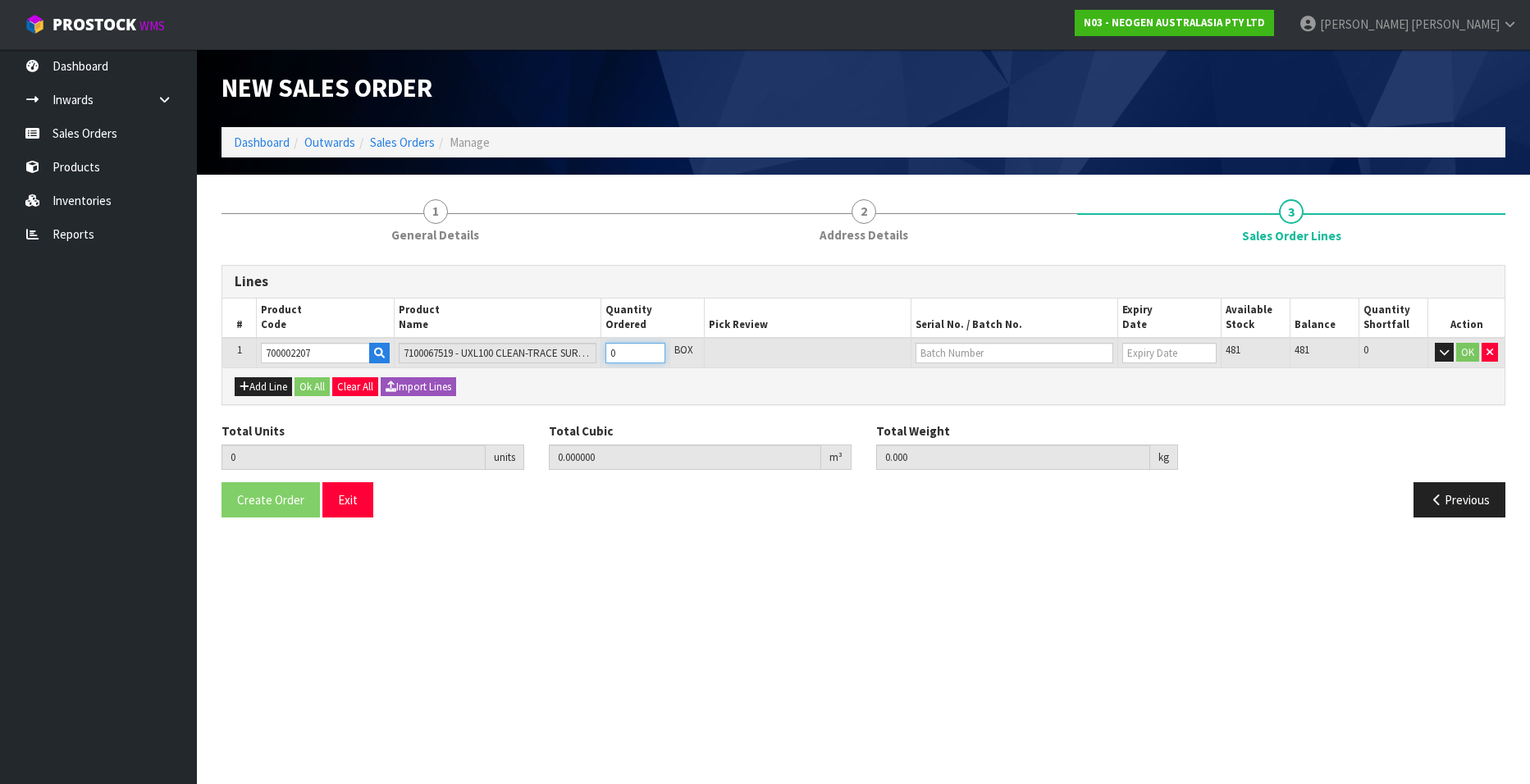
type input "0.96"
type input "1"
click at [655, 350] on input "1" at bounding box center [635, 353] width 60 height 21
click at [987, 350] on input "text" at bounding box center [1014, 353] width 197 height 21
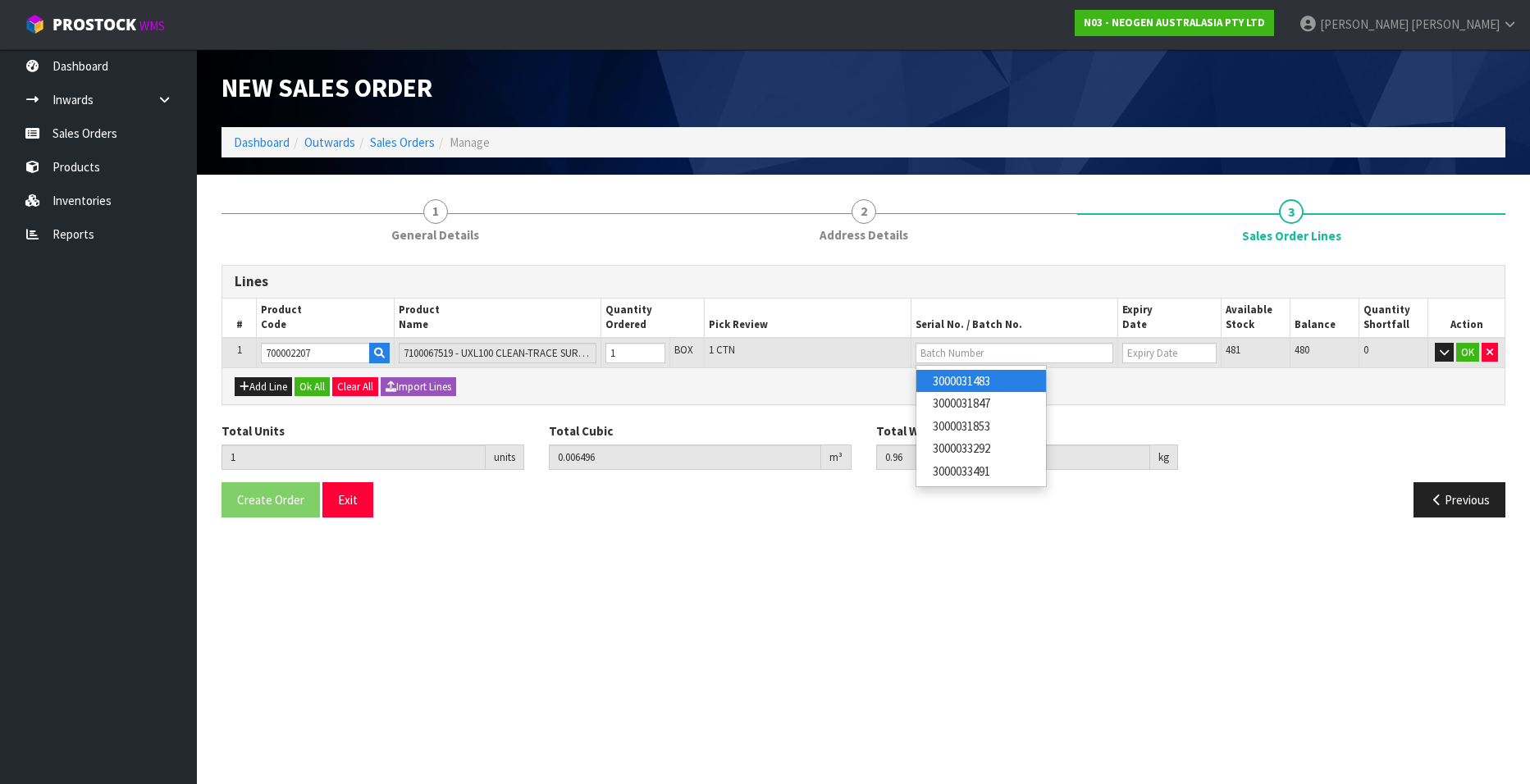
click at [997, 379] on link "3000031483" at bounding box center [981, 380] width 130 height 22
type input "3000031483"
type input "[DATE]"
click at [1464, 352] on button "OK" at bounding box center [1468, 353] width 23 height 20
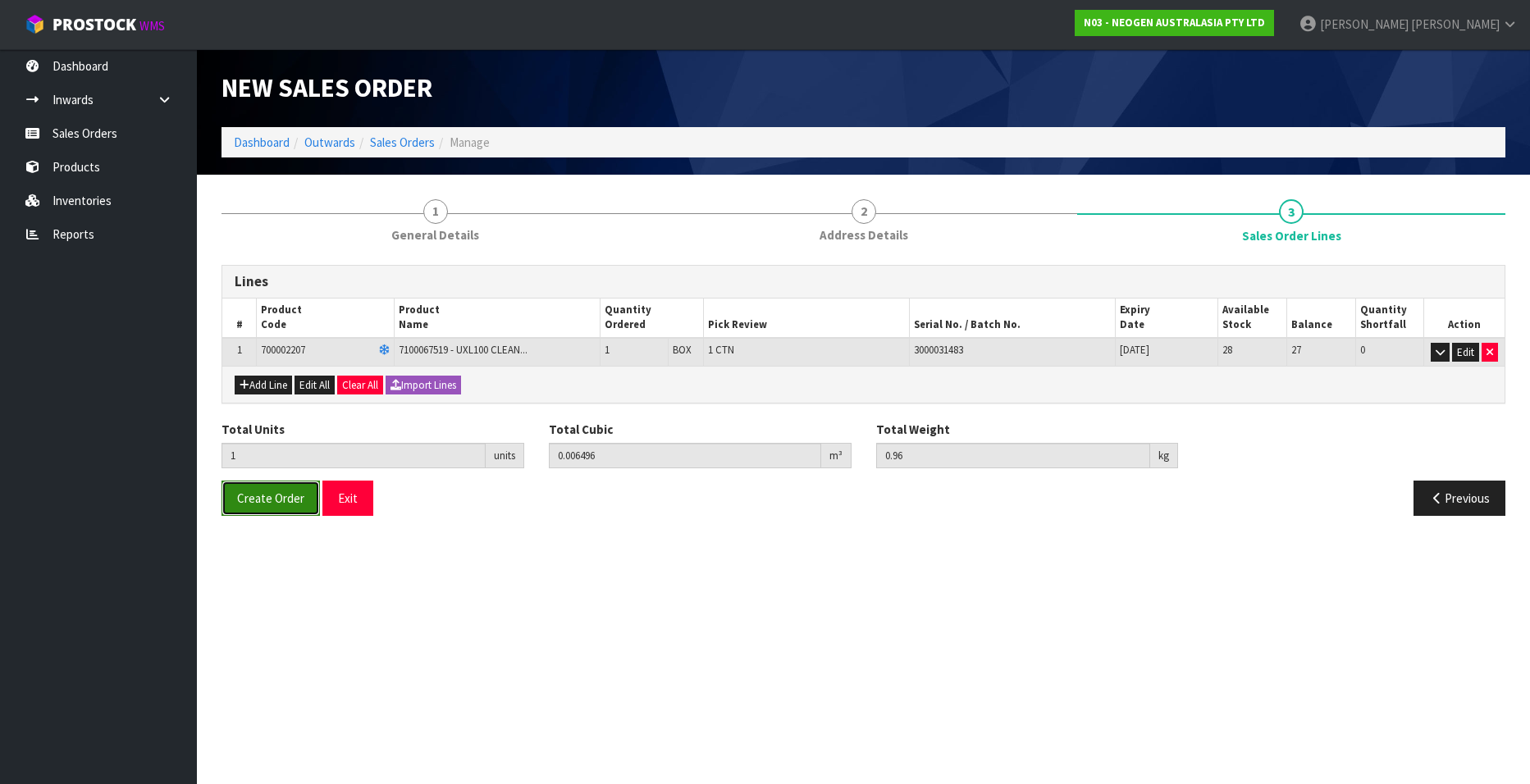
click at [252, 502] on span "Create Order" at bounding box center [270, 498] width 67 height 16
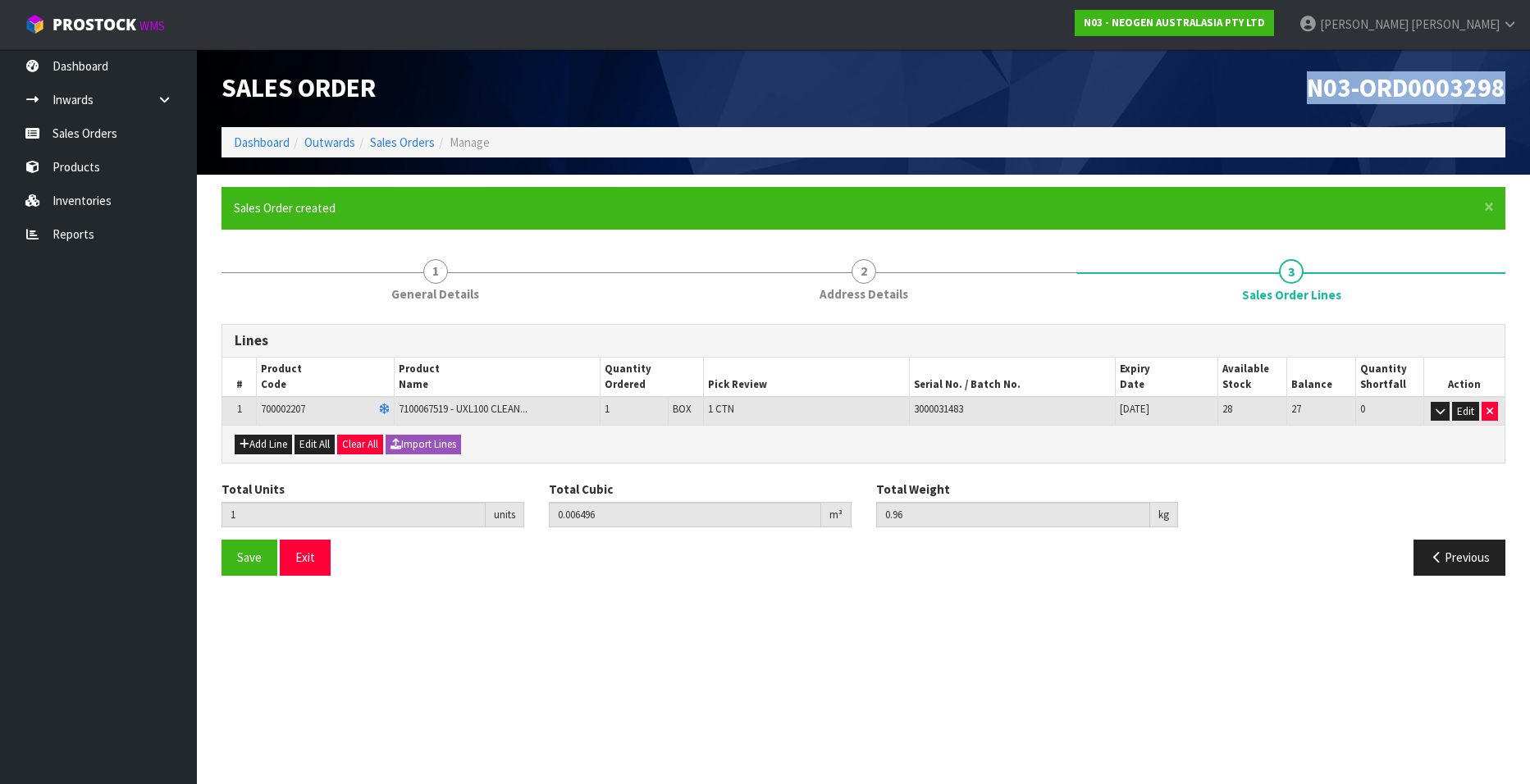
drag, startPoint x: 1307, startPoint y: 88, endPoint x: 1505, endPoint y: 87, distance: 198.0
click at [1505, 87] on div "N03-ORD0003298" at bounding box center [1190, 88] width 654 height 78
copy span "N03-ORD0003298"
click at [400, 137] on link "Sales Orders" at bounding box center [402, 142] width 65 height 16
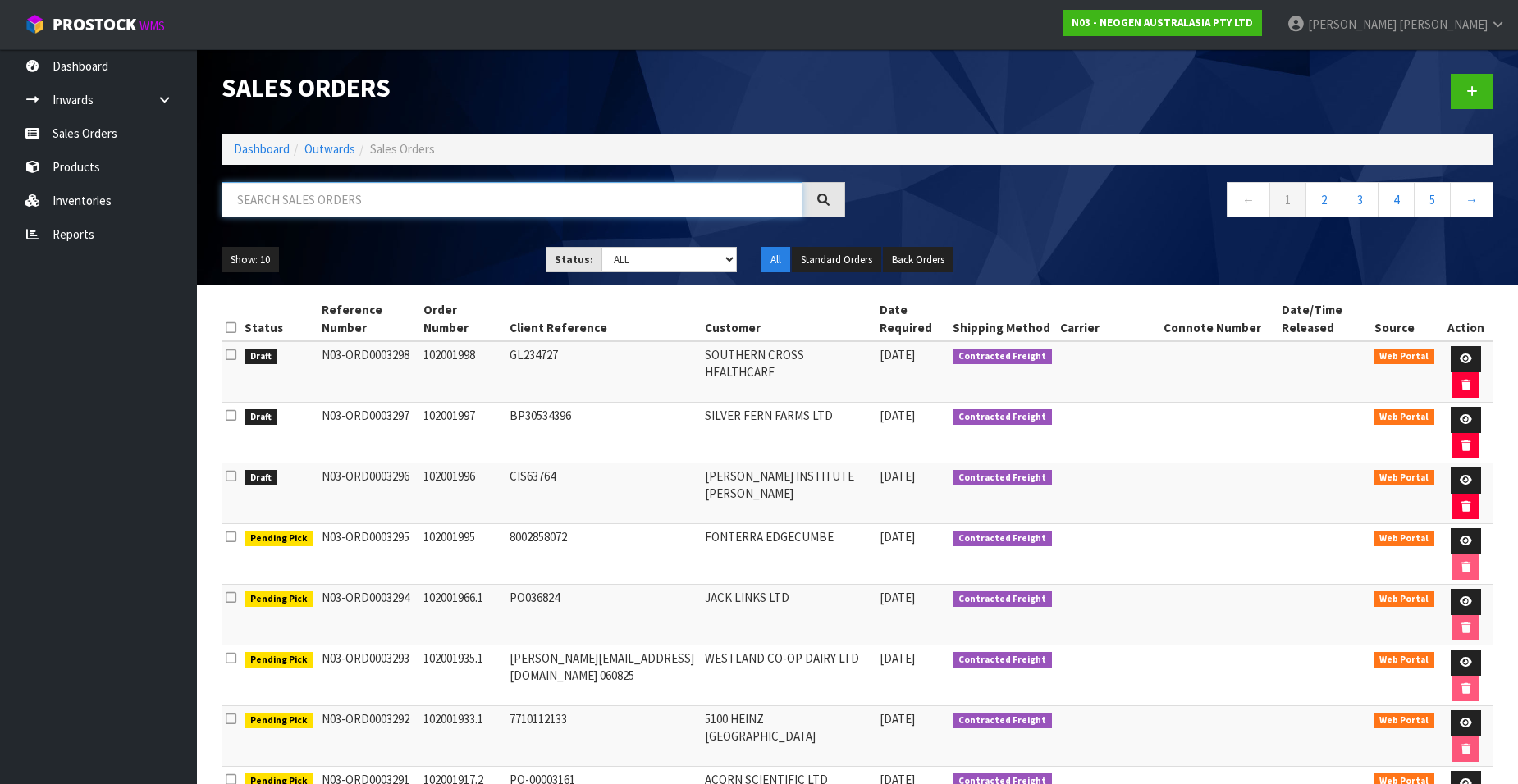
click at [317, 199] on input "text" at bounding box center [511, 199] width 581 height 35
paste input "102001999"
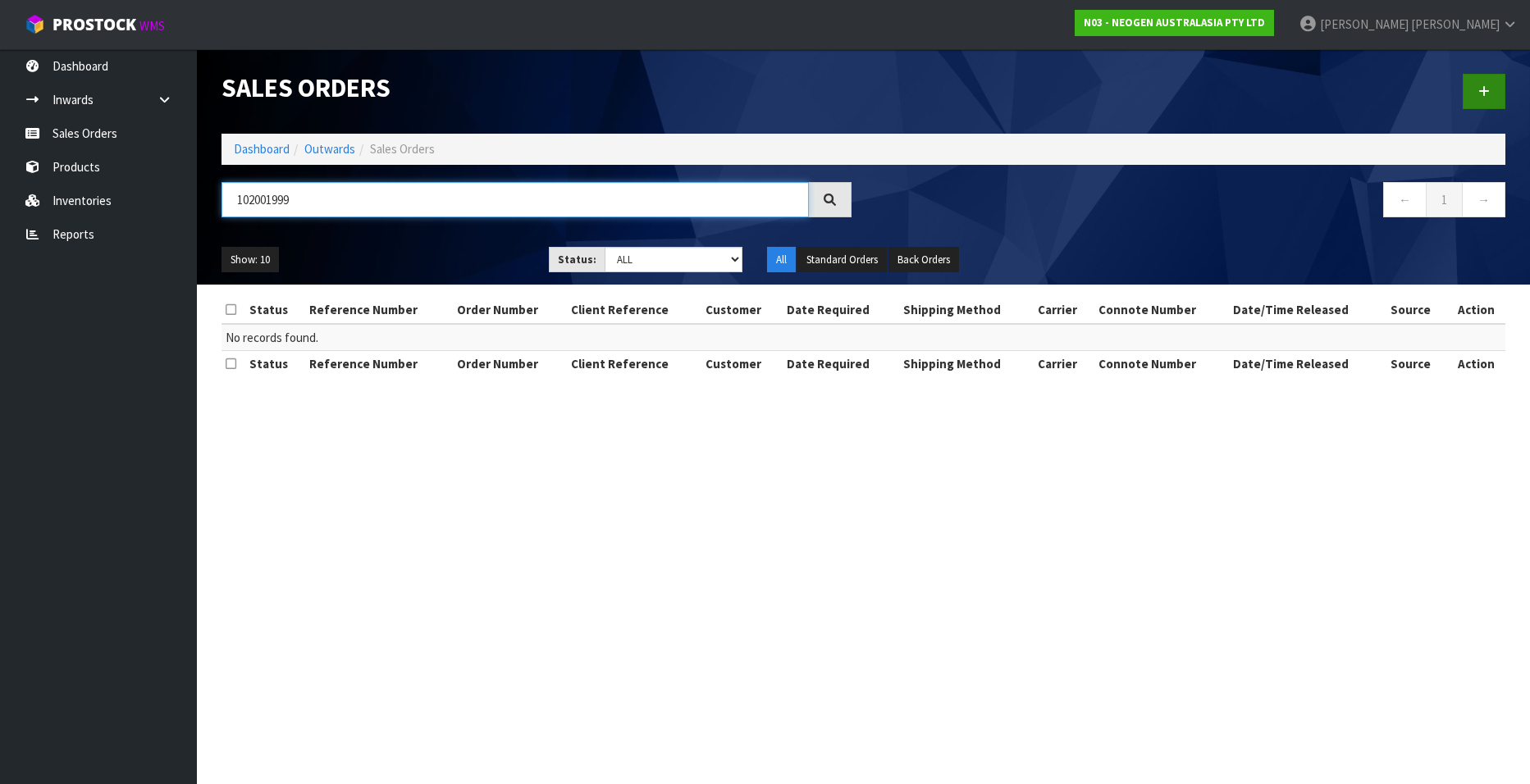
type input "102001999"
click at [1477, 90] on link at bounding box center [1484, 91] width 43 height 35
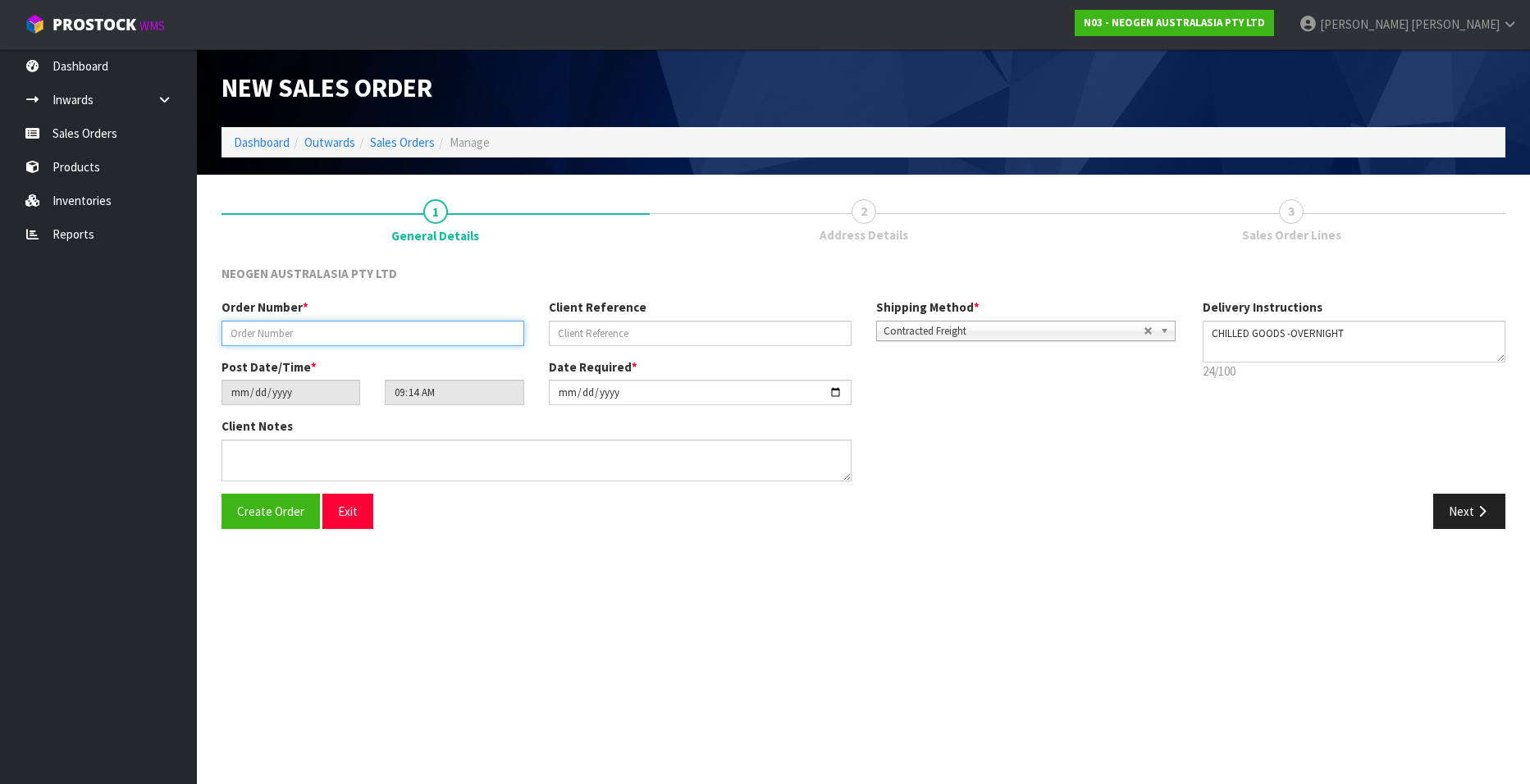
click at [336, 327] on input "text" at bounding box center [372, 333] width 303 height 25
paste input "102001999"
type input "102001999"
click at [597, 331] on input "text" at bounding box center [700, 333] width 303 height 25
paste input "JOHN - REQUEST FOR LM1 DEMO"
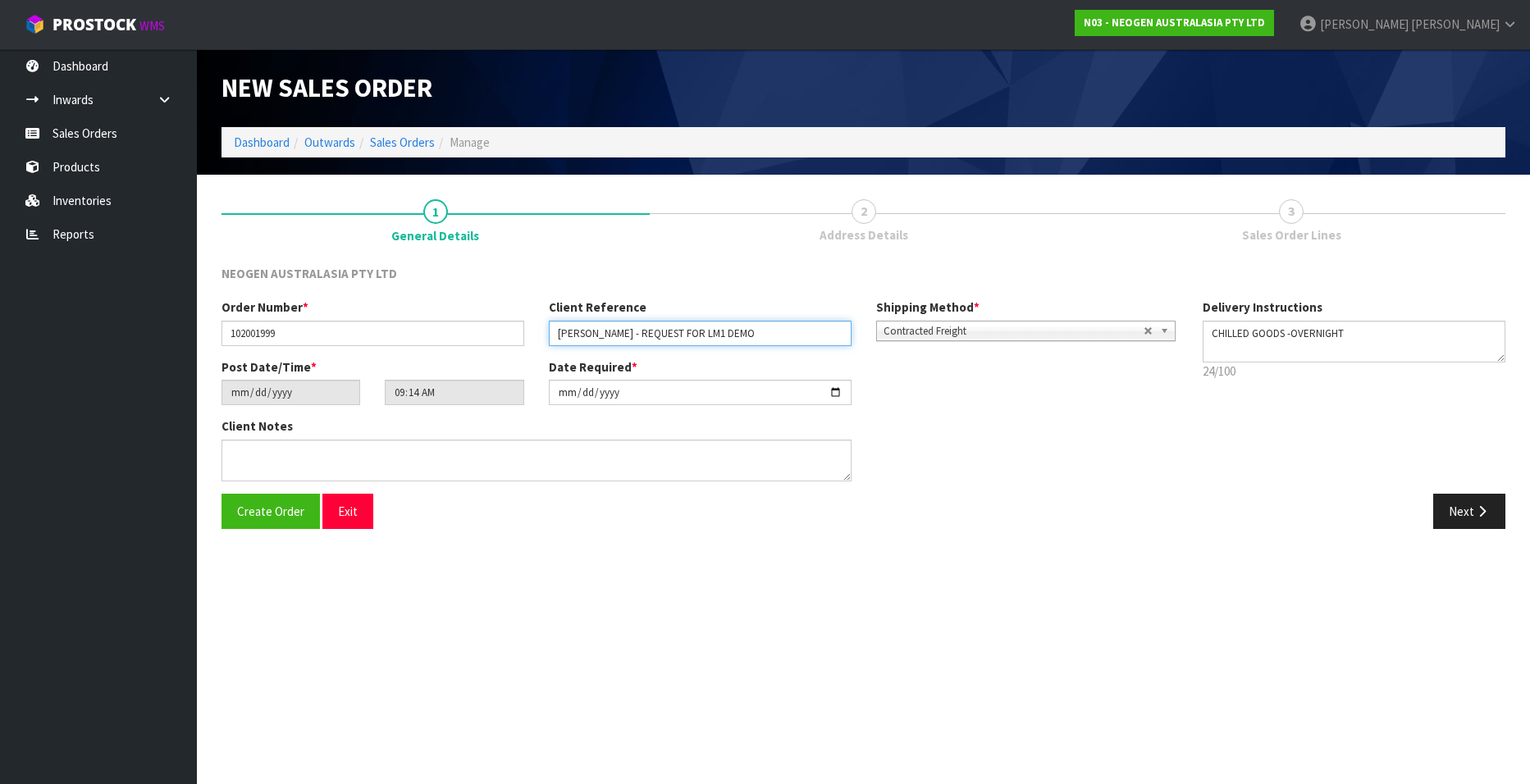
type input "JOHN - REQUEST FOR LM1 DEMO"
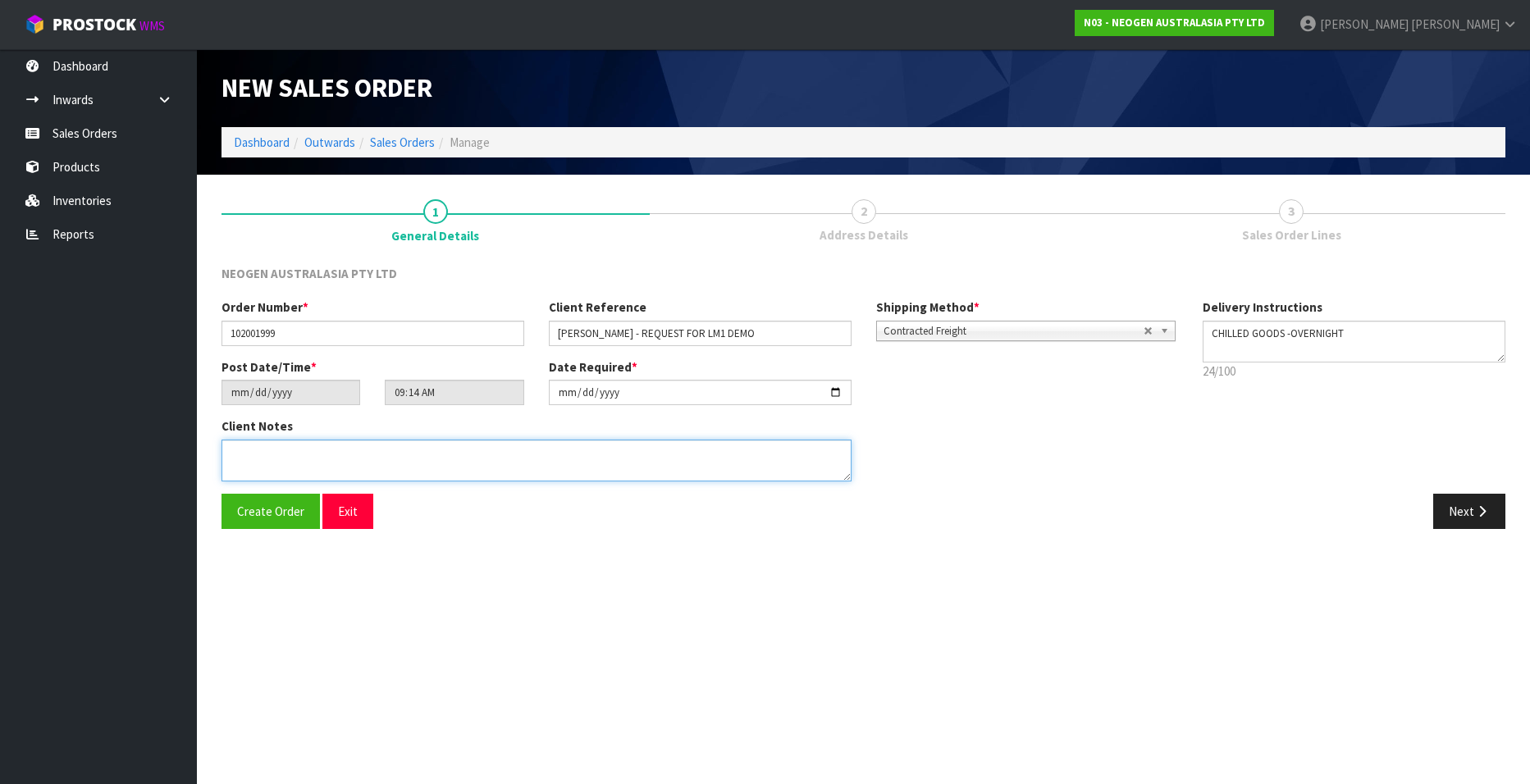
click at [280, 466] on textarea at bounding box center [536, 460] width 630 height 42
type textarea "A"
type textarea "ATTN JOHN"
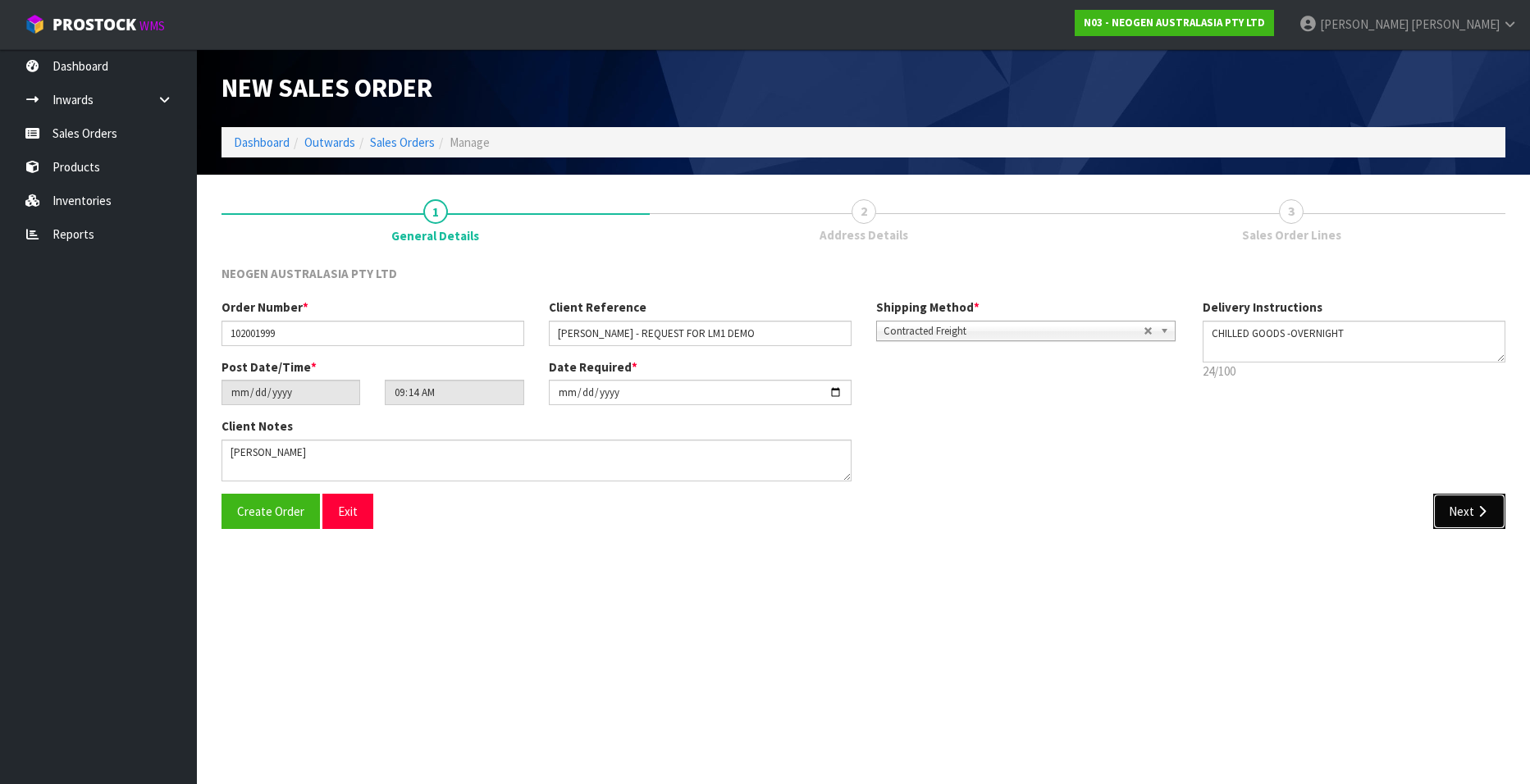
click at [1457, 510] on button "Next" at bounding box center [1469, 511] width 72 height 35
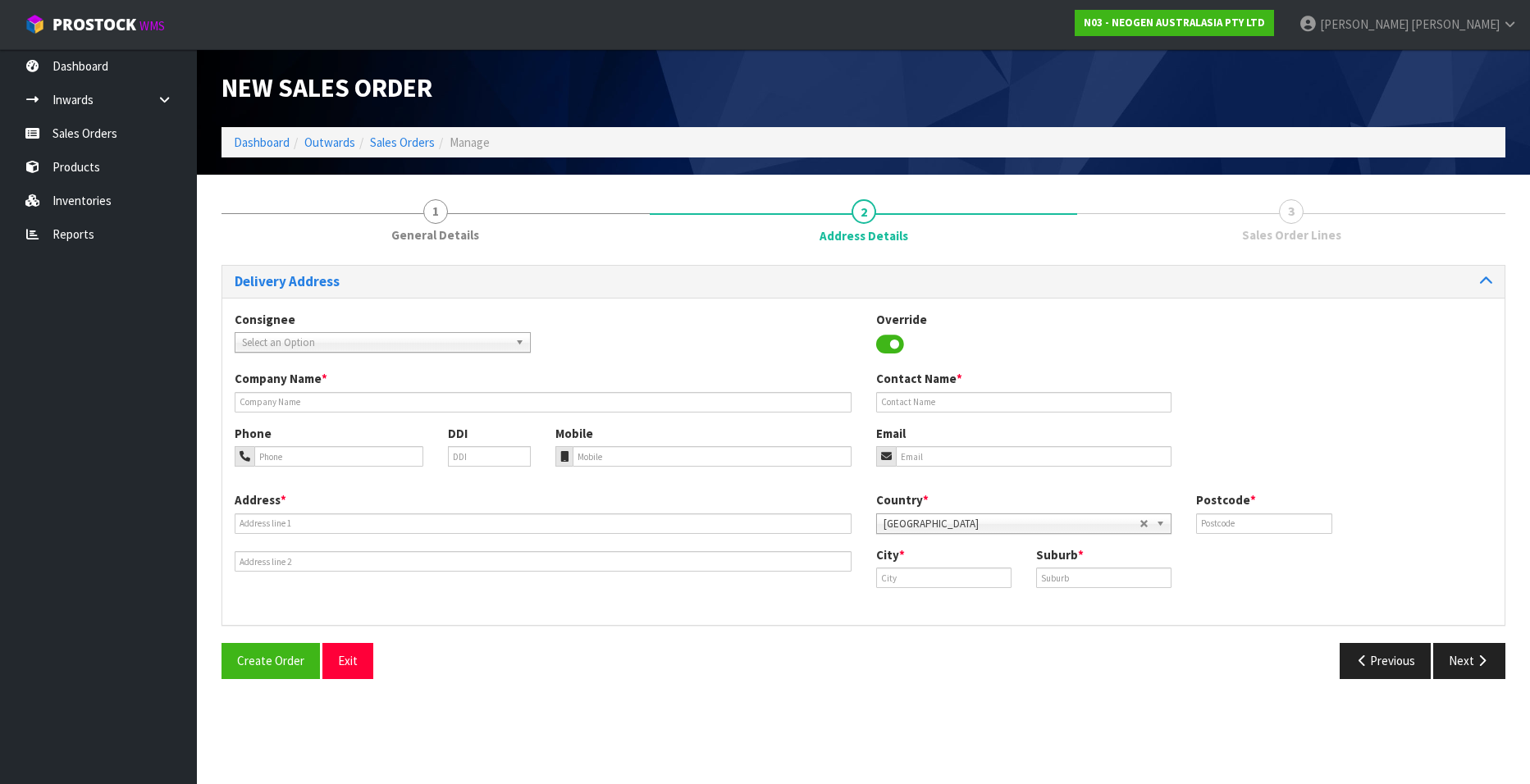
click at [340, 334] on span "Select an Option" at bounding box center [375, 343] width 266 height 20
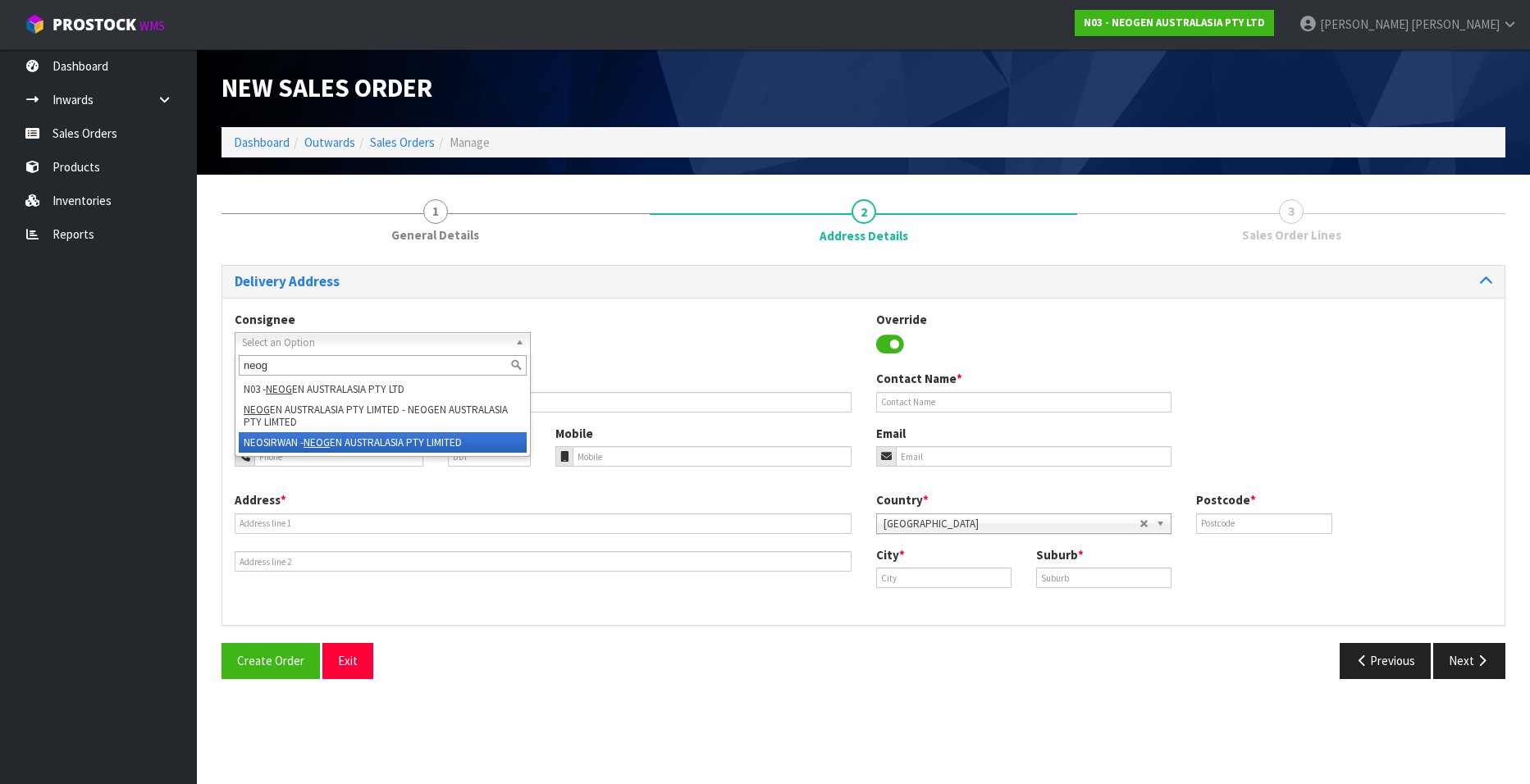
type input "neog"
click at [308, 440] on em "NEOG" at bounding box center [317, 442] width 26 height 14
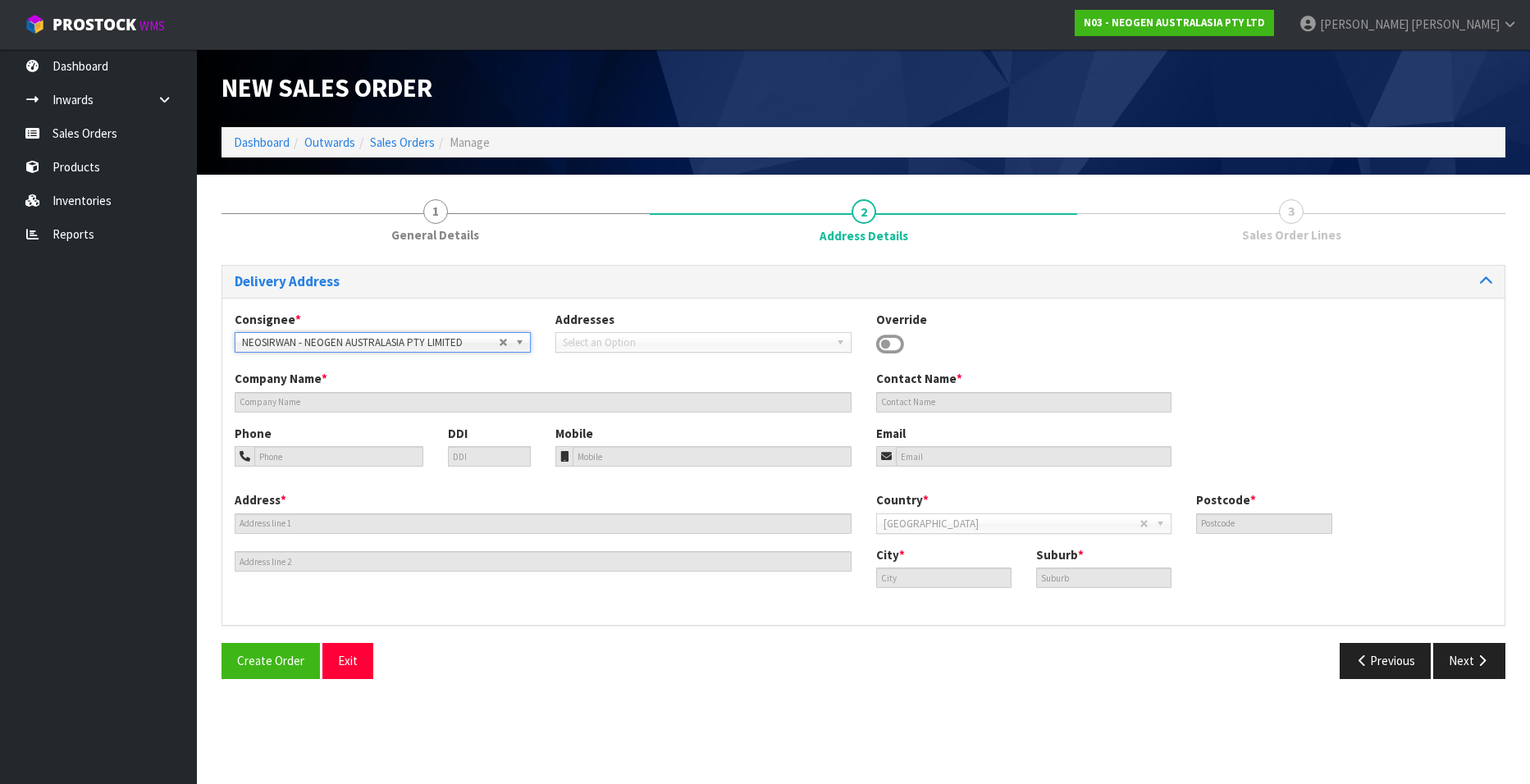
type input "NEOGEN AUSTRALASIA PTY LIMITED"
type input "SIRWAN EIVANI (NEOGEN TERRITORY MANAGER)"
type input "64 022 511 5784"
type input "SEivani@neogen.com"
type input "115 SUNSET ROAD"
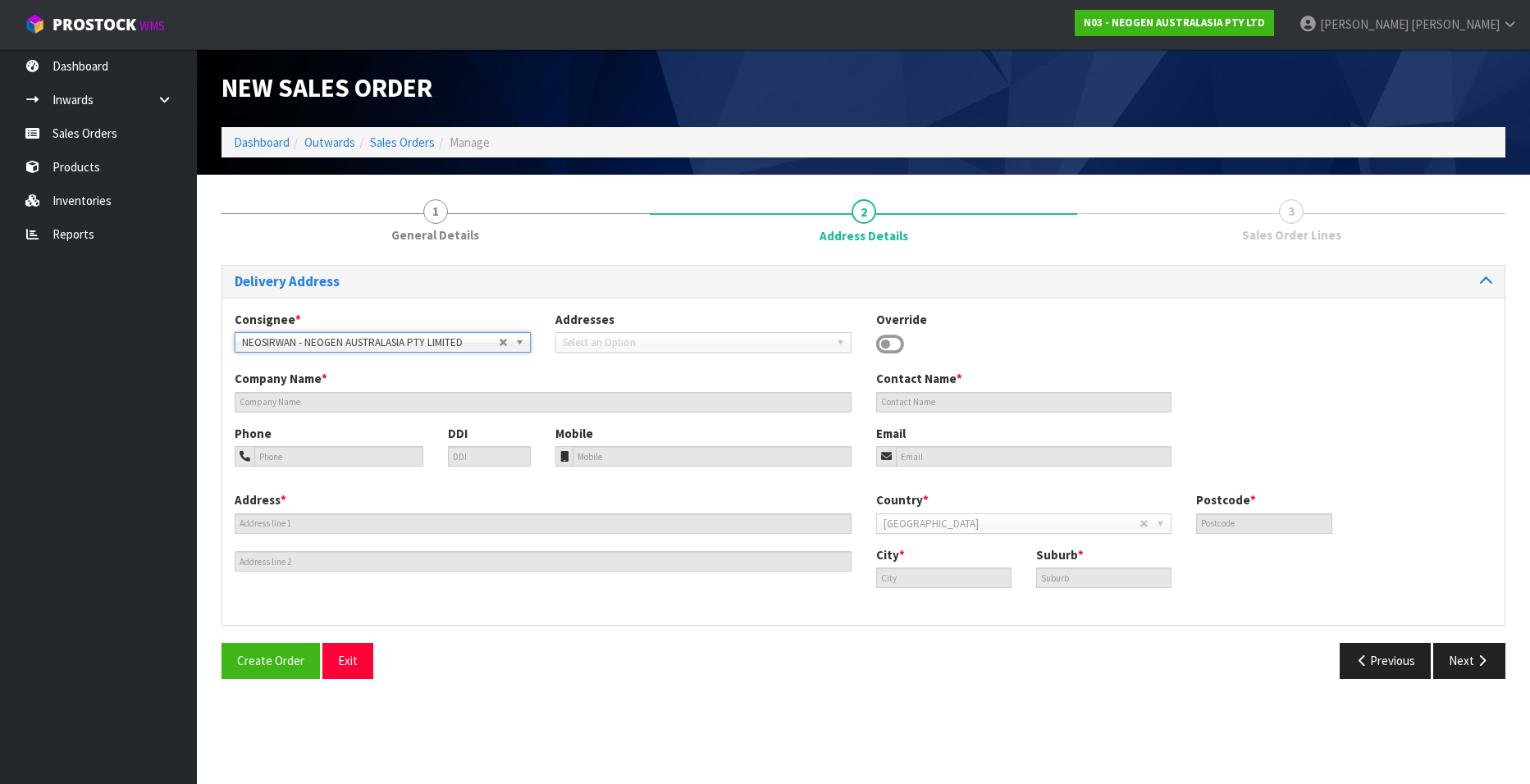
type input "0632"
type input "[GEOGRAPHIC_DATA]"
type input "TOTARA VALE"
click at [399, 302] on div "Consignee * 000001.BAY MECHANICS - BAY MECHANICS 000001A - BRAKE & TRANSMISSION…" at bounding box center [862, 461] width 1282 height 328
drag, startPoint x: 877, startPoint y: 340, endPoint x: 894, endPoint y: 340, distance: 17.0
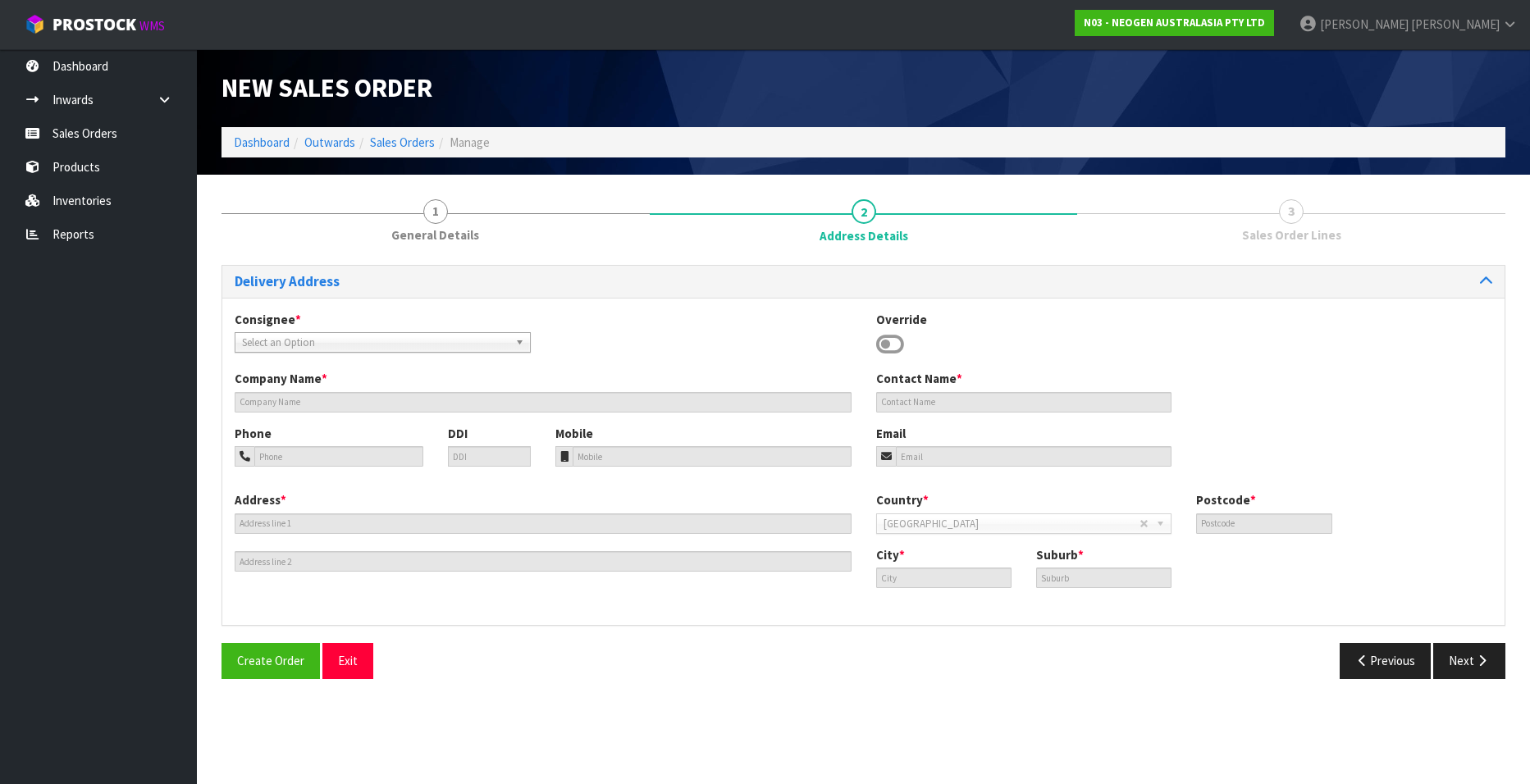
click at [880, 340] on icon at bounding box center [890, 344] width 28 height 25
click at [888, 334] on icon at bounding box center [890, 344] width 28 height 25
click at [424, 339] on span "Select an Option" at bounding box center [370, 343] width 257 height 20
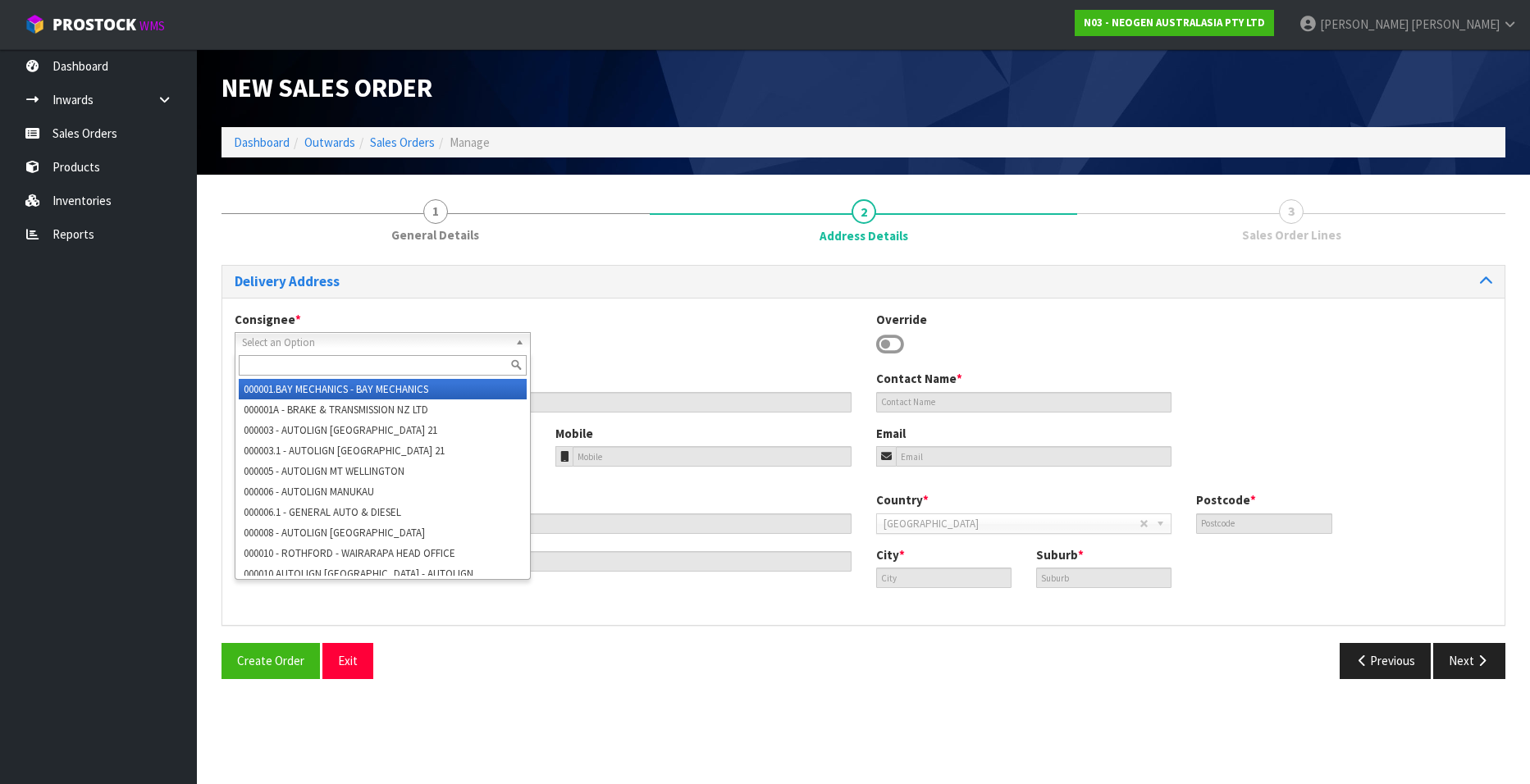
click at [588, 321] on div "Consignee * 000001.BAY MECHANICS - BAY MECHANICS 000001A - BRAKE & TRANSMISSION…" at bounding box center [862, 340] width 1282 height 60
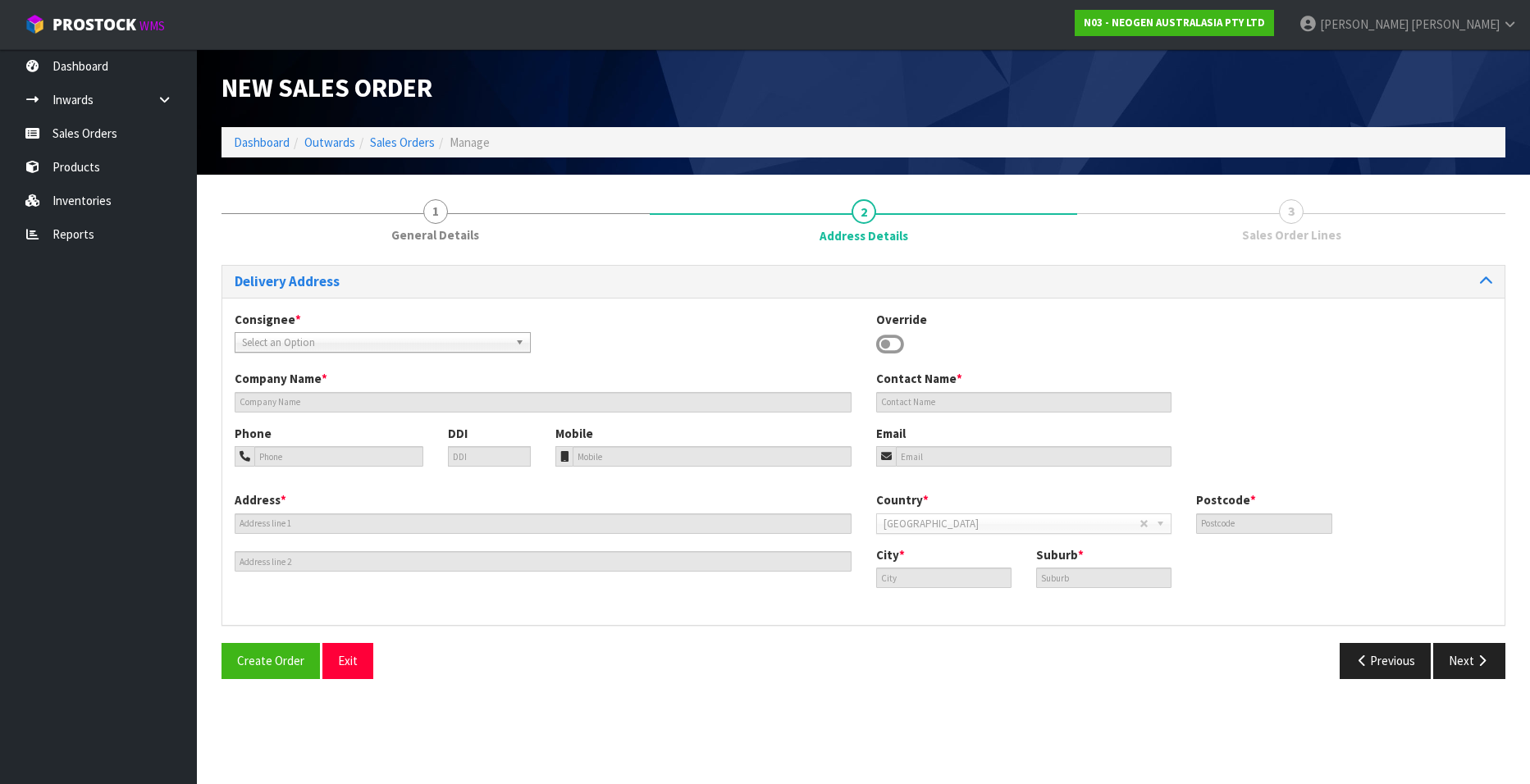
click at [890, 344] on icon at bounding box center [890, 344] width 28 height 25
click at [1383, 662] on button "Previous" at bounding box center [1385, 660] width 92 height 35
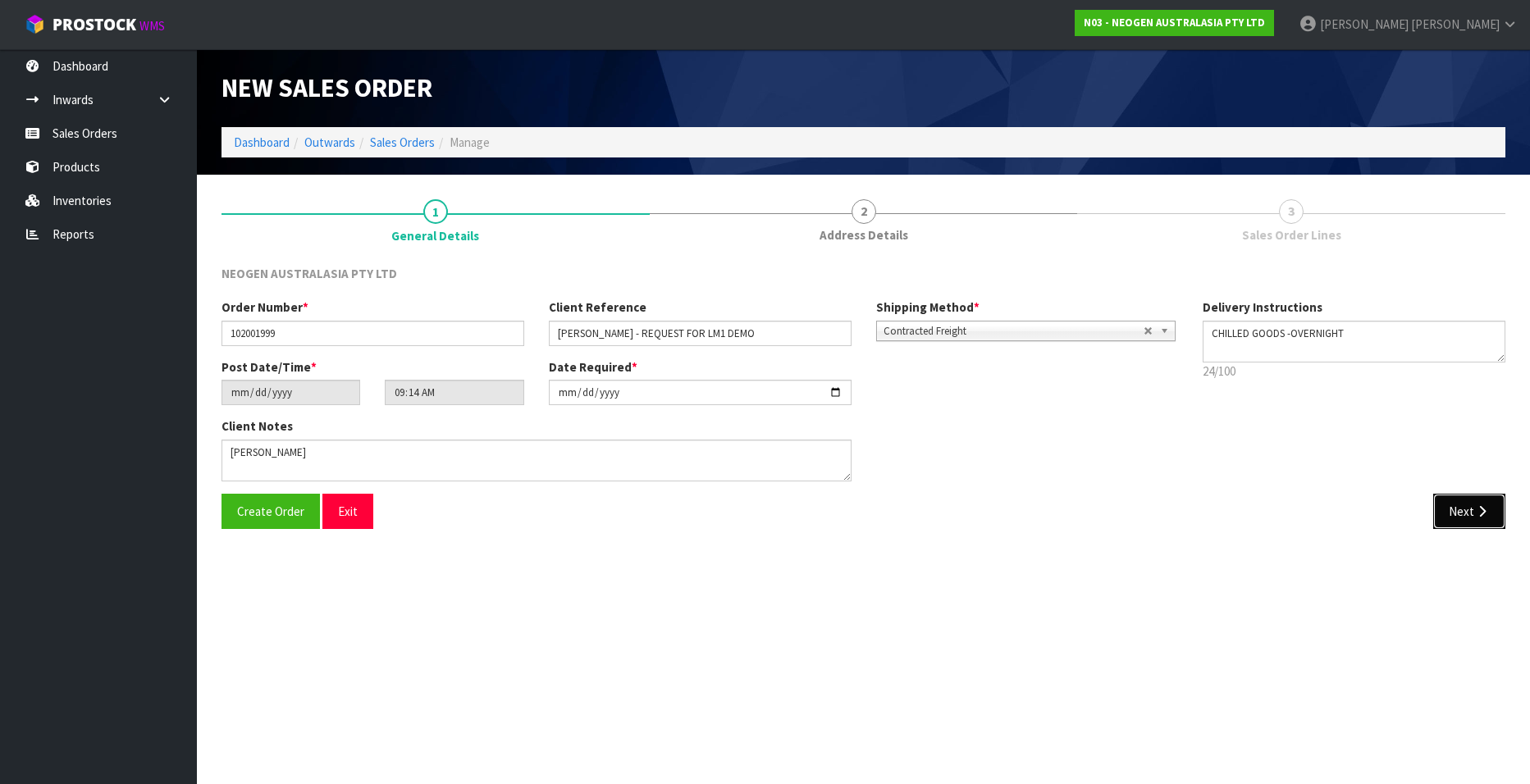
click at [1444, 510] on button "Next" at bounding box center [1469, 511] width 72 height 35
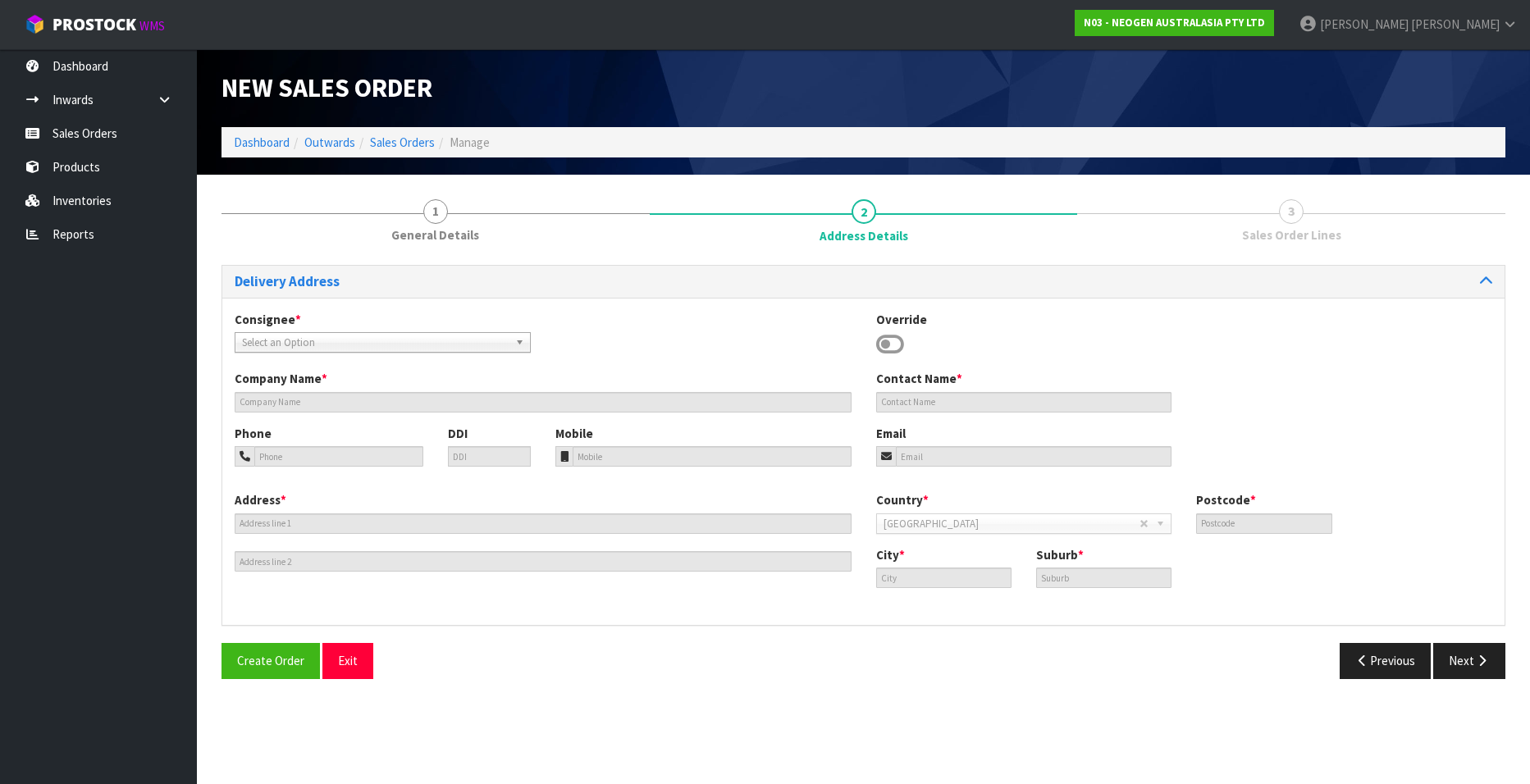
click at [887, 341] on icon at bounding box center [890, 344] width 28 height 25
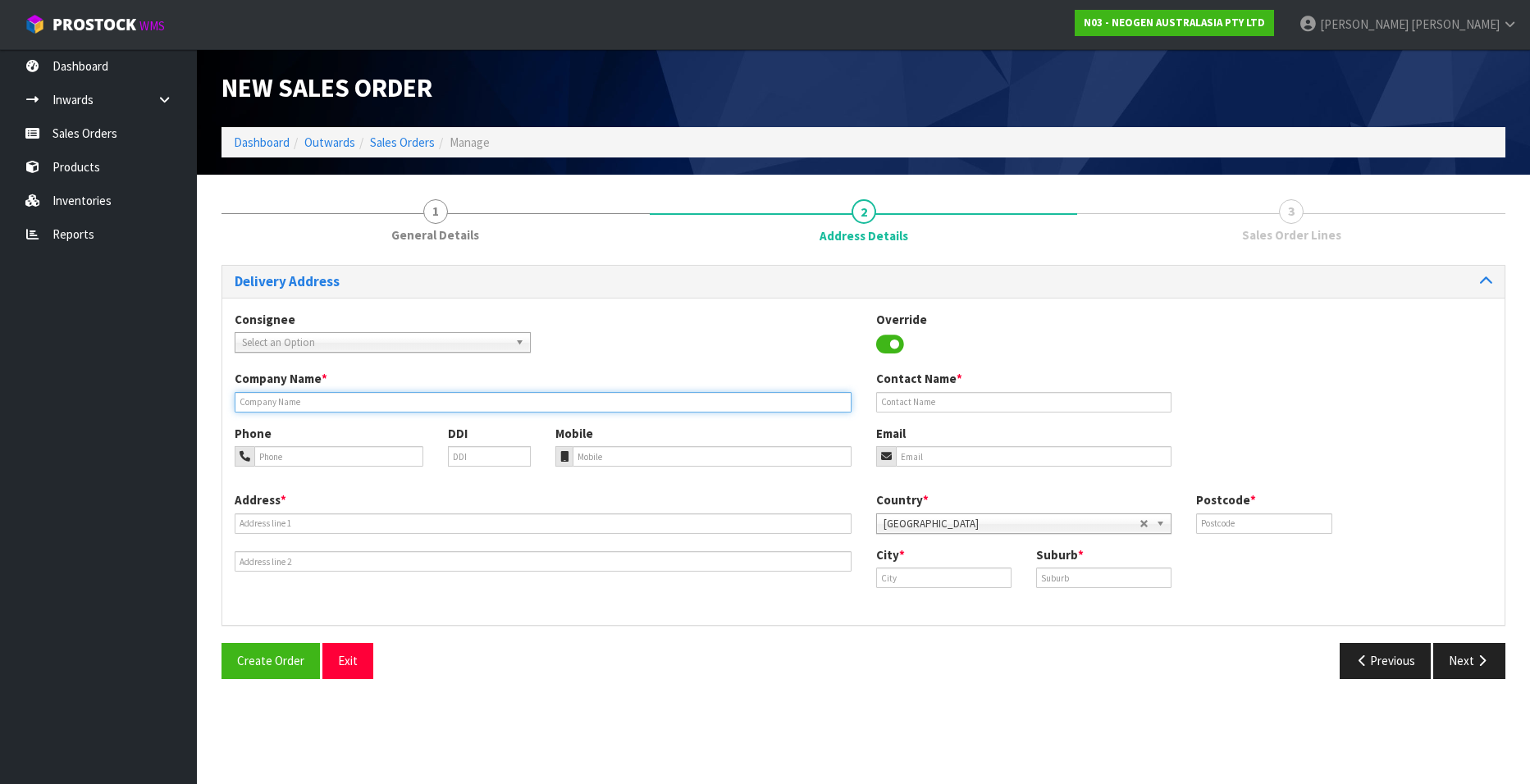
click at [255, 404] on input "text" at bounding box center [543, 402] width 617 height 21
paste input "NEOGEN AUSTRALASIA PTY LIMTED"
type input "NEOGEN AUSTRALASIA PTY LIMTED"
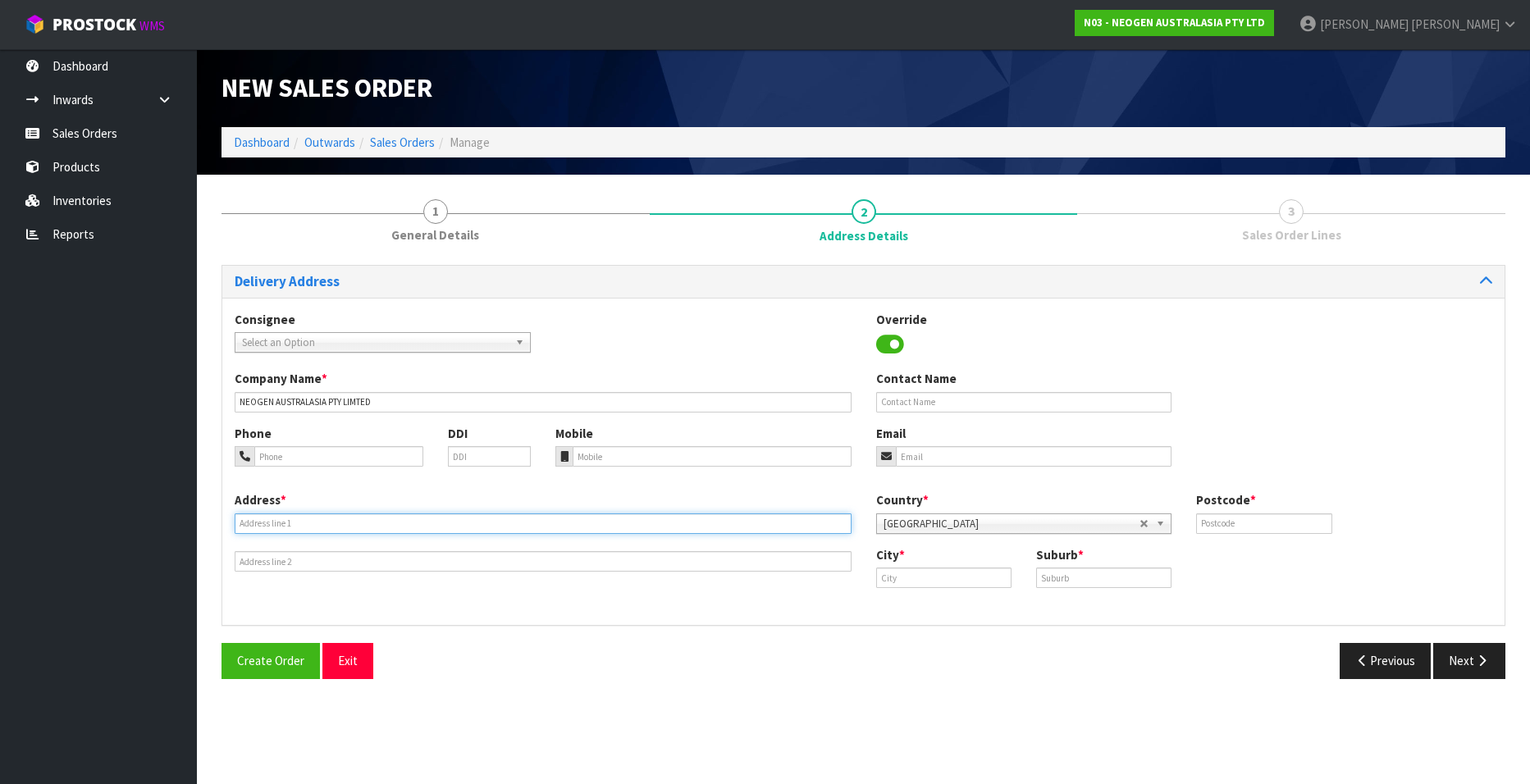
click at [275, 518] on input "text" at bounding box center [543, 523] width 617 height 21
paste input "50 BOUVERIE CRESCENT"
type input "50 BOUVERIE CRESCENT"
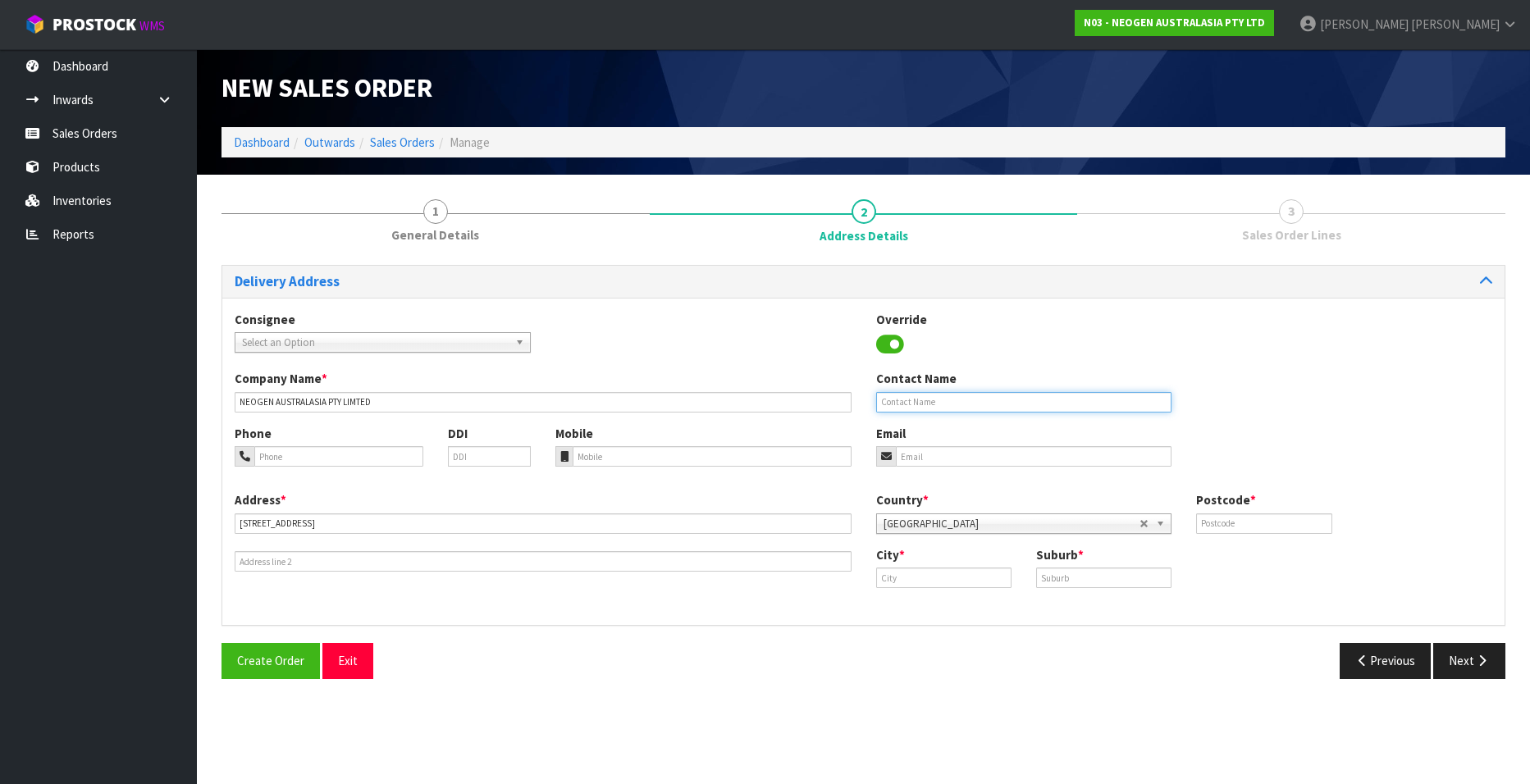
drag, startPoint x: 895, startPoint y: 406, endPoint x: 914, endPoint y: 405, distance: 19.0
click at [895, 406] on input "text" at bounding box center [1024, 402] width 296 height 21
paste input "MR JOHN FAM"
click at [894, 404] on input "MR JOHN FAM" at bounding box center [1024, 402] width 296 height 21
type input "JOHN FAM"
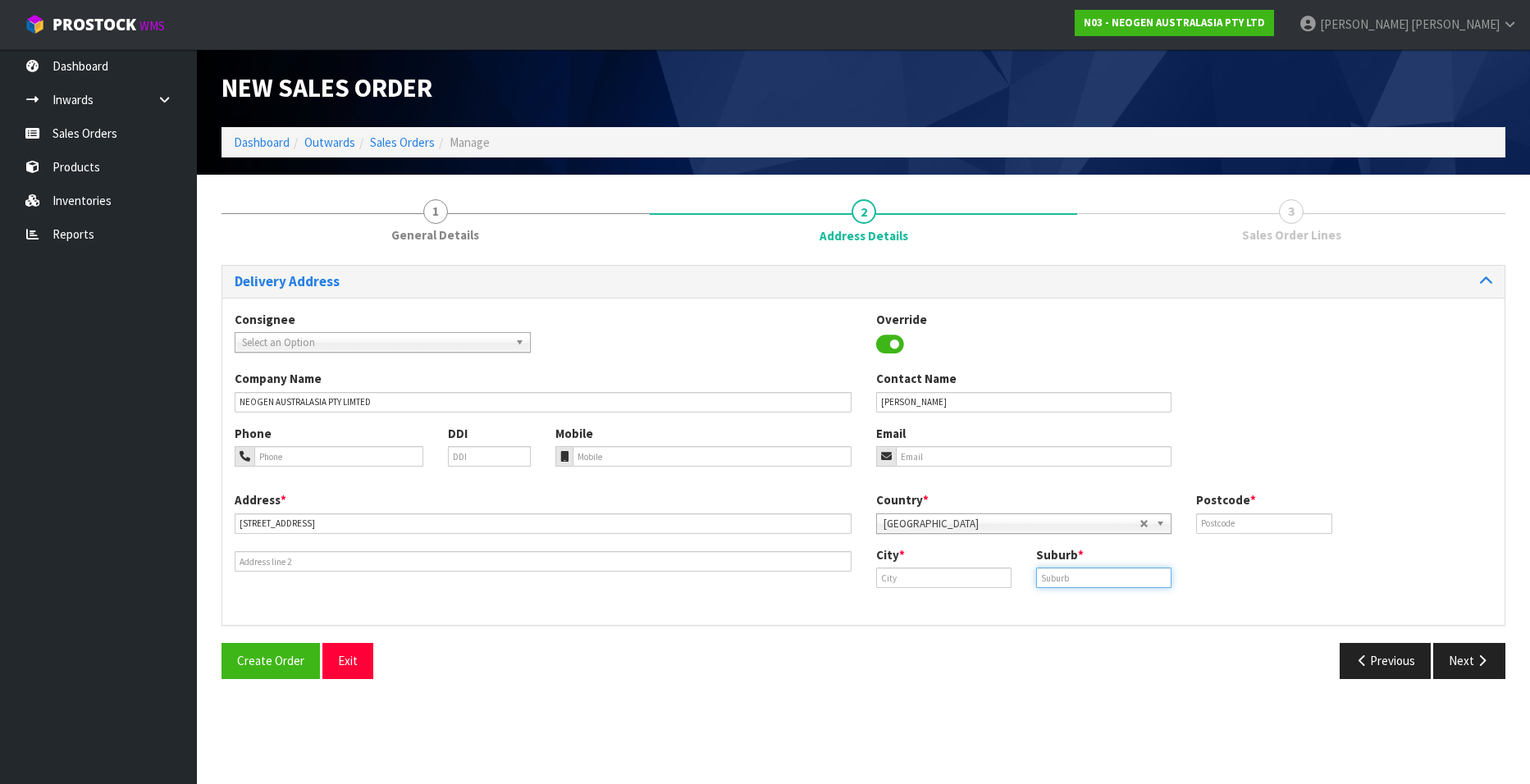
click at [1053, 574] on input "text" at bounding box center [1103, 577] width 136 height 21
paste input "FLAGSTAFF"
type input "FLAGSTAFF"
click at [893, 578] on input "text" at bounding box center [943, 577] width 136 height 21
paste input "Hamilton"
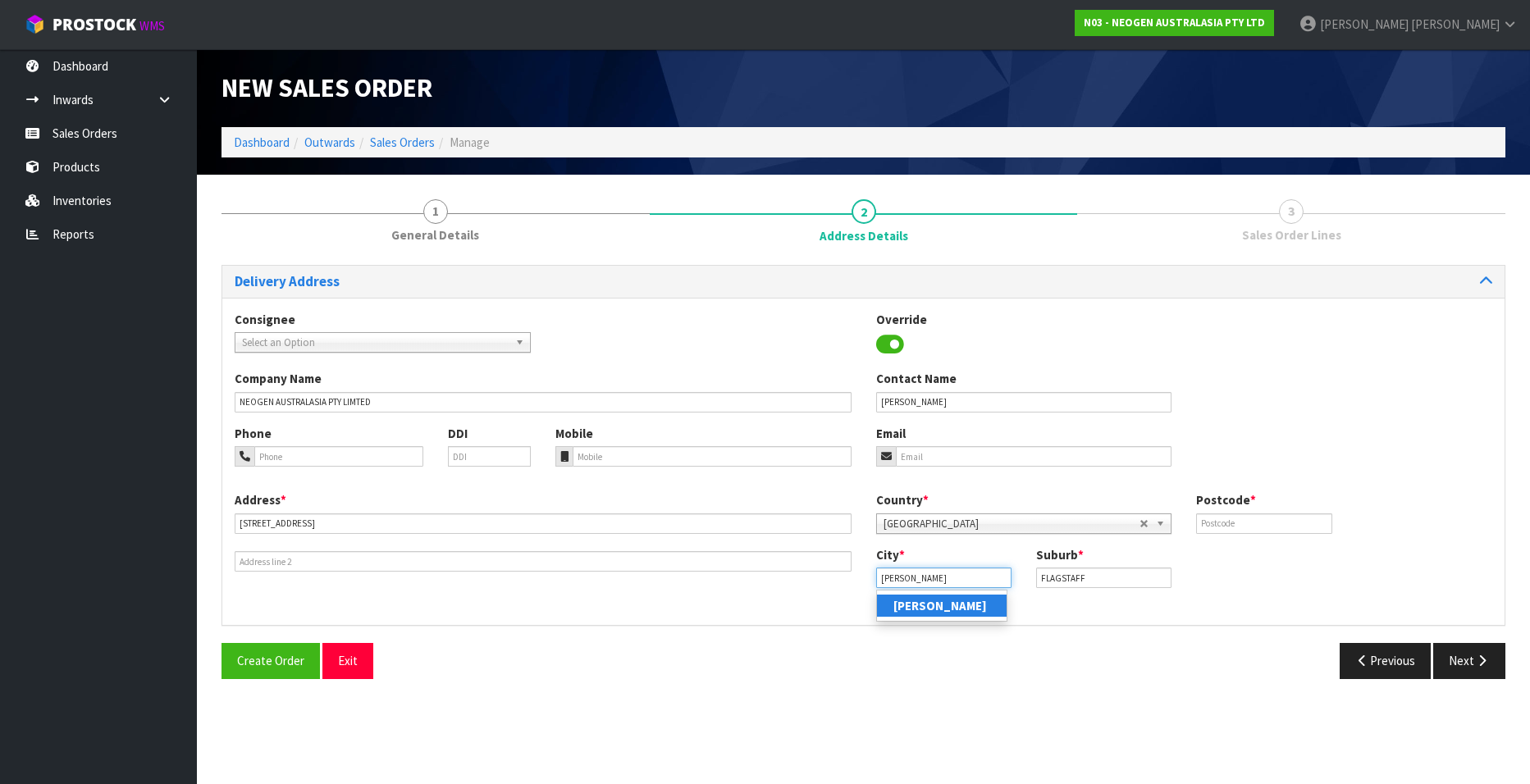
type input "Hamilton"
click at [937, 601] on strong "Hamilton" at bounding box center [940, 605] width 94 height 16
click at [1248, 519] on input "text" at bounding box center [1263, 523] width 136 height 21
type input "3210"
click at [1210, 428] on div "Phone DDI Mobile Email" at bounding box center [862, 458] width 1282 height 67
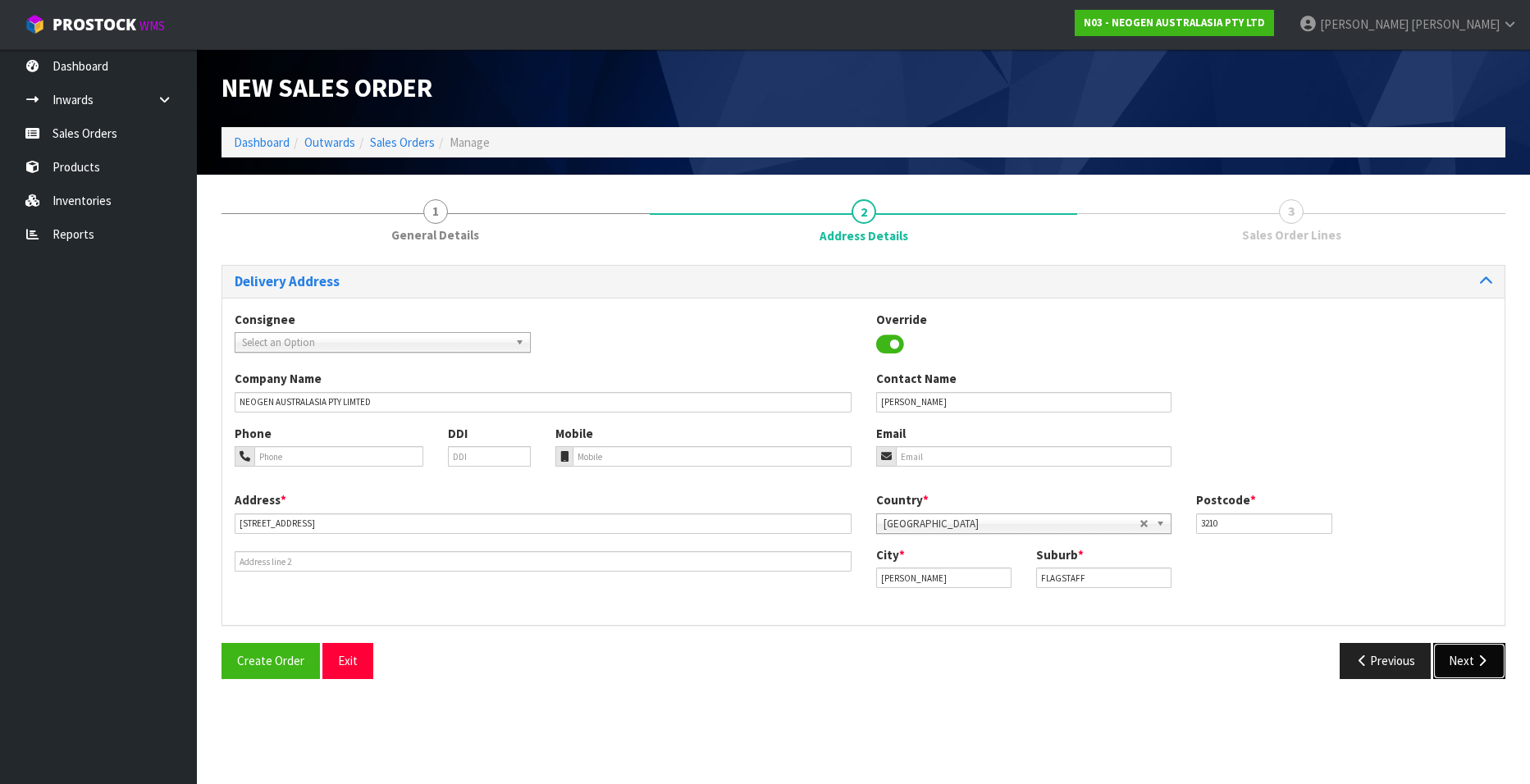
click at [1457, 657] on button "Next" at bounding box center [1469, 660] width 72 height 35
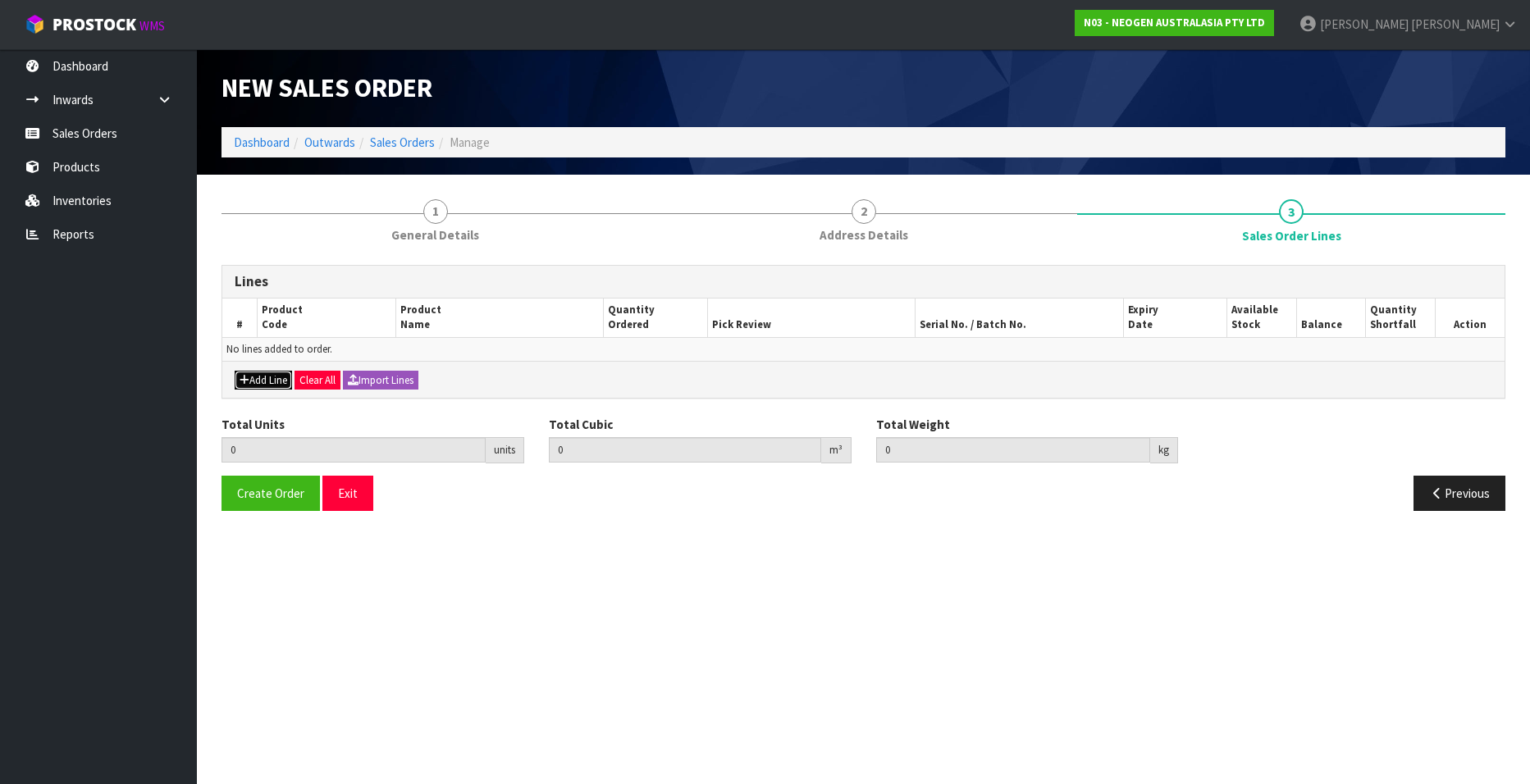
click at [264, 375] on button "Add Line" at bounding box center [263, 380] width 58 height 20
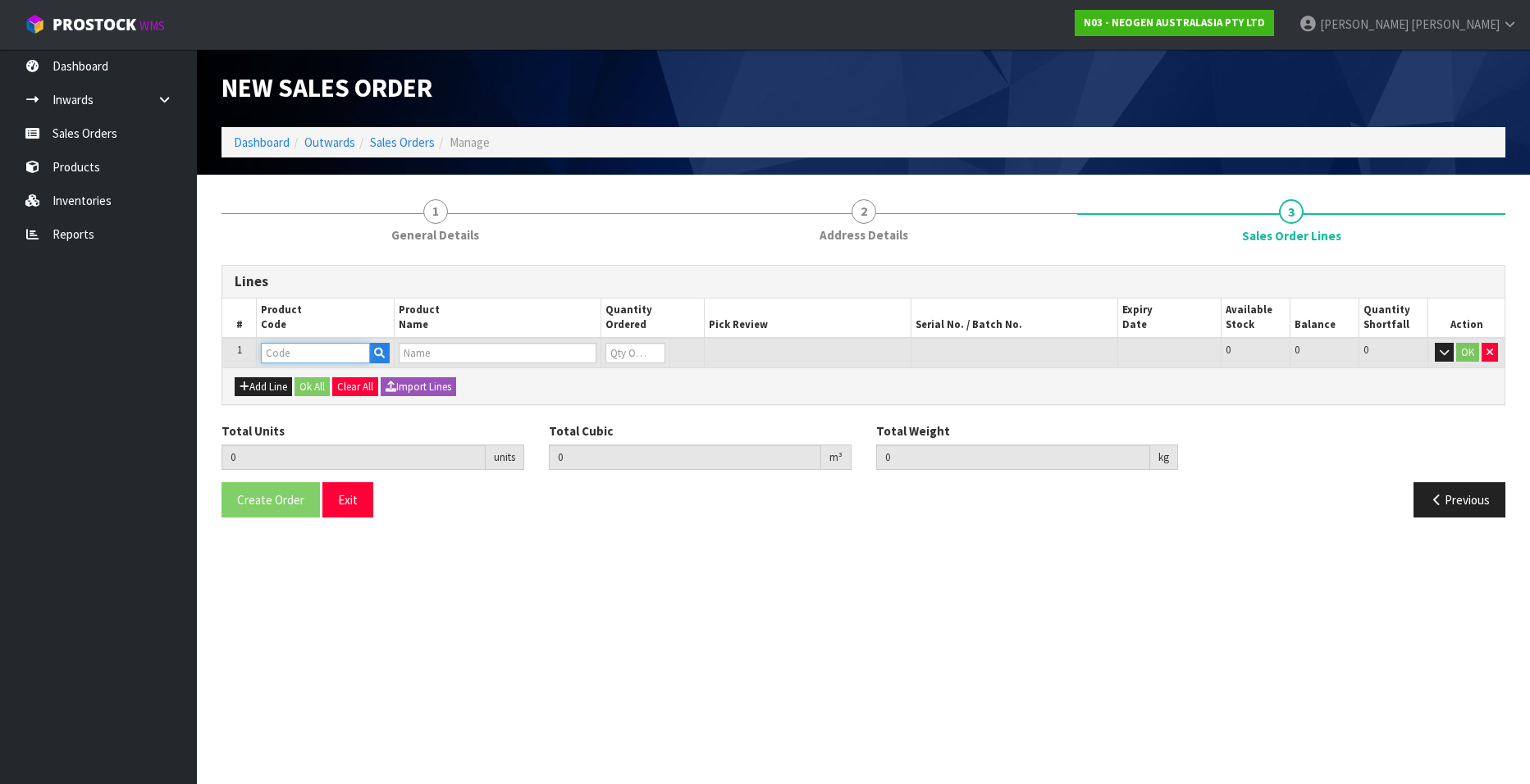
click at [289, 355] on input "text" at bounding box center [315, 353] width 109 height 21
paste input "700002222"
type input "700002222"
type input "0.000000"
type input "0.000"
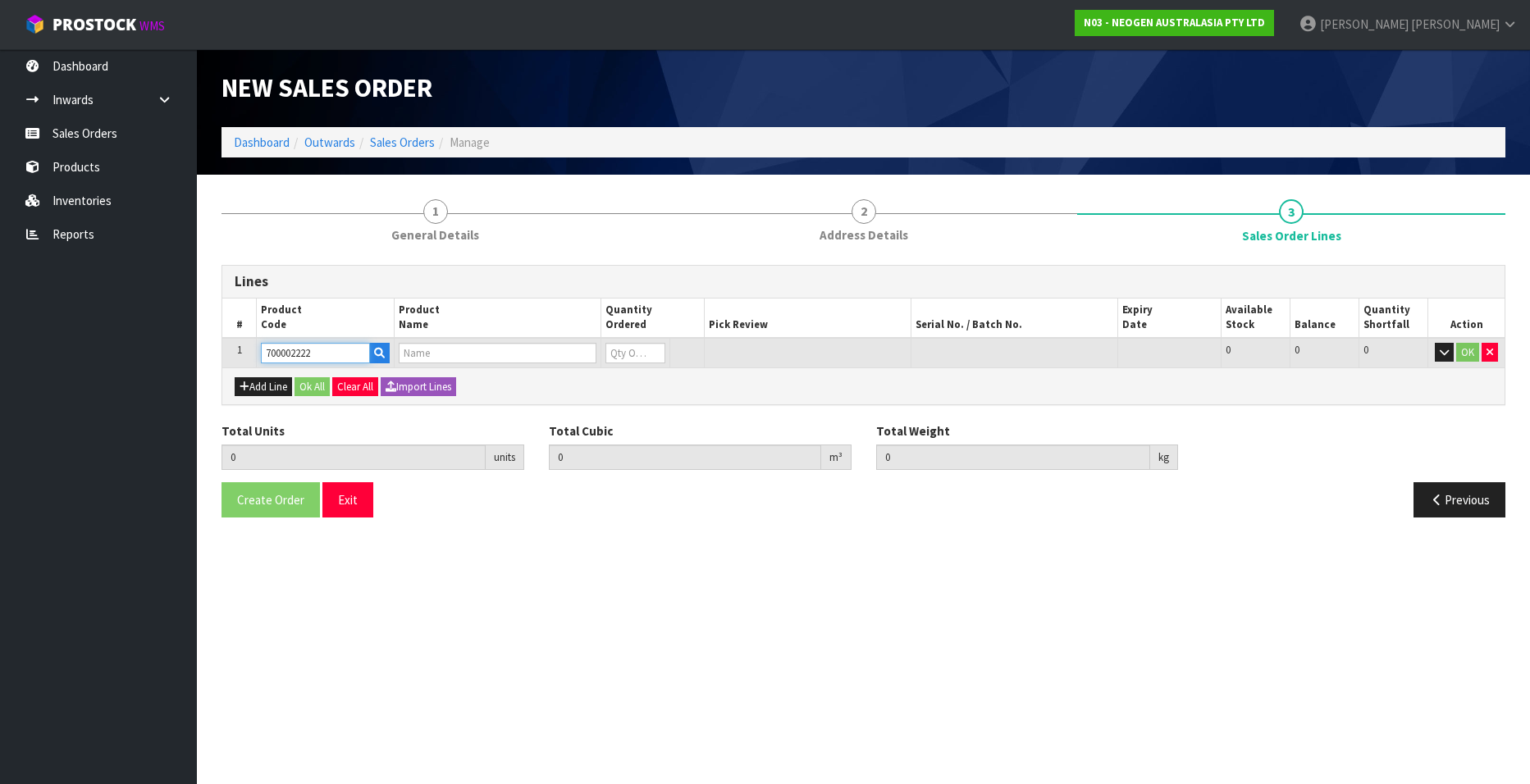
type input "7100067976 - LM1 CLEAN TRACE LUMI W/ SOFTWARE, 1 /CS"
type input "0"
type input "700002222"
type input "1"
type input "0.0196"
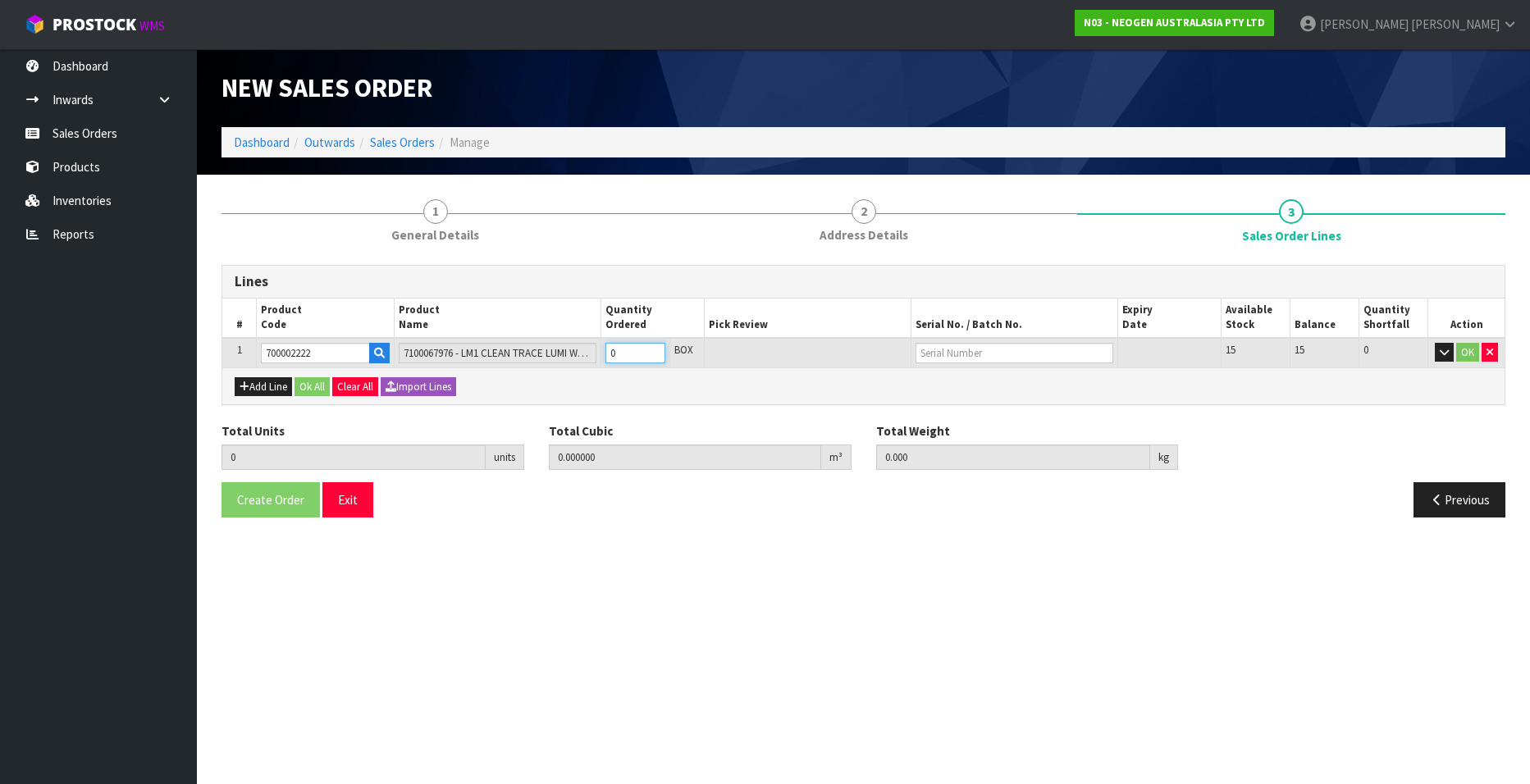
type input "2.62"
type input "1"
click at [653, 346] on input "1" at bounding box center [635, 353] width 60 height 21
click at [962, 353] on input "text" at bounding box center [1014, 353] width 197 height 21
type input "MZG0687"
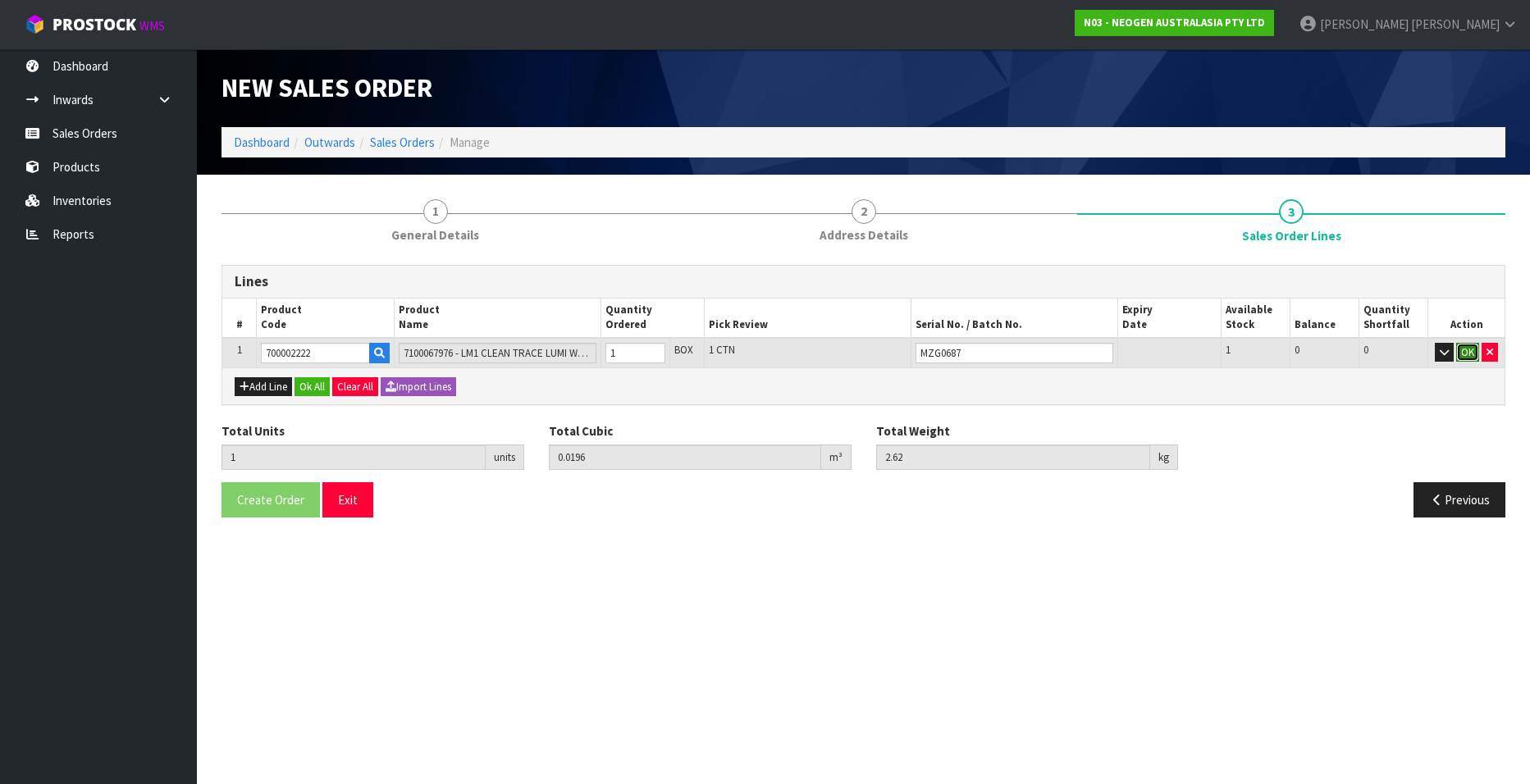
click at [1464, 354] on button "OK" at bounding box center [1468, 353] width 23 height 20
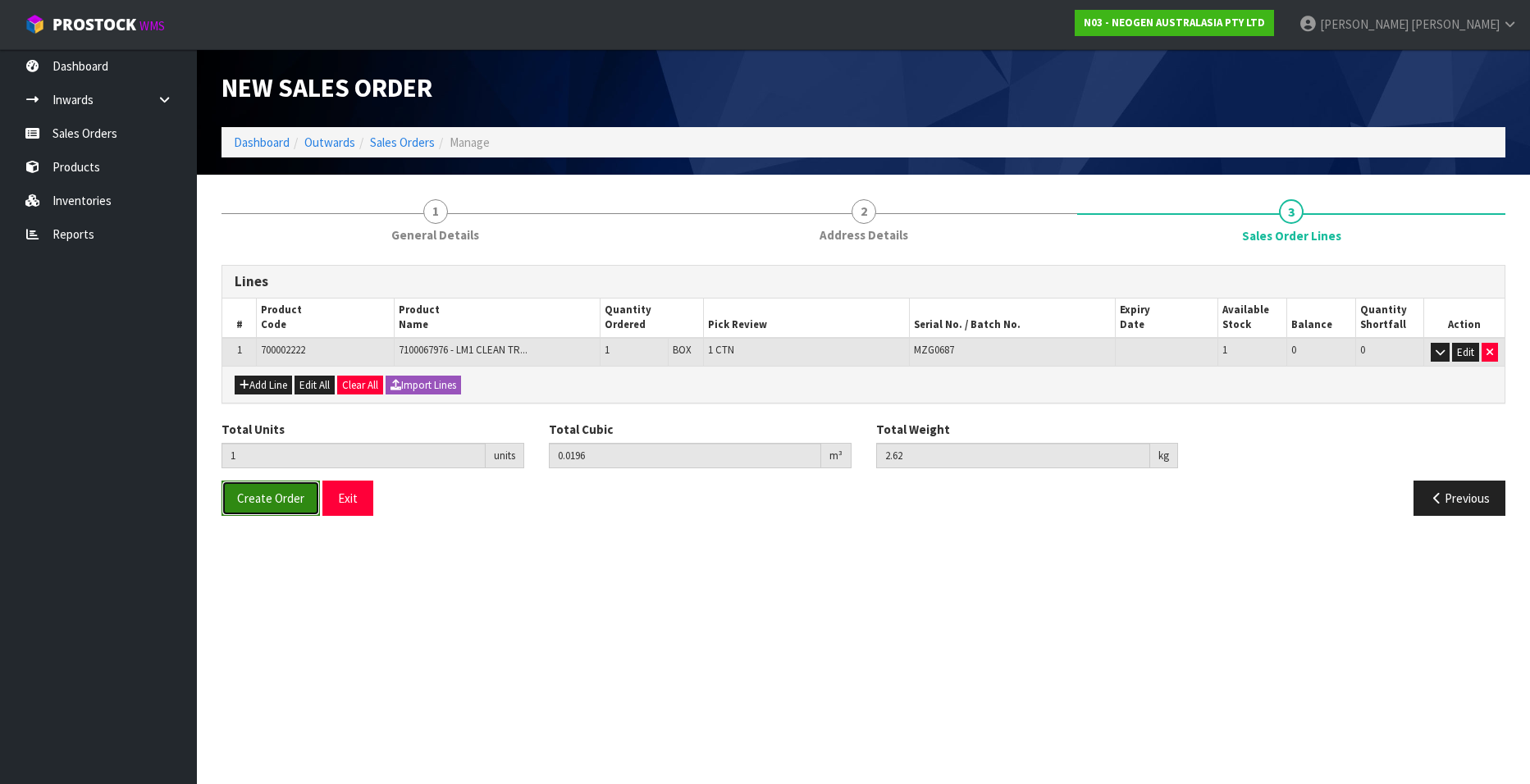
click at [251, 492] on span "Create Order" at bounding box center [270, 498] width 67 height 16
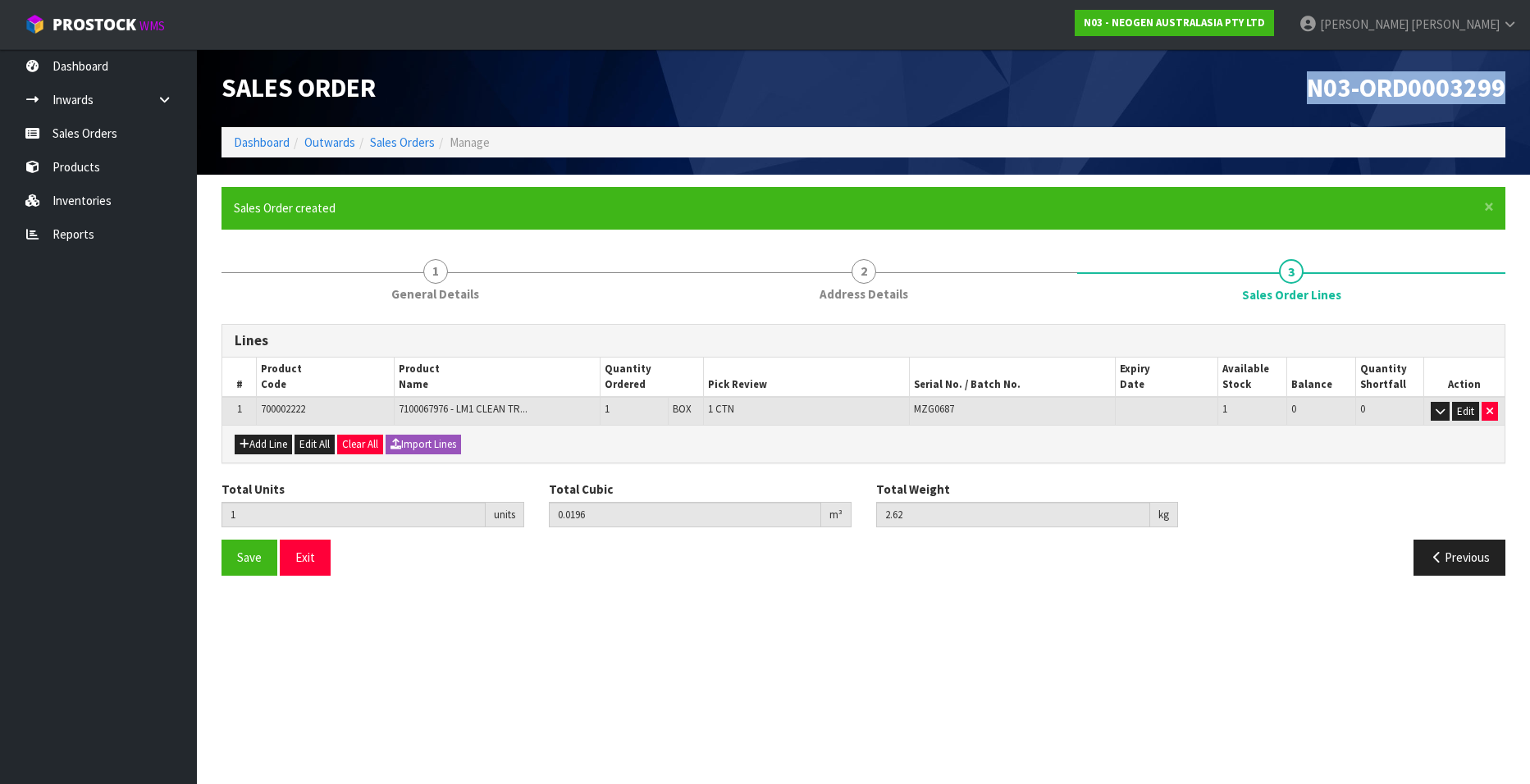
drag, startPoint x: 1306, startPoint y: 89, endPoint x: 1505, endPoint y: 91, distance: 199.0
click at [1505, 91] on h1 "N03-ORD0003299" at bounding box center [1190, 88] width 630 height 29
copy span "N03-ORD0003299"
drag, startPoint x: 395, startPoint y: 142, endPoint x: 339, endPoint y: 140, distance: 56.0
click at [395, 142] on link "Sales Orders" at bounding box center [402, 142] width 65 height 16
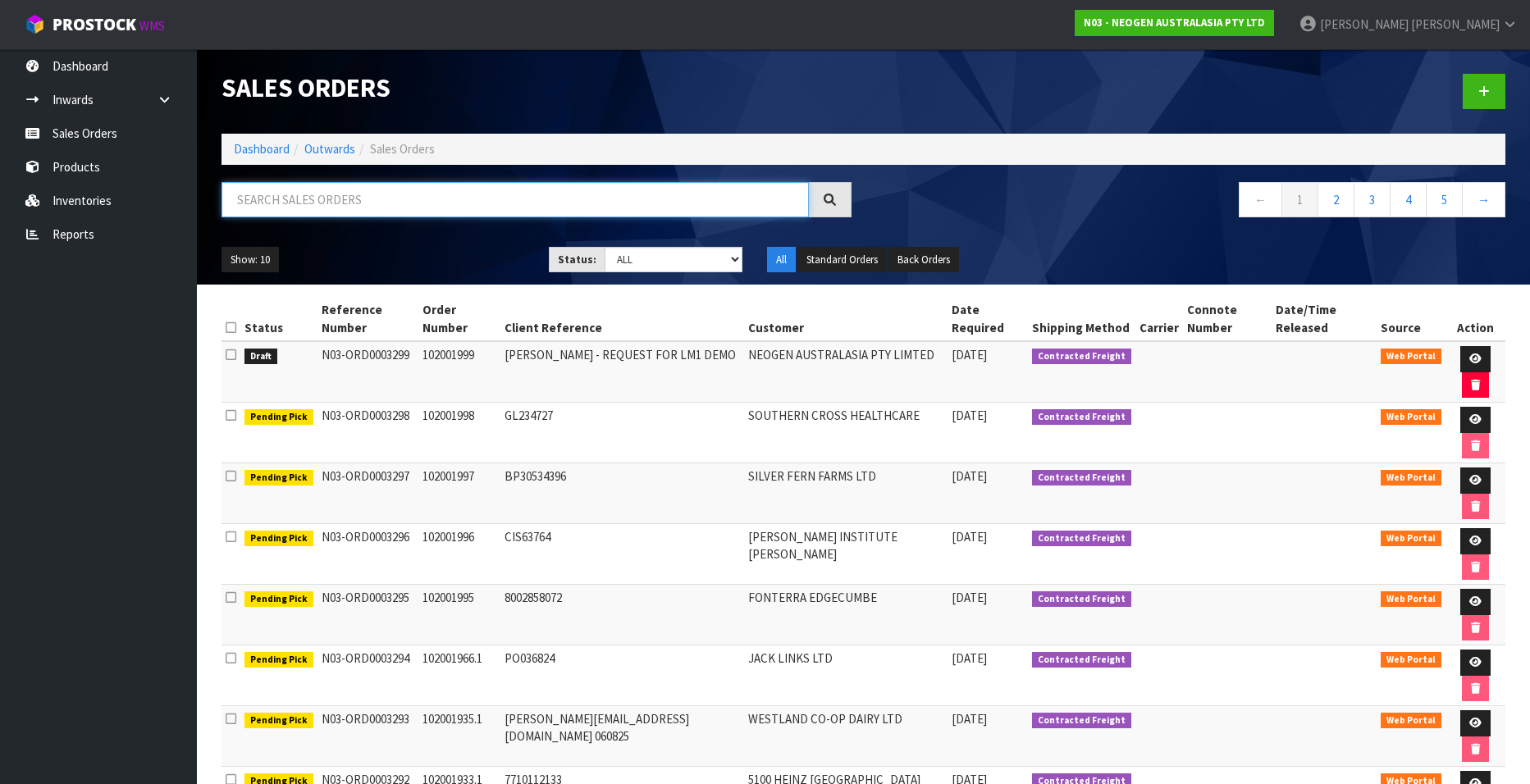
click at [354, 194] on input "text" at bounding box center [515, 199] width 587 height 35
paste input "102001589"
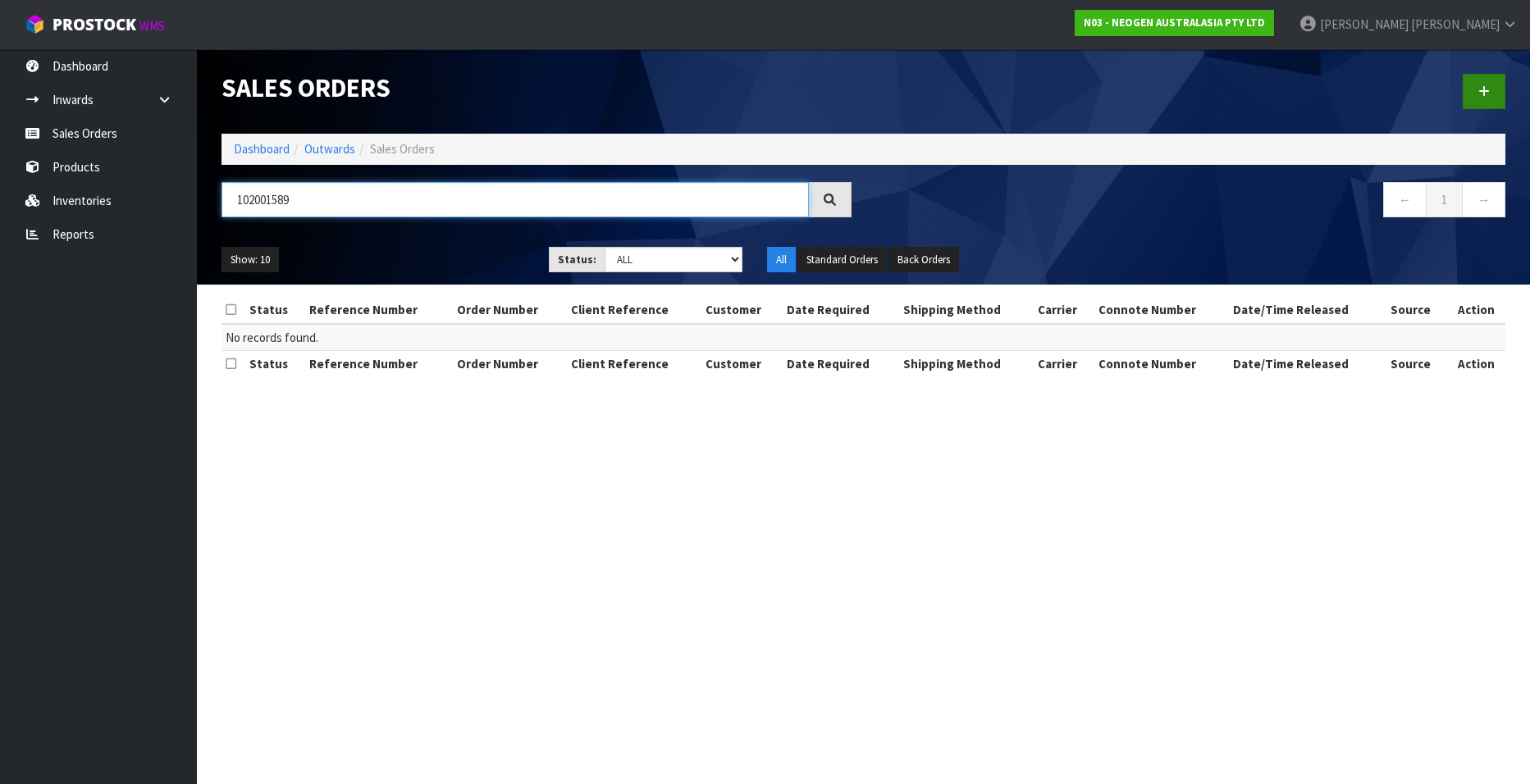
type input "102001589"
click at [1481, 96] on icon at bounding box center [1484, 91] width 12 height 12
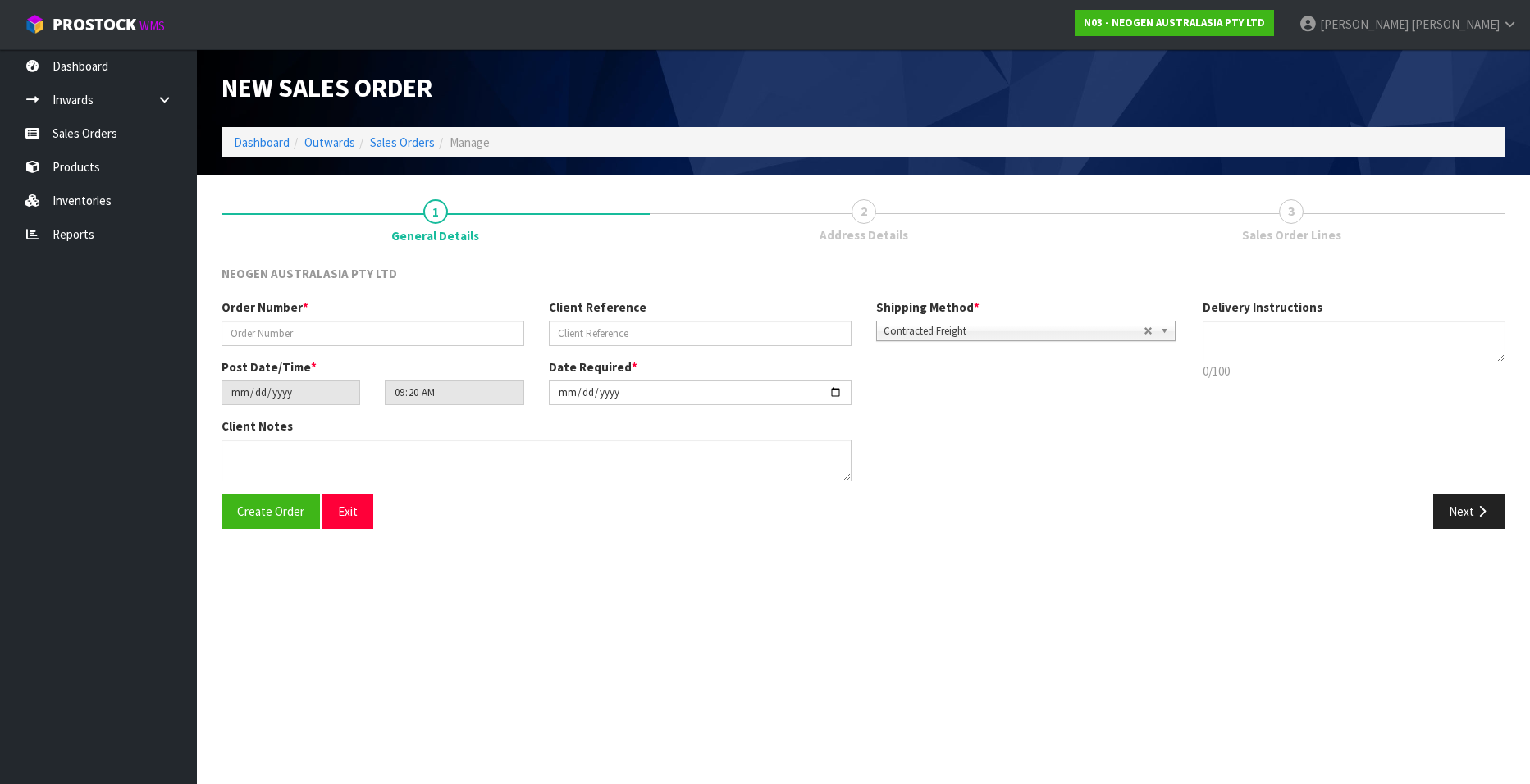
type textarea "CHILLED GOODS -OVERNIGHT"
click at [287, 326] on input "text" at bounding box center [372, 333] width 303 height 25
paste input "102001589"
type input "102001589"
click at [598, 333] on input "text" at bounding box center [700, 333] width 303 height 25
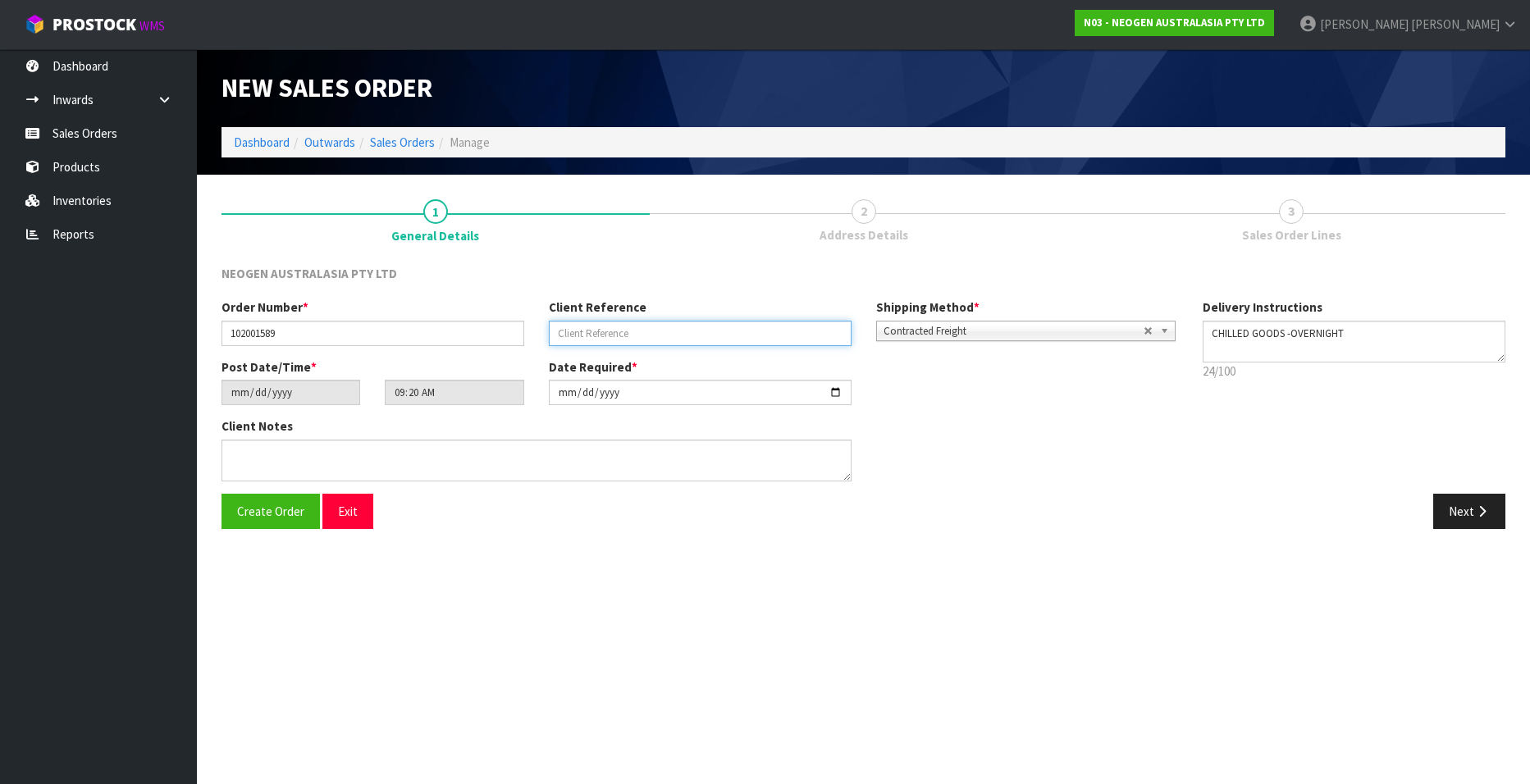
paste input "PO26002576 AUGUST"
type input "PO26002576 AUGUST"
click at [1455, 510] on button "Next" at bounding box center [1469, 511] width 72 height 35
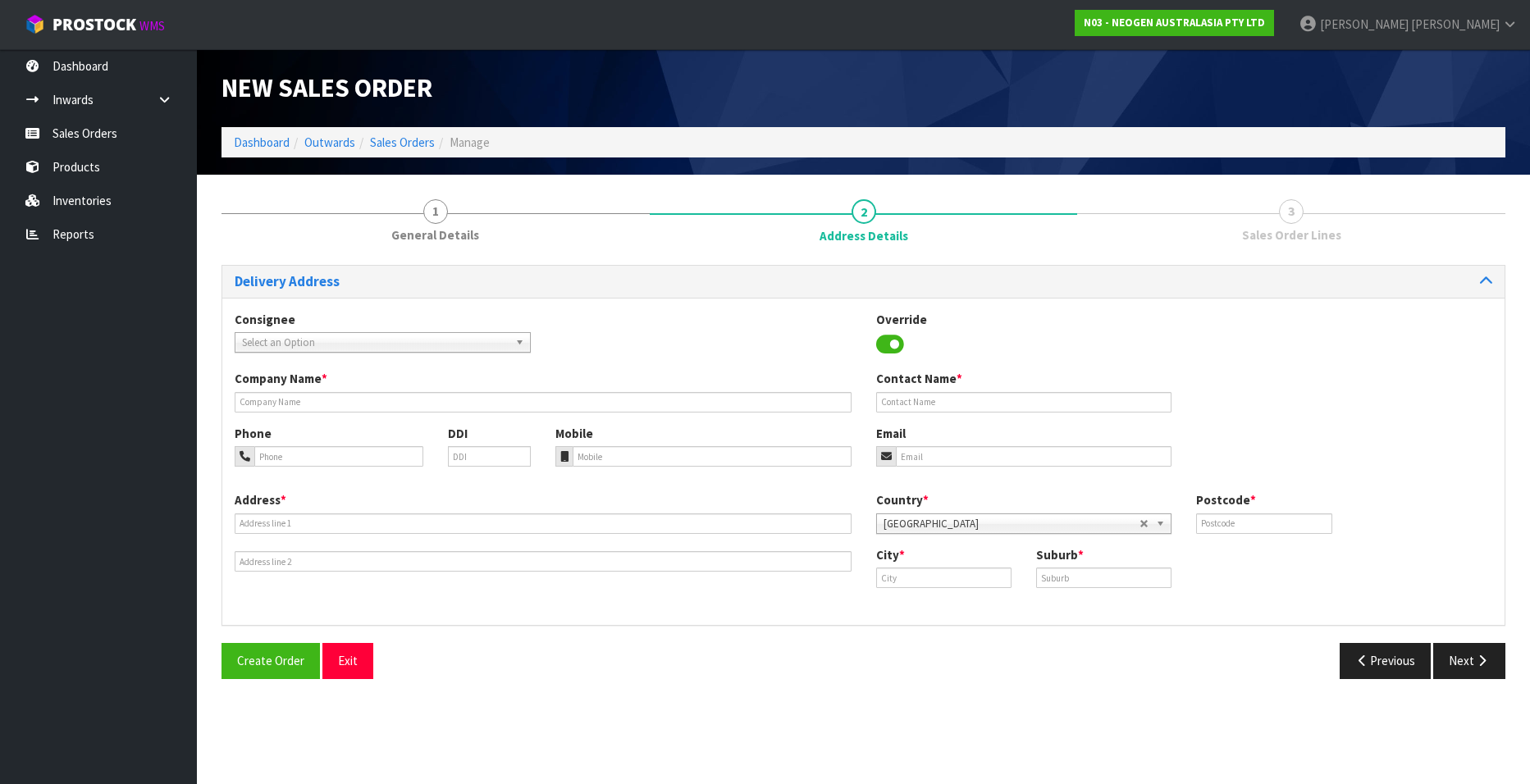
click at [413, 336] on span "Select an Option" at bounding box center [375, 343] width 266 height 20
type input "tasti"
click at [377, 387] on li "TASPROAKL - TASTI PRODUCTS LTD" at bounding box center [382, 389] width 288 height 21
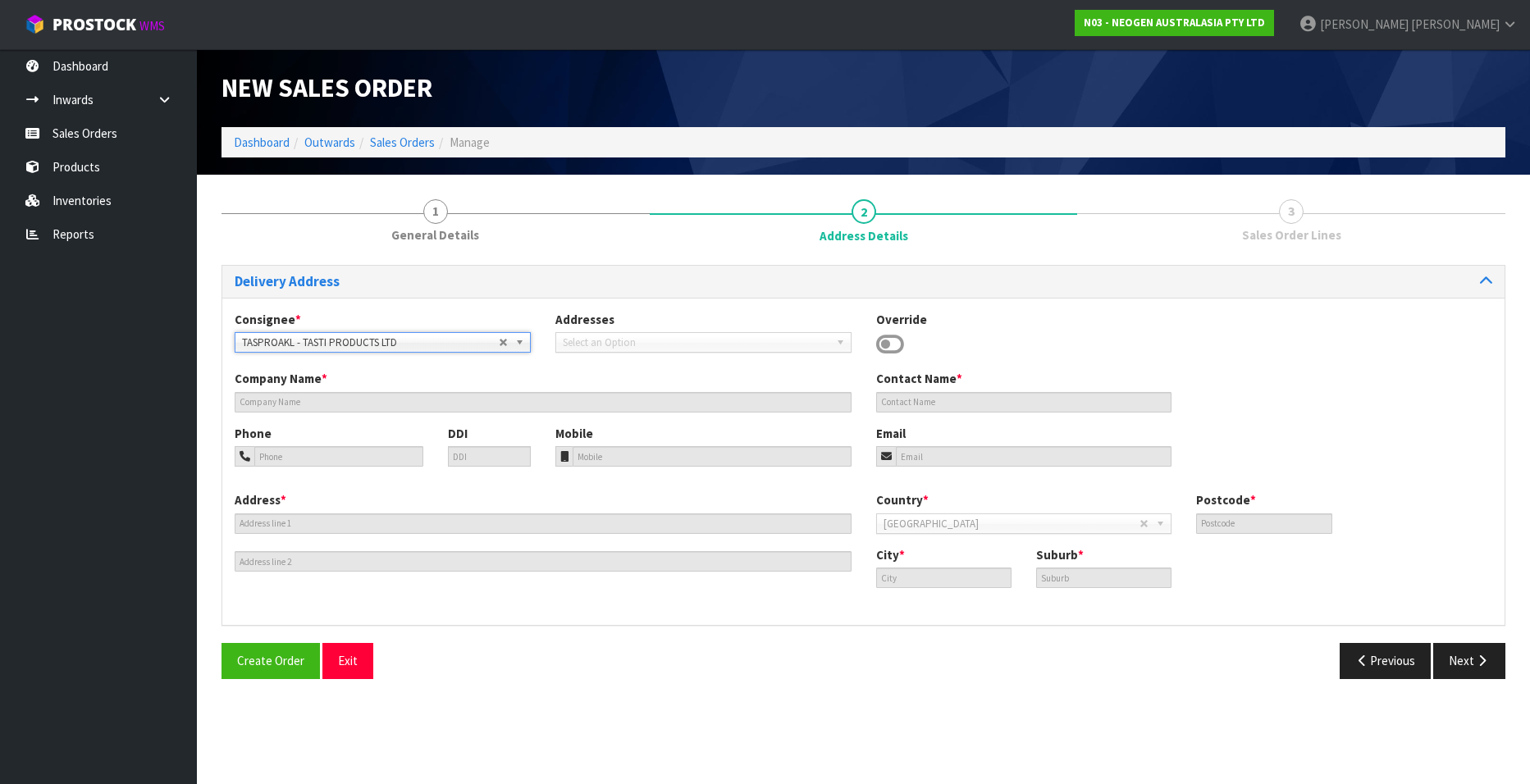
type input "TASTI PRODUCTS LTD"
type input "25-41 TOTARA ROAD"
type input "0610"
type input "[GEOGRAPHIC_DATA]"
type input "TE ATATU"
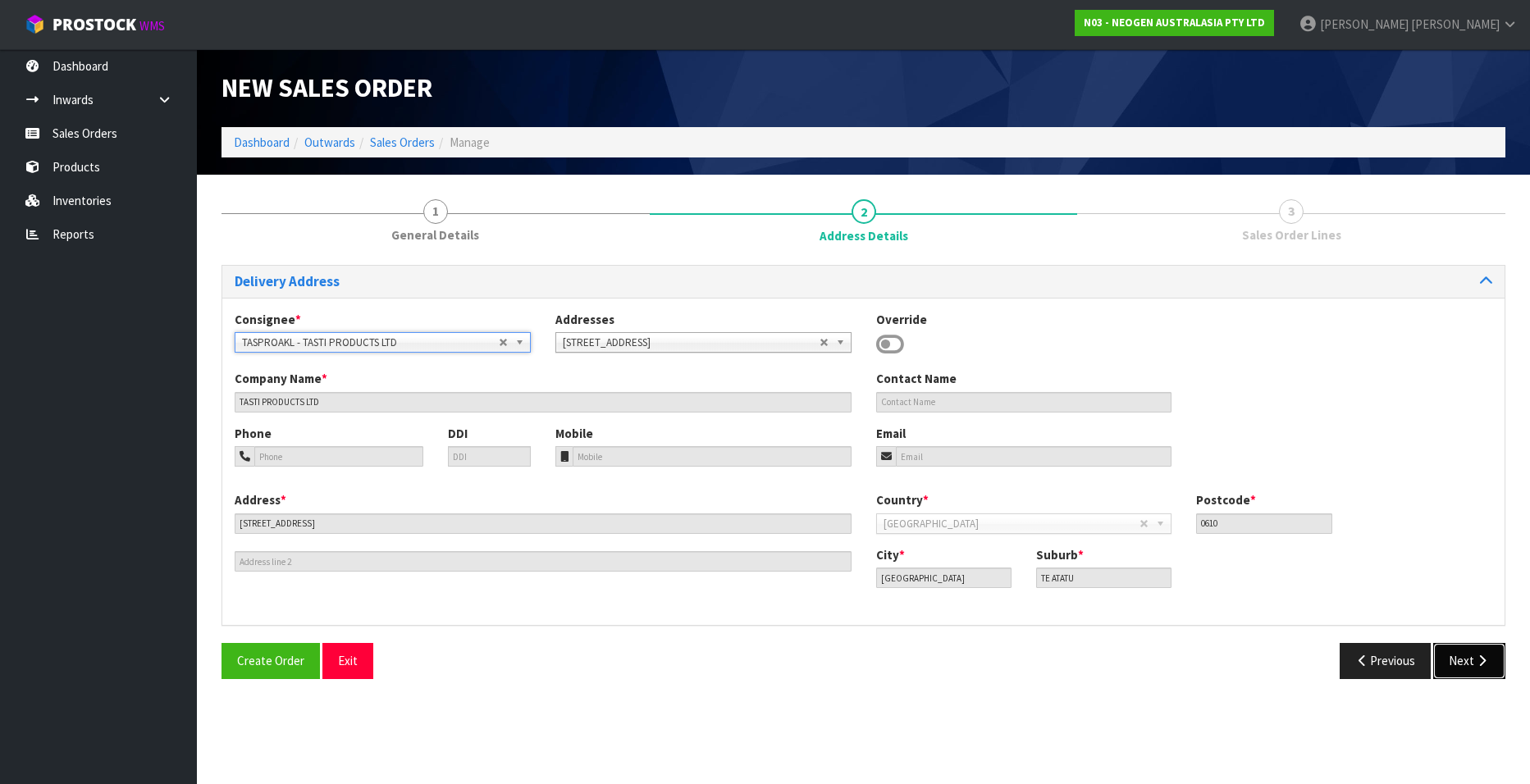
click at [1470, 659] on button "Next" at bounding box center [1469, 660] width 72 height 35
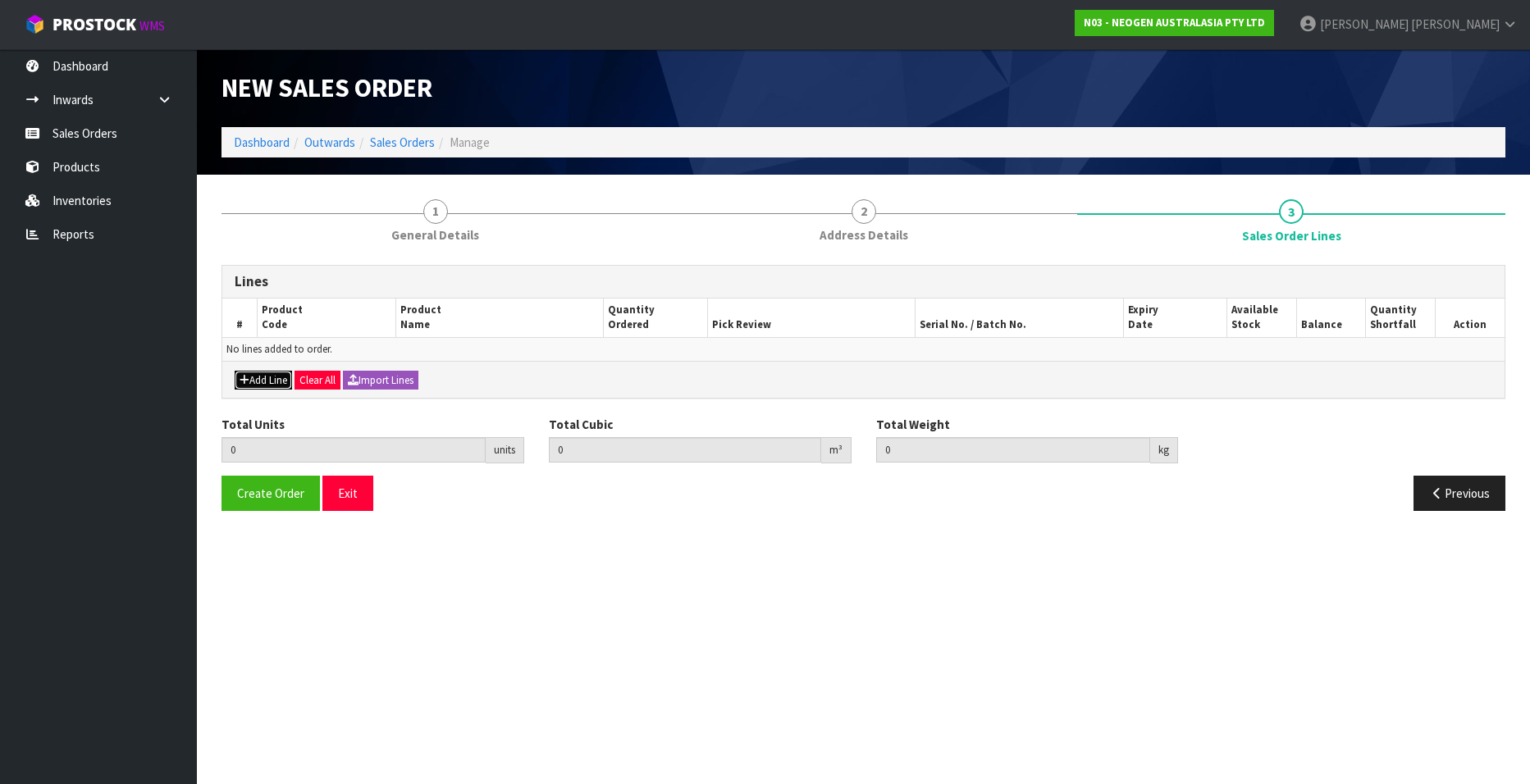
click at [258, 376] on button "Add Line" at bounding box center [263, 380] width 58 height 20
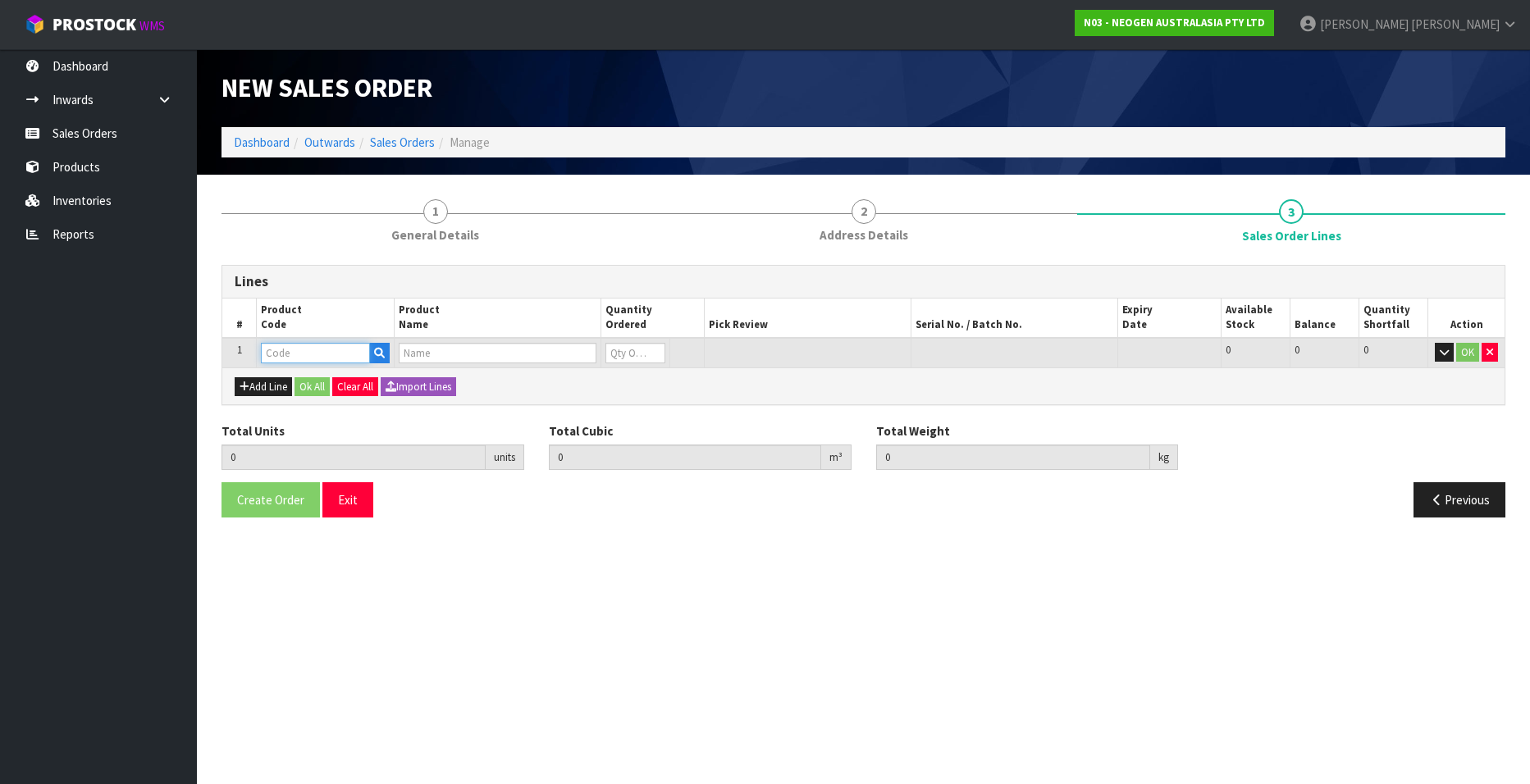
click at [287, 354] on input "text" at bounding box center [315, 353] width 109 height 21
paste input "700002207"
type input "700002207"
type input "0.000000"
type input "0.000"
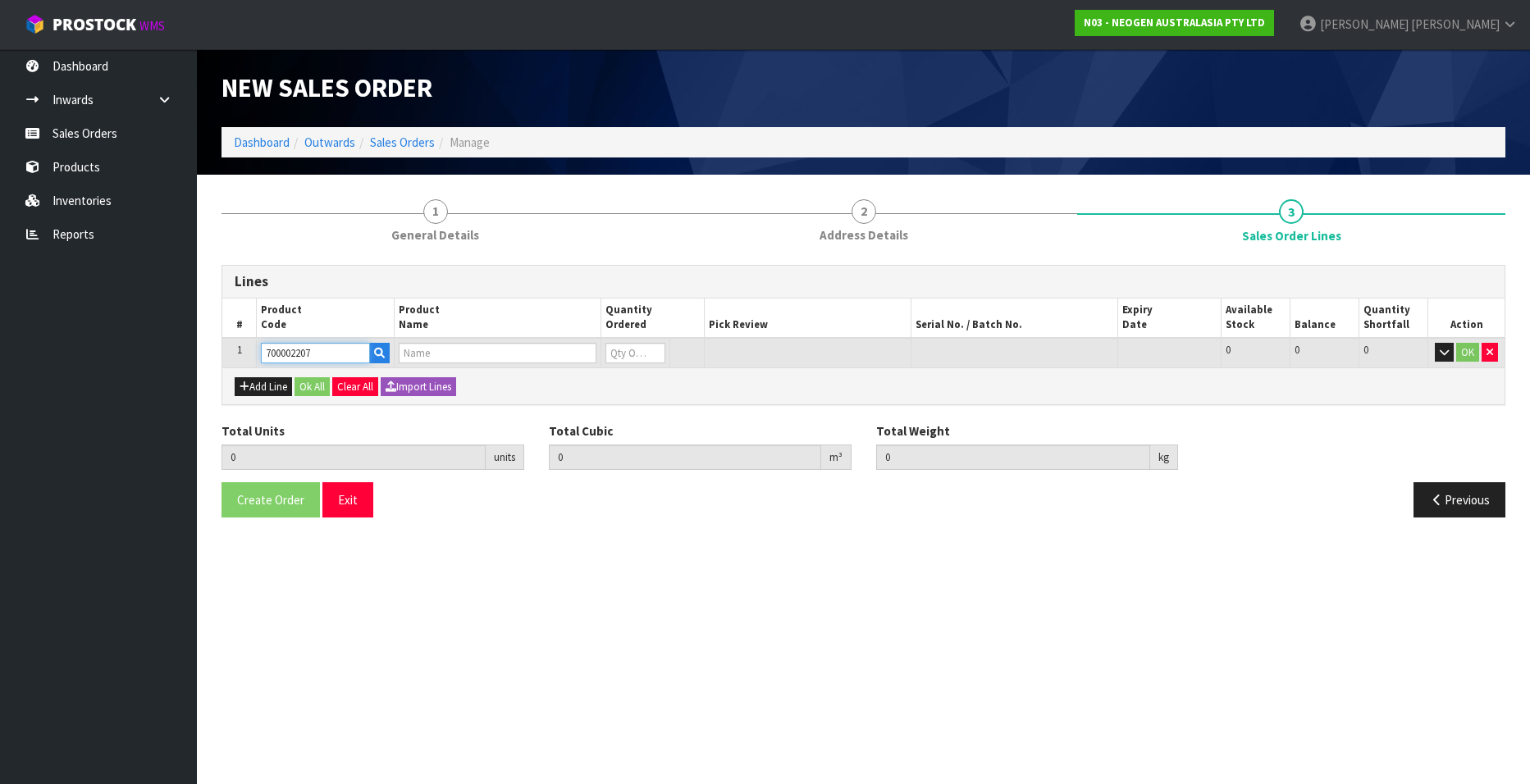
type input "7100067519 - UXL100 CLEAN-TRACE SURF ATP 100EA/PK"
type input "0"
type input "700002207"
type input "1"
type input "0.006496"
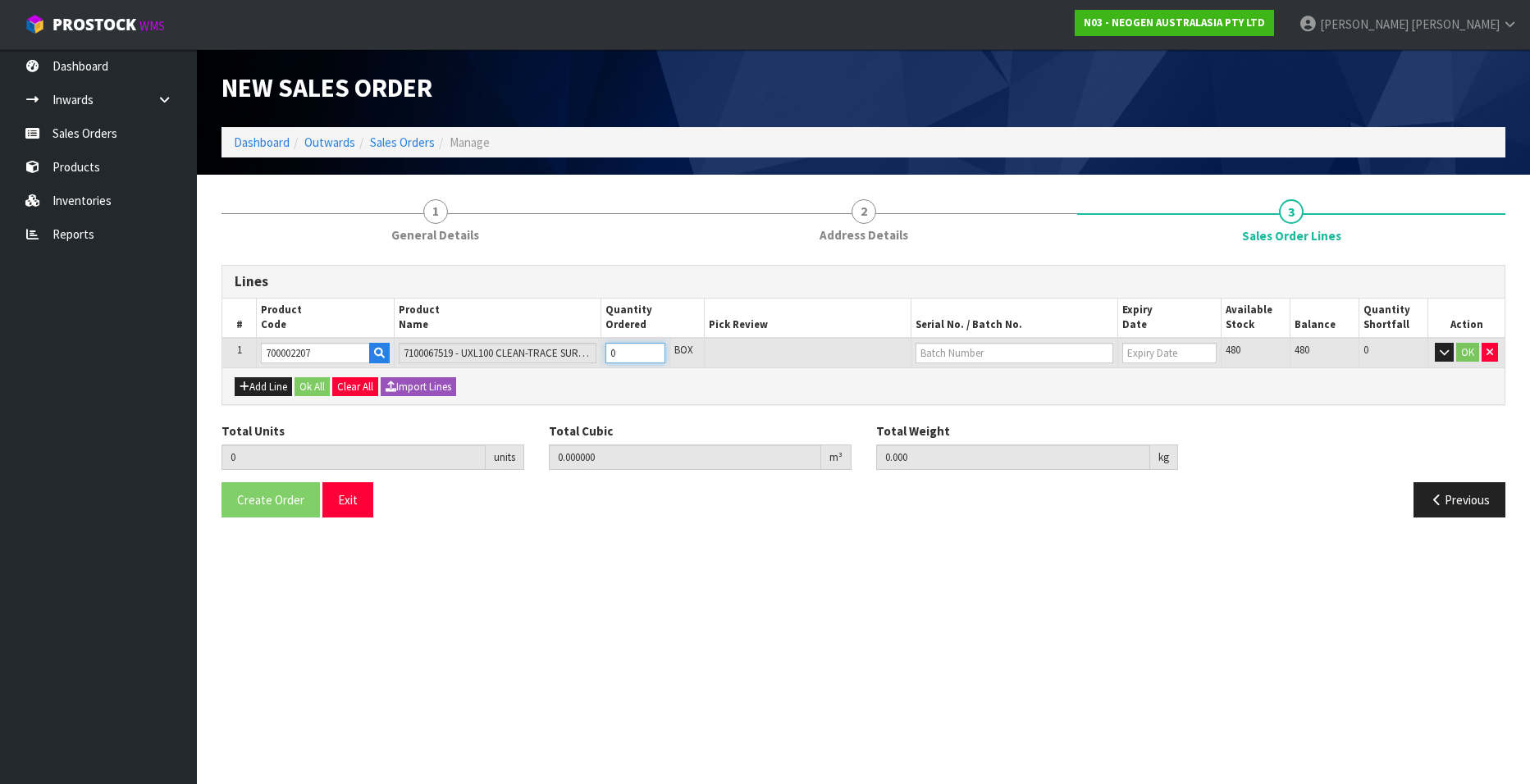
type input "0.96"
type input "1"
click at [658, 349] on input "1" at bounding box center [635, 353] width 60 height 21
type input "2"
type input "0.012992"
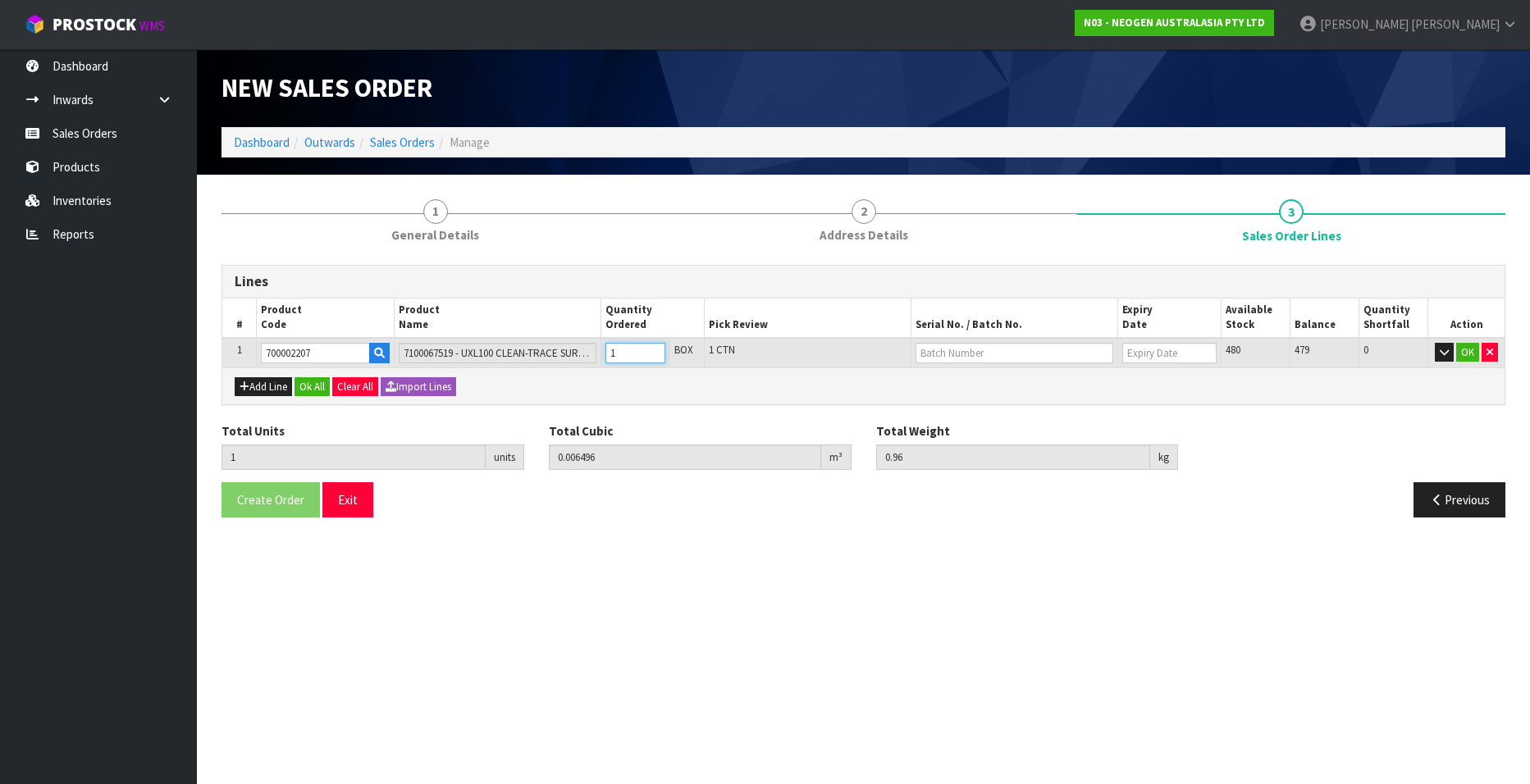
type input "1.92"
type input "2"
click at [656, 351] on input "2" at bounding box center [635, 353] width 60 height 21
type input "3"
type input "0.019488"
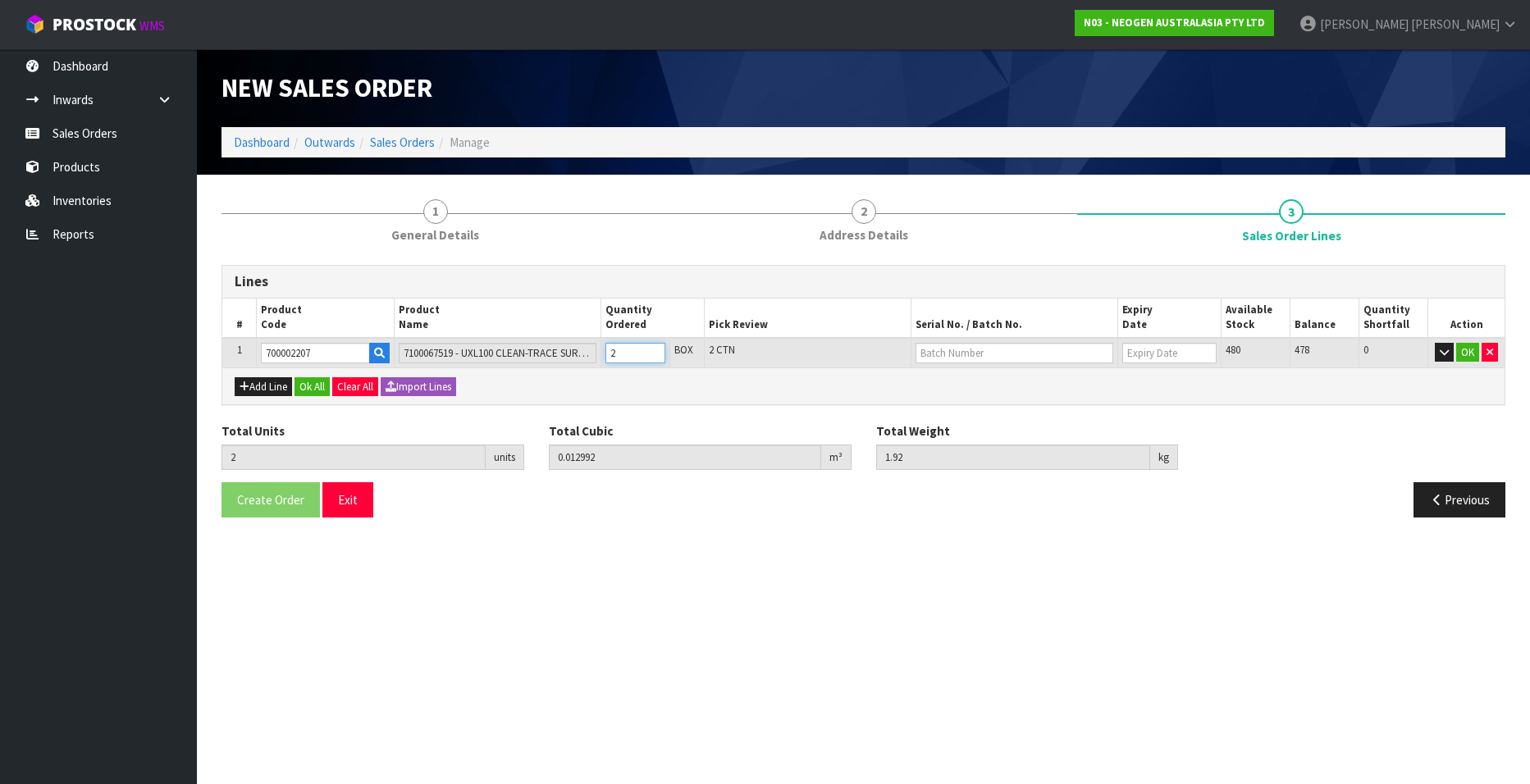
type input "2.88"
type input "3"
click at [656, 351] on input "3" at bounding box center [635, 353] width 60 height 21
type input "4"
type input "0.025984"
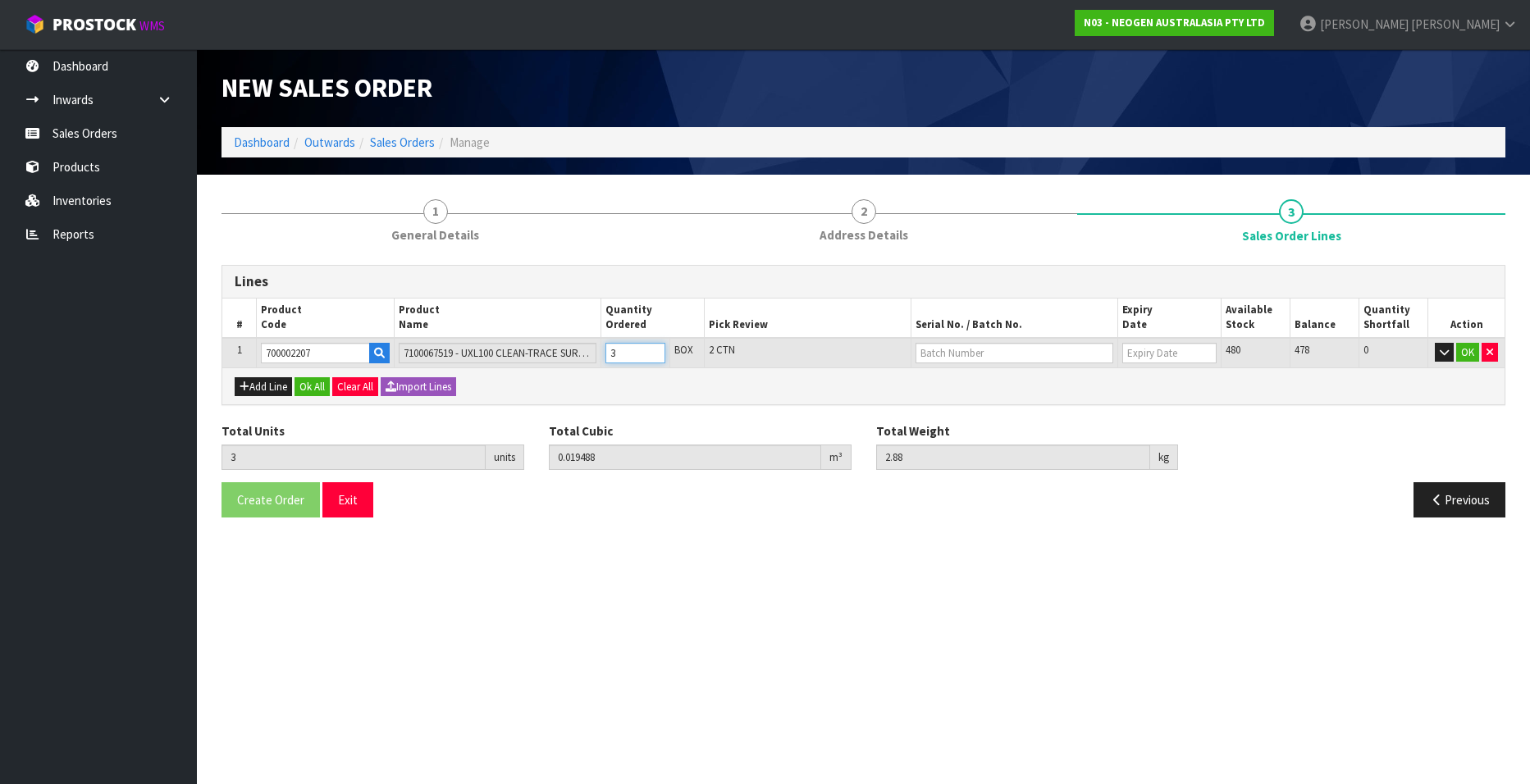
type input "3.84"
type input "4"
click at [656, 351] on input "4" at bounding box center [635, 353] width 60 height 21
type input "5"
type input "0.03248"
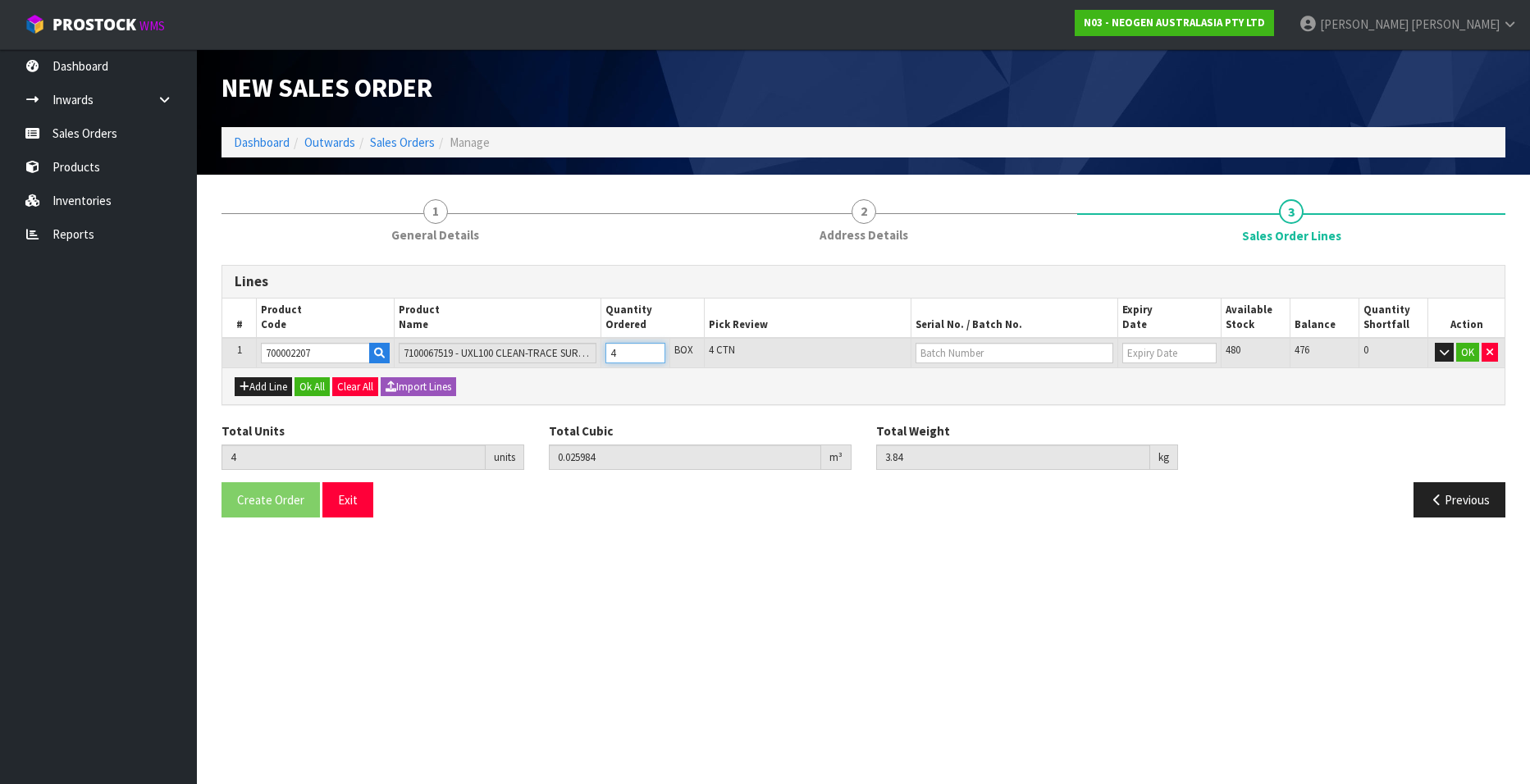
type input "4.8"
type input "5"
click at [656, 351] on input "5" at bounding box center [635, 353] width 60 height 21
type input "6"
type input "0.038976"
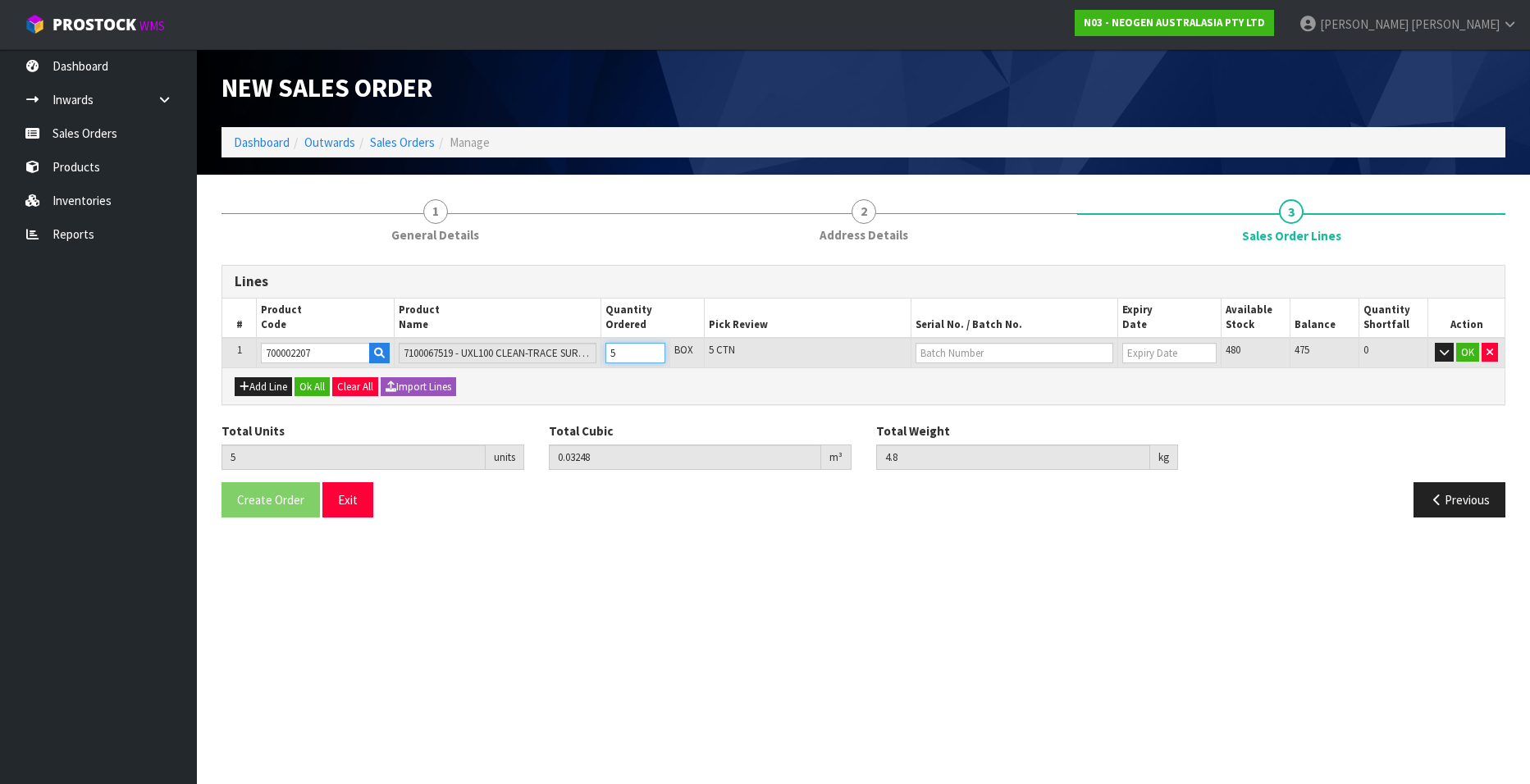
type input "5.76"
type input "6"
click at [656, 351] on input "6" at bounding box center [635, 353] width 60 height 21
type input "7"
type input "0.045472"
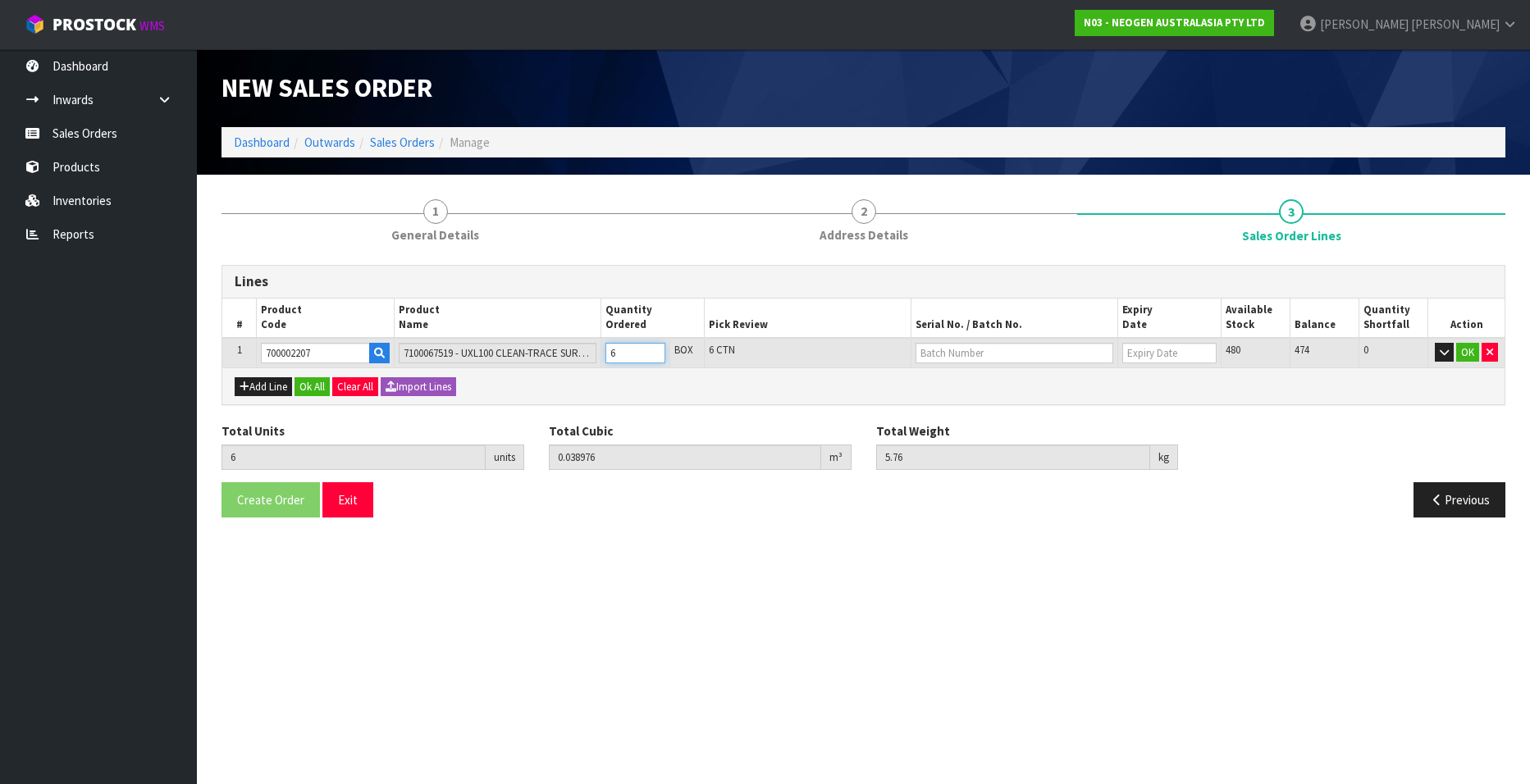
type input "6.72"
type input "7"
click at [656, 351] on input "7" at bounding box center [635, 353] width 60 height 21
click at [939, 352] on input "text" at bounding box center [1014, 353] width 197 height 21
click at [1006, 377] on link "3000031483" at bounding box center [981, 380] width 130 height 22
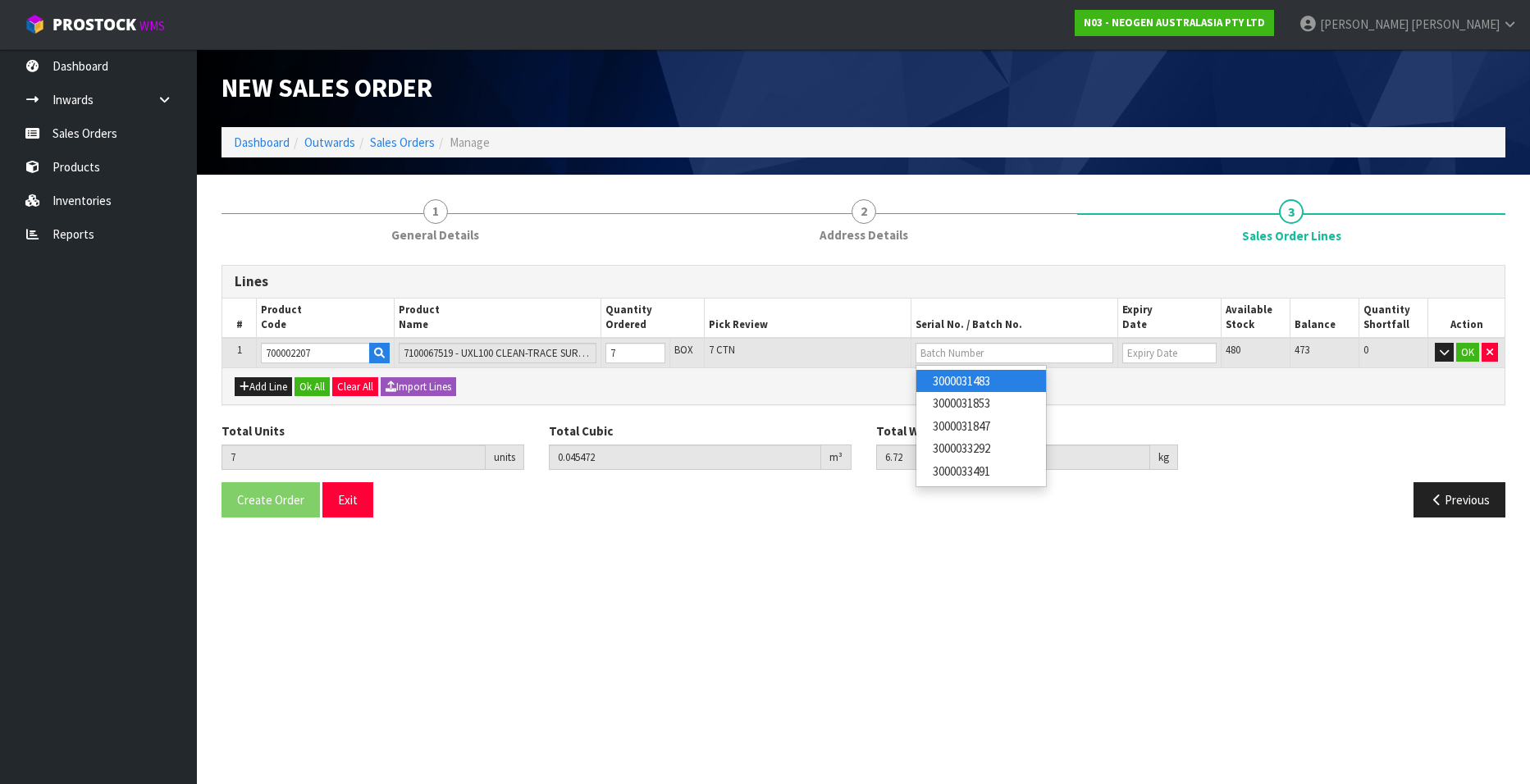
type input "3000031483"
type input "[DATE]"
click at [1467, 348] on button "OK" at bounding box center [1468, 353] width 23 height 20
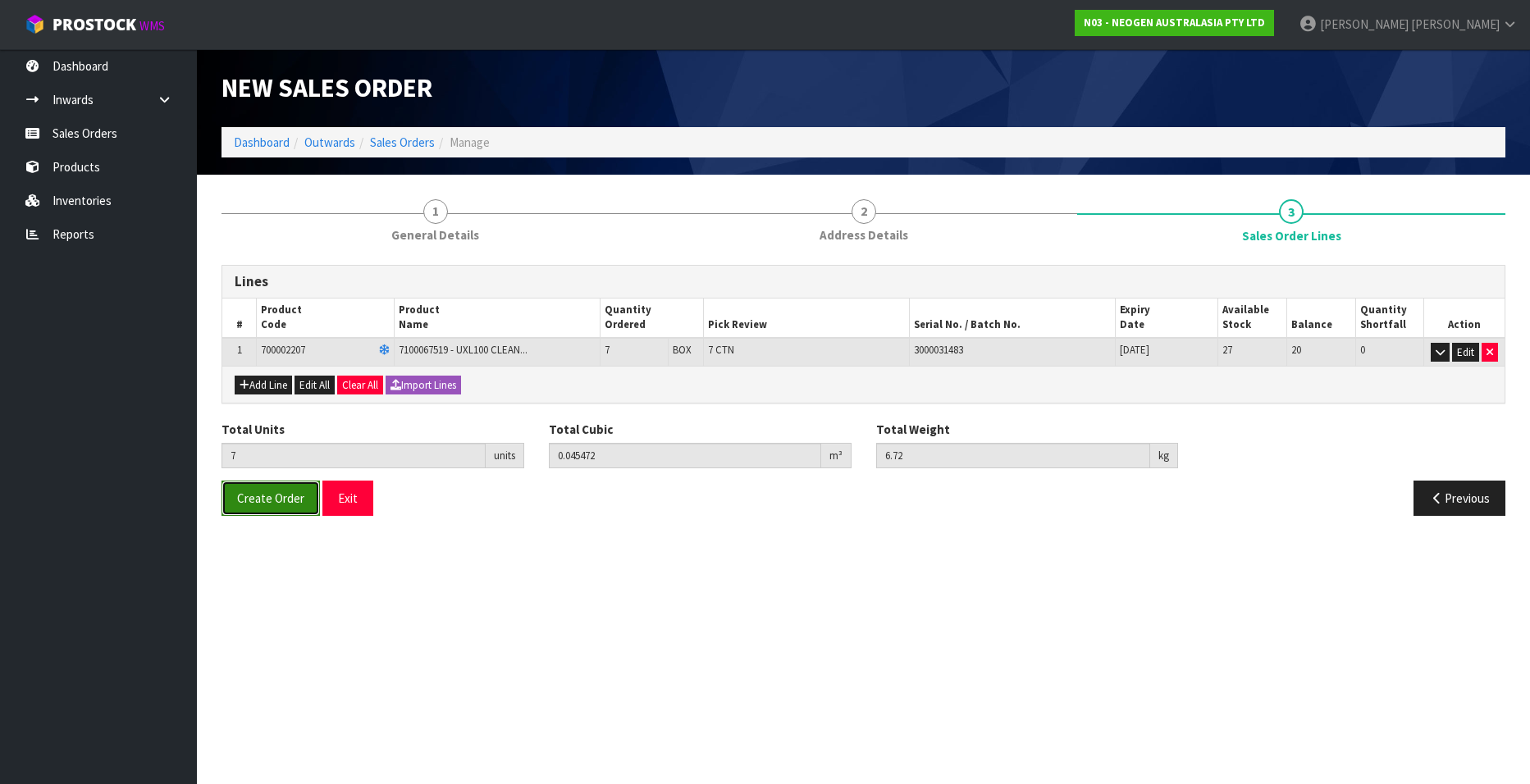
click at [266, 500] on span "Create Order" at bounding box center [270, 498] width 67 height 16
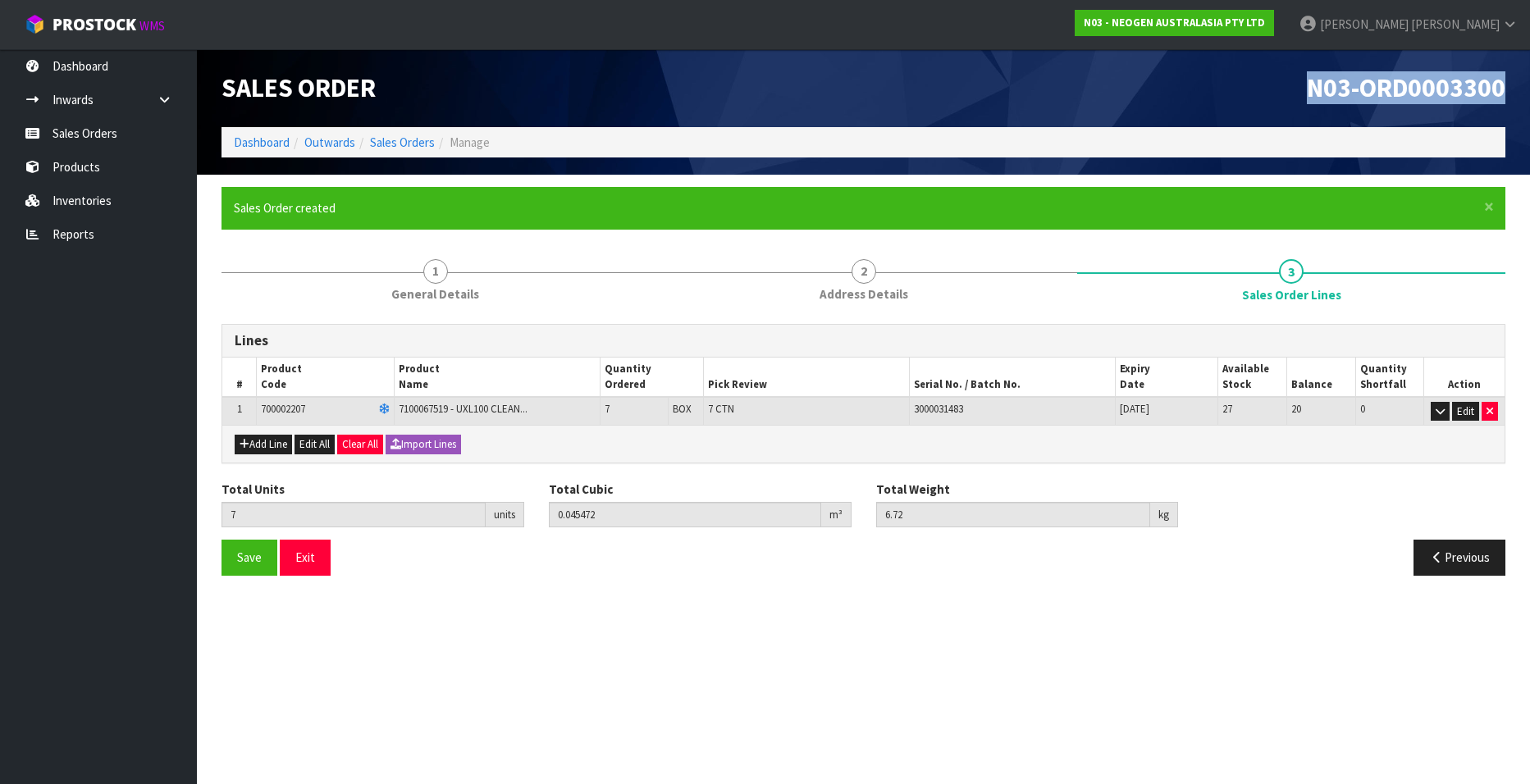
drag, startPoint x: 1306, startPoint y: 92, endPoint x: 1500, endPoint y: 92, distance: 194.0
click at [1500, 92] on span "N03-ORD0003300" at bounding box center [1405, 88] width 198 height 33
copy span "N03-ORD0003300"
click at [109, 131] on link "Sales Orders" at bounding box center [98, 133] width 196 height 34
